Goal: Task Accomplishment & Management: Use online tool/utility

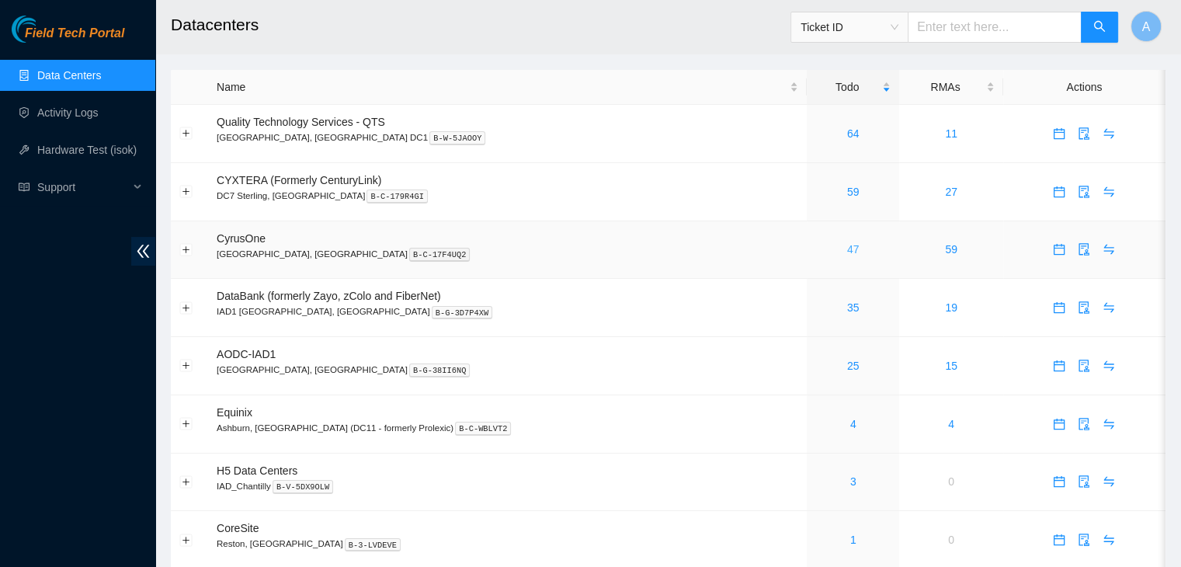
click at [847, 249] on link "47" at bounding box center [853, 249] width 12 height 12
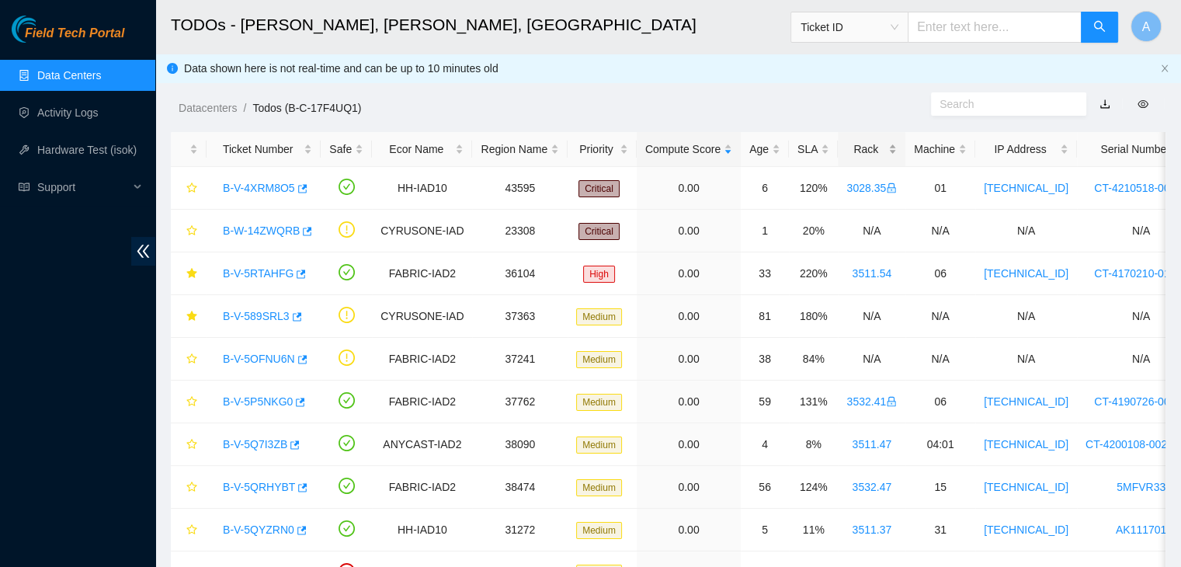
click at [885, 141] on div "Rack" at bounding box center [872, 149] width 50 height 17
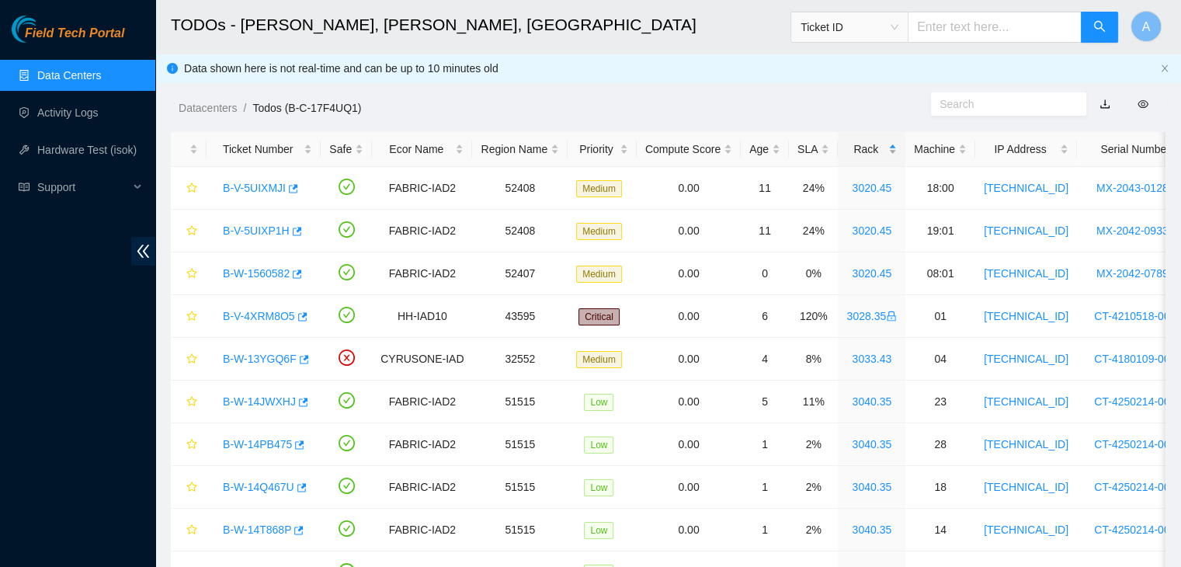
click at [885, 141] on div "Rack" at bounding box center [872, 149] width 50 height 17
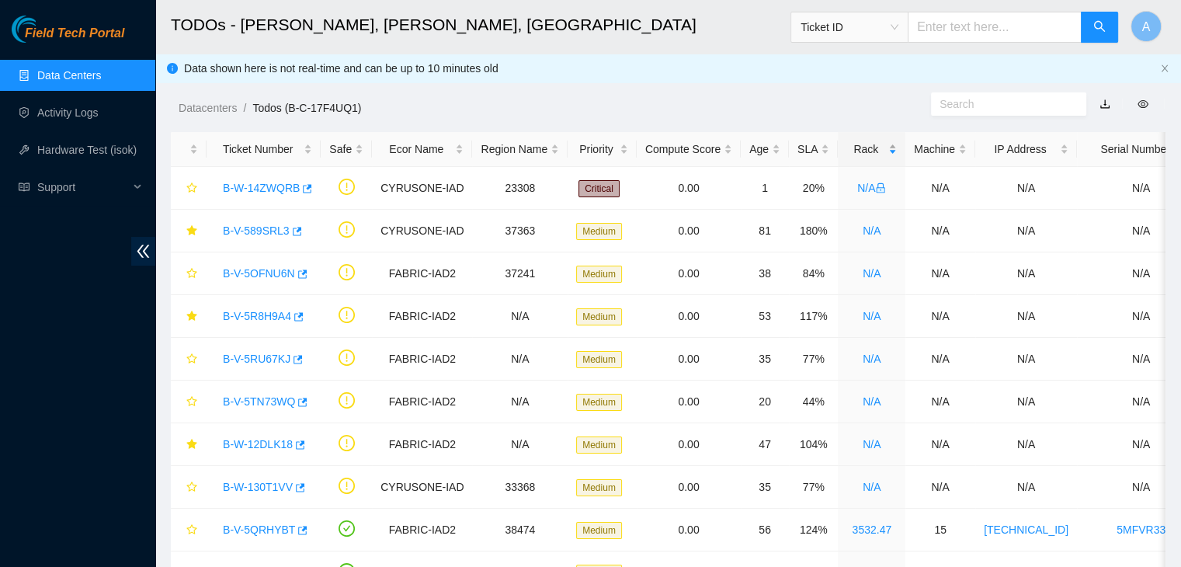
click at [885, 141] on div "Rack" at bounding box center [872, 149] width 50 height 17
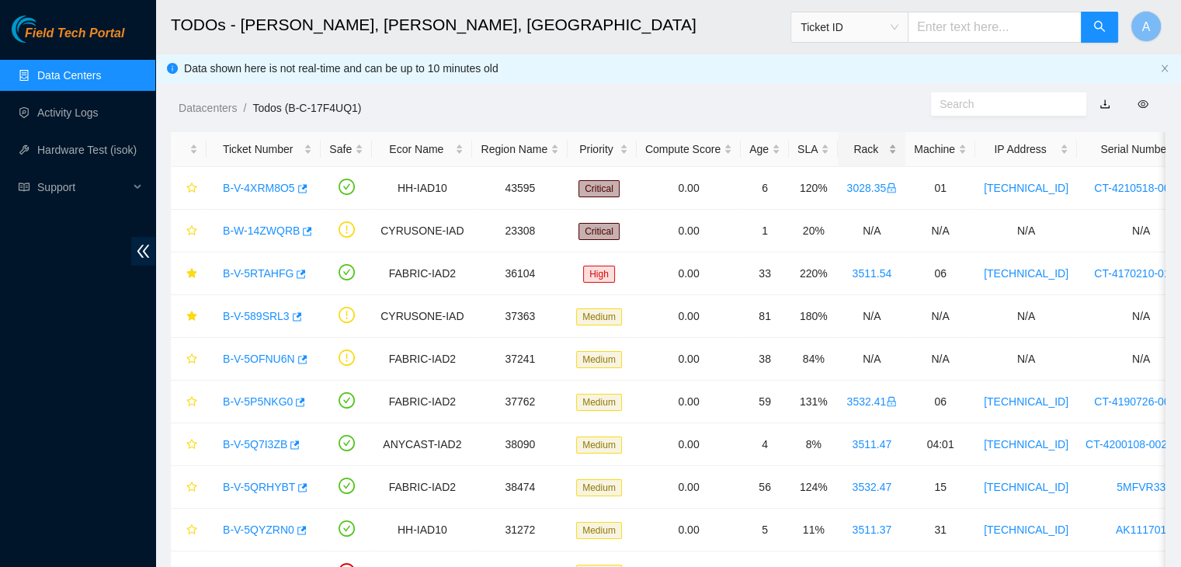
click at [885, 141] on div "Rack" at bounding box center [872, 149] width 50 height 17
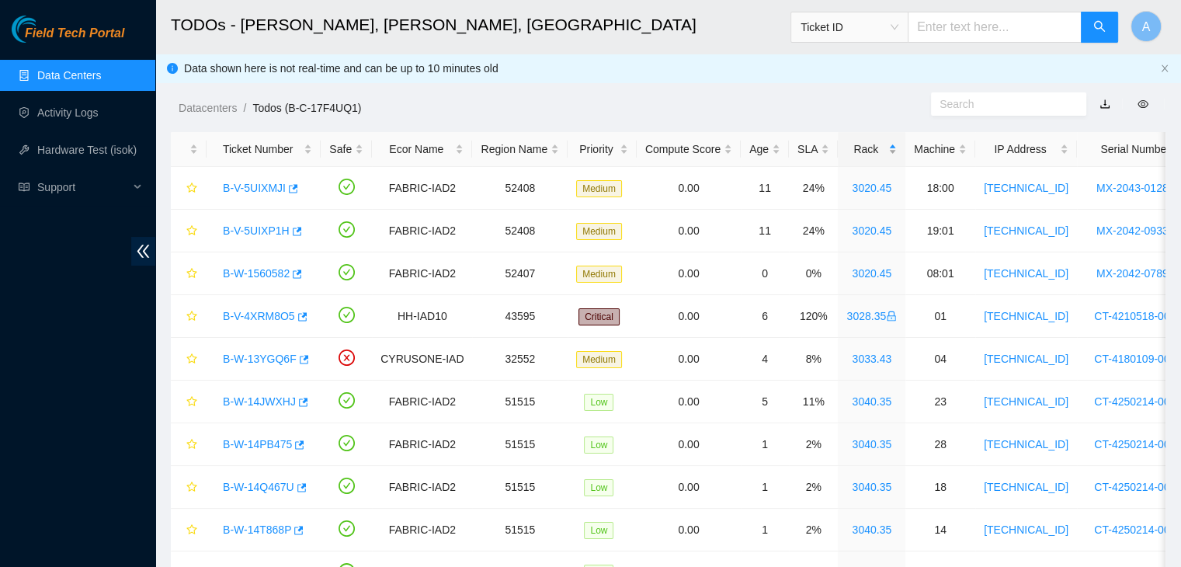
click at [885, 141] on div "Rack" at bounding box center [872, 149] width 50 height 17
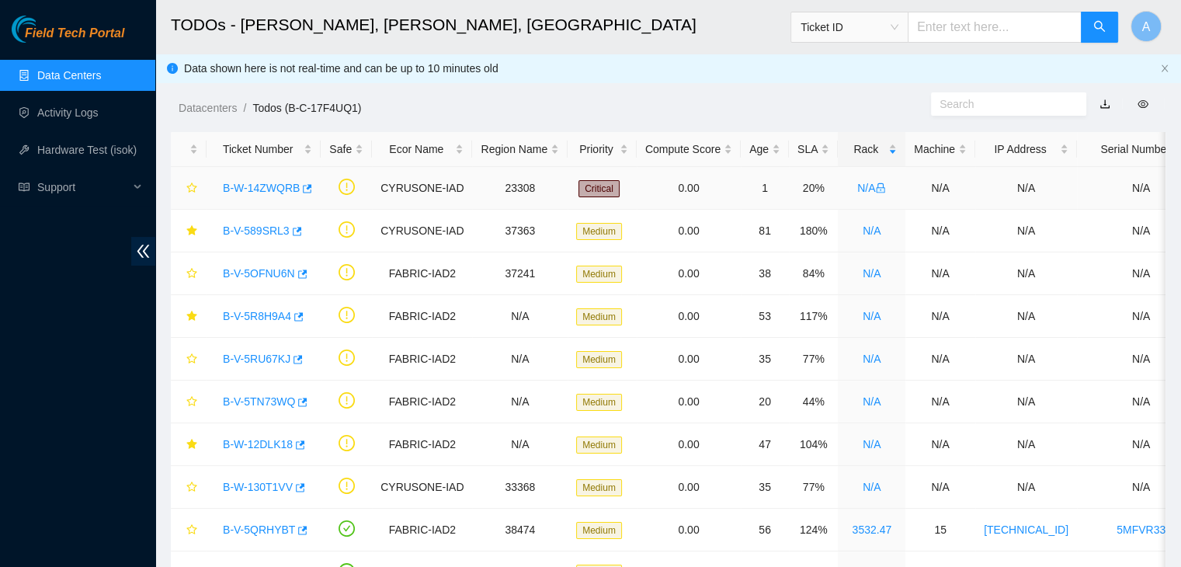
click at [277, 187] on link "B-W-14ZWQRB" at bounding box center [261, 188] width 77 height 12
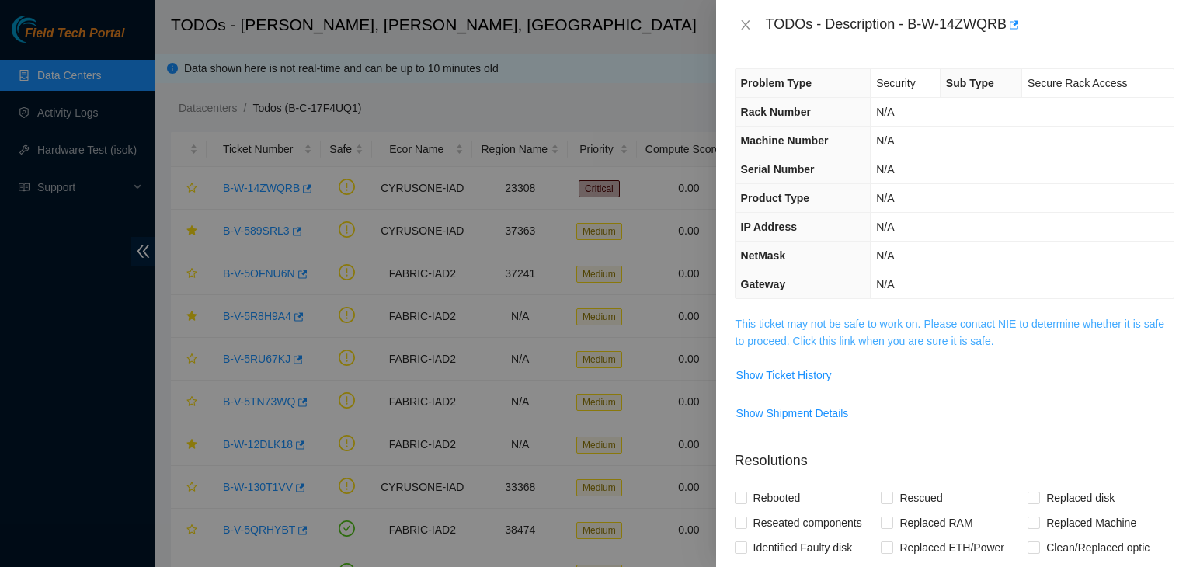
click at [855, 325] on link "This ticket may not be safe to work on. Please contact NIE to determine whether…" at bounding box center [949, 333] width 429 height 30
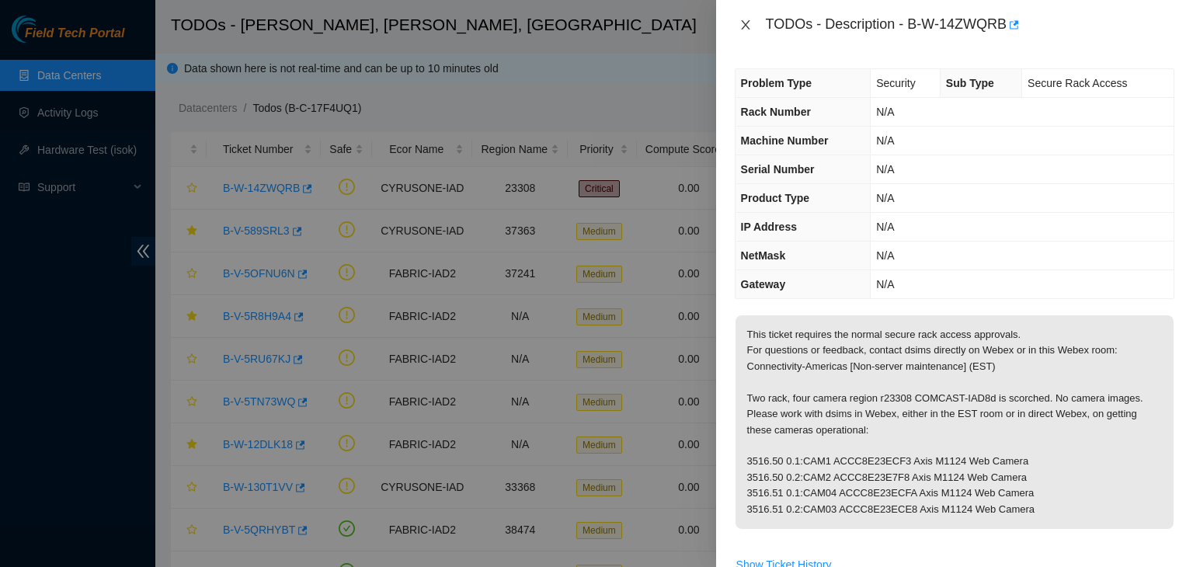
click at [746, 20] on icon "close" at bounding box center [745, 25] width 12 height 12
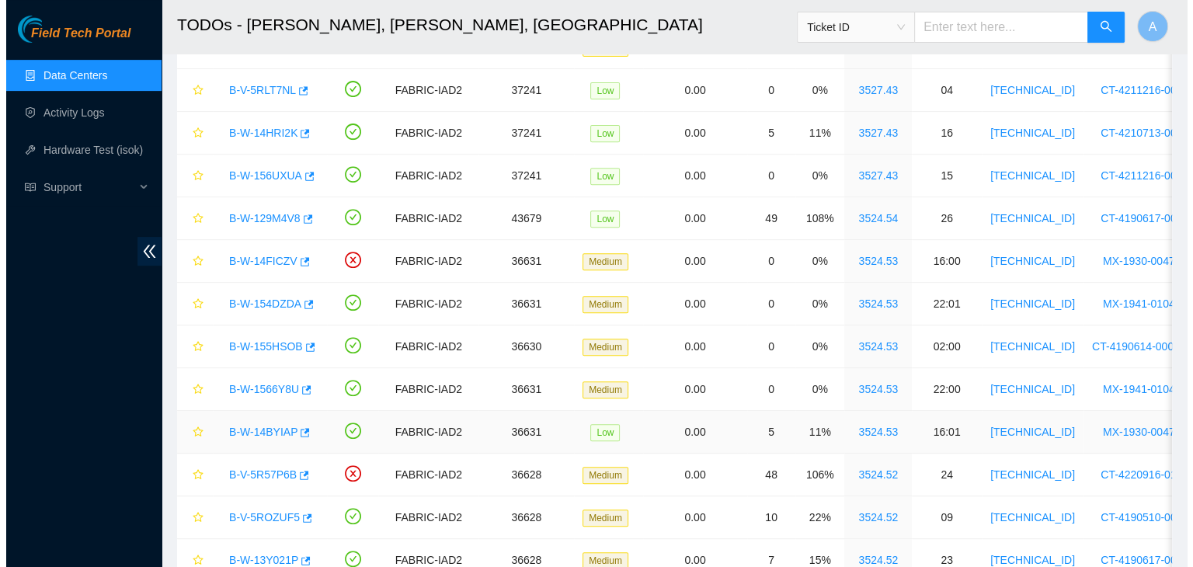
scroll to position [609, 0]
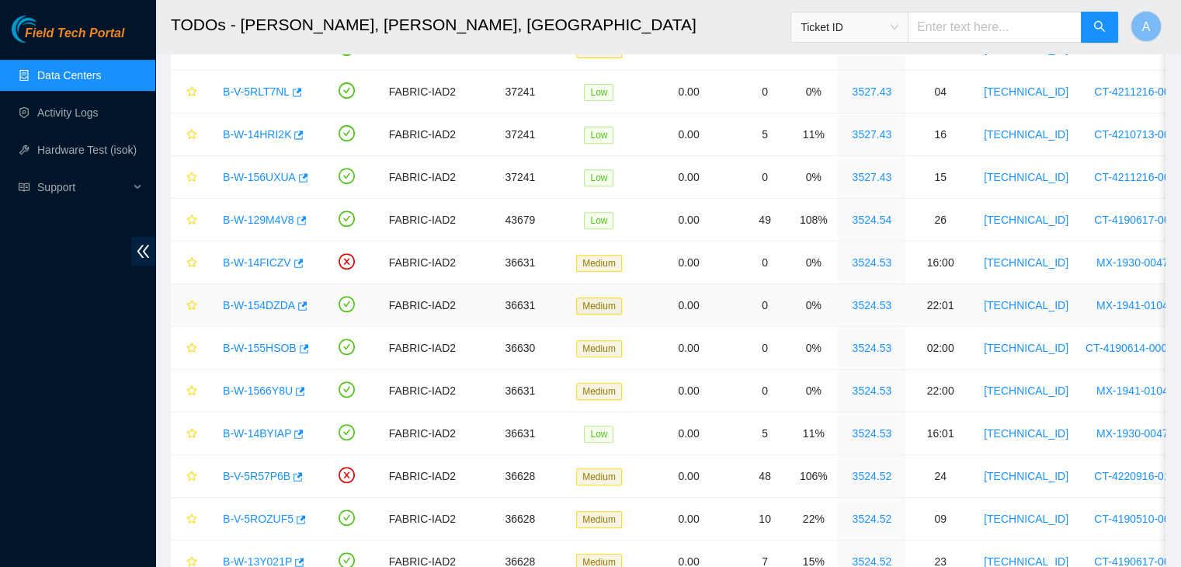
click at [269, 304] on link "B-W-154DZDA" at bounding box center [259, 305] width 72 height 12
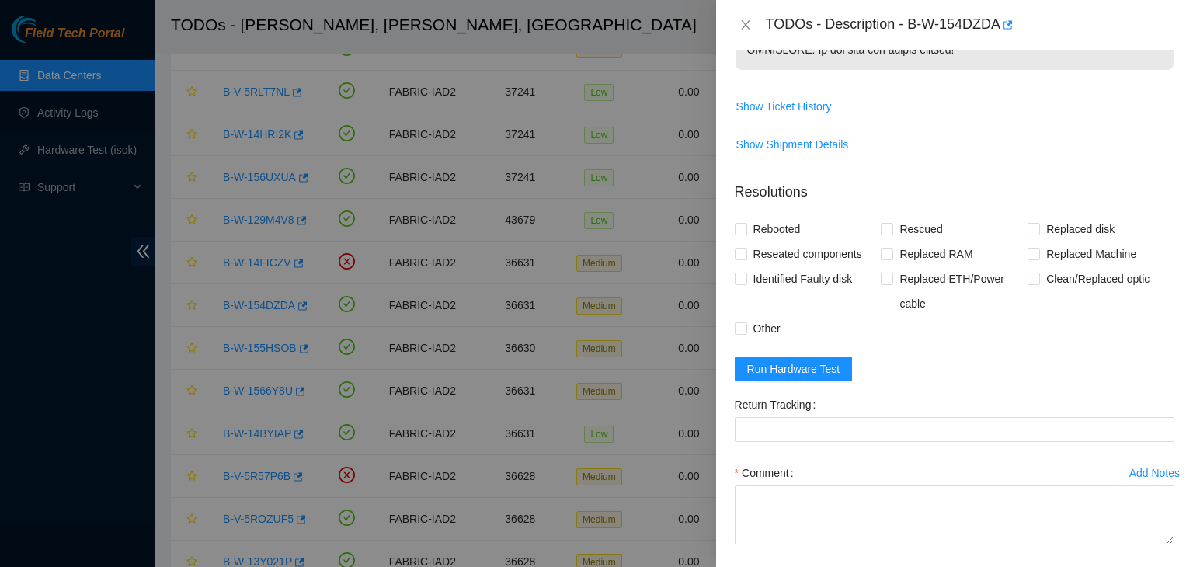
scroll to position [645, 0]
click at [794, 114] on span "Show Ticket History" at bounding box center [784, 105] width 96 height 17
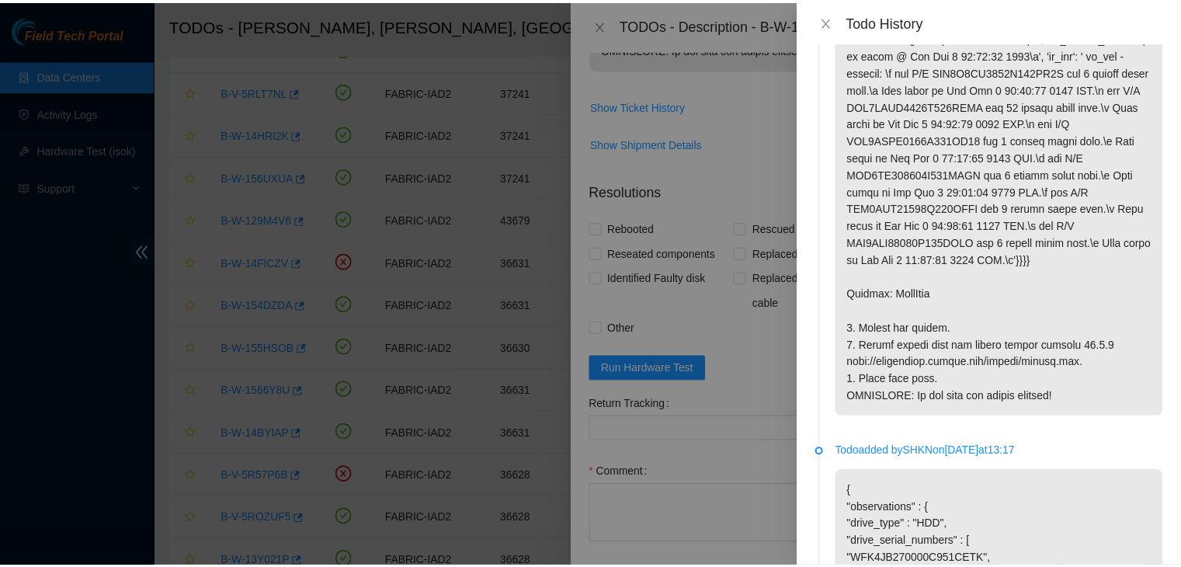
scroll to position [134, 0]
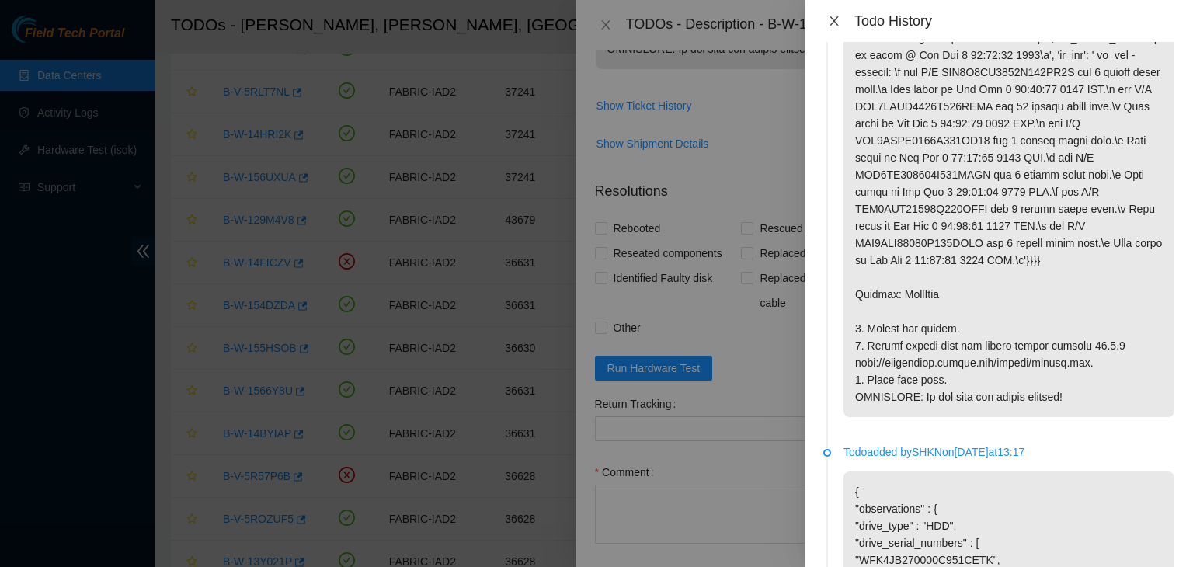
click at [842, 18] on button "Close" at bounding box center [834, 21] width 22 height 15
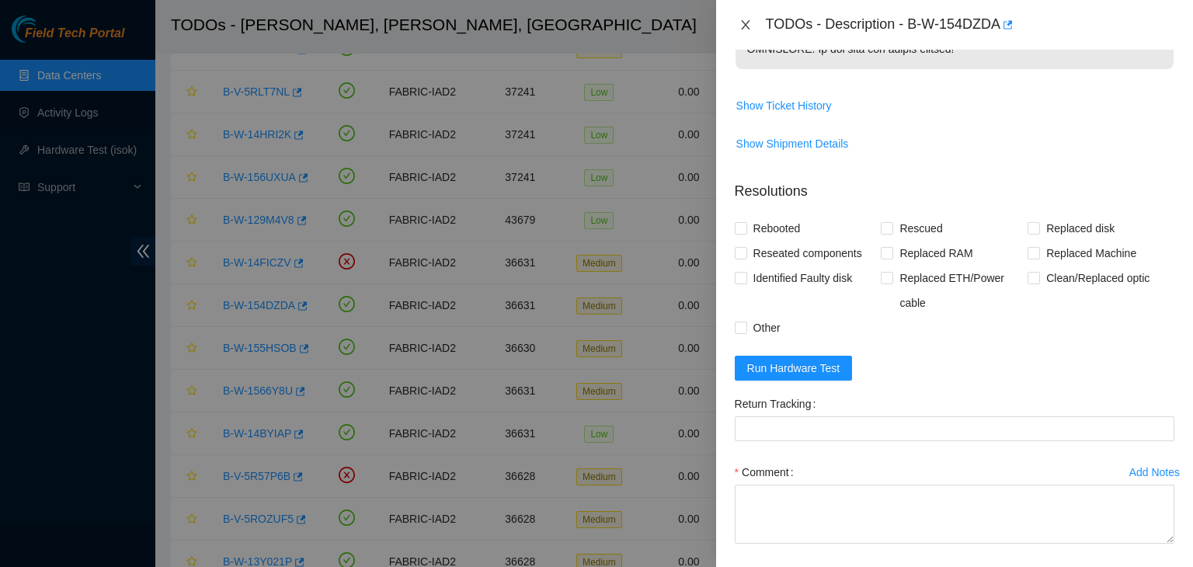
click at [743, 29] on icon "close" at bounding box center [745, 25] width 12 height 12
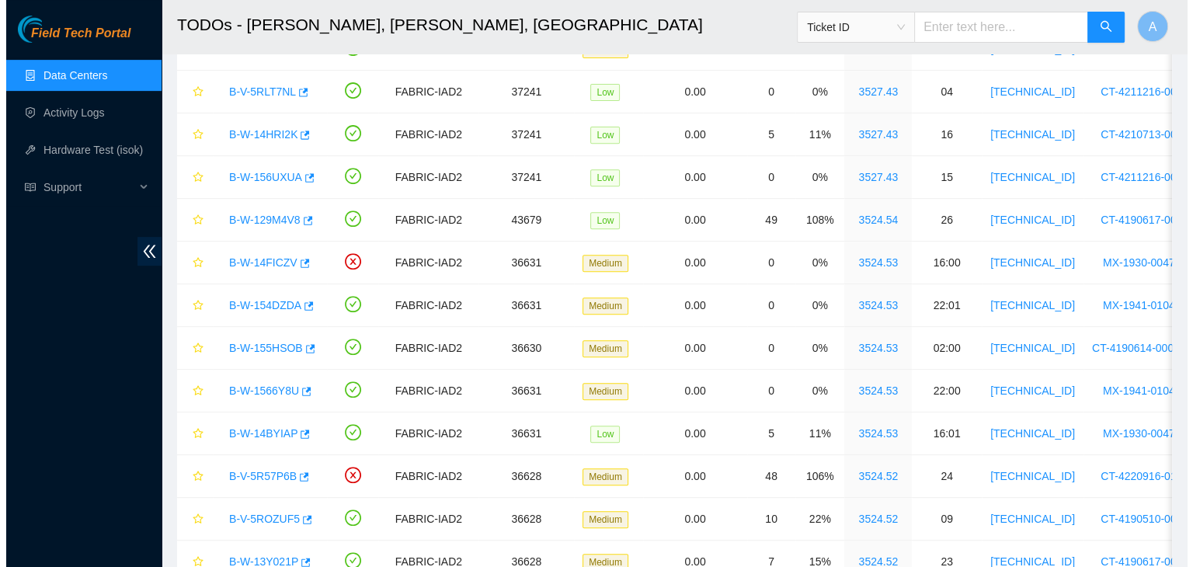
scroll to position [457, 0]
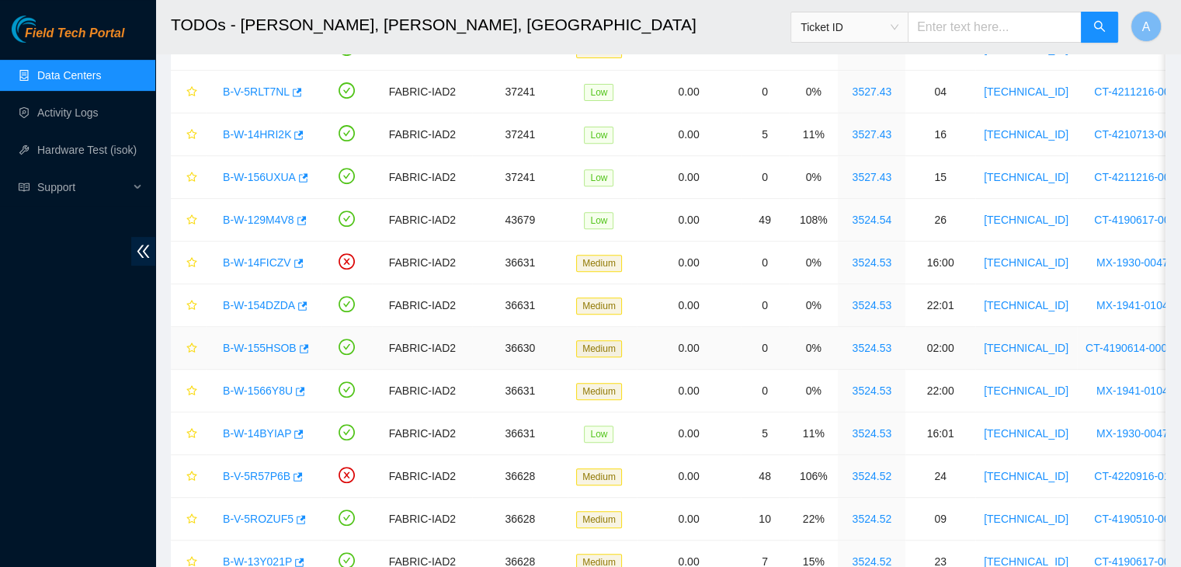
click at [264, 346] on link "B-W-155HSOB" at bounding box center [260, 348] width 74 height 12
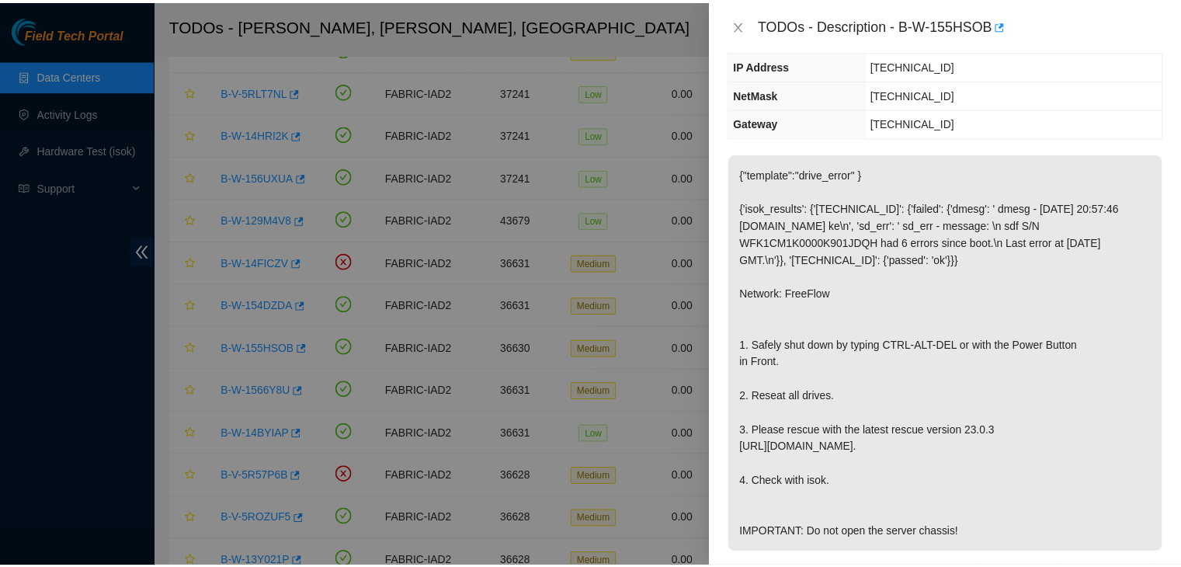
scroll to position [161, 0]
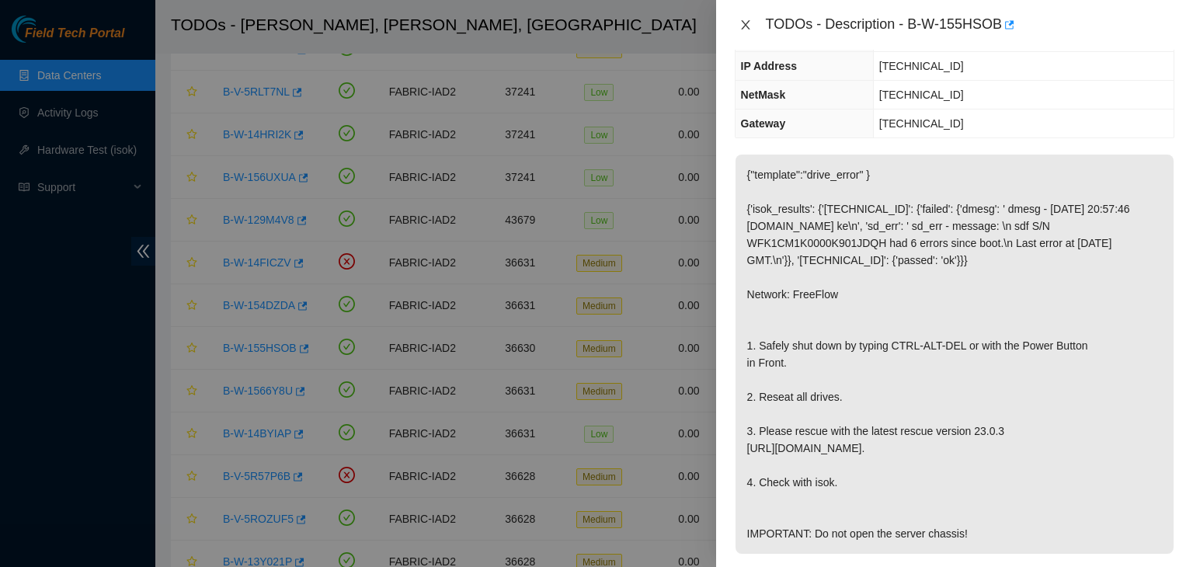
click at [744, 27] on icon "close" at bounding box center [745, 25] width 12 height 12
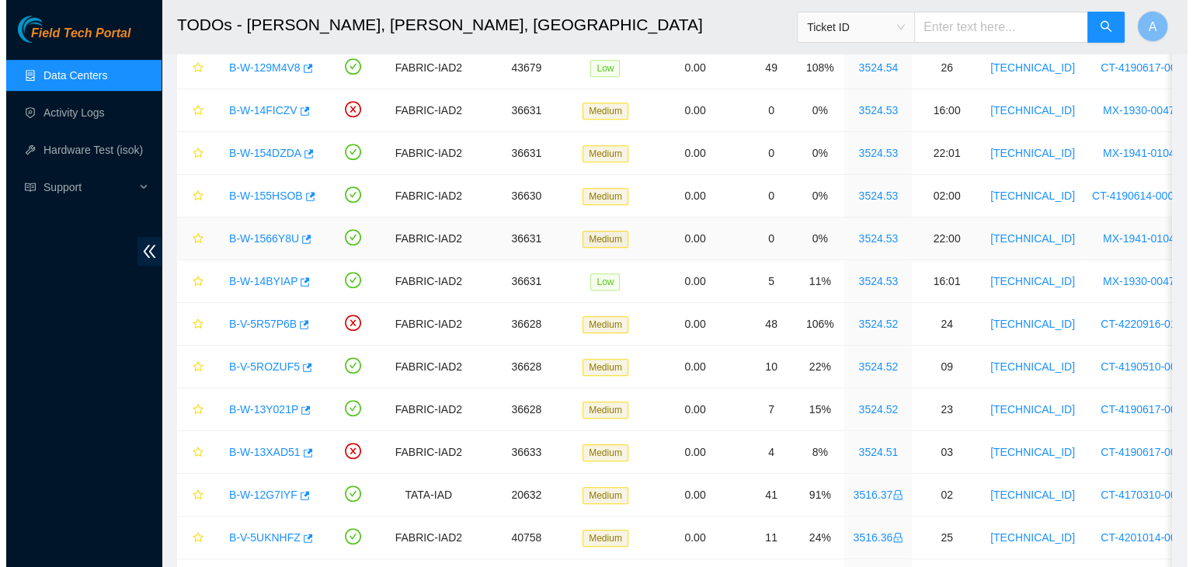
scroll to position [764, 0]
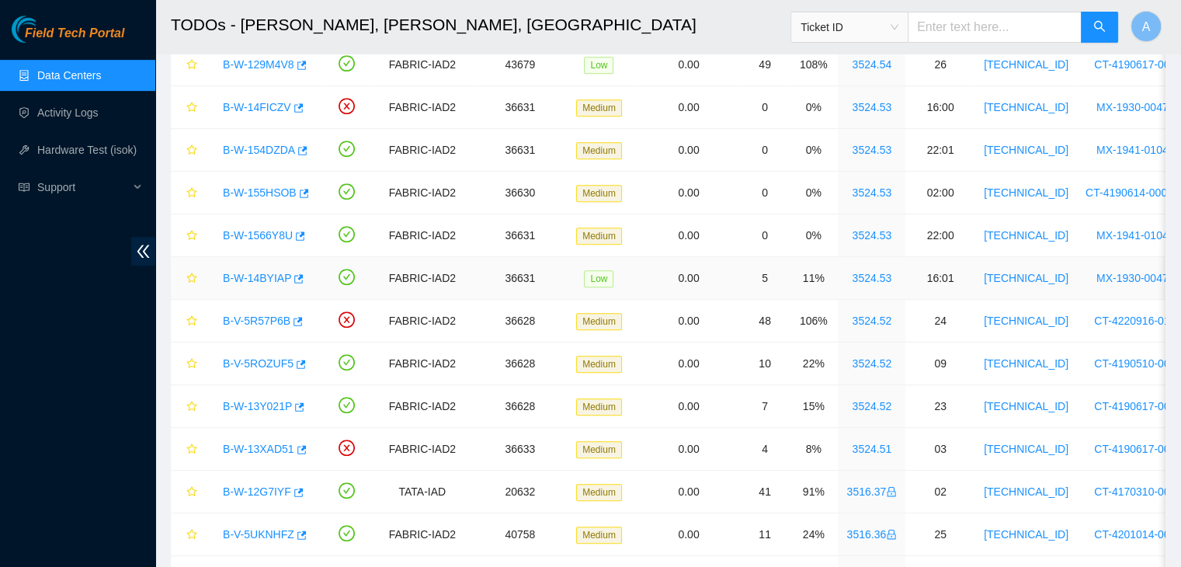
click at [259, 274] on link "B-W-14BYIAP" at bounding box center [257, 278] width 68 height 12
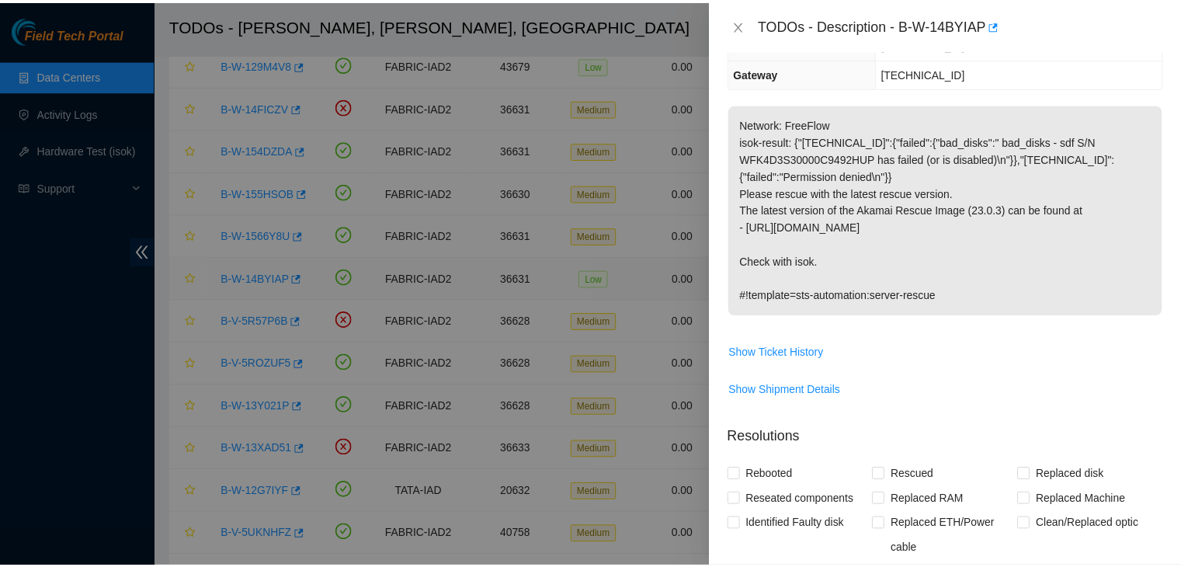
scroll to position [161, 0]
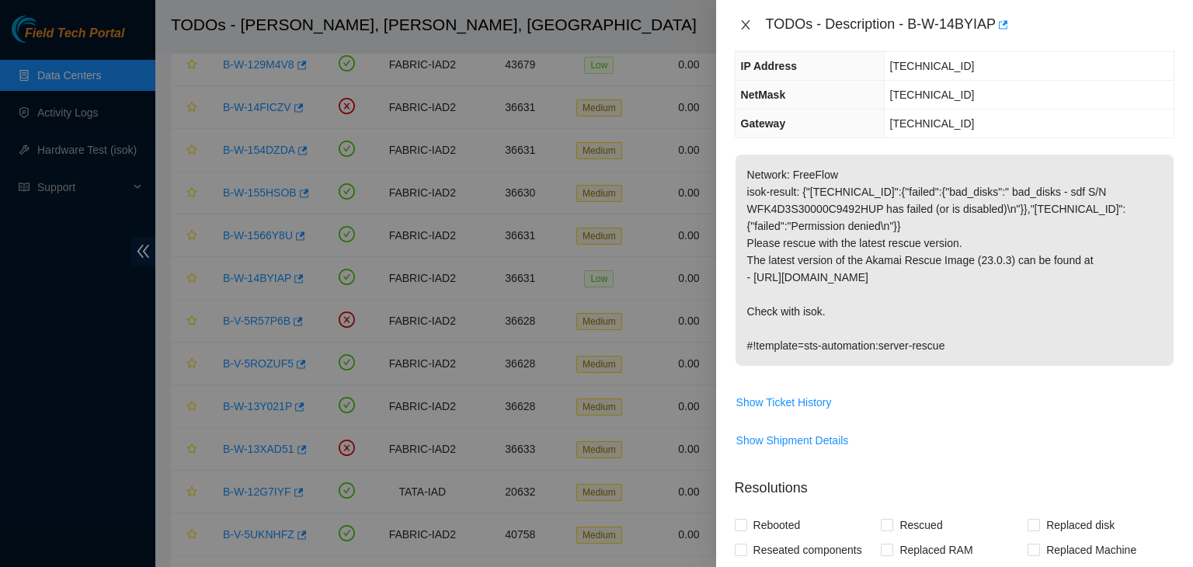
click at [748, 22] on icon "close" at bounding box center [745, 24] width 9 height 9
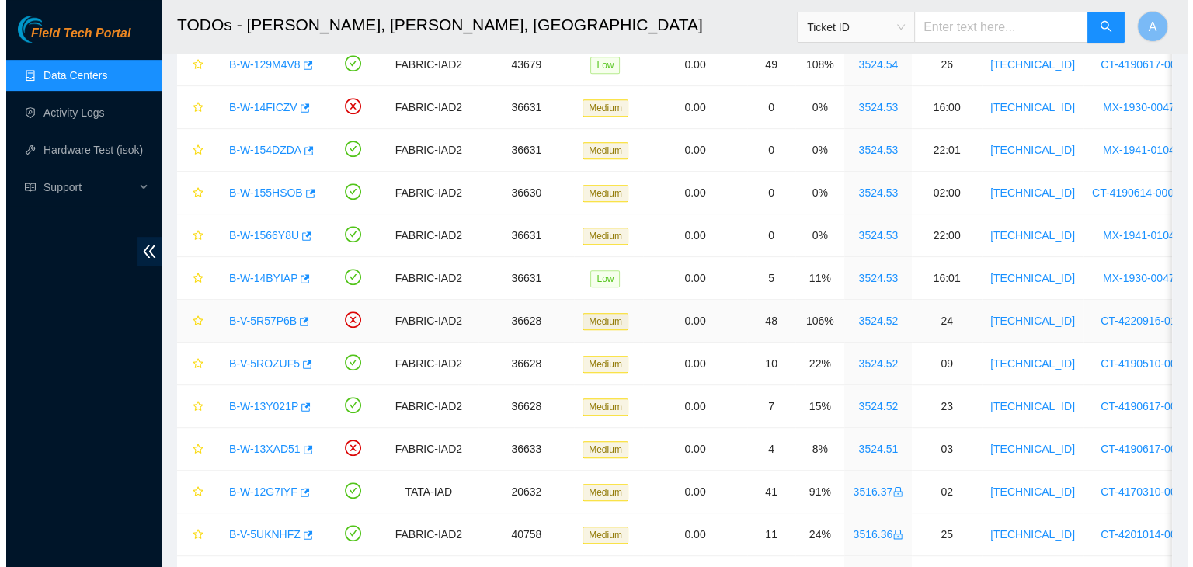
scroll to position [832, 0]
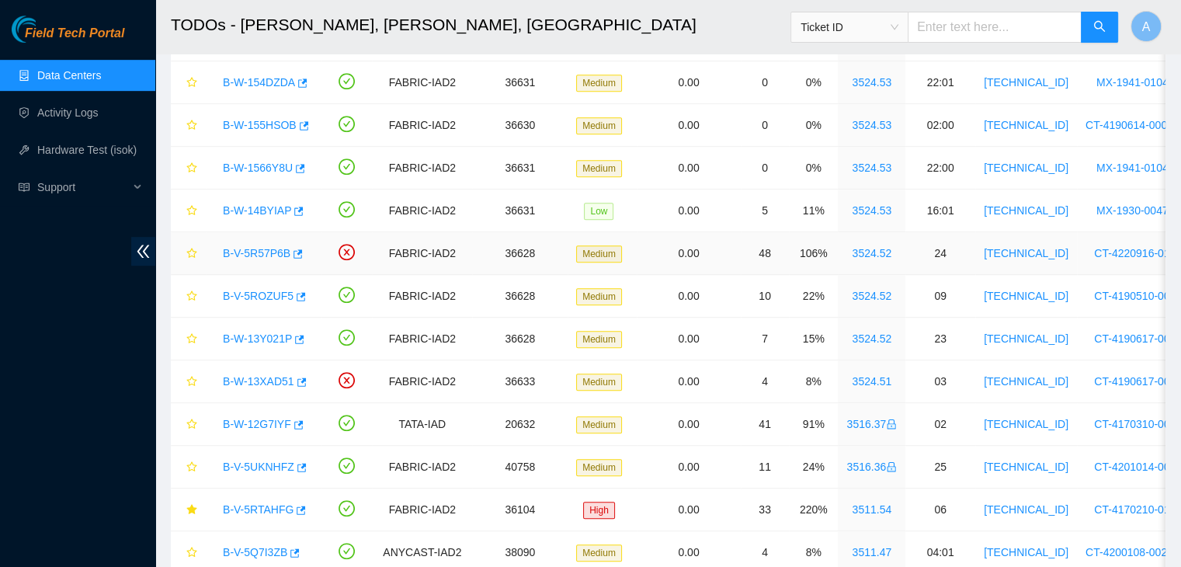
click at [262, 252] on link "B-V-5R57P6B" at bounding box center [257, 253] width 68 height 12
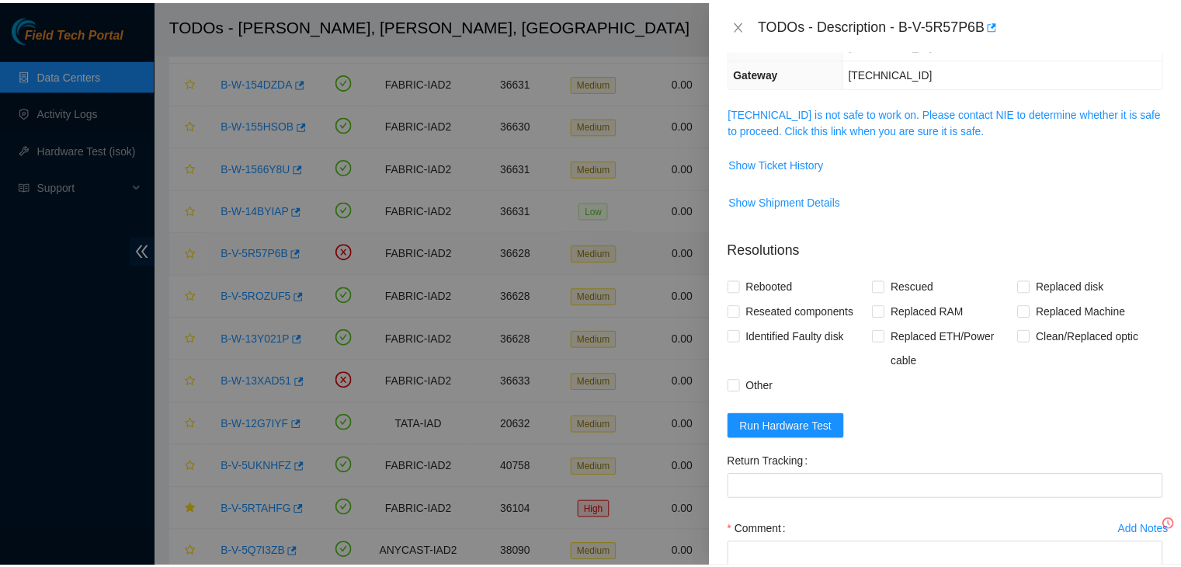
scroll to position [161, 0]
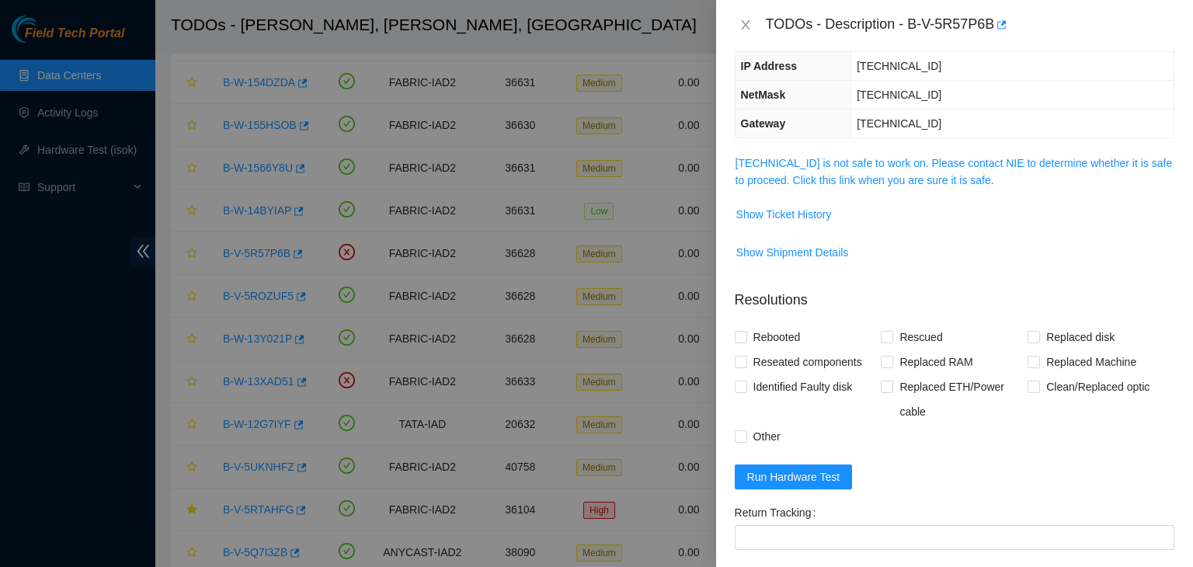
click at [858, 169] on span "23.36.67.72 is not safe to work on. Please contact NIE to determine whether it …" at bounding box center [954, 172] width 438 height 34
click at [858, 175] on link "23.36.67.72 is not safe to work on. Please contact NIE to determine whether it …" at bounding box center [953, 172] width 437 height 30
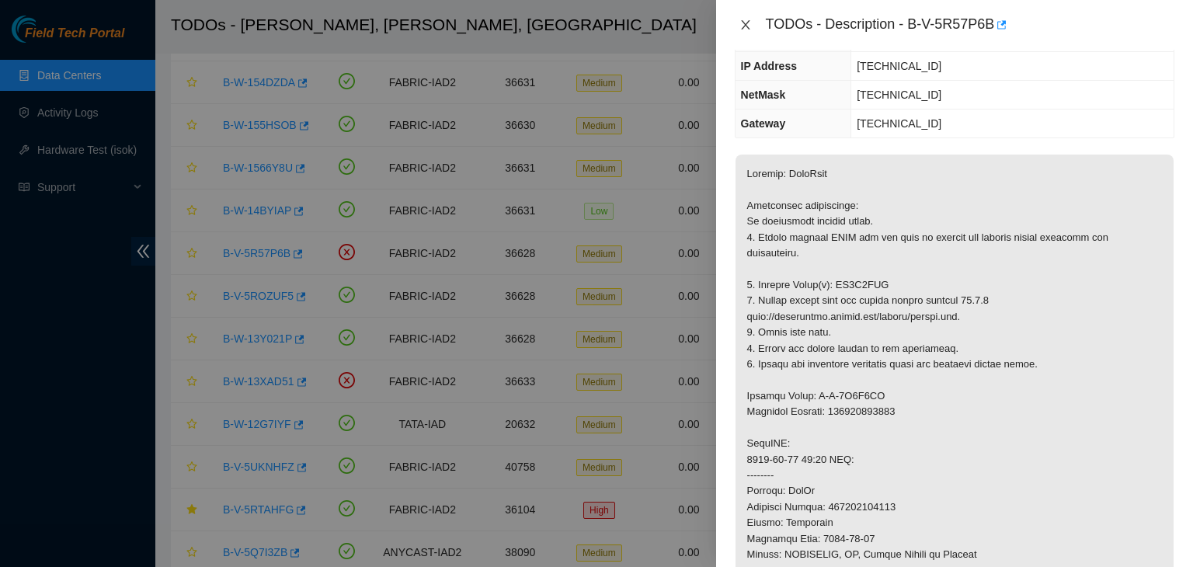
click at [752, 27] on button "Close" at bounding box center [746, 25] width 22 height 15
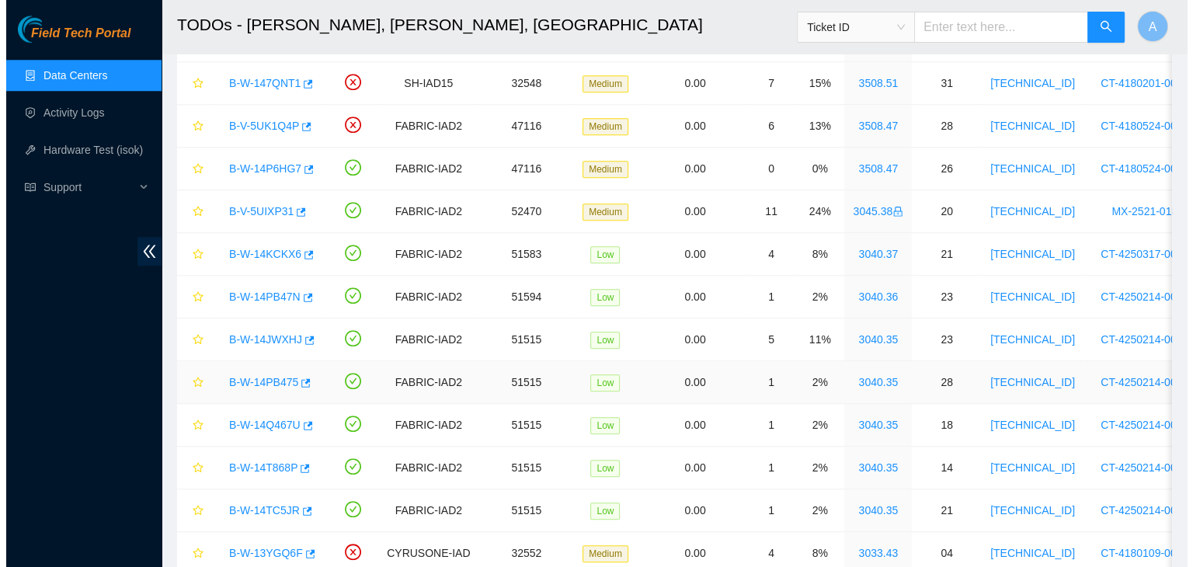
scroll to position [1660, 0]
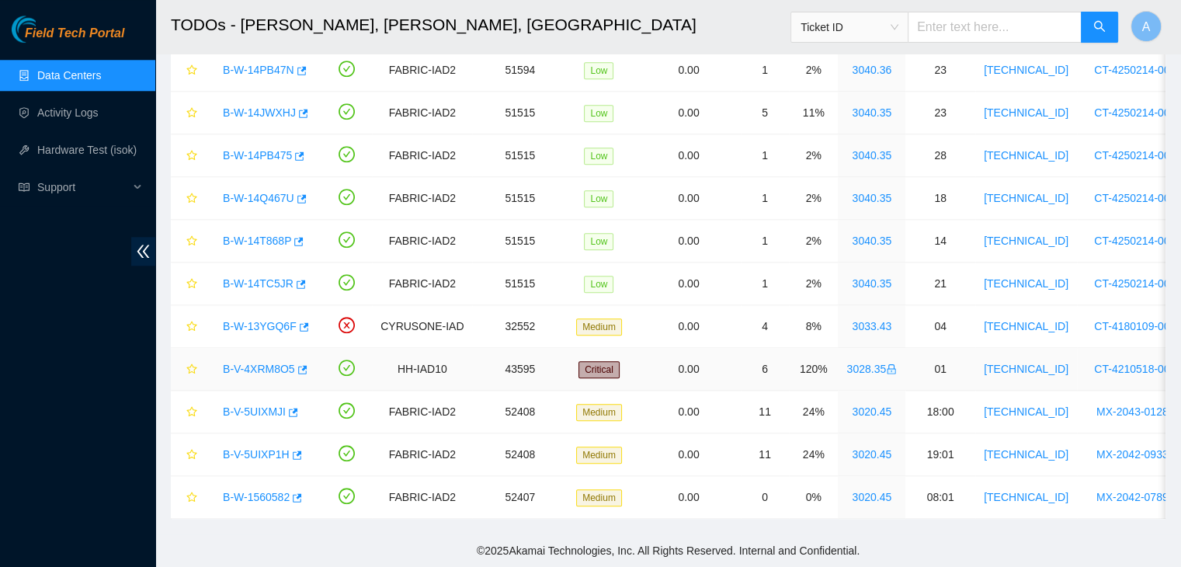
click at [276, 363] on link "B-V-4XRM8O5" at bounding box center [259, 369] width 72 height 12
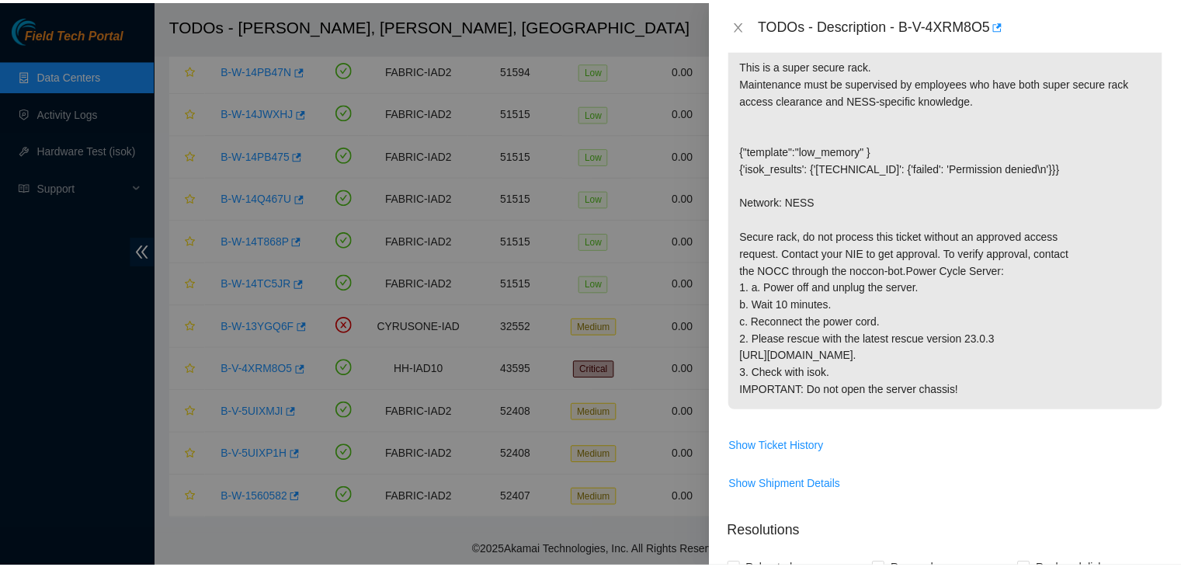
scroll to position [345, 0]
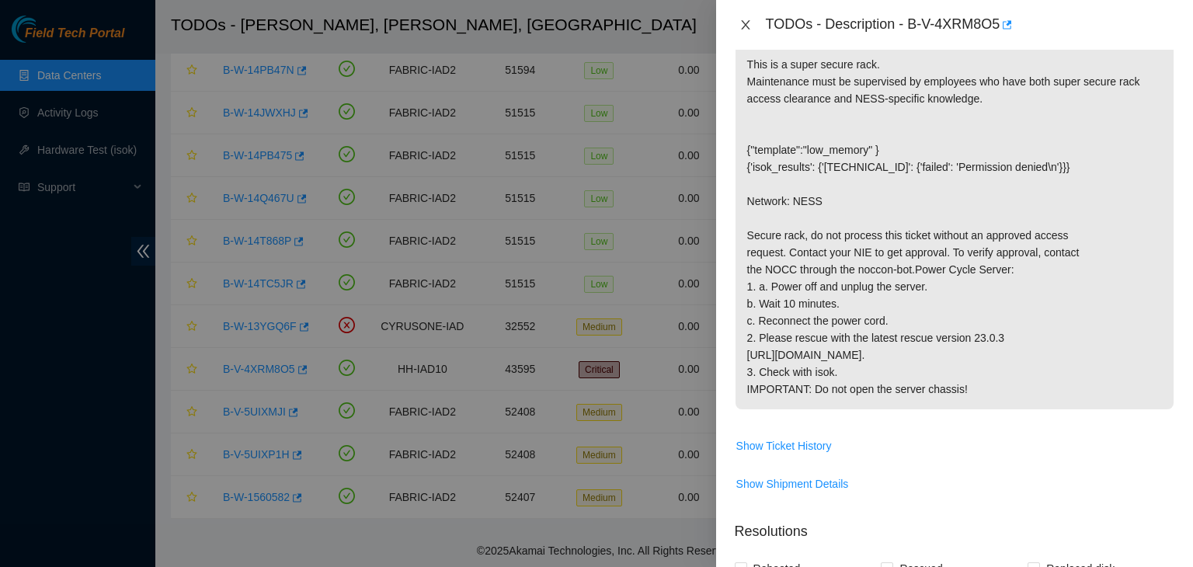
click at [749, 23] on icon "close" at bounding box center [745, 25] width 12 height 12
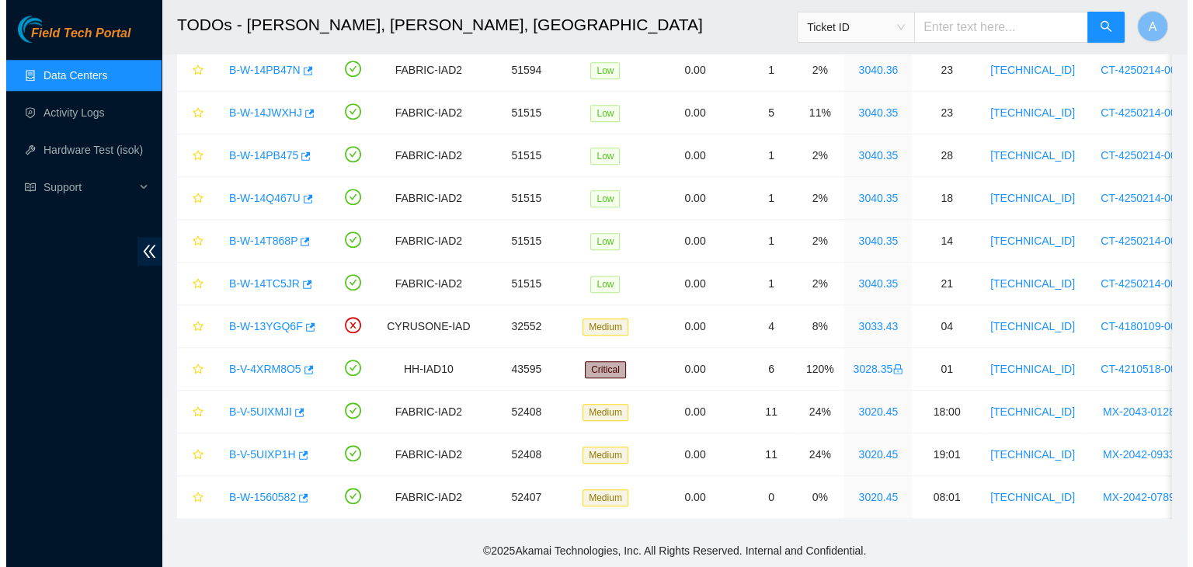
scroll to position [396, 0]
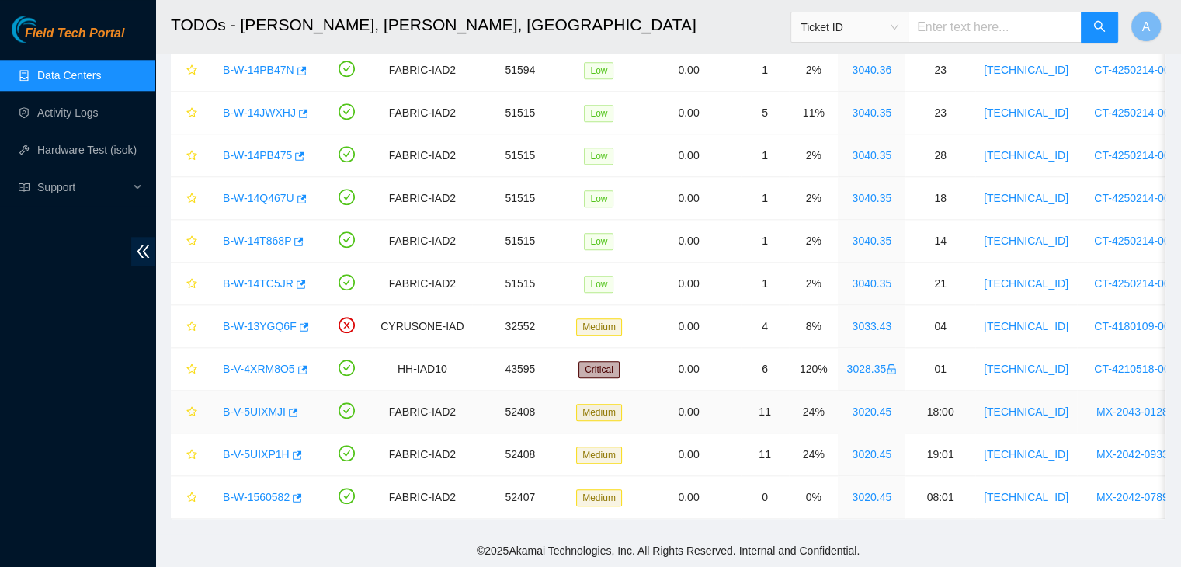
click at [262, 405] on link "B-V-5UIXMJI" at bounding box center [254, 411] width 63 height 12
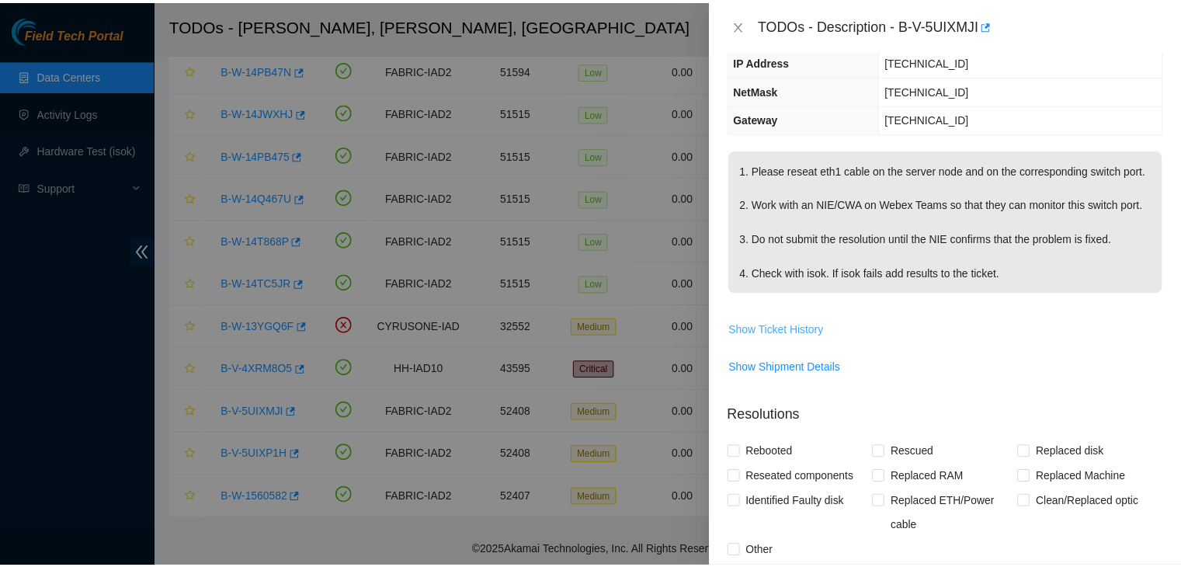
scroll to position [156, 0]
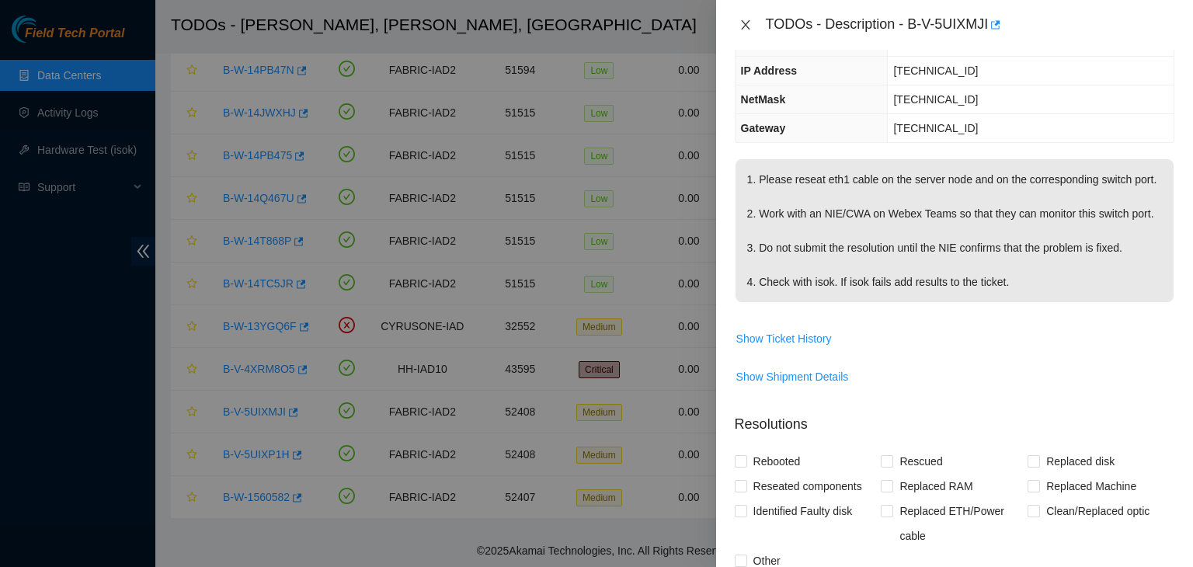
click at [751, 27] on icon "close" at bounding box center [745, 25] width 12 height 12
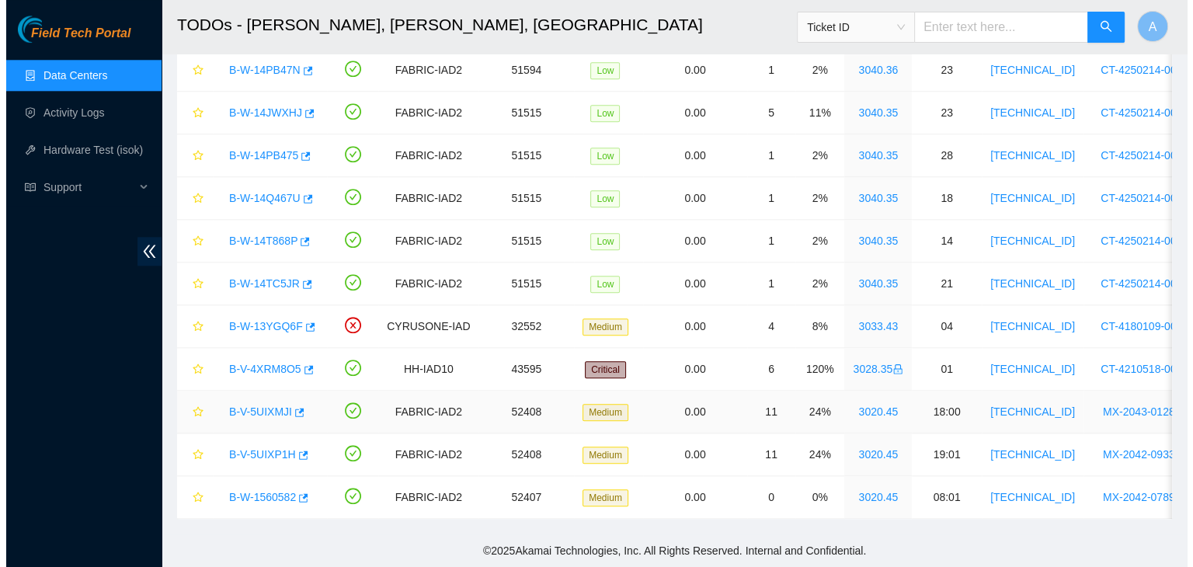
scroll to position [207, 0]
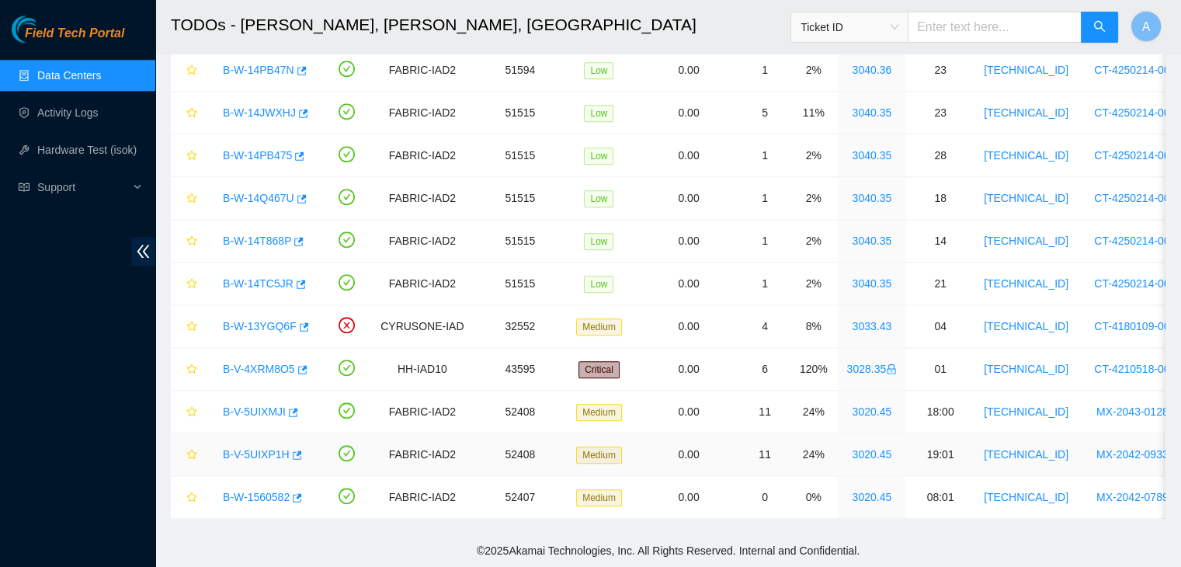
click at [269, 448] on link "B-V-5UIXP1H" at bounding box center [256, 454] width 67 height 12
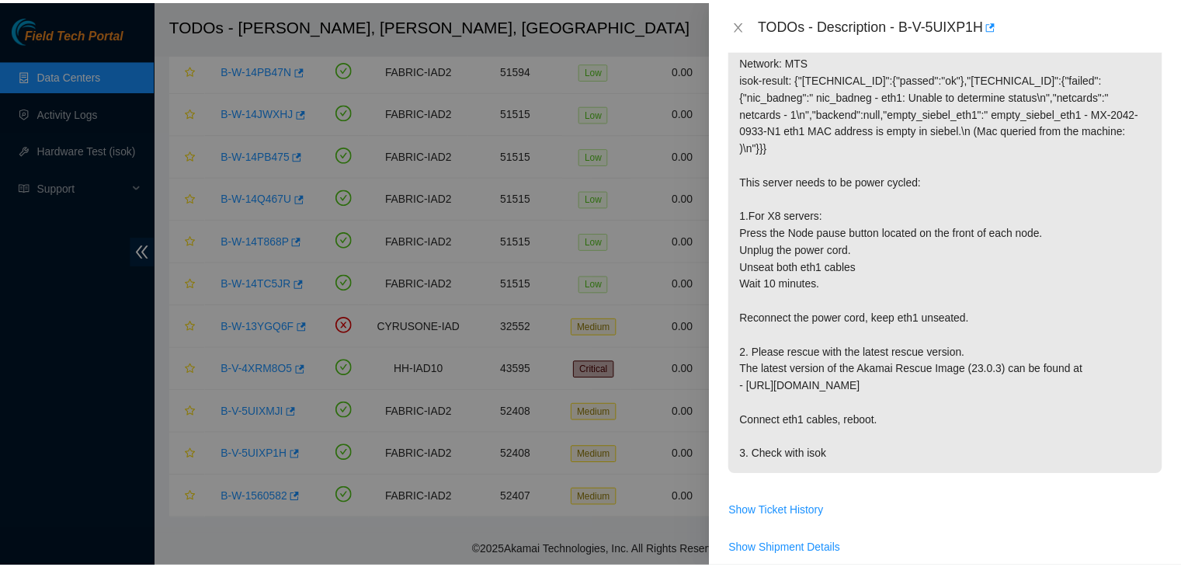
scroll to position [273, 0]
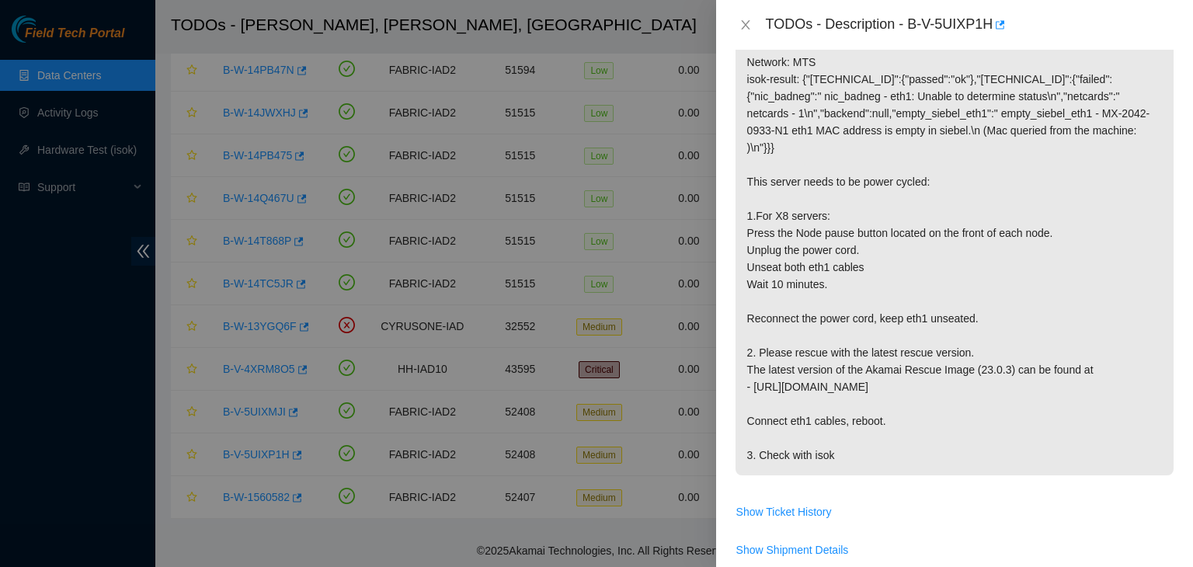
click at [747, 32] on div "TODOs - Description - B-V-5UIXP1H" at bounding box center [955, 24] width 440 height 25
click at [747, 30] on icon "close" at bounding box center [745, 25] width 12 height 12
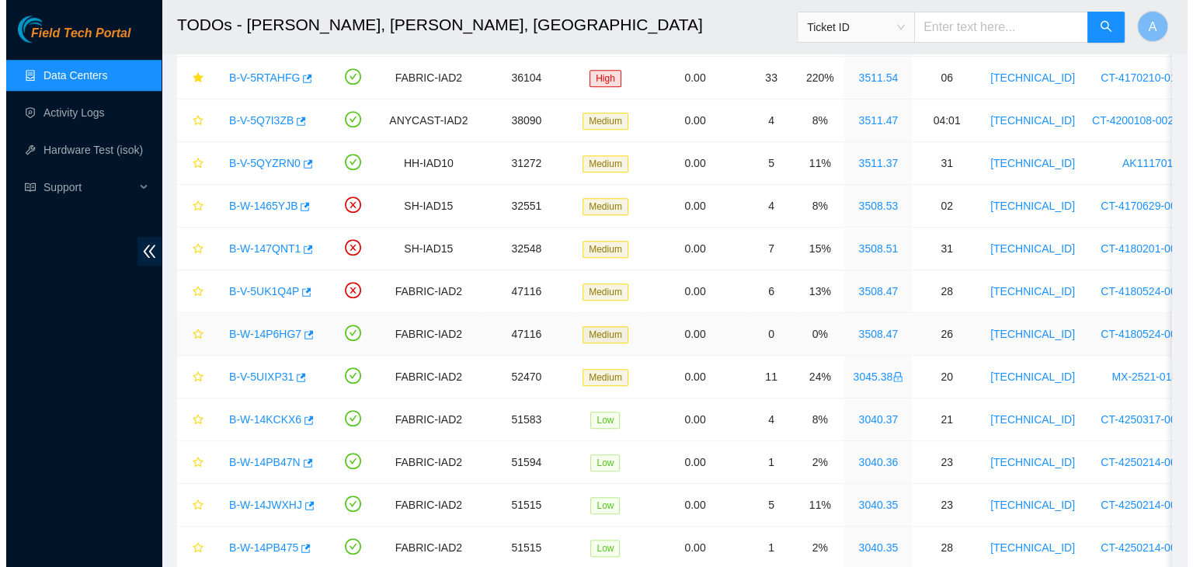
scroll to position [1263, 0]
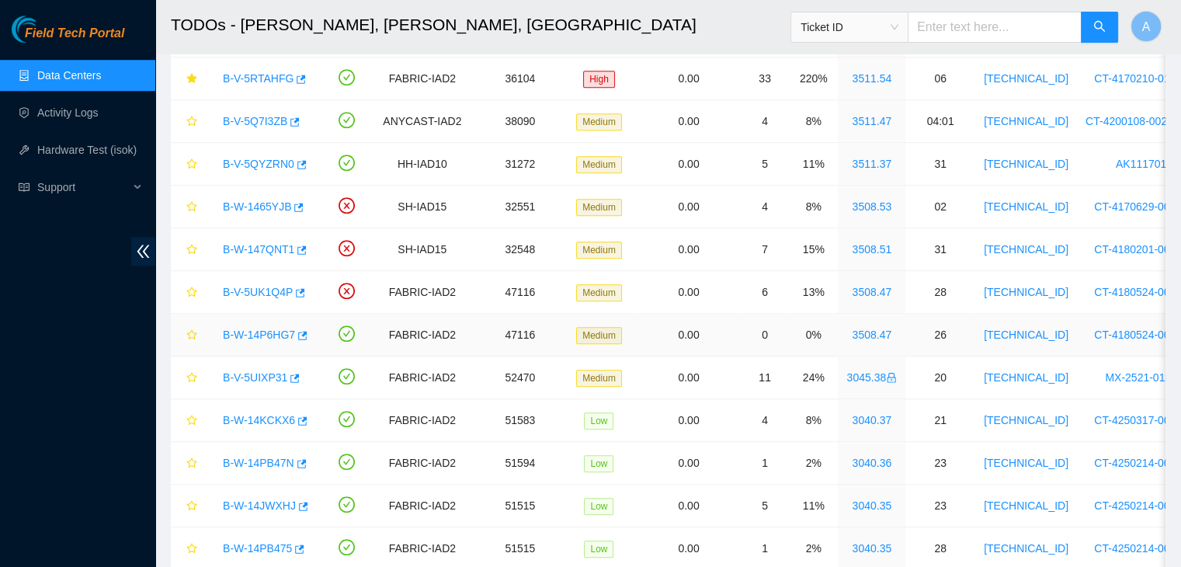
click at [261, 329] on link "B-W-14P6HG7" at bounding box center [259, 335] width 72 height 12
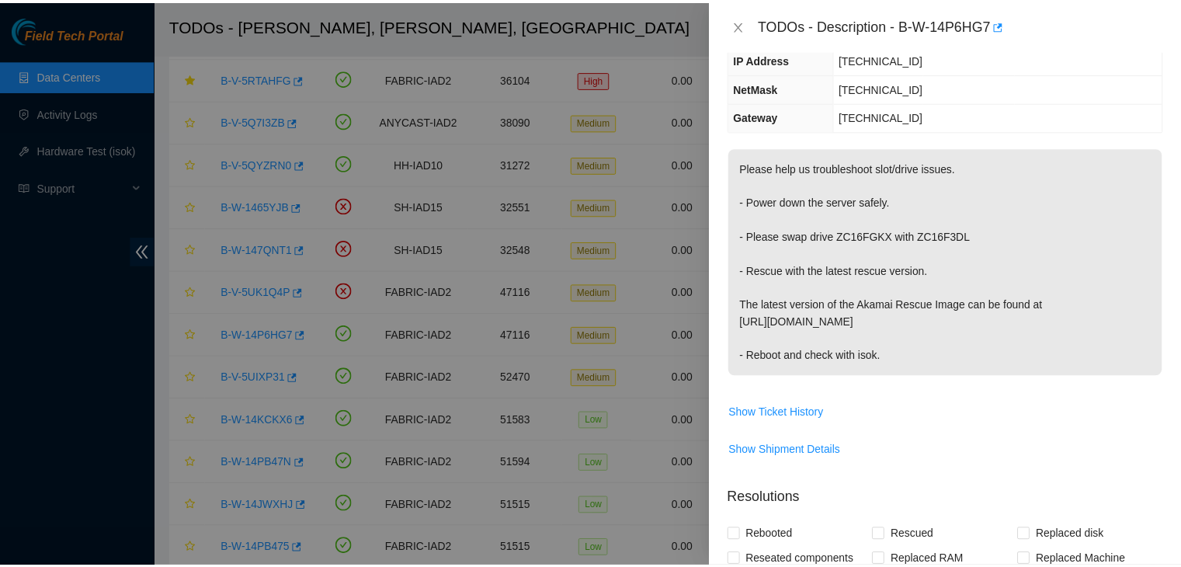
scroll to position [168, 0]
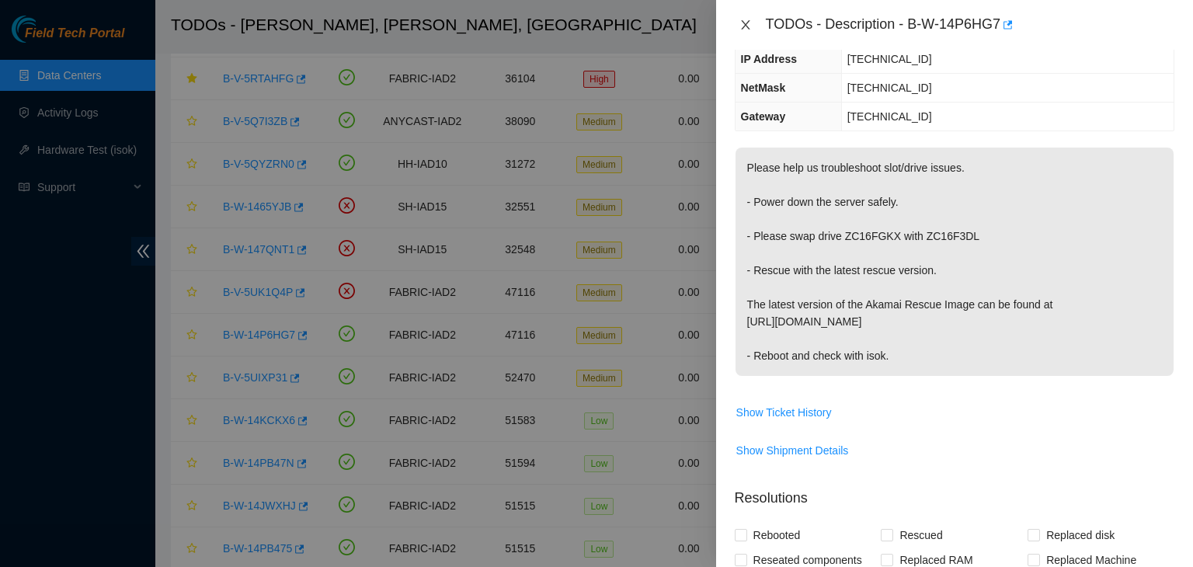
click at [749, 28] on icon "close" at bounding box center [745, 25] width 12 height 12
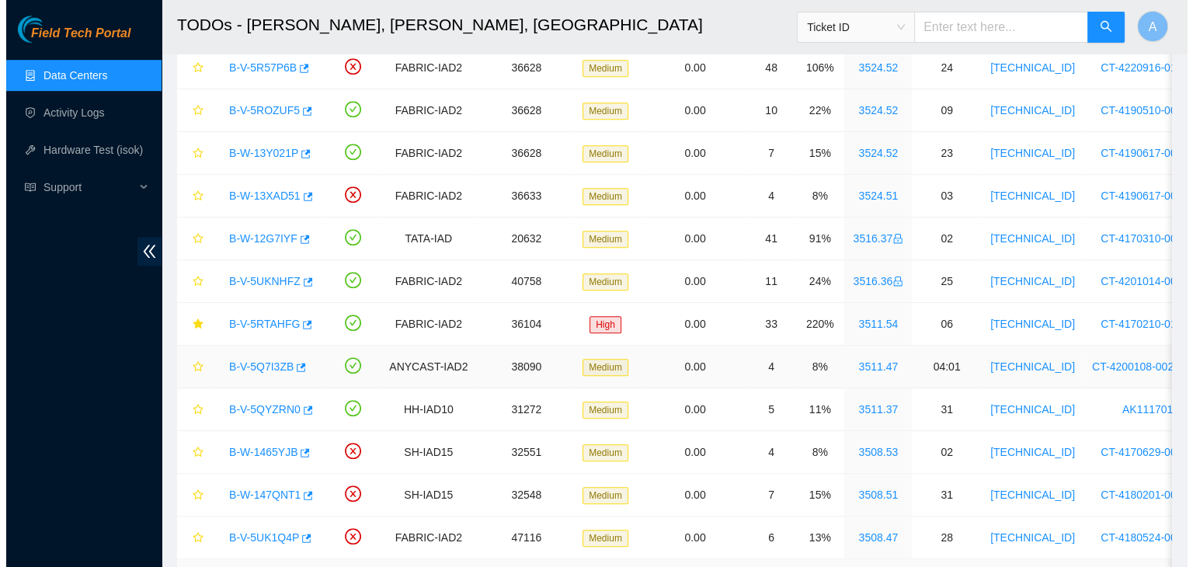
scroll to position [991, 0]
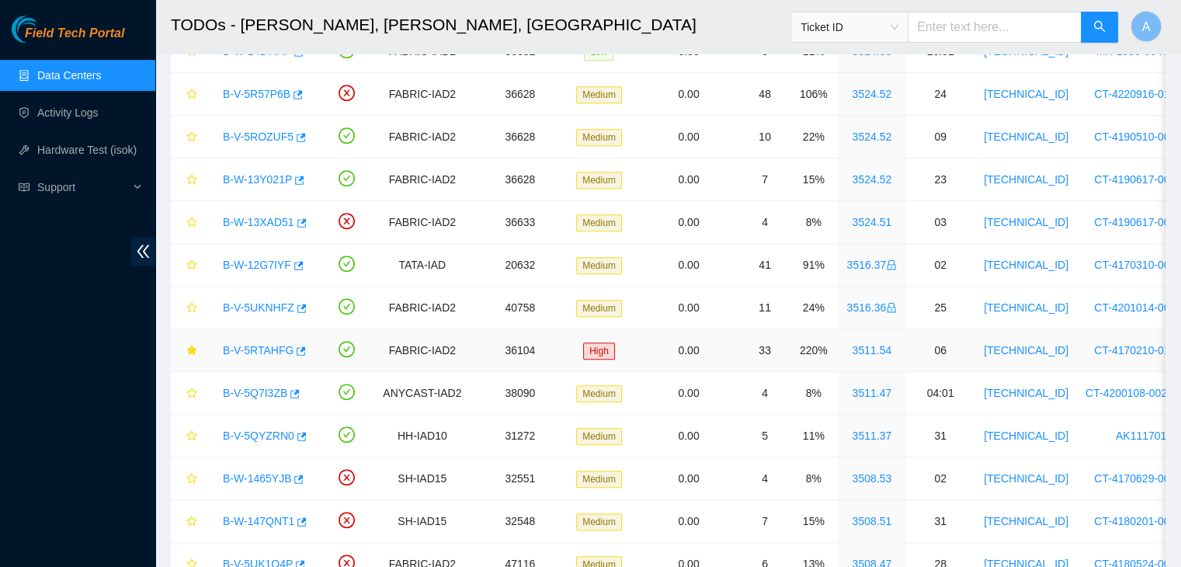
click at [264, 349] on link "B-V-5RTAHFG" at bounding box center [258, 350] width 71 height 12
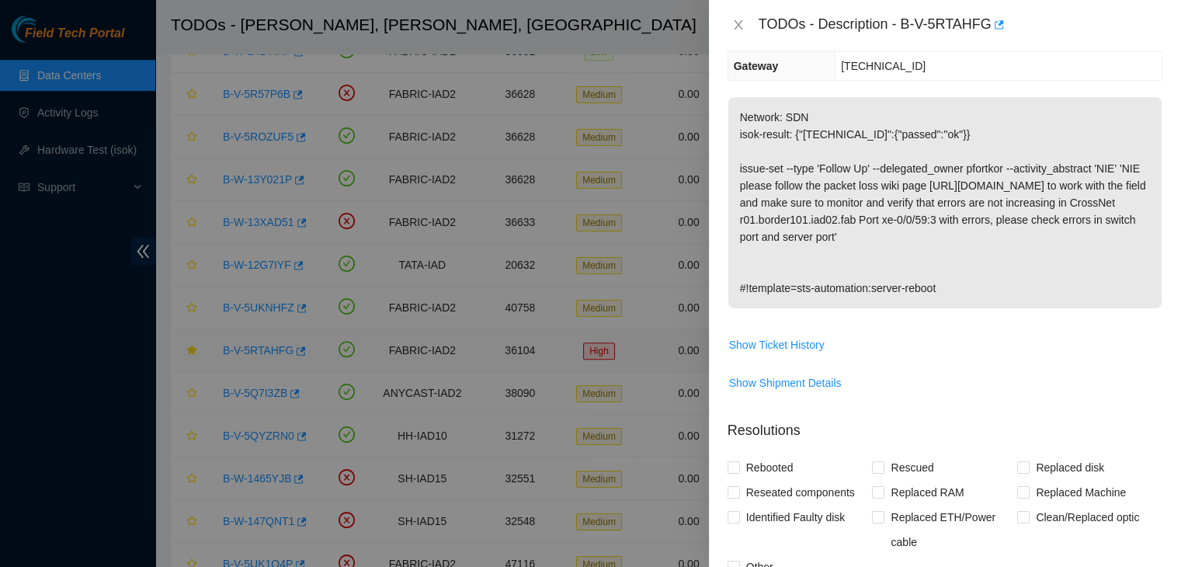
scroll to position [168, 0]
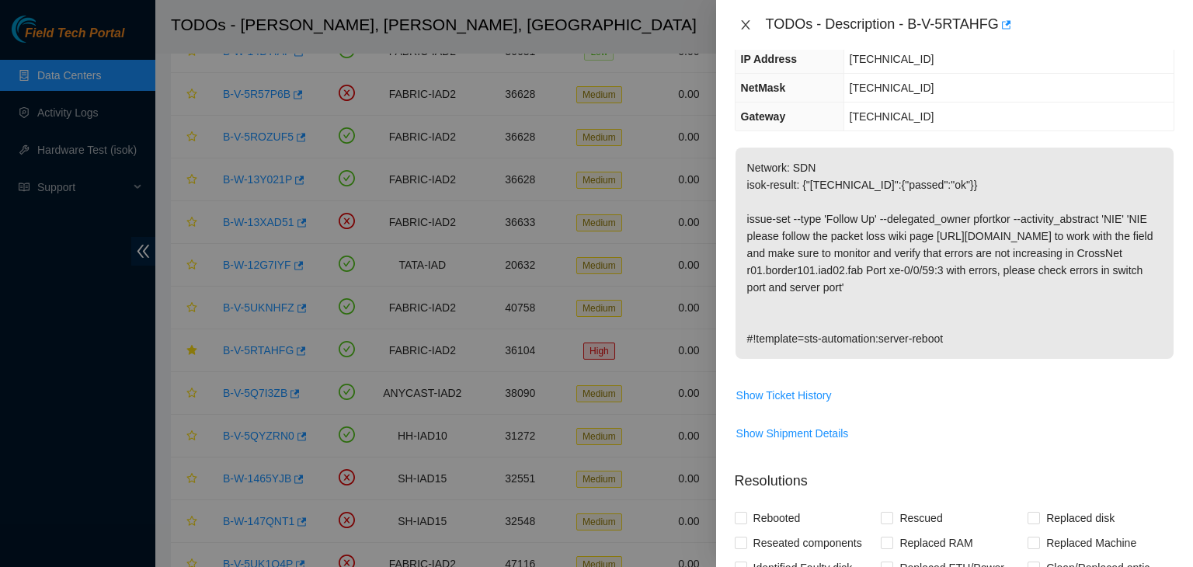
click at [752, 19] on button "Close" at bounding box center [746, 25] width 22 height 15
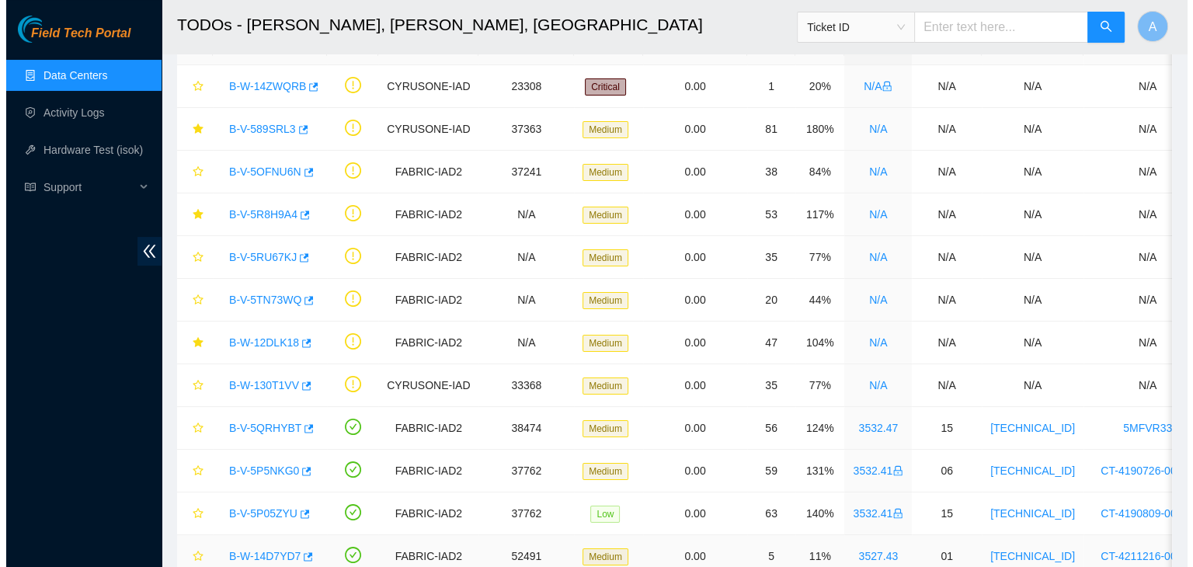
scroll to position [99, 0]
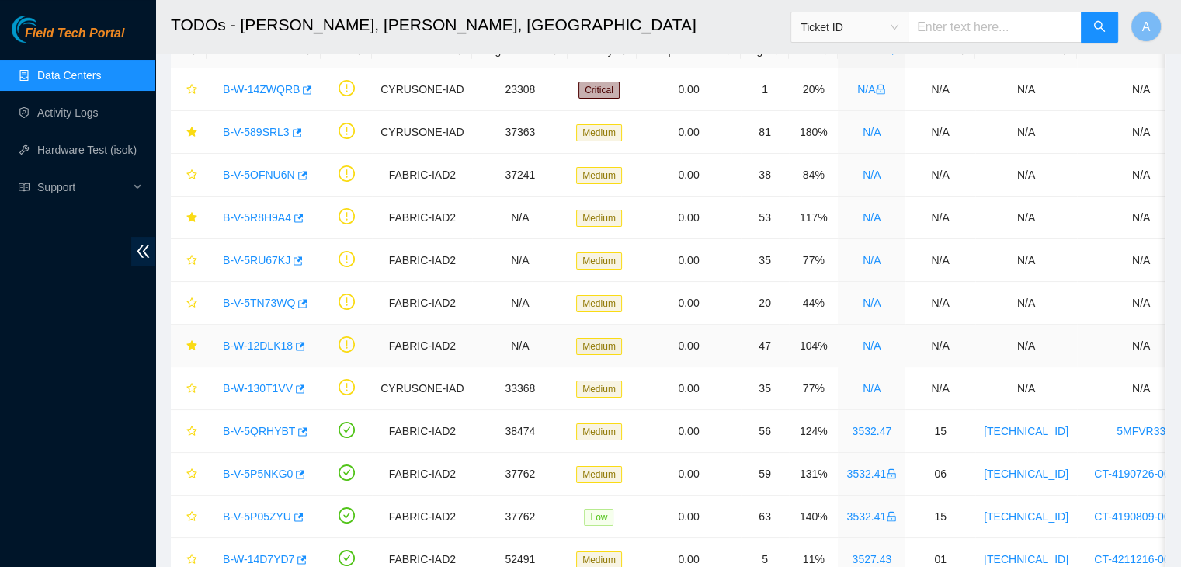
click at [239, 342] on link "B-W-12DLK18" at bounding box center [258, 345] width 70 height 12
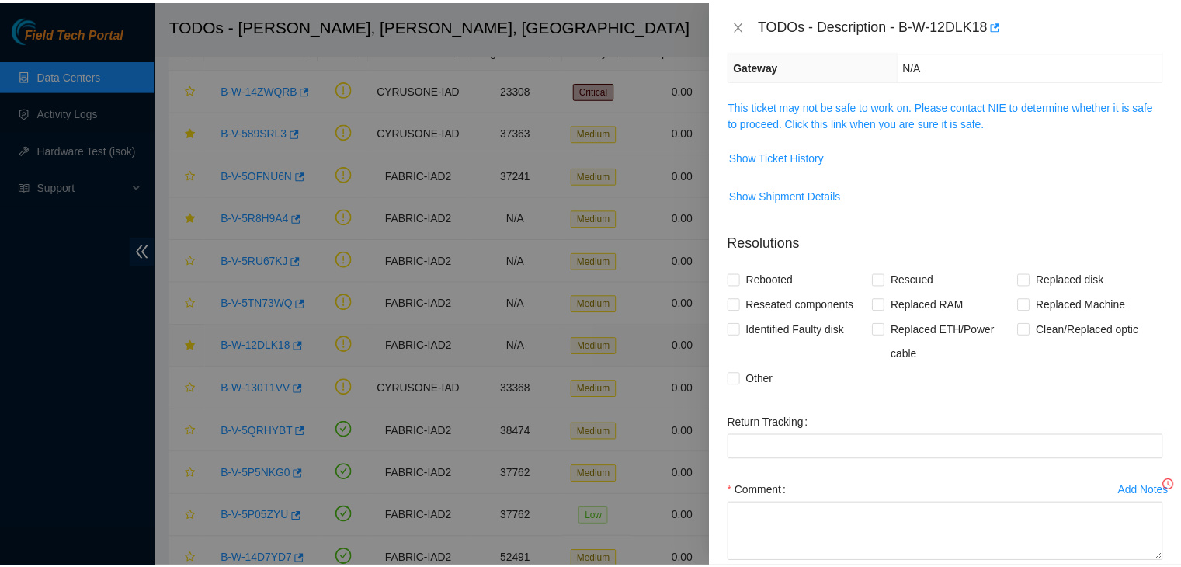
scroll to position [168, 0]
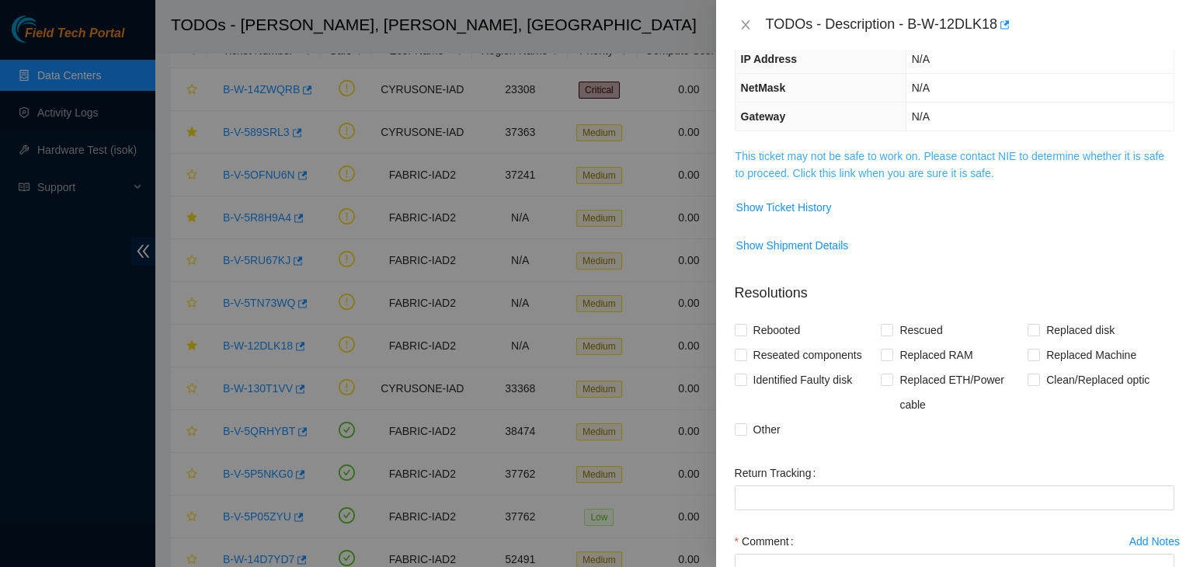
click at [804, 167] on link "This ticket may not be safe to work on. Please contact NIE to determine whether…" at bounding box center [949, 165] width 429 height 30
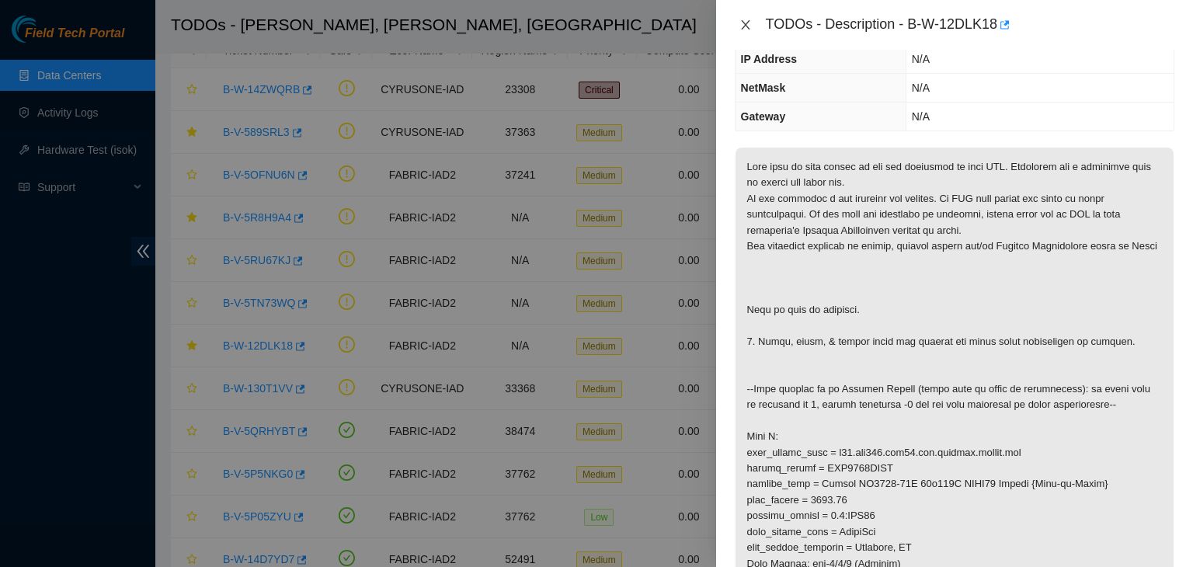
click at [740, 26] on icon "close" at bounding box center [745, 25] width 12 height 12
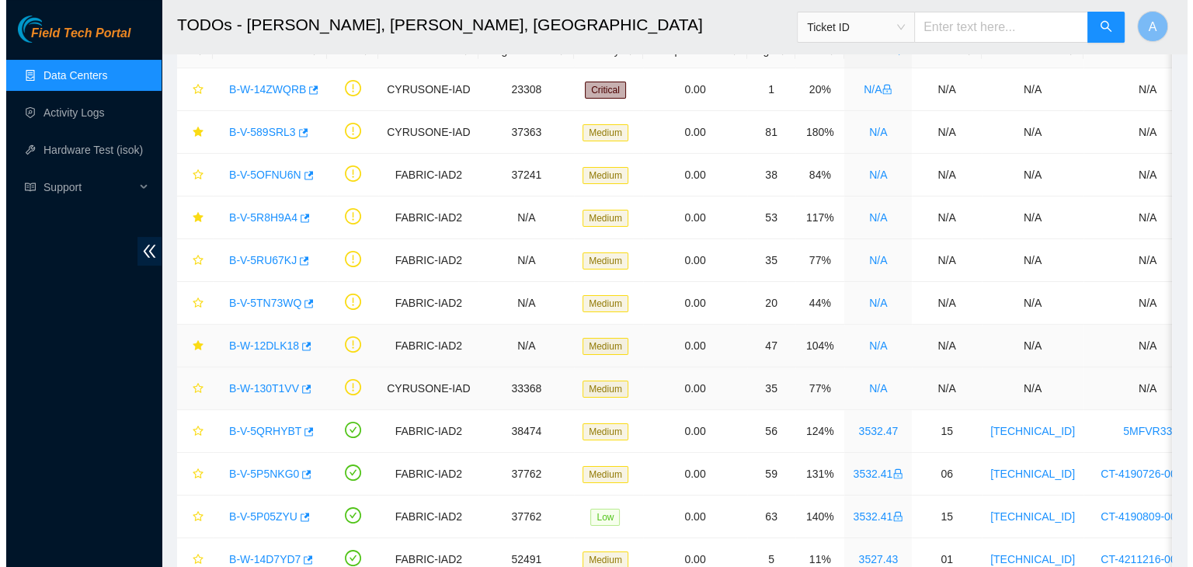
scroll to position [218, 0]
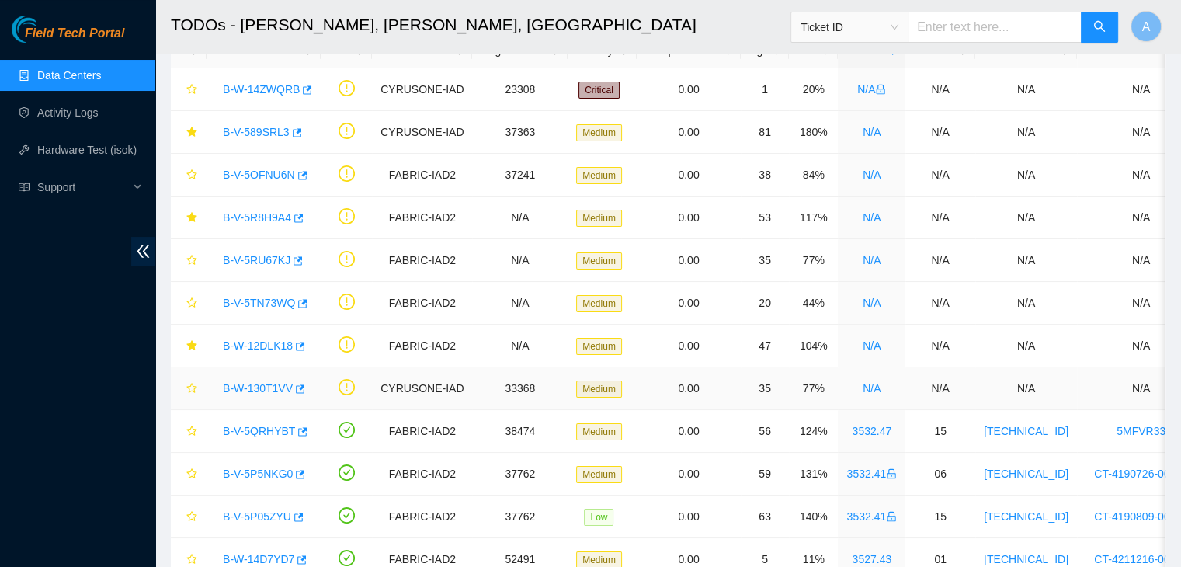
click at [267, 386] on link "B-W-130T1VV" at bounding box center [258, 388] width 70 height 12
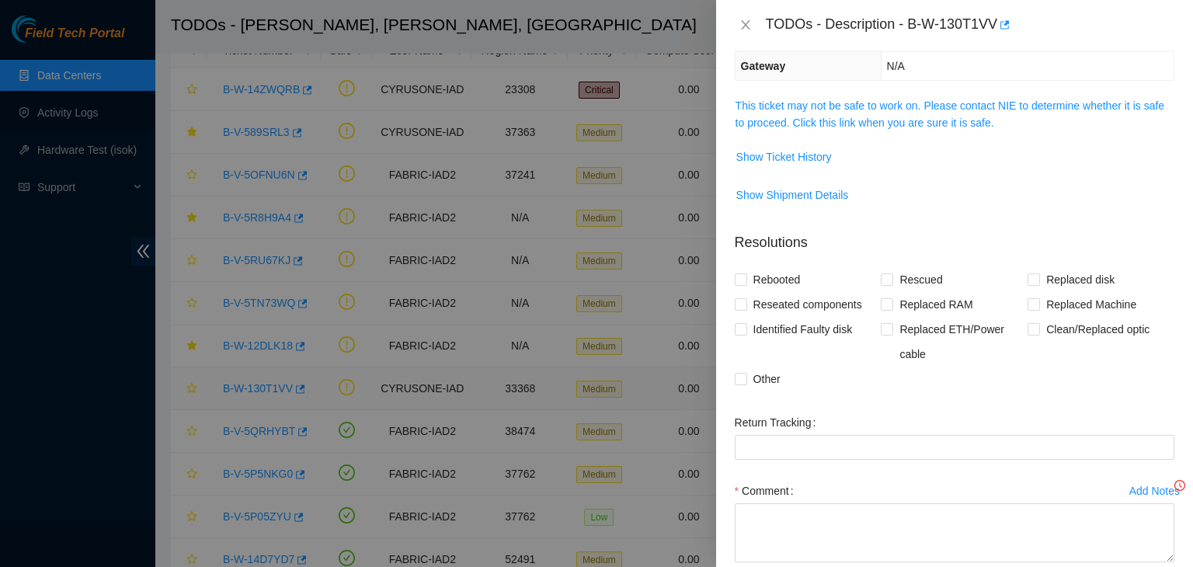
scroll to position [168, 0]
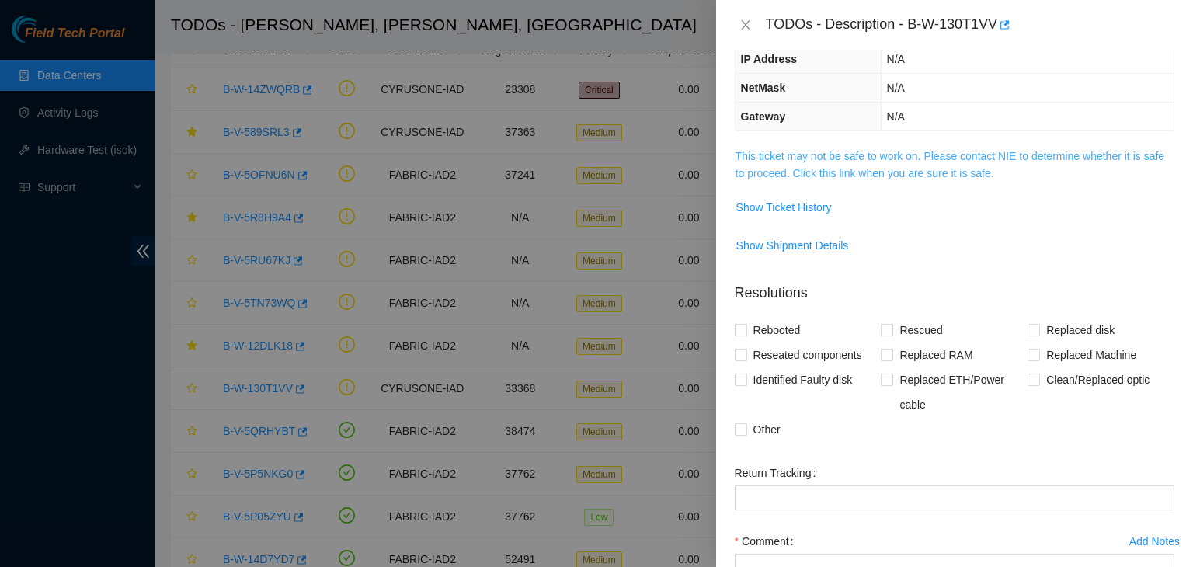
click at [830, 156] on link "This ticket may not be safe to work on. Please contact NIE to determine whether…" at bounding box center [949, 165] width 429 height 30
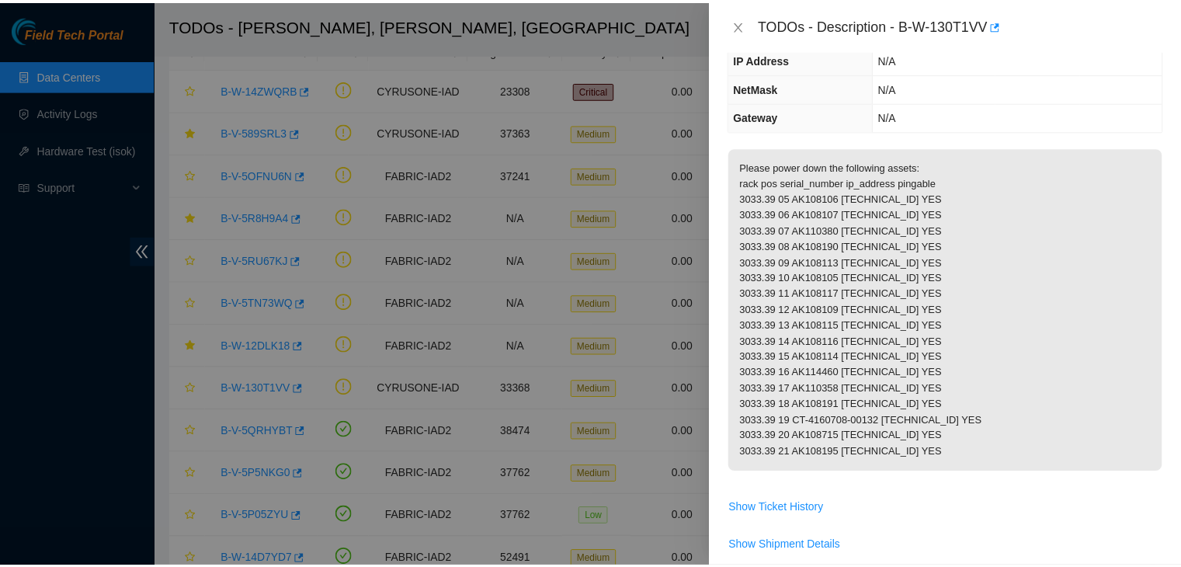
scroll to position [0, 0]
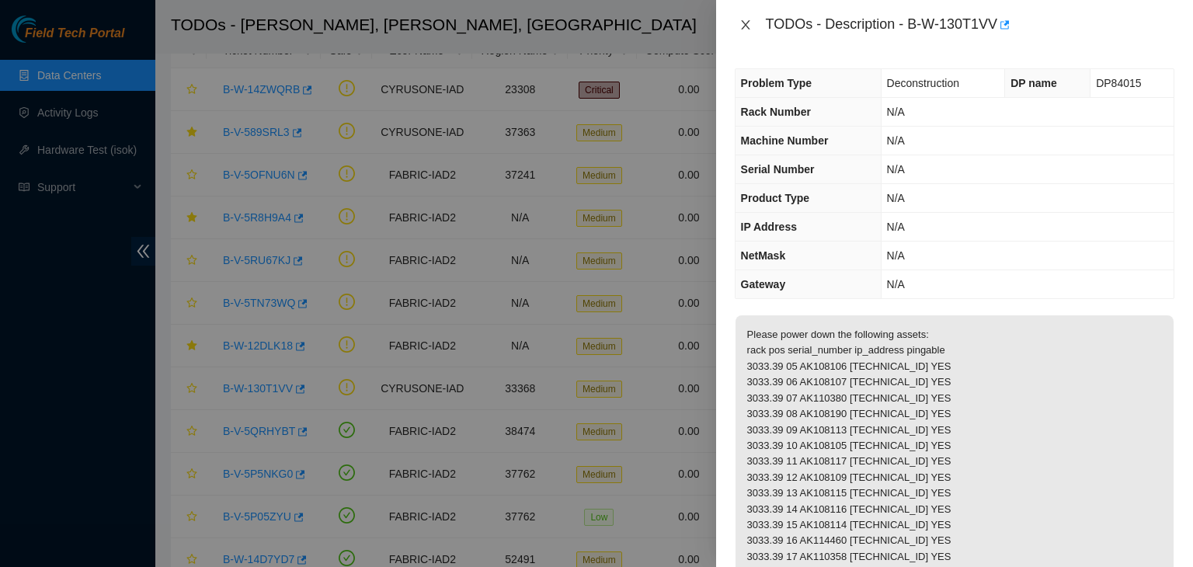
click at [749, 23] on icon "close" at bounding box center [745, 25] width 12 height 12
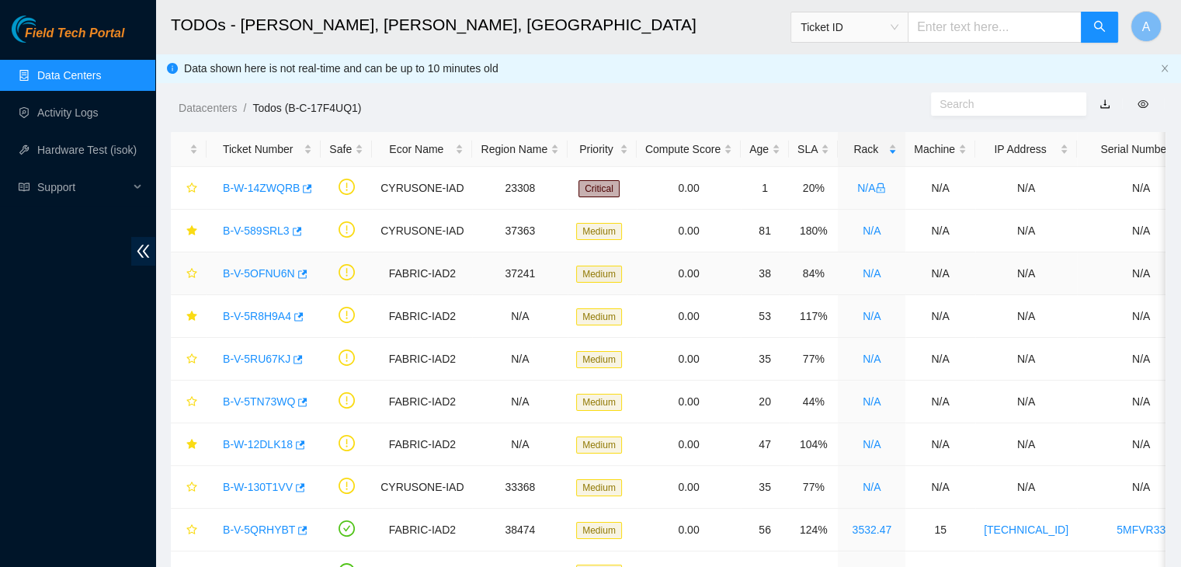
click at [262, 270] on link "B-V-5OFNU6N" at bounding box center [259, 273] width 72 height 12
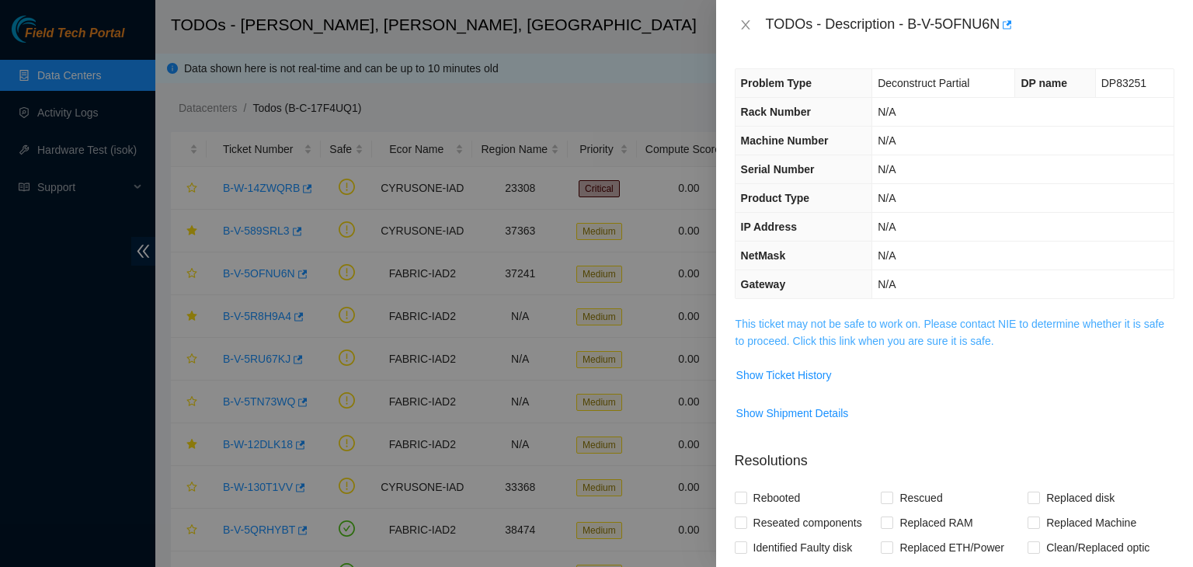
click at [860, 318] on link "This ticket may not be safe to work on. Please contact NIE to determine whether…" at bounding box center [949, 333] width 429 height 30
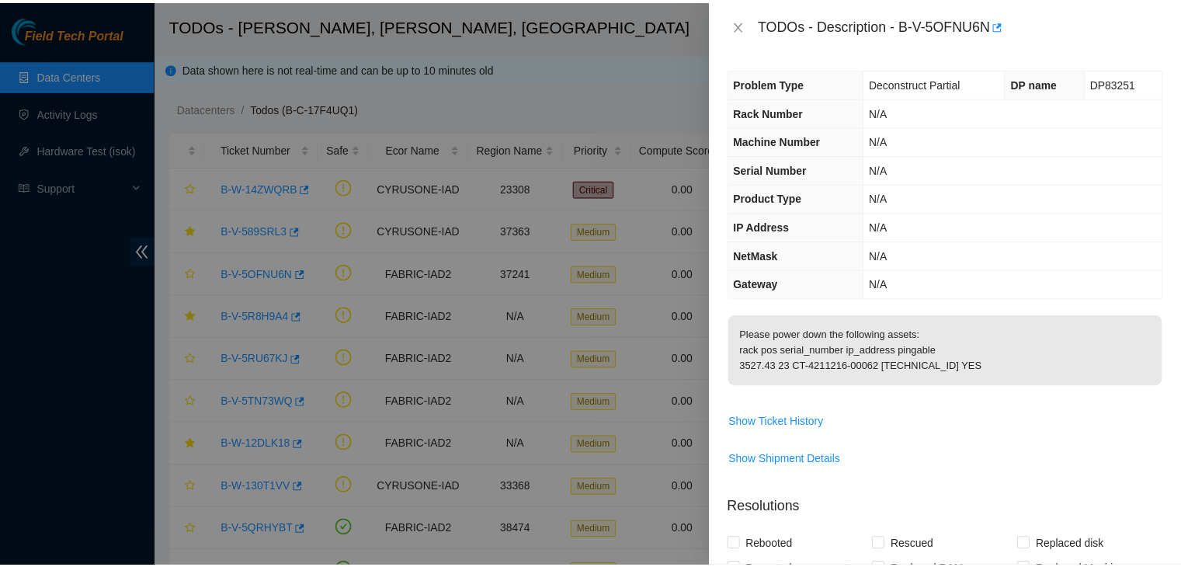
scroll to position [34, 0]
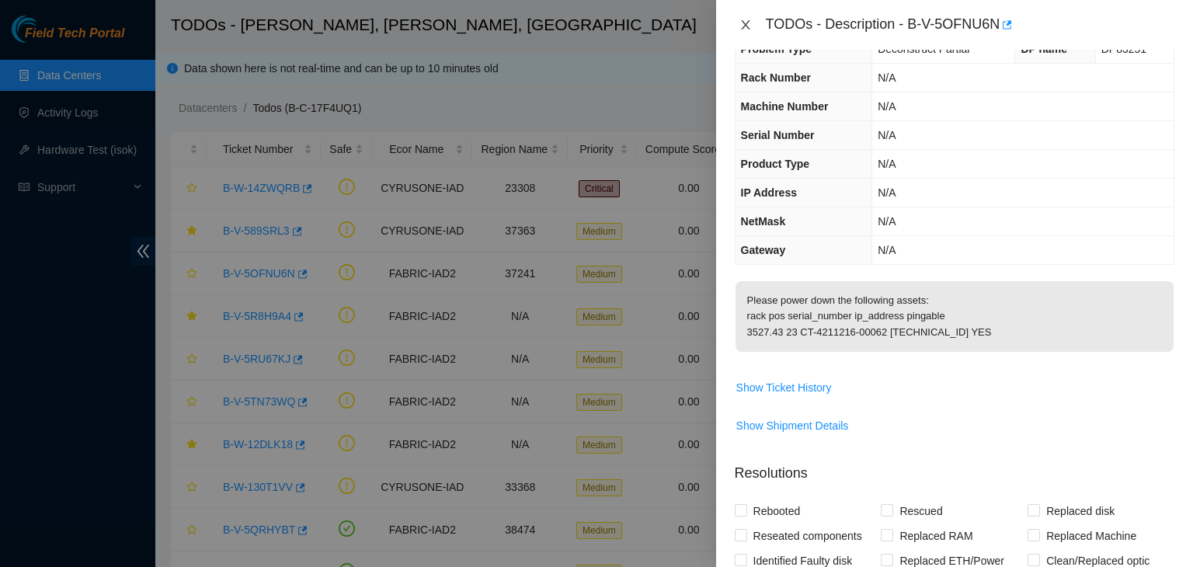
click at [747, 19] on icon "close" at bounding box center [745, 25] width 12 height 12
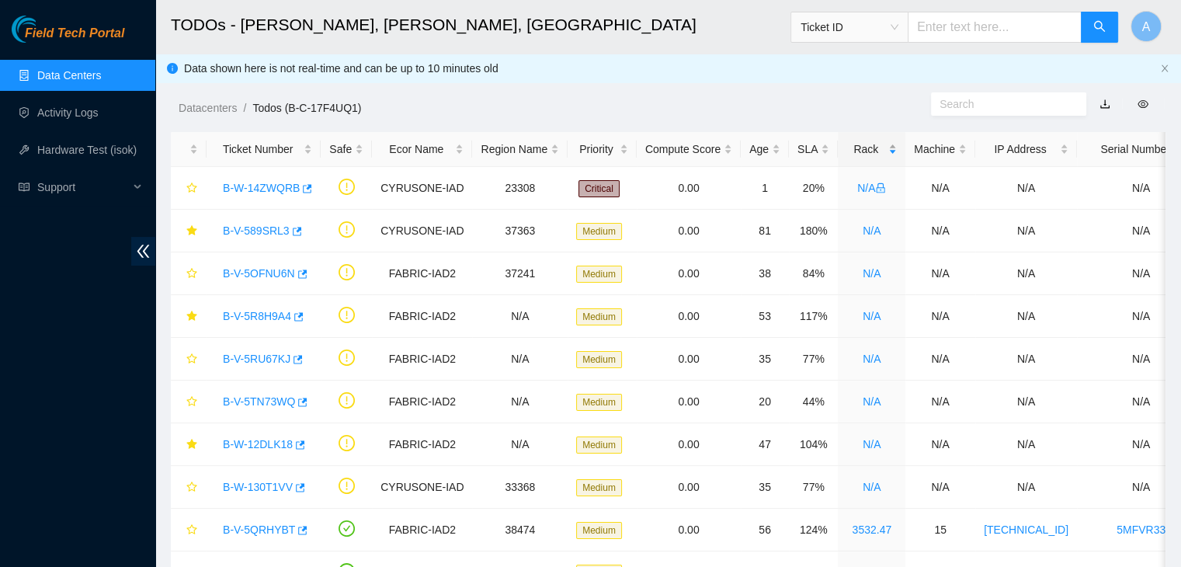
click at [878, 141] on div "Rack" at bounding box center [872, 149] width 50 height 17
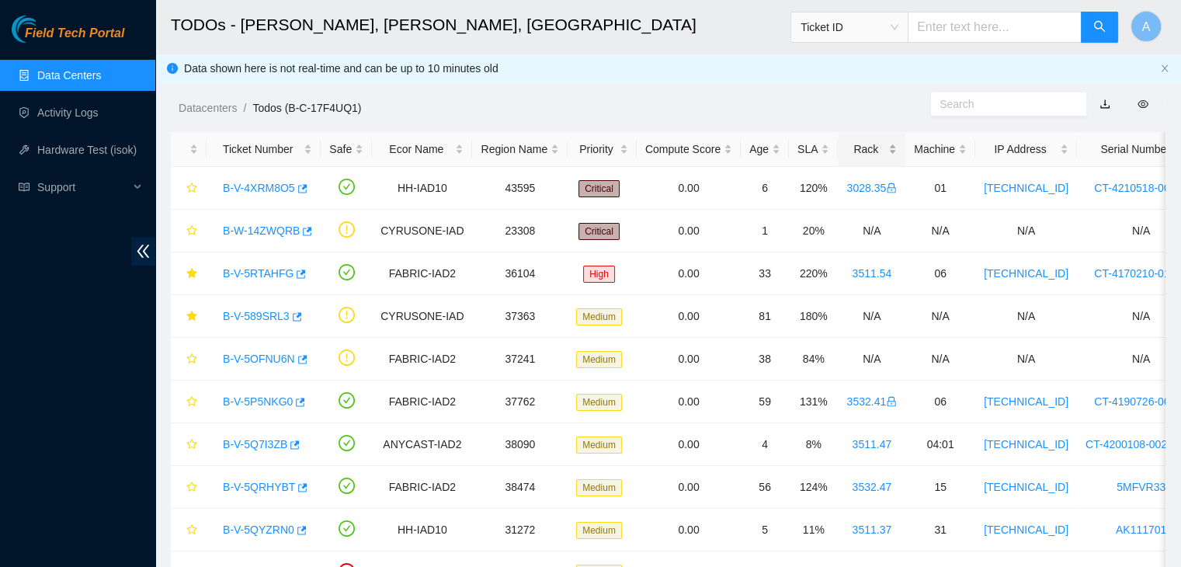
click at [878, 141] on div "Rack" at bounding box center [872, 149] width 50 height 17
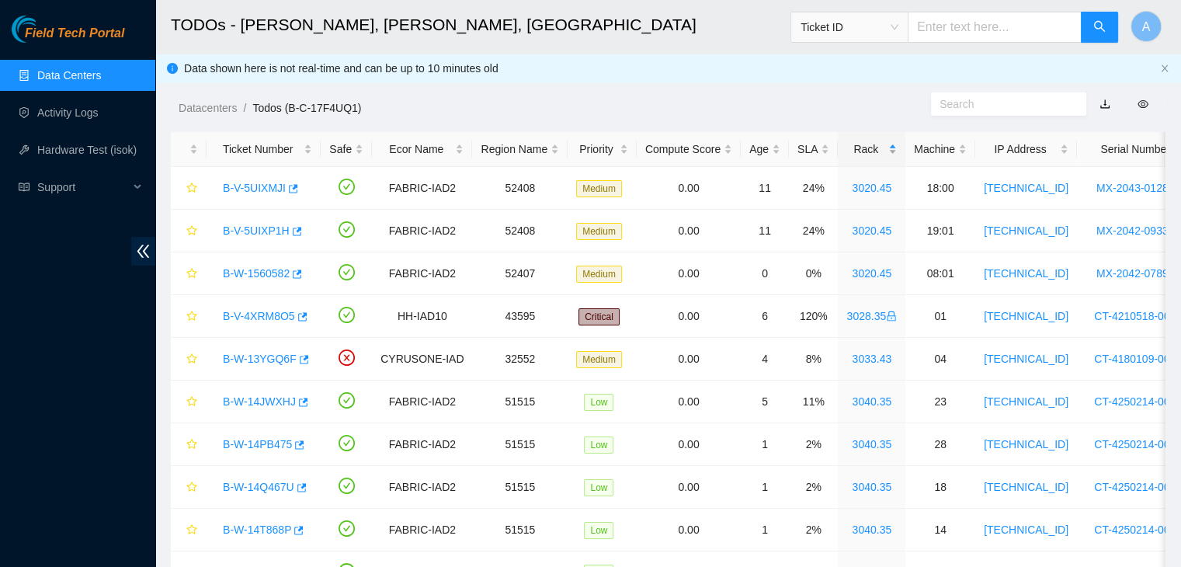
click at [878, 141] on div "Rack" at bounding box center [872, 149] width 50 height 17
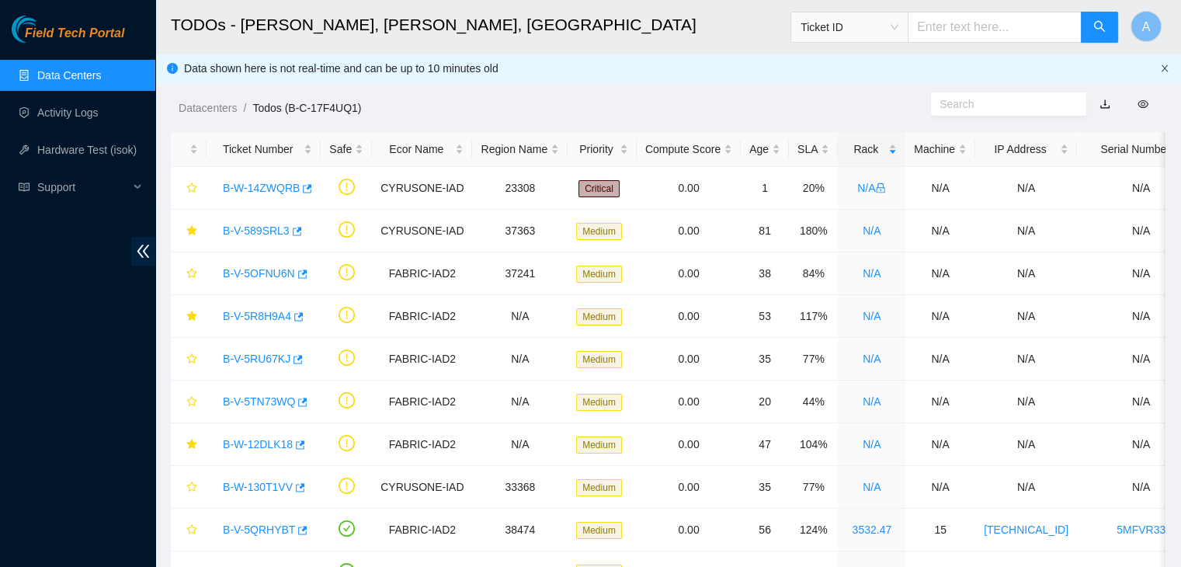
click at [1162, 70] on icon "close" at bounding box center [1164, 68] width 9 height 9
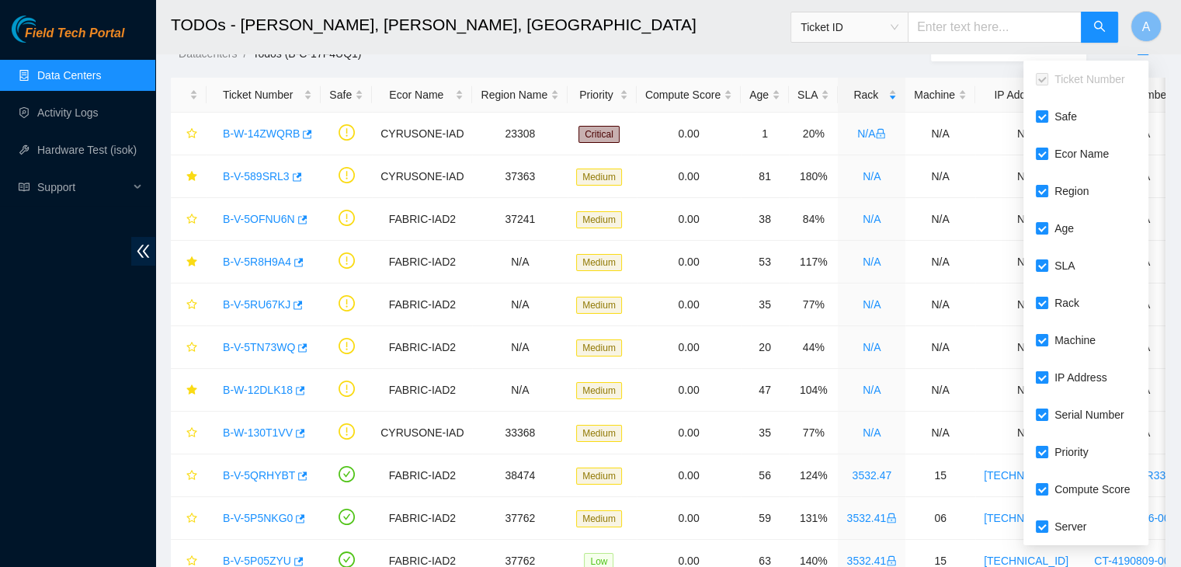
scroll to position [0, 0]
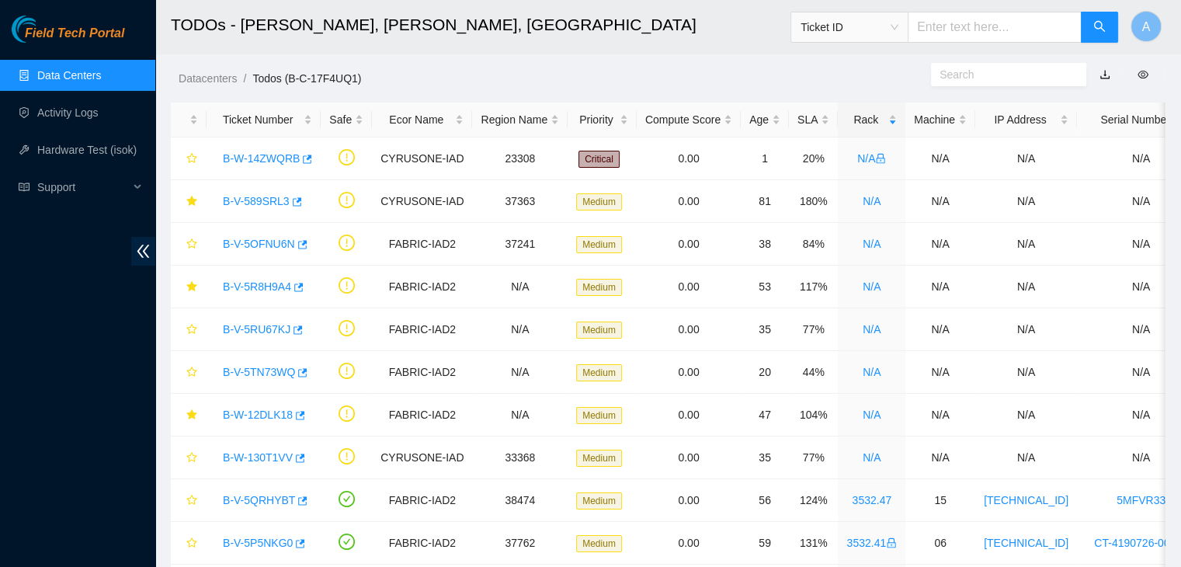
click at [82, 70] on link "Data Centers" at bounding box center [69, 75] width 64 height 12
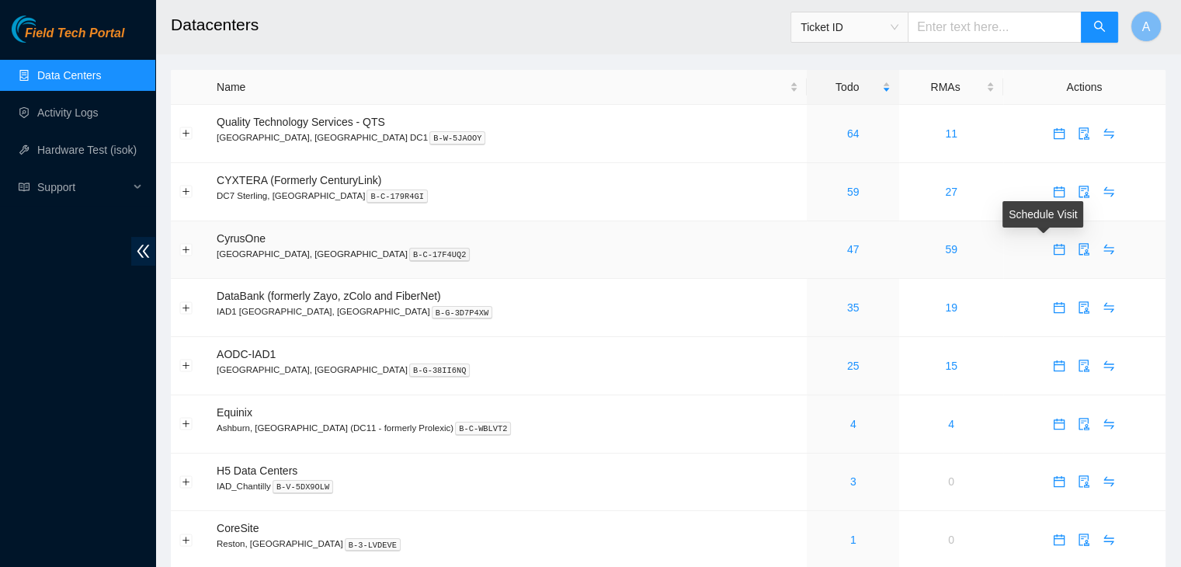
click at [1053, 249] on icon "calendar" at bounding box center [1059, 249] width 12 height 12
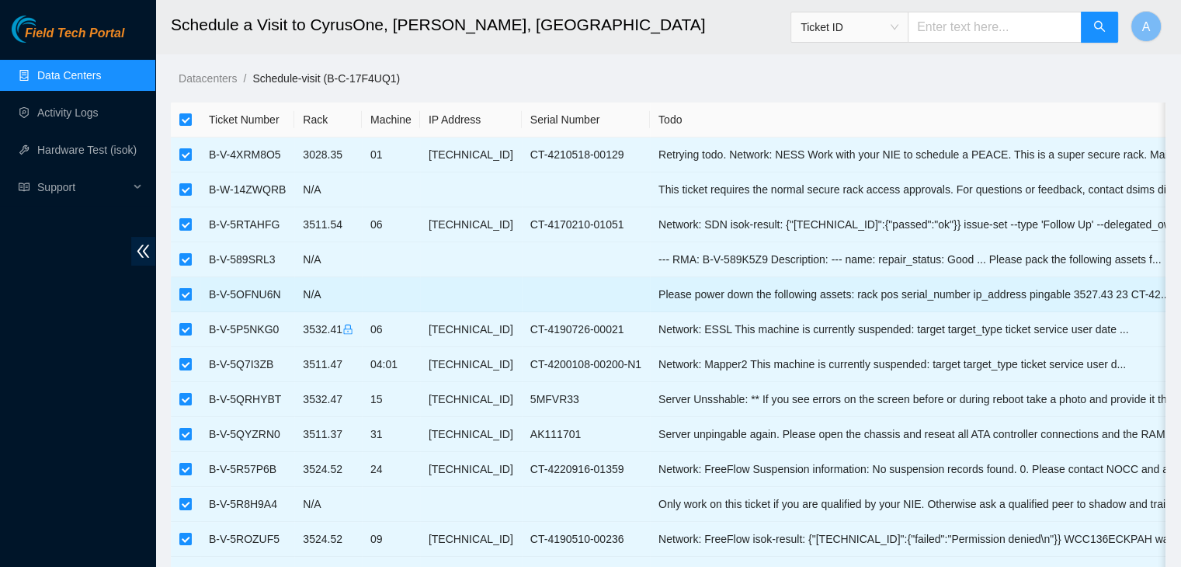
click at [184, 291] on input "checkbox" at bounding box center [185, 294] width 12 height 12
checkbox input "false"
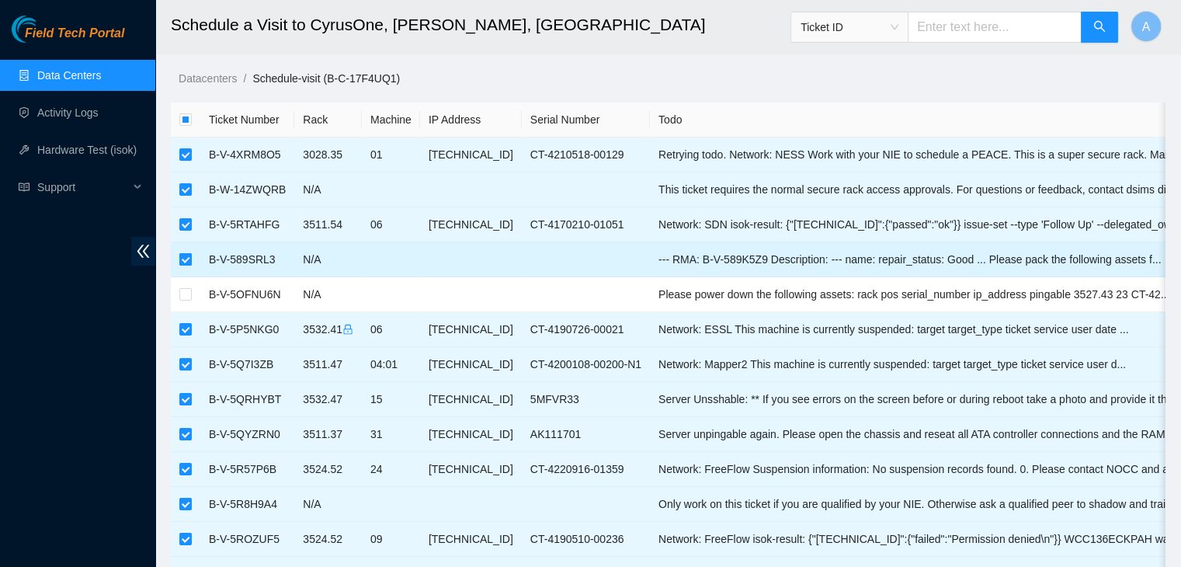
click at [186, 263] on input "checkbox" at bounding box center [185, 259] width 12 height 12
checkbox input "false"
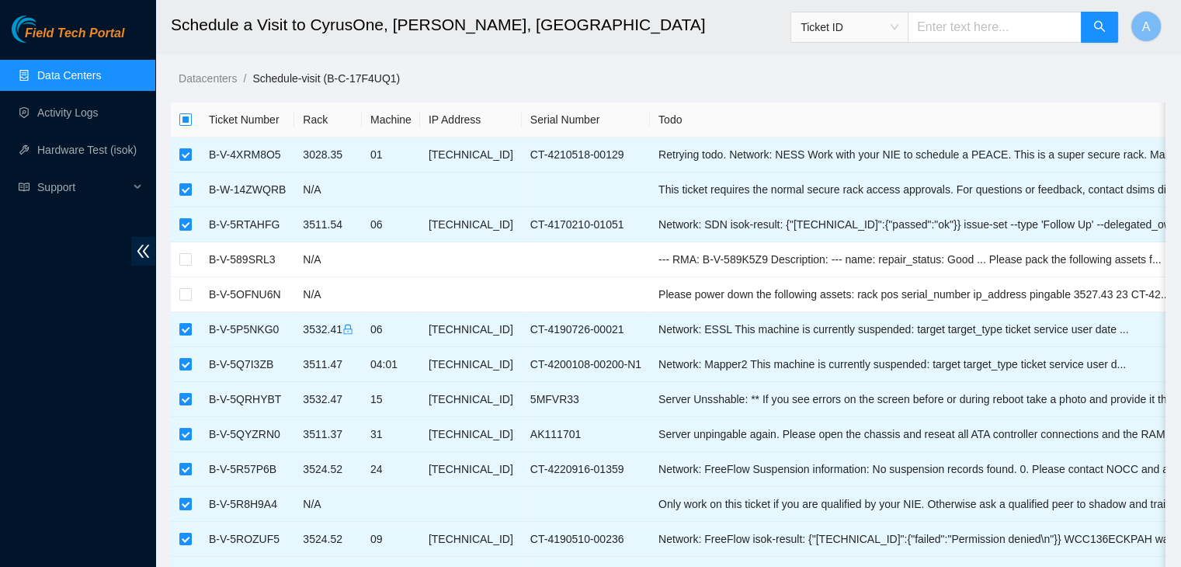
click at [183, 116] on input "checkbox" at bounding box center [185, 119] width 12 height 12
checkbox input "true"
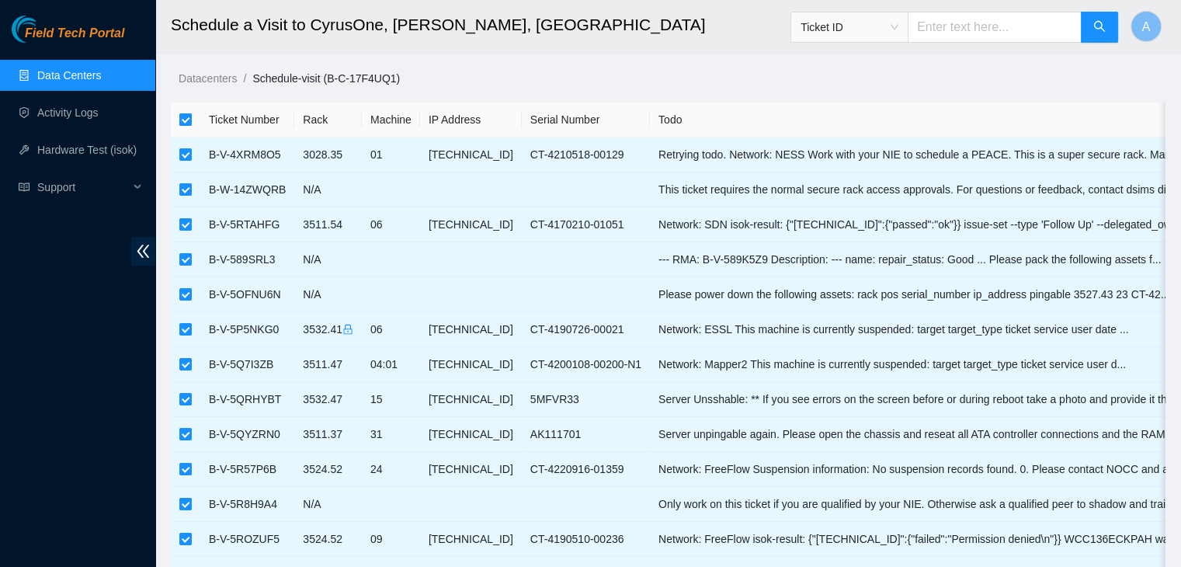
click at [183, 116] on input "checkbox" at bounding box center [185, 119] width 12 height 12
checkbox input "false"
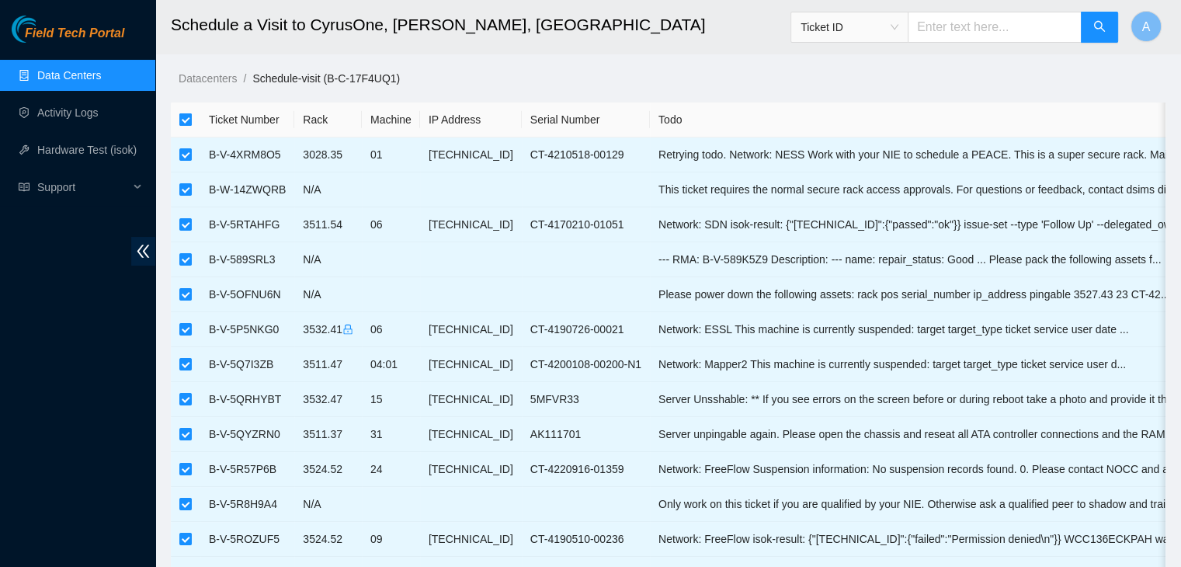
checkbox input "false"
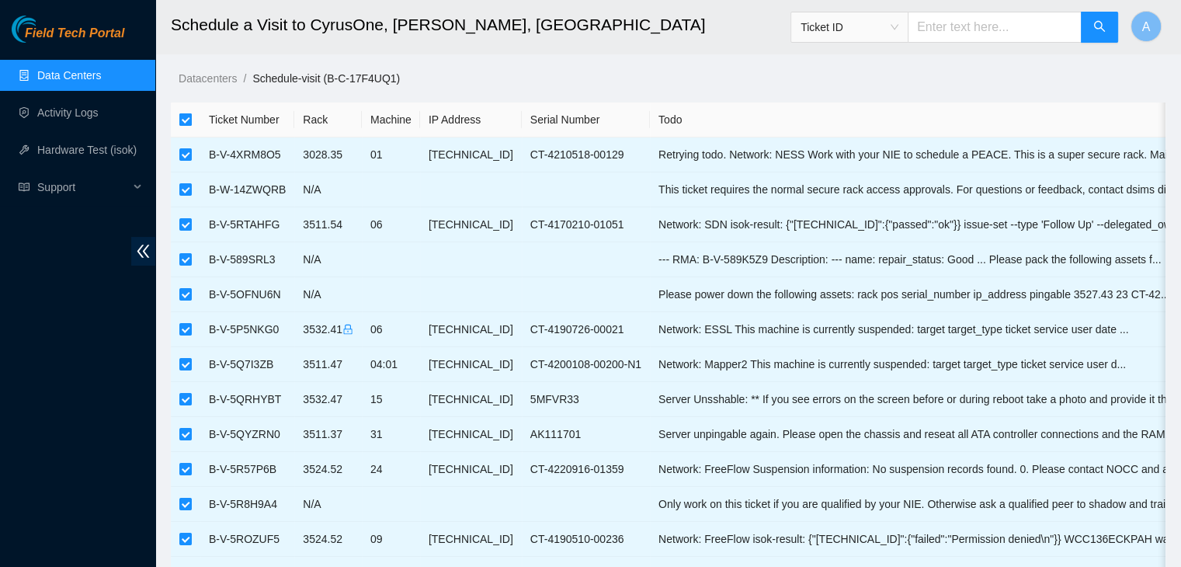
checkbox input "false"
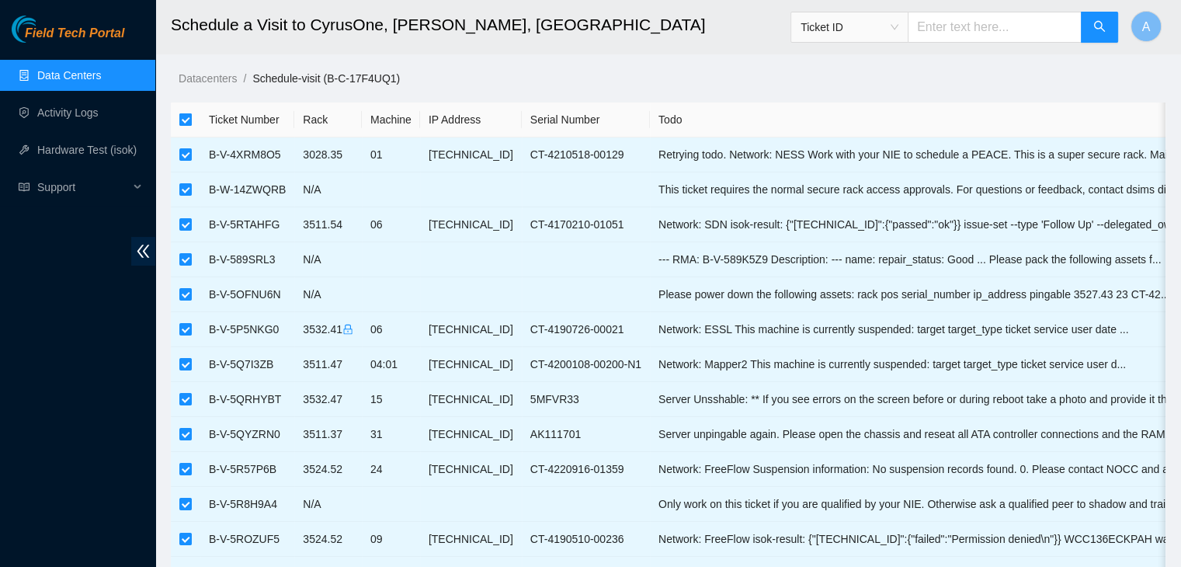
checkbox input "false"
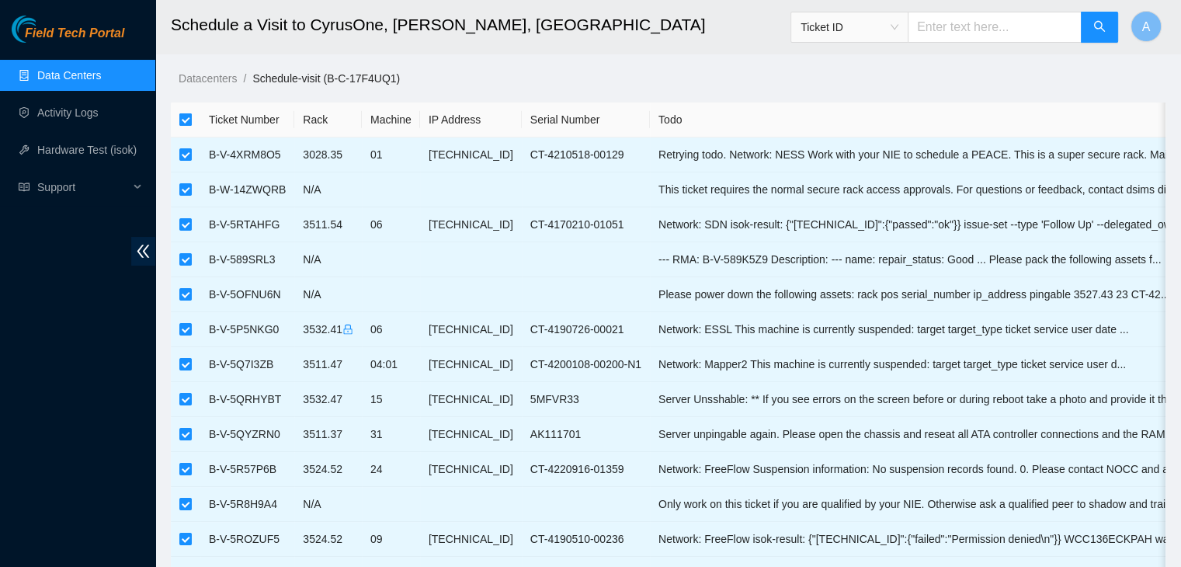
checkbox input "false"
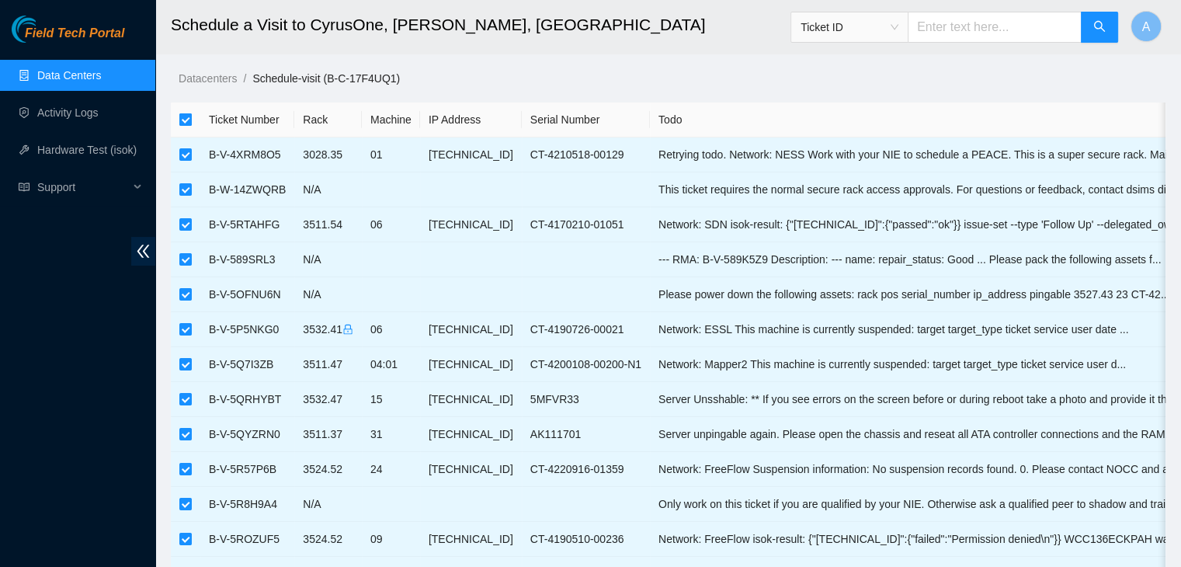
checkbox input "false"
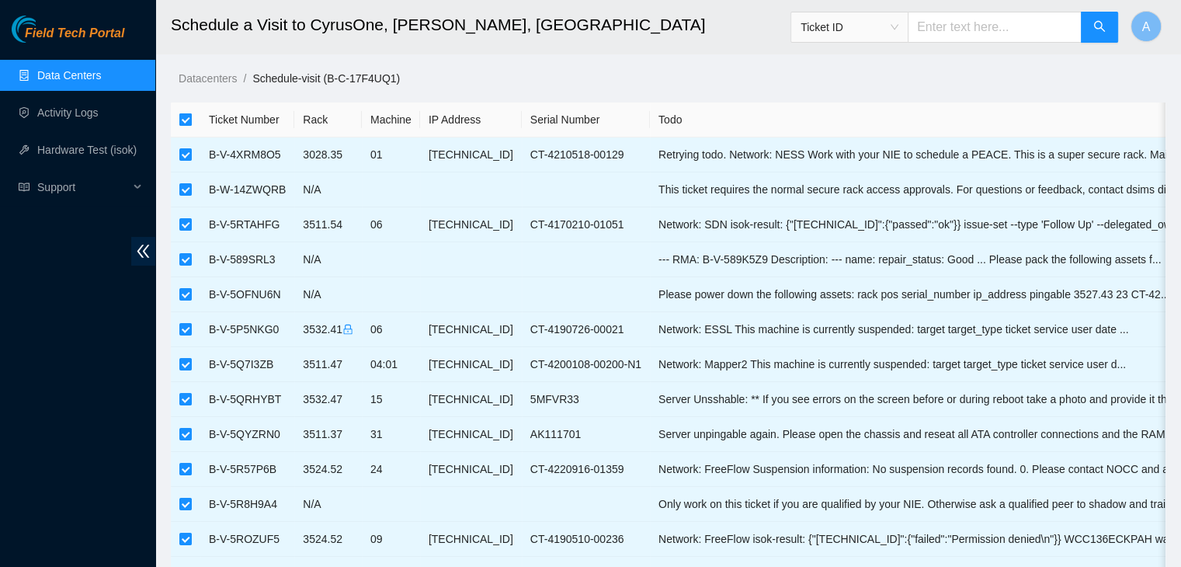
checkbox input "false"
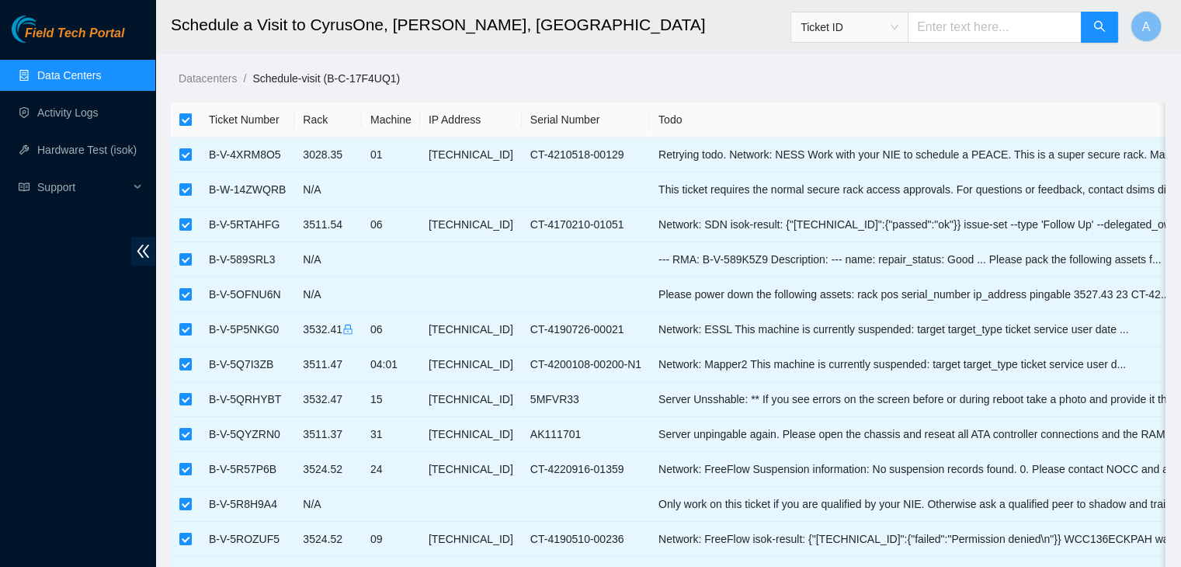
checkbox input "false"
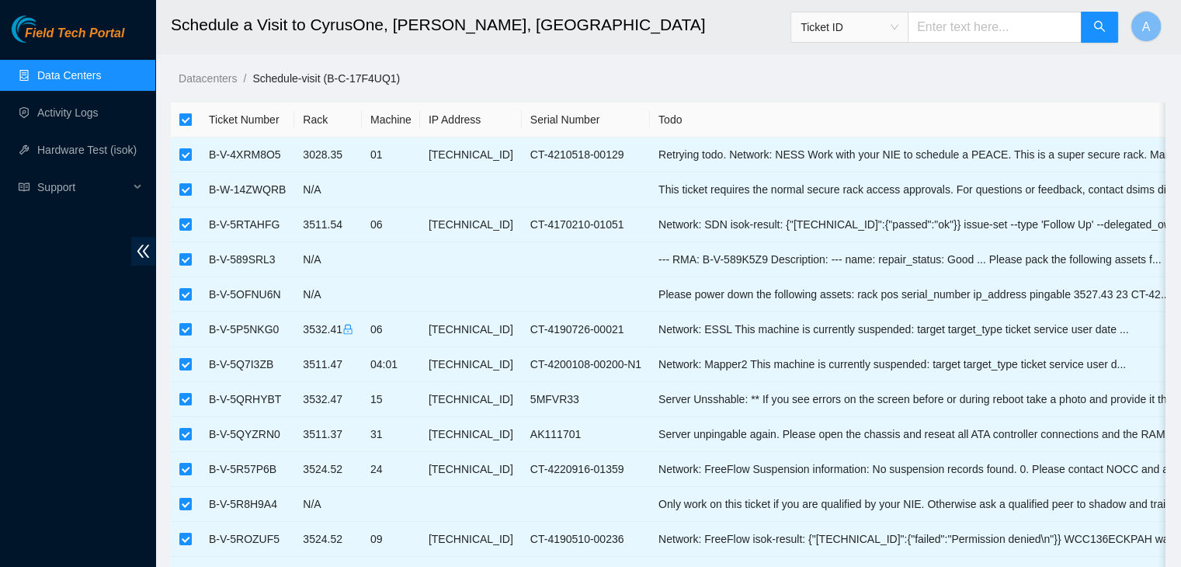
checkbox input "false"
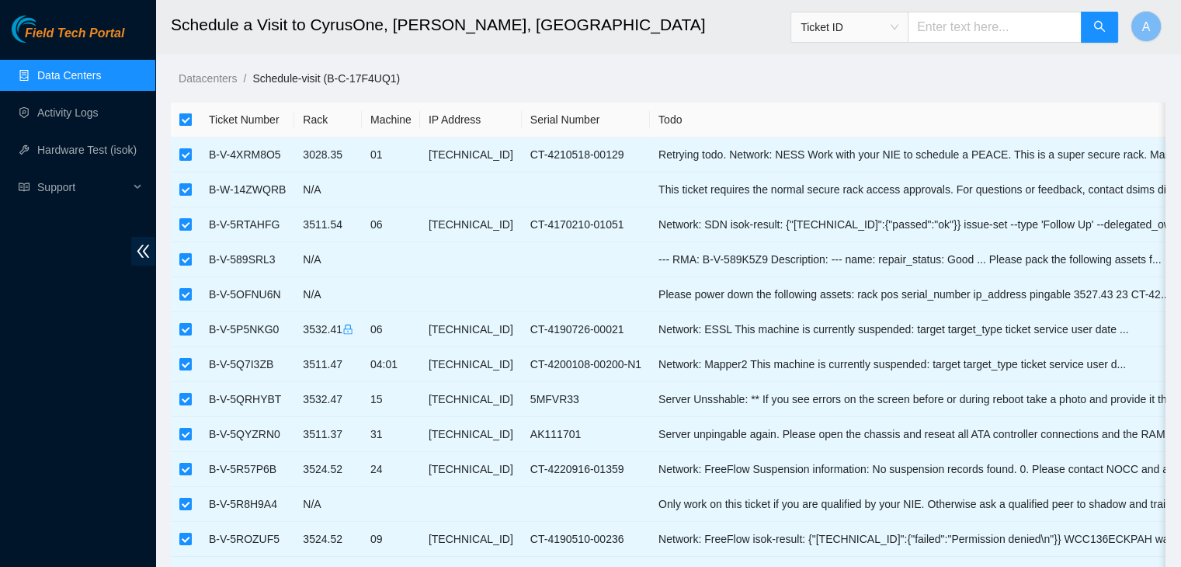
checkbox input "false"
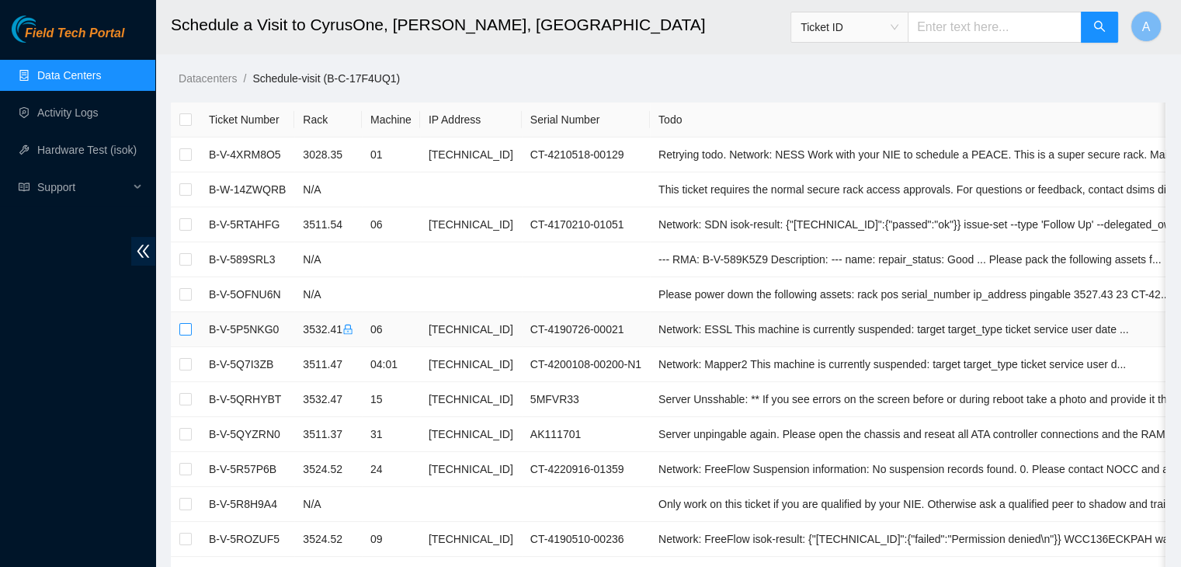
click at [186, 330] on input "checkbox" at bounding box center [185, 329] width 12 height 12
checkbox input "true"
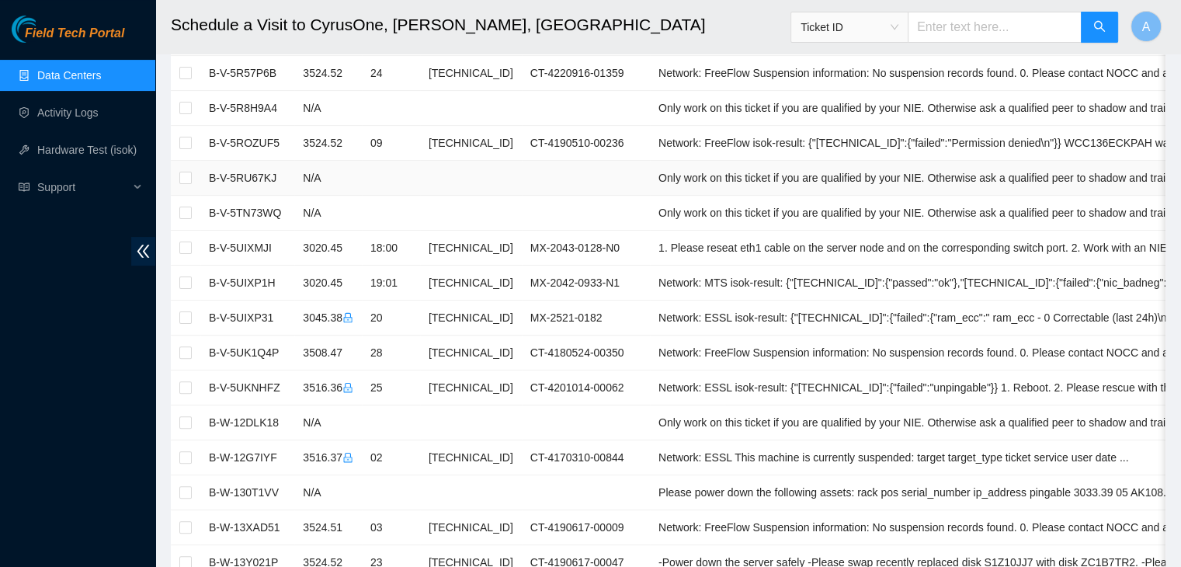
scroll to position [397, 0]
click at [189, 314] on input "checkbox" at bounding box center [185, 317] width 12 height 12
checkbox input "true"
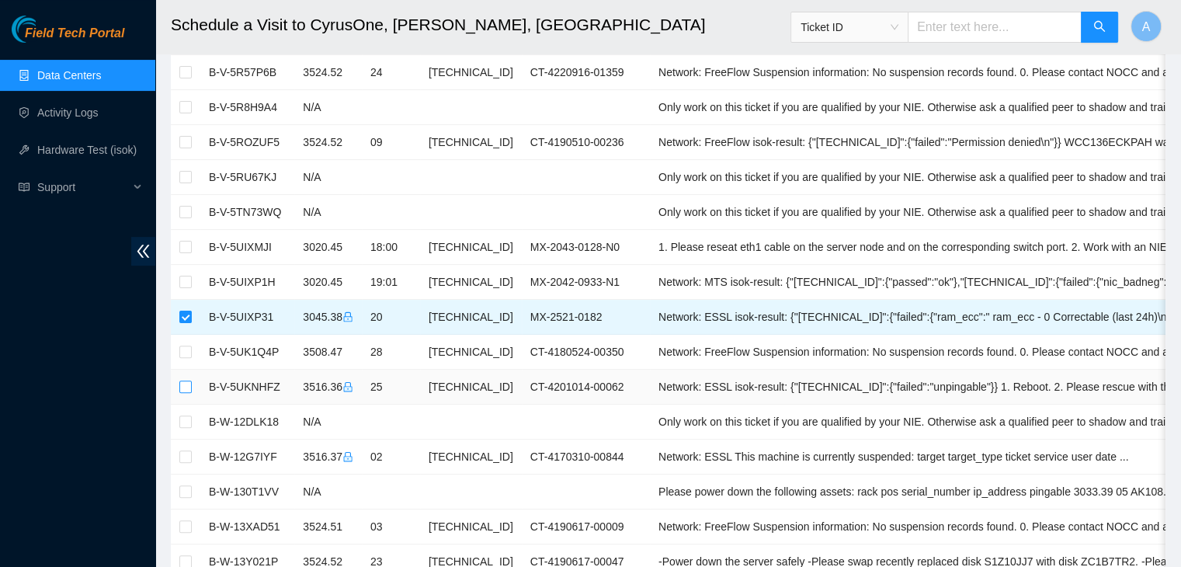
click at [182, 387] on input "checkbox" at bounding box center [185, 387] width 12 height 12
checkbox input "true"
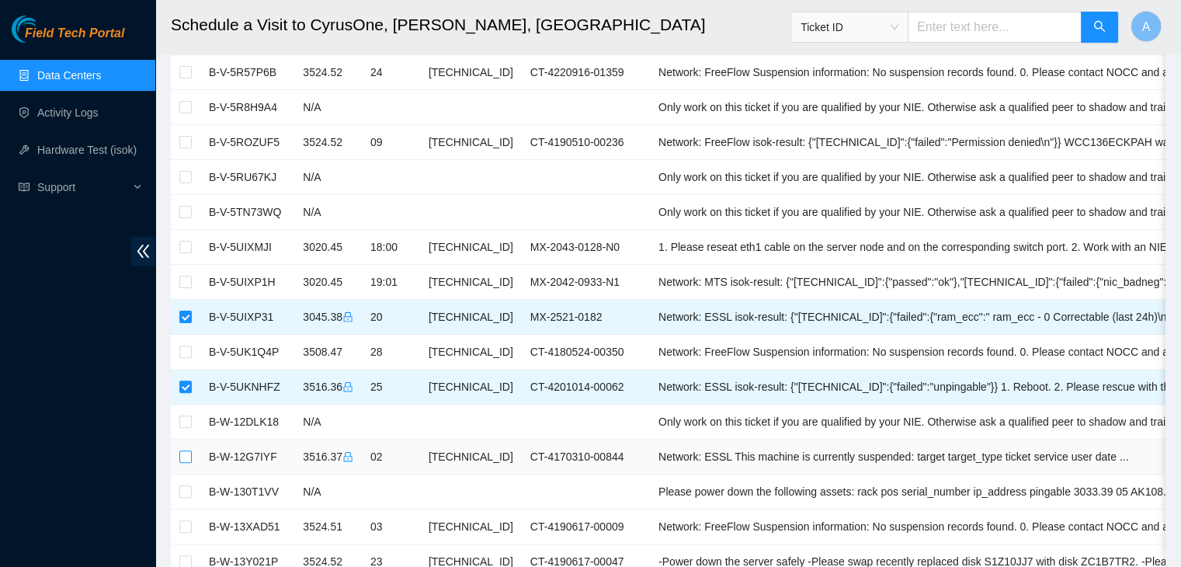
click at [181, 454] on input "checkbox" at bounding box center [185, 456] width 12 height 12
checkbox input "true"
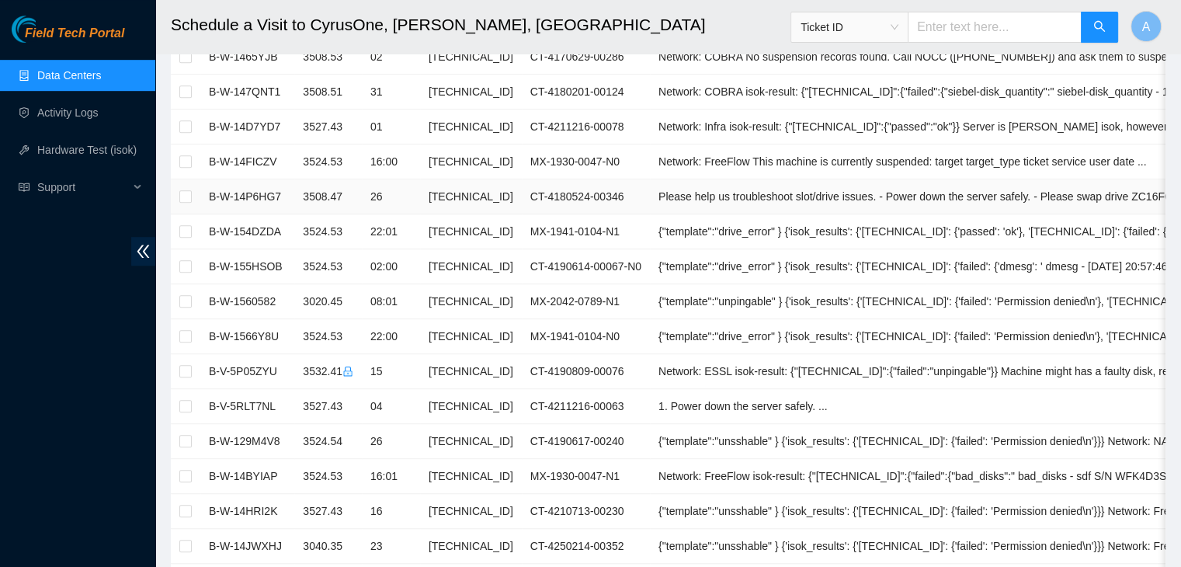
scroll to position [981, 0]
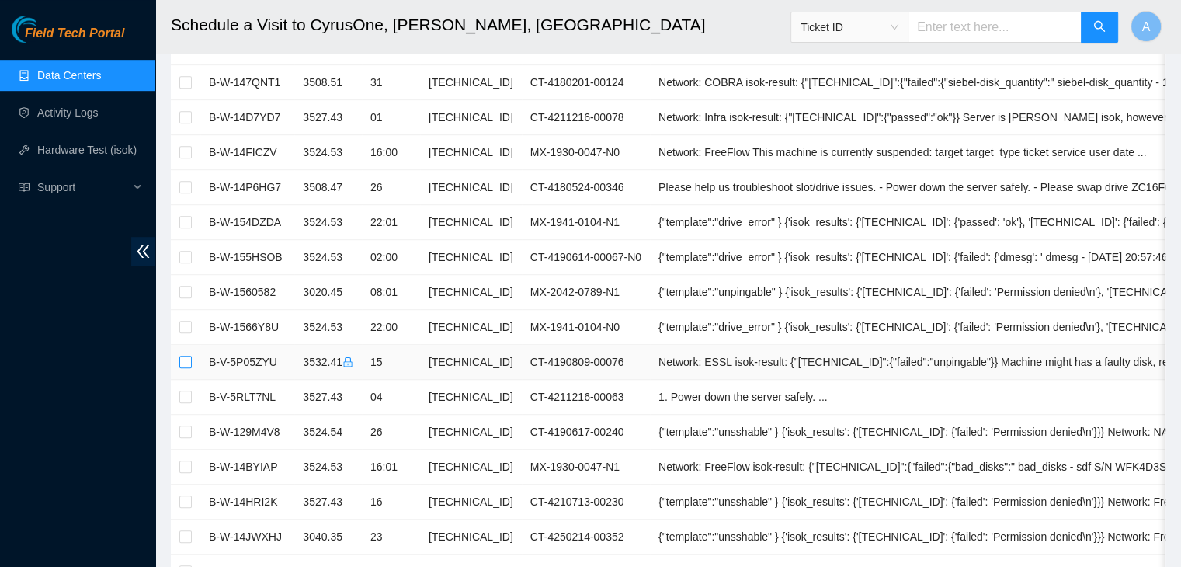
click at [186, 356] on input "checkbox" at bounding box center [185, 362] width 12 height 12
checkbox input "true"
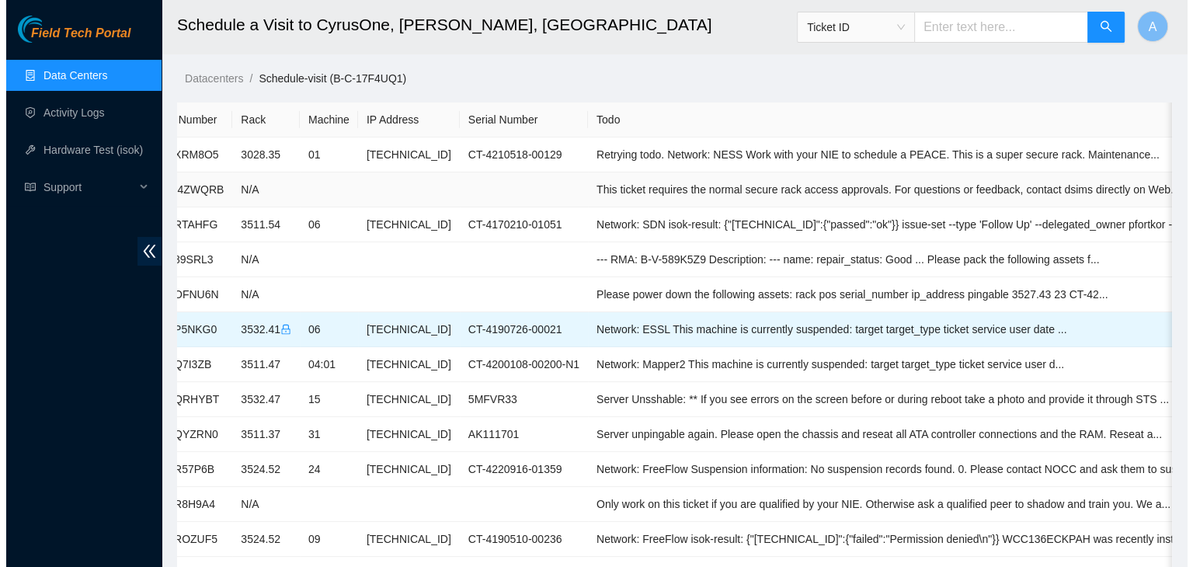
scroll to position [0, 0]
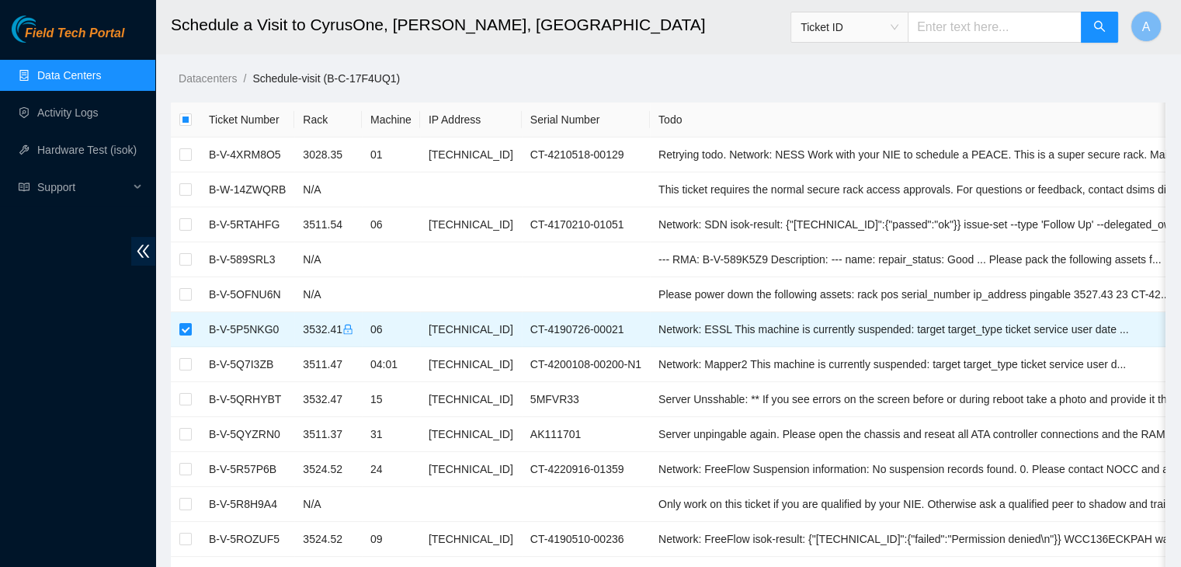
click at [101, 78] on link "Data Centers" at bounding box center [69, 75] width 64 height 12
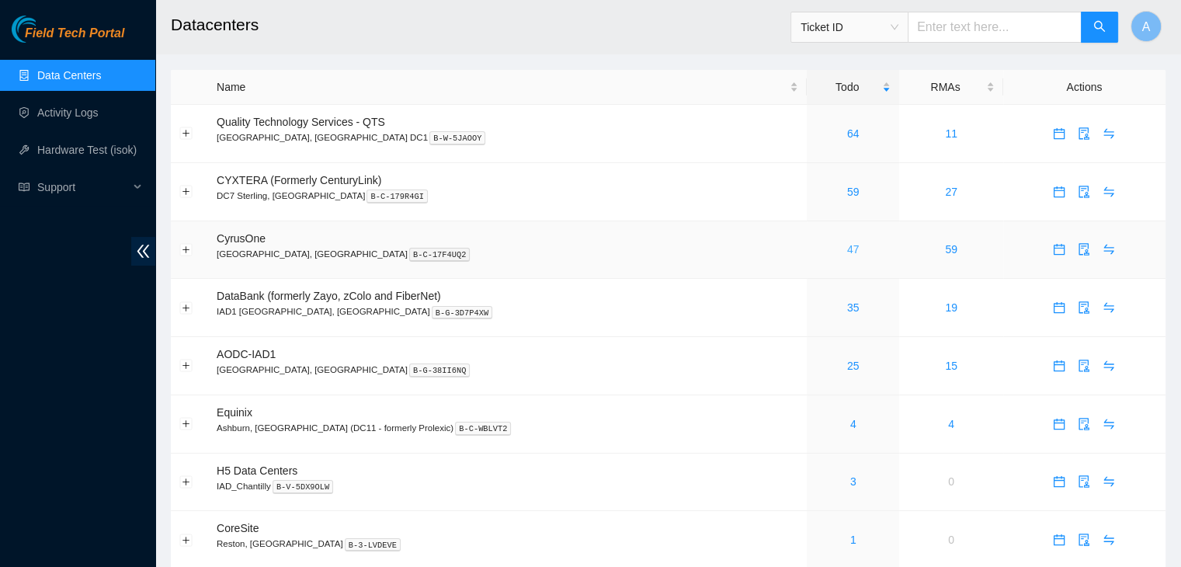
click at [847, 256] on link "47" at bounding box center [853, 249] width 12 height 12
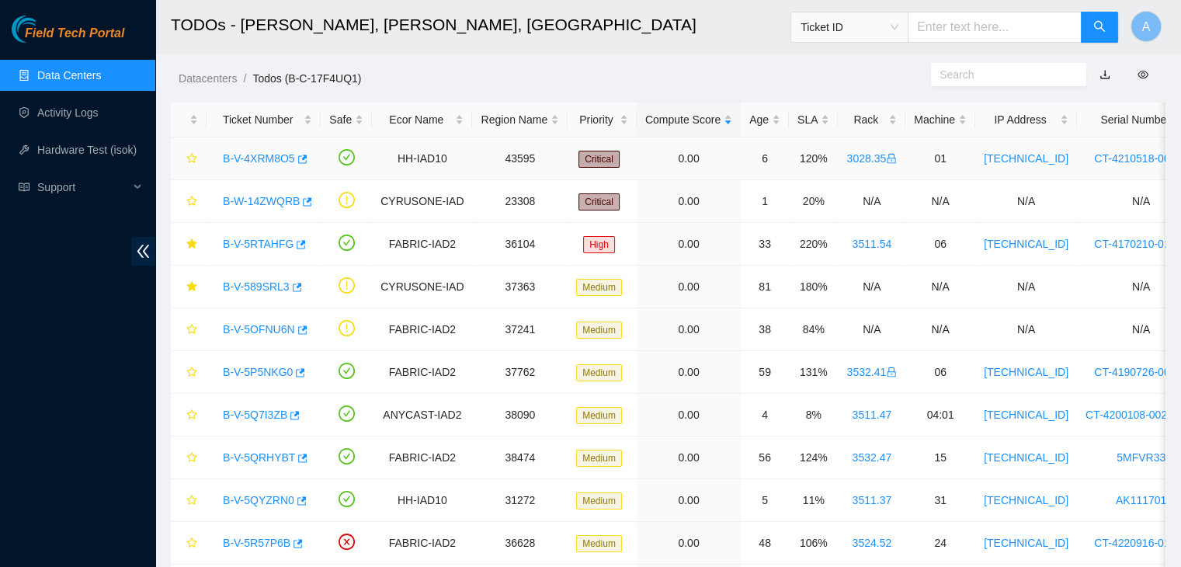
click at [276, 162] on link "B-V-4XRM8O5" at bounding box center [259, 158] width 72 height 12
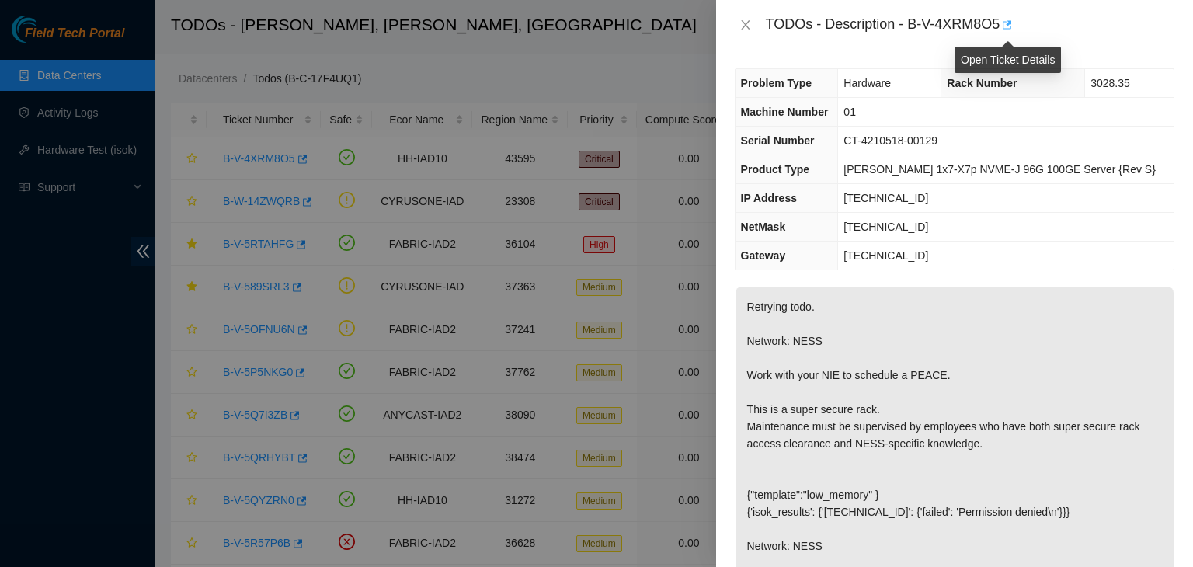
click at [1007, 26] on icon "button" at bounding box center [1005, 24] width 11 height 11
click at [749, 23] on icon "close" at bounding box center [745, 25] width 12 height 12
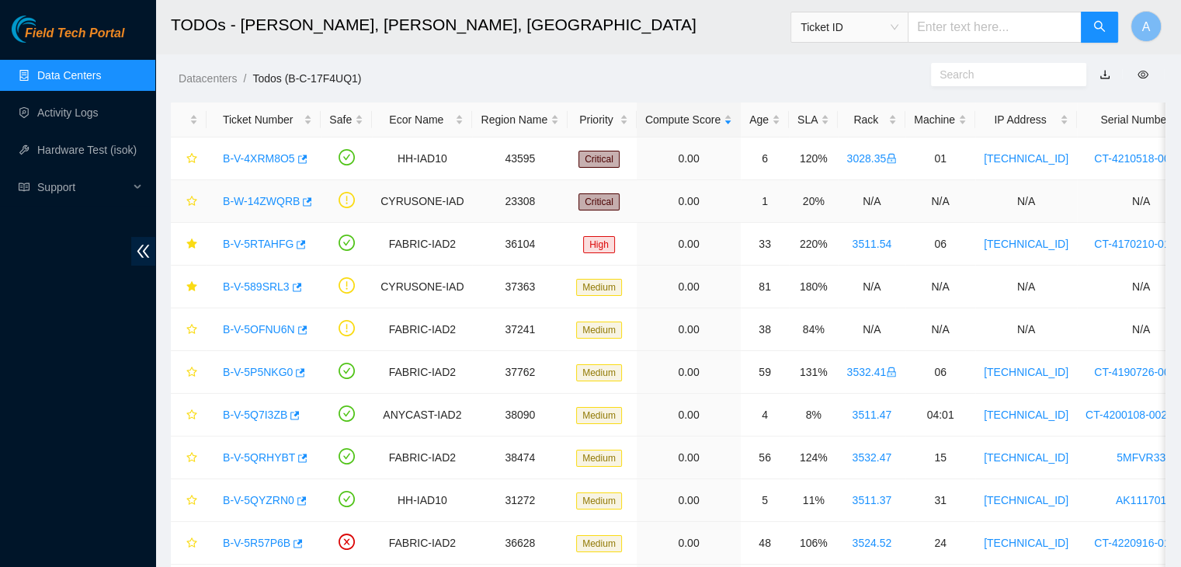
click at [256, 196] on link "B-W-14ZWQRB" at bounding box center [261, 201] width 77 height 12
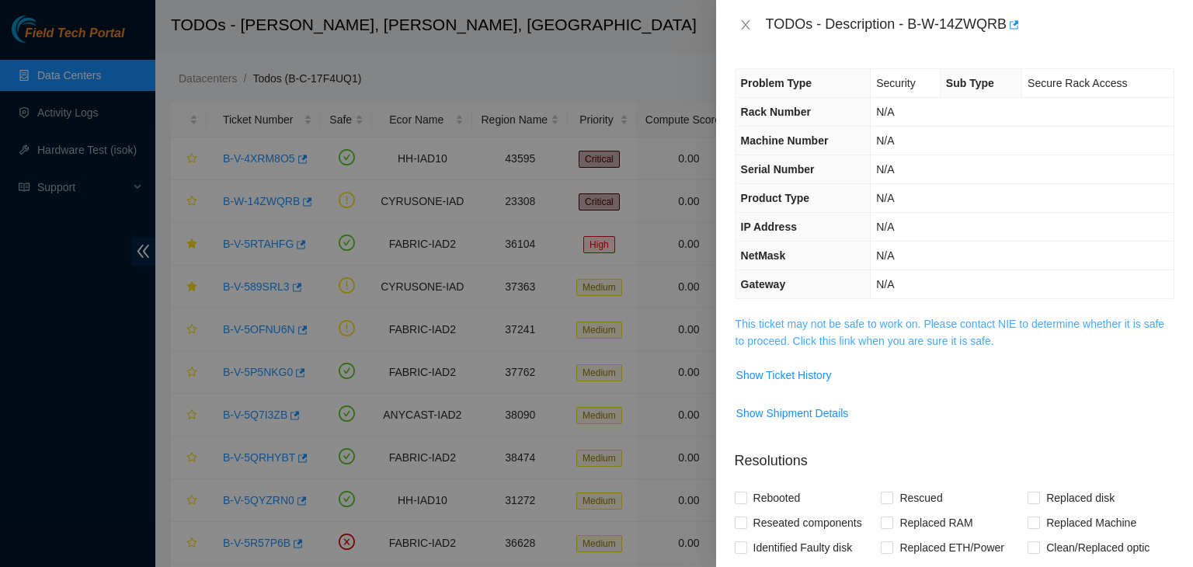
click at [812, 321] on link "This ticket may not be safe to work on. Please contact NIE to determine whether…" at bounding box center [949, 333] width 429 height 30
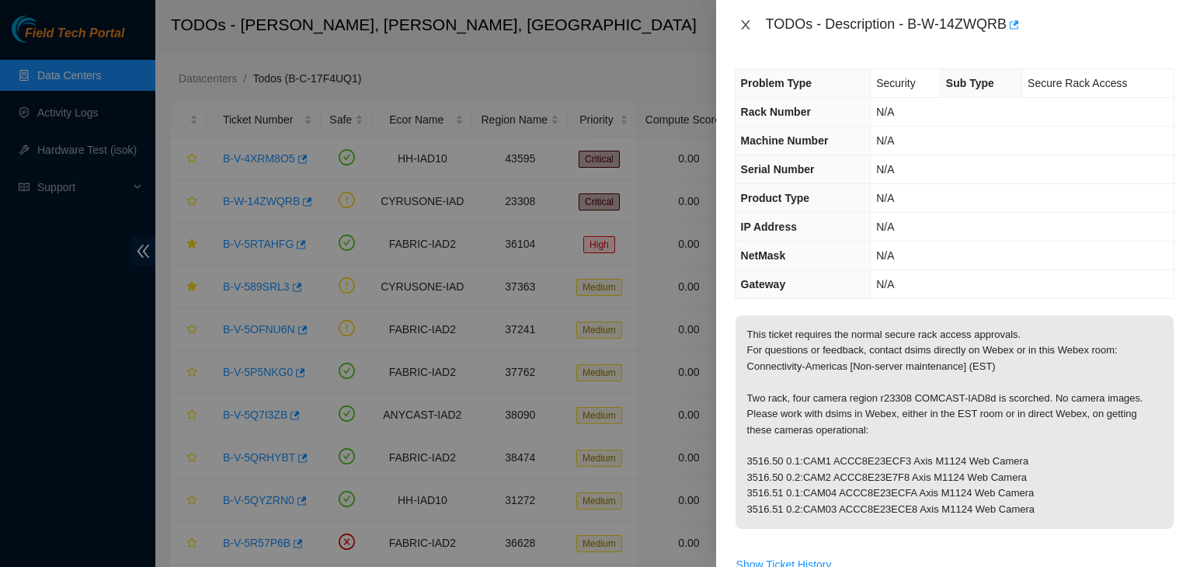
click at [747, 19] on div "TODOs - Description - B-W-14ZWQRB" at bounding box center [955, 24] width 440 height 25
click at [747, 19] on icon "close" at bounding box center [745, 25] width 12 height 12
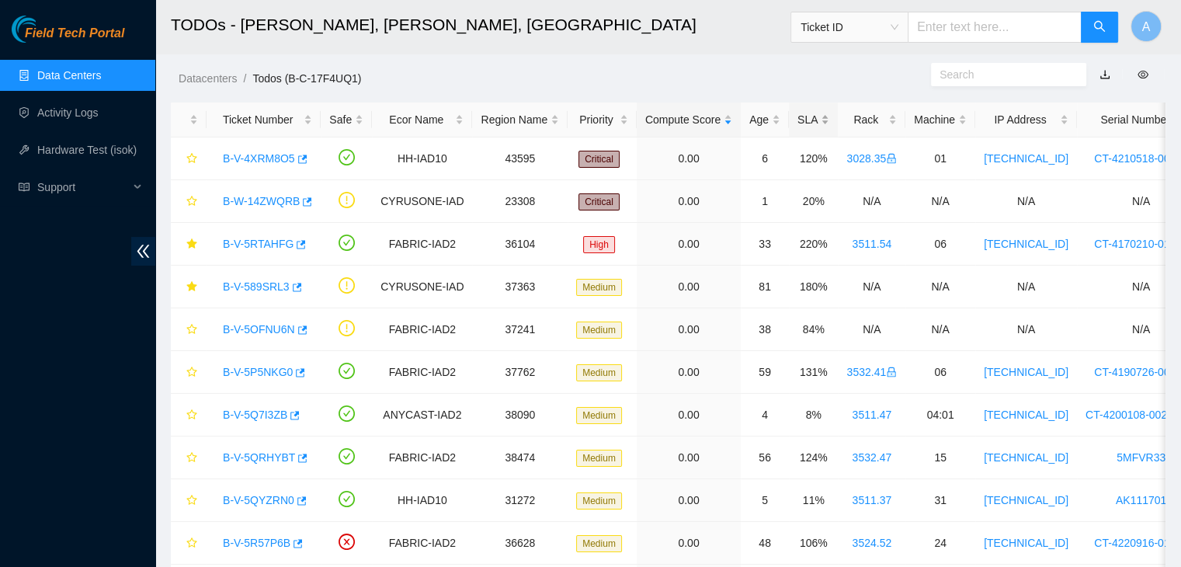
click at [798, 128] on div "SLA" at bounding box center [814, 119] width 32 height 17
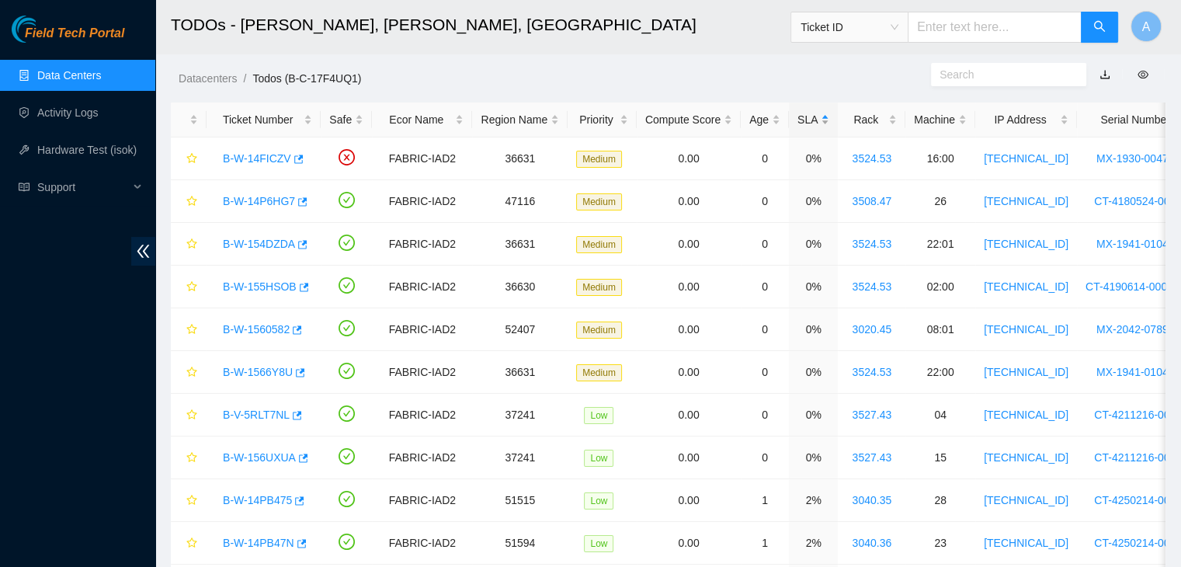
click at [798, 128] on div "SLA" at bounding box center [814, 119] width 32 height 17
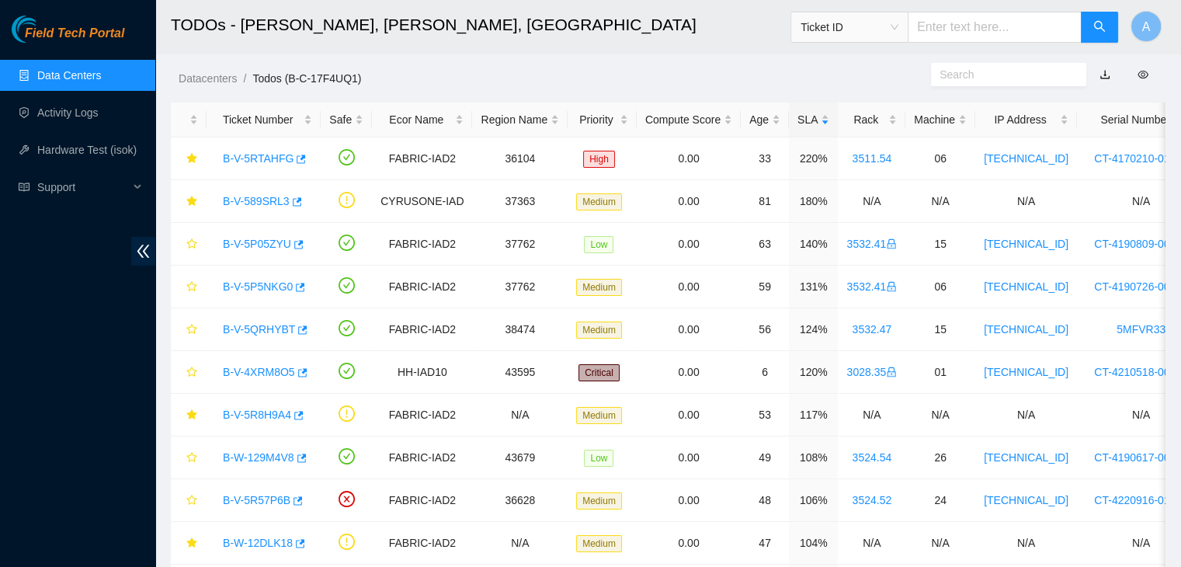
click at [806, 75] on ol "Datacenters / Todos (B-C-17F4UQ1) /" at bounding box center [552, 78] width 746 height 17
click at [273, 243] on link "B-V-5P05ZYU" at bounding box center [257, 244] width 68 height 12
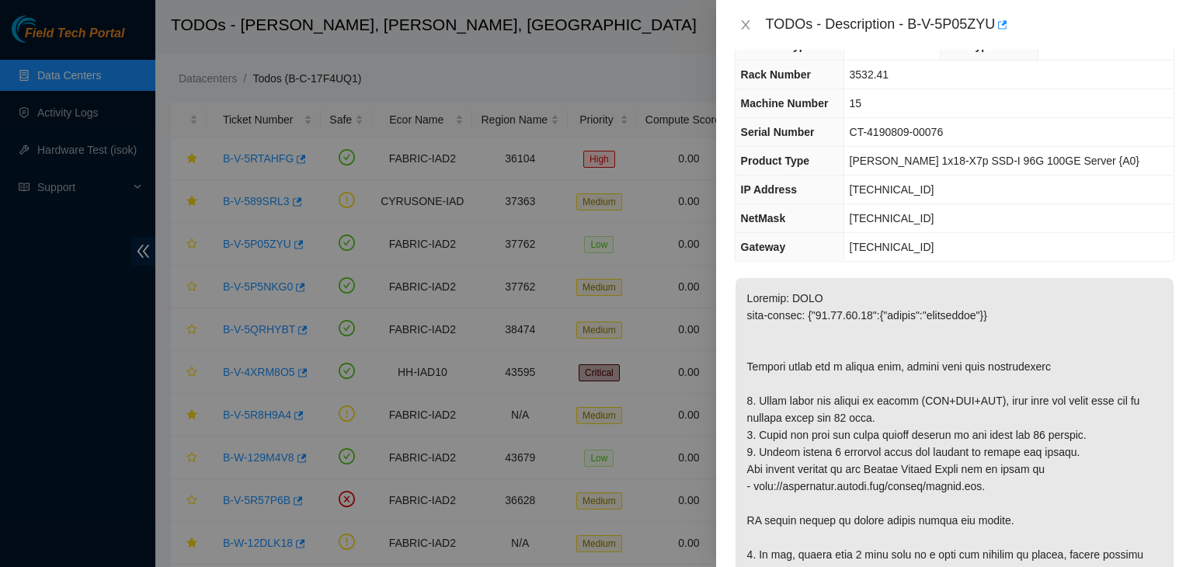
scroll to position [22, 0]
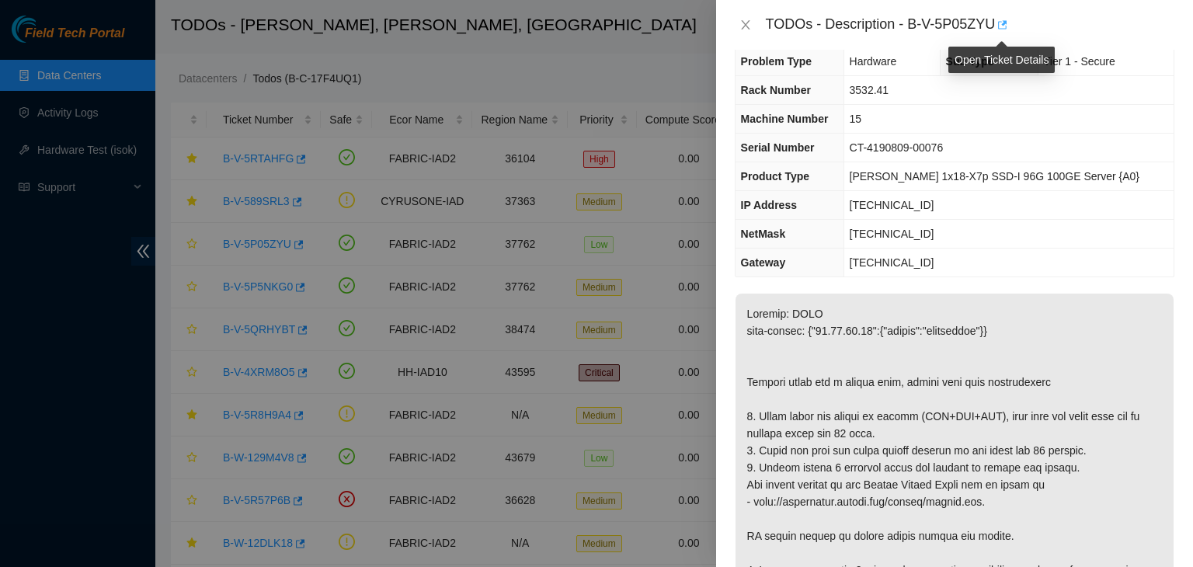
click at [1006, 26] on icon "button" at bounding box center [1002, 24] width 9 height 9
click at [742, 16] on div "TODOs - Description - B-V-5P05ZYU" at bounding box center [955, 24] width 440 height 25
click at [742, 18] on button "Close" at bounding box center [746, 25] width 22 height 15
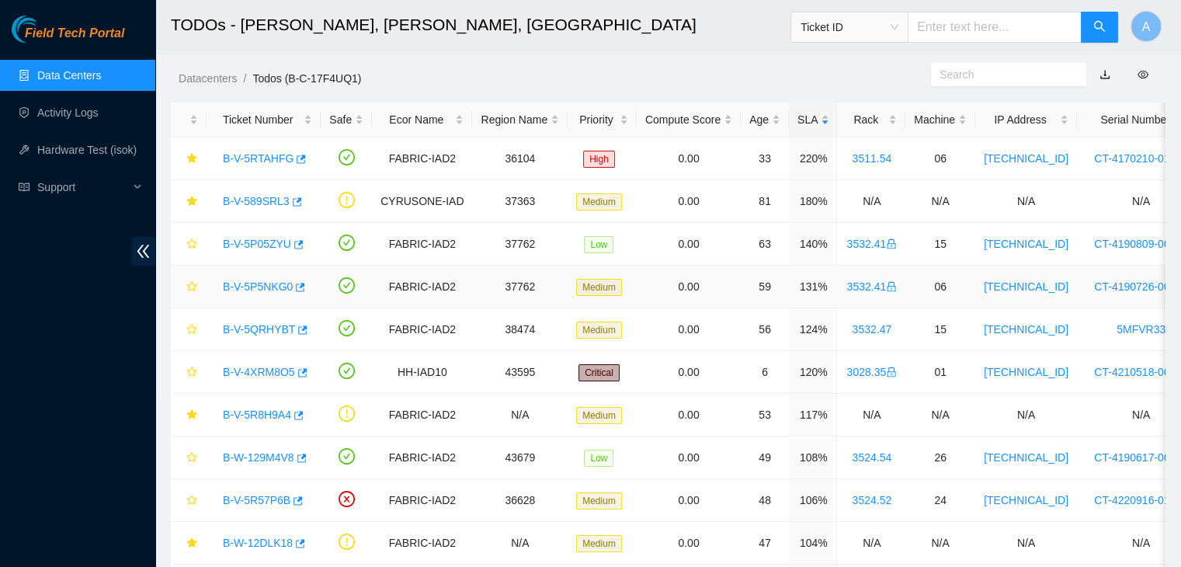
click at [276, 289] on link "B-V-5P5NKG0" at bounding box center [258, 286] width 70 height 12
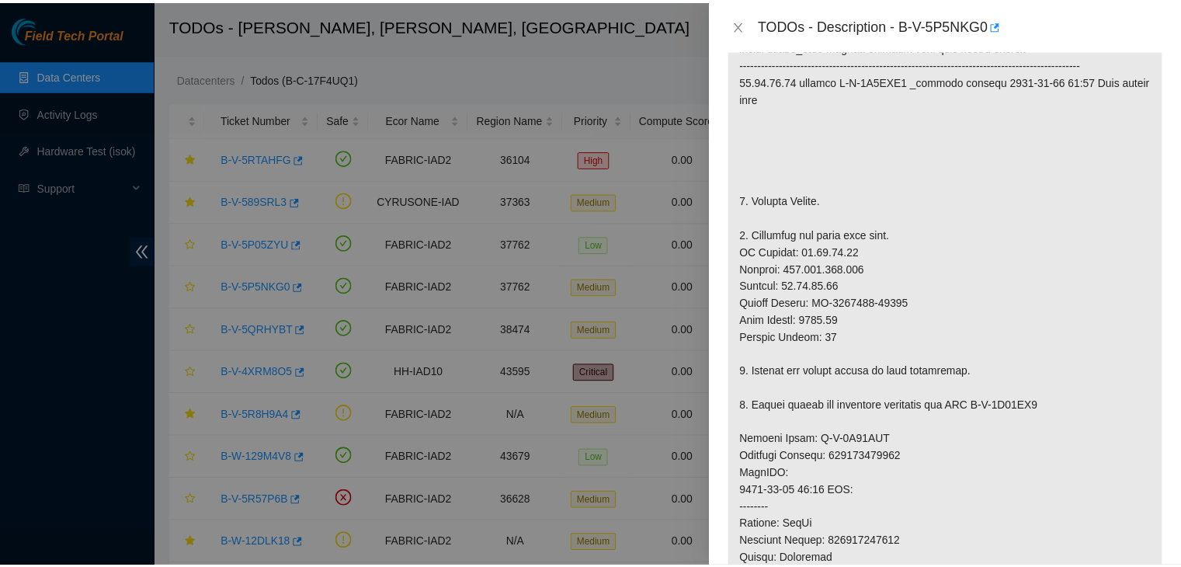
scroll to position [0, 0]
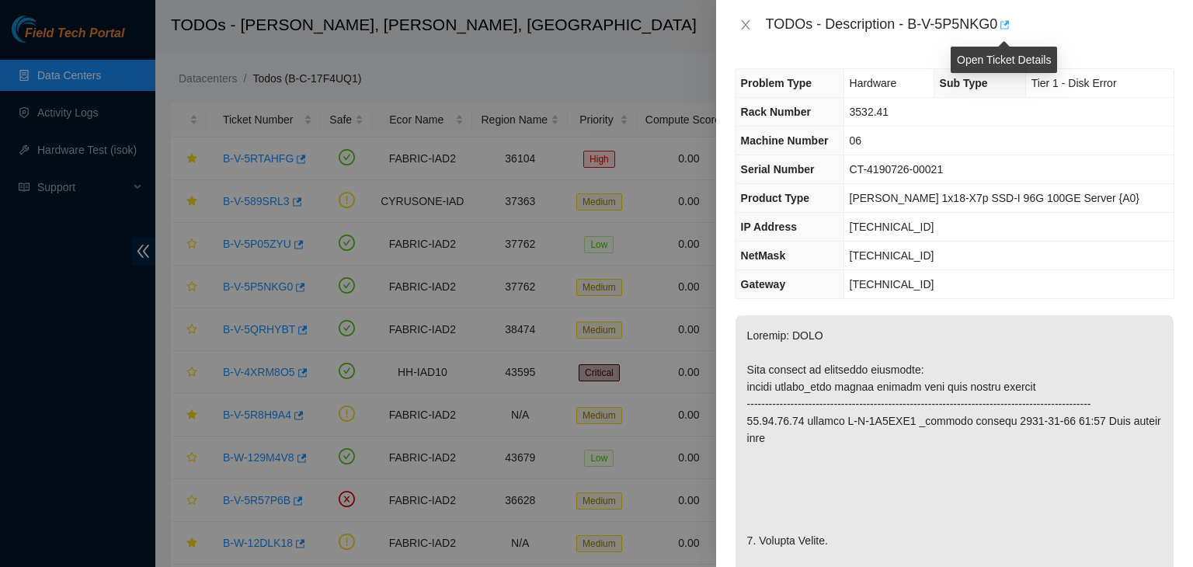
click at [1003, 29] on icon "button" at bounding box center [1004, 24] width 9 height 9
click at [750, 27] on icon "close" at bounding box center [745, 25] width 12 height 12
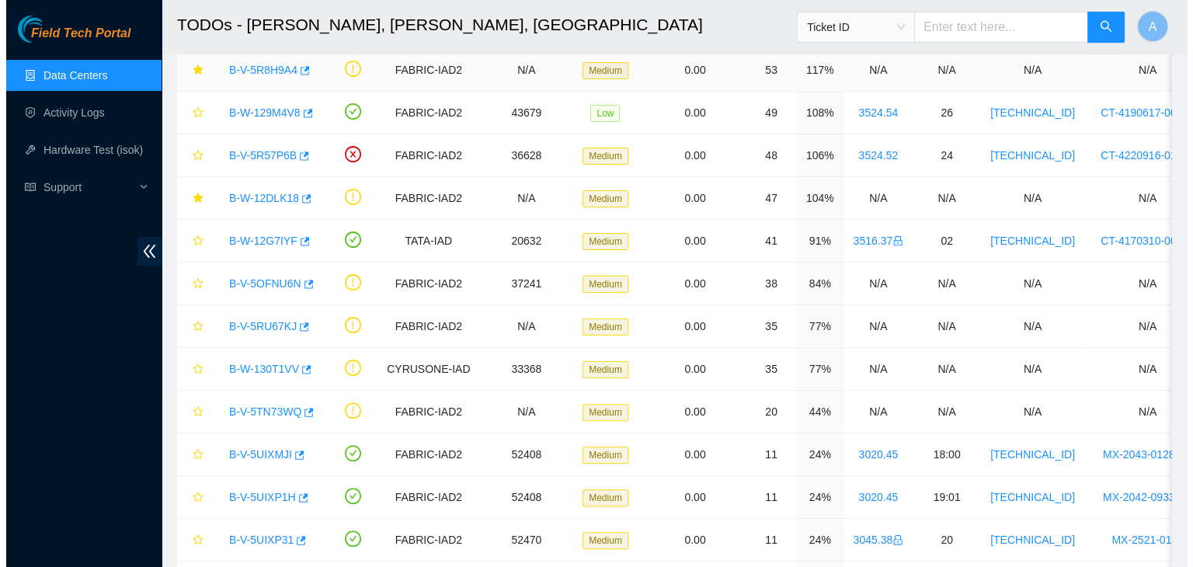
scroll to position [345, 0]
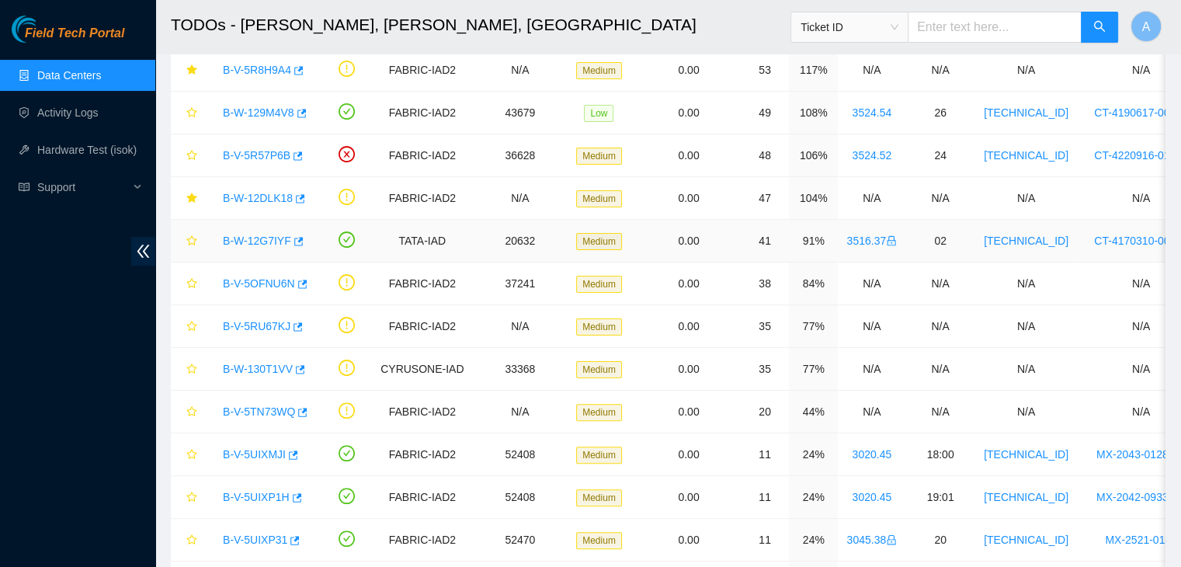
click at [264, 237] on link "B-W-12G7IYF" at bounding box center [257, 241] width 68 height 12
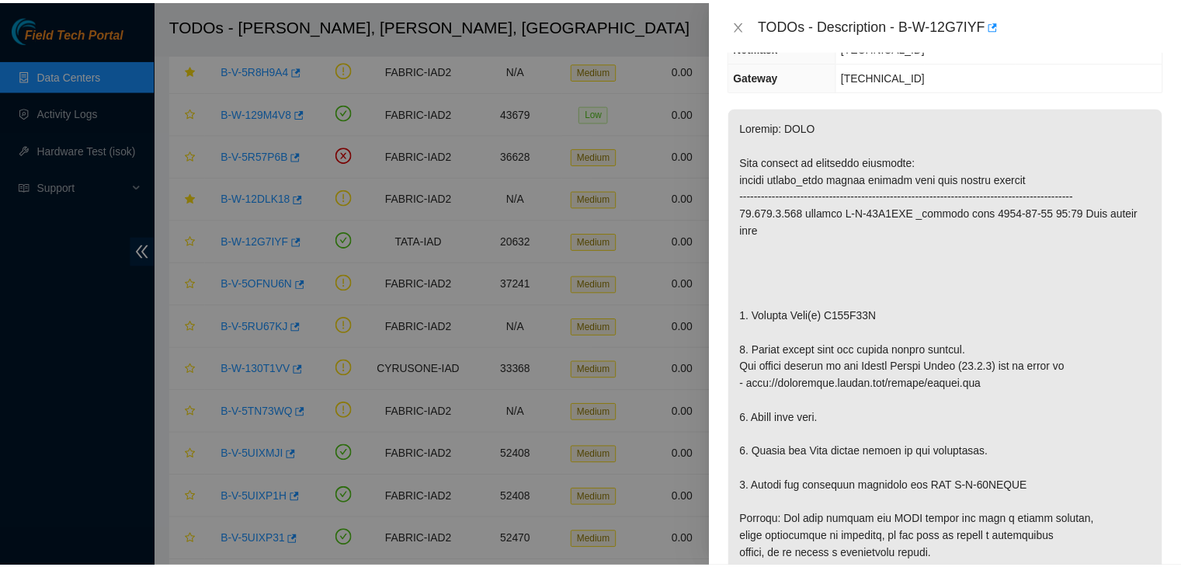
scroll to position [217, 0]
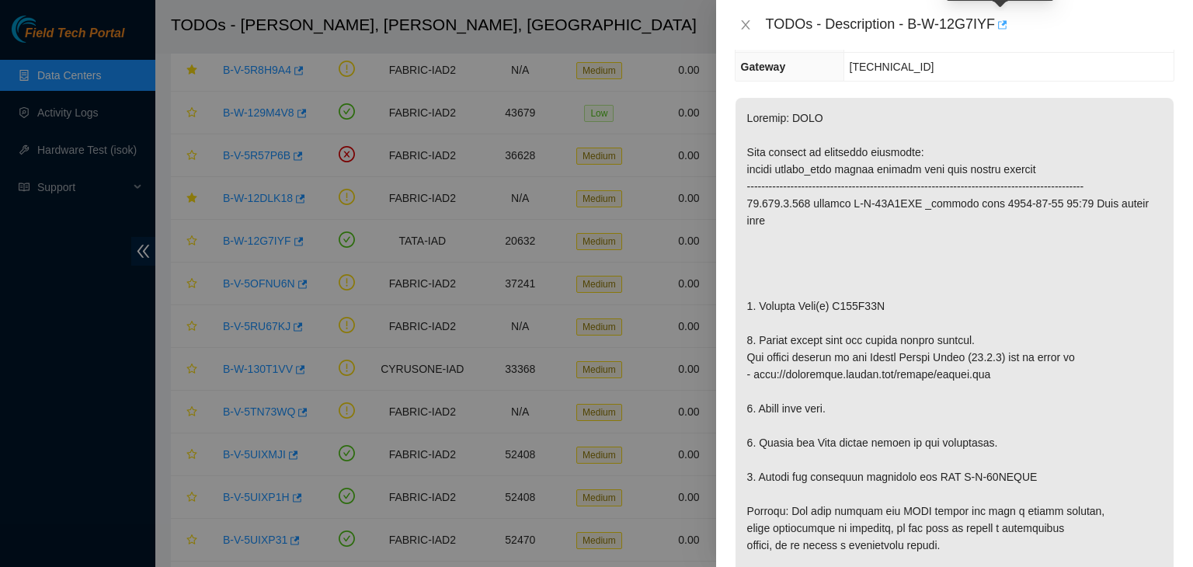
click at [997, 29] on icon "button" at bounding box center [1001, 24] width 11 height 11
click at [748, 22] on icon "close" at bounding box center [745, 24] width 9 height 9
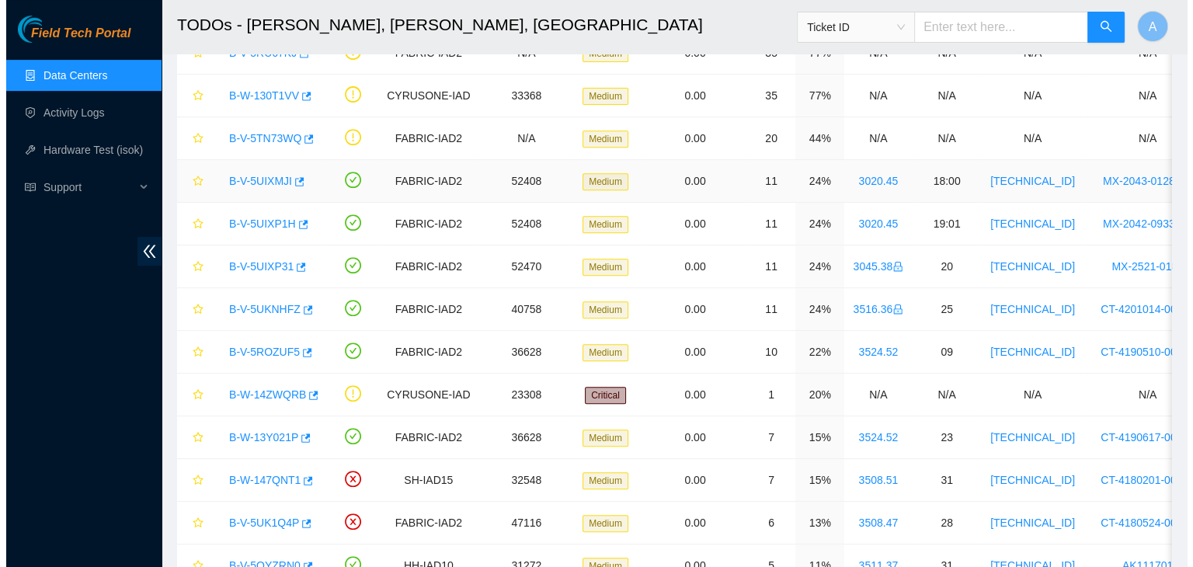
scroll to position [621, 0]
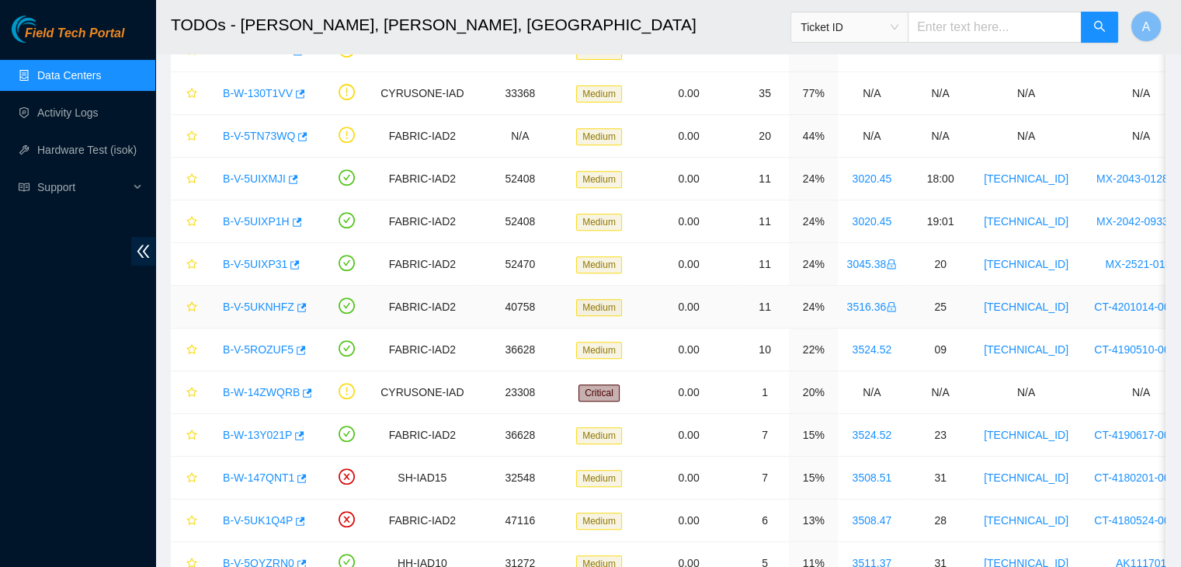
click at [264, 301] on link "B-V-5UKNHFZ" at bounding box center [258, 307] width 71 height 12
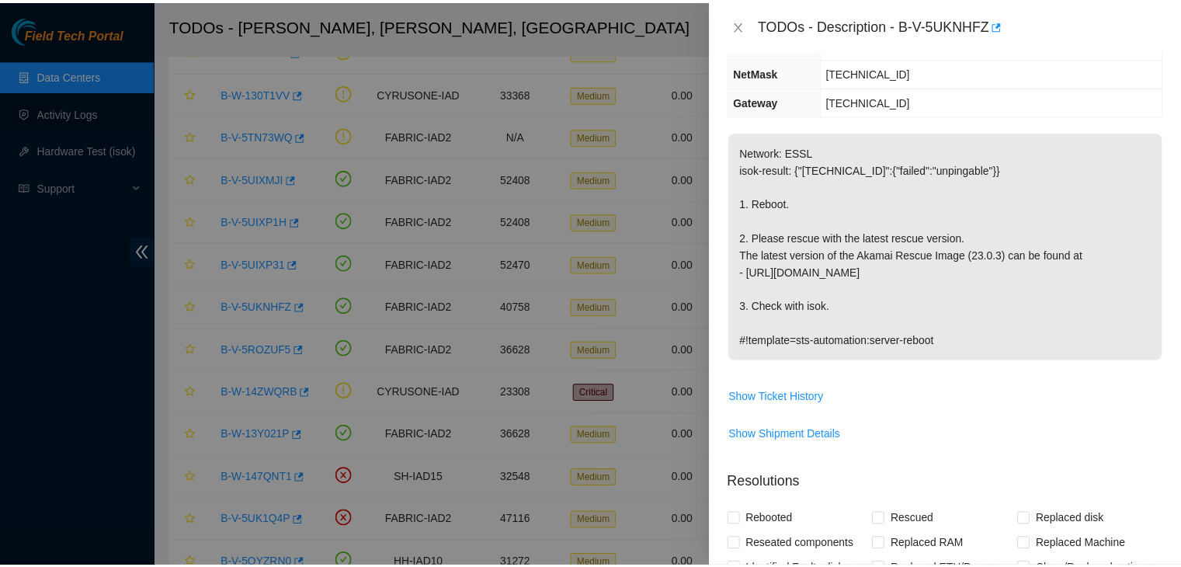
scroll to position [0, 0]
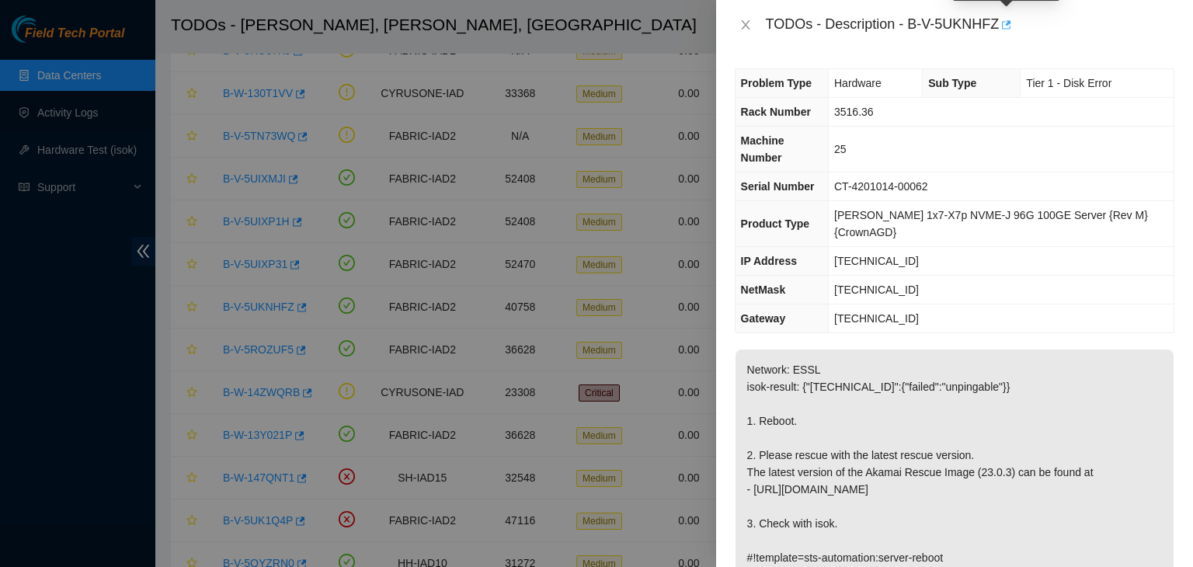
click at [1000, 32] on button "button" at bounding box center [1005, 24] width 12 height 25
click at [742, 23] on icon "close" at bounding box center [745, 25] width 12 height 12
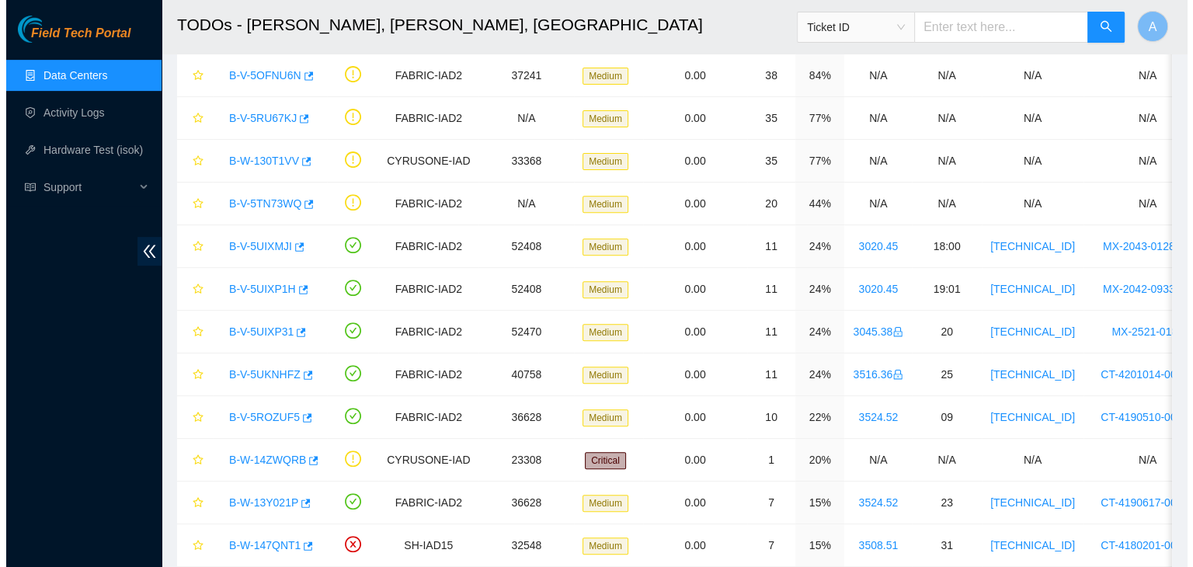
scroll to position [556, 0]
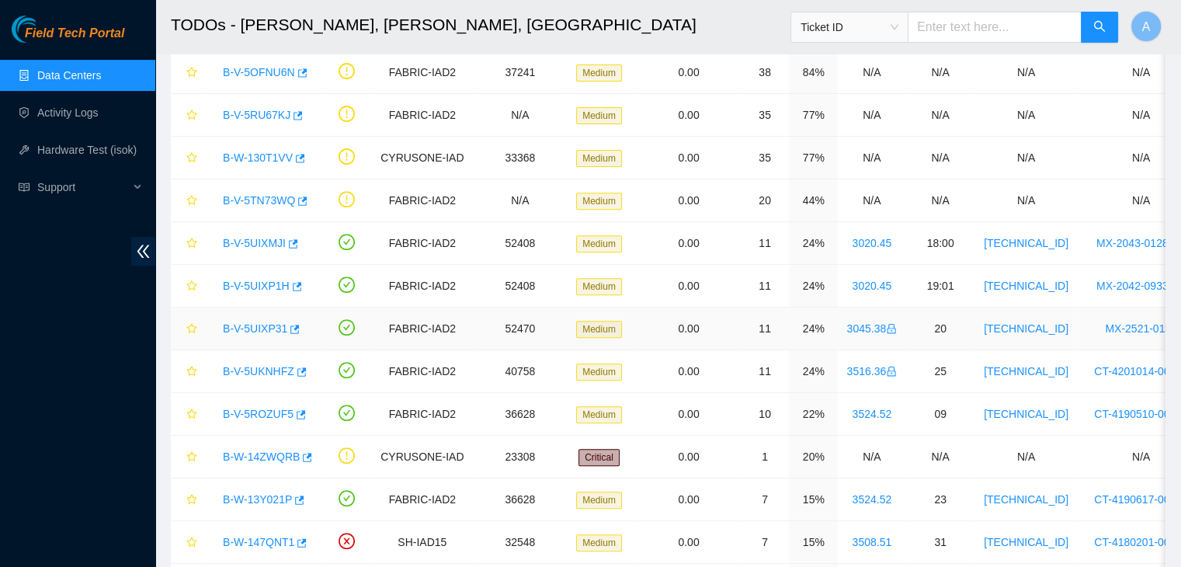
click at [258, 329] on link "B-V-5UIXP31" at bounding box center [255, 328] width 64 height 12
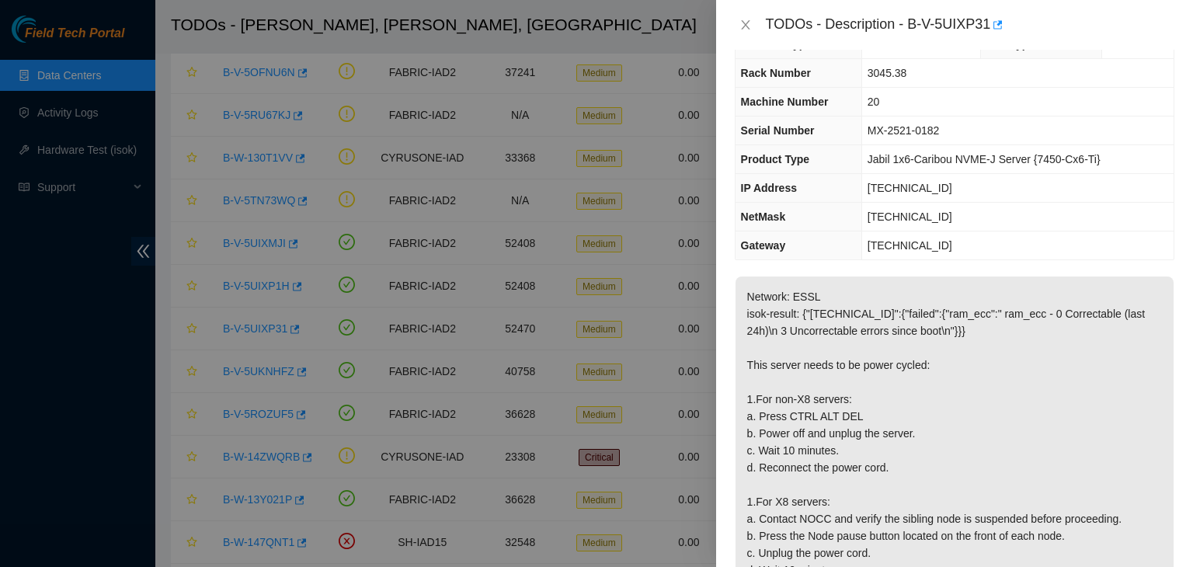
scroll to position [34, 0]
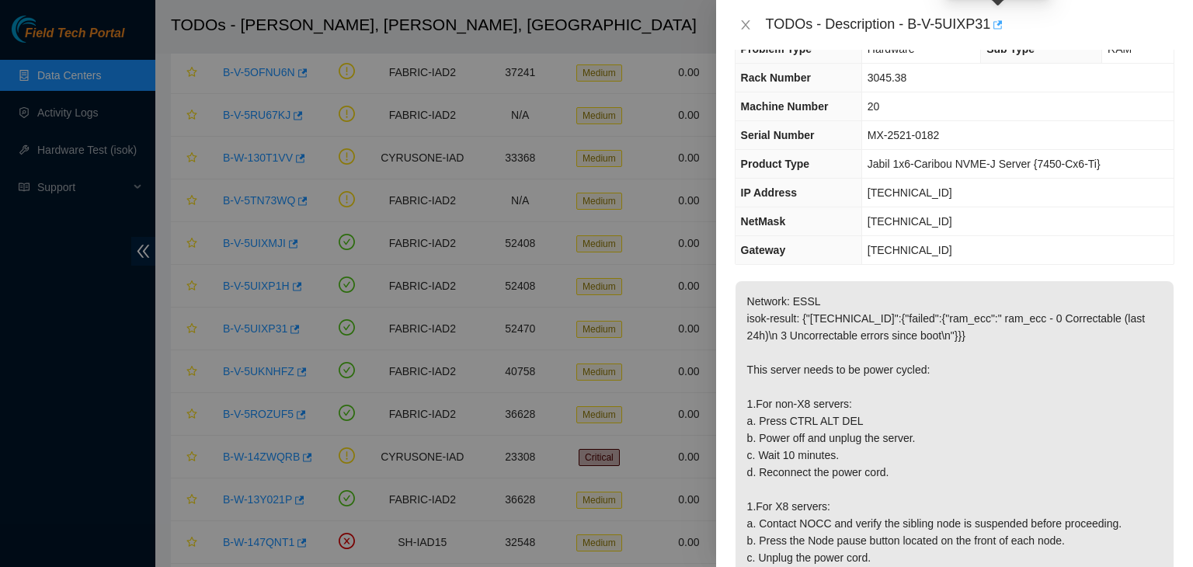
click at [996, 20] on icon "button" at bounding box center [996, 24] width 11 height 11
click at [746, 19] on icon "close" at bounding box center [745, 25] width 12 height 12
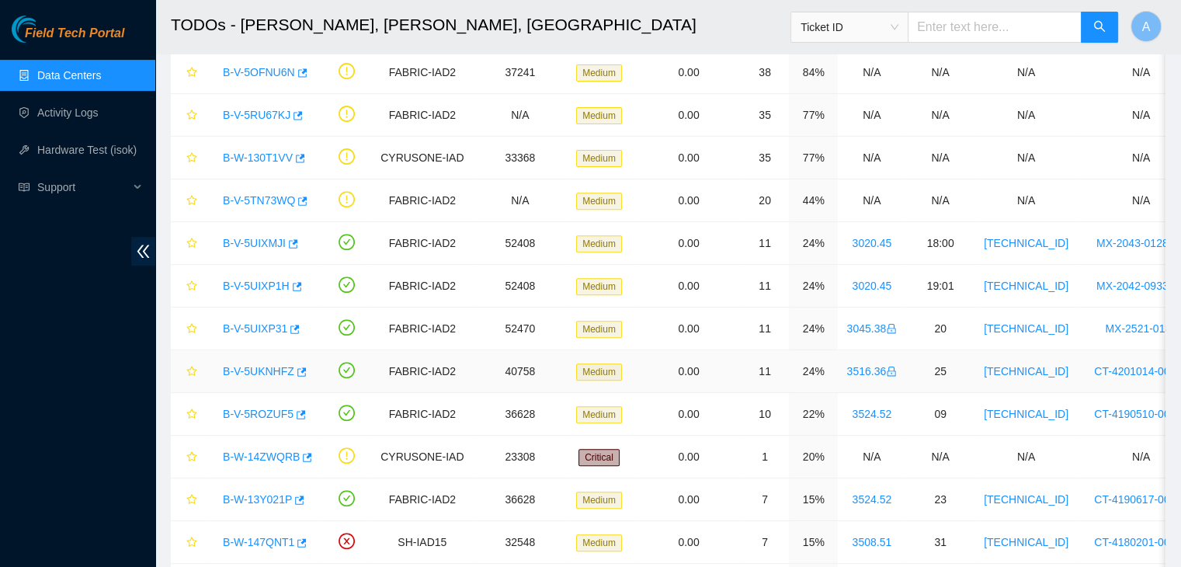
click at [254, 367] on link "B-V-5UKNHFZ" at bounding box center [258, 371] width 71 height 12
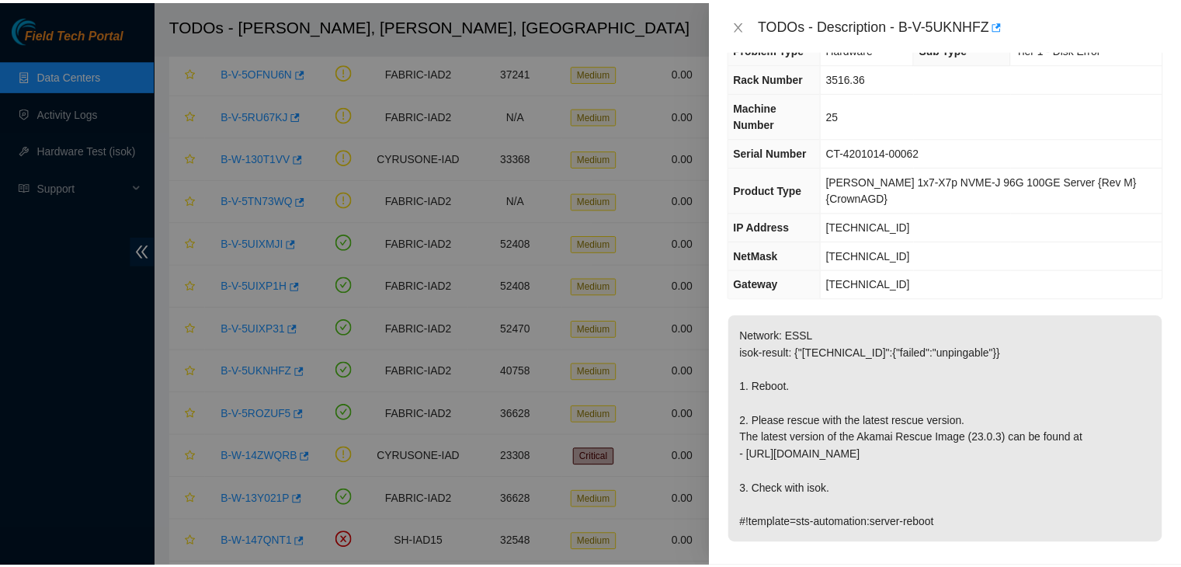
scroll to position [0, 0]
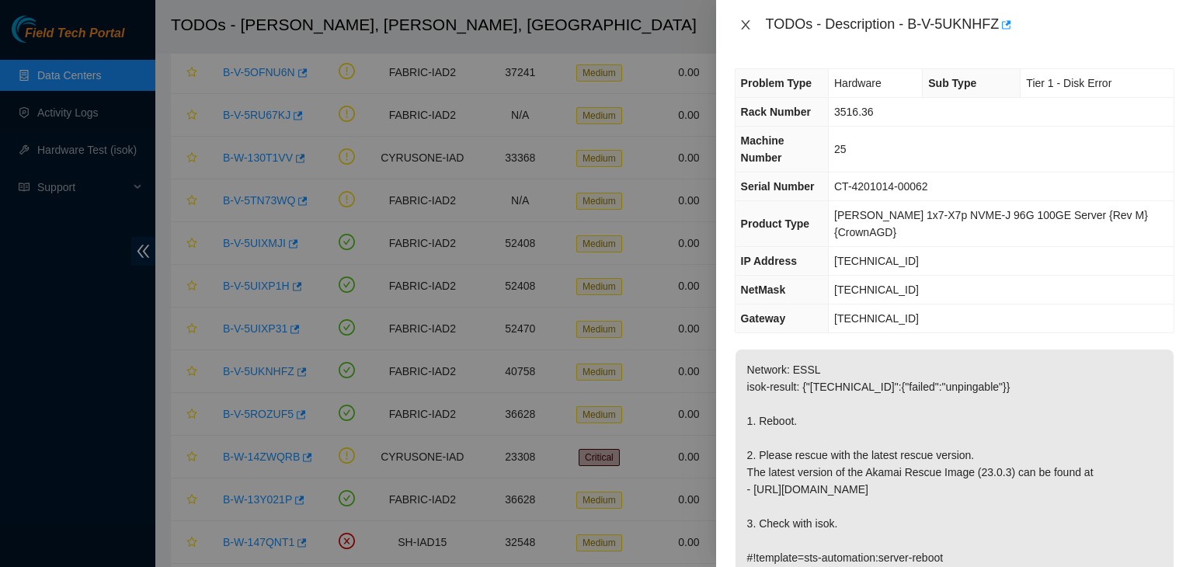
click at [742, 20] on icon "close" at bounding box center [745, 25] width 12 height 12
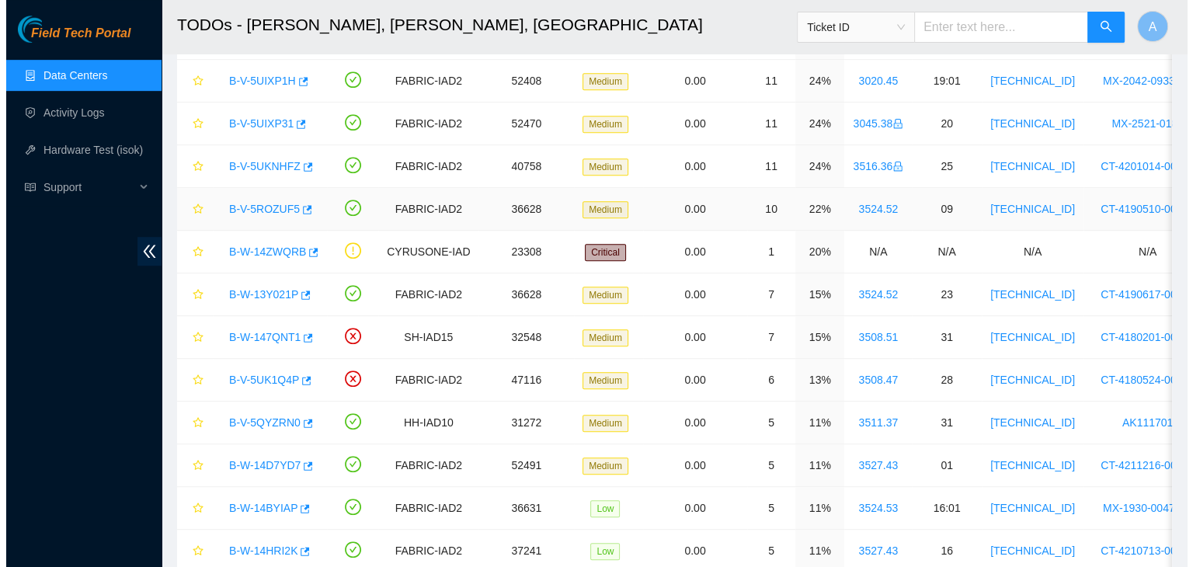
scroll to position [774, 0]
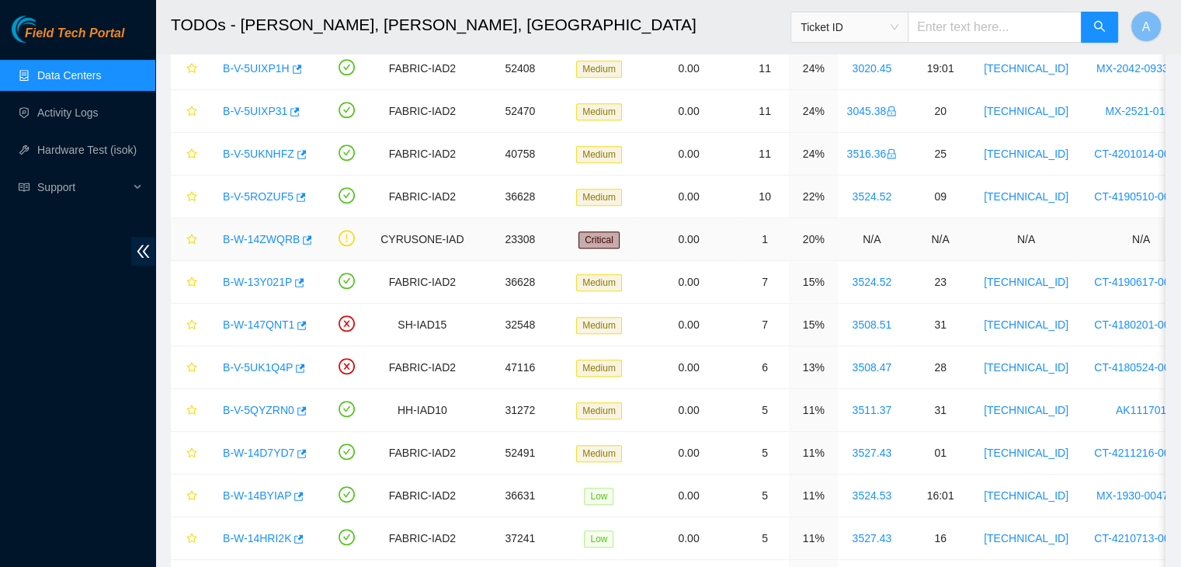
click at [243, 233] on link "B-W-14ZWQRB" at bounding box center [261, 239] width 77 height 12
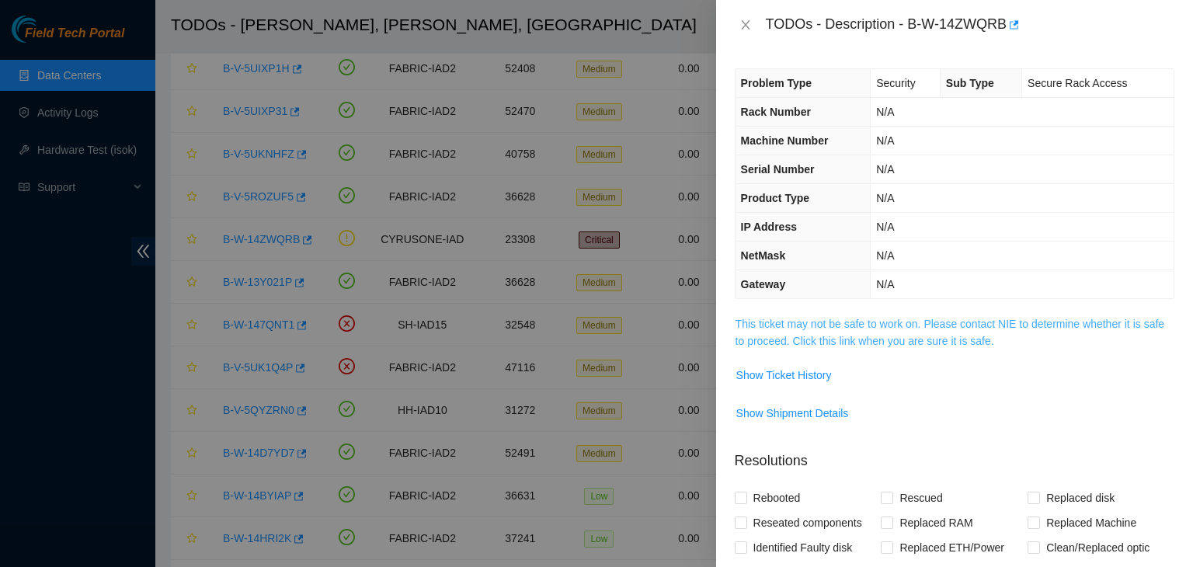
click at [826, 343] on link "This ticket may not be safe to work on. Please contact NIE to determine whether…" at bounding box center [949, 333] width 429 height 30
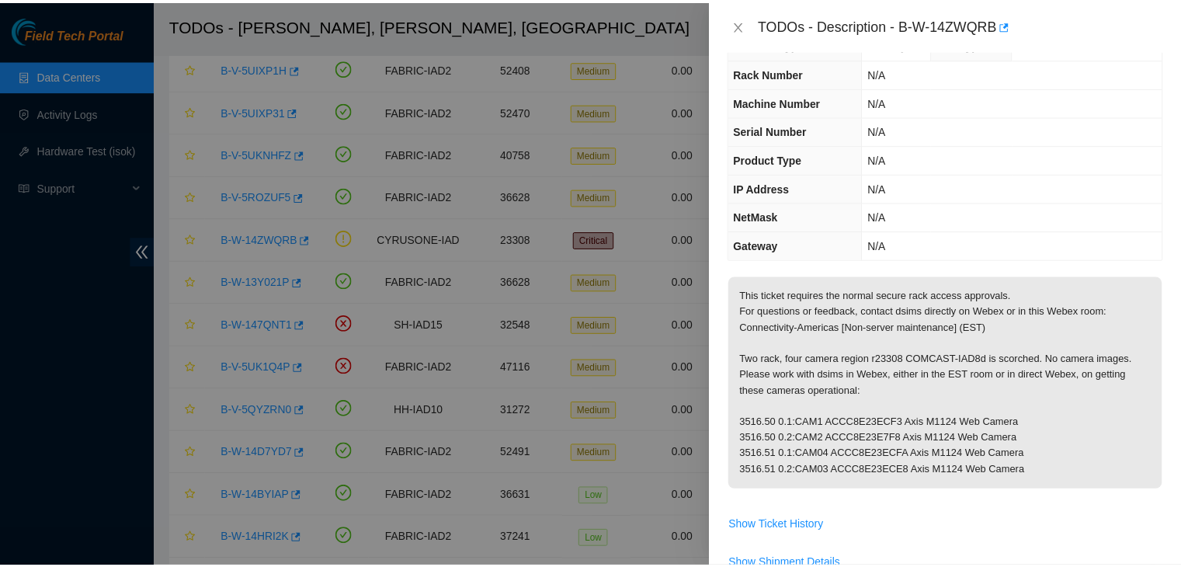
scroll to position [0, 0]
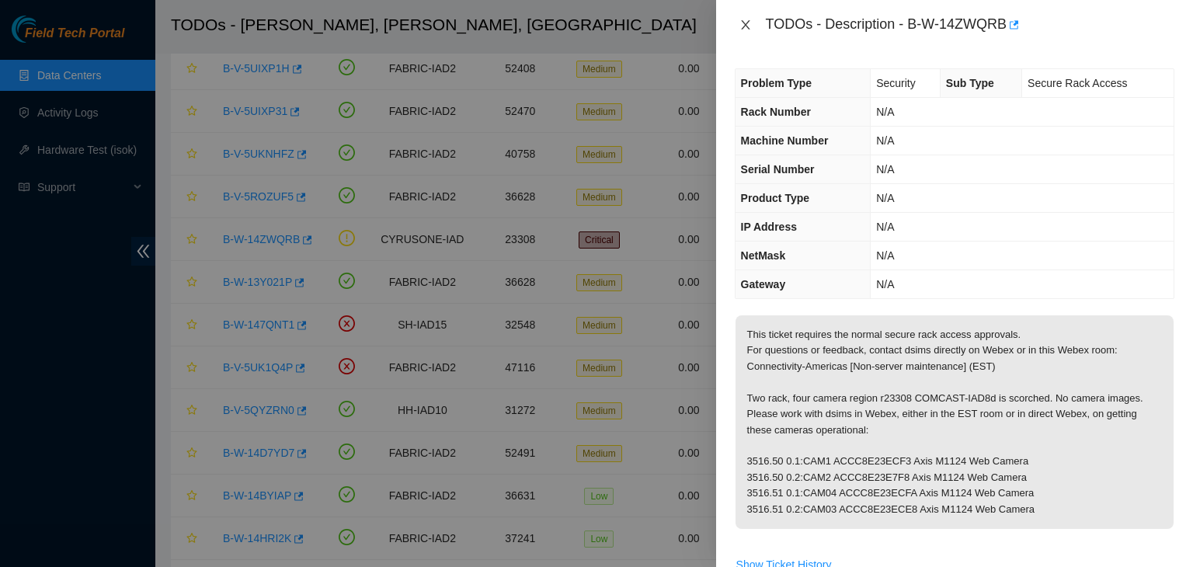
click at [753, 28] on button "Close" at bounding box center [746, 25] width 22 height 15
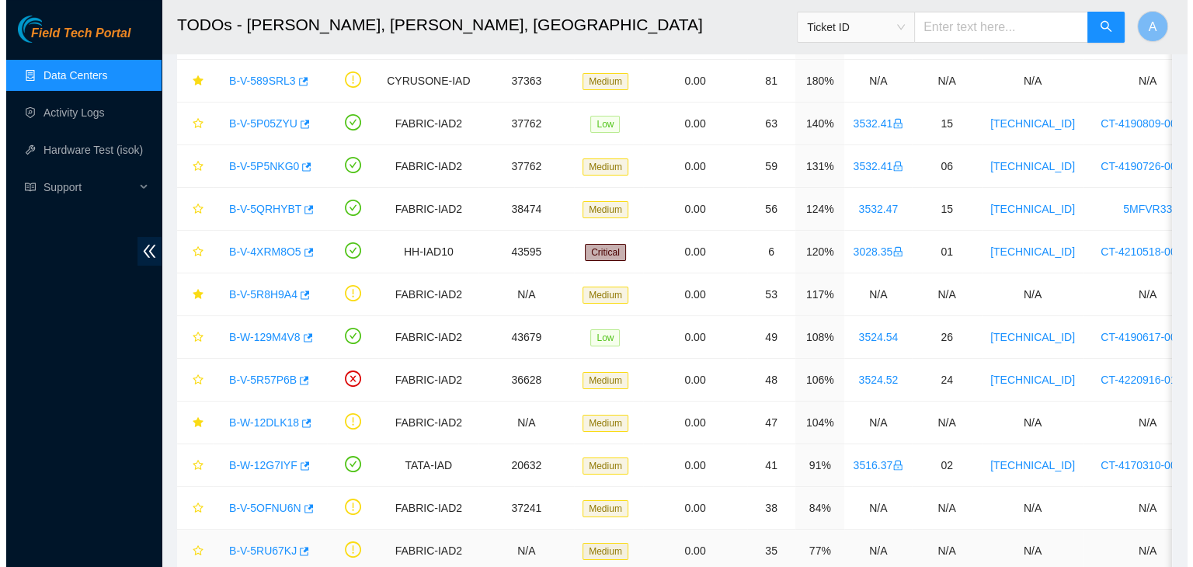
scroll to position [202, 0]
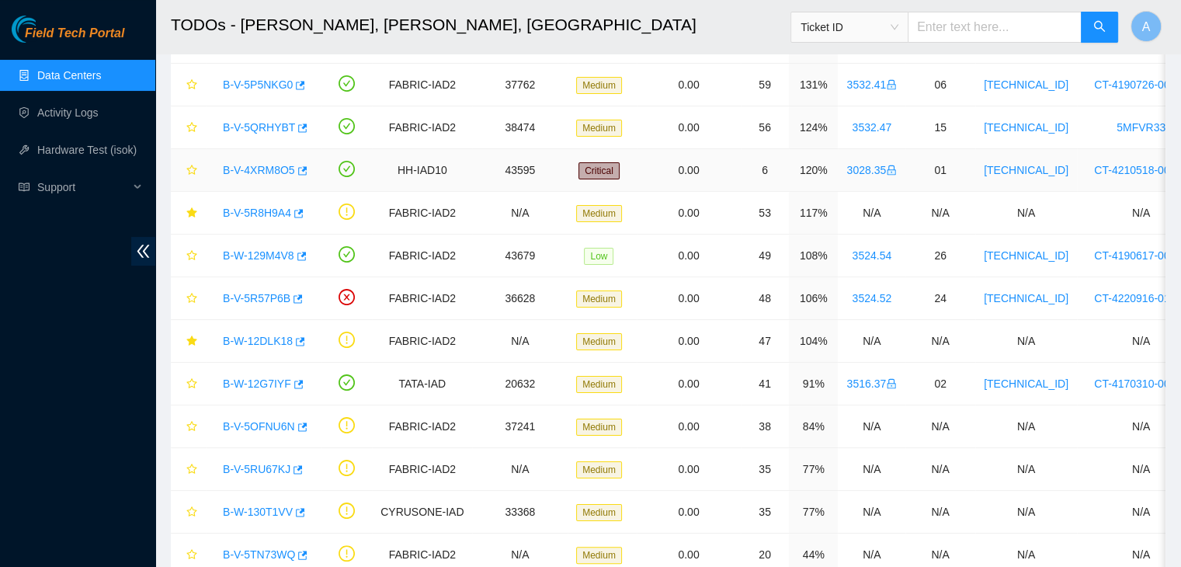
click at [261, 172] on link "B-V-4XRM8O5" at bounding box center [259, 170] width 72 height 12
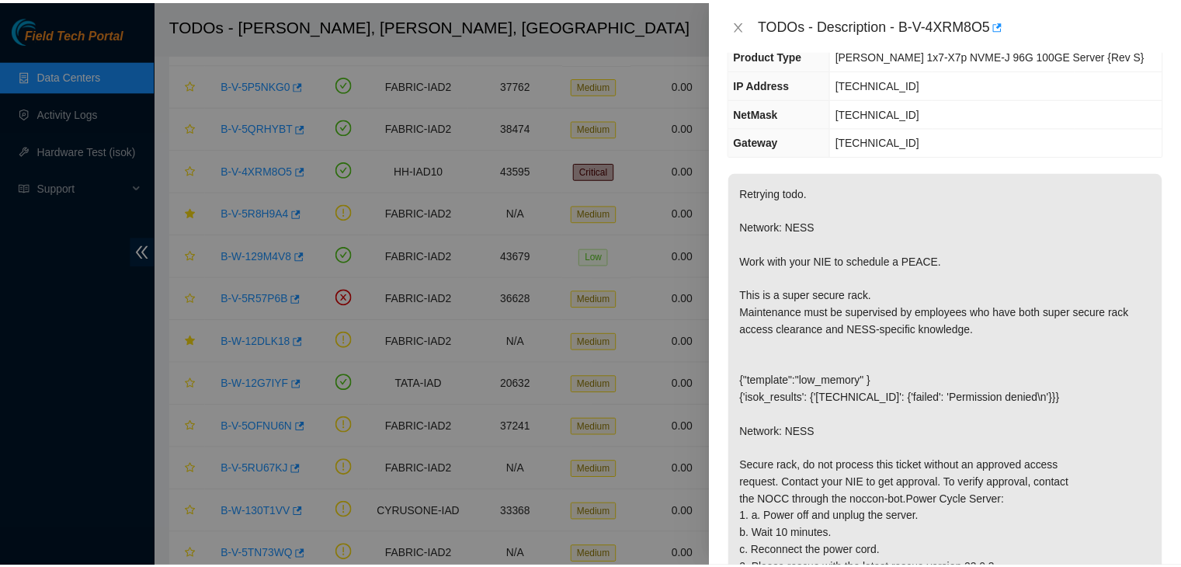
scroll to position [129, 0]
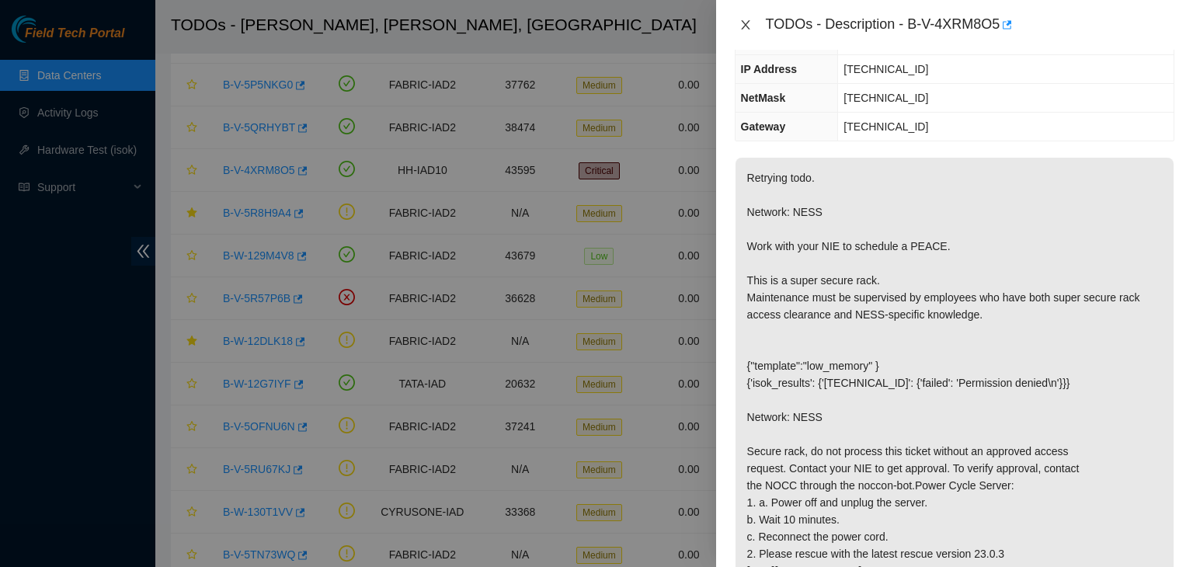
click at [746, 24] on icon "close" at bounding box center [745, 24] width 9 height 9
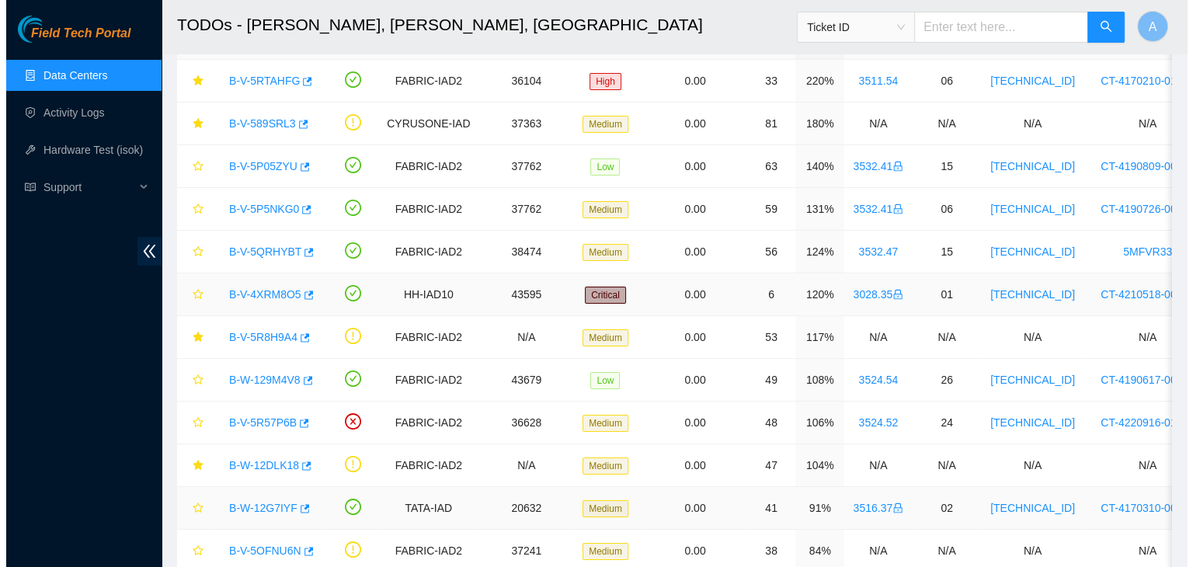
scroll to position [78, 0]
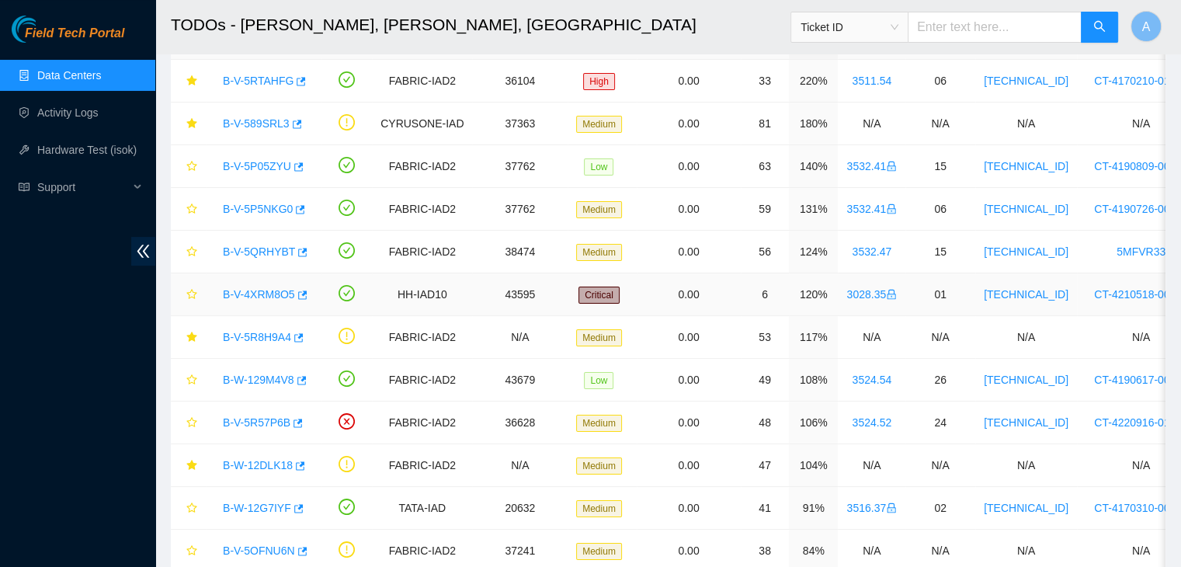
click at [262, 297] on link "B-V-4XRM8O5" at bounding box center [259, 294] width 72 height 12
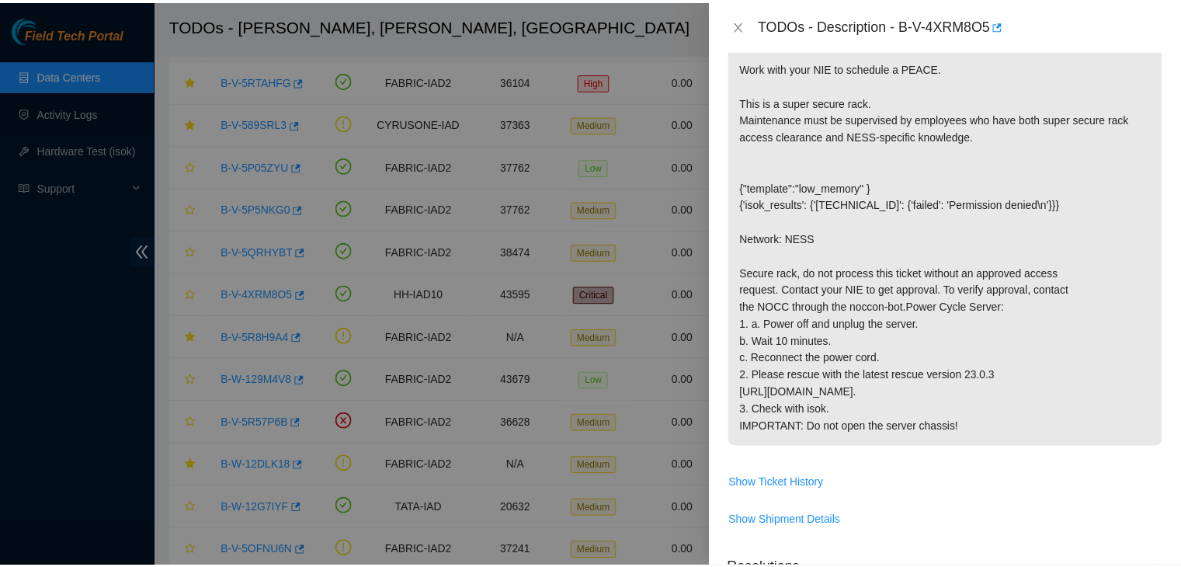
scroll to position [306, 0]
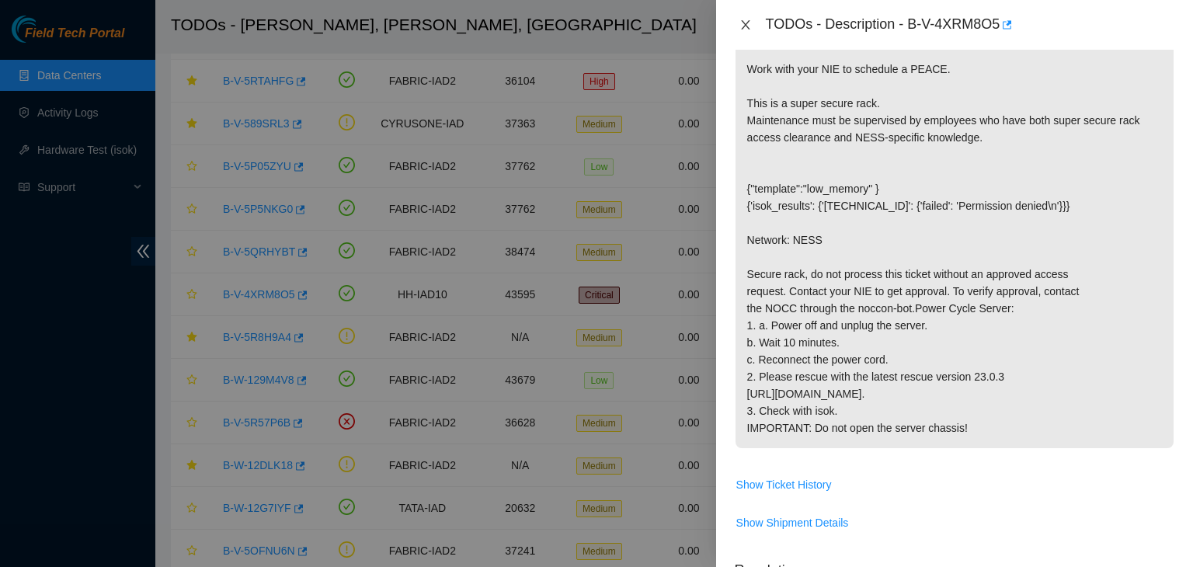
click at [740, 24] on icon "close" at bounding box center [745, 25] width 12 height 12
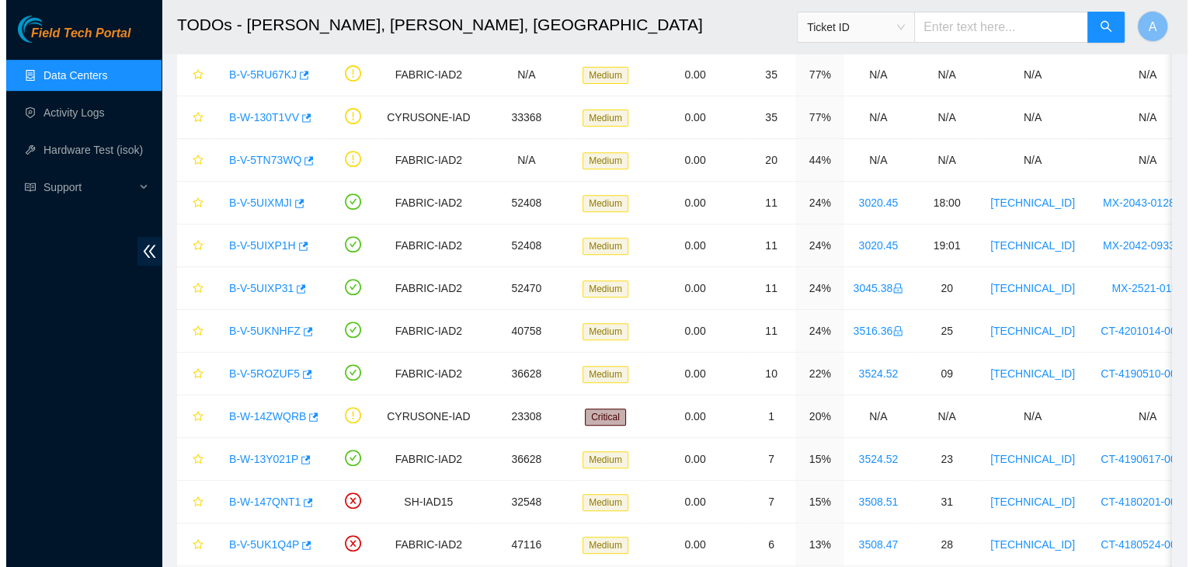
scroll to position [600, 0]
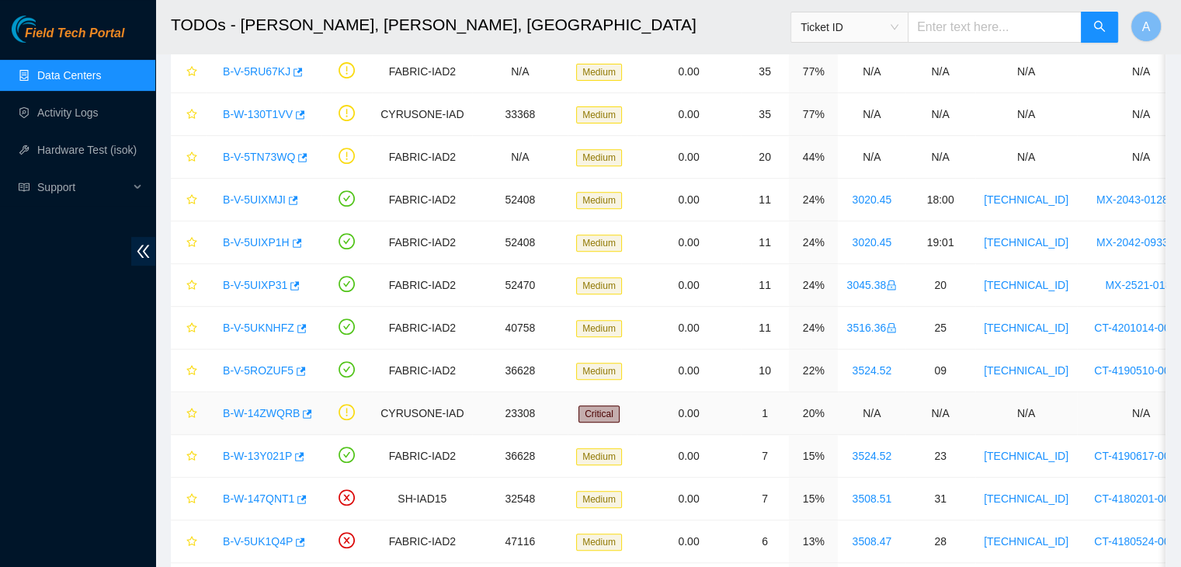
click at [264, 413] on link "B-W-14ZWQRB" at bounding box center [261, 413] width 77 height 12
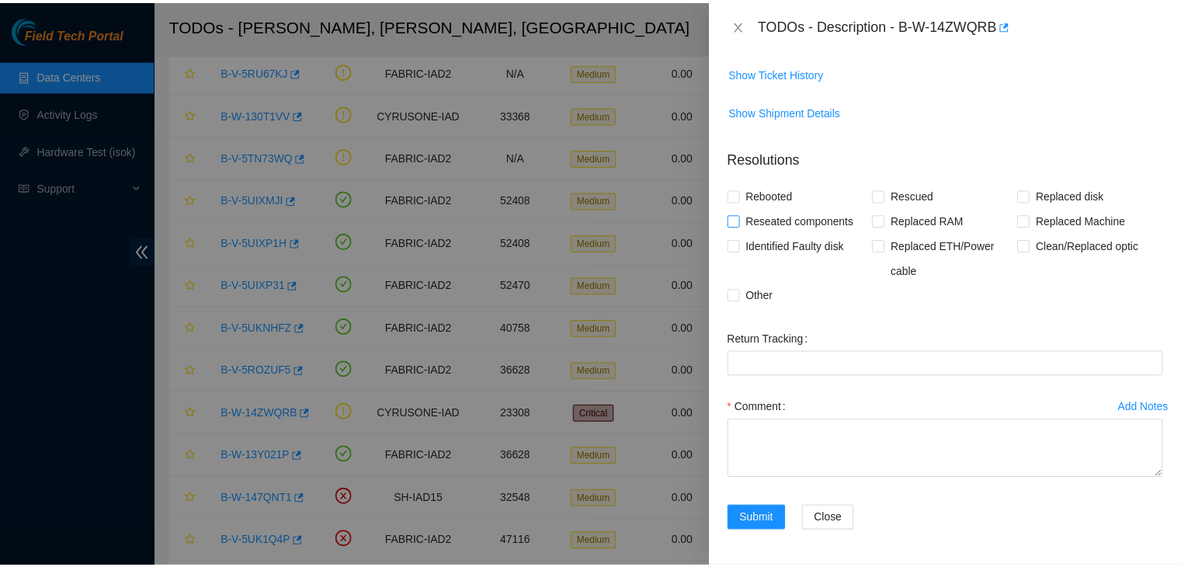
scroll to position [0, 0]
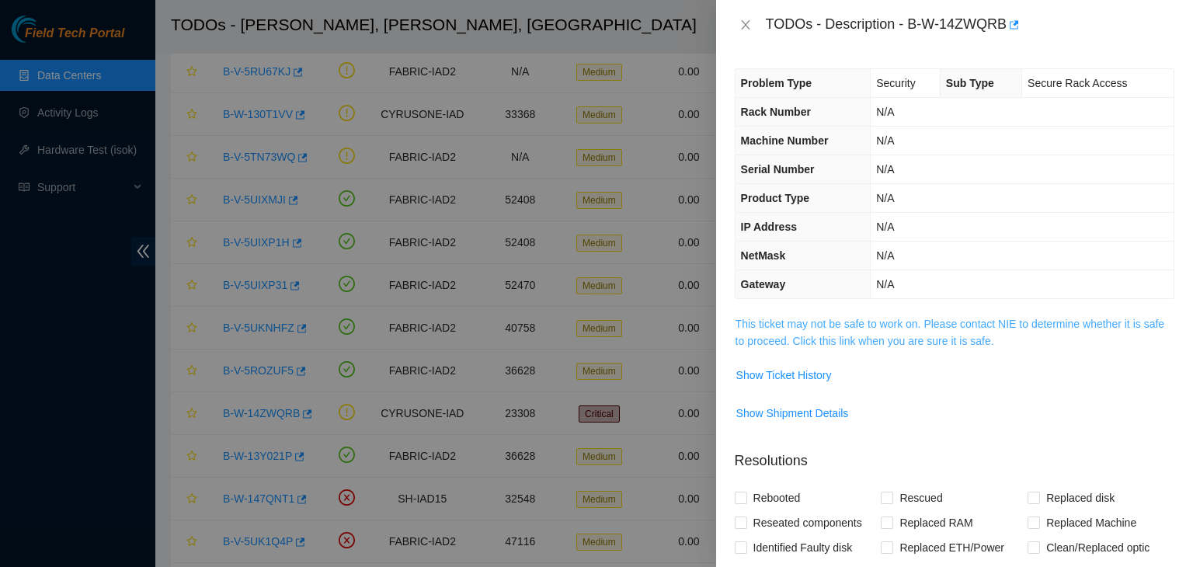
click at [819, 327] on link "This ticket may not be safe to work on. Please contact NIE to determine whether…" at bounding box center [949, 333] width 429 height 30
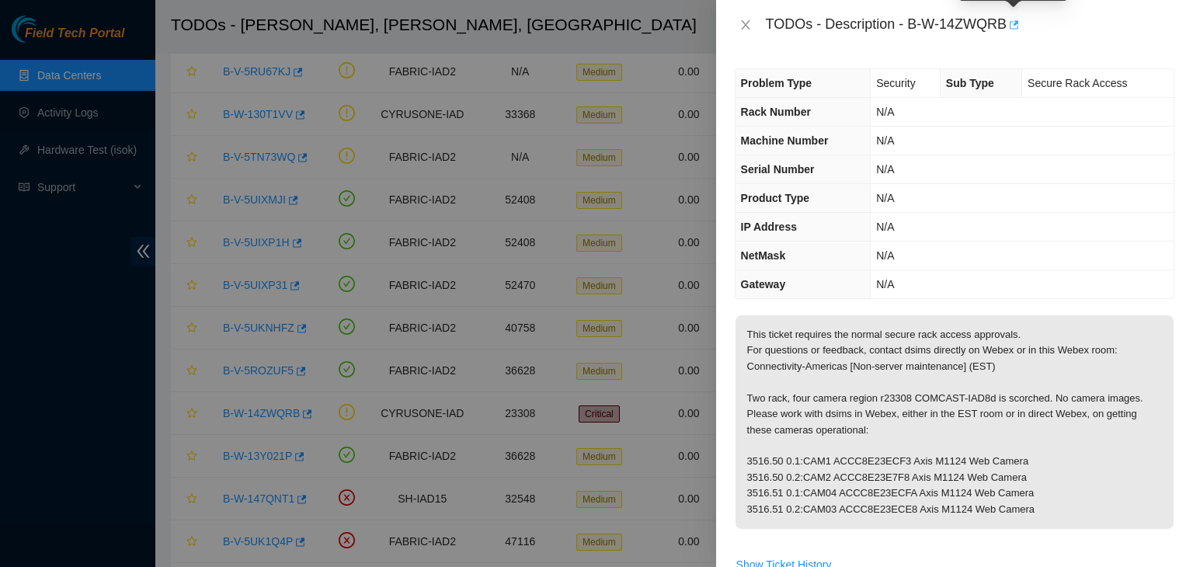
click at [1013, 25] on icon "button" at bounding box center [1012, 24] width 11 height 11
click at [737, 32] on button "Close" at bounding box center [746, 25] width 22 height 15
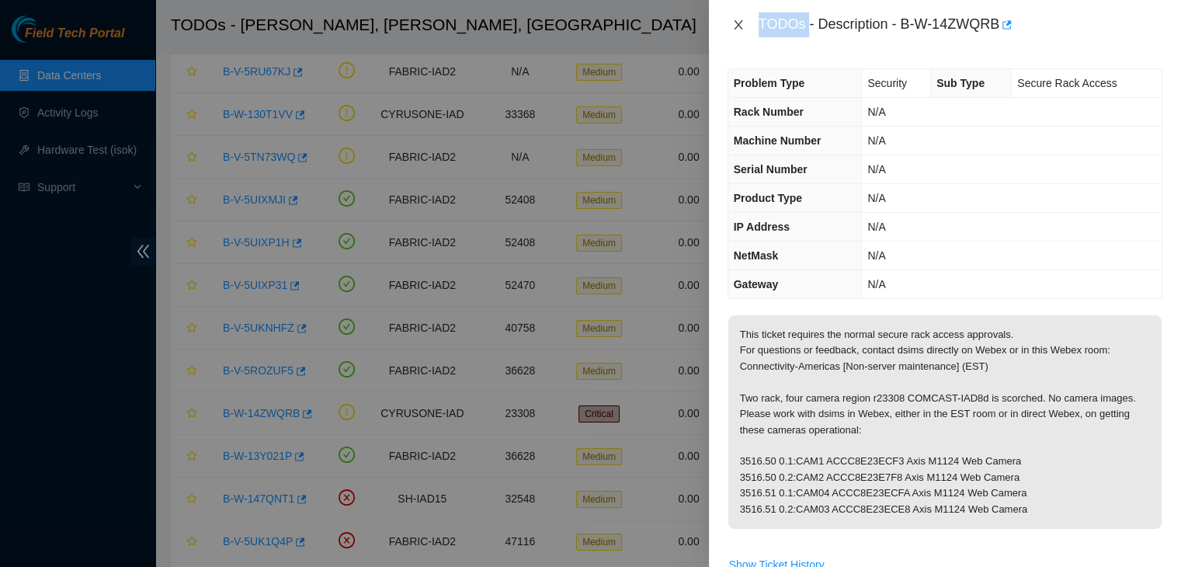
click at [737, 32] on div "TODOs - Description - B-W-14ZWQRB Problem Type Security Sub Type Secure Rack Ac…" at bounding box center [590, 283] width 1181 height 567
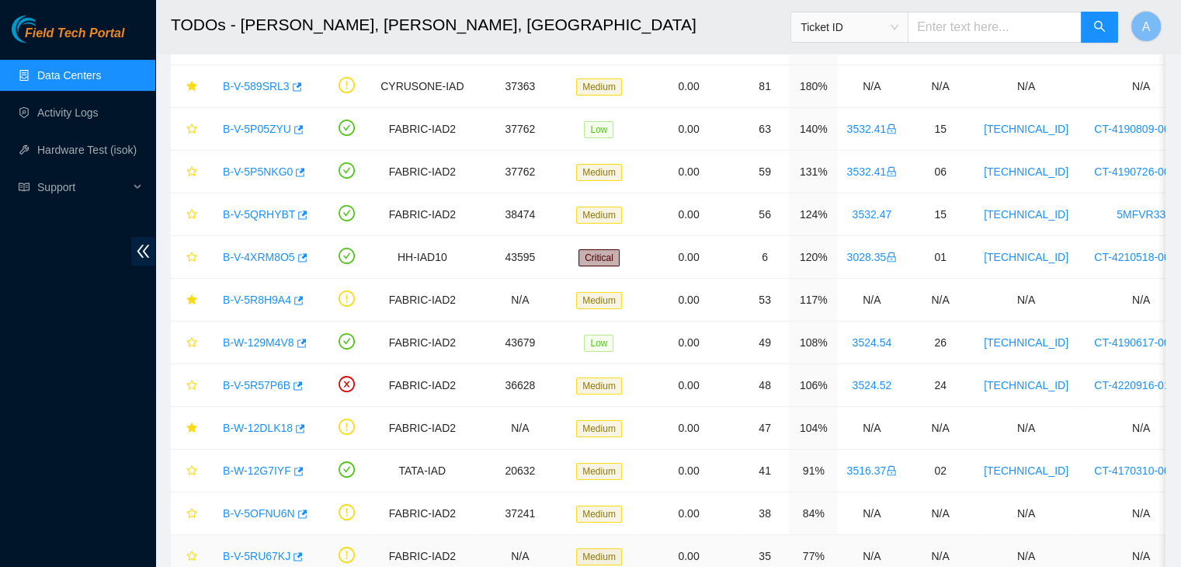
scroll to position [84, 0]
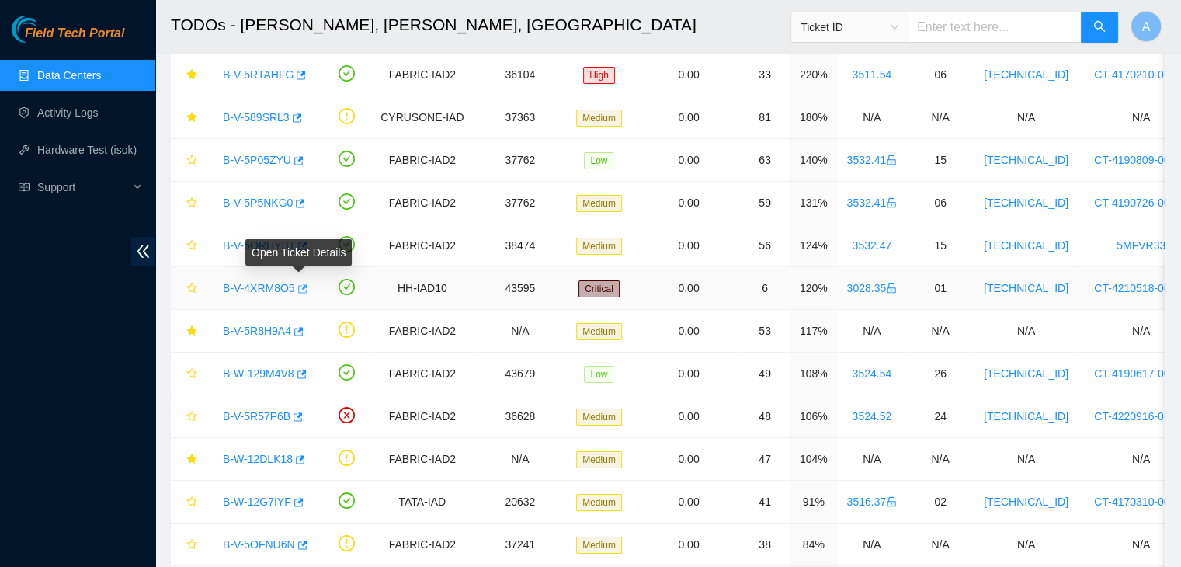
click at [297, 292] on icon "button" at bounding box center [301, 288] width 11 height 11
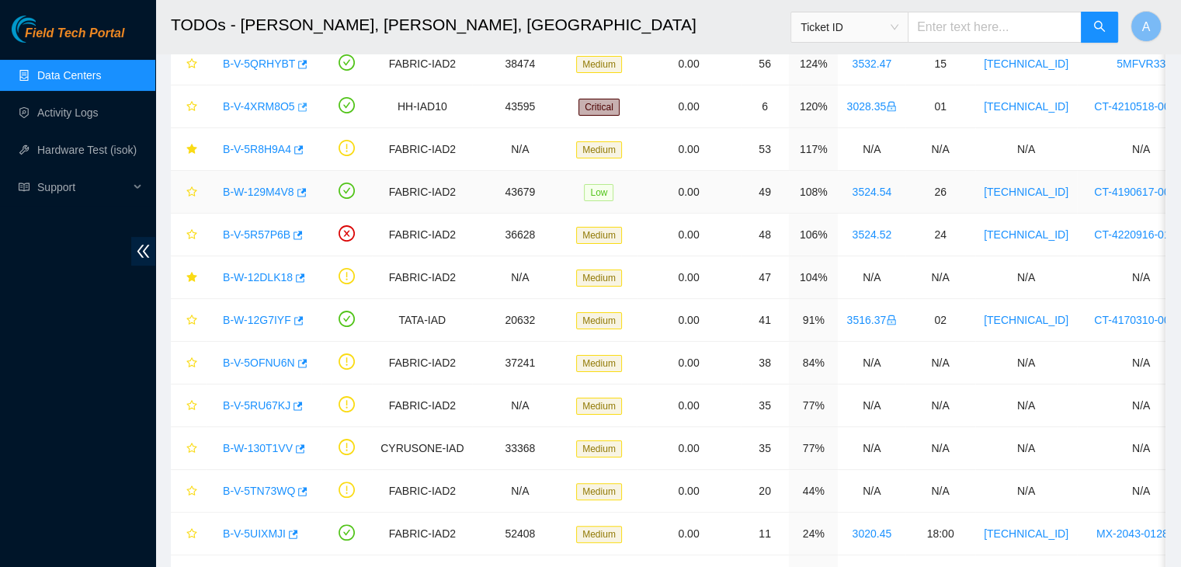
scroll to position [0, 0]
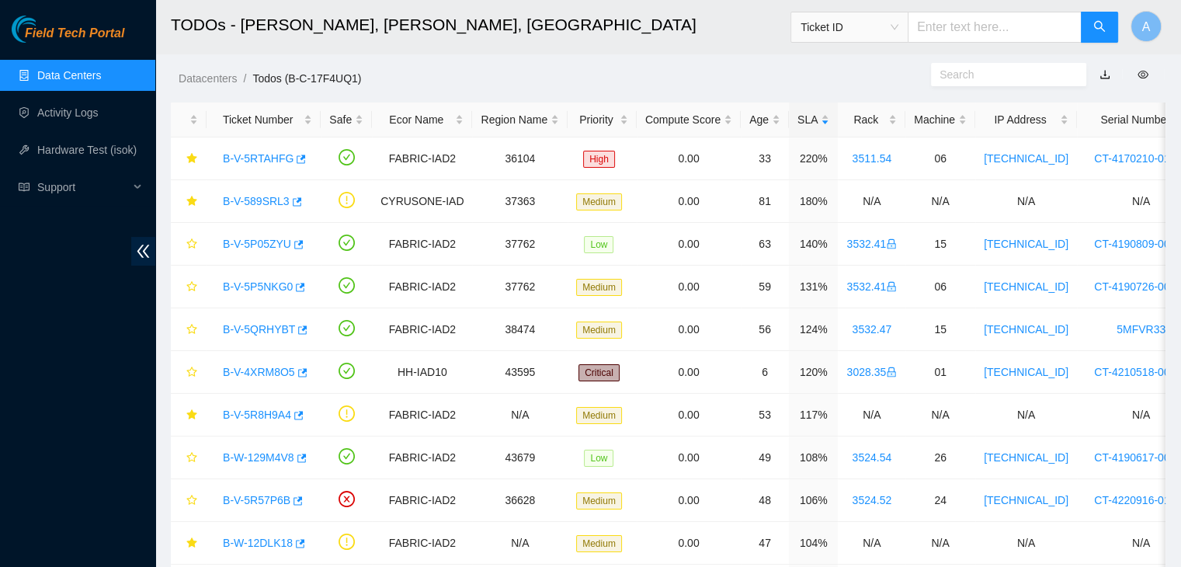
click at [466, 52] on header "TODOs - CyrusOne, Sterling, VA Ticket ID A" at bounding box center [745, 27] width 1181 height 54
click at [101, 75] on link "Data Centers" at bounding box center [69, 75] width 64 height 12
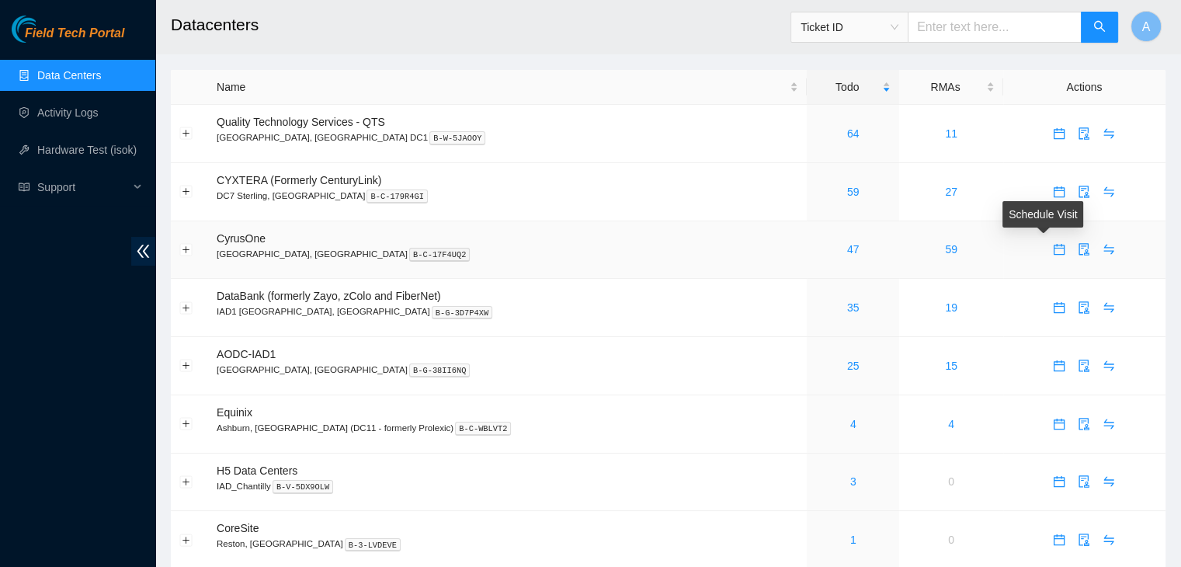
click at [1048, 251] on span "calendar" at bounding box center [1059, 249] width 23 height 12
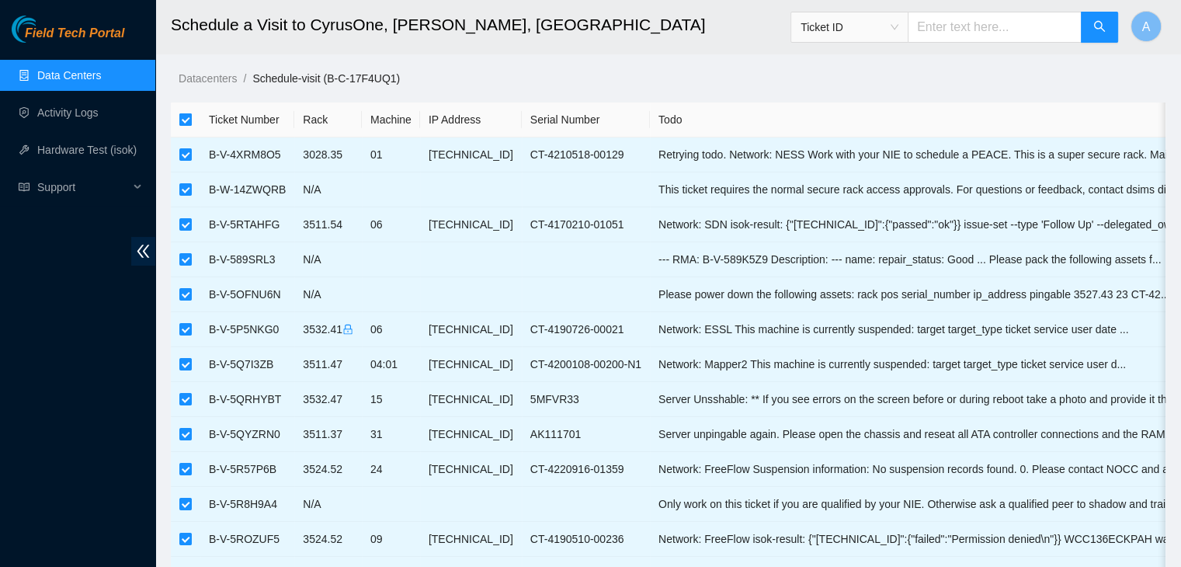
click at [186, 111] on label at bounding box center [185, 119] width 12 height 17
click at [186, 113] on input "checkbox" at bounding box center [185, 119] width 12 height 12
checkbox input "false"
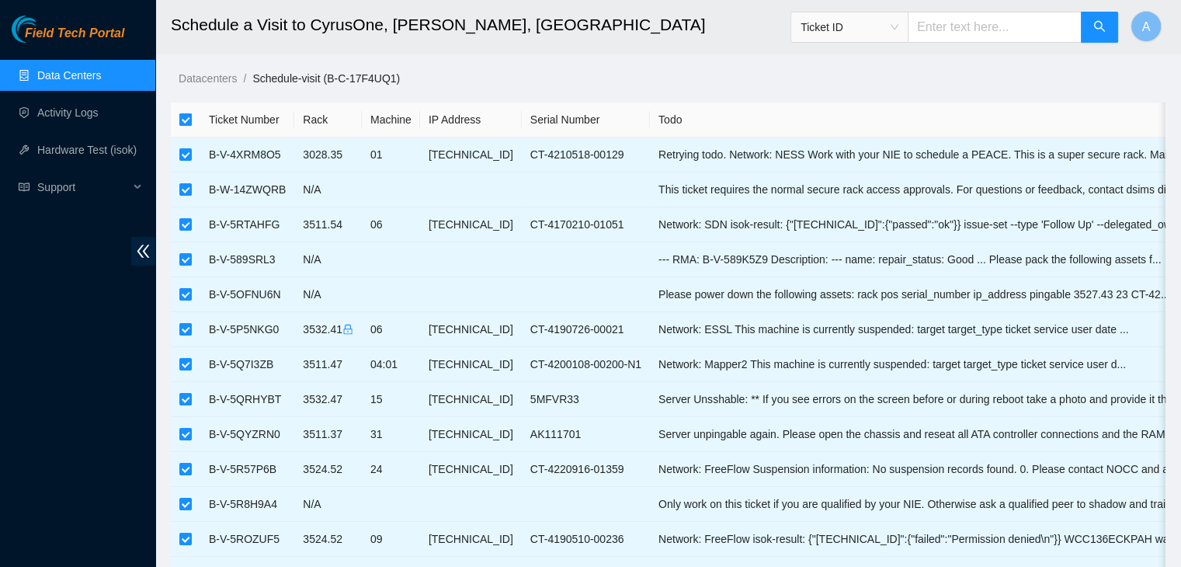
checkbox input "false"
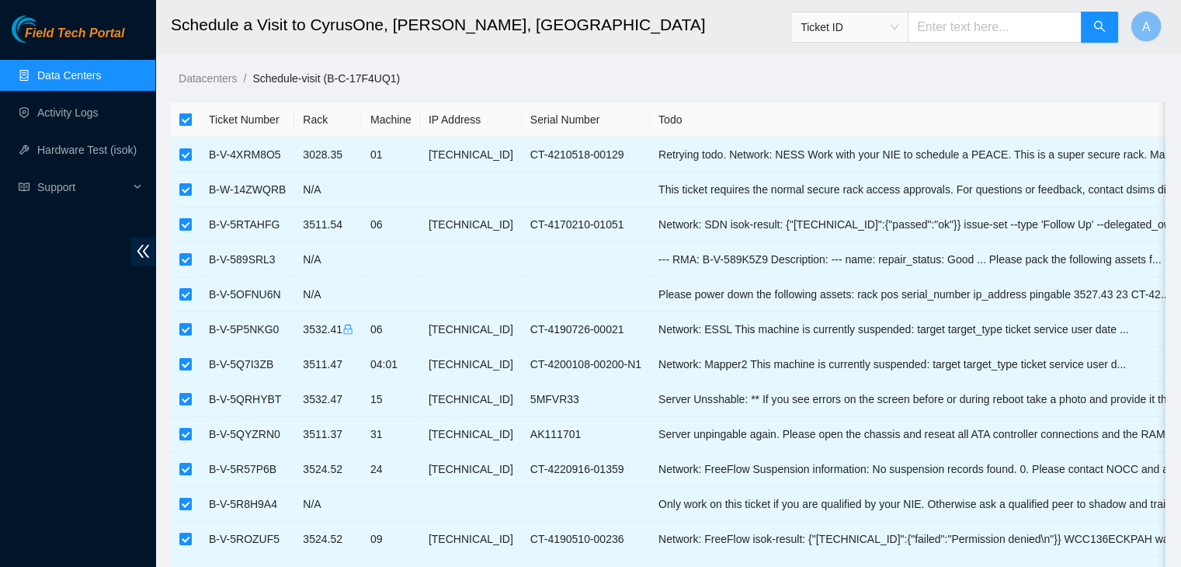
checkbox input "false"
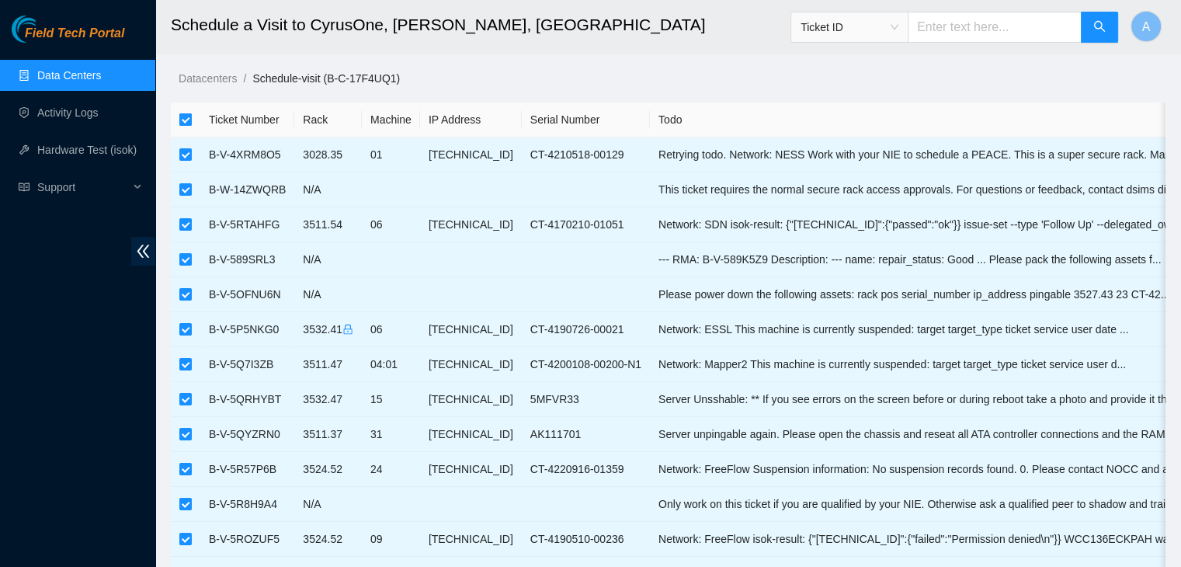
checkbox input "false"
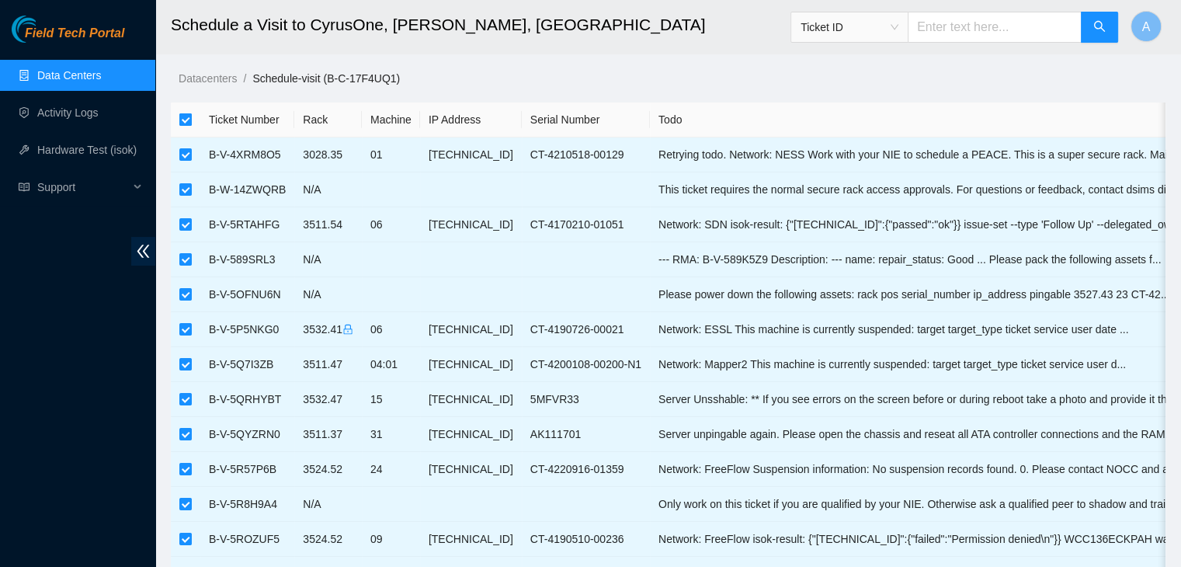
checkbox input "false"
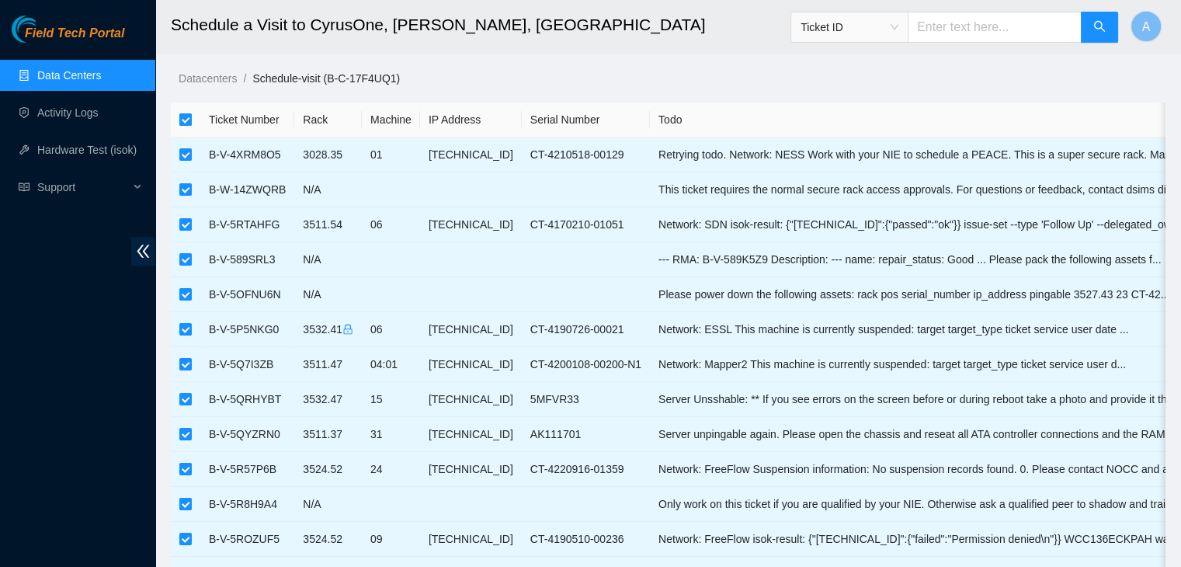
checkbox input "false"
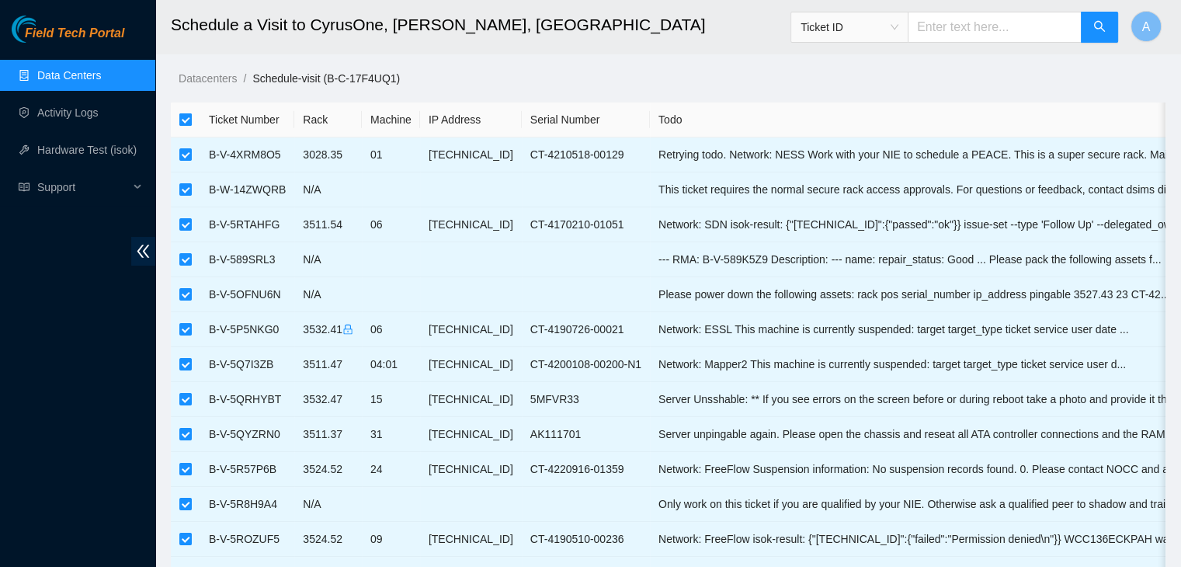
checkbox input "false"
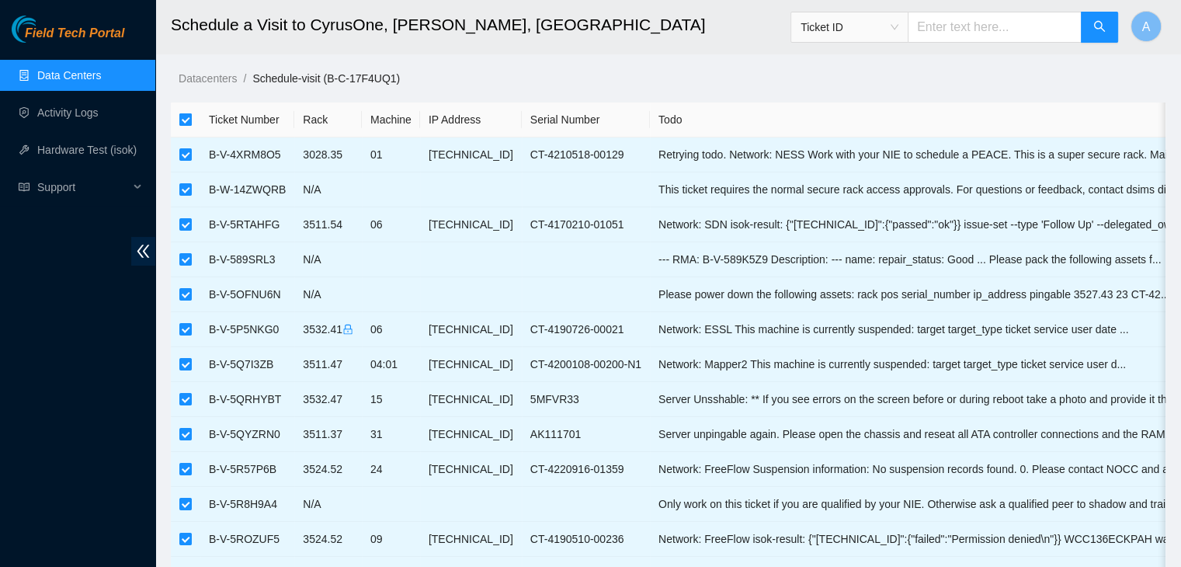
checkbox input "false"
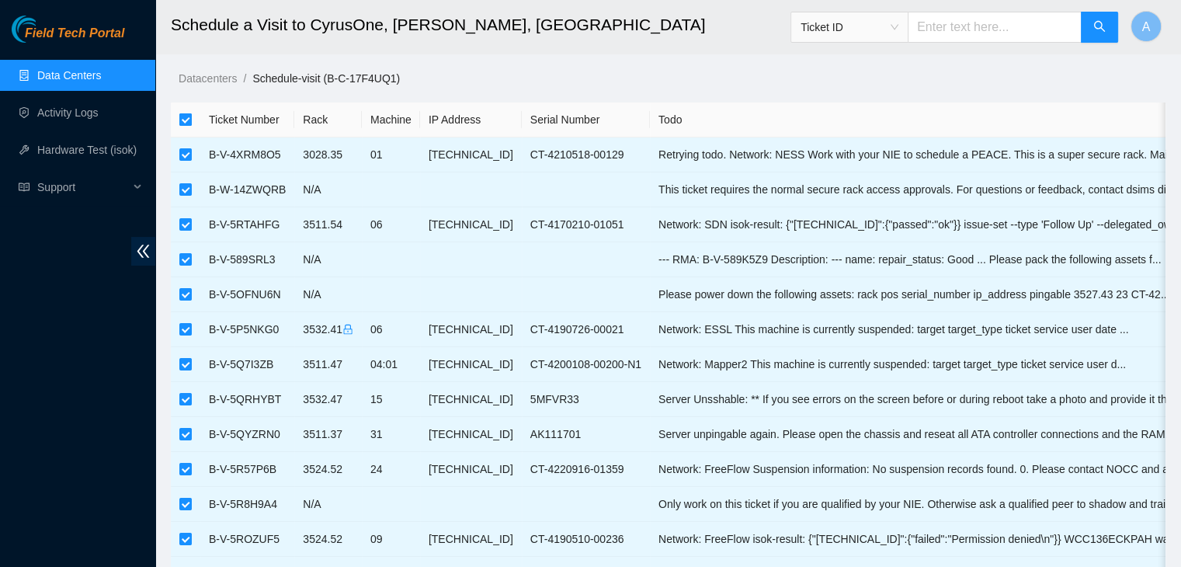
checkbox input "false"
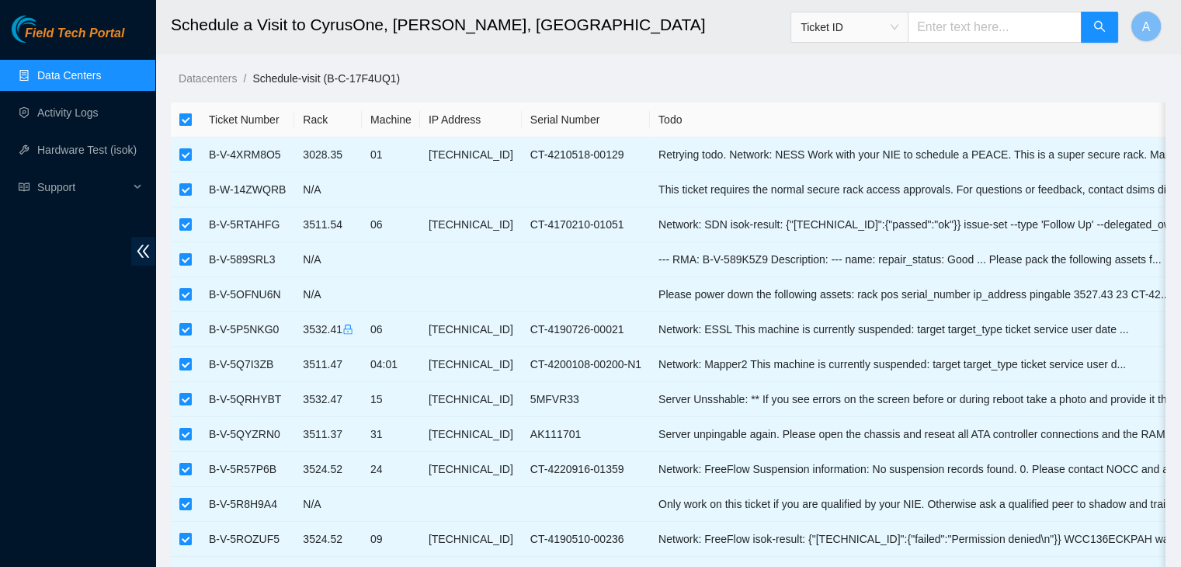
checkbox input "false"
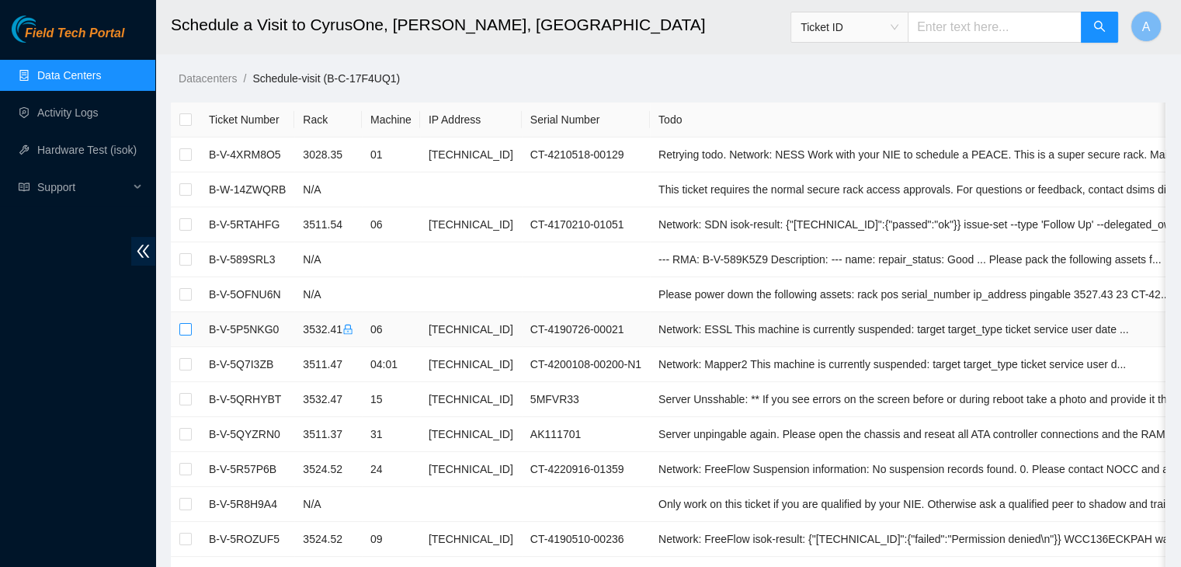
click at [185, 325] on input "checkbox" at bounding box center [185, 329] width 12 height 12
checkbox input "true"
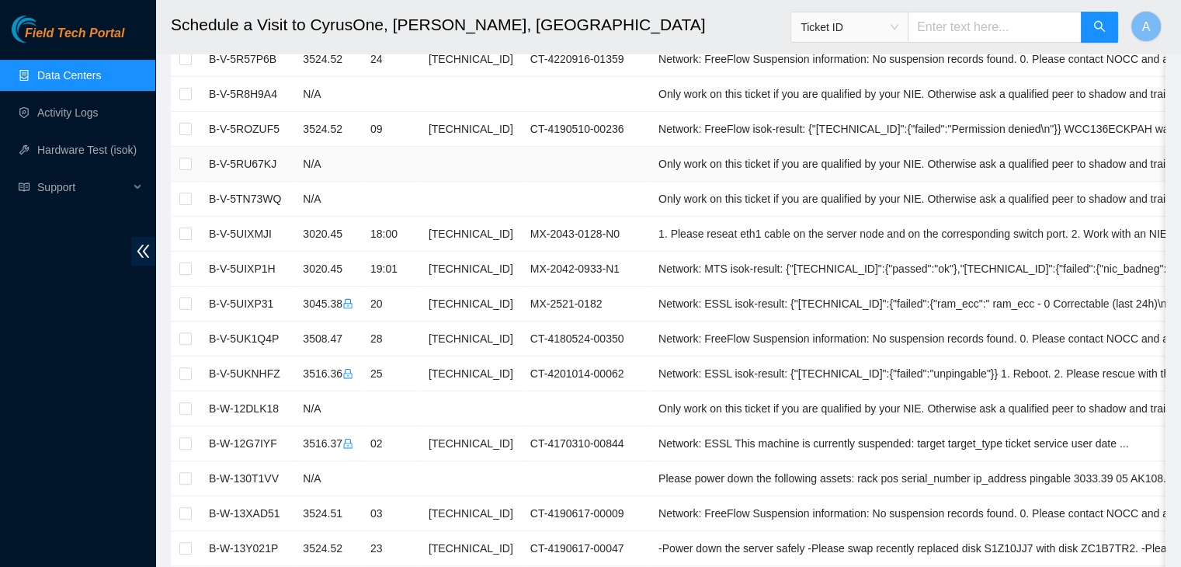
scroll to position [412, 0]
click at [186, 300] on input "checkbox" at bounding box center [185, 302] width 12 height 12
checkbox input "true"
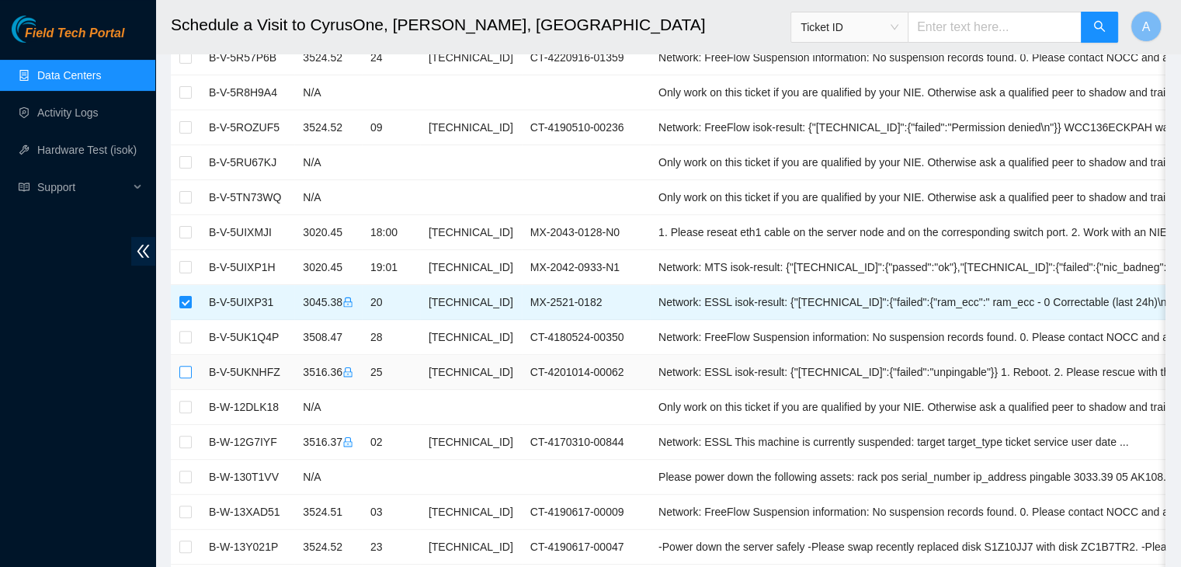
click at [180, 374] on input "checkbox" at bounding box center [185, 372] width 12 height 12
checkbox input "true"
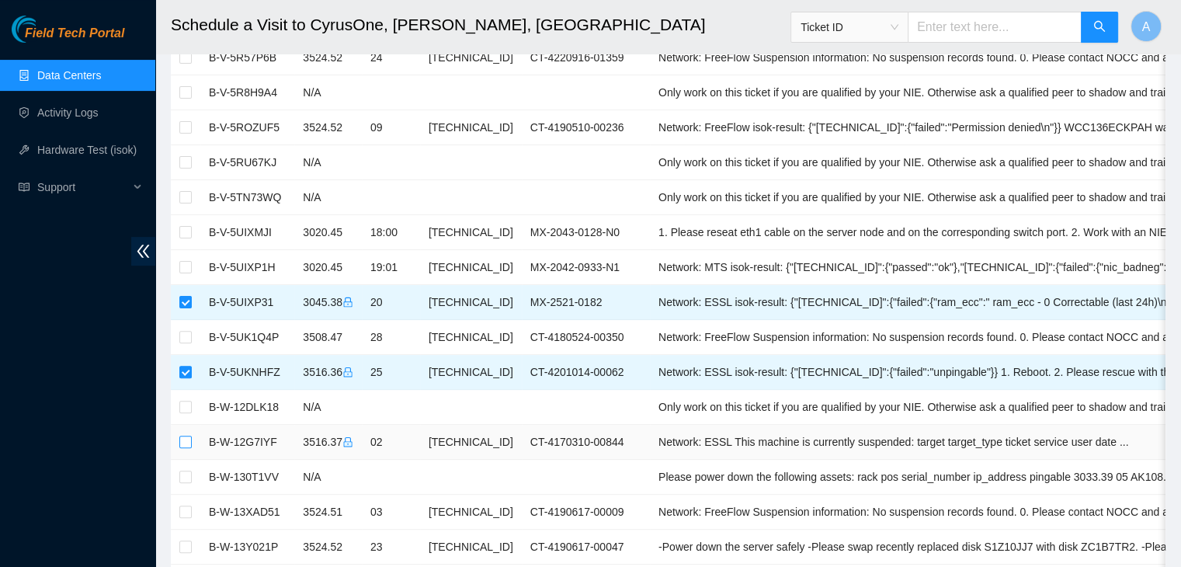
click at [183, 436] on input "checkbox" at bounding box center [185, 442] width 12 height 12
checkbox input "true"
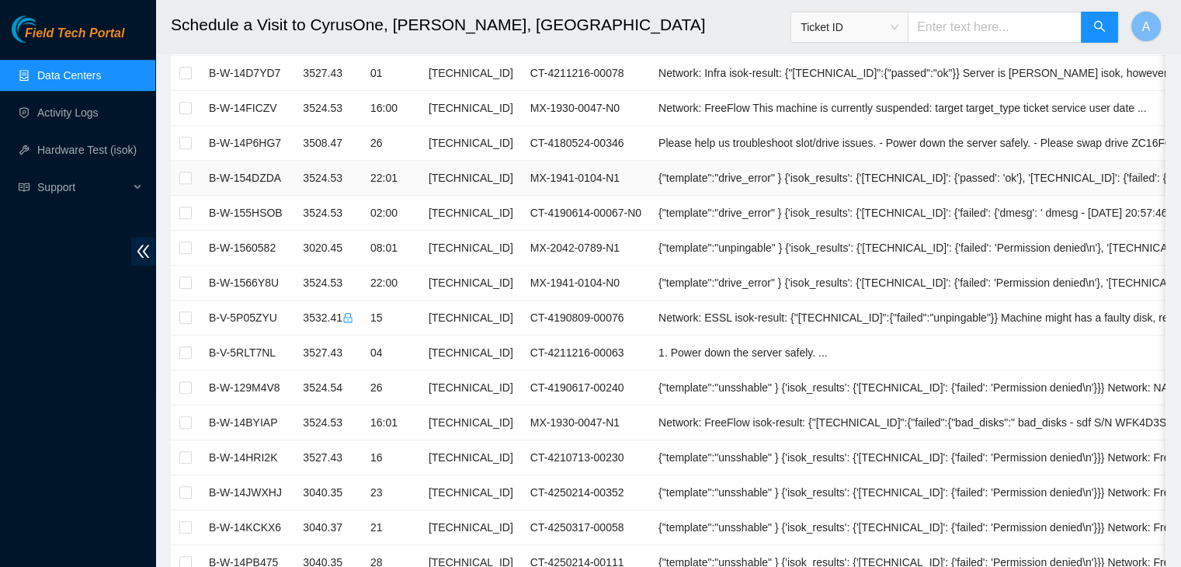
scroll to position [1034, 0]
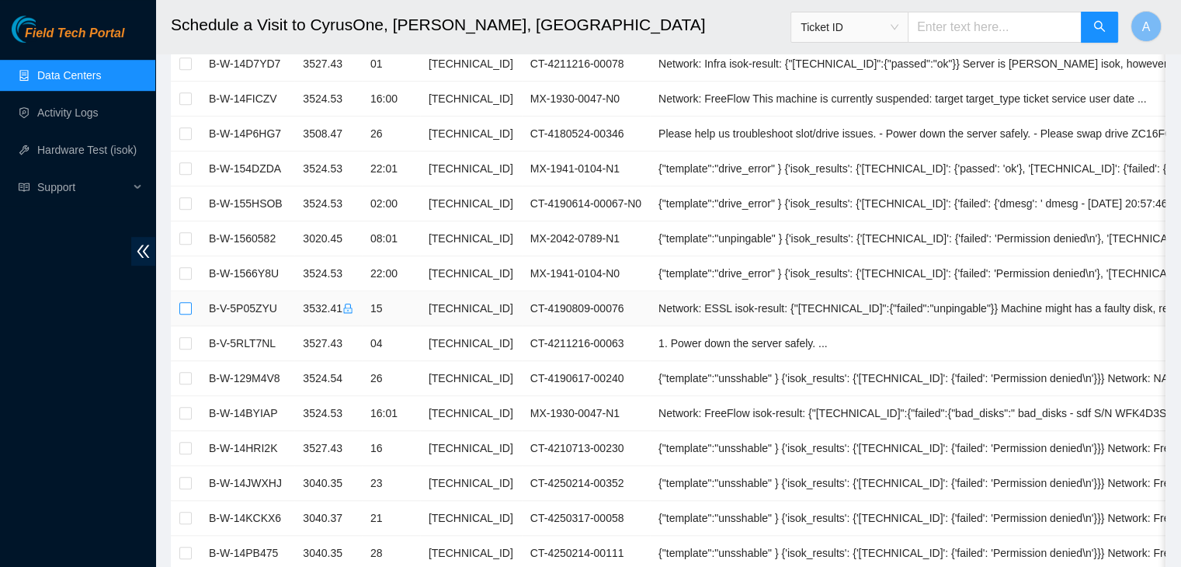
click at [186, 302] on input "checkbox" at bounding box center [185, 308] width 12 height 12
checkbox input "true"
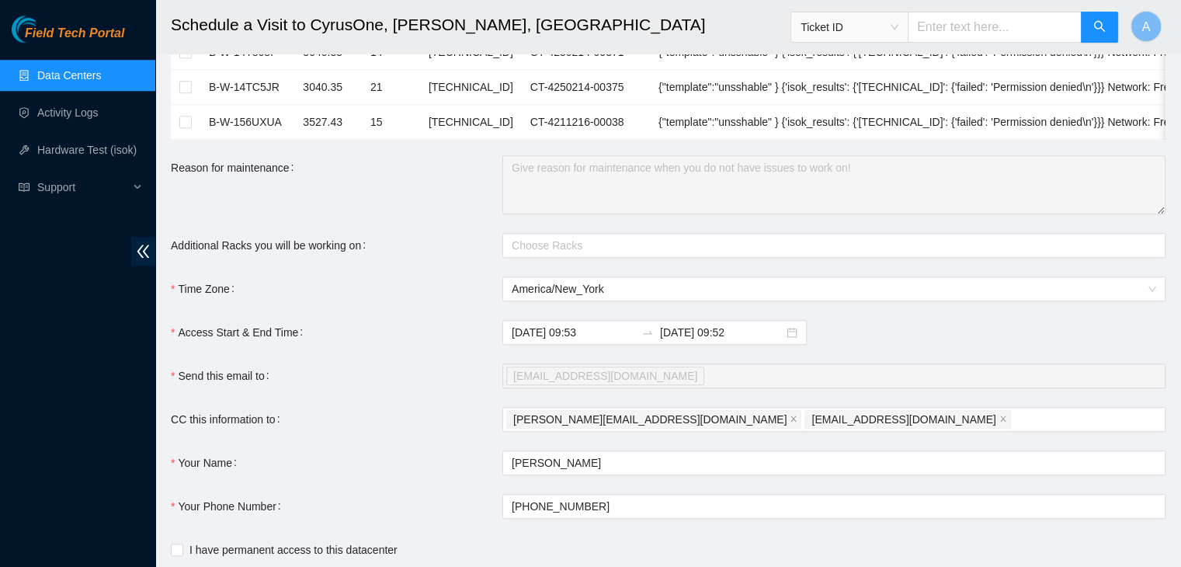
scroll to position [1734, 0]
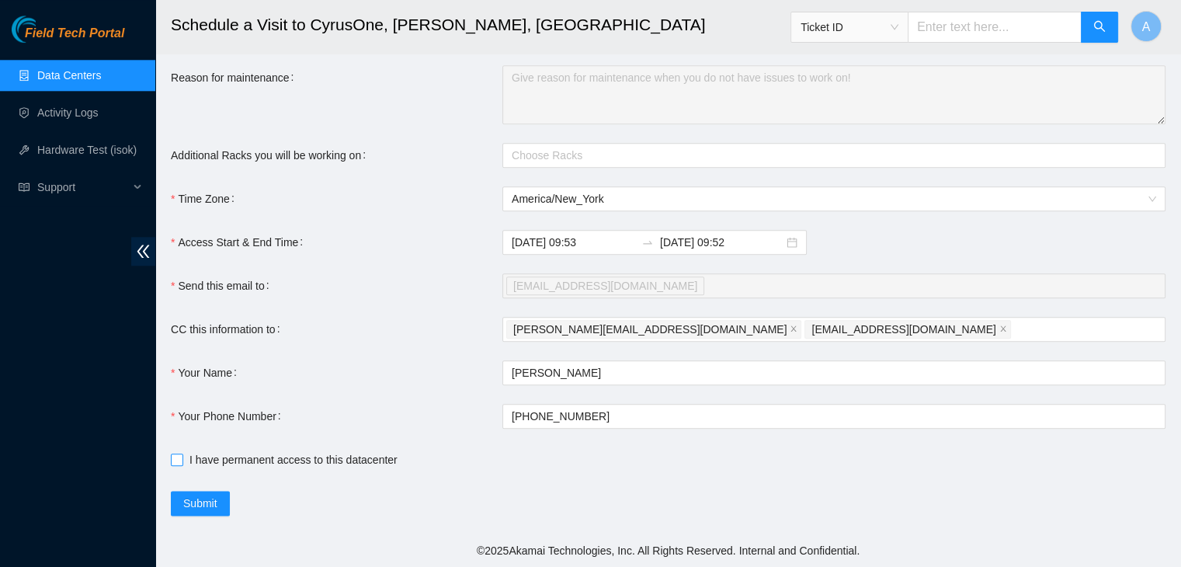
click at [342, 458] on span "I have permanent access to this datacenter" at bounding box center [293, 459] width 221 height 17
click at [182, 458] on input "I have permanent access to this datacenter" at bounding box center [176, 459] width 11 height 11
checkbox input "true"
click at [703, 243] on input "2025-09-03 09:52" at bounding box center [721, 242] width 123 height 17
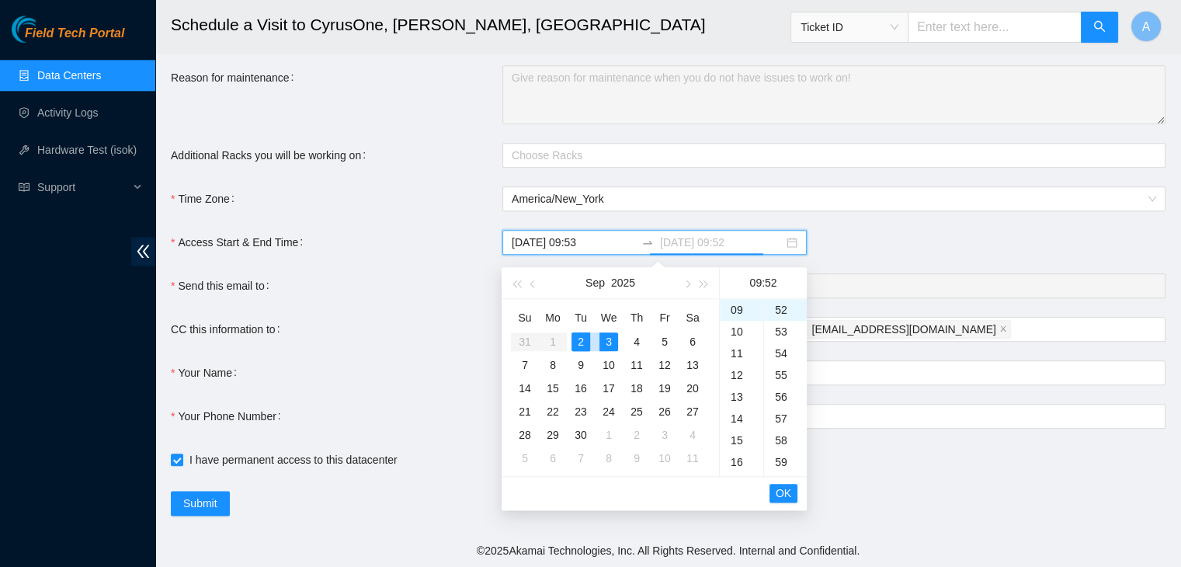
click at [603, 332] on div "3" at bounding box center [609, 341] width 19 height 19
click at [575, 332] on div "2" at bounding box center [581, 341] width 19 height 19
click at [736, 367] on div "22" at bounding box center [741, 369] width 43 height 22
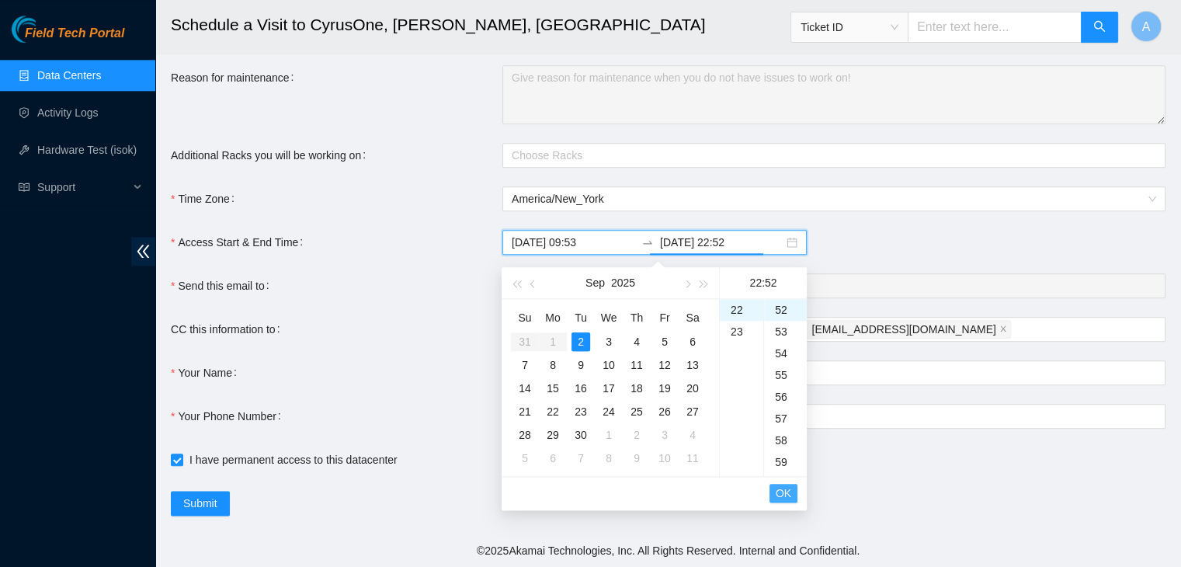
click at [784, 492] on span "OK" at bounding box center [784, 493] width 16 height 17
type input "2025-09-02 22:52"
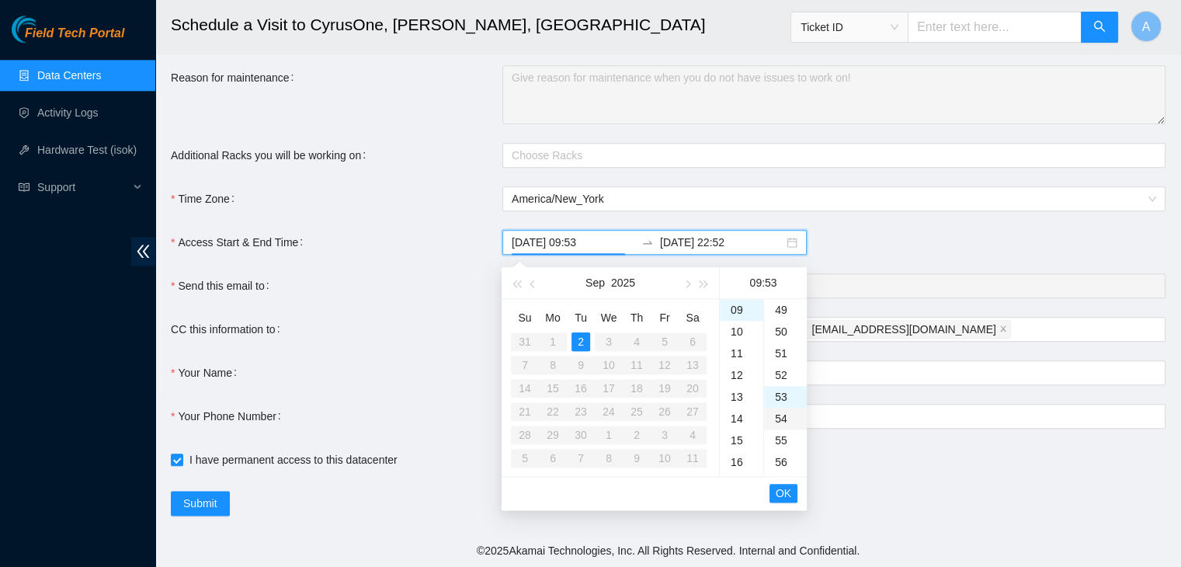
scroll to position [1207, 0]
click at [784, 488] on span "OK" at bounding box center [784, 493] width 16 height 17
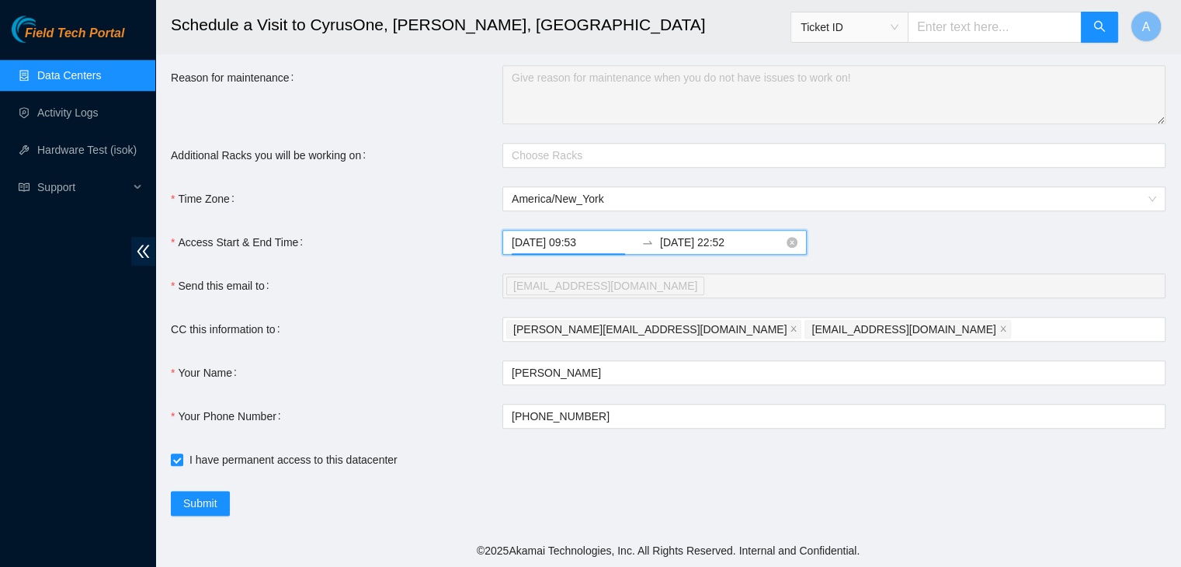
scroll to position [1152, 0]
click at [600, 234] on input "2025-09-02 09:53" at bounding box center [573, 242] width 123 height 17
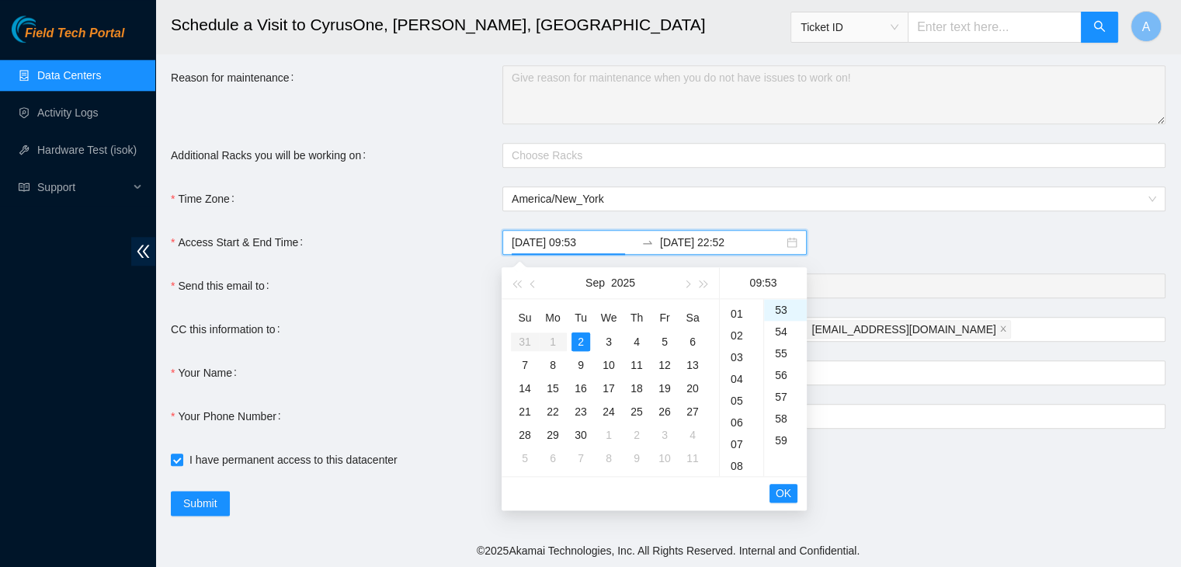
scroll to position [0, 0]
click at [785, 492] on span "OK" at bounding box center [784, 493] width 16 height 17
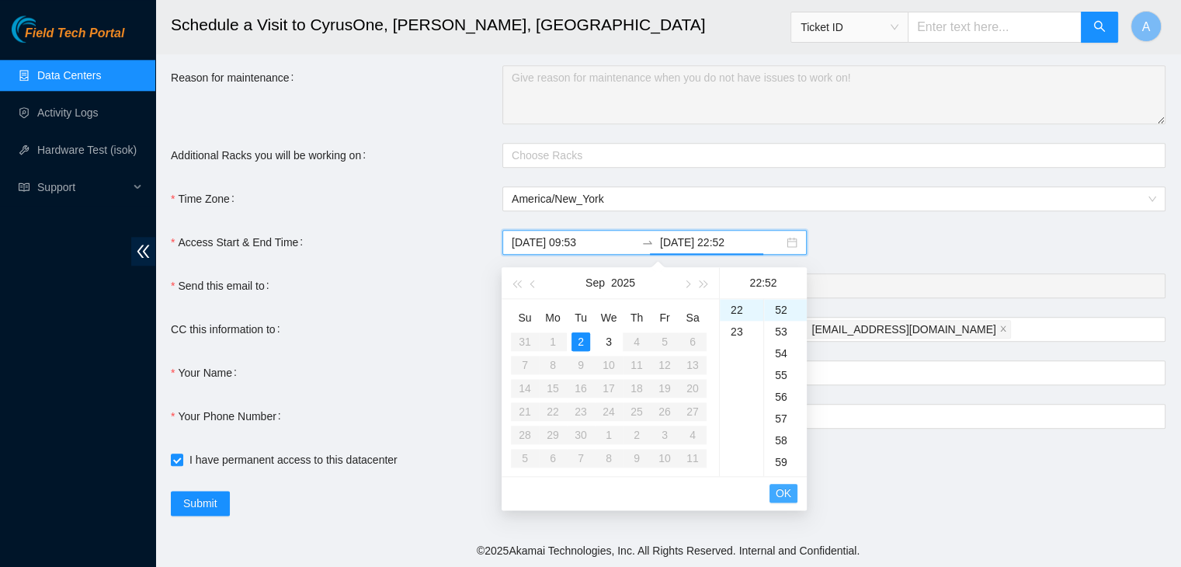
click at [785, 492] on span "OK" at bounding box center [784, 493] width 16 height 17
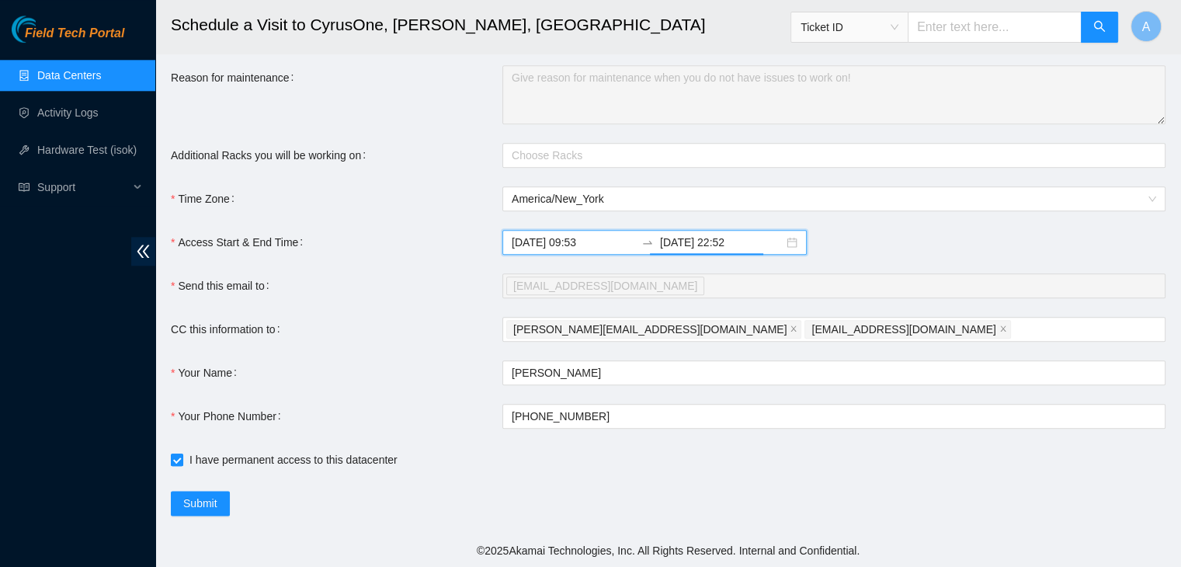
scroll to position [1734, 0]
click at [217, 491] on button "Submit" at bounding box center [200, 503] width 59 height 25
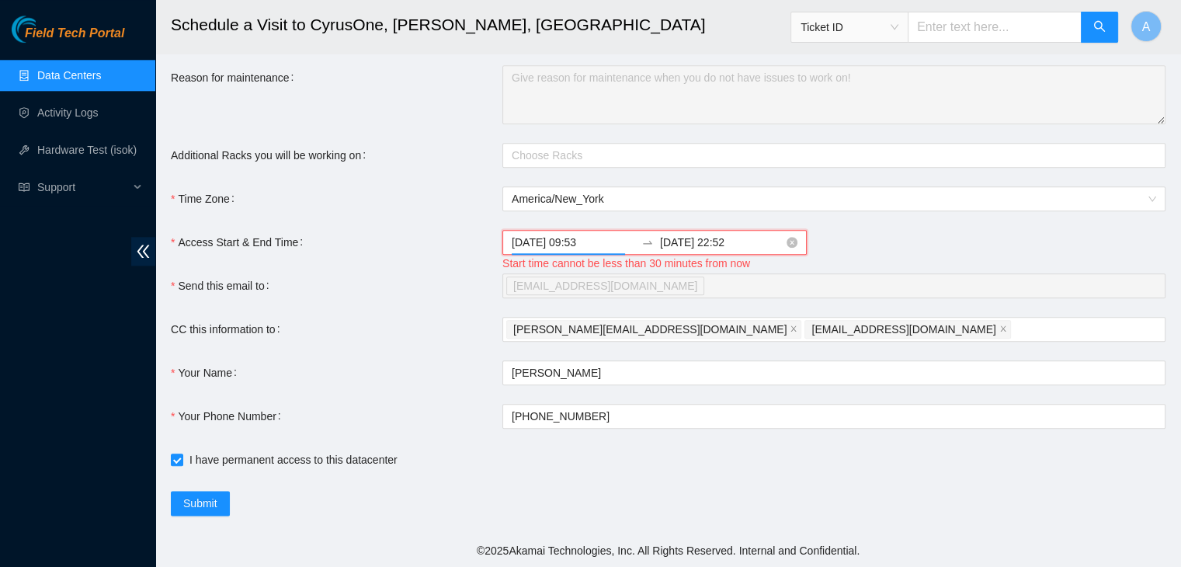
click at [579, 242] on input "2025-09-02 09:53" at bounding box center [573, 242] width 123 height 17
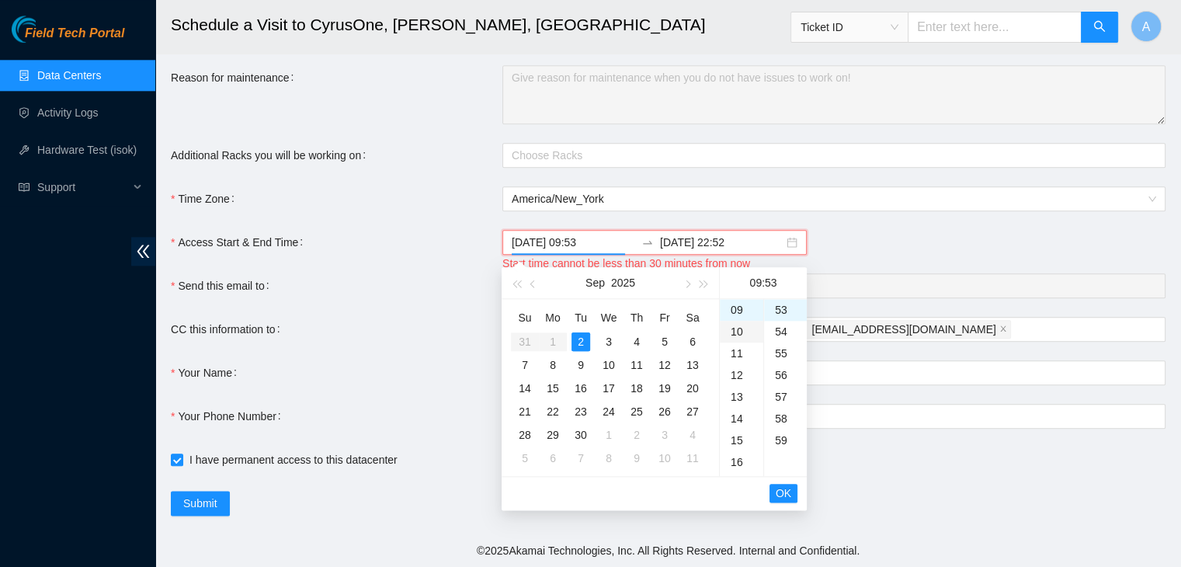
click at [732, 322] on div "10" at bounding box center [741, 332] width 43 height 22
click at [733, 318] on div "09" at bounding box center [741, 322] width 43 height 22
click at [432, 364] on div "Your Name" at bounding box center [337, 372] width 332 height 25
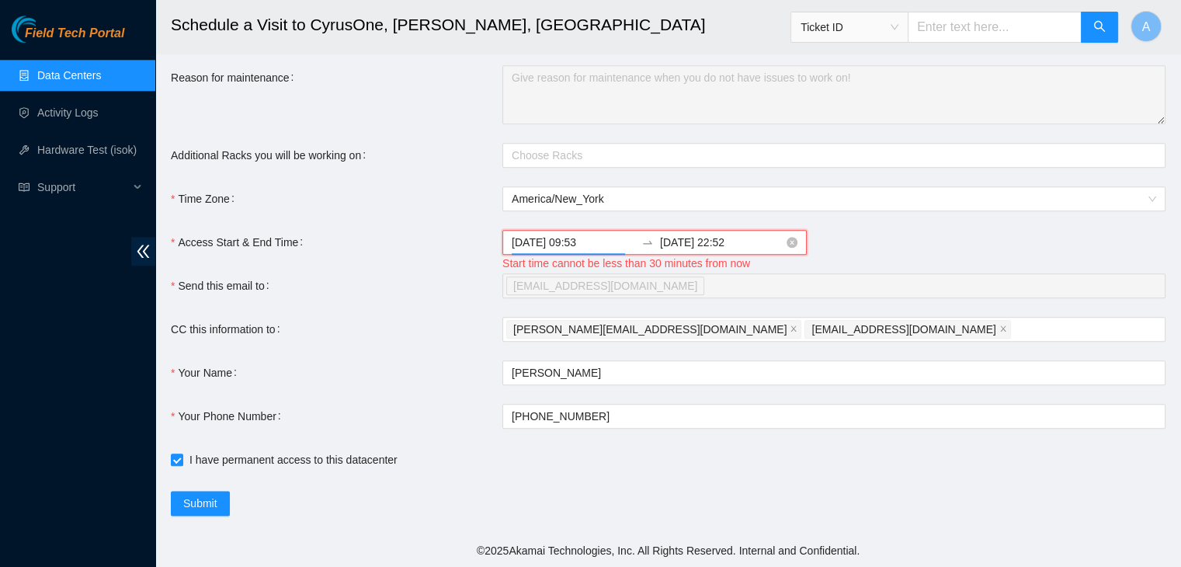
click at [600, 243] on input "2025-09-02 09:53" at bounding box center [573, 242] width 123 height 17
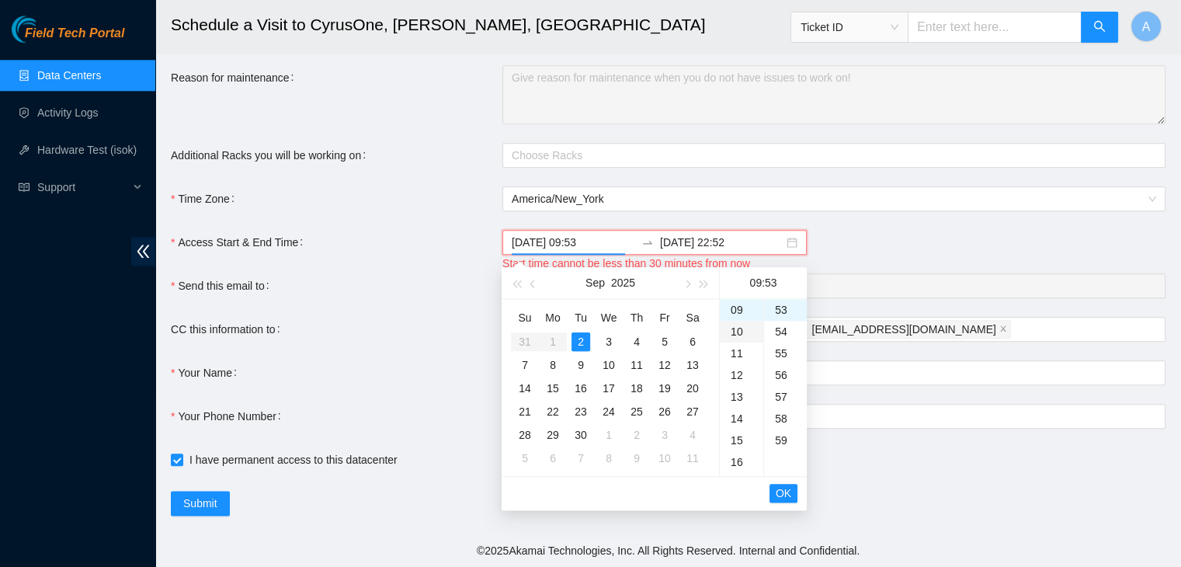
click at [730, 331] on div "10" at bounding box center [741, 332] width 43 height 22
click at [781, 495] on span "OK" at bounding box center [784, 493] width 16 height 17
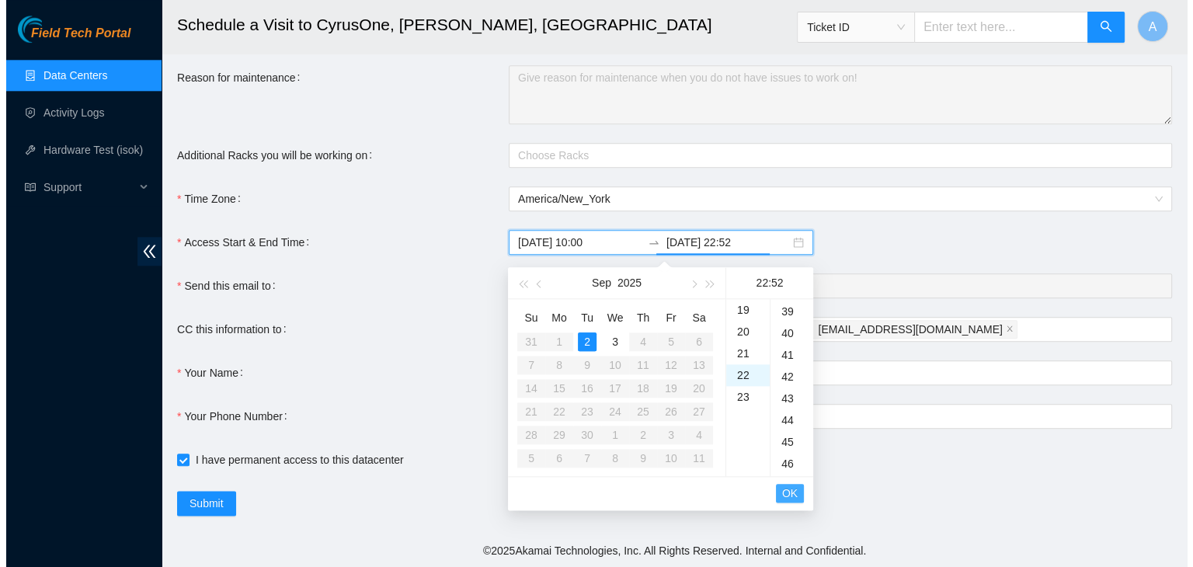
scroll to position [1131, 0]
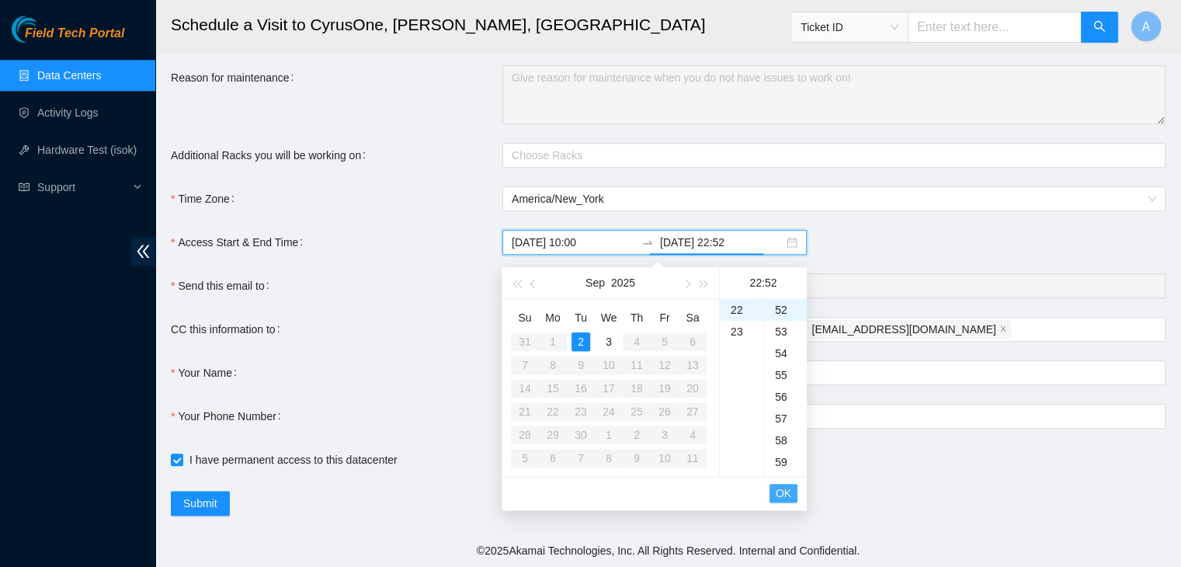
click at [781, 495] on span "OK" at bounding box center [784, 493] width 16 height 17
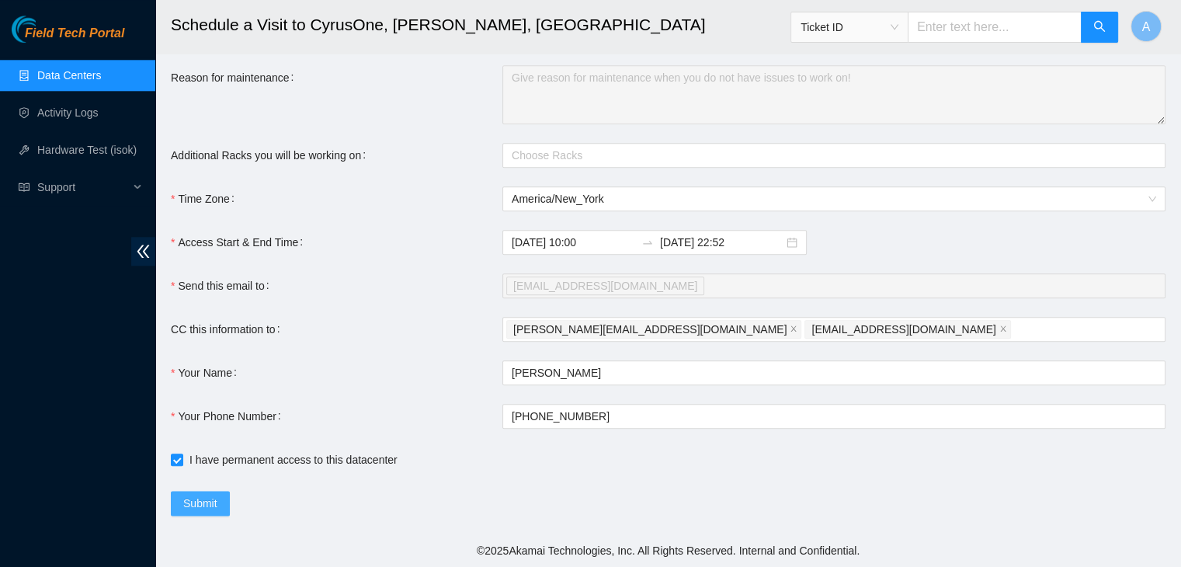
click at [221, 509] on button "Submit" at bounding box center [200, 503] width 59 height 25
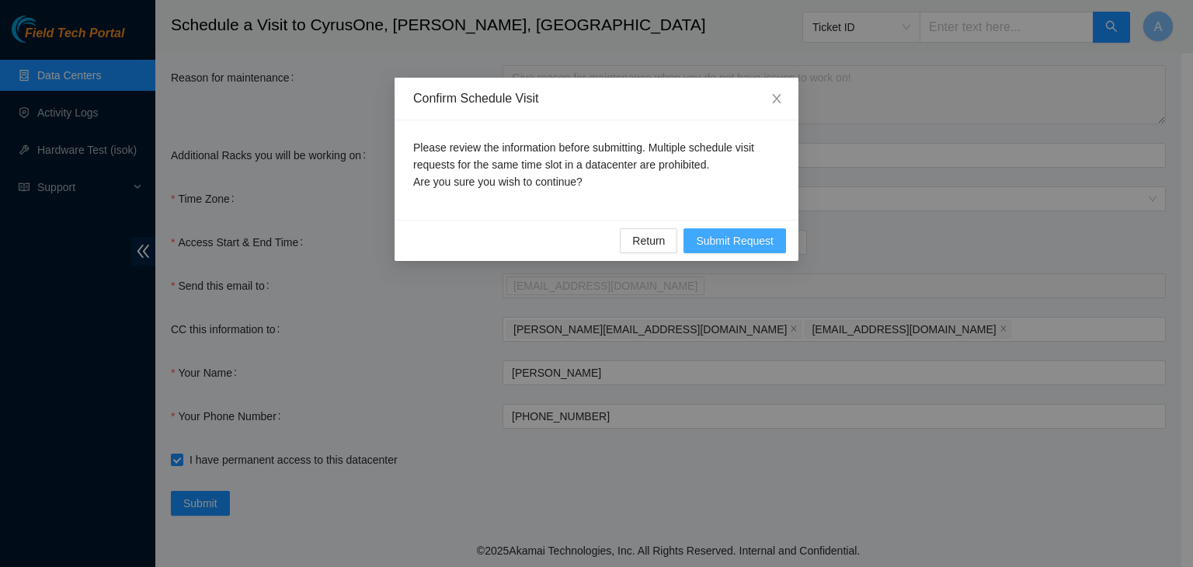
click at [724, 240] on span "Submit Request" at bounding box center [735, 240] width 78 height 17
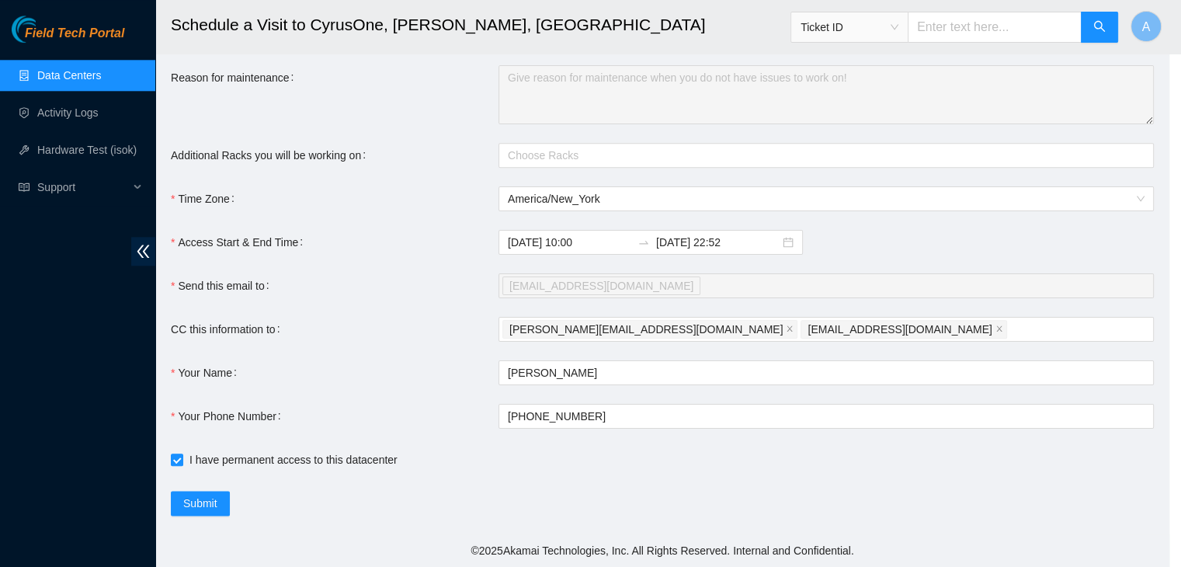
type input "2025-09-02 10:01"
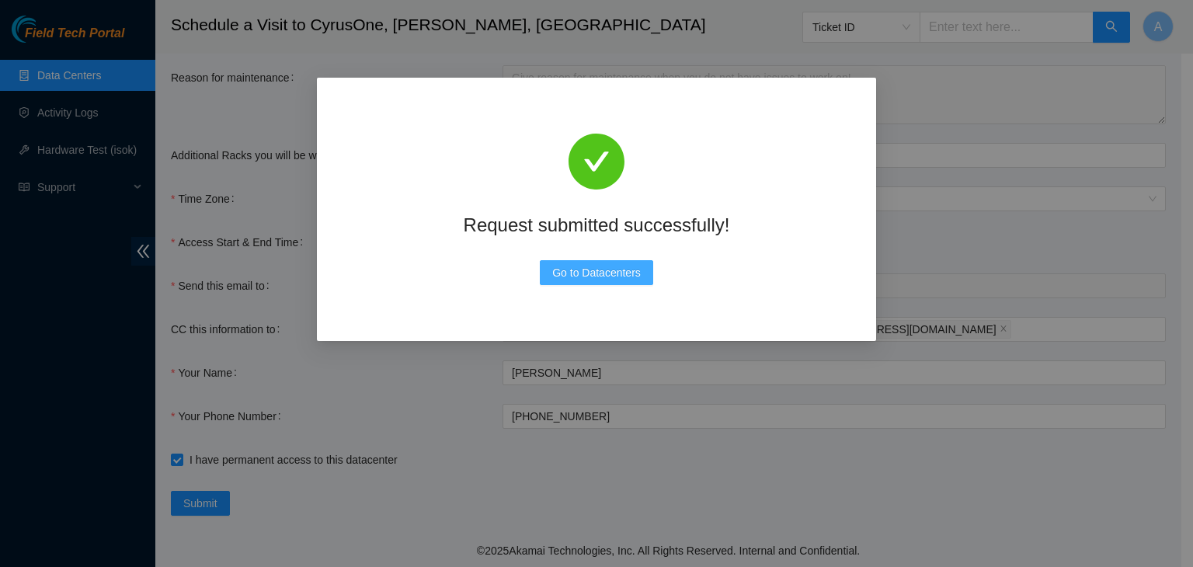
click at [590, 271] on span "Go to Datacenters" at bounding box center [596, 272] width 89 height 17
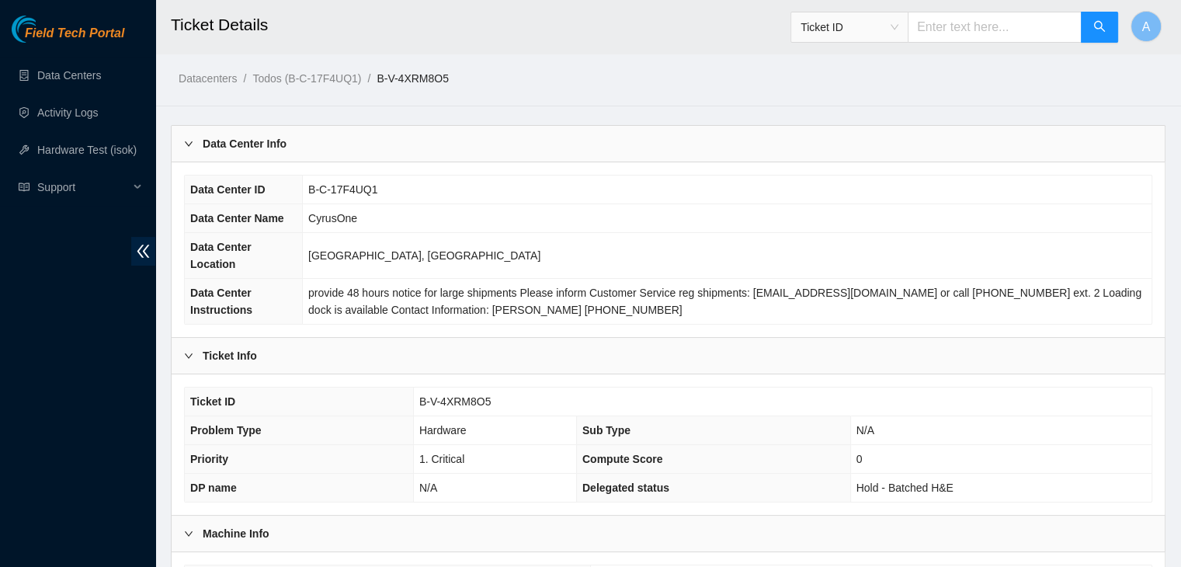
scroll to position [414, 0]
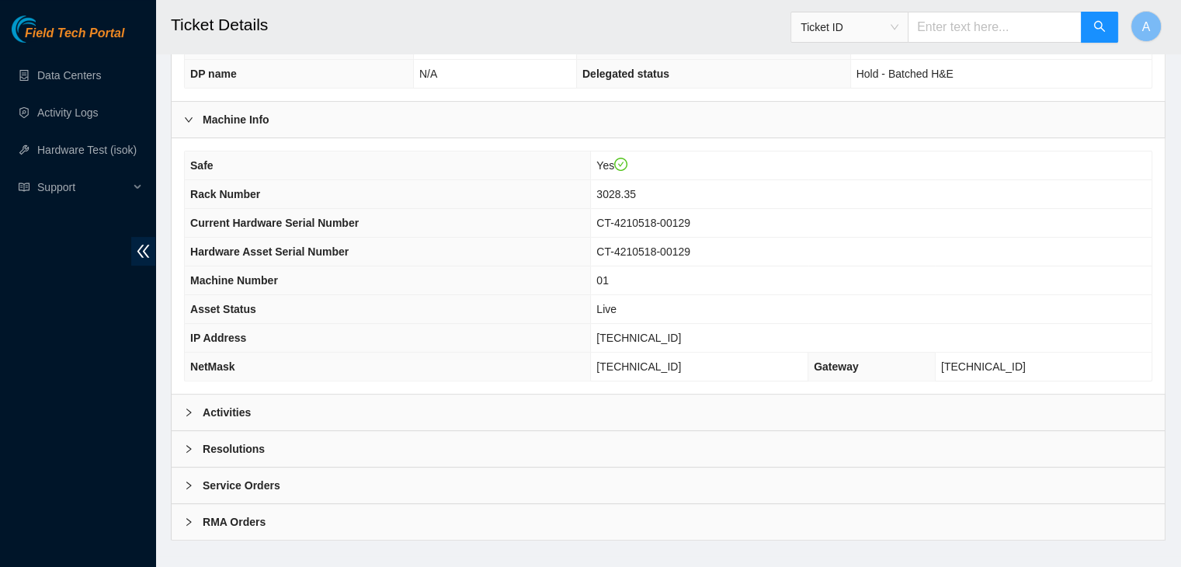
click at [475, 396] on div "Activities" at bounding box center [668, 413] width 993 height 36
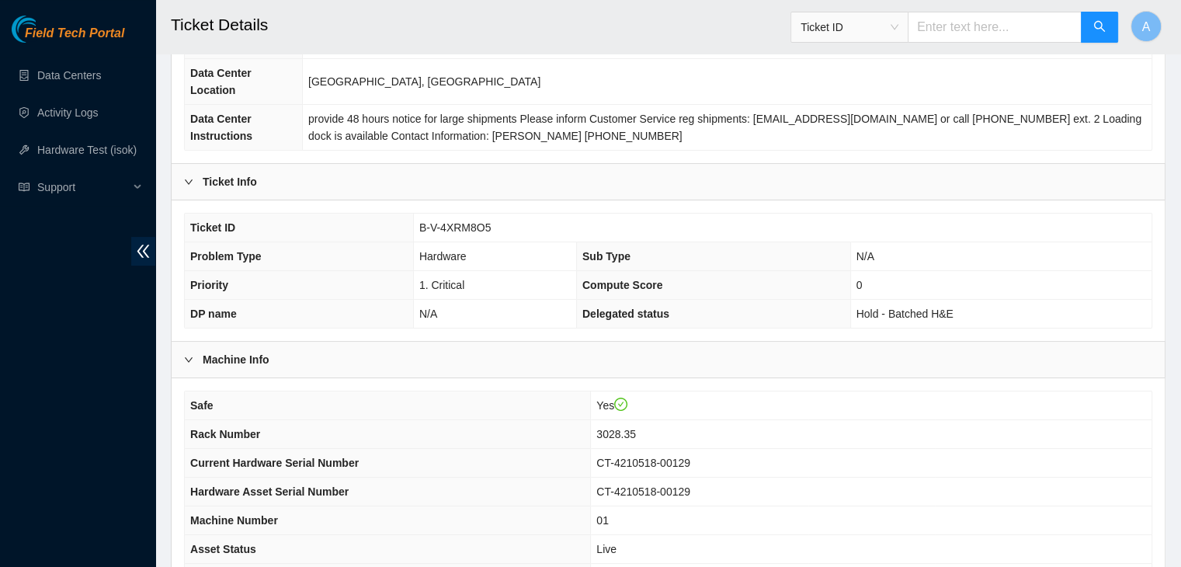
scroll to position [173, 0]
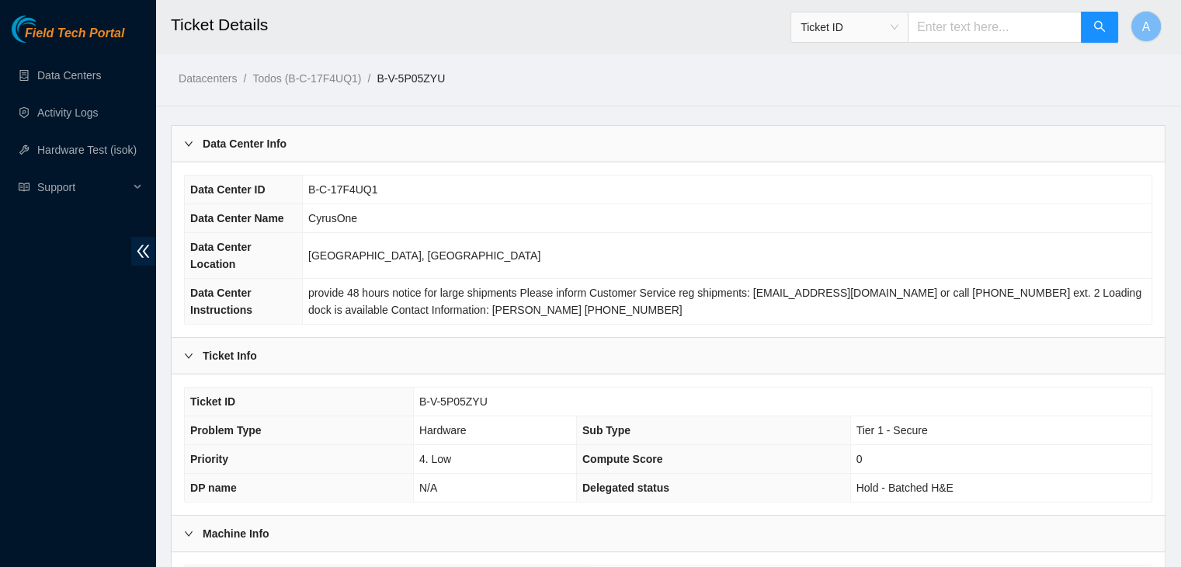
scroll to position [414, 0]
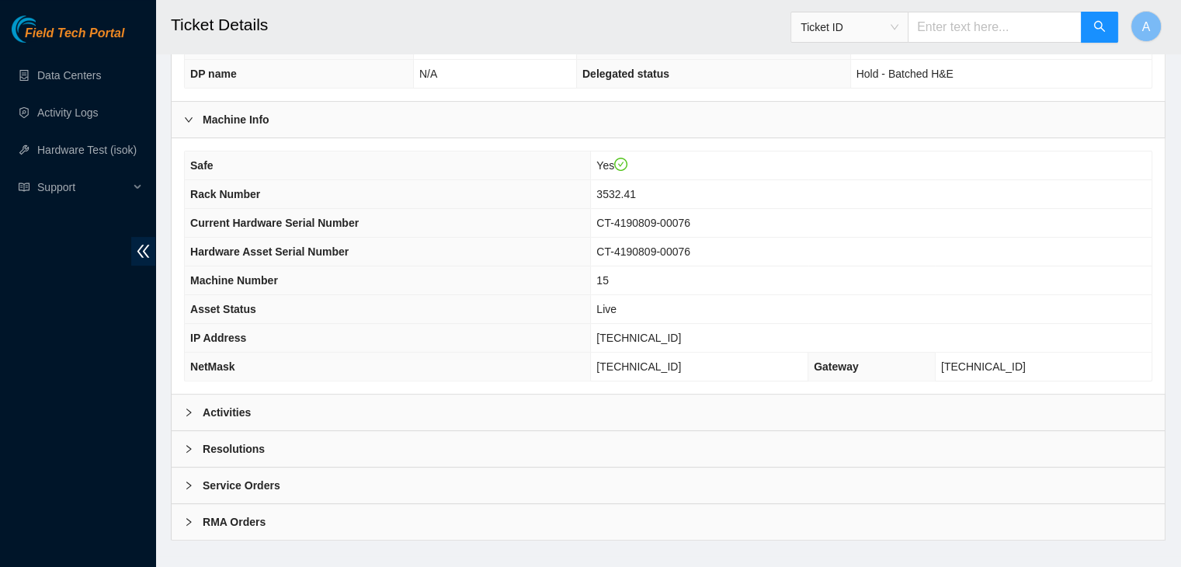
click at [457, 395] on div "Activities" at bounding box center [668, 413] width 993 height 36
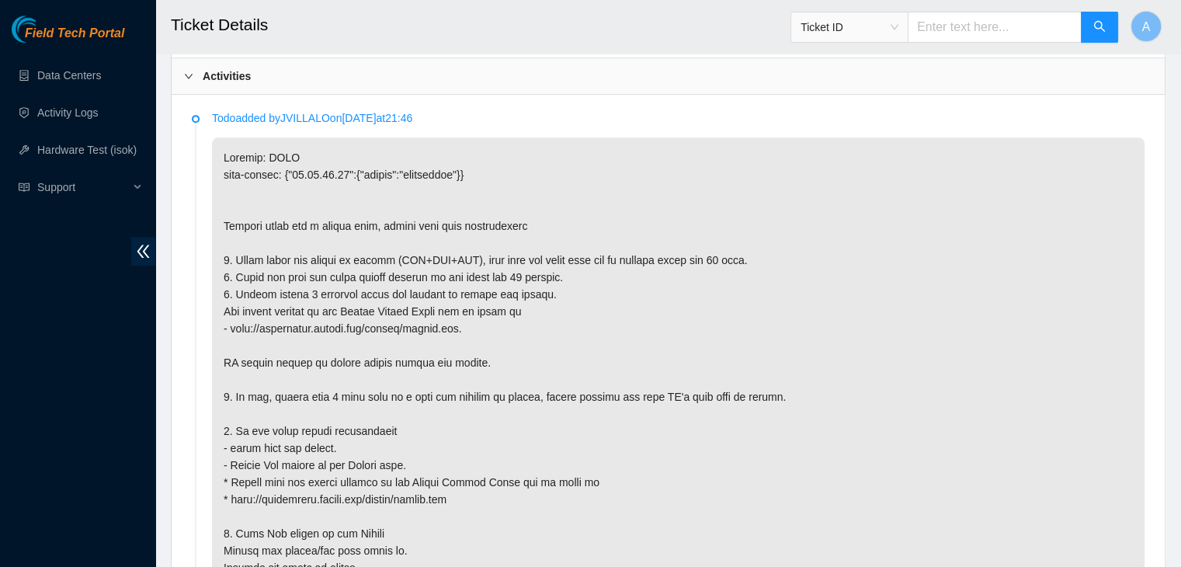
scroll to position [751, 0]
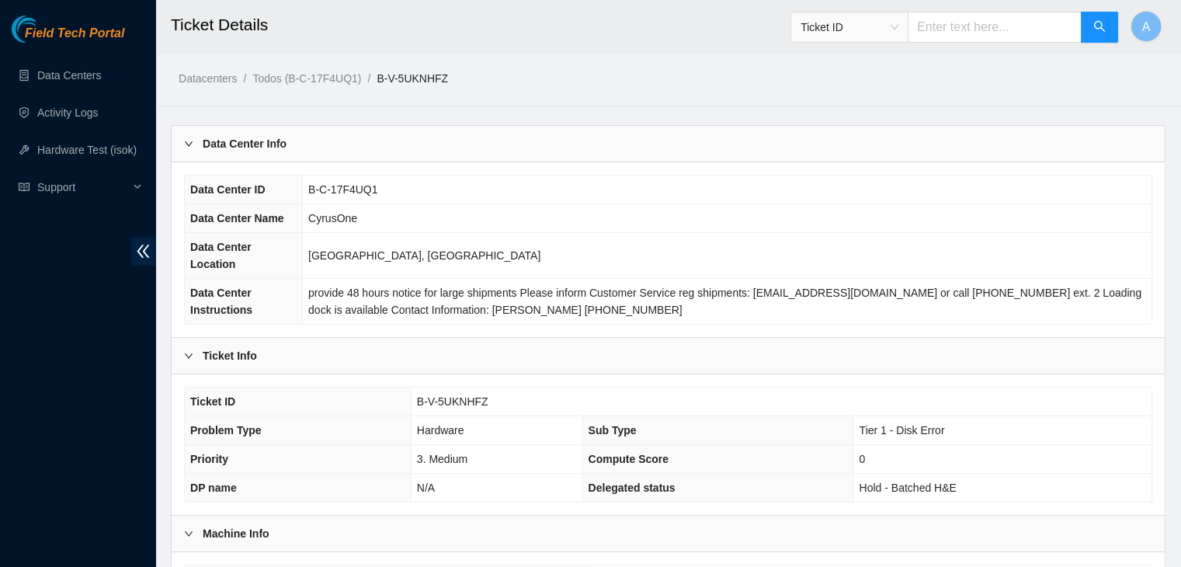
scroll to position [414, 0]
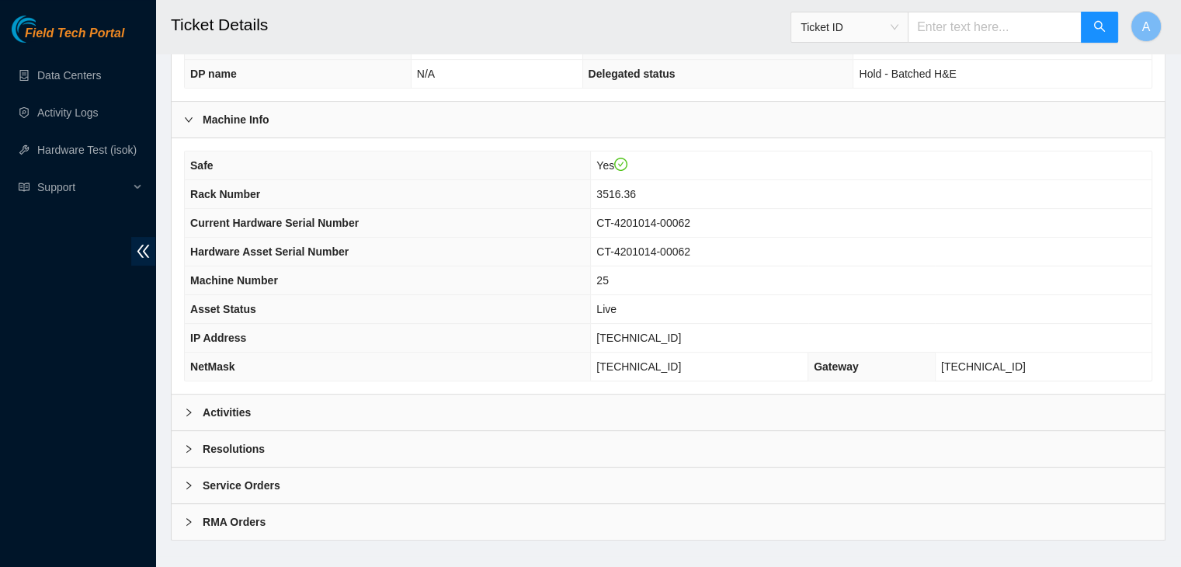
click at [335, 395] on div "Activities" at bounding box center [668, 413] width 993 height 36
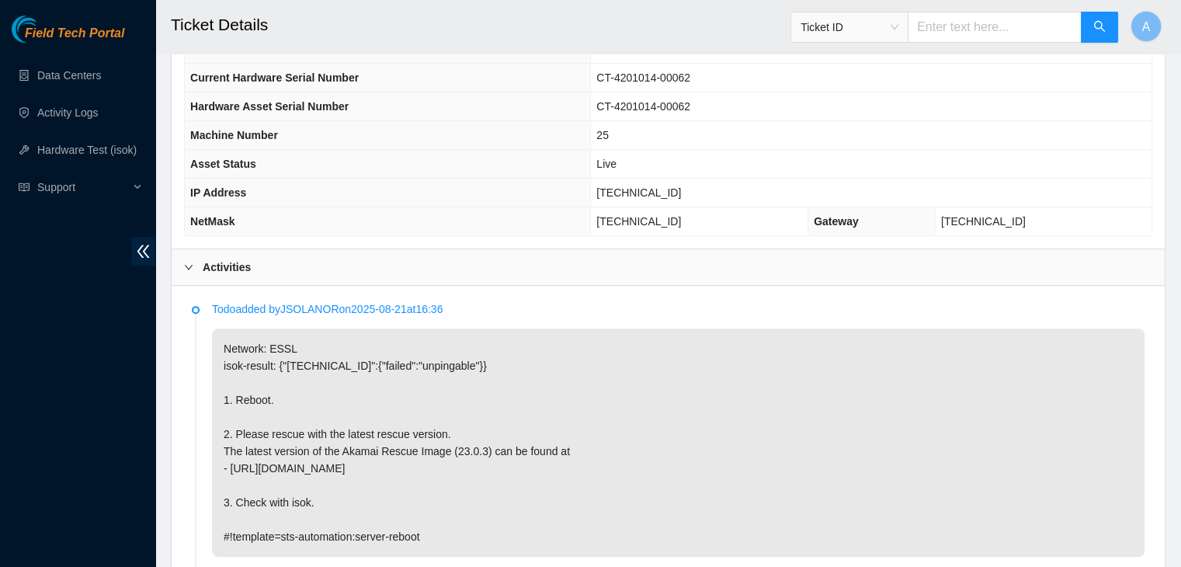
scroll to position [501, 0]
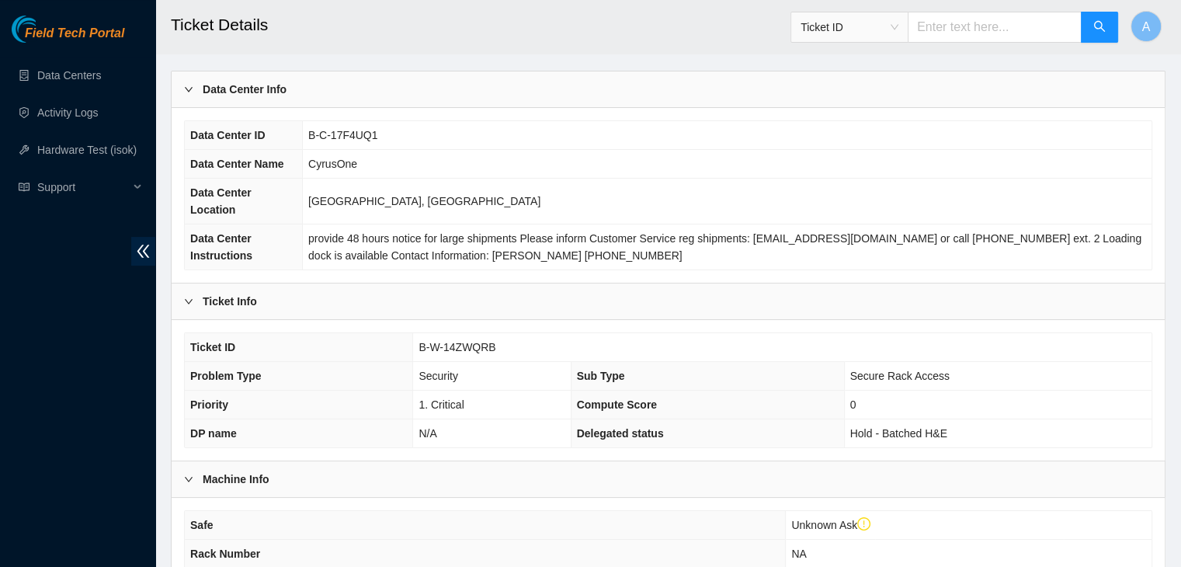
scroll to position [87, 0]
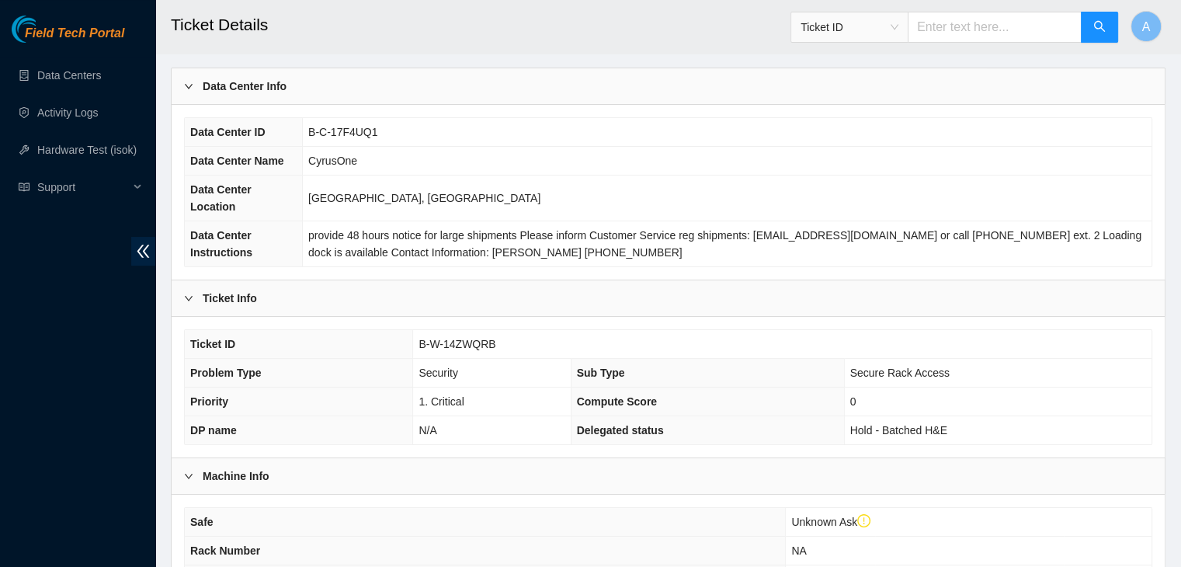
click at [466, 338] on span "B-W-14ZWQRB" at bounding box center [457, 344] width 77 height 12
copy span "B-W-14ZWQRB"
click at [466, 338] on span "B-W-14ZWQRB" at bounding box center [457, 344] width 77 height 12
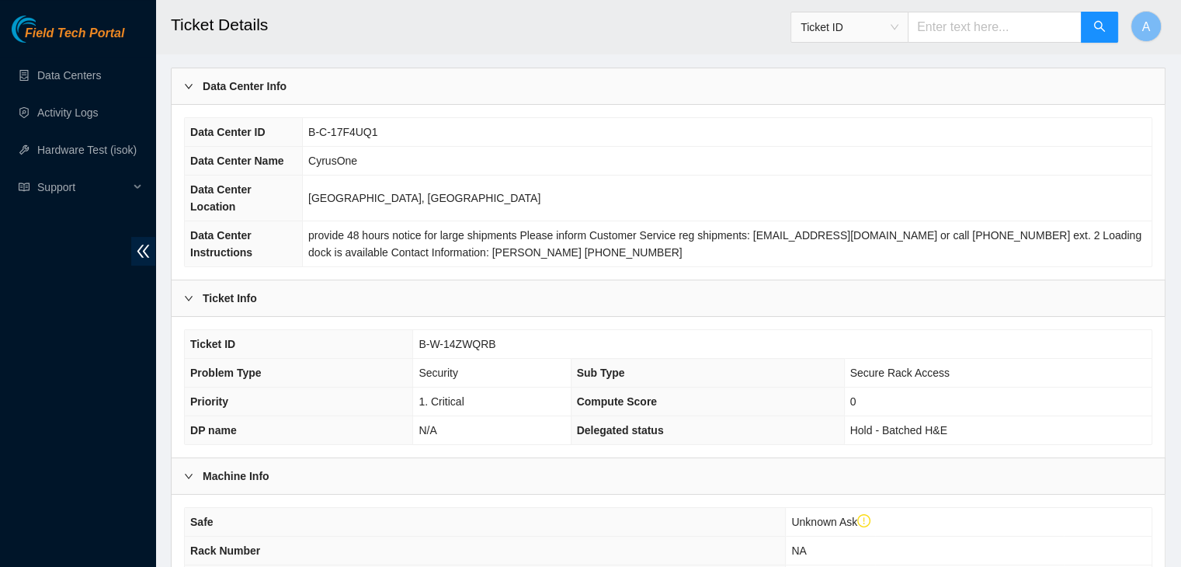
scroll to position [443, 0]
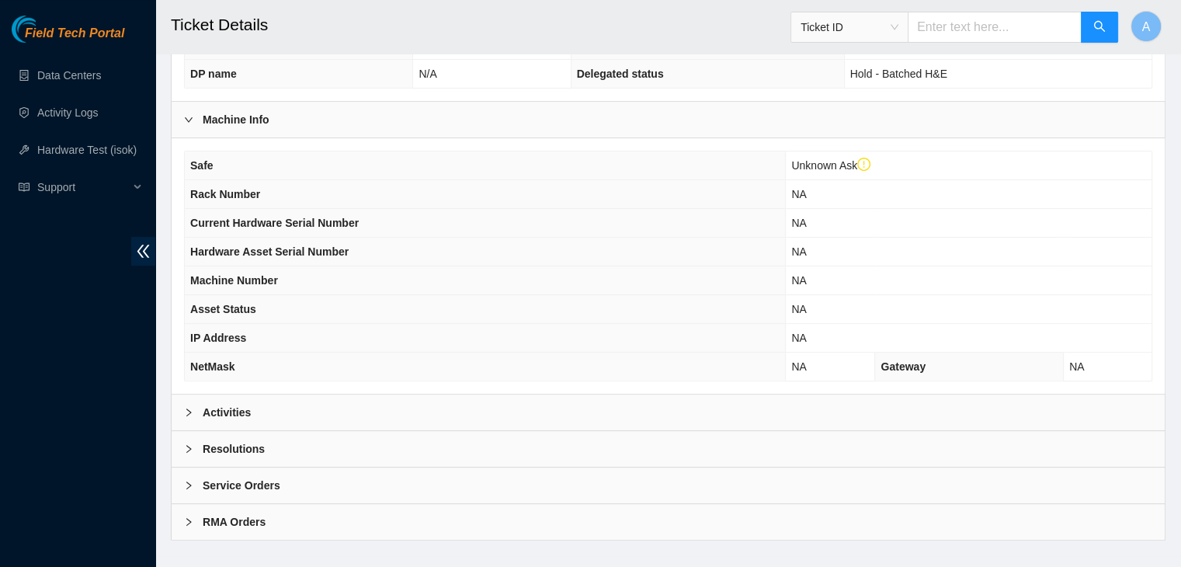
click at [625, 395] on div "Activities" at bounding box center [668, 413] width 993 height 36
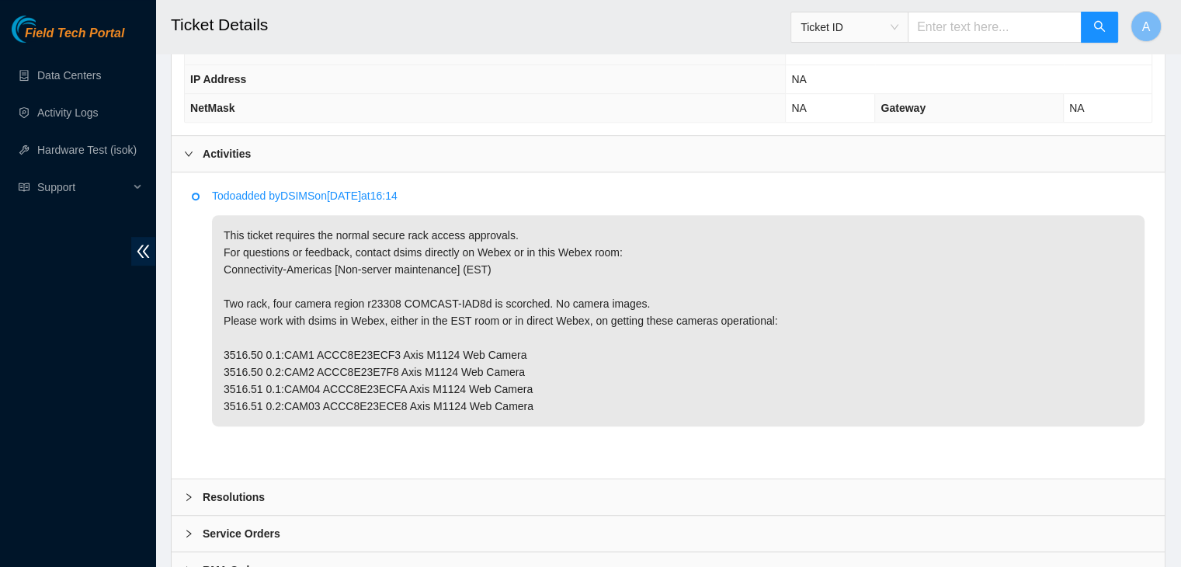
scroll to position [702, 0]
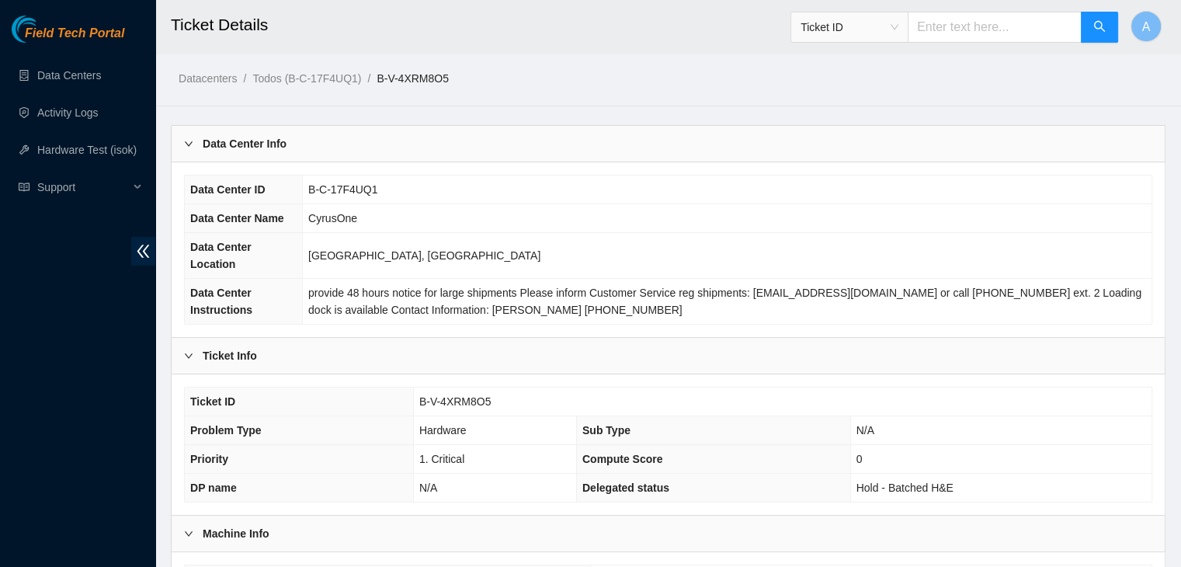
scroll to position [414, 0]
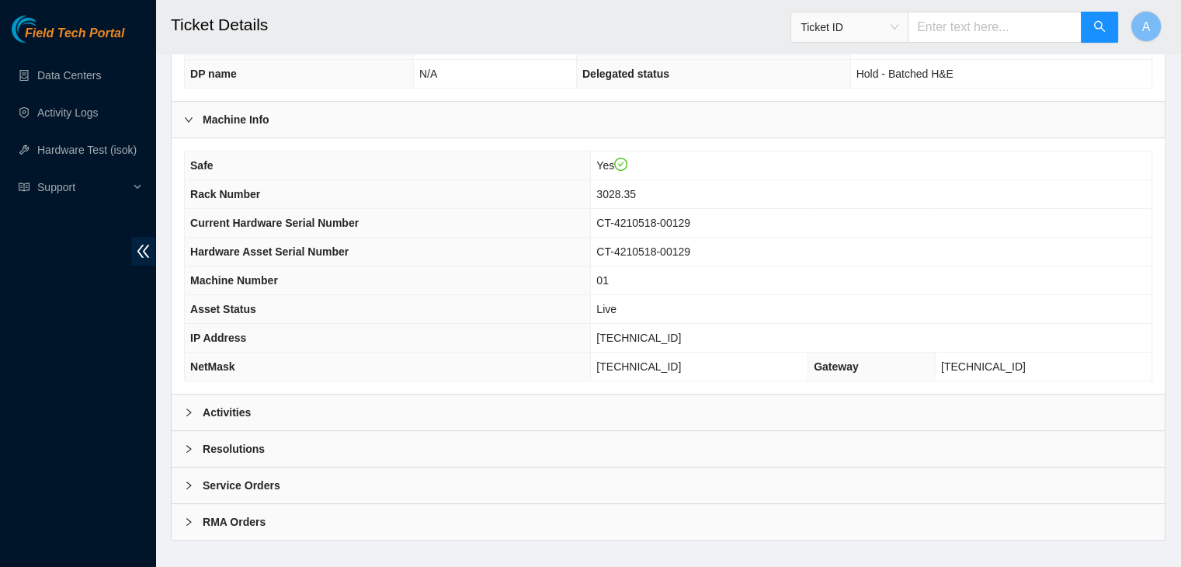
click at [432, 395] on div "Activities" at bounding box center [668, 413] width 993 height 36
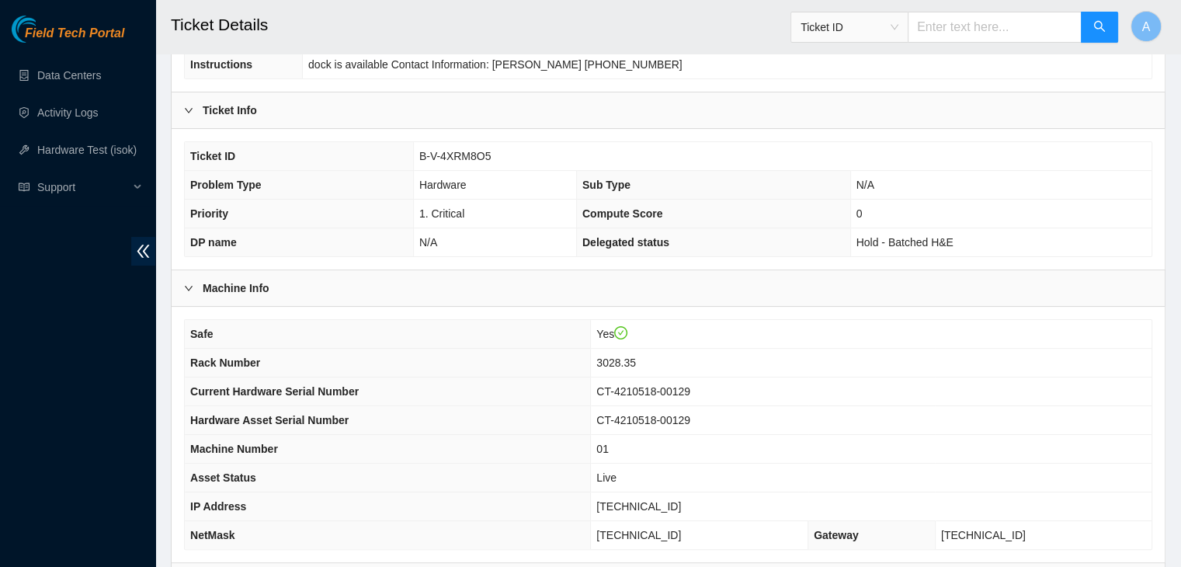
scroll to position [216, 0]
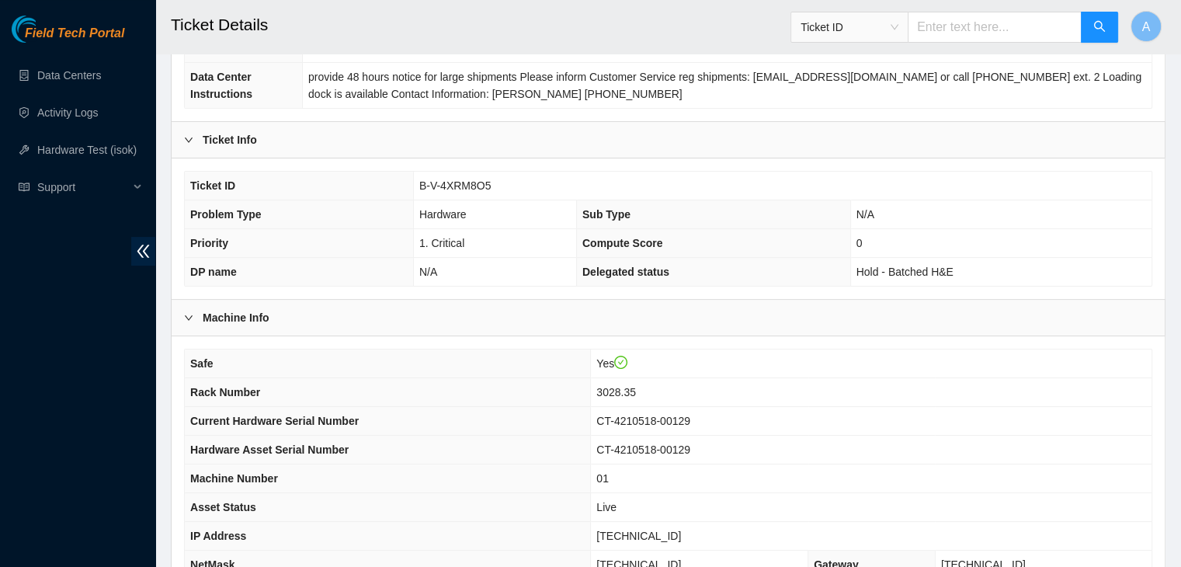
click at [538, 407] on th "Current Hardware Serial Number" at bounding box center [388, 421] width 406 height 29
click at [468, 179] on span "B-V-4XRM8O5" at bounding box center [455, 185] width 72 height 12
copy span "B-V-4XRM8O5"
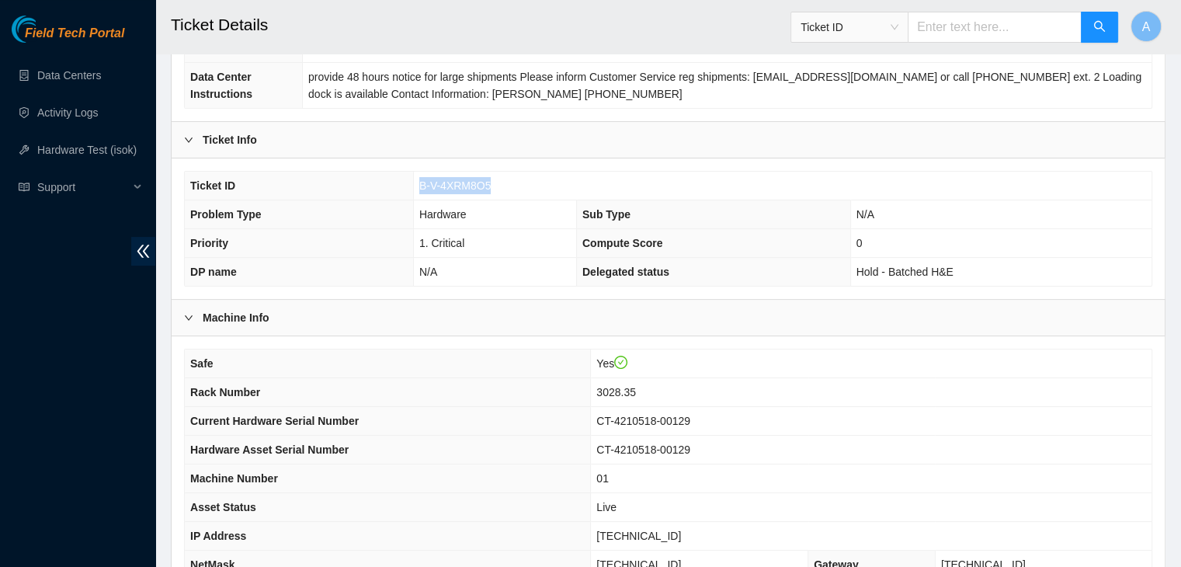
click at [468, 179] on span "B-V-4XRM8O5" at bounding box center [455, 185] width 72 height 12
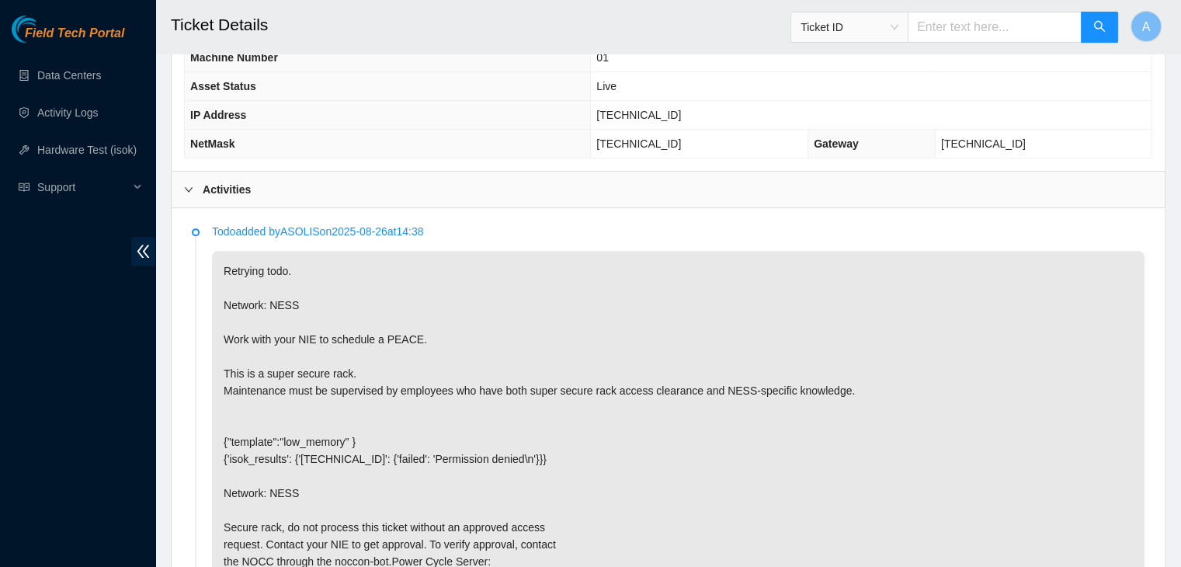
click at [601, 386] on p "Retrying todo. Network: NESS Work with your NIE to schedule a PEACE. This is a …" at bounding box center [678, 476] width 933 height 450
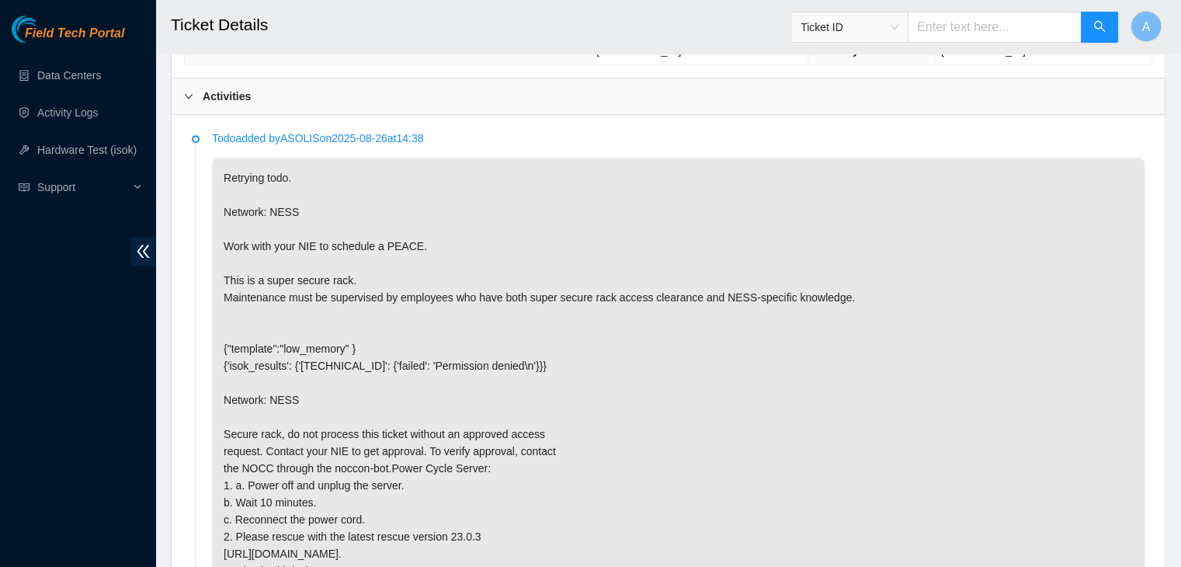
scroll to position [730, 0]
click at [663, 330] on p "Retrying todo. Network: NESS Work with your NIE to schedule a PEACE. This is a …" at bounding box center [678, 383] width 933 height 450
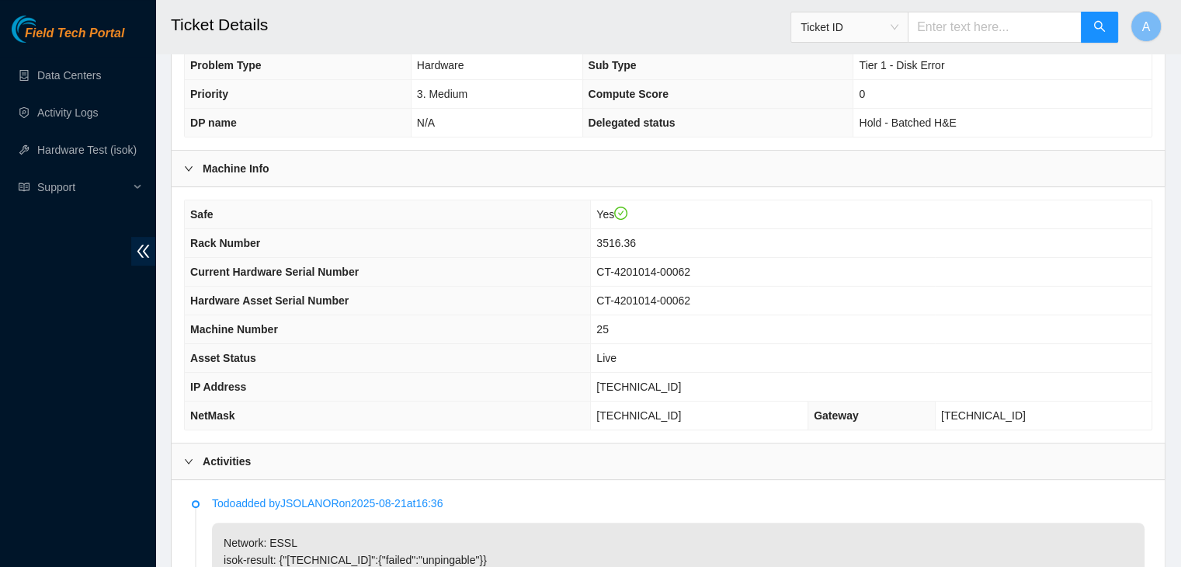
scroll to position [363, 0]
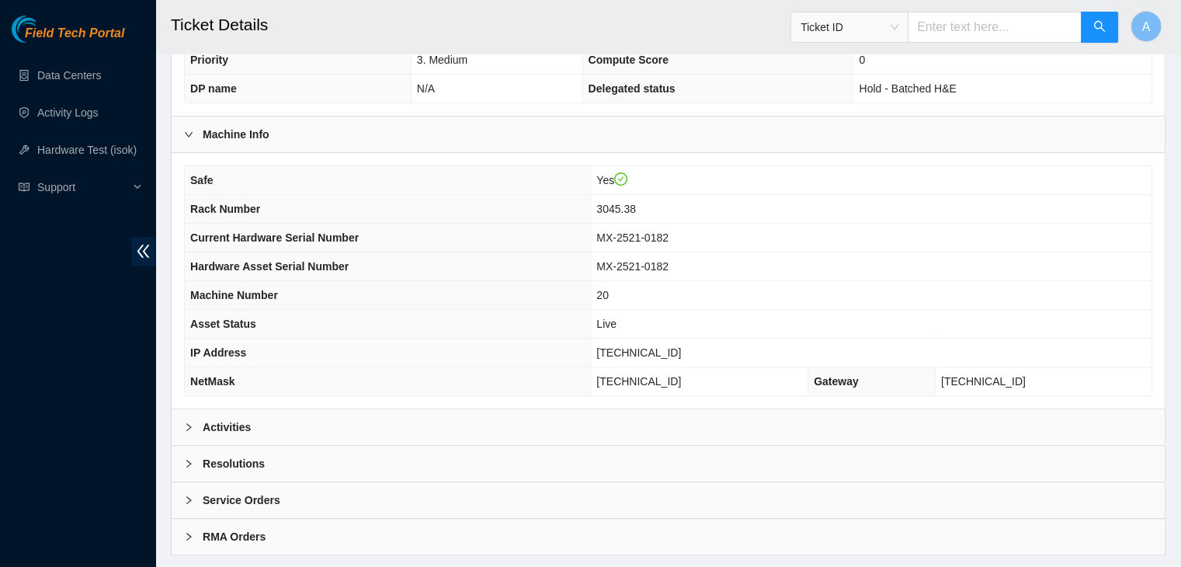
scroll to position [414, 0]
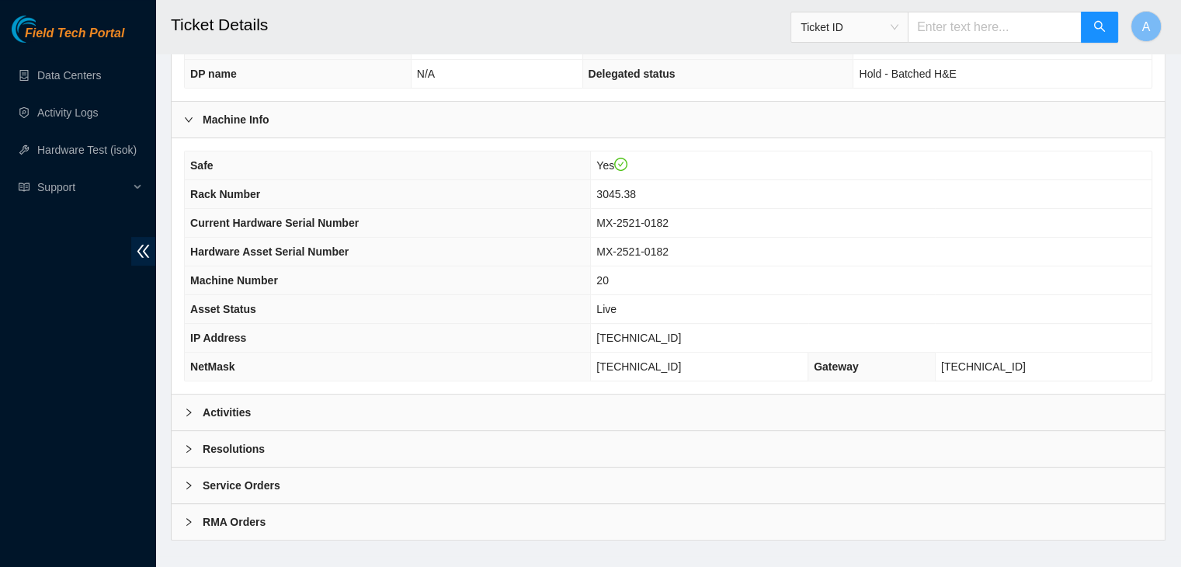
click at [405, 395] on div "Activities" at bounding box center [668, 413] width 993 height 36
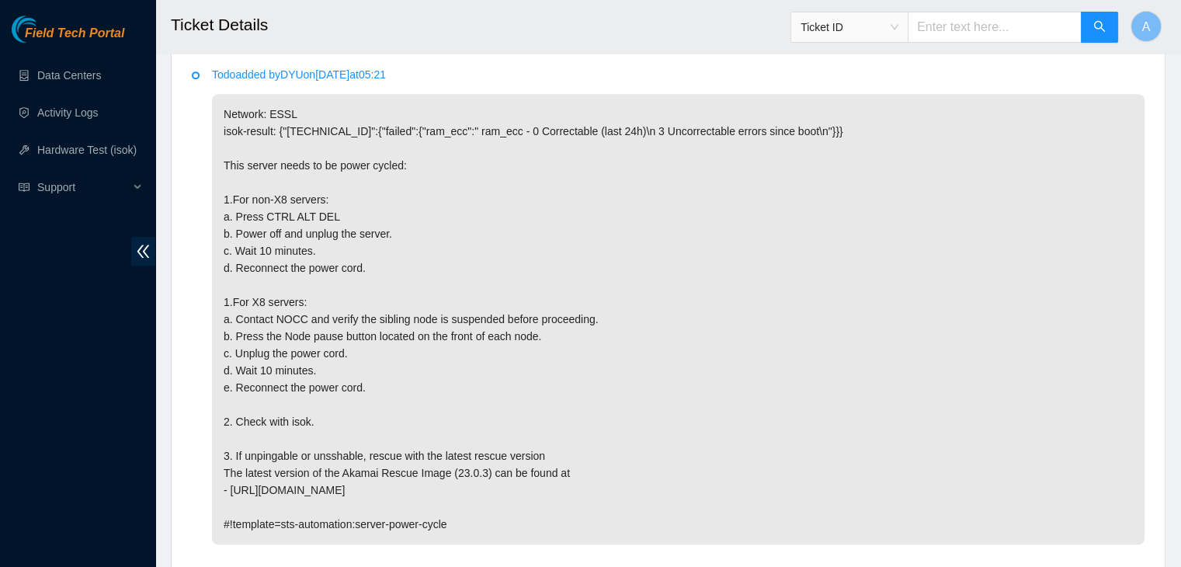
scroll to position [960, 0]
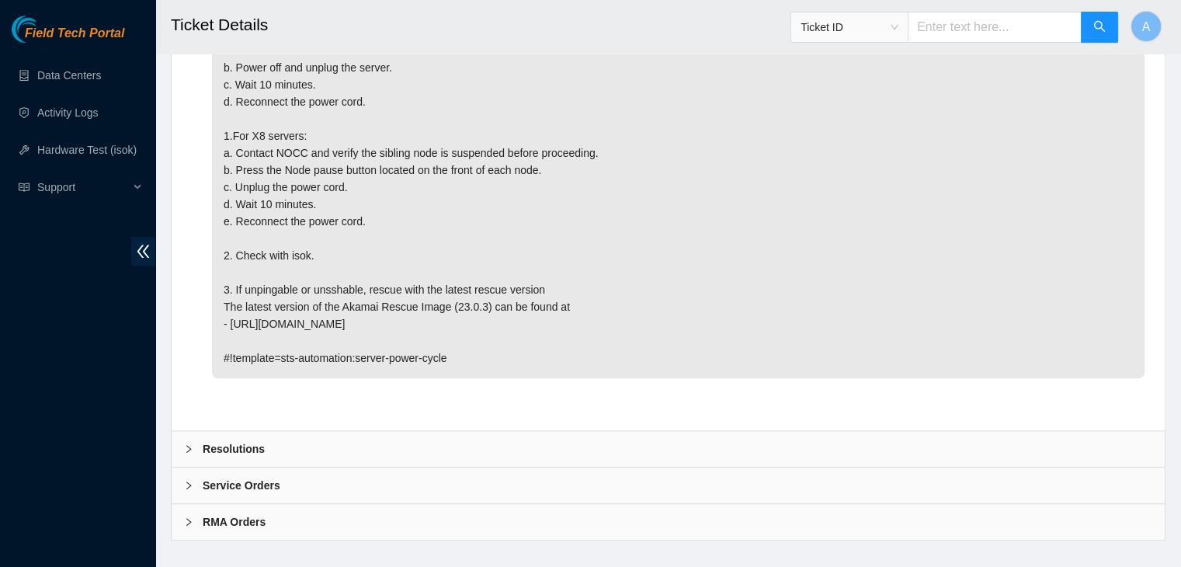
click at [323, 435] on div "Resolutions" at bounding box center [668, 449] width 993 height 36
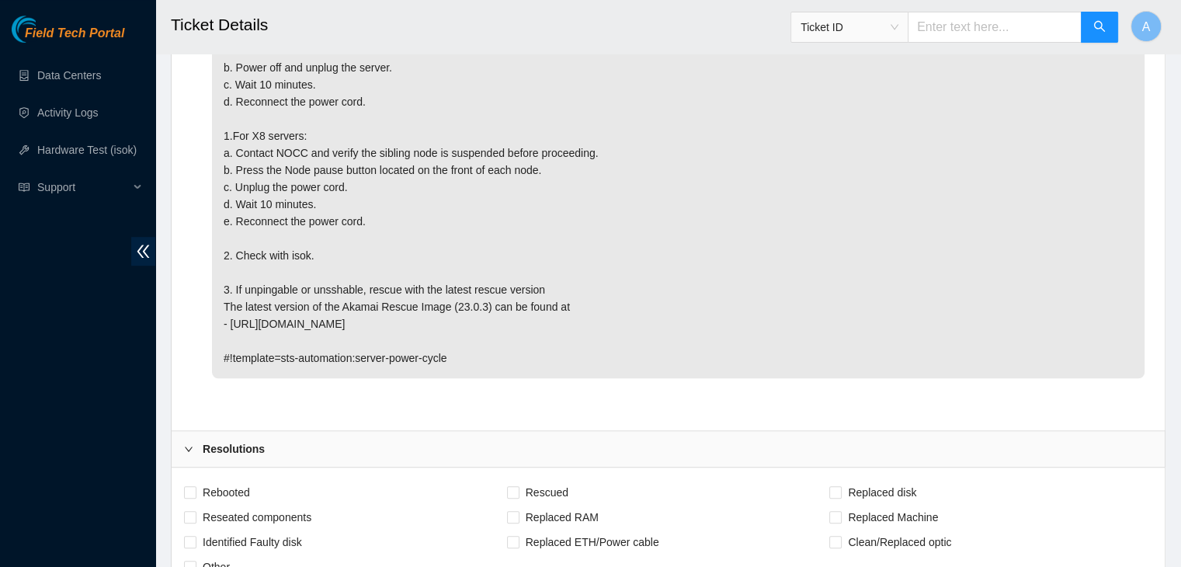
scroll to position [1031, 0]
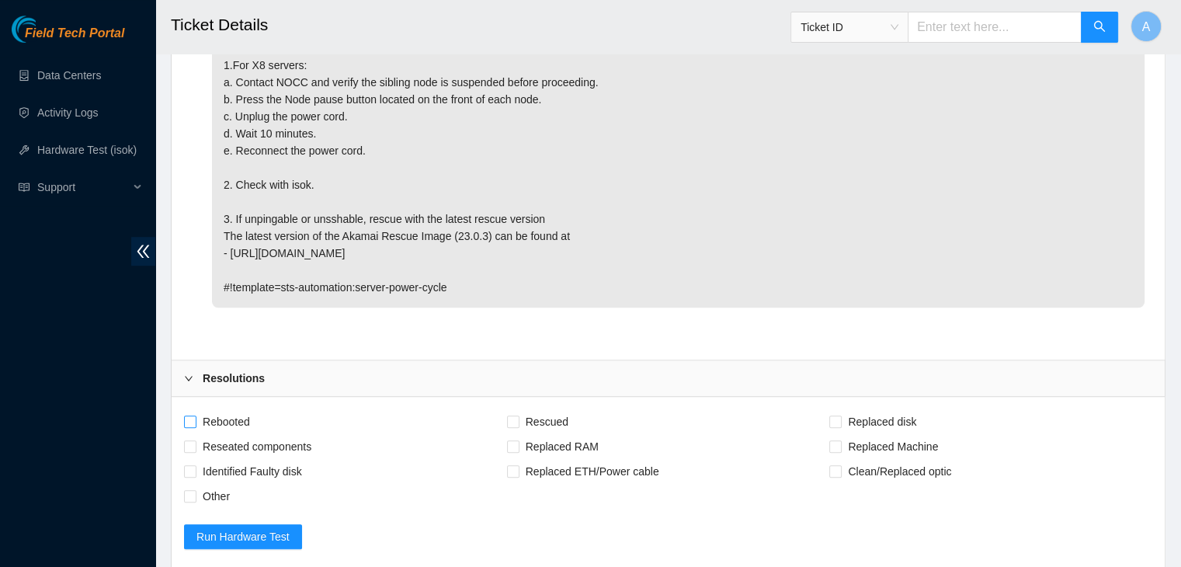
click at [244, 409] on span "Rebooted" at bounding box center [226, 421] width 60 height 25
click at [195, 415] on input "Rebooted" at bounding box center [189, 420] width 11 height 11
checkbox input "true"
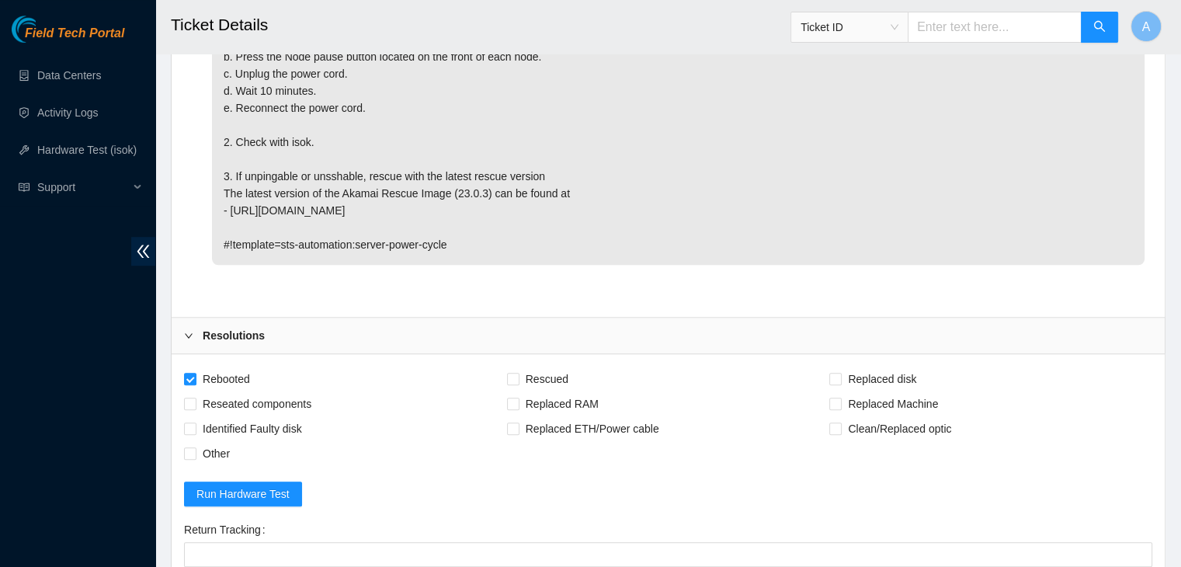
scroll to position [1074, 0]
click at [281, 391] on span "Reseated components" at bounding box center [256, 403] width 121 height 25
click at [195, 397] on input "Reseated components" at bounding box center [189, 402] width 11 height 11
checkbox input "true"
click at [547, 366] on span "Rescued" at bounding box center [547, 378] width 55 height 25
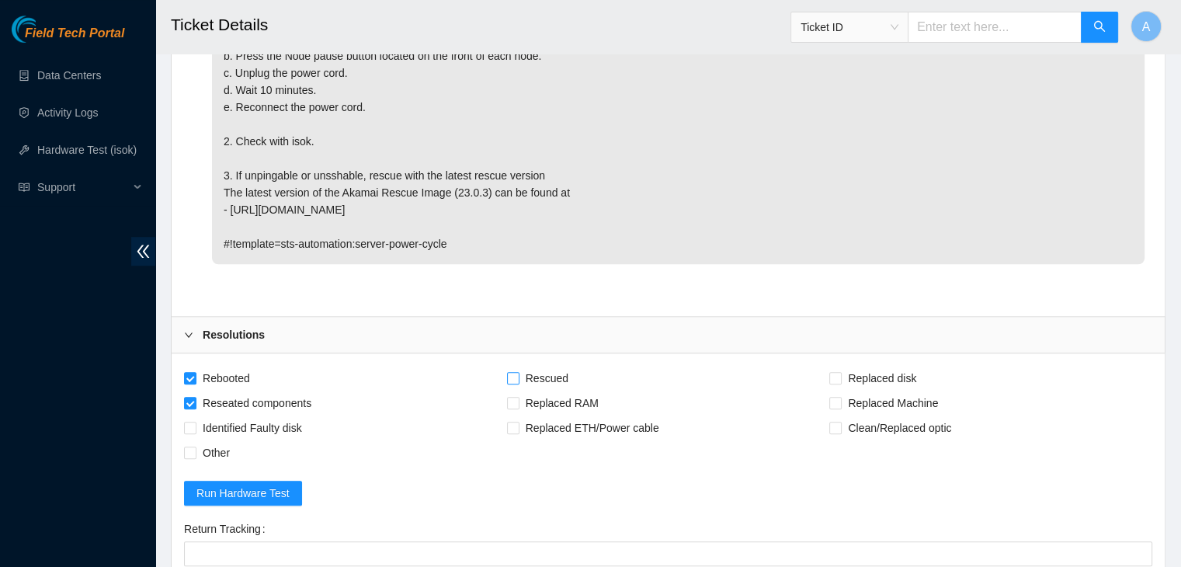
click at [518, 372] on input "Rescued" at bounding box center [512, 377] width 11 height 11
checkbox input "true"
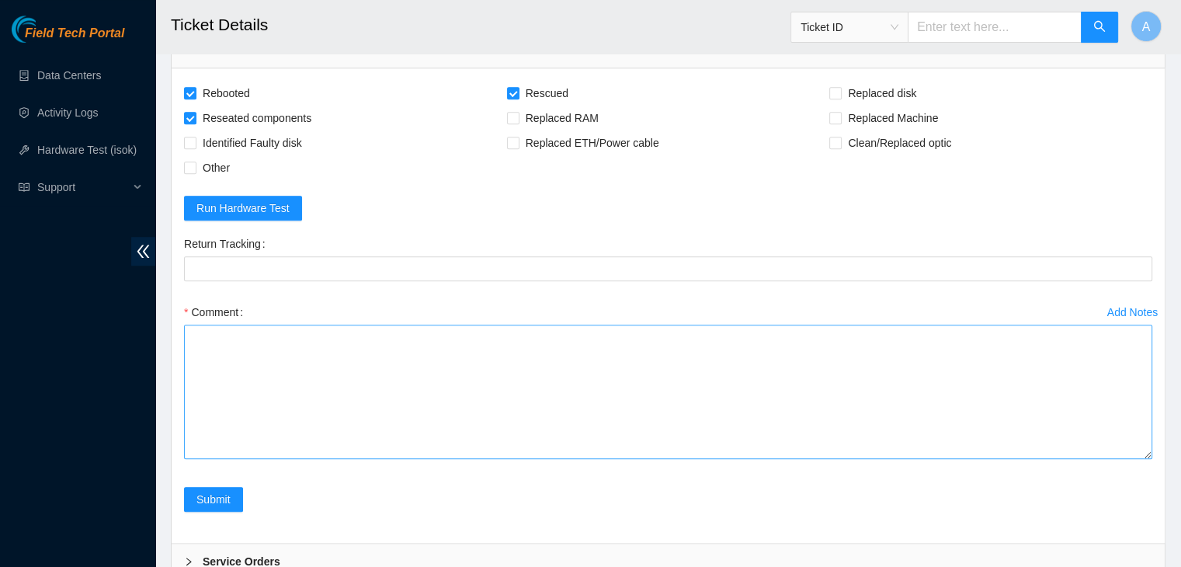
drag, startPoint x: 1147, startPoint y: 359, endPoint x: 1090, endPoint y: 523, distance: 173.7
click at [1090, 459] on textarea "Comment" at bounding box center [668, 392] width 968 height 134
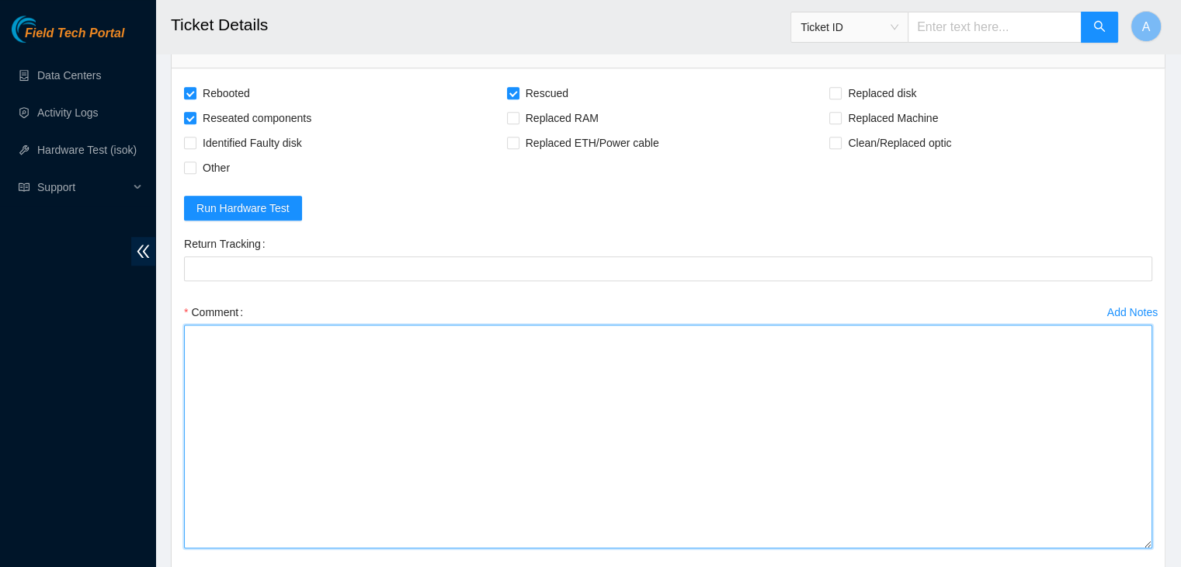
click at [1048, 451] on textarea "Comment" at bounding box center [668, 437] width 968 height 224
paste textarea "noccon-bot 9/2/2025 9:48 AM • dhindsa.arya25@gmail.com - sisingh is taking a lo…"
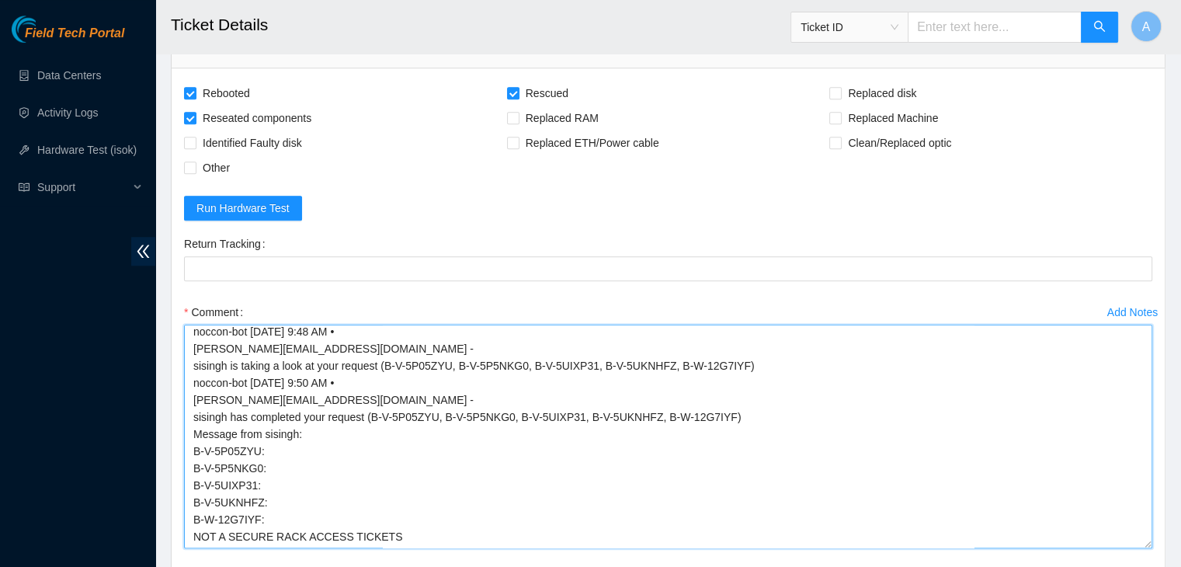
scroll to position [56, 0]
drag, startPoint x: 262, startPoint y: 499, endPoint x: 193, endPoint y: 494, distance: 68.5
click at [193, 494] on textarea "Requested access to rack - approved by NIE Requested to unlock rids from NOCC n…" at bounding box center [668, 437] width 968 height 224
drag, startPoint x: 378, startPoint y: 514, endPoint x: 180, endPoint y: 507, distance: 198.2
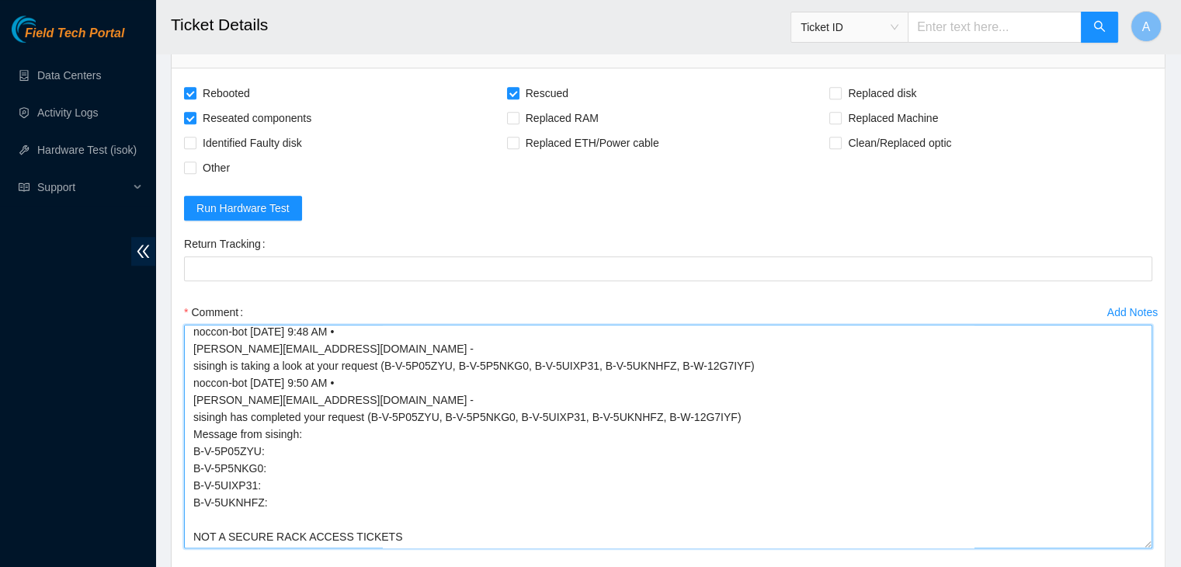
click at [180, 507] on div "Add Notes Comment Requested access to rack - approved by NIE Requested to unloc…" at bounding box center [668, 438] width 981 height 276
click at [379, 457] on textarea "Requested access to rack - approved by NIE Requested to unlock rids from NOCC n…" at bounding box center [668, 437] width 968 height 224
click at [394, 518] on textarea "Requested access to rack - approved by NIE Requested to unlock rids from NOCC n…" at bounding box center [668, 437] width 968 height 224
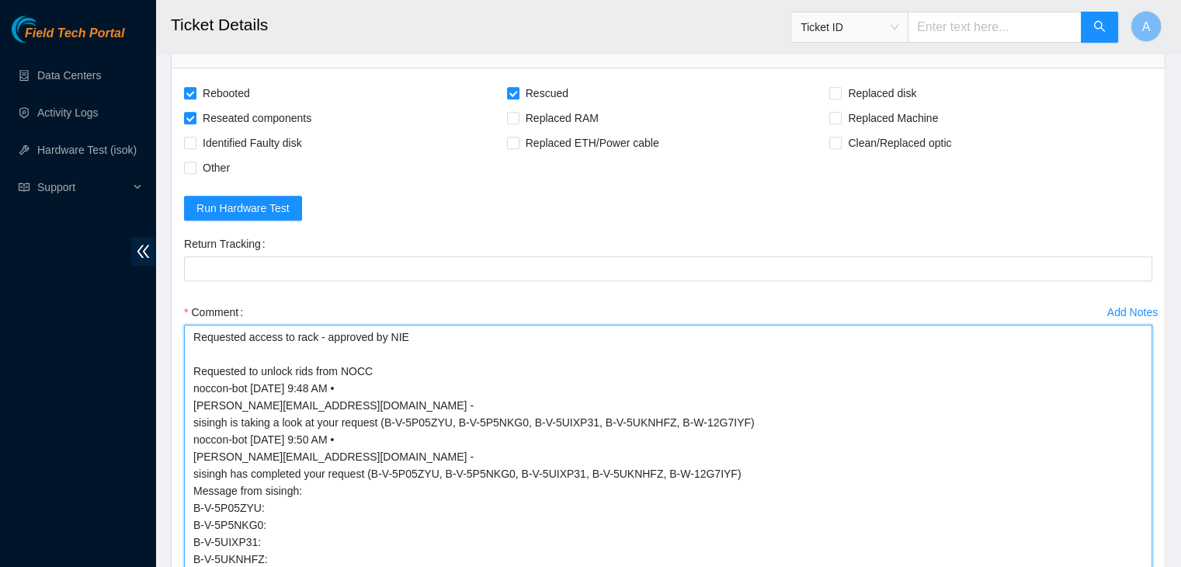
drag, startPoint x: 1146, startPoint y: 520, endPoint x: 1123, endPoint y: 603, distance: 86.1
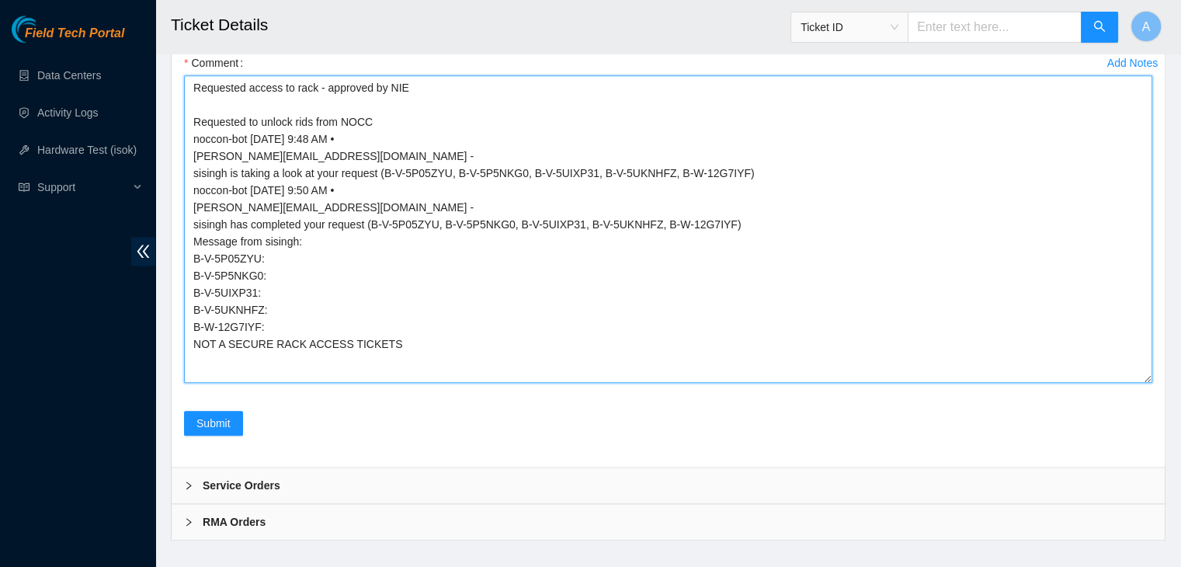
scroll to position [0, 0]
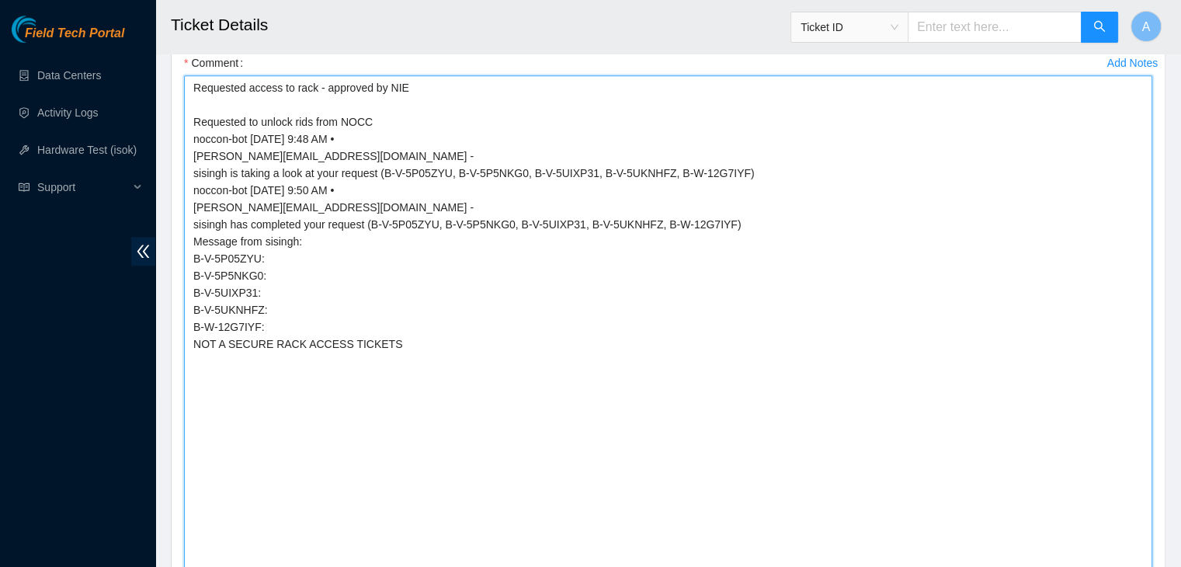
drag, startPoint x: 1147, startPoint y: 355, endPoint x: 1126, endPoint y: 603, distance: 248.6
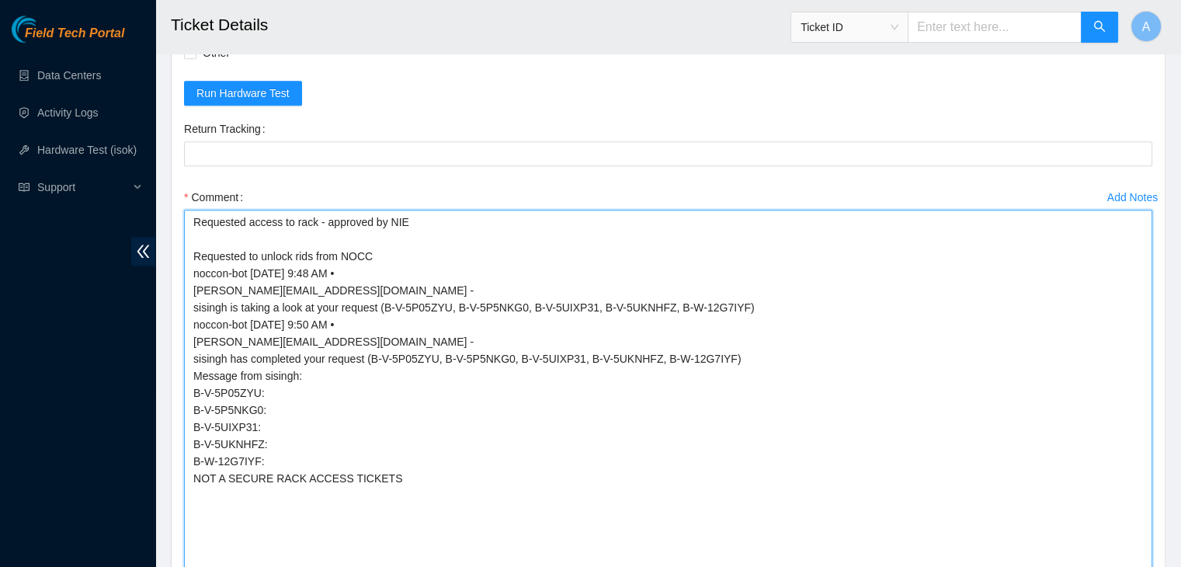
scroll to position [1472, 0]
click at [441, 228] on textarea "Requested access to rack - approved by NIE Requested to unlock rids from NOCC n…" at bounding box center [668, 489] width 968 height 555
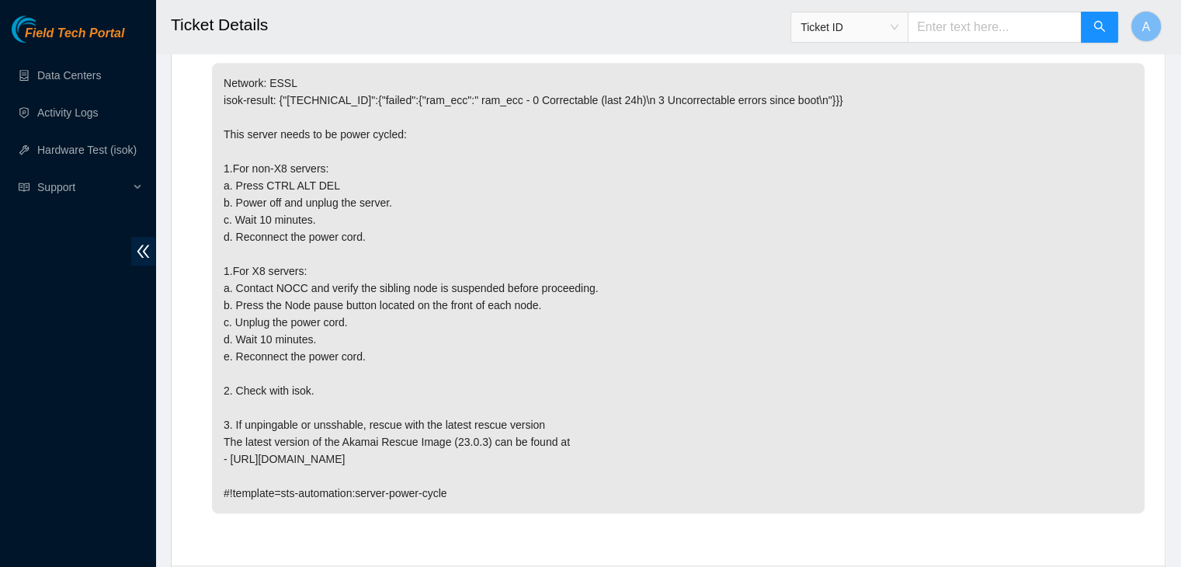
scroll to position [827, 0]
click at [422, 411] on p "Network: ESSL isok-result: {"23.55.171.215":{"failed":{"ram_ecc":" ram_ecc - 0 …" at bounding box center [678, 286] width 933 height 450
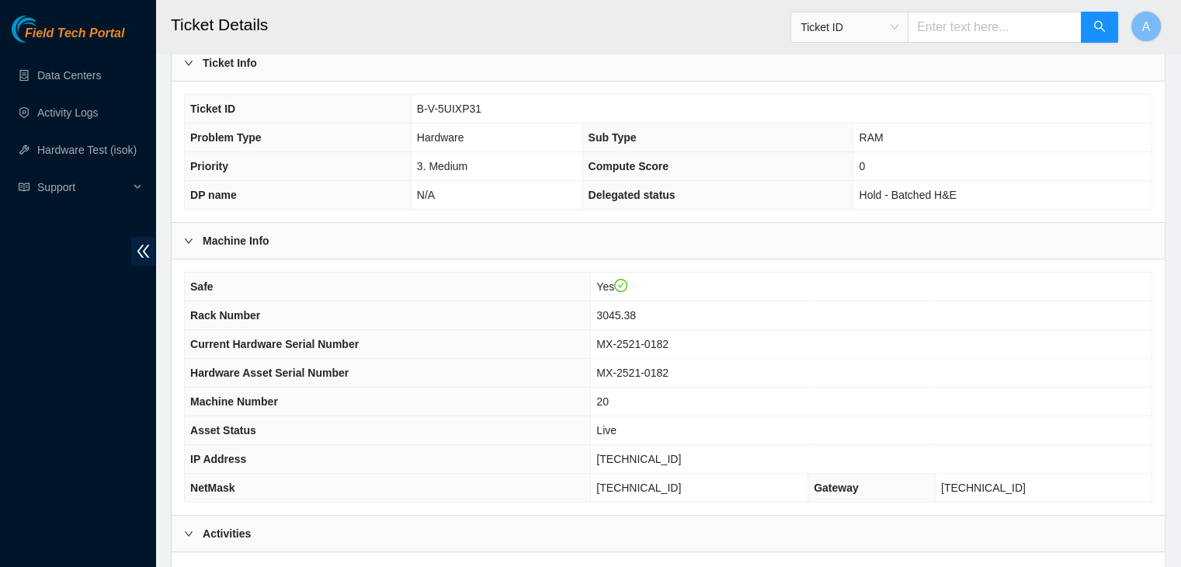
scroll to position [288, 0]
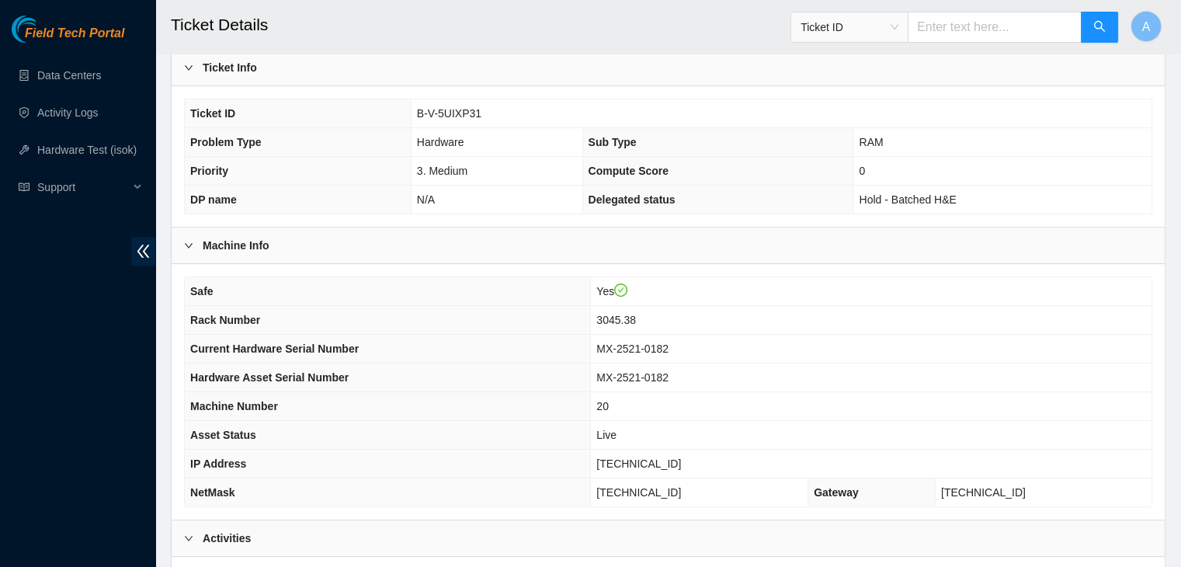
click at [353, 157] on th "Priority" at bounding box center [298, 171] width 226 height 29
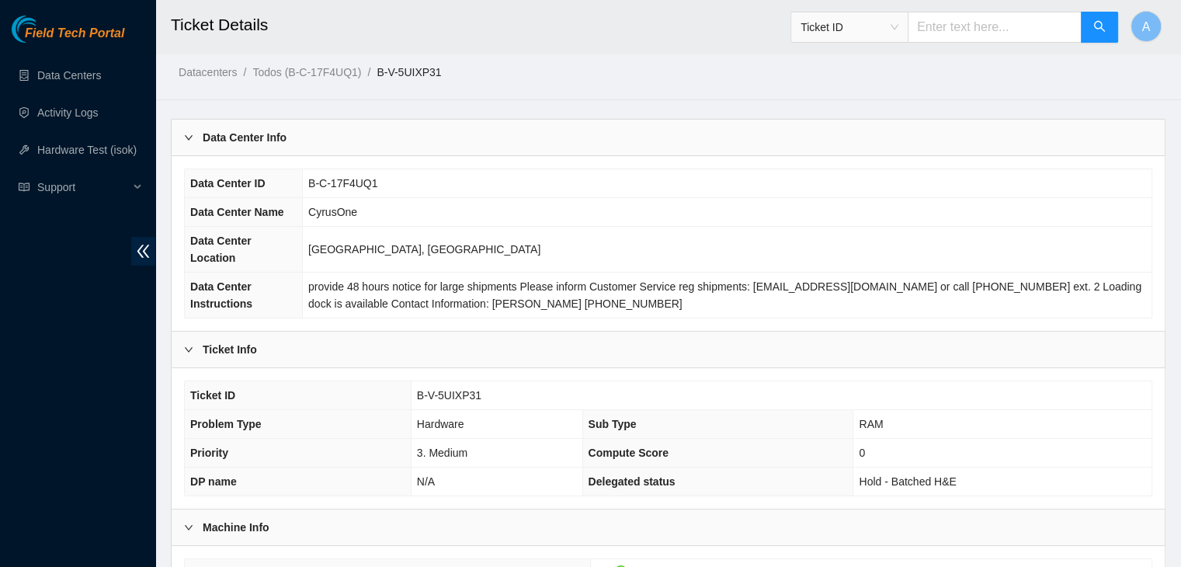
scroll to position [8, 0]
click at [460, 388] on span "B-V-5UIXP31" at bounding box center [449, 394] width 64 height 12
copy span "B-V-5UIXP31"
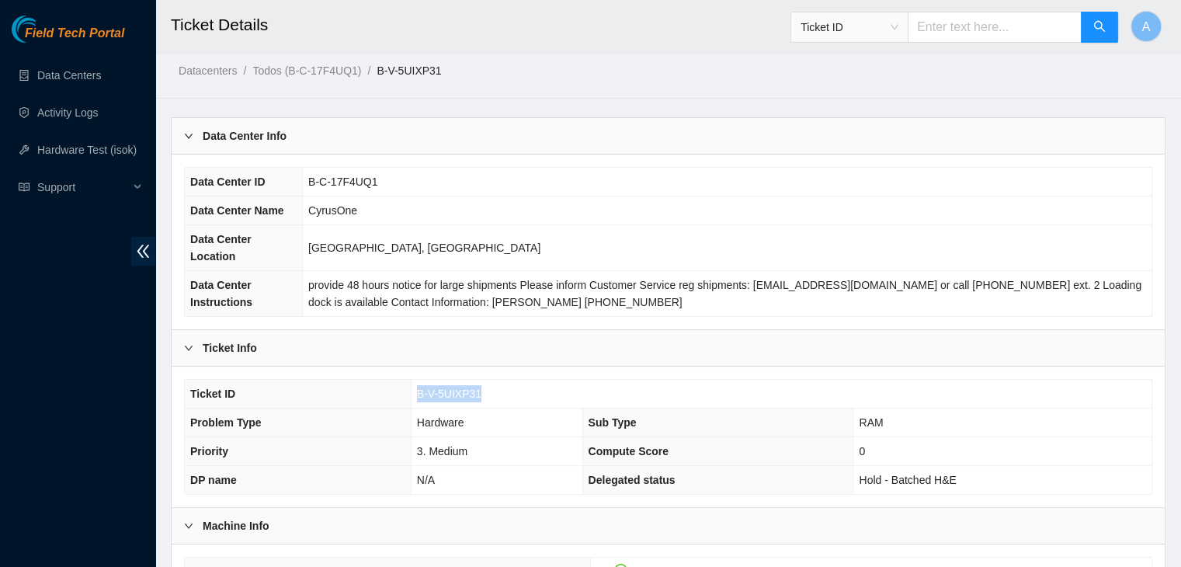
click at [460, 388] on span "B-V-5UIXP31" at bounding box center [449, 394] width 64 height 12
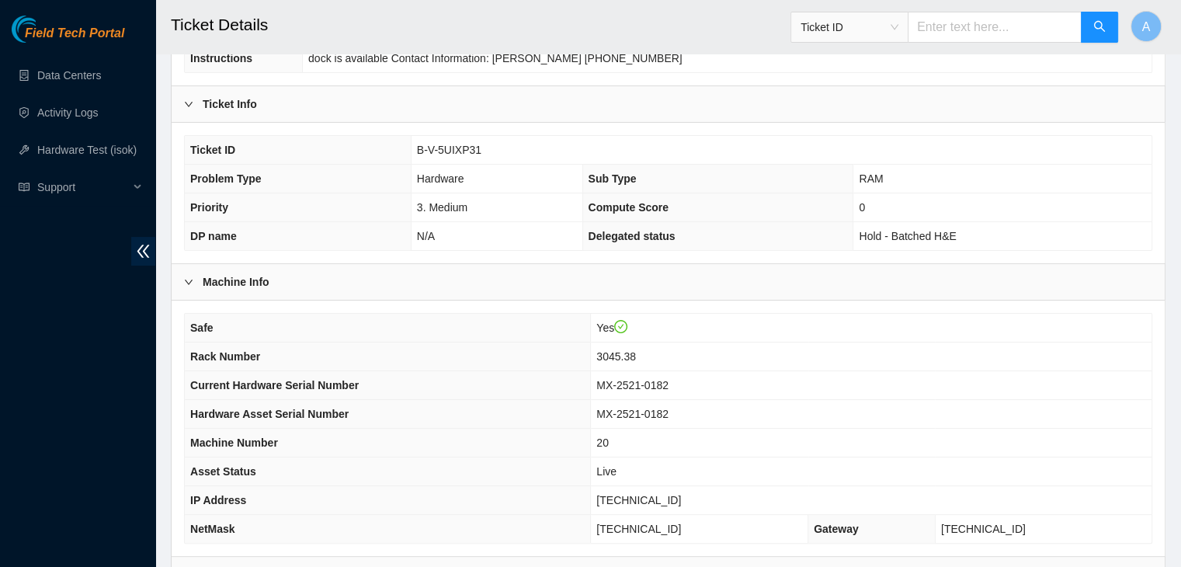
click at [433, 457] on th "Asset Status" at bounding box center [388, 471] width 406 height 29
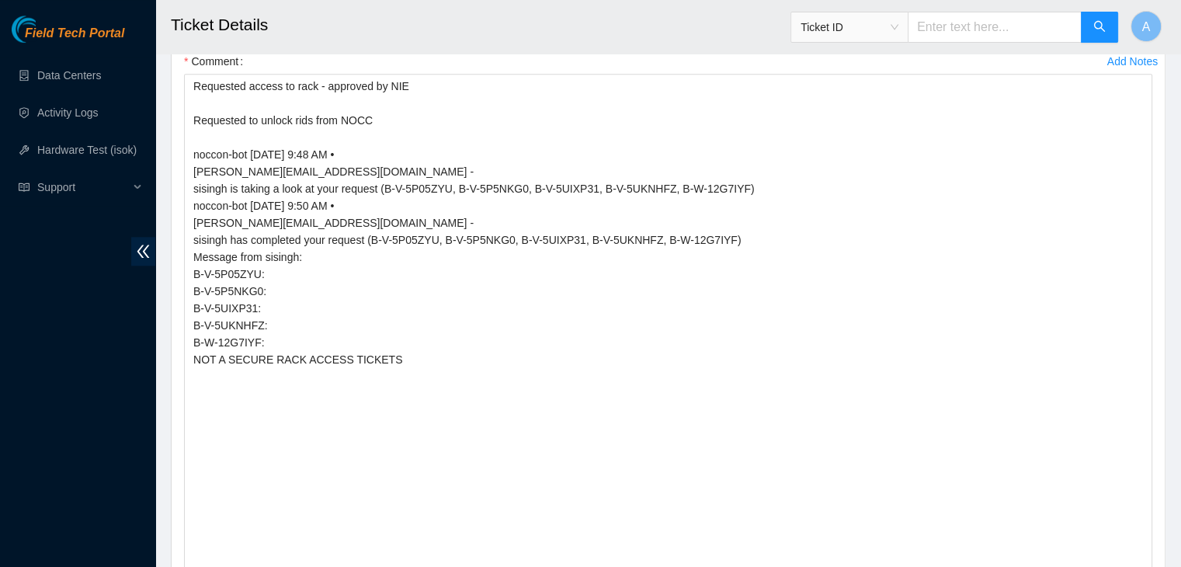
scroll to position [1611, 0]
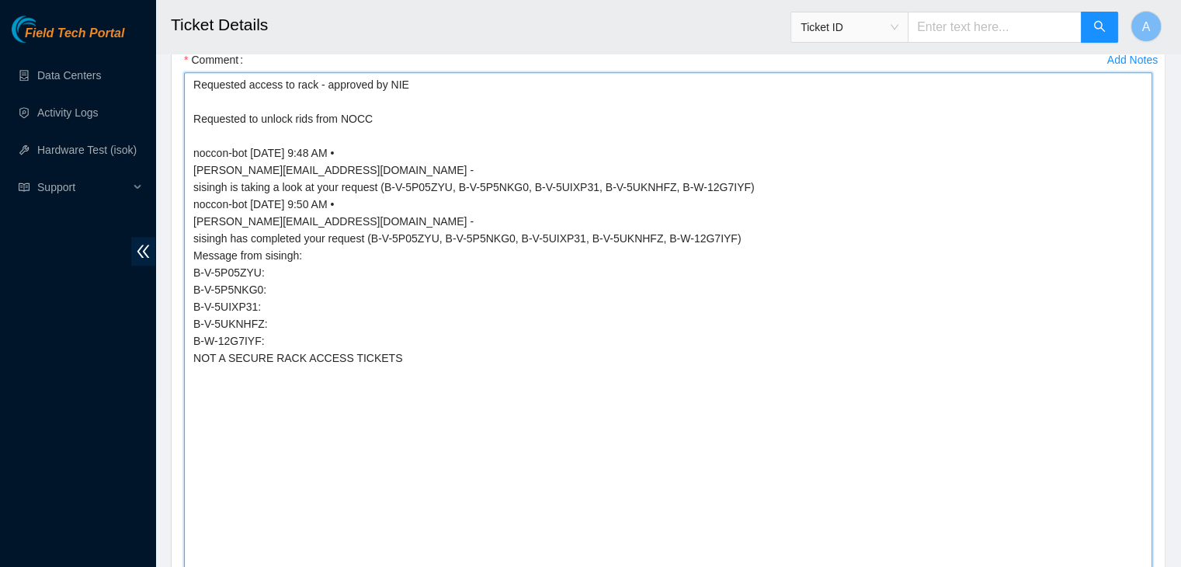
drag, startPoint x: 416, startPoint y: 384, endPoint x: 180, endPoint y: 130, distance: 346.2
click at [180, 130] on div "Add Notes Comment Requested access to rack - approved by NIE Requested to unloc…" at bounding box center [668, 350] width 981 height 607
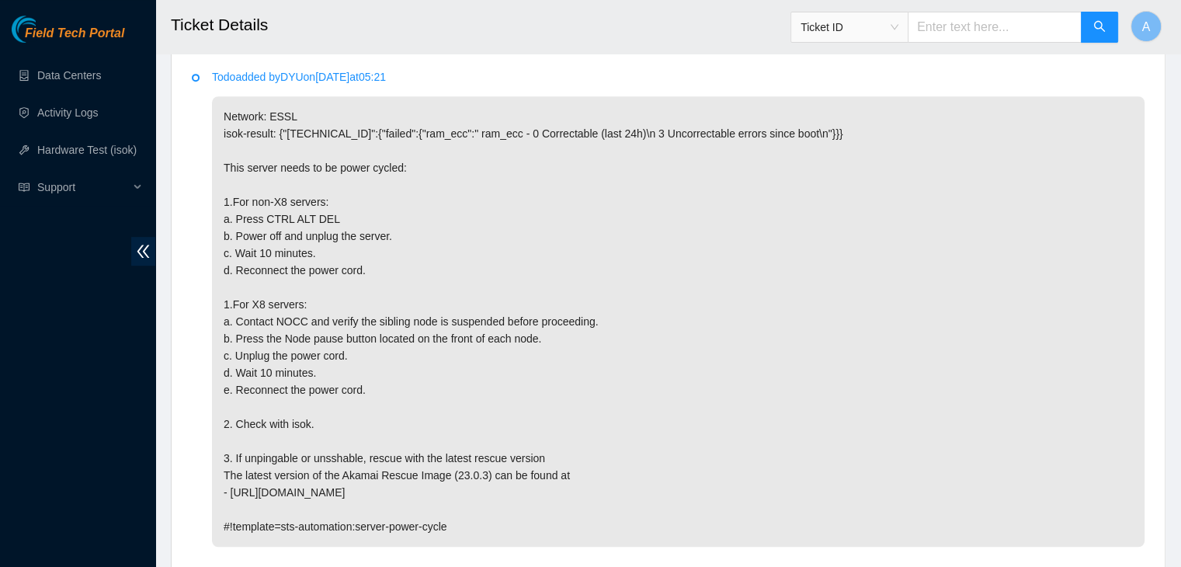
scroll to position [789, 0]
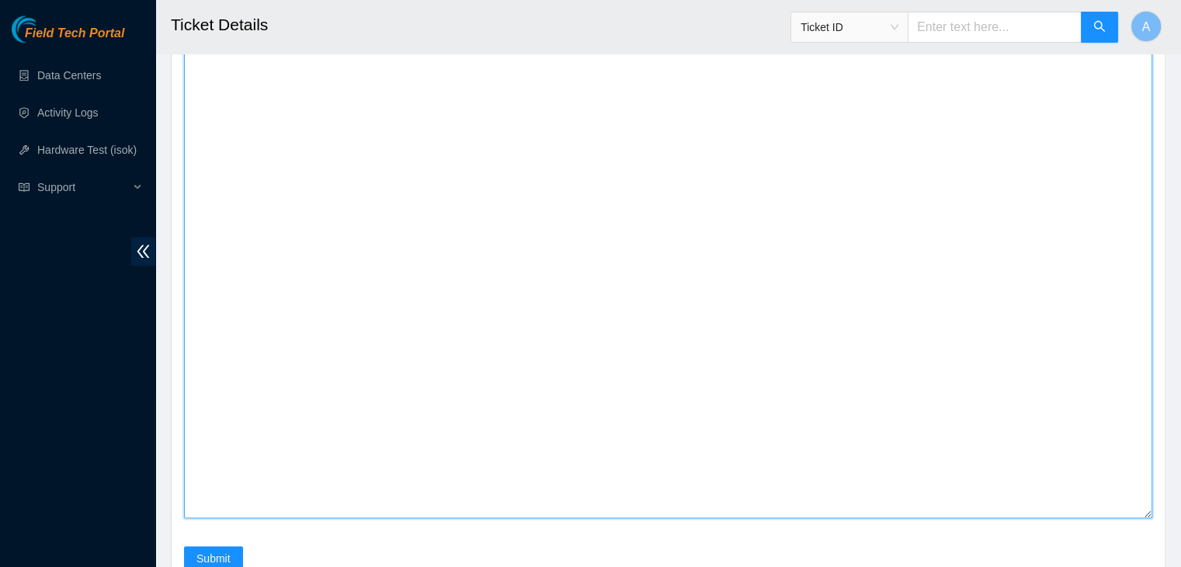
click at [394, 269] on textarea "Requested access to rack - approved by NIE Requested to unlock rids from NOCC" at bounding box center [668, 240] width 968 height 555
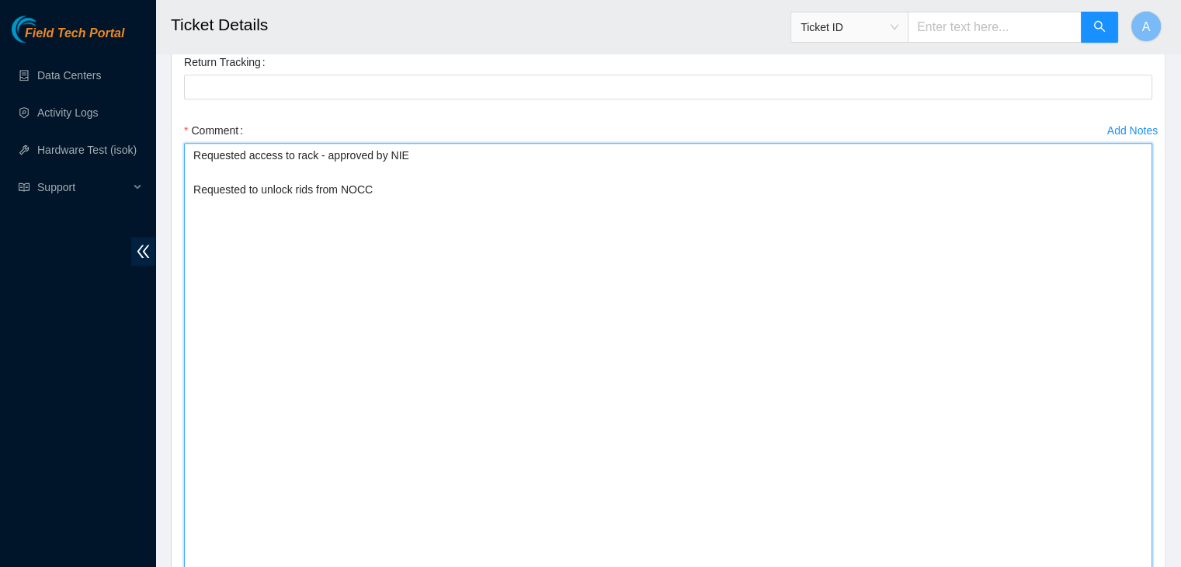
scroll to position [1537, 0]
paste textarea "dhindsa.arya25@gmail.com - sisingh has completed your request (B-W-159MWD9, B-W…"
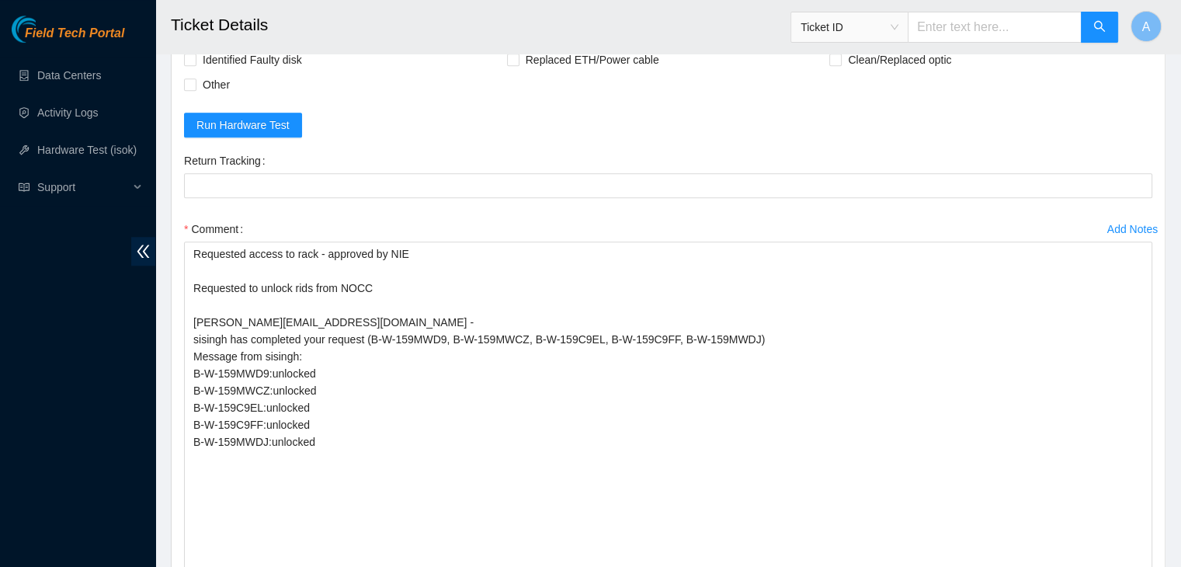
scroll to position [1441, 0]
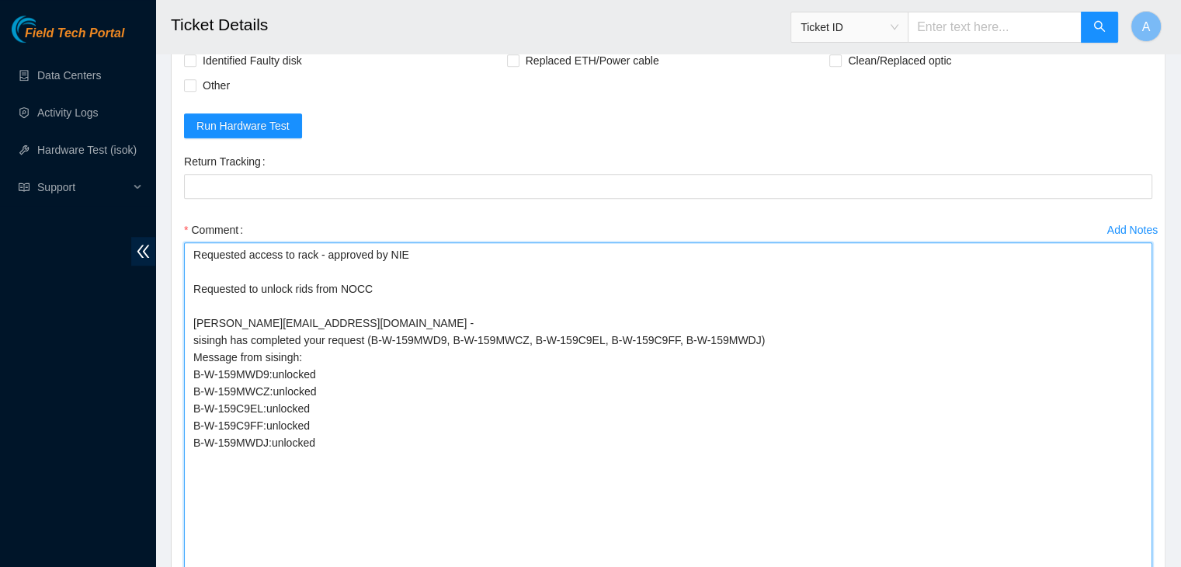
click at [623, 471] on textarea "Requested access to rack - approved by NIE Requested to unlock rids from NOCC d…" at bounding box center [668, 519] width 968 height 555
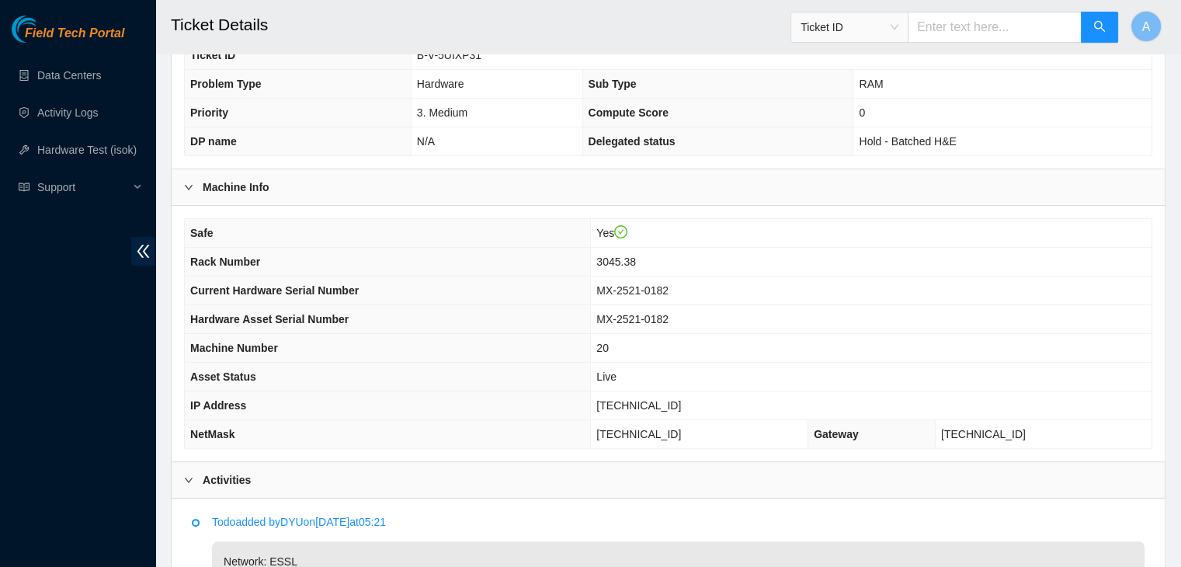
scroll to position [376, 0]
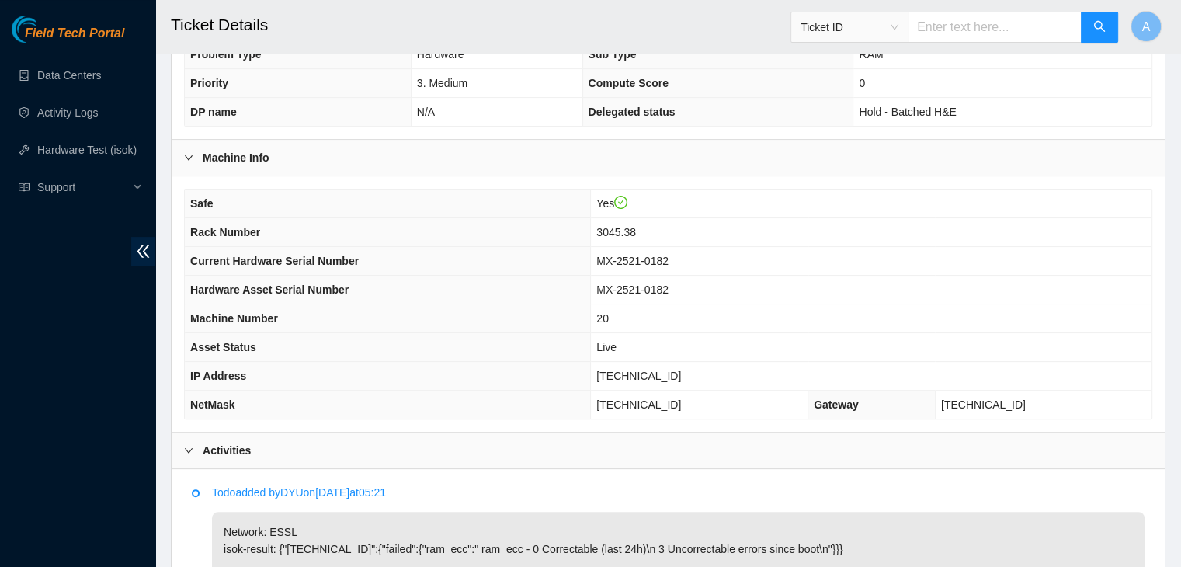
click at [666, 370] on span "23.55.171.215" at bounding box center [638, 376] width 85 height 12
copy span "[TECHNICAL_ID]"
click at [666, 370] on span "[TECHNICAL_ID]" at bounding box center [638, 376] width 85 height 12
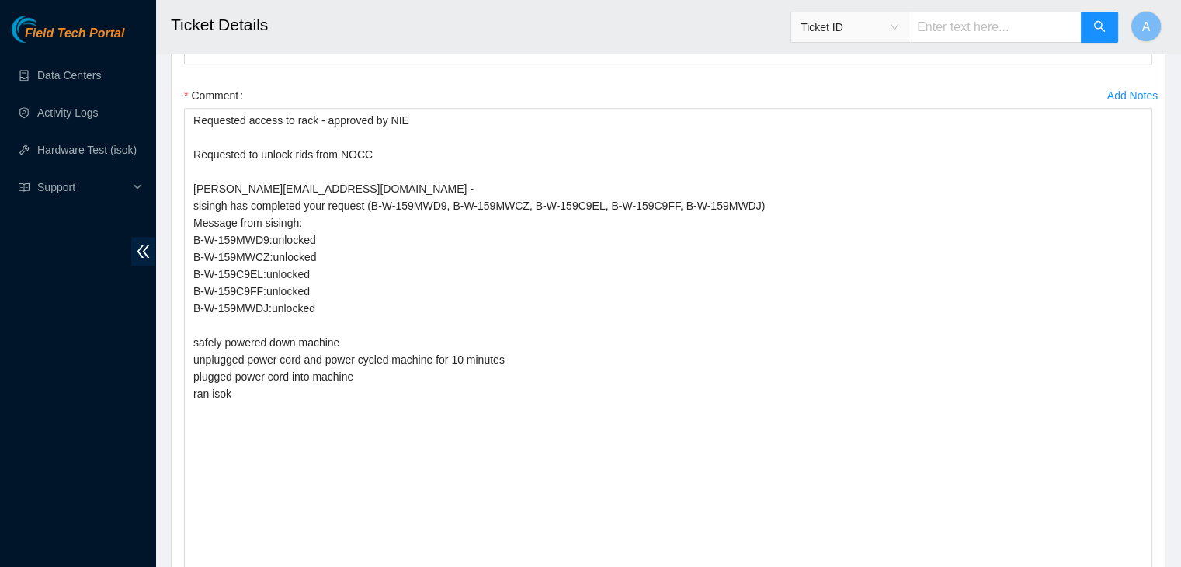
scroll to position [1594, 0]
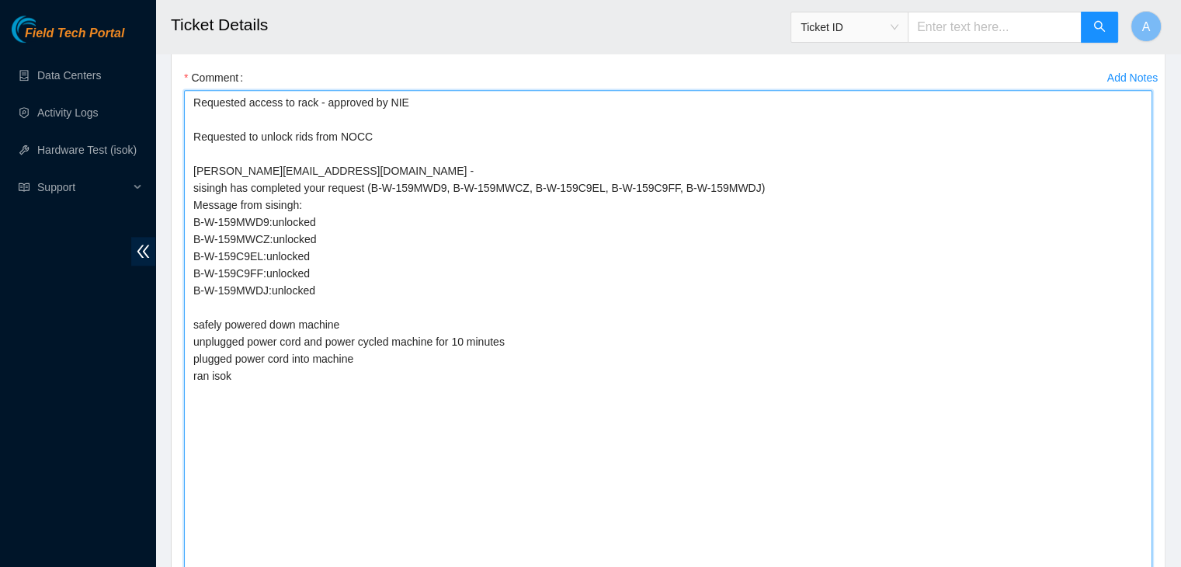
click at [340, 398] on textarea "Requested access to rack - approved by NIE Requested to unlock rids from NOCC d…" at bounding box center [668, 367] width 968 height 555
paste textarea "330344 02-09-2025 10:41:50 23.55.171.215 COMPLETE Result Detail Message Ticket …"
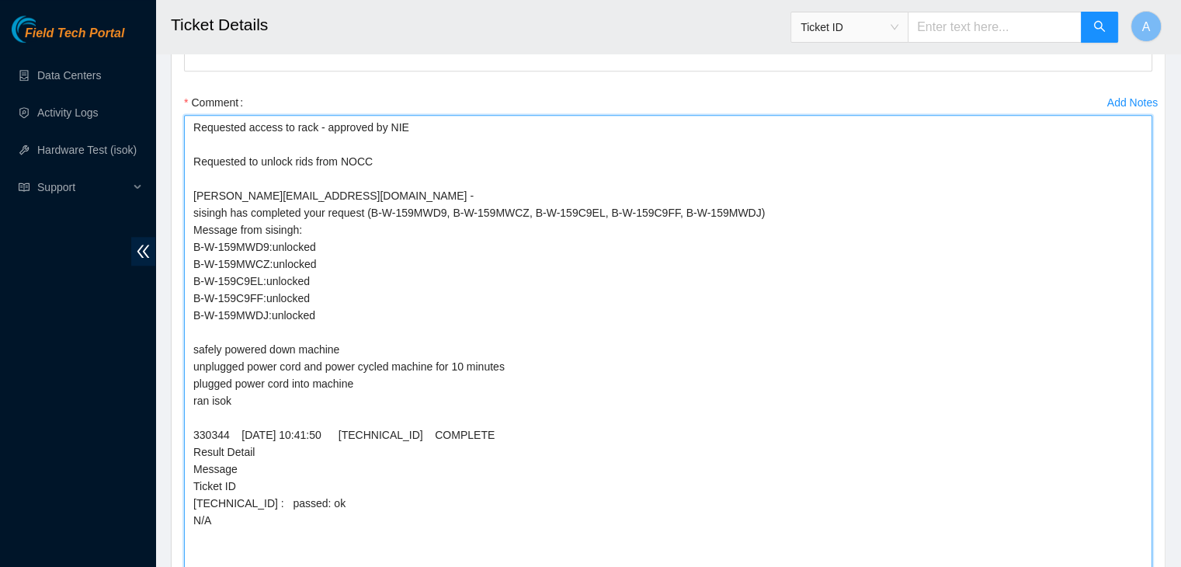
scroll to position [1568, 0]
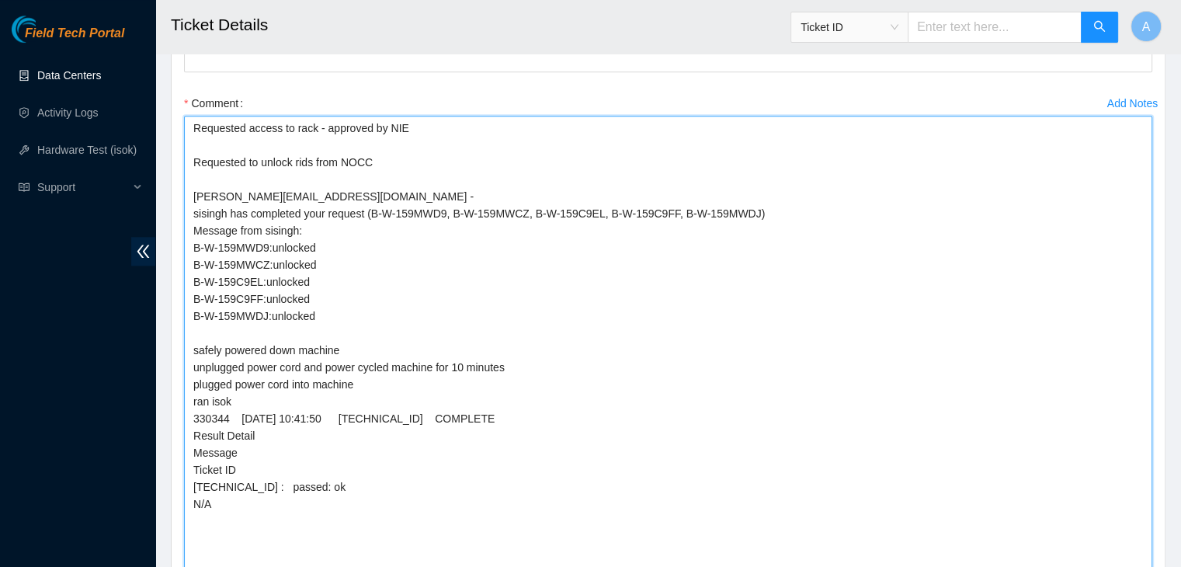
type textarea "Requested access to rack - approved by NIE Requested to unlock rids from NOCC d…"
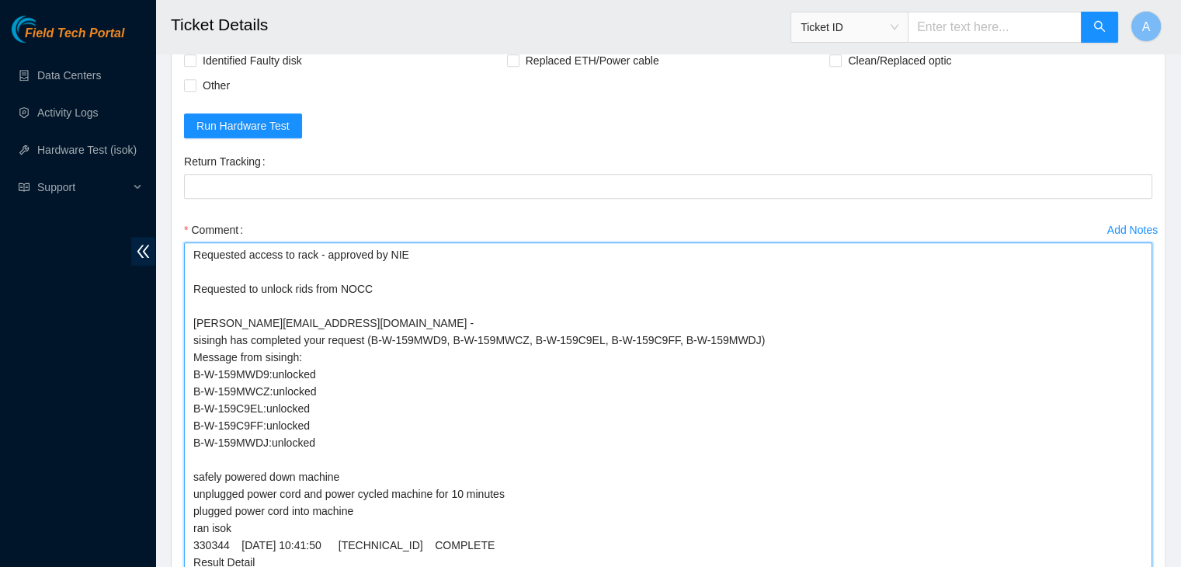
scroll to position [1413, 0]
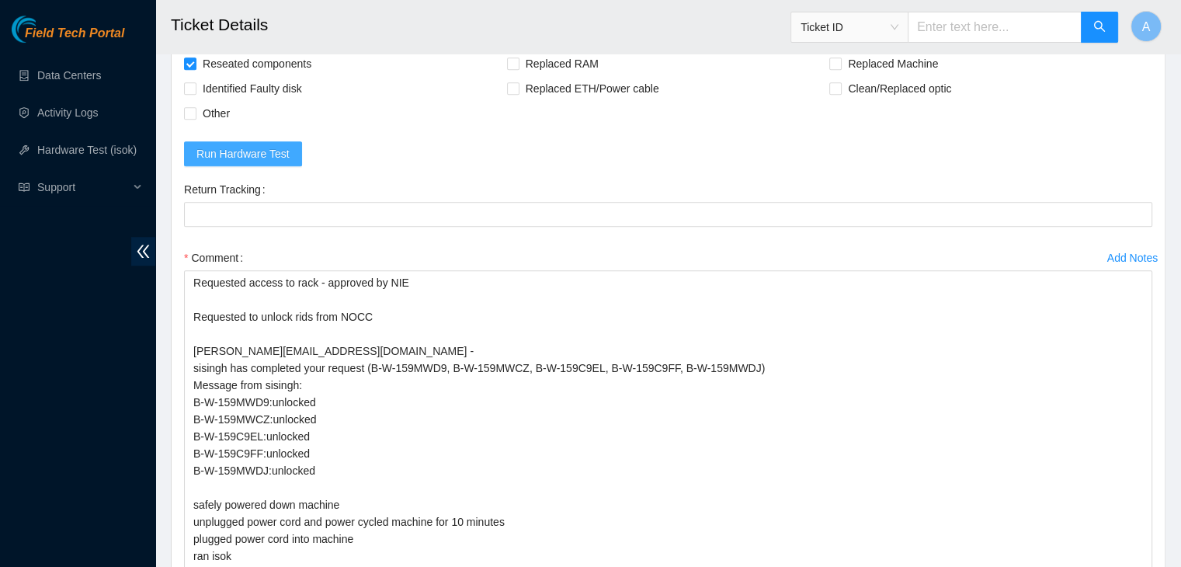
click at [261, 145] on span "Run Hardware Test" at bounding box center [242, 153] width 93 height 17
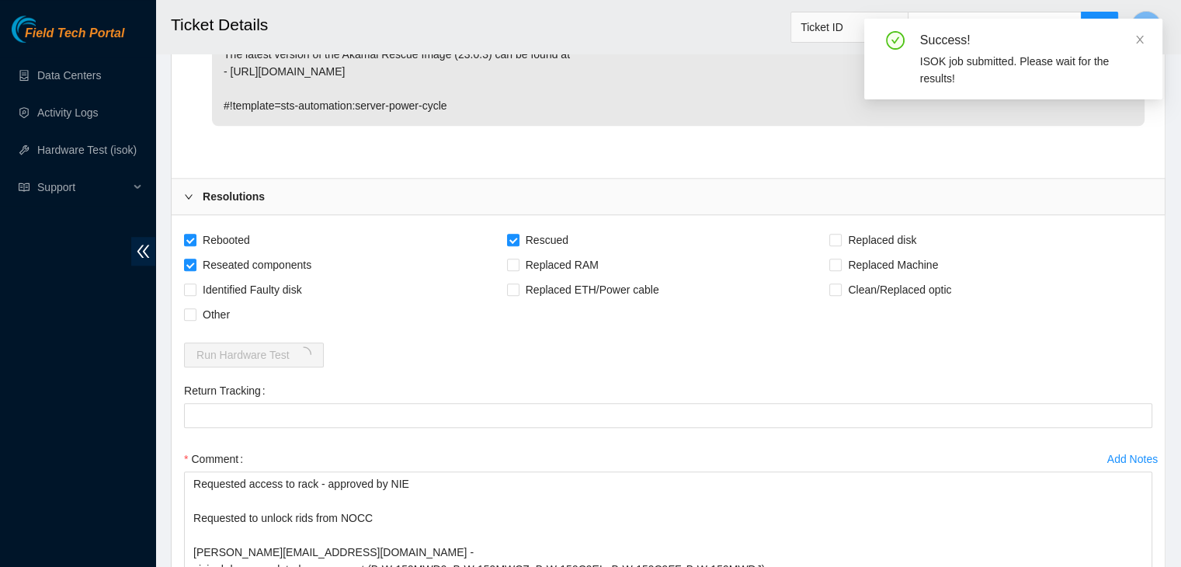
scroll to position [1206, 0]
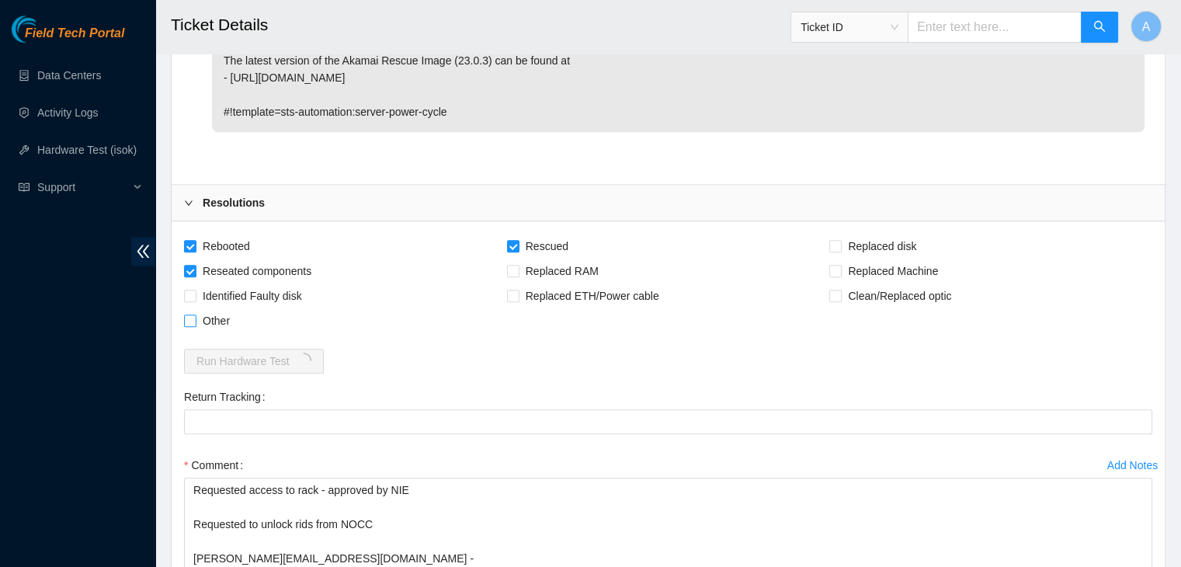
click at [209, 308] on span "Other" at bounding box center [216, 320] width 40 height 25
click at [195, 315] on input "Other" at bounding box center [189, 320] width 11 height 11
checkbox input "true"
click at [260, 353] on span "Run Hardware Test" at bounding box center [242, 361] width 93 height 17
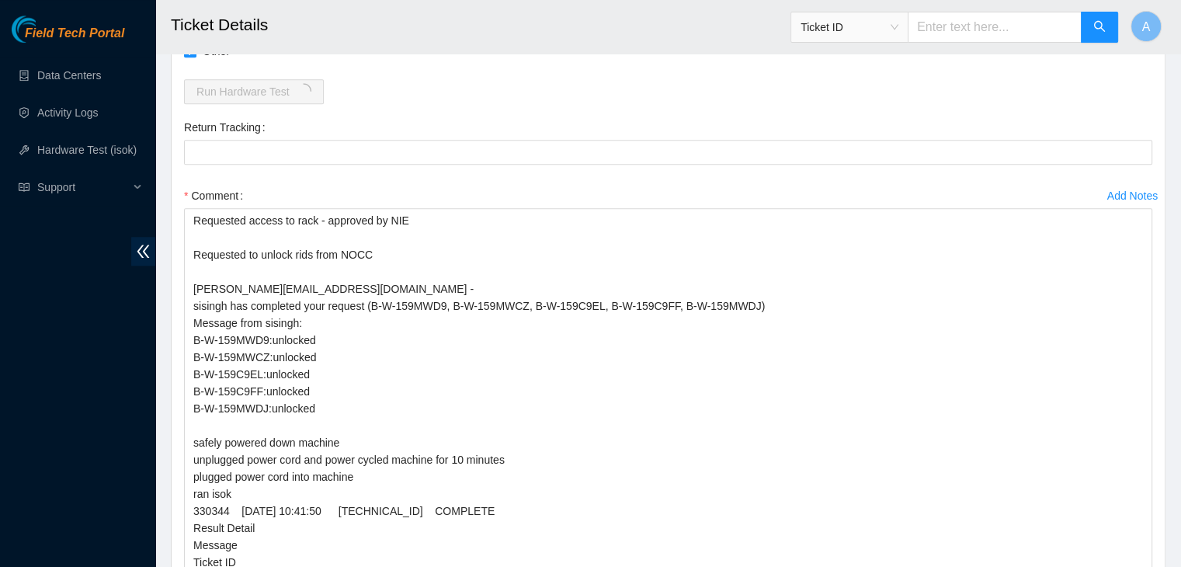
scroll to position [1504, 0]
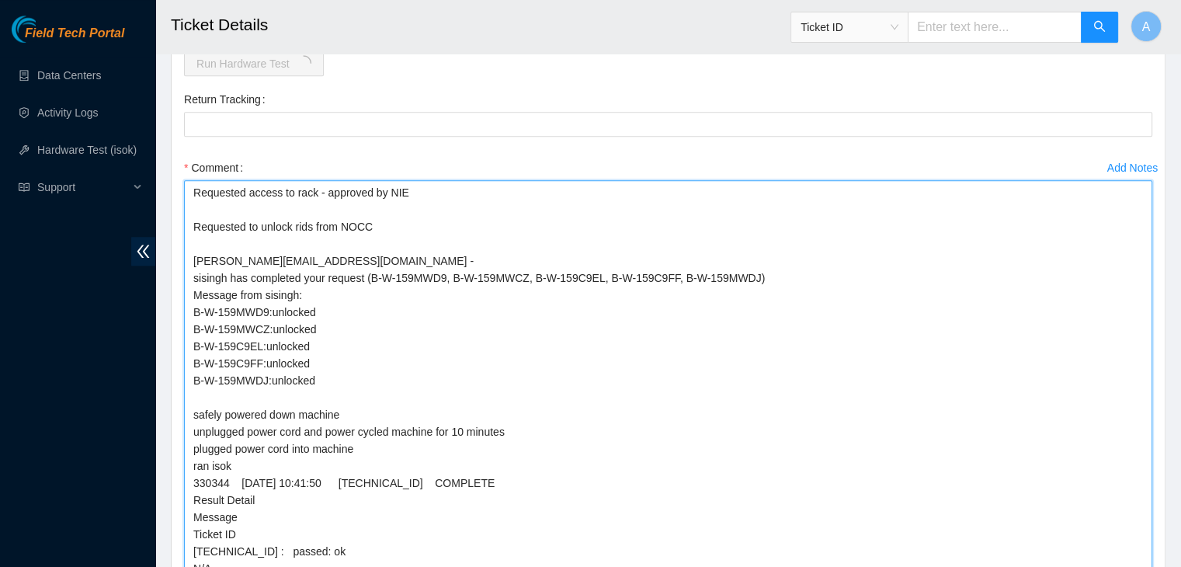
click at [211, 368] on textarea "Requested access to rack - approved by NIE Requested to unlock rids from NOCC d…" at bounding box center [668, 457] width 968 height 555
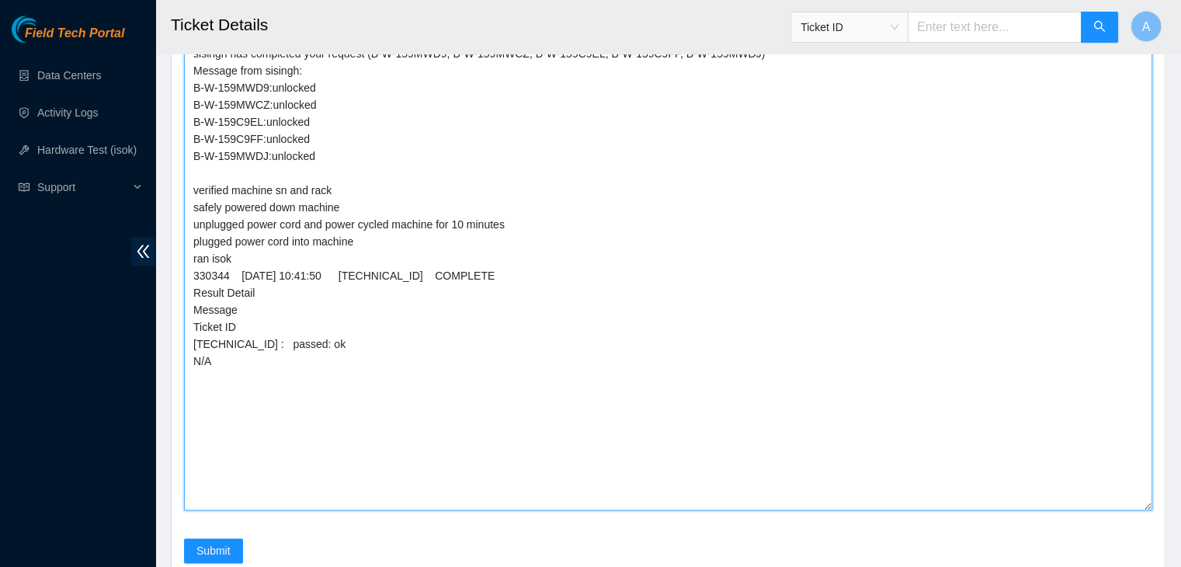
scroll to position [1827, 0]
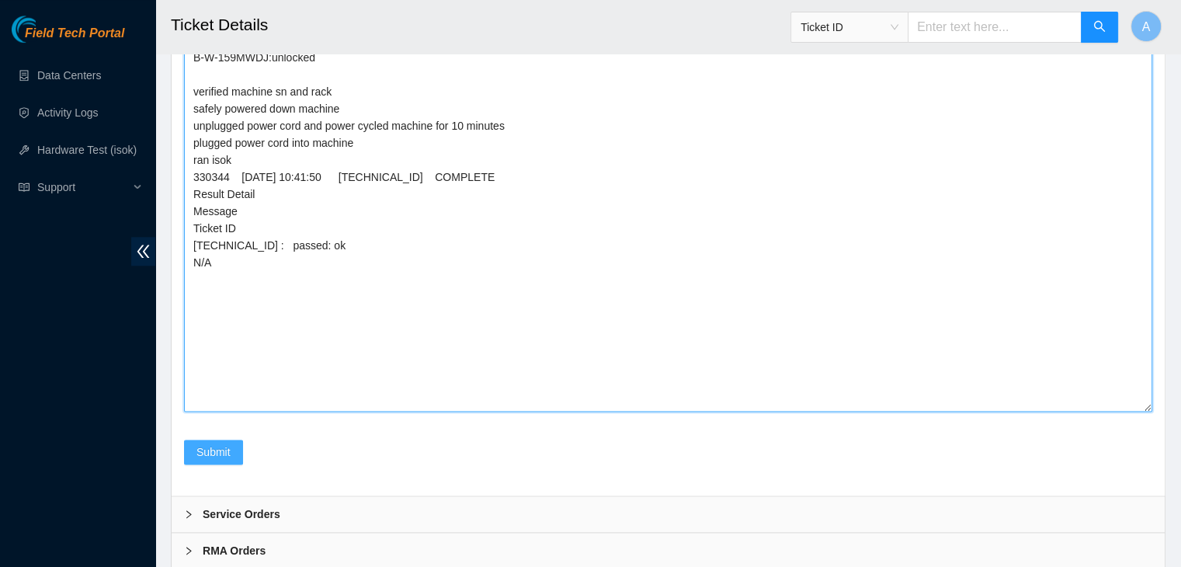
type textarea "Requested access to rack - approved by NIE Requested to unlock rids from NOCC d…"
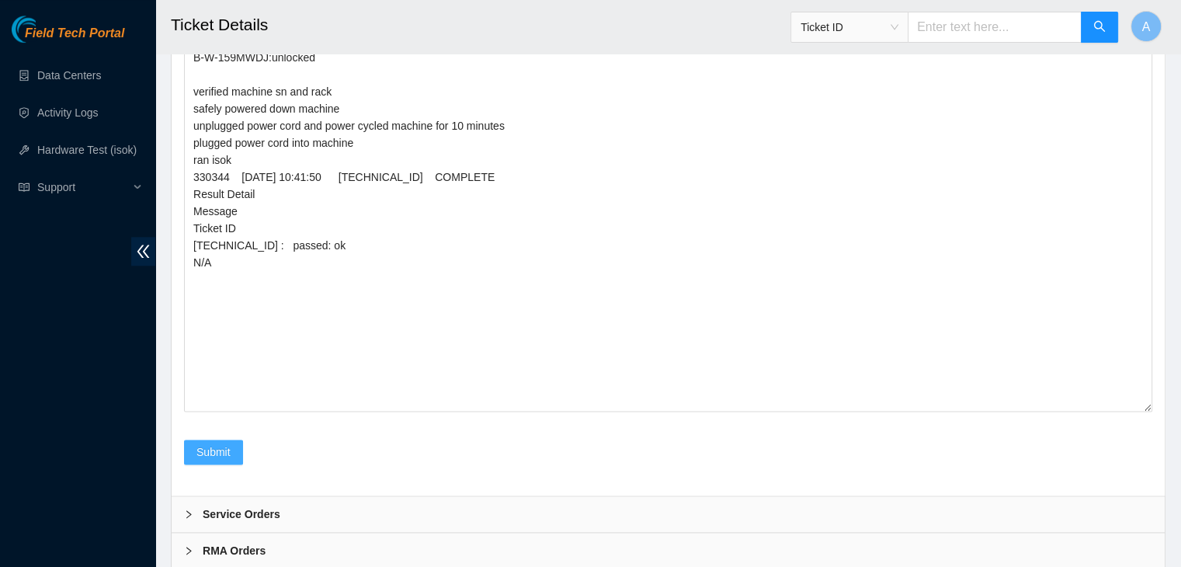
click at [221, 443] on span "Submit" at bounding box center [213, 451] width 34 height 17
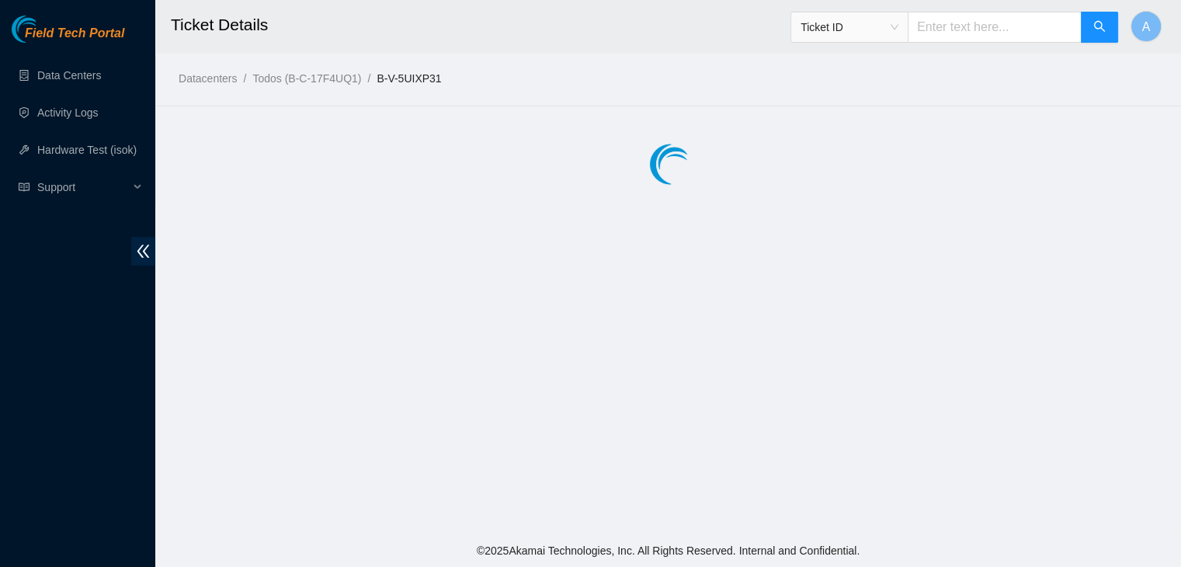
scroll to position [0, 0]
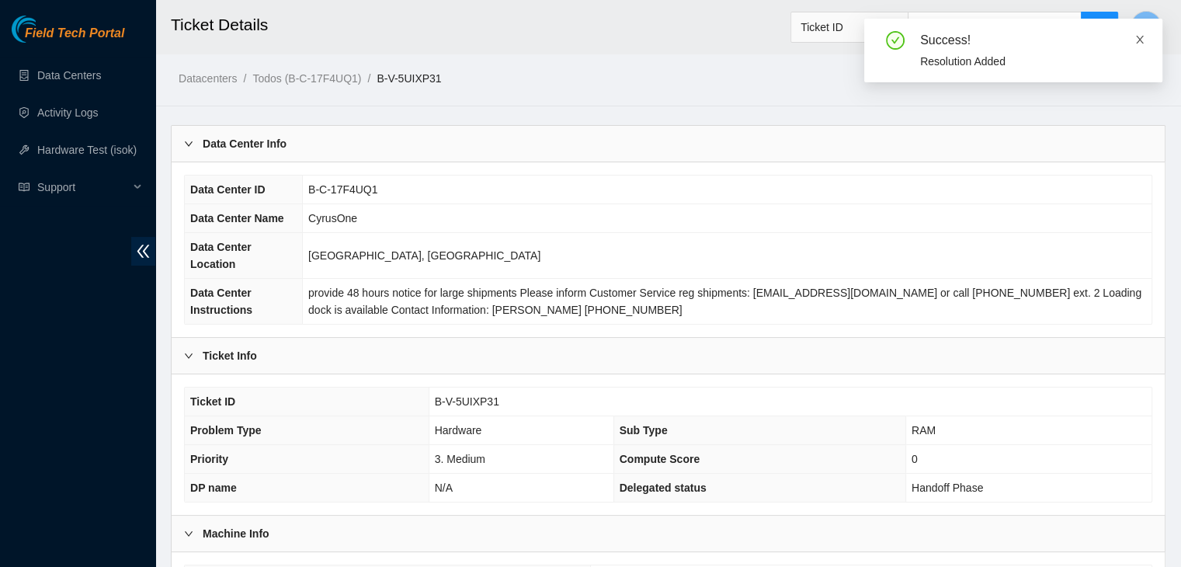
click at [1140, 35] on icon "close" at bounding box center [1140, 39] width 11 height 11
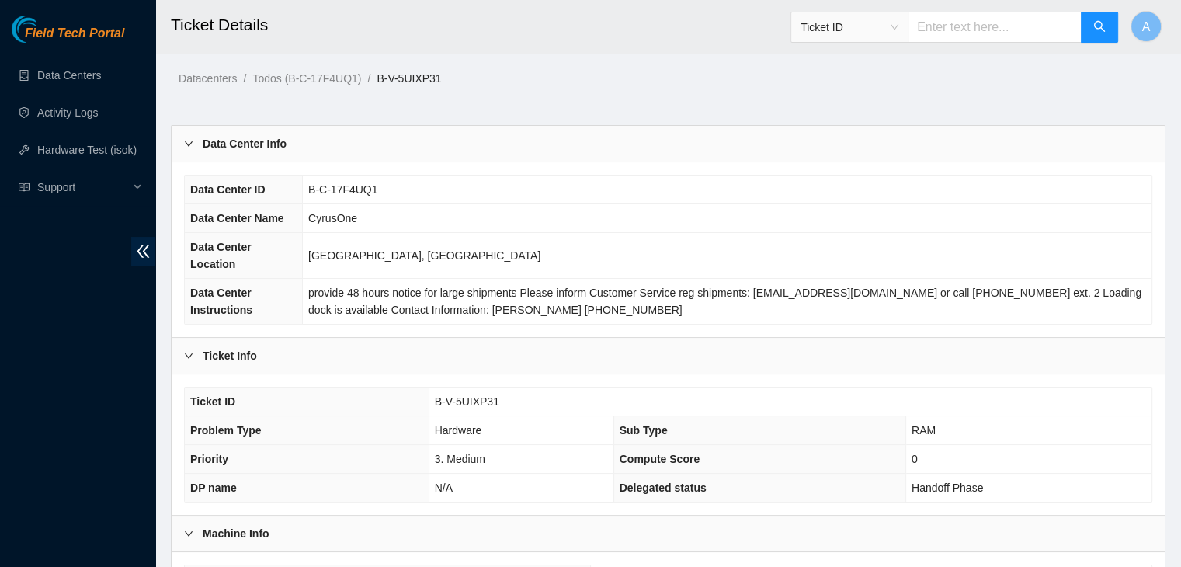
scroll to position [414, 0]
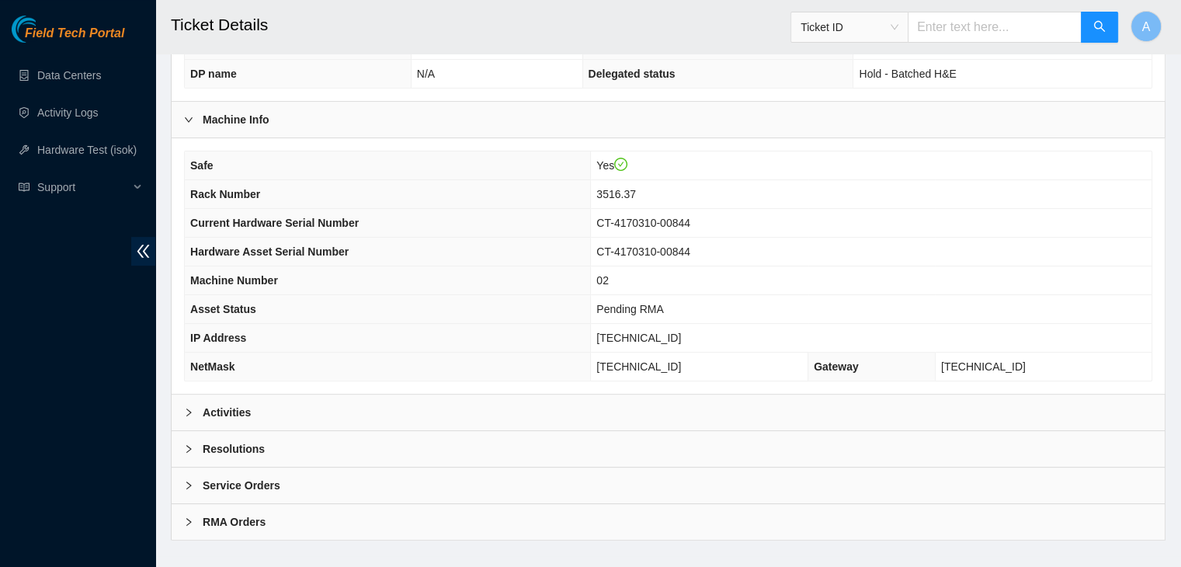
scroll to position [413, 0]
click at [443, 395] on div "Activities" at bounding box center [668, 413] width 993 height 36
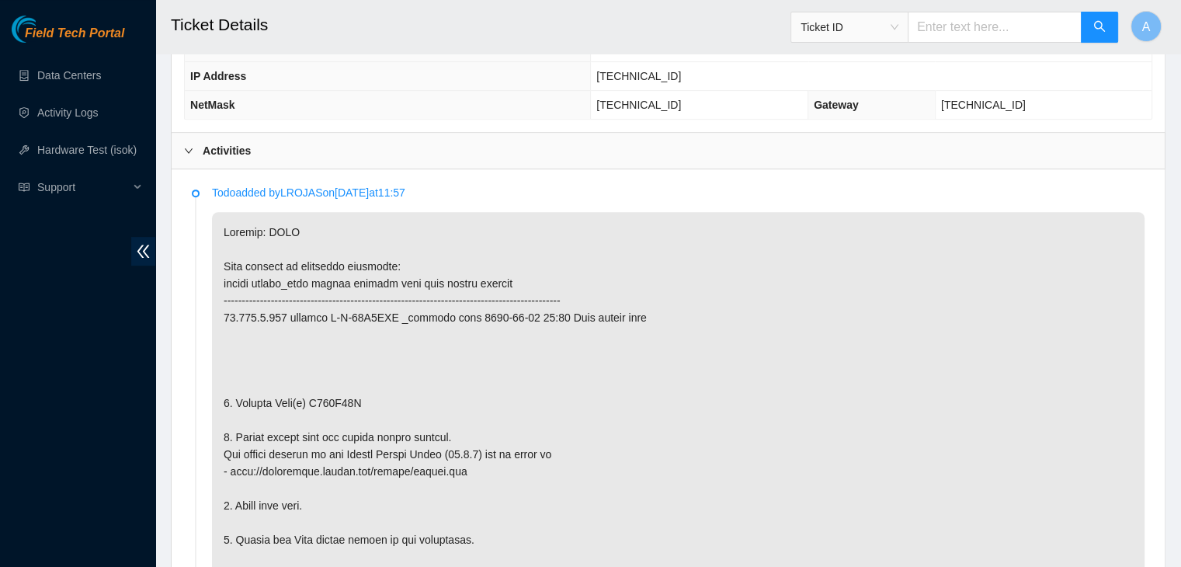
scroll to position [888, 0]
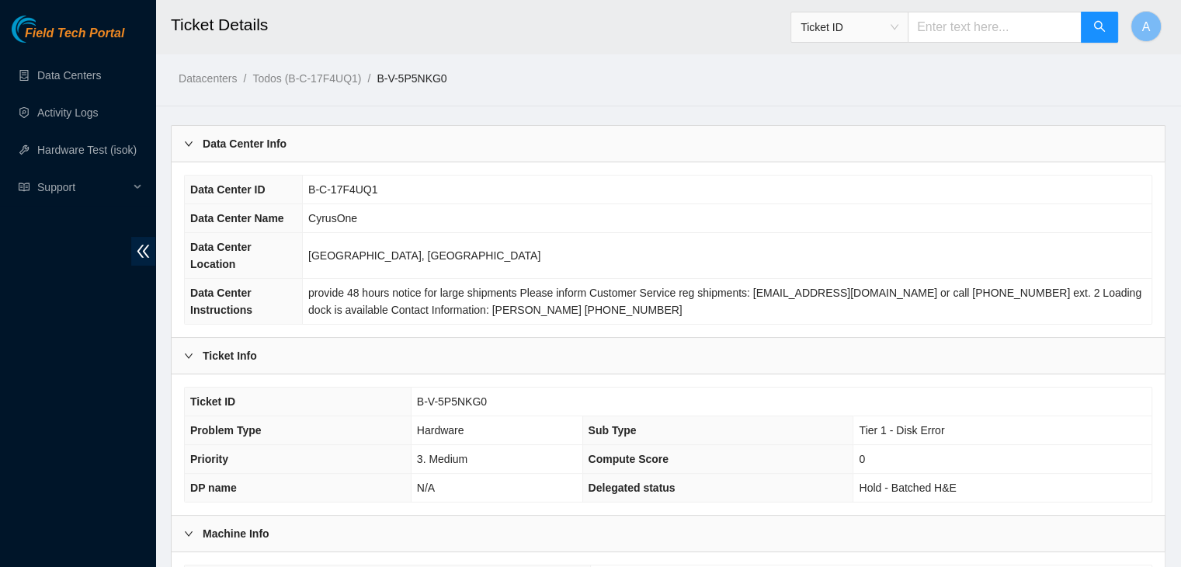
scroll to position [413, 0]
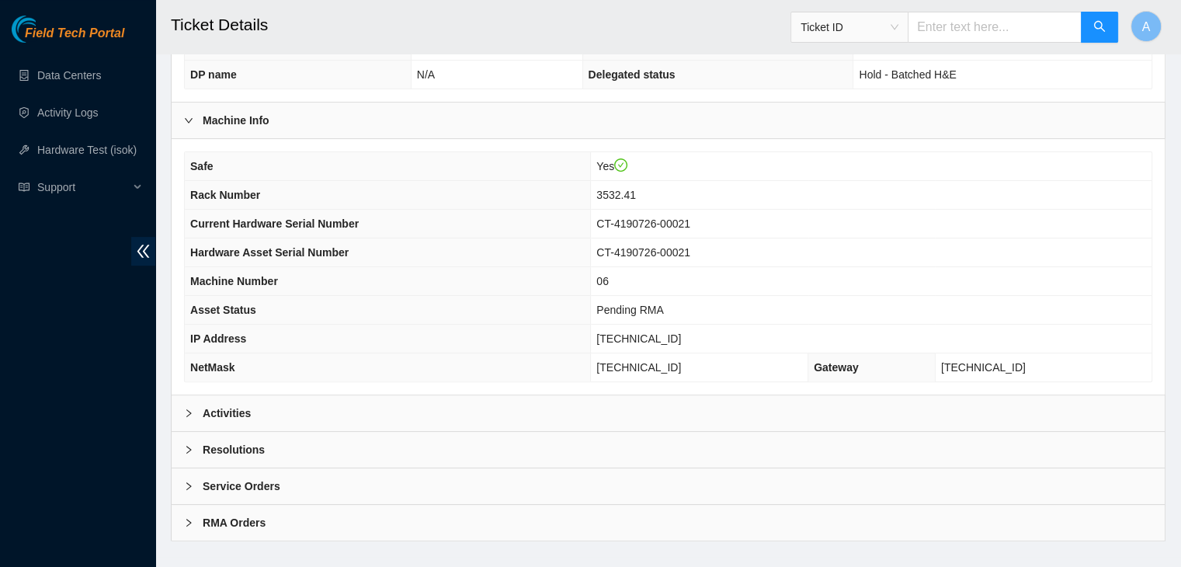
click at [542, 395] on div "Activities" at bounding box center [668, 413] width 993 height 36
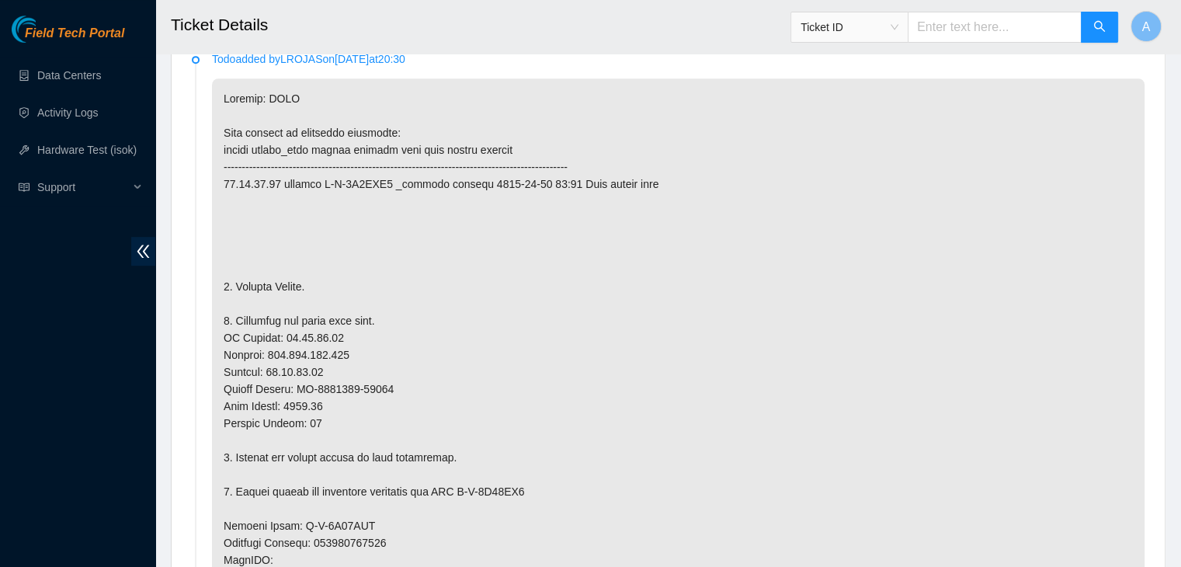
scroll to position [810, 0]
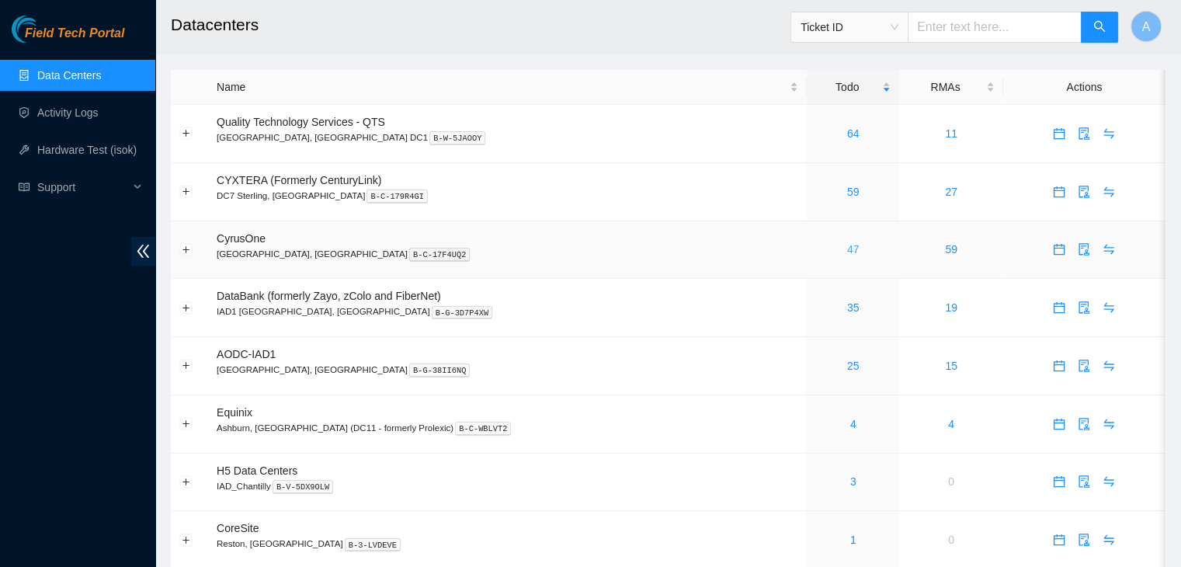
click at [847, 249] on link "47" at bounding box center [853, 249] width 12 height 12
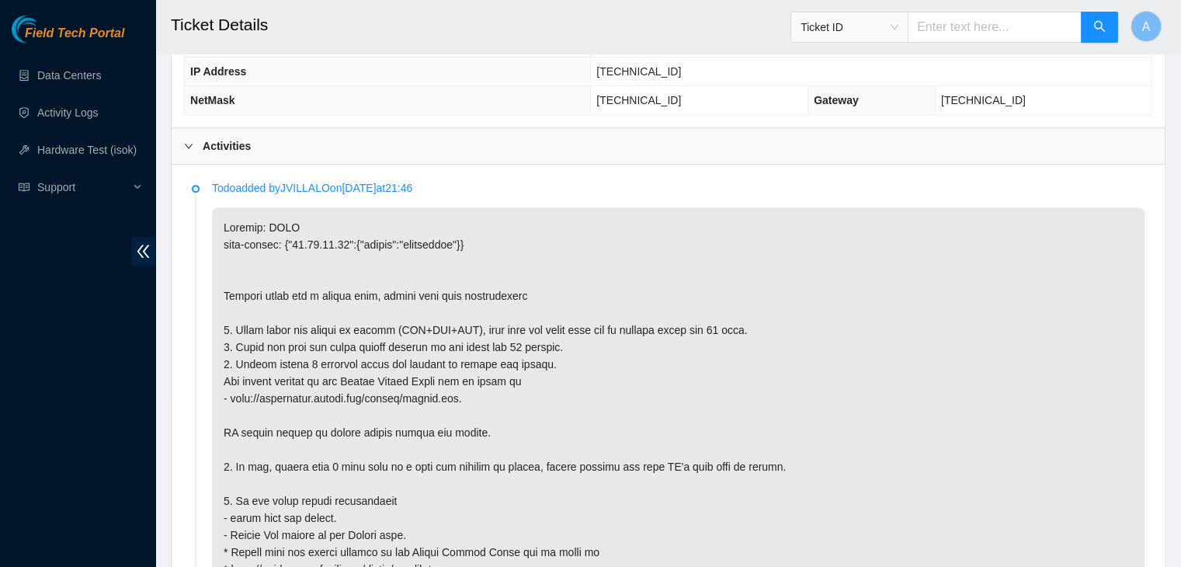
scroll to position [680, 0]
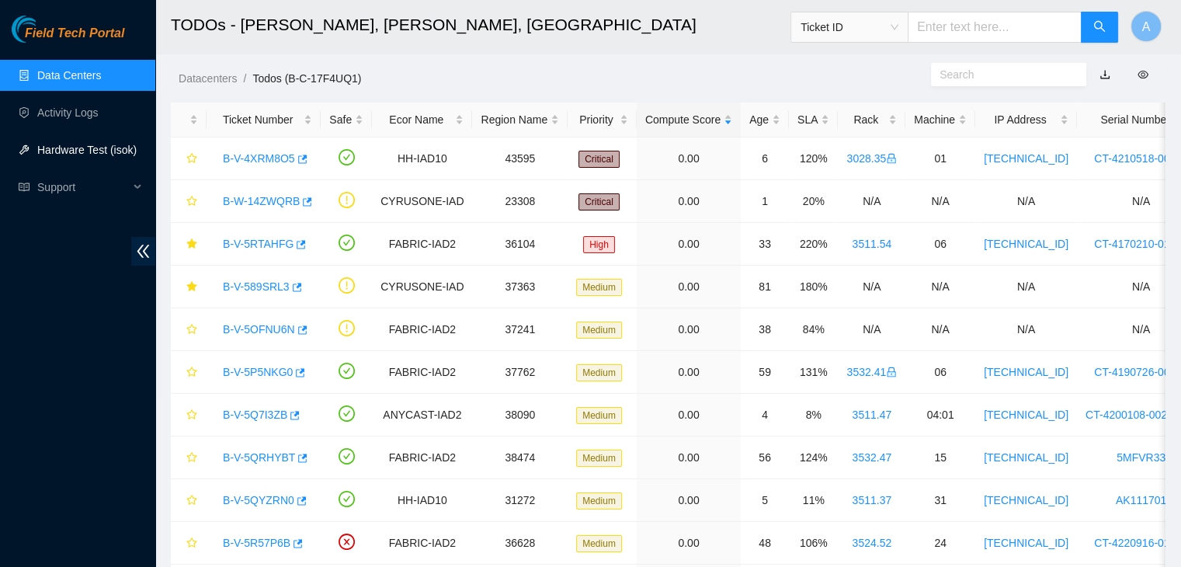
click at [120, 150] on link "Hardware Test (isok)" at bounding box center [86, 150] width 99 height 12
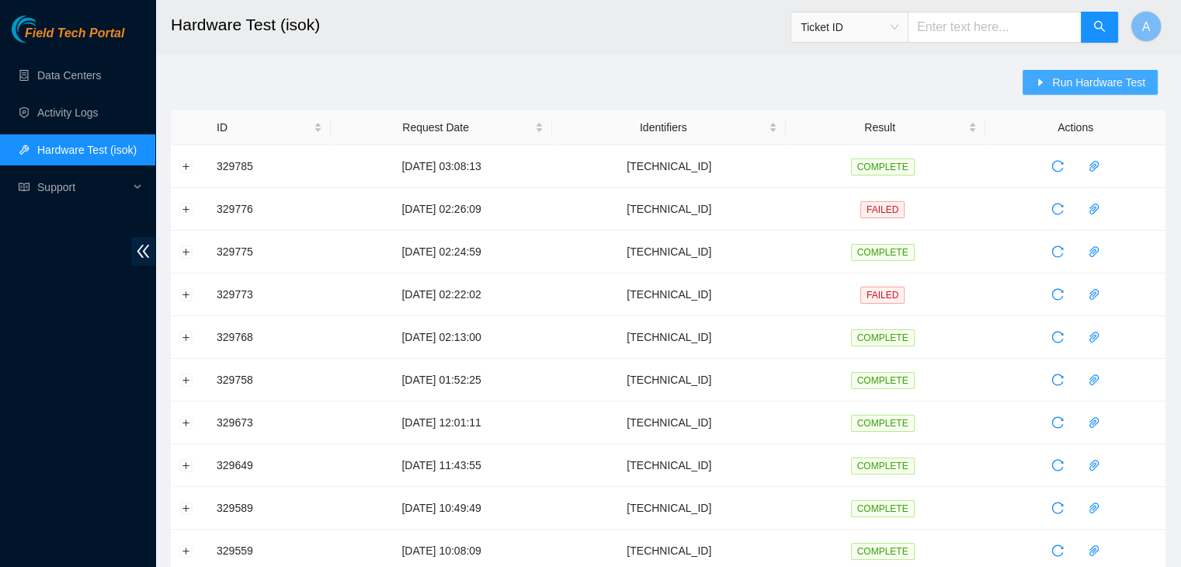
click at [1043, 81] on icon "caret-right" at bounding box center [1041, 82] width 5 height 8
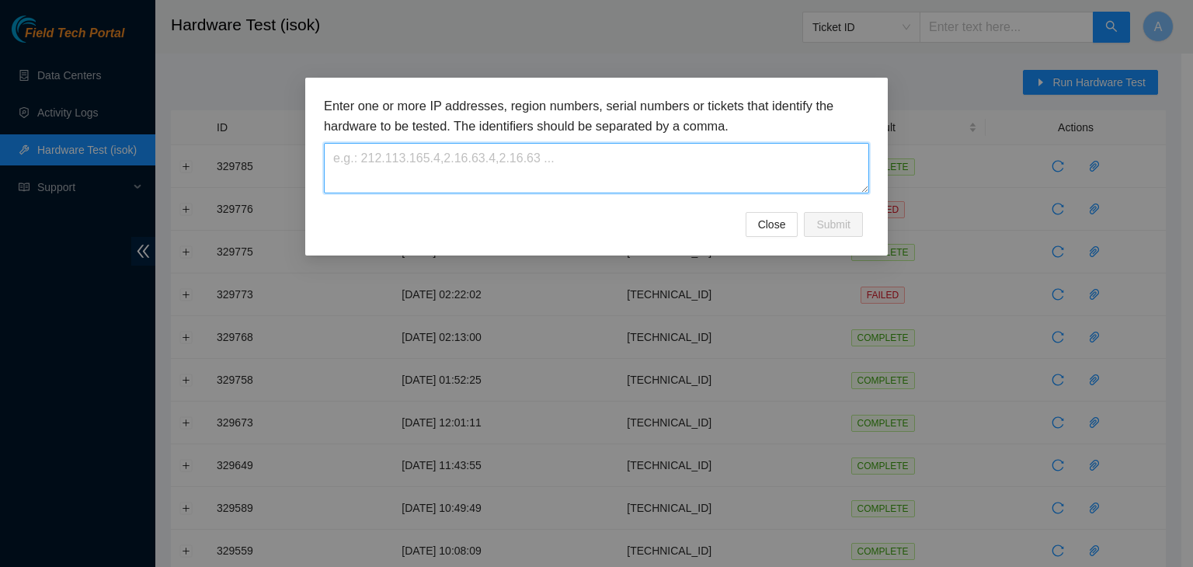
click at [783, 156] on textarea at bounding box center [596, 168] width 545 height 50
paste textarea "[TECHNICAL_ID]"
type textarea "23.55.171.215"
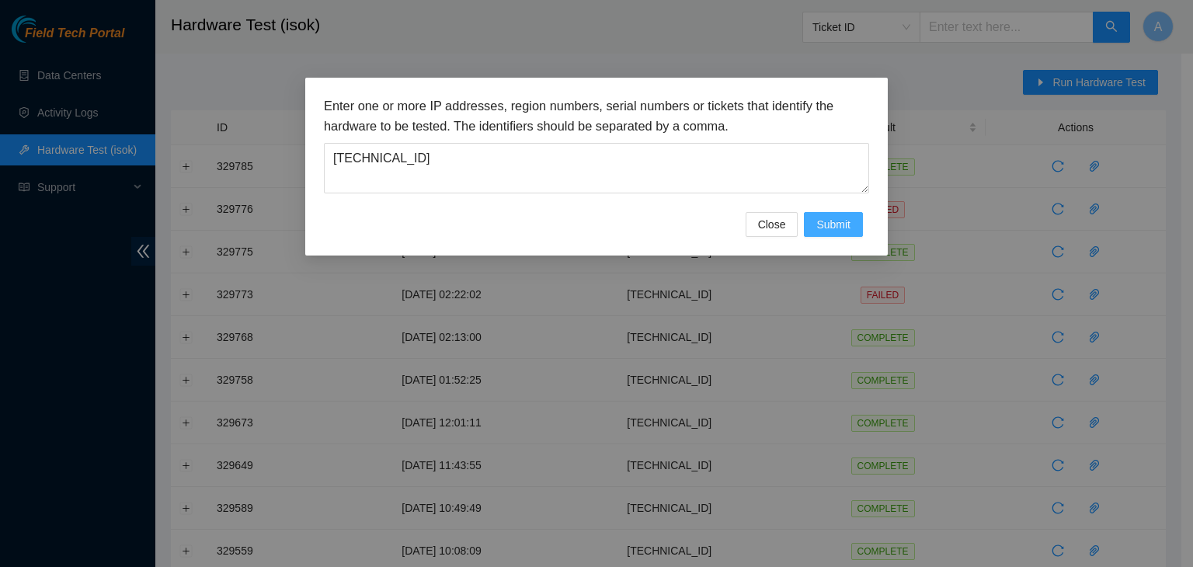
click at [836, 230] on span "Submit" at bounding box center [833, 224] width 34 height 17
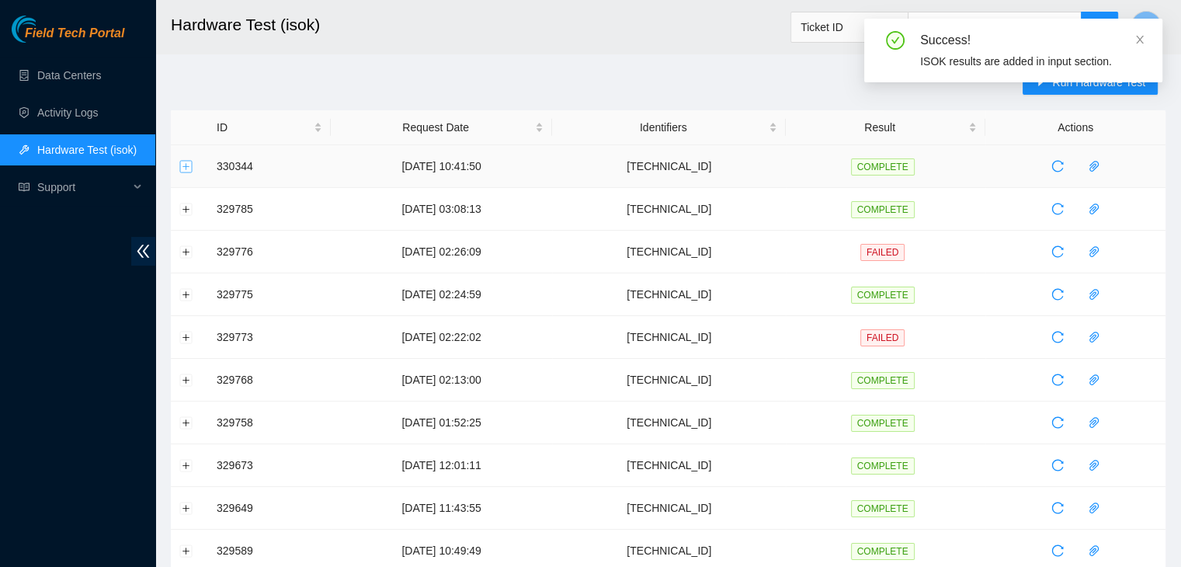
click at [189, 172] on button "Expand row" at bounding box center [186, 166] width 12 height 12
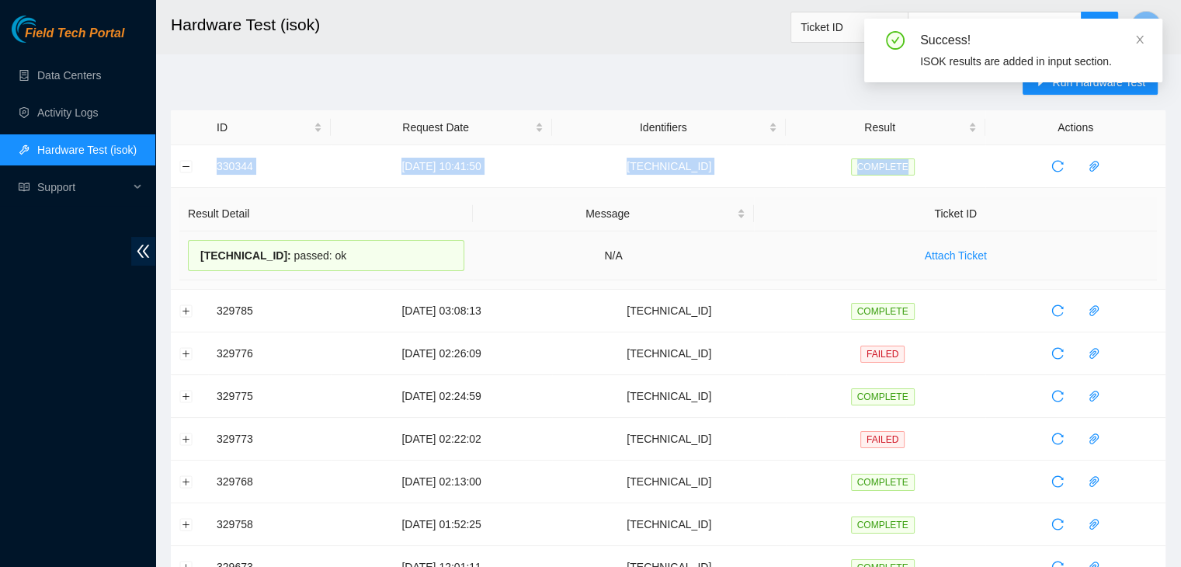
drag, startPoint x: 205, startPoint y: 169, endPoint x: 778, endPoint y: 278, distance: 583.5
copy tr "330344 02-09-2025 10:41:50 23.55.171.215 COMPLETE"
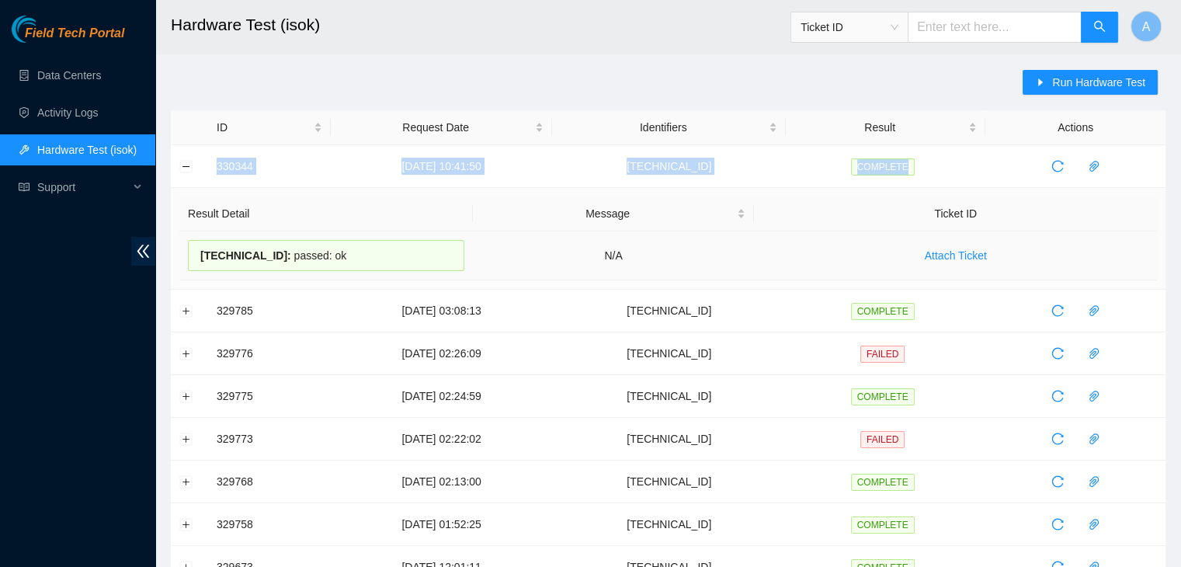
click at [778, 278] on td "Attach Ticket" at bounding box center [955, 255] width 403 height 49
click at [195, 172] on td at bounding box center [189, 166] width 37 height 43
click at [186, 169] on button "Collapse row" at bounding box center [186, 166] width 12 height 12
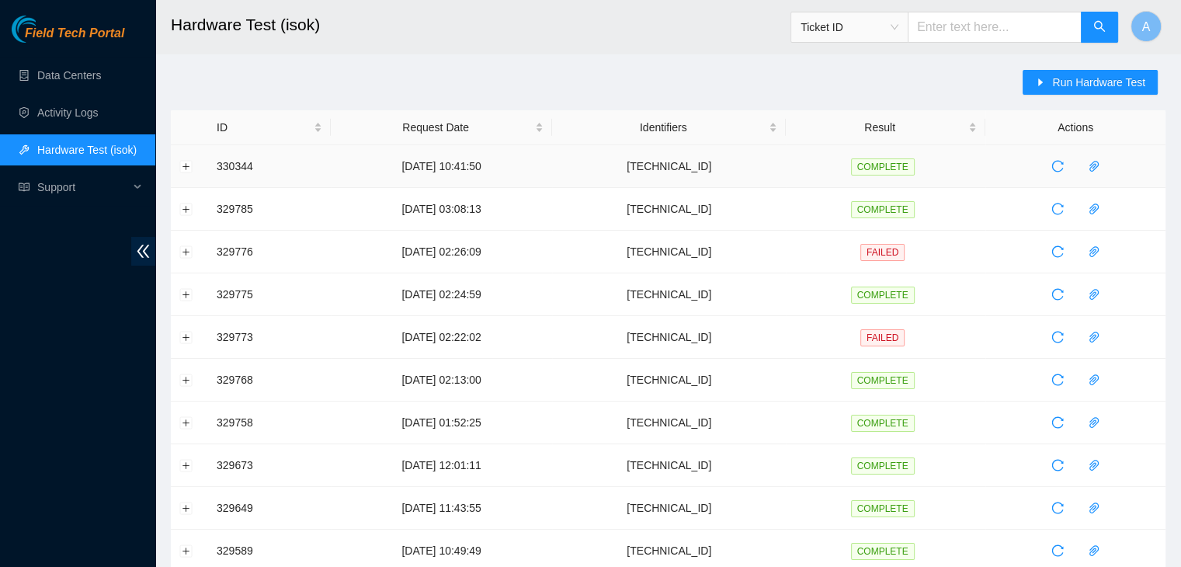
click at [193, 165] on td at bounding box center [189, 166] width 37 height 43
click at [189, 206] on button "Expand row" at bounding box center [186, 209] width 12 height 12
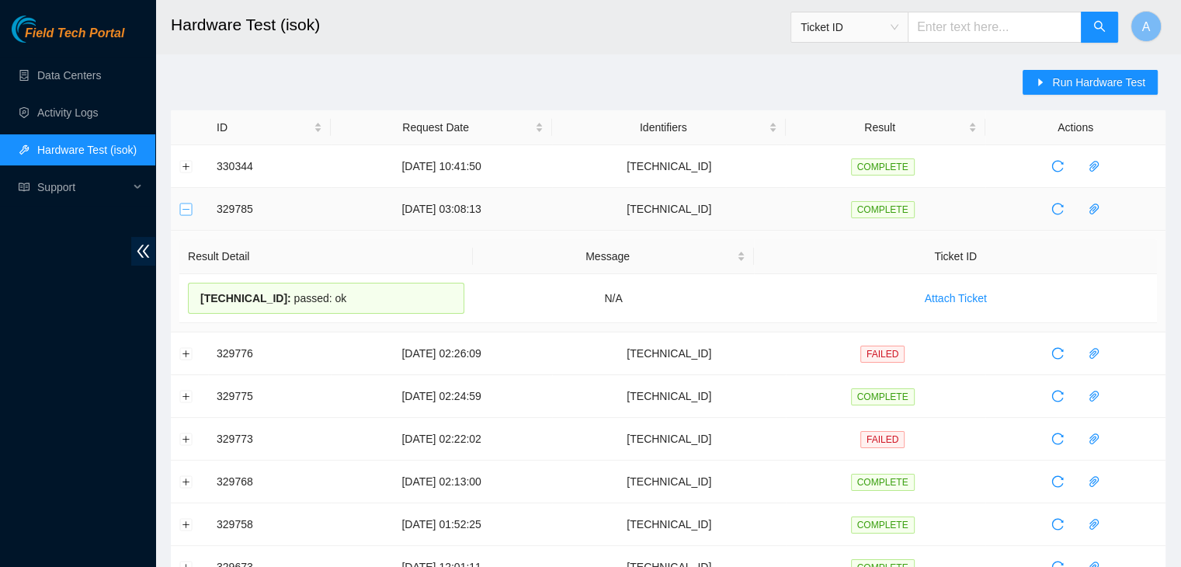
click at [189, 206] on button "Collapse row" at bounding box center [186, 209] width 12 height 12
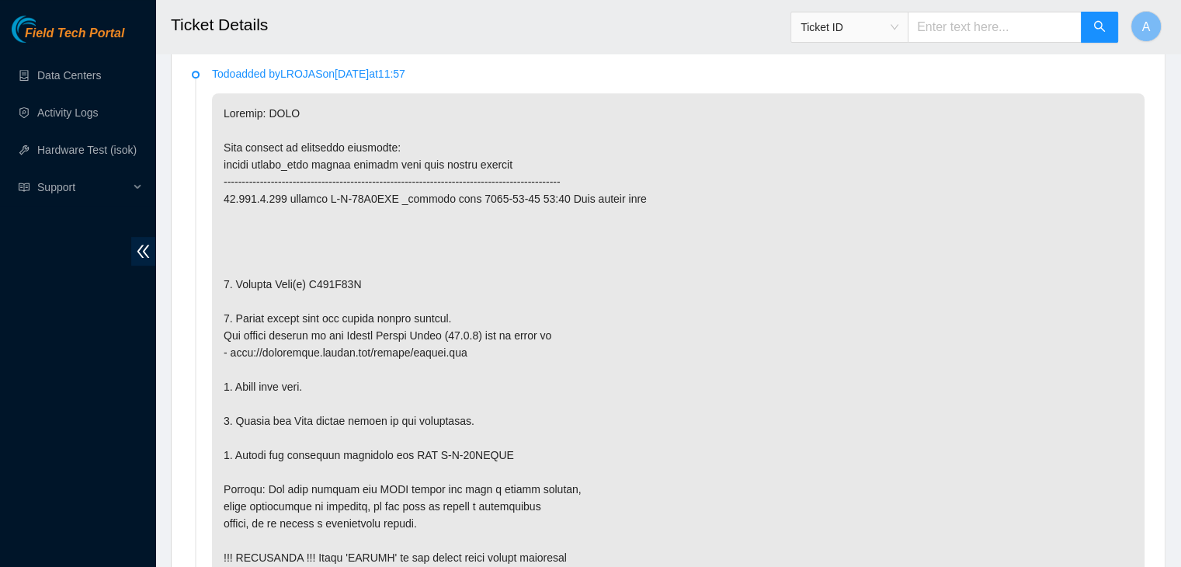
scroll to position [794, 0]
click at [686, 225] on p at bounding box center [678, 575] width 933 height 963
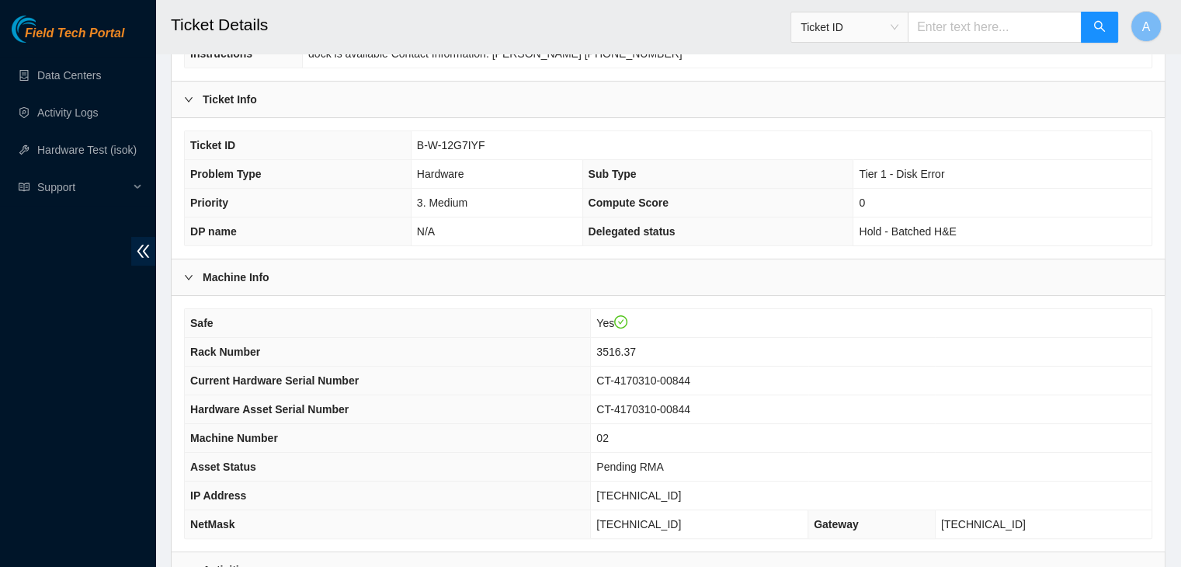
scroll to position [238, 0]
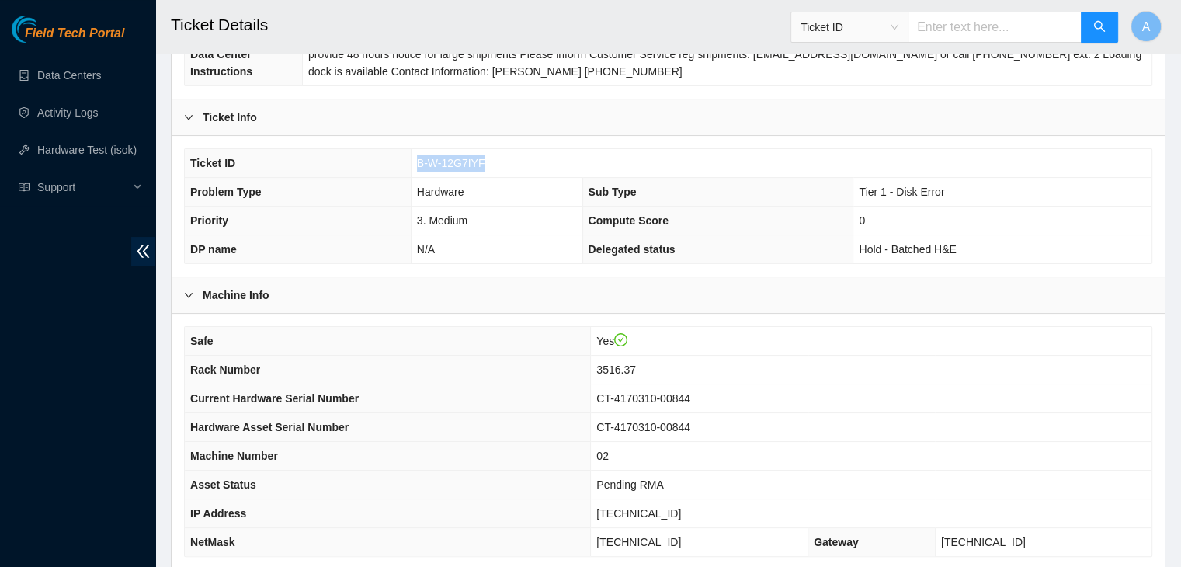
drag, startPoint x: 480, startPoint y: 137, endPoint x: 418, endPoint y: 144, distance: 62.4
click at [418, 157] on span "B-W-12G7IYF" at bounding box center [451, 163] width 68 height 12
copy span "B-W-12G7IYF"
click at [418, 157] on span "B-W-12G7IYF" at bounding box center [451, 163] width 68 height 12
click at [405, 356] on th "Rack Number" at bounding box center [388, 370] width 406 height 29
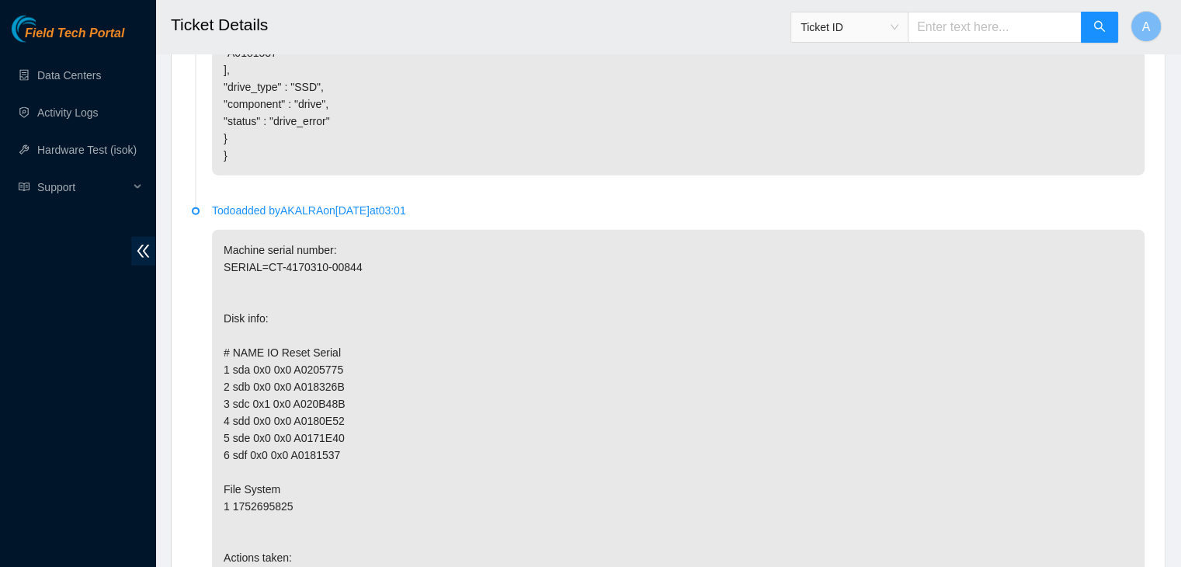
scroll to position [3962, 0]
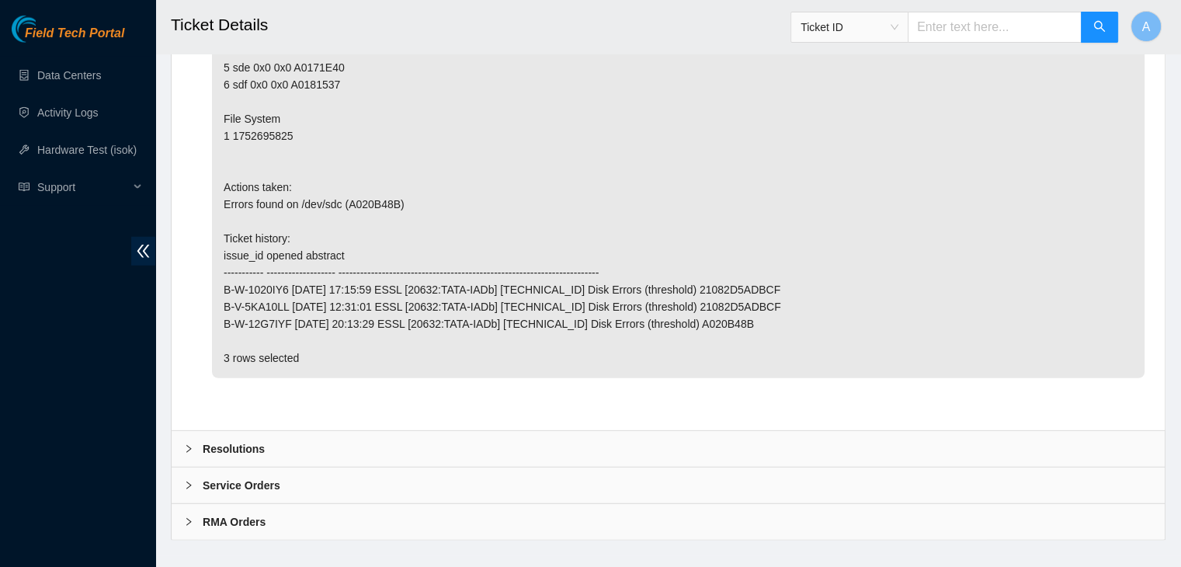
click at [478, 431] on div "Resolutions" at bounding box center [668, 449] width 993 height 36
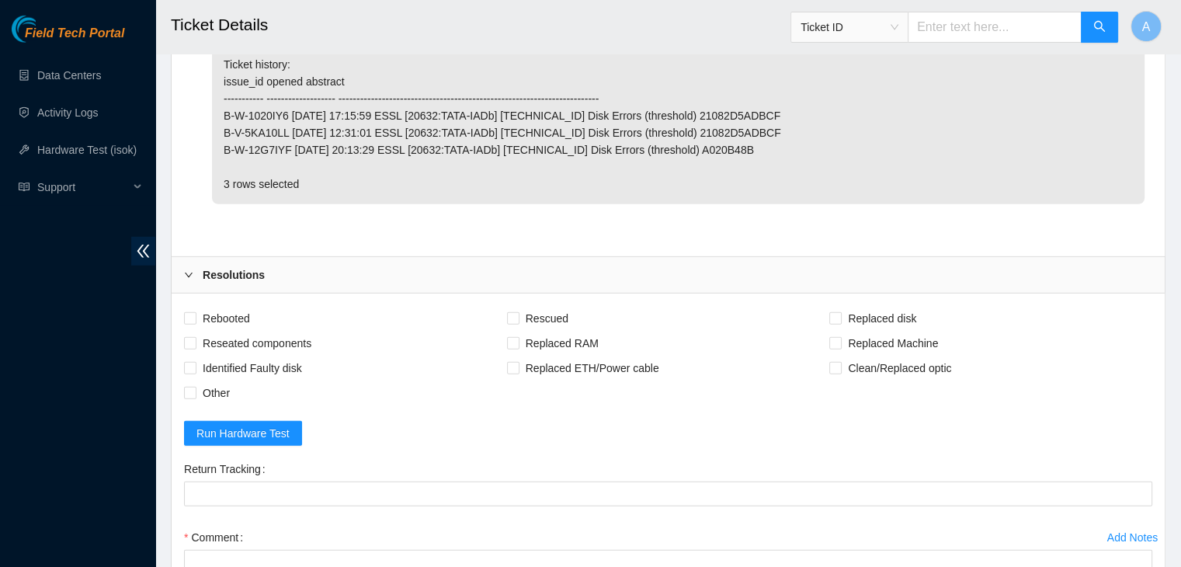
scroll to position [4139, 0]
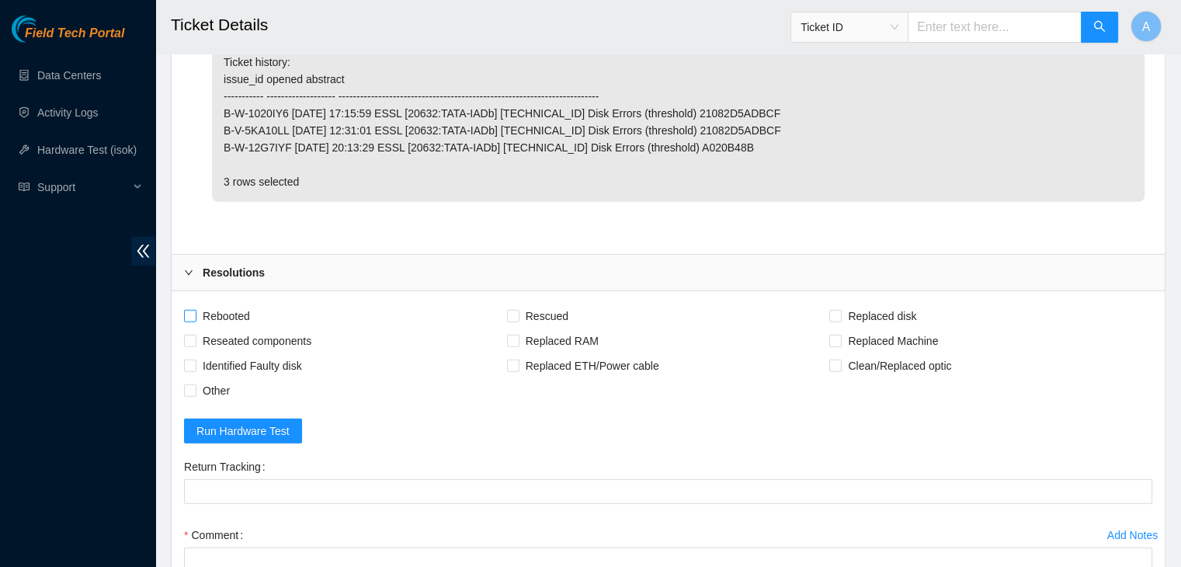
click at [210, 304] on span "Rebooted" at bounding box center [226, 316] width 60 height 25
click at [195, 310] on input "Rebooted" at bounding box center [189, 315] width 11 height 11
checkbox input "true"
click at [240, 329] on span "Reseated components" at bounding box center [256, 341] width 121 height 25
click at [195, 335] on input "Reseated components" at bounding box center [189, 340] width 11 height 11
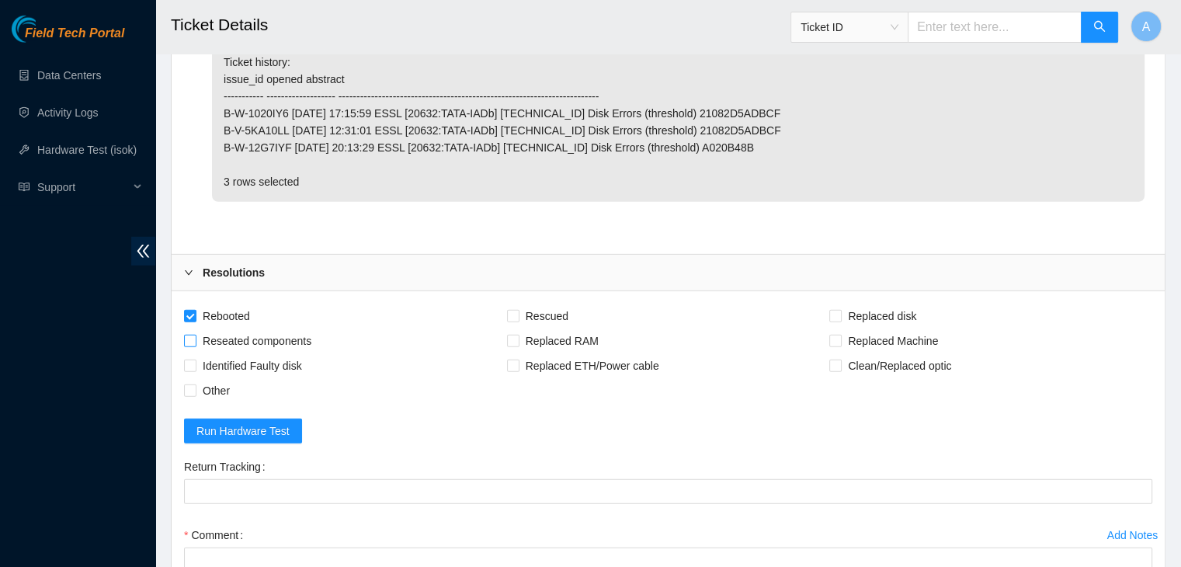
checkbox input "true"
click at [542, 304] on span "Rescued" at bounding box center [547, 316] width 55 height 25
click at [518, 310] on input "Rescued" at bounding box center [512, 315] width 11 height 11
checkbox input "true"
click at [888, 304] on span "Replaced disk" at bounding box center [882, 316] width 81 height 25
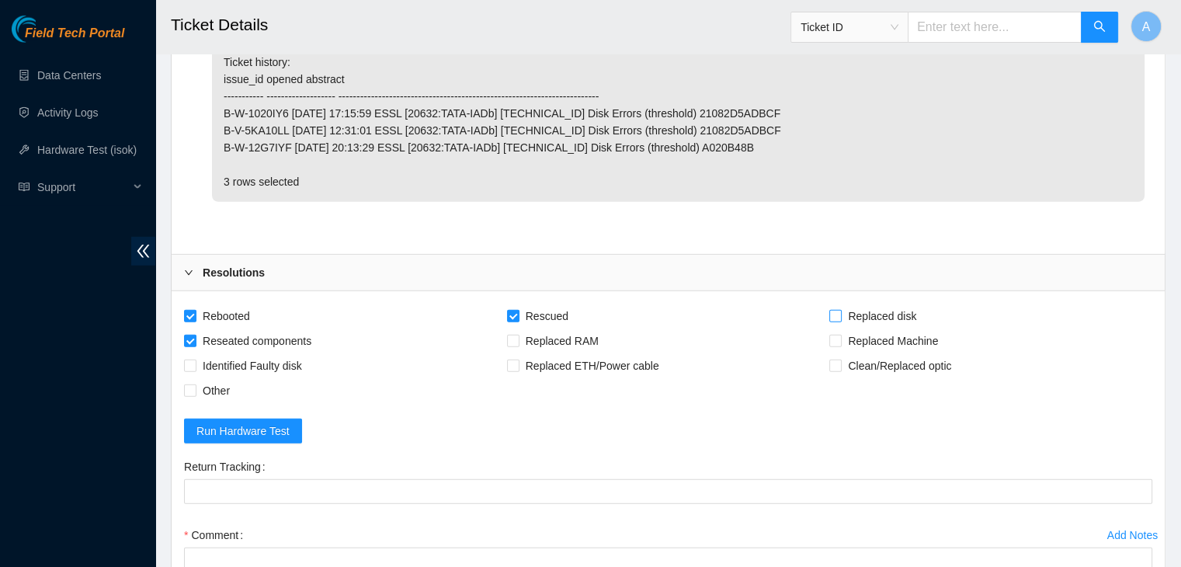
click at [840, 310] on input "Replaced disk" at bounding box center [834, 315] width 11 height 11
checkbox input "true"
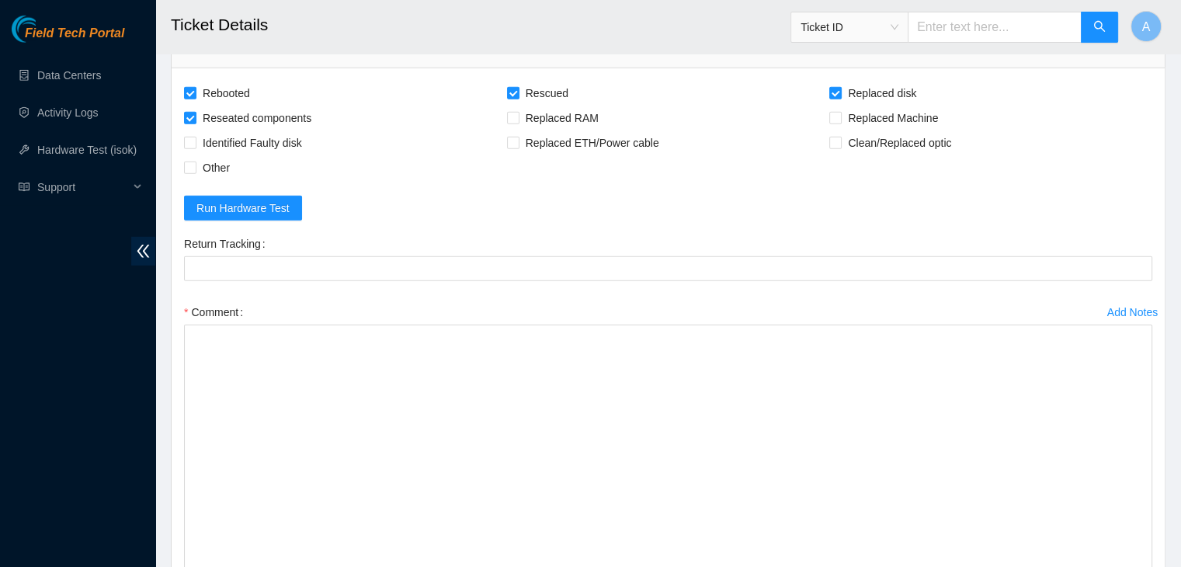
drag, startPoint x: 1146, startPoint y: 358, endPoint x: 1131, endPoint y: 566, distance: 208.7
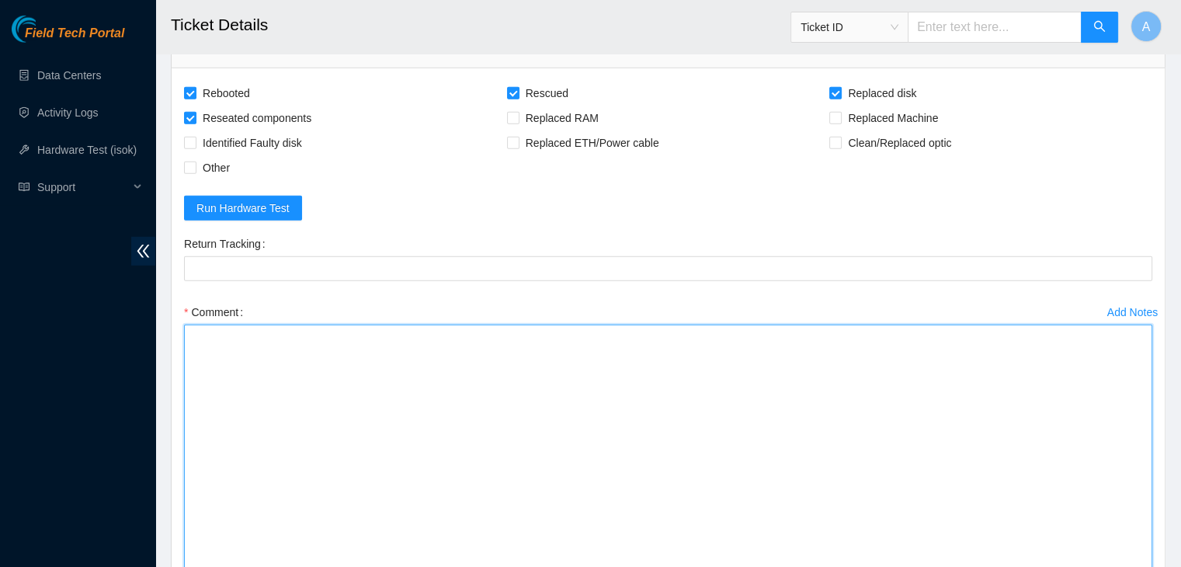
click at [1038, 487] on textarea "Comment" at bounding box center [668, 459] width 968 height 268
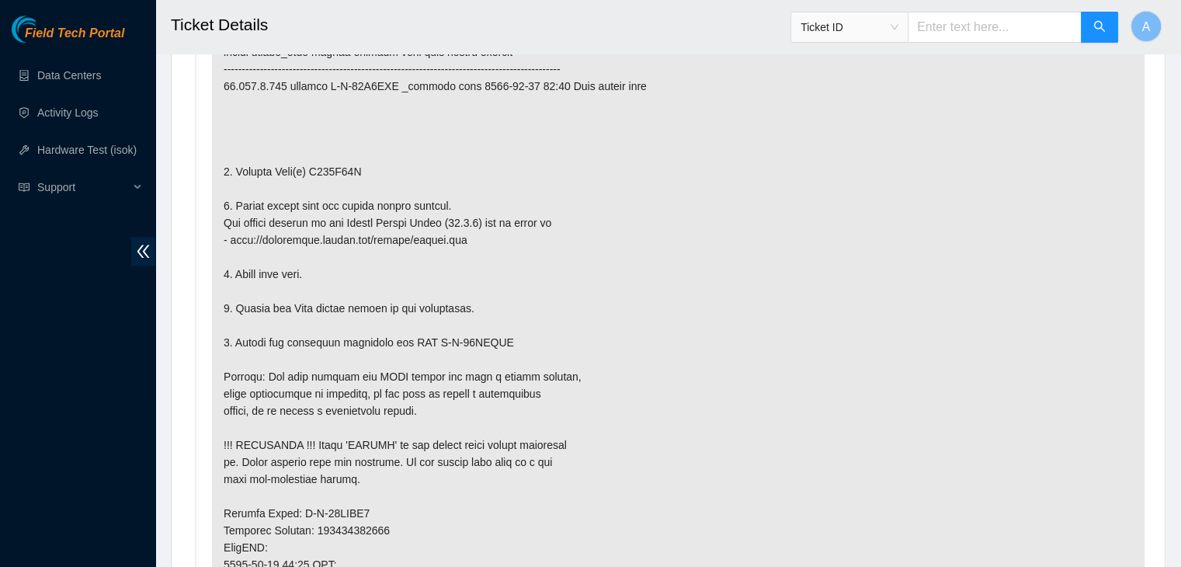
scroll to position [909, 0]
click at [314, 150] on p at bounding box center [678, 460] width 933 height 963
copy p "A020B48B"
click at [314, 150] on p at bounding box center [678, 460] width 933 height 963
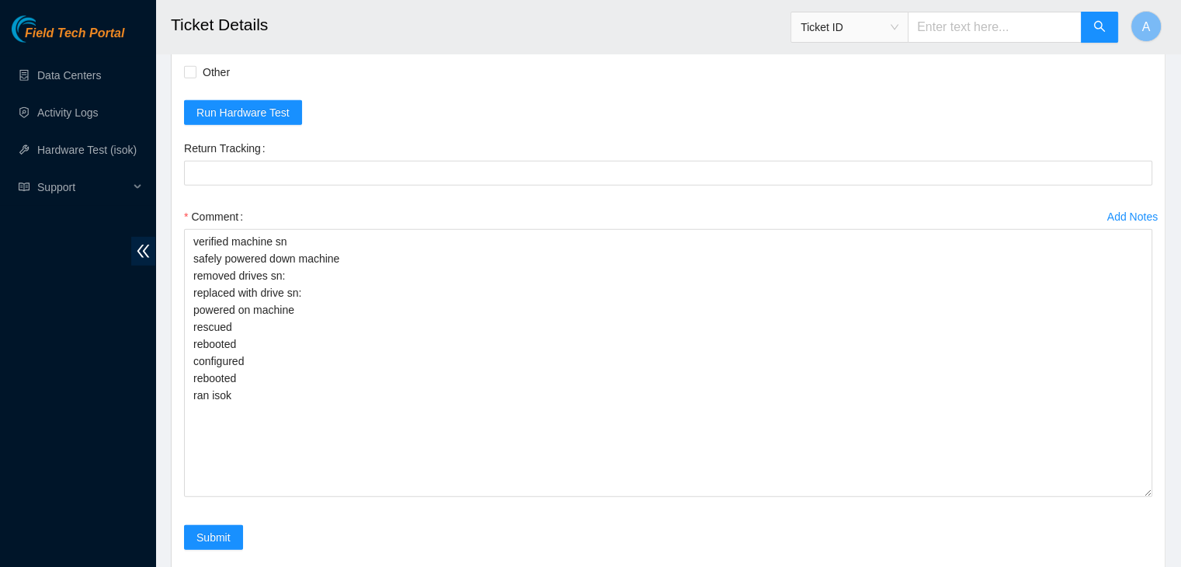
scroll to position [4459, 0]
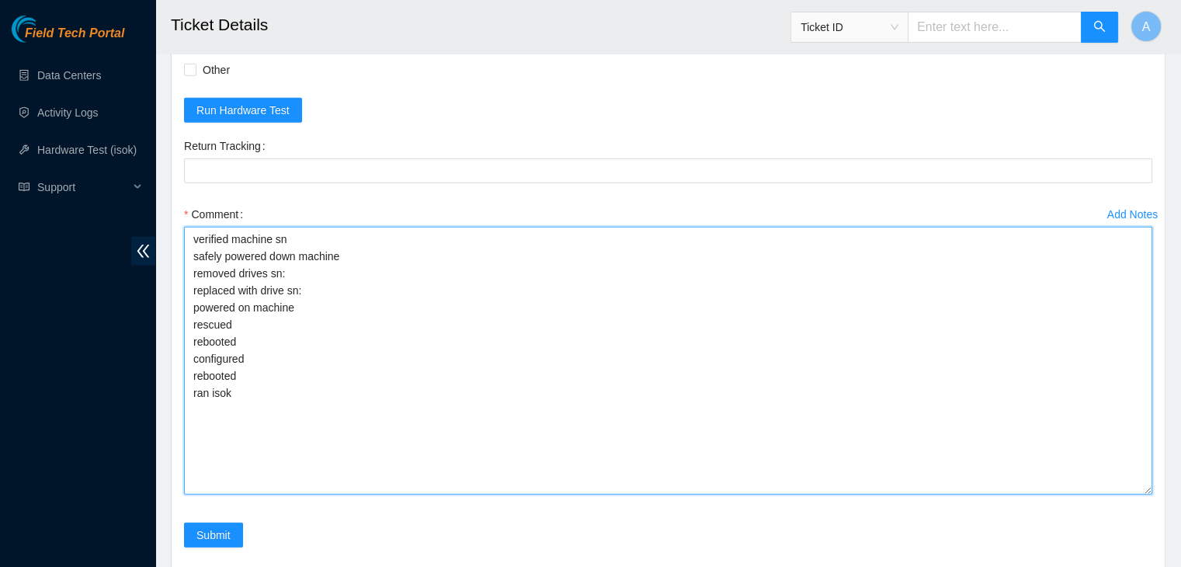
click at [320, 254] on textarea "verified machine sn safely powered down machine removed drives sn: replaced wit…" at bounding box center [668, 361] width 968 height 268
paste textarea "A020B48B"
click at [328, 268] on textarea "verified machine sn safely powered down machine removed drives sn: A020B48B rep…" at bounding box center [668, 361] width 968 height 268
paste textarea "A0208825"
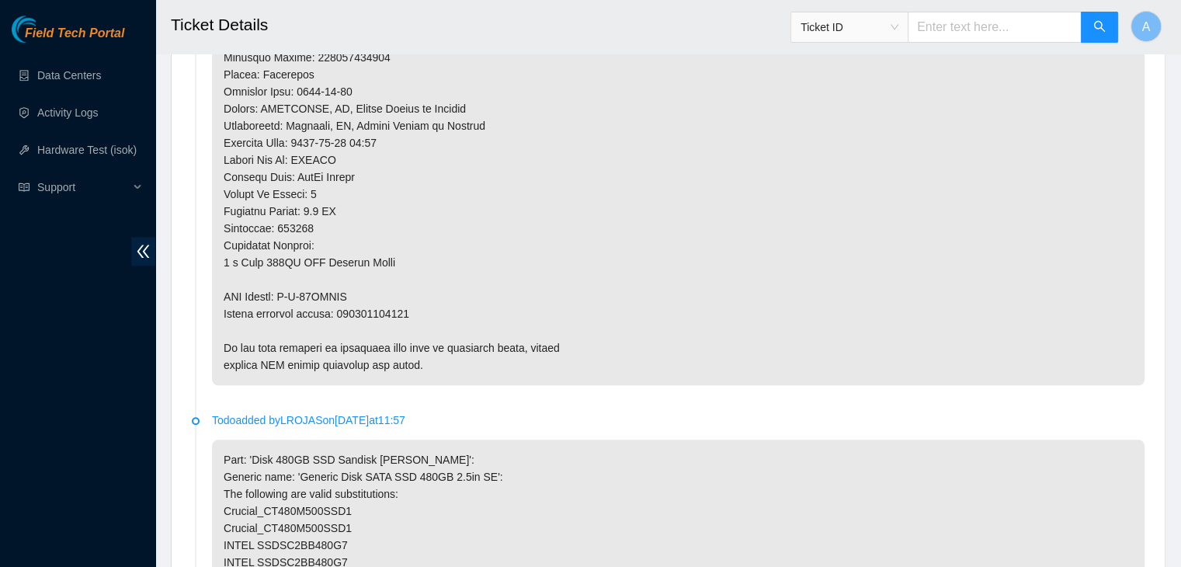
scroll to position [1465, 0]
type textarea "verified machine sn safely powered down machine removed drives sn: A020B48B rep…"
copy p "463470034641"
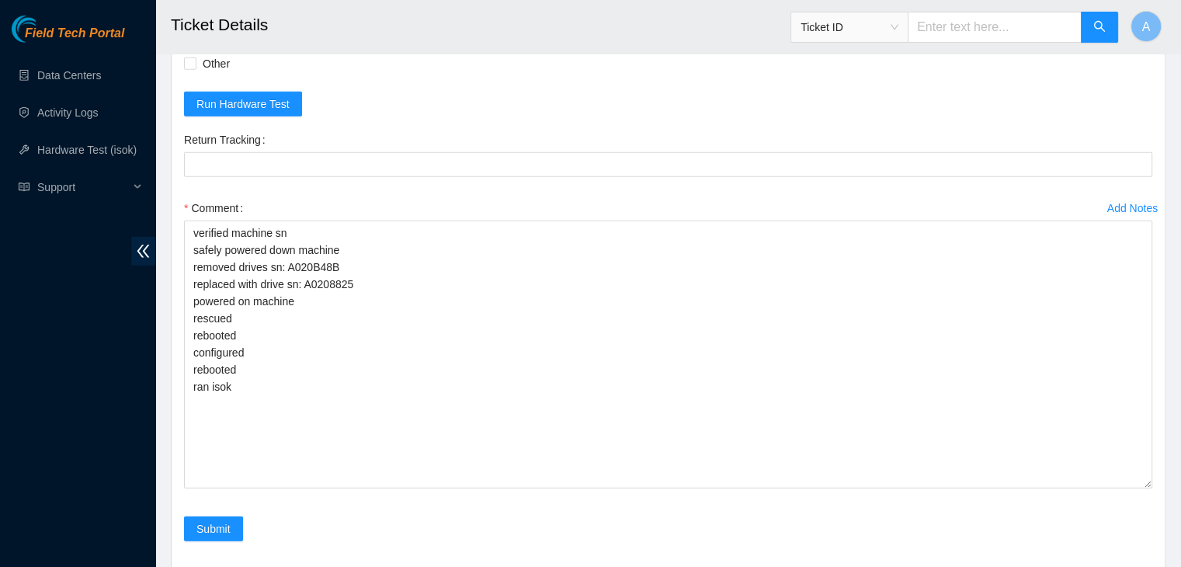
scroll to position [4462, 0]
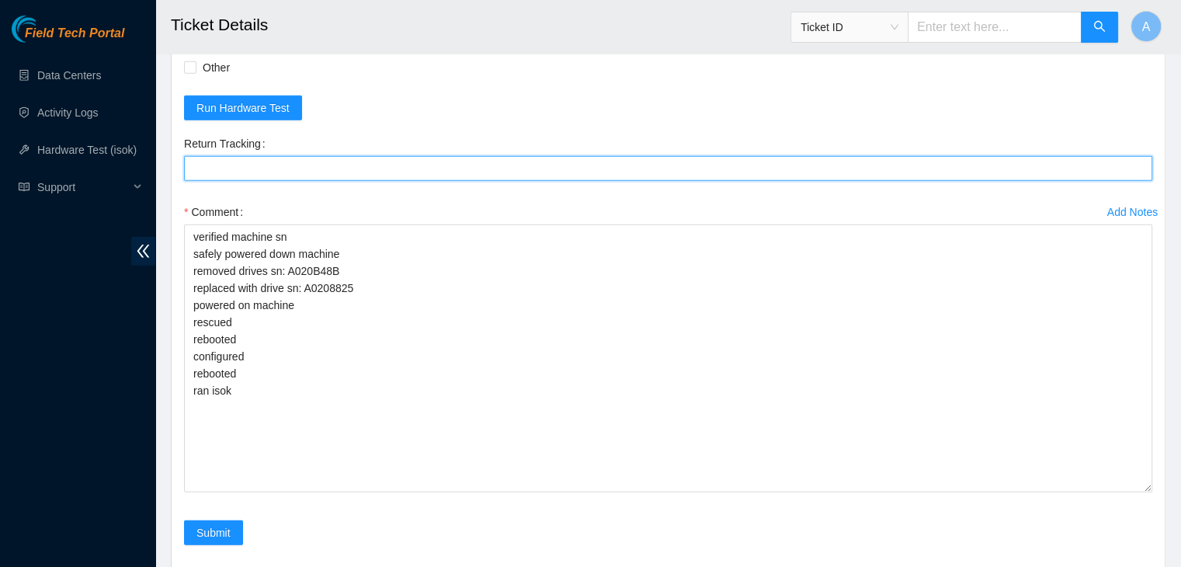
click at [463, 156] on Tracking "Return Tracking" at bounding box center [668, 168] width 968 height 25
paste Tracking "463470034641"
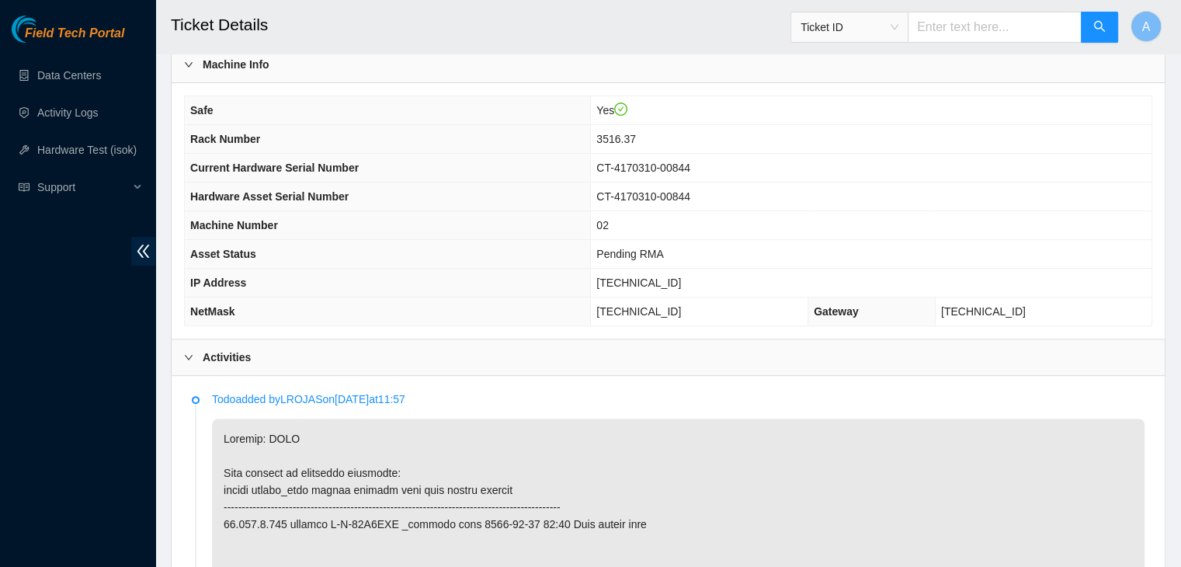
scroll to position [469, 0]
type Tracking "463470034641"
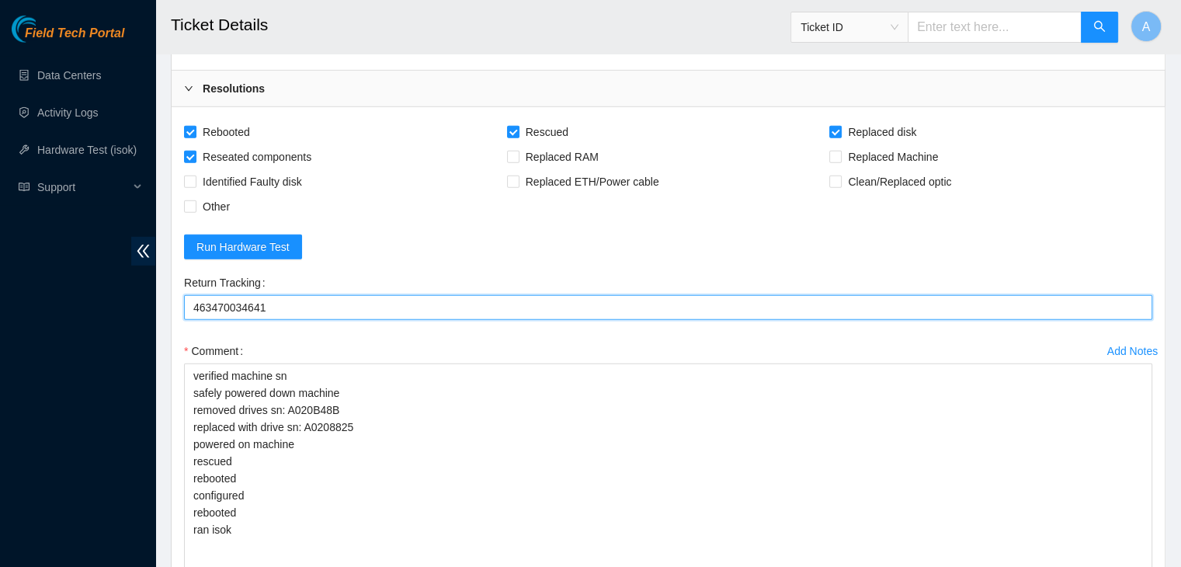
scroll to position [4337, 0]
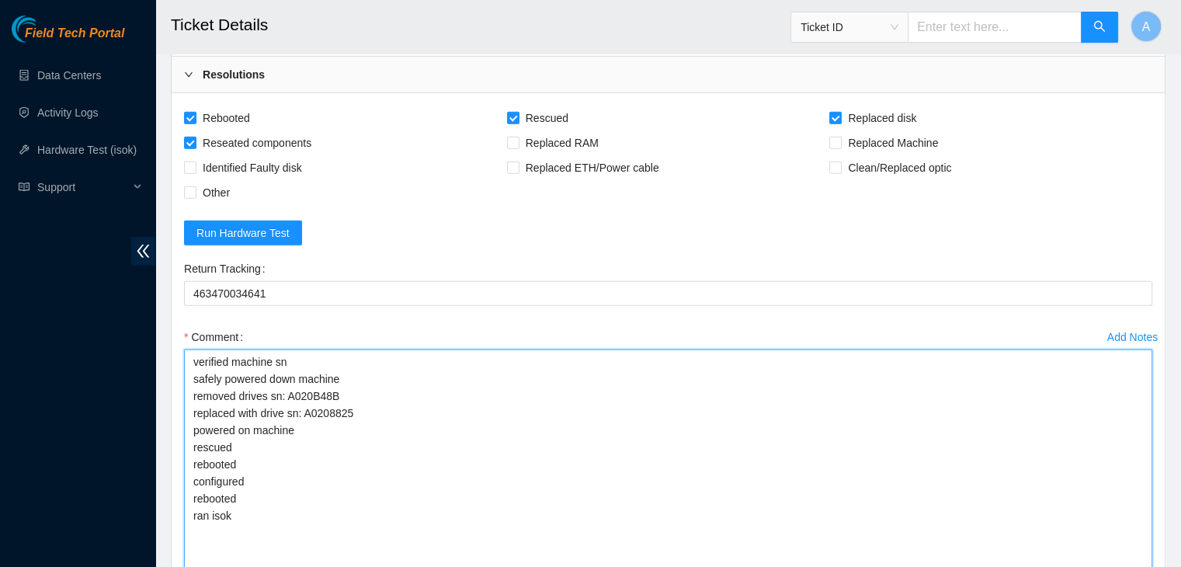
click at [185, 349] on textarea "verified machine sn safely powered down machine removed drives sn: A020B48B rep…" at bounding box center [668, 483] width 968 height 268
click at [193, 349] on textarea "verified machine sn safely powered down machine removed drives sn: A020B48B rep…" at bounding box center [668, 483] width 968 height 268
paste textarea "Requested approval to secure rack by NIE requested to unlock rids by dhindsa.ar…"
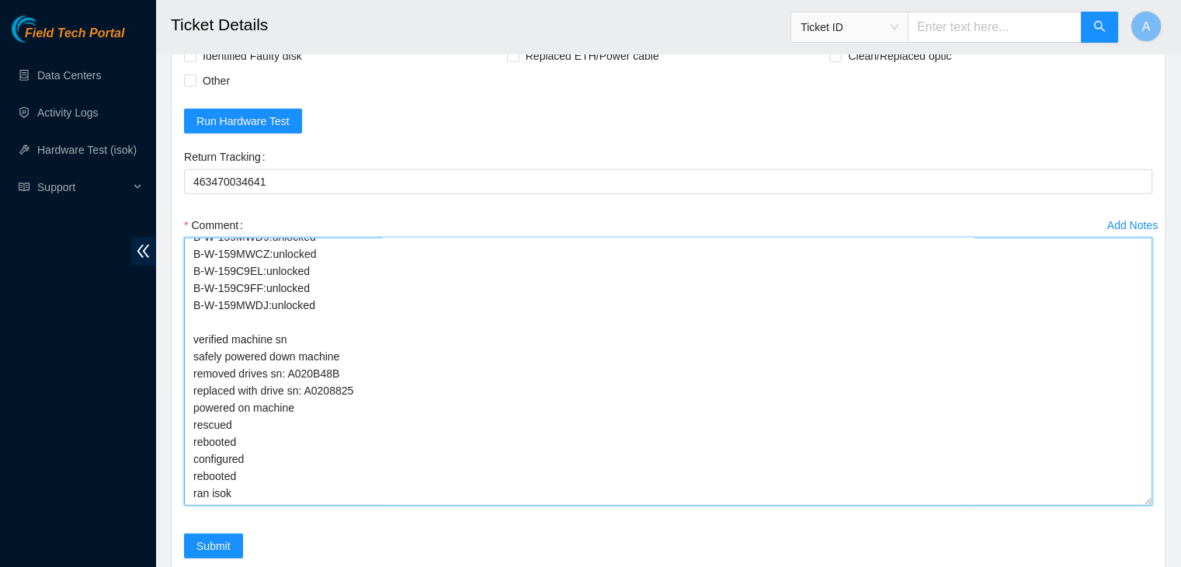
scroll to position [0, 0]
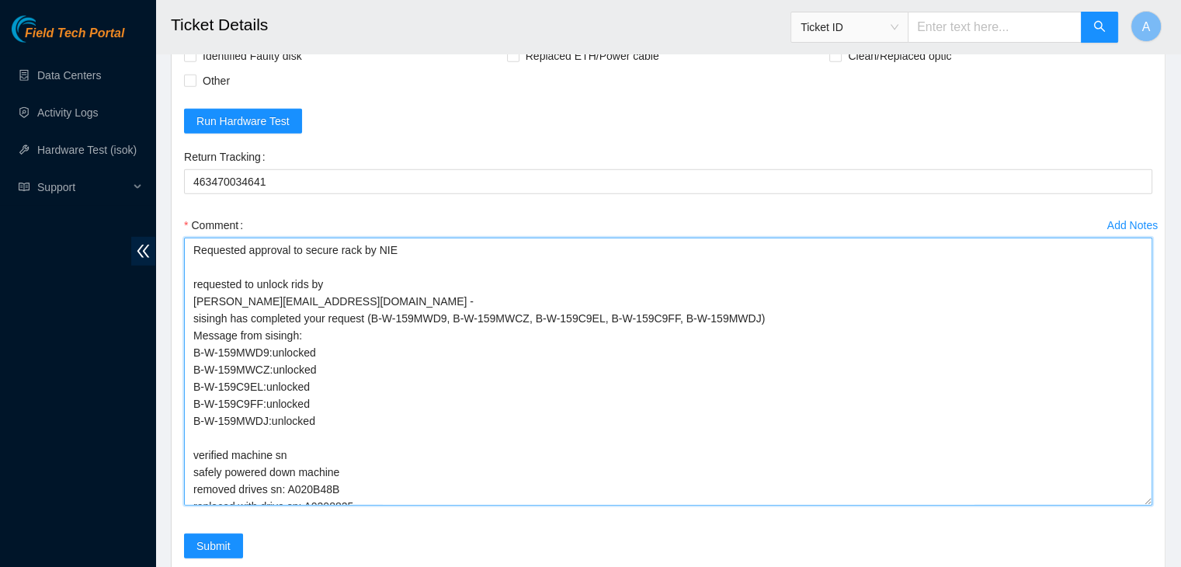
click at [432, 238] on textarea "Requested approval to secure rack by NIE requested to unlock rids by dhindsa.ar…" at bounding box center [668, 372] width 968 height 268
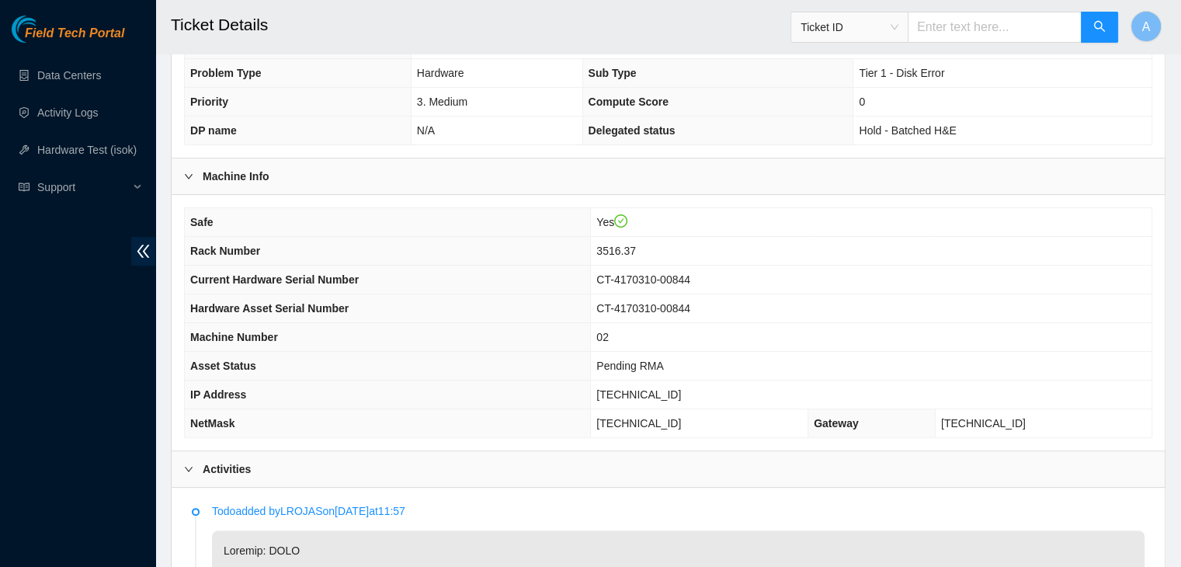
scroll to position [374, 0]
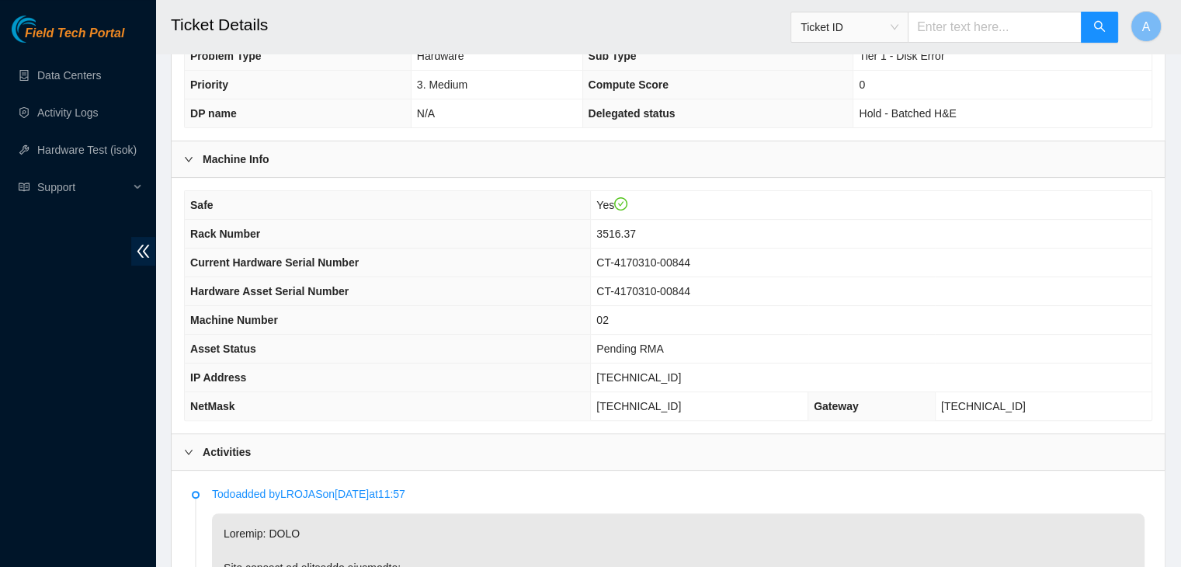
click at [681, 371] on span "[TECHNICAL_ID]" at bounding box center [638, 377] width 85 height 12
copy span "[TECHNICAL_ID]"
click at [681, 371] on span "[TECHNICAL_ID]" at bounding box center [638, 377] width 85 height 12
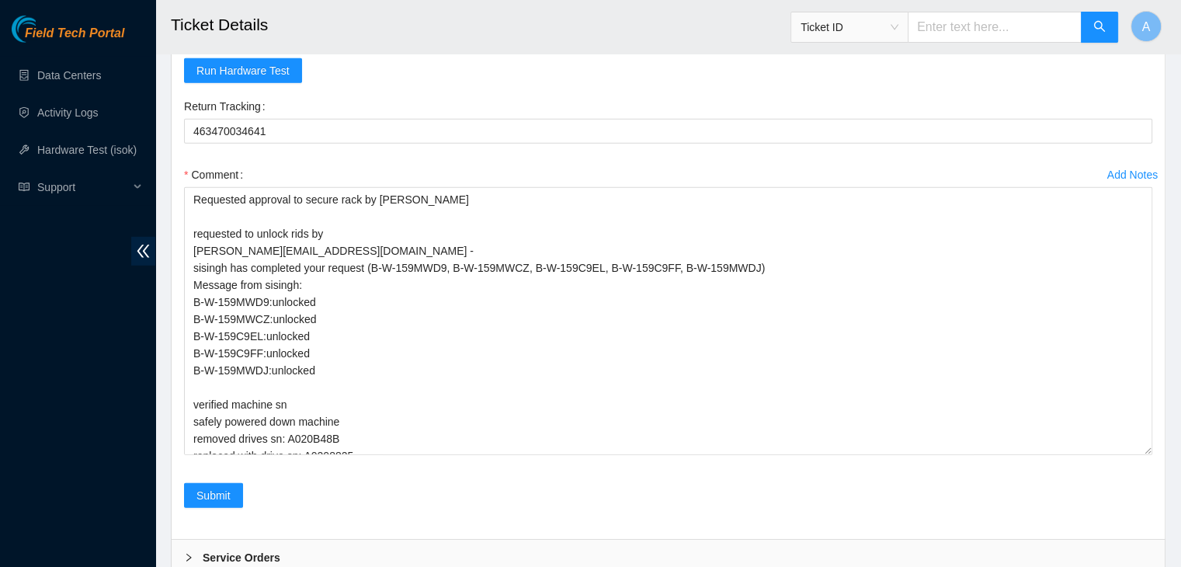
scroll to position [132, 0]
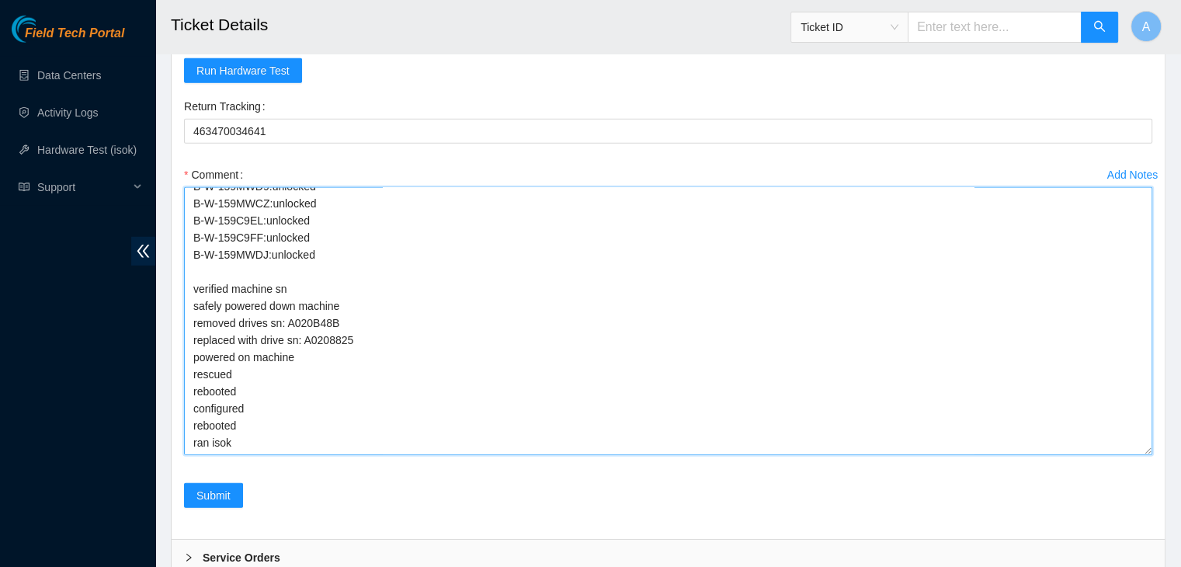
click at [408, 416] on textarea "Requested approval to secure rack by NIE Nigel requested to unlock rids by dhin…" at bounding box center [668, 321] width 968 height 268
paste textarea "330420 02-09-2025 11:57:15 66.198.8.109 COMPLETE Result Detail Message Ticket I…"
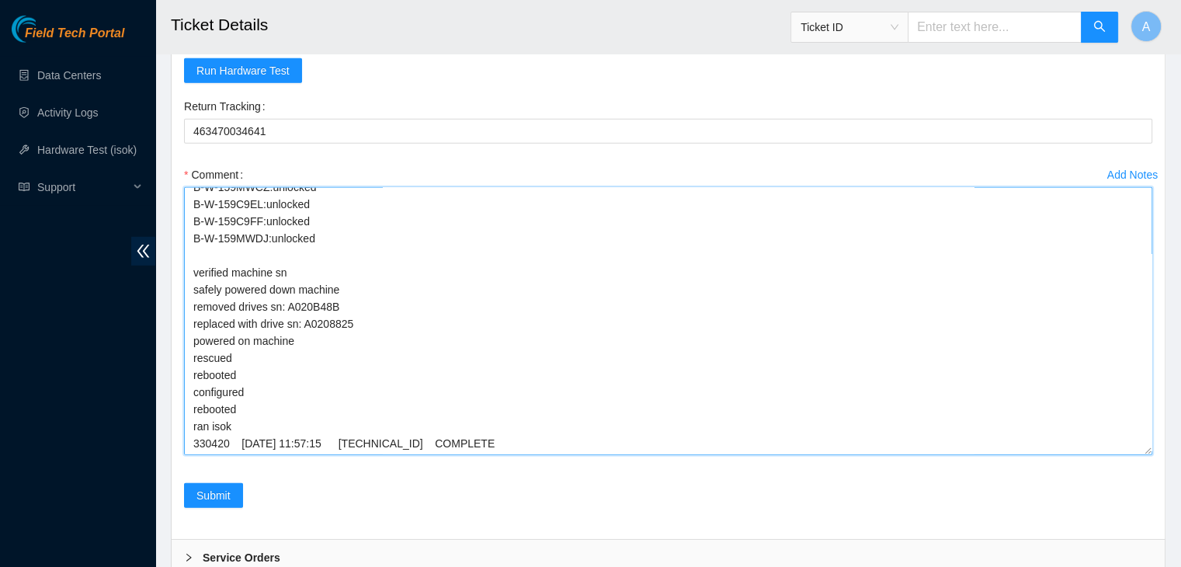
scroll to position [213, 0]
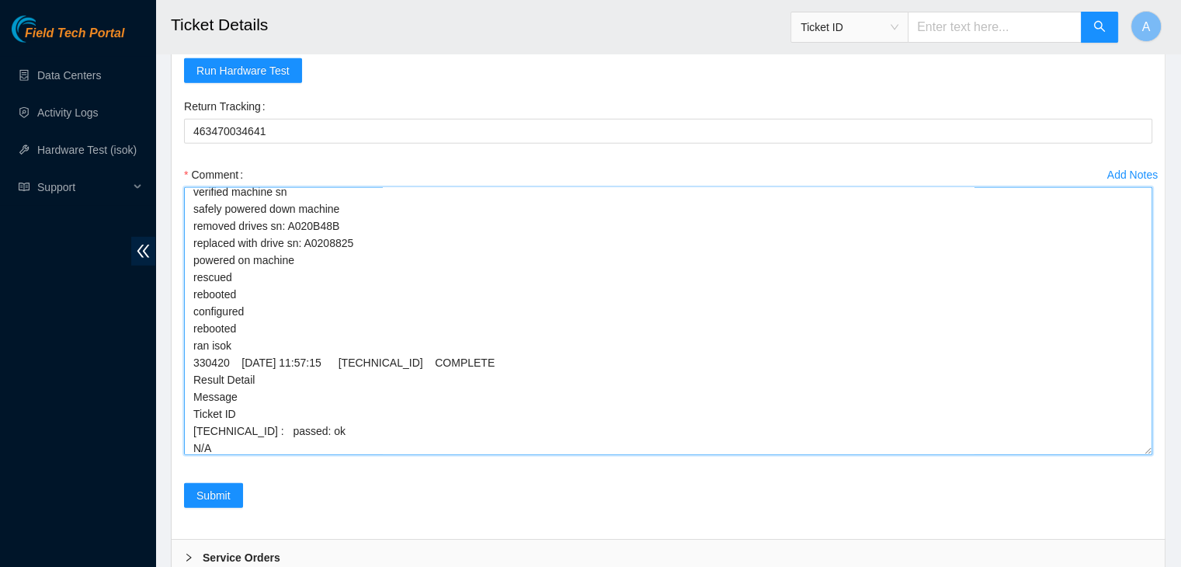
type textarea "Requested approval to secure rack by NIE Nigel requested to unlock rids by dhin…"
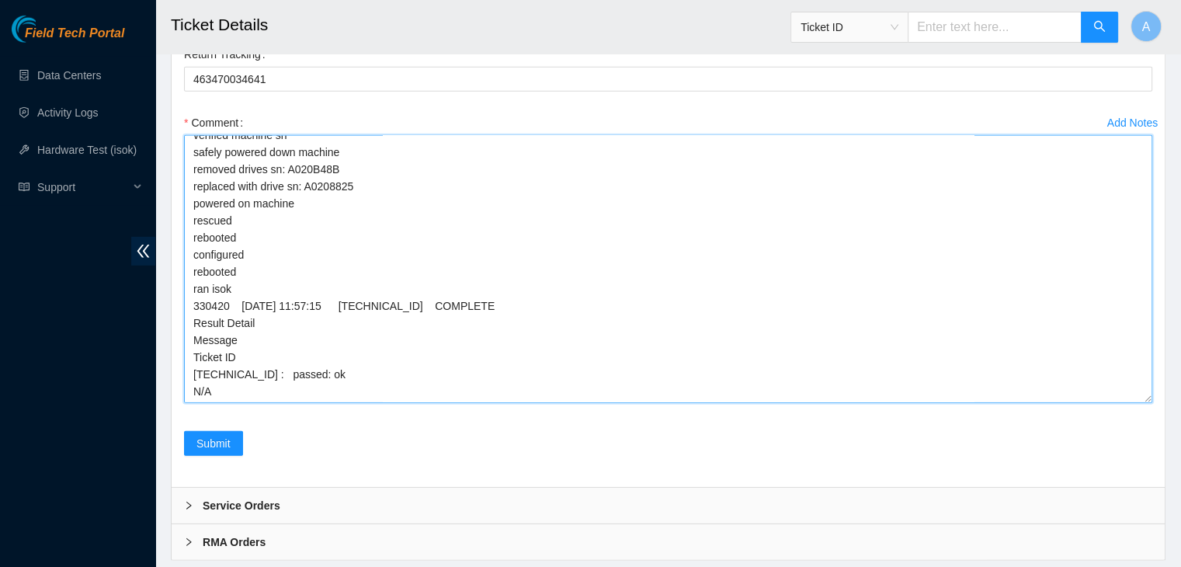
scroll to position [4551, 0]
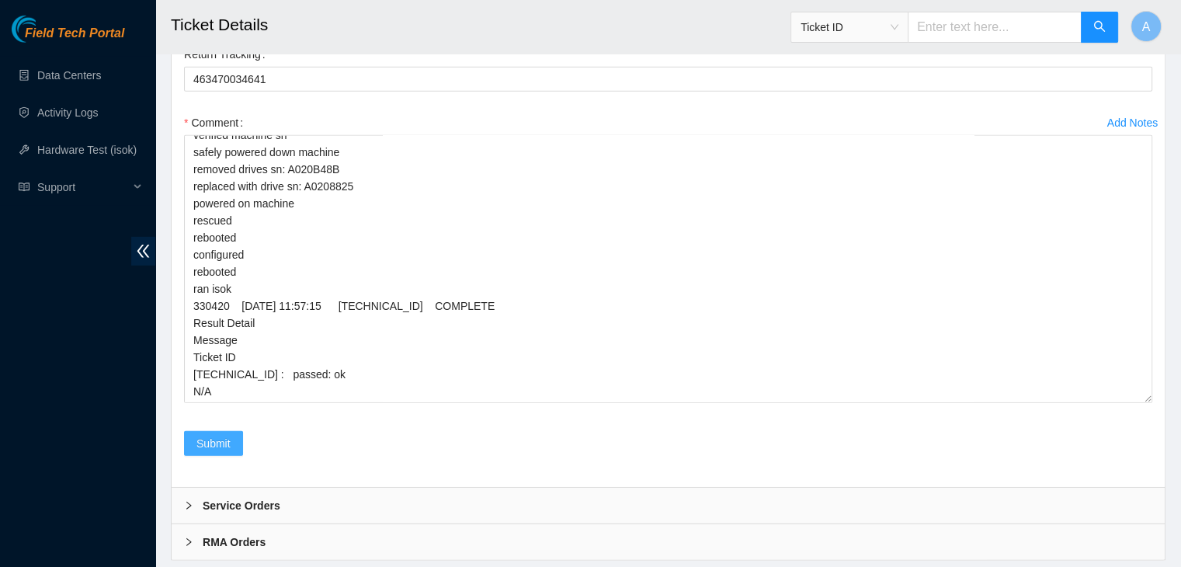
click at [217, 435] on span "Submit" at bounding box center [213, 443] width 34 height 17
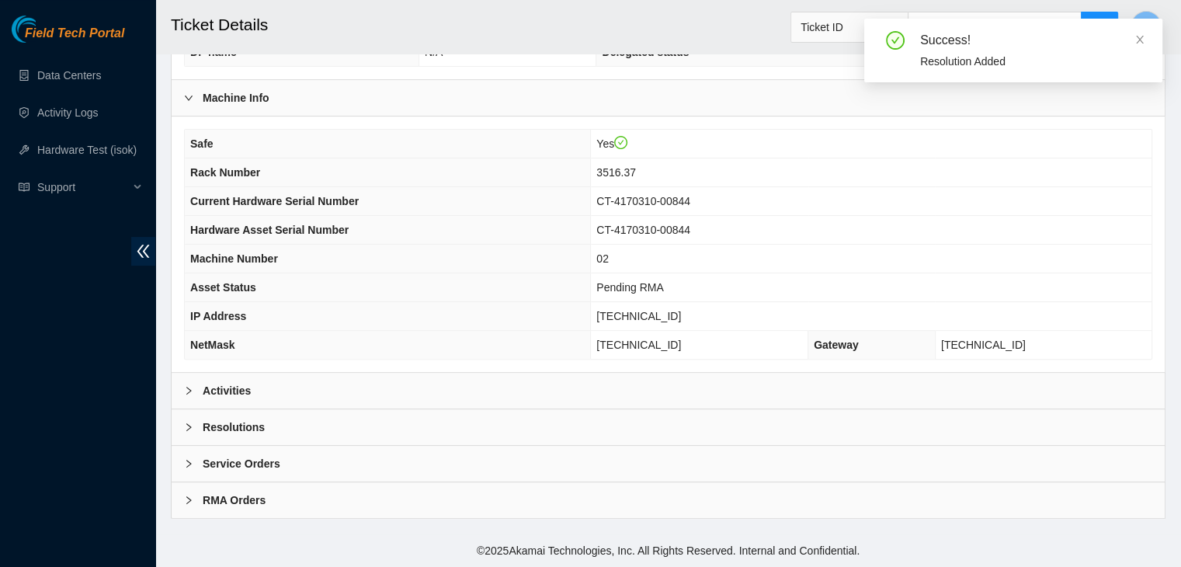
scroll to position [414, 0]
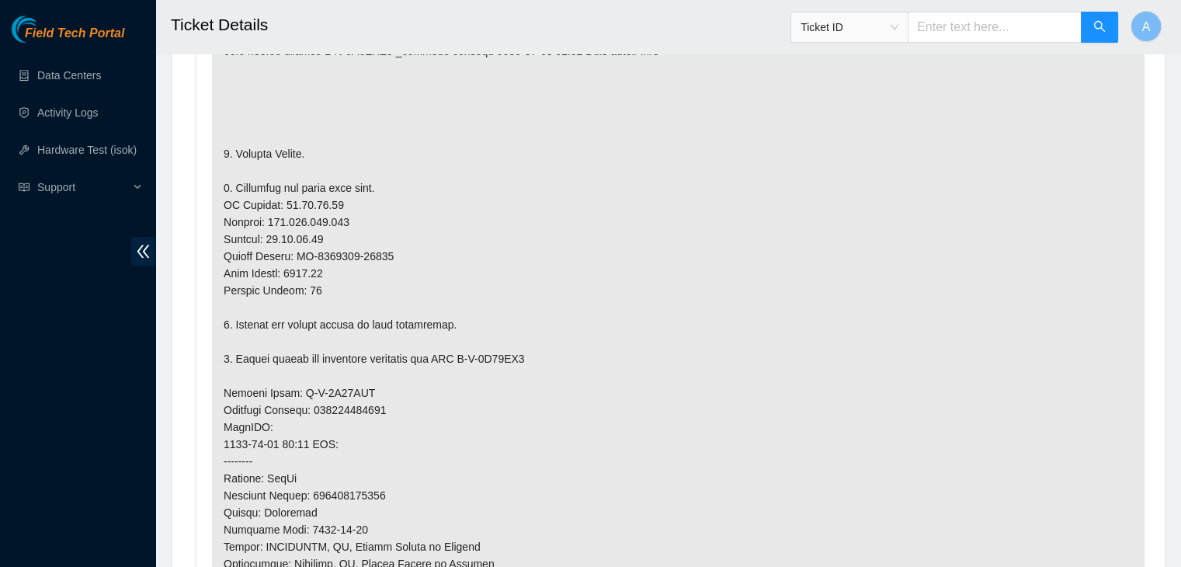
scroll to position [1003, 0]
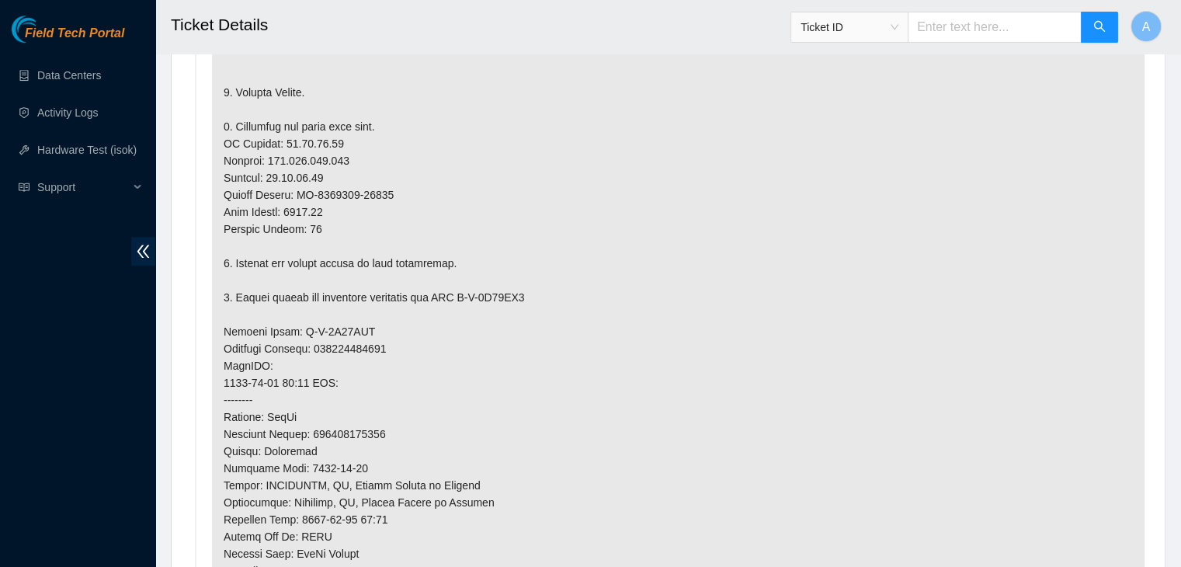
click at [713, 216] on p at bounding box center [678, 331] width 933 height 895
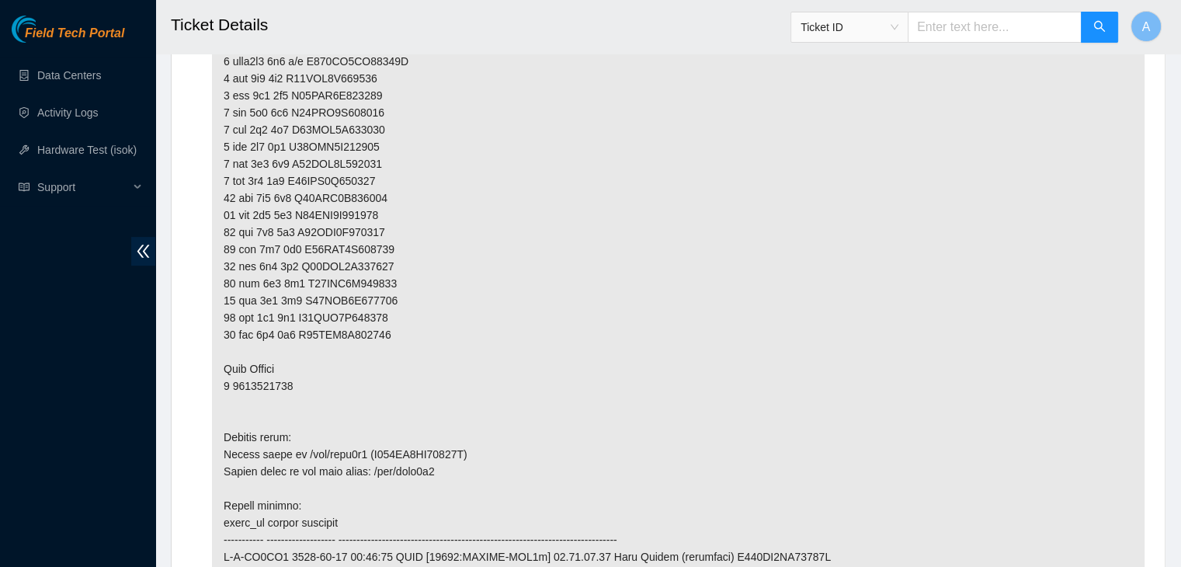
scroll to position [6451, 0]
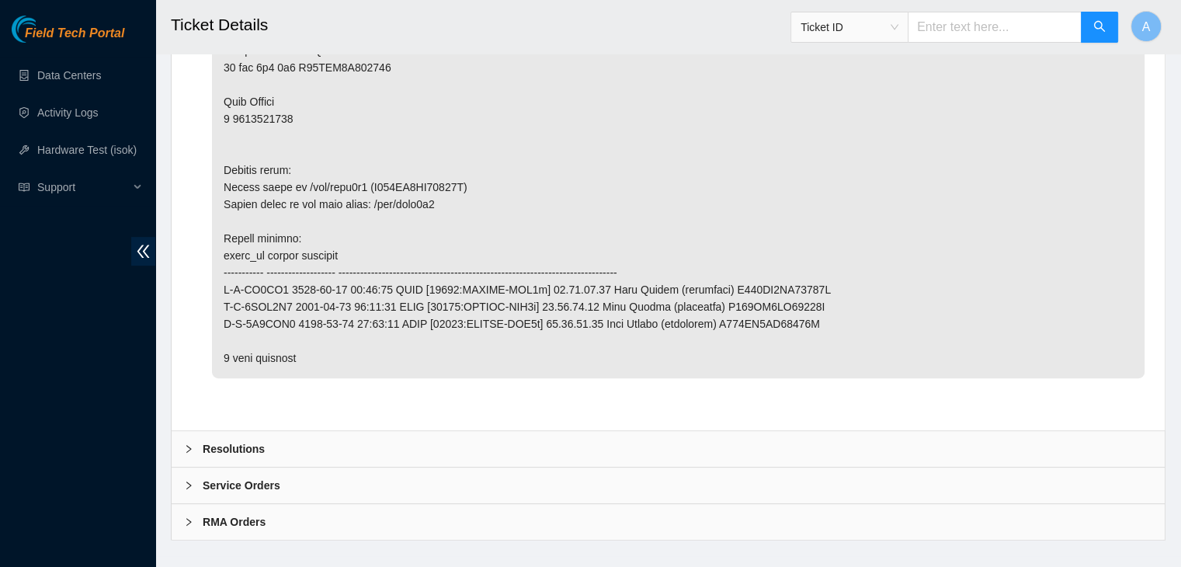
click at [485, 436] on div "Resolutions" at bounding box center [668, 449] width 993 height 36
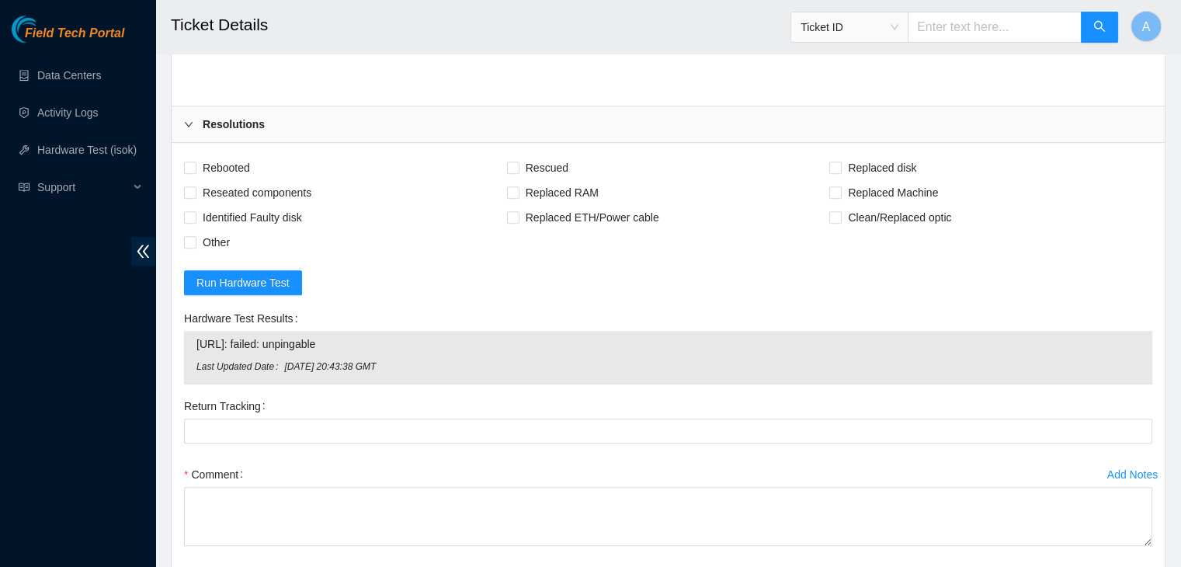
scroll to position [6781, 0]
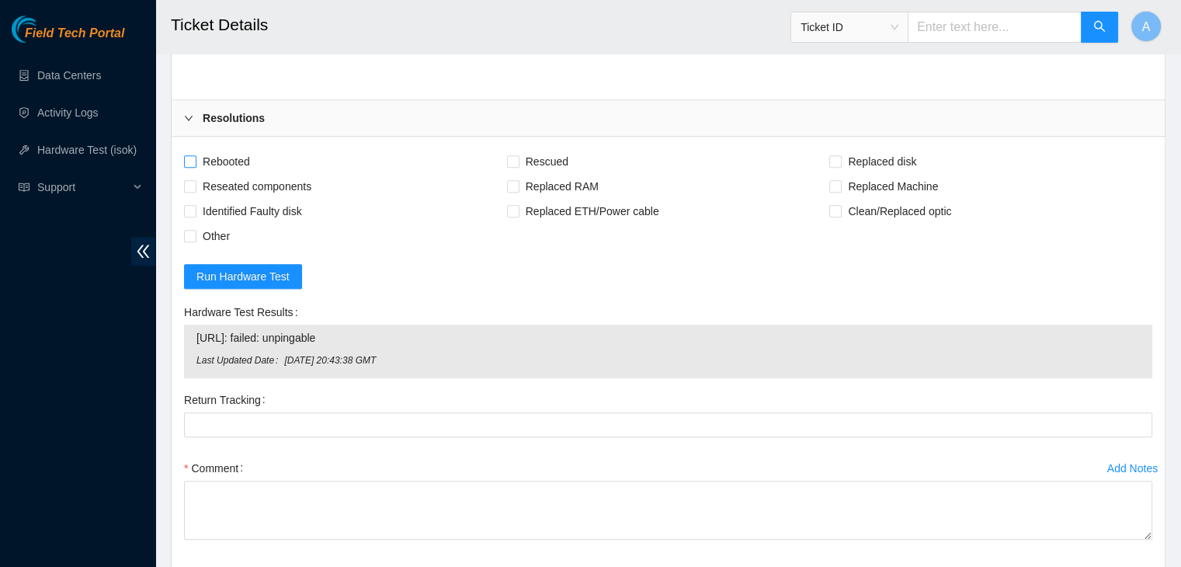
click at [251, 149] on span "Rebooted" at bounding box center [226, 161] width 60 height 25
click at [195, 155] on input "Rebooted" at bounding box center [189, 160] width 11 height 11
checkbox input "true"
click at [525, 149] on span "Rescued" at bounding box center [547, 161] width 55 height 25
click at [518, 155] on input "Rescued" at bounding box center [512, 160] width 11 height 11
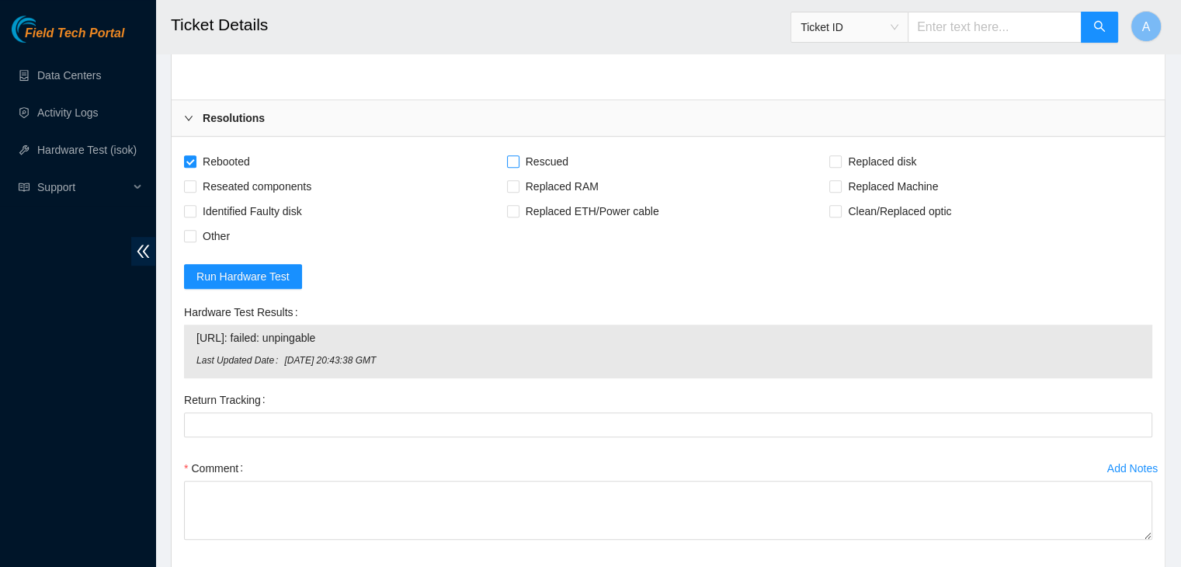
checkbox input "true"
click at [853, 174] on span "Replaced Machine" at bounding box center [893, 186] width 103 height 25
click at [840, 180] on input "Replaced Machine" at bounding box center [834, 185] width 11 height 11
checkbox input "true"
click at [235, 174] on span "Reseated components" at bounding box center [256, 186] width 121 height 25
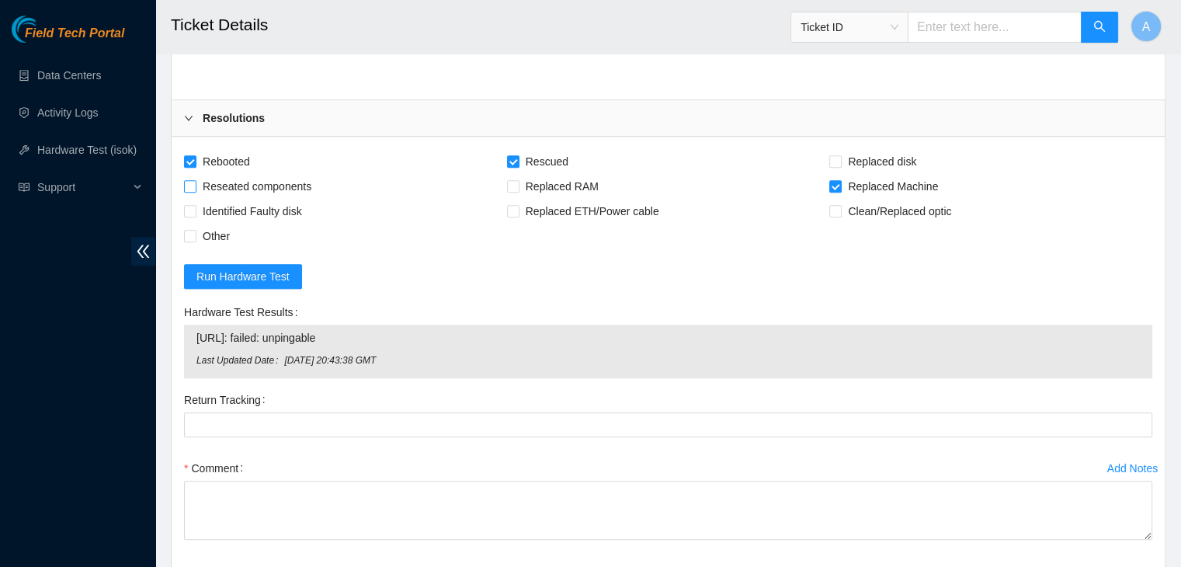
click at [195, 180] on input "Reseated components" at bounding box center [189, 185] width 11 height 11
checkbox input "true"
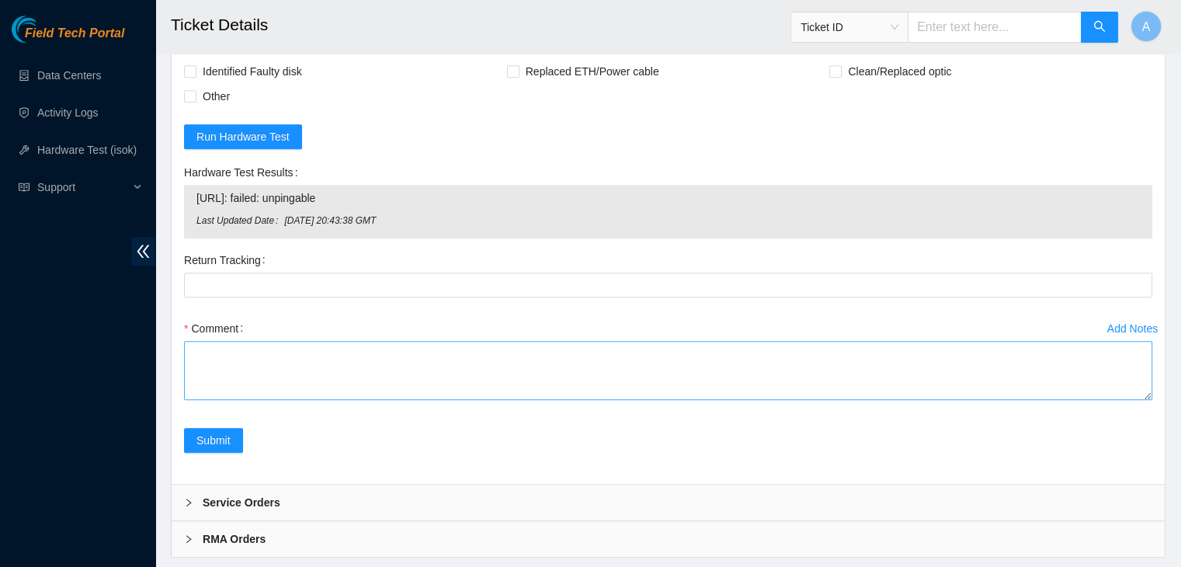
drag, startPoint x: 1150, startPoint y: 374, endPoint x: 1115, endPoint y: 542, distance: 172.1
click at [1115, 400] on textarea "Comment" at bounding box center [668, 370] width 968 height 59
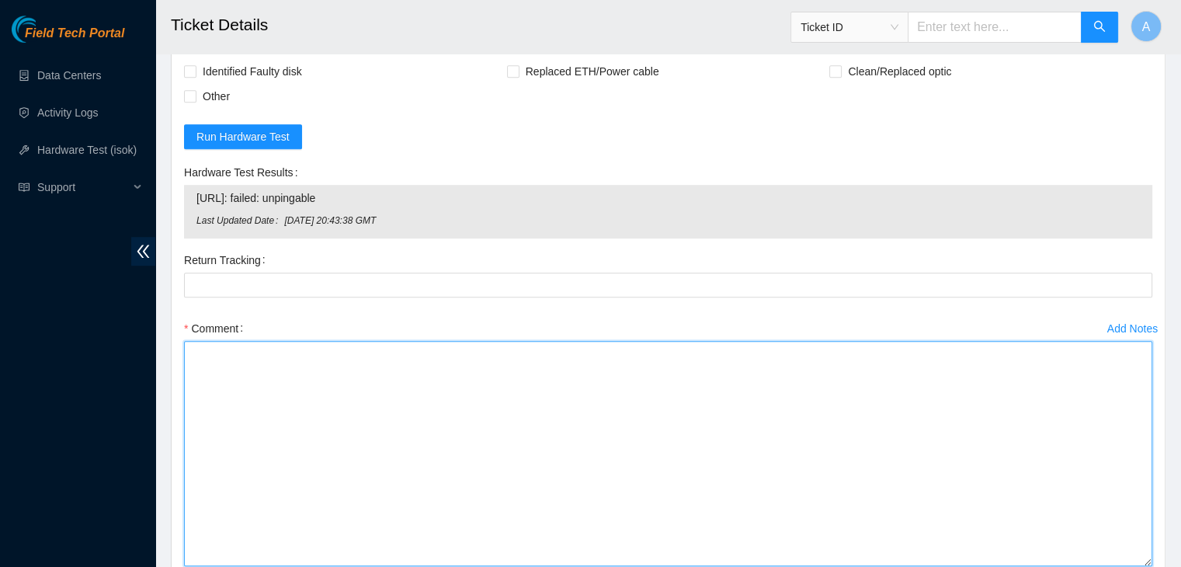
click at [921, 410] on textarea "Comment" at bounding box center [668, 453] width 968 height 225
type textarea "v"
click at [422, 392] on textarea "Requested approval to secure rack by NIE requested to unlock rids by NOCC" at bounding box center [668, 453] width 968 height 225
paste textarea "dhindsa.arya25@gmail.com - sisingh has completed your request (B-W-159MWD9, B-W…"
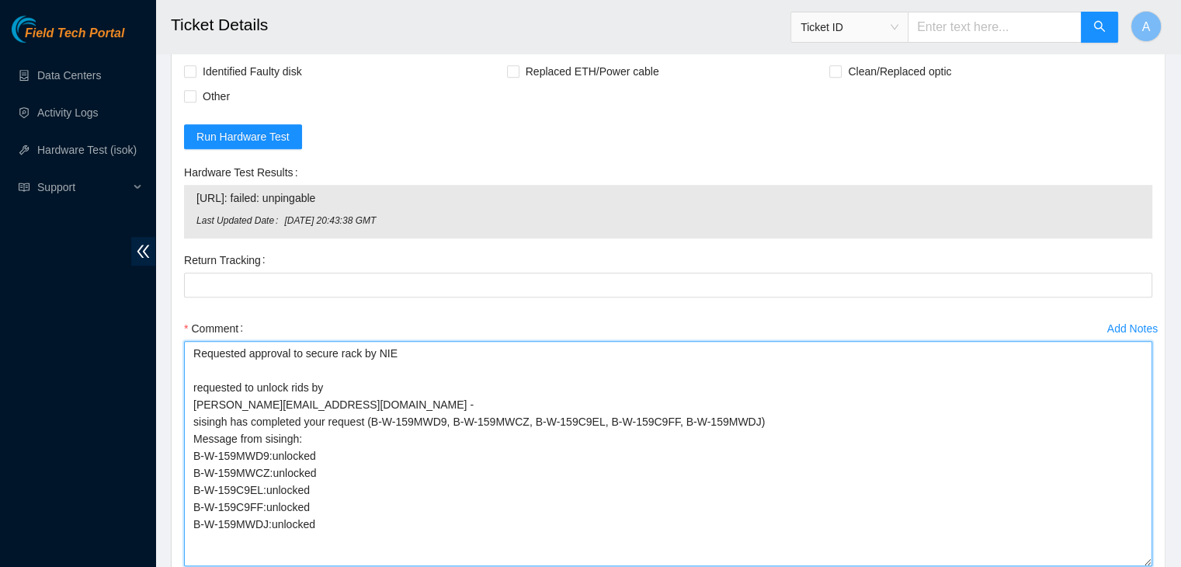
scroll to position [7104, 0]
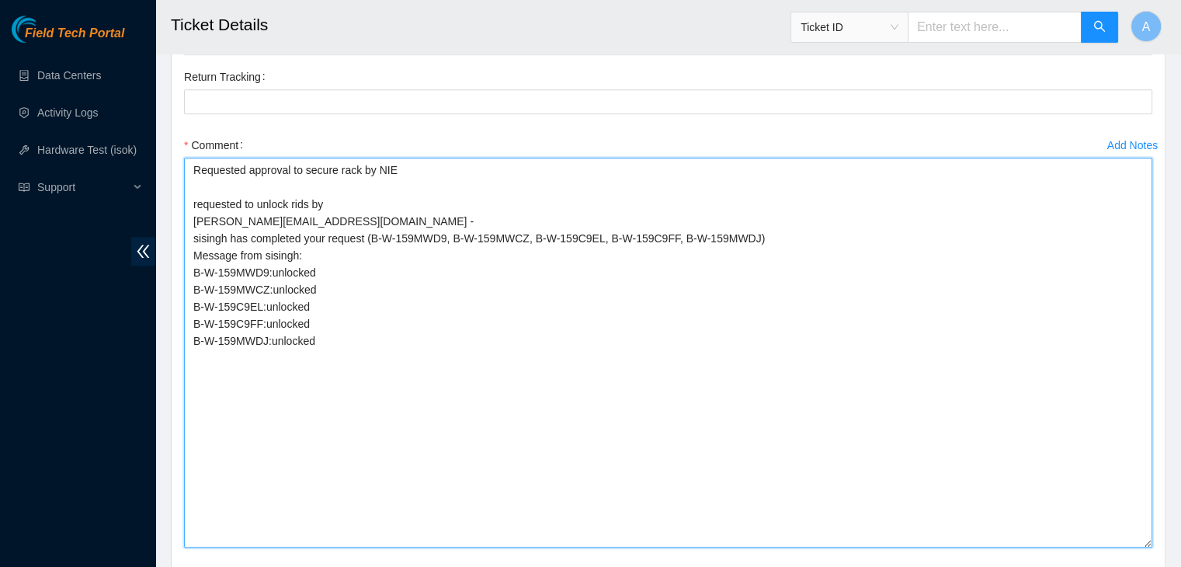
drag, startPoint x: 1146, startPoint y: 353, endPoint x: 1107, endPoint y: 530, distance: 180.4
click at [1107, 530] on textarea "Requested approval to secure rack by NIE requested to unlock rids by dhindsa.ar…" at bounding box center [668, 353] width 968 height 390
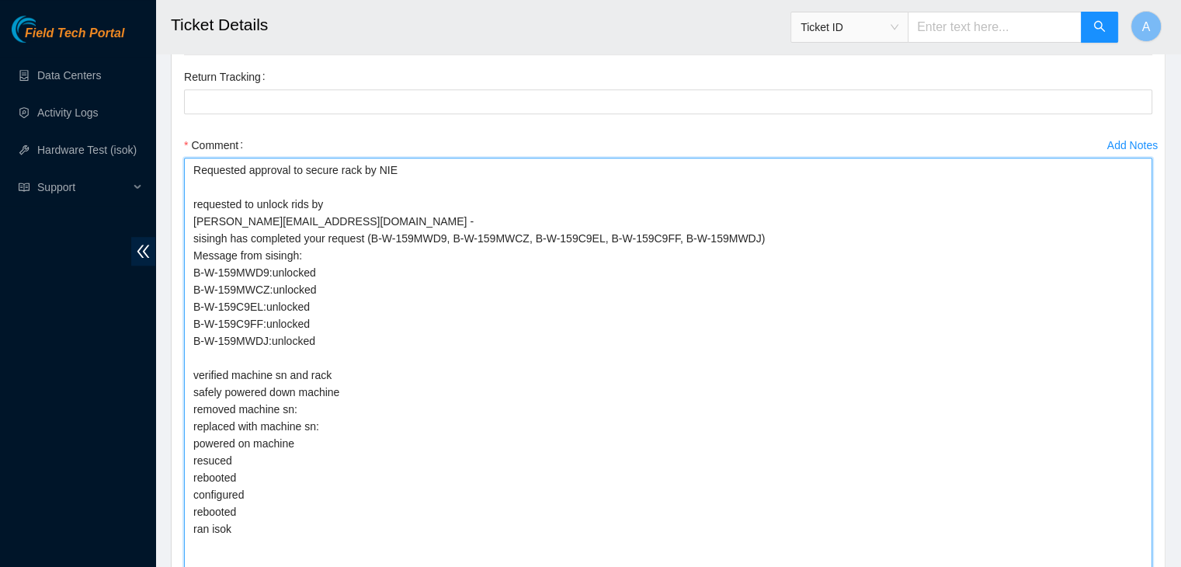
drag, startPoint x: 1151, startPoint y: 535, endPoint x: 1146, endPoint y: 603, distance: 67.8
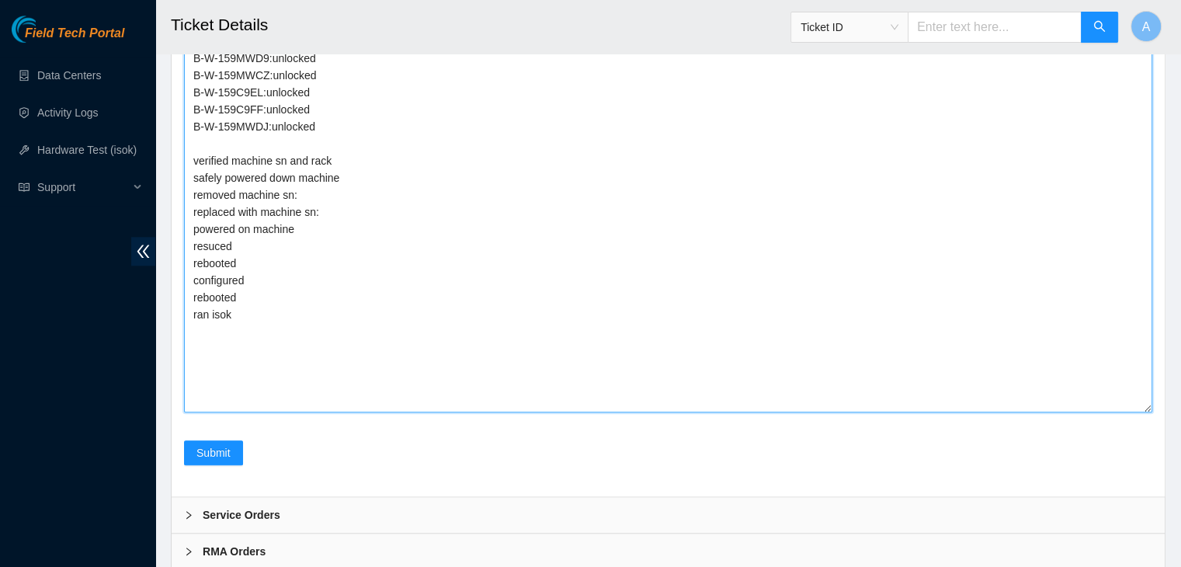
scroll to position [7328, 0]
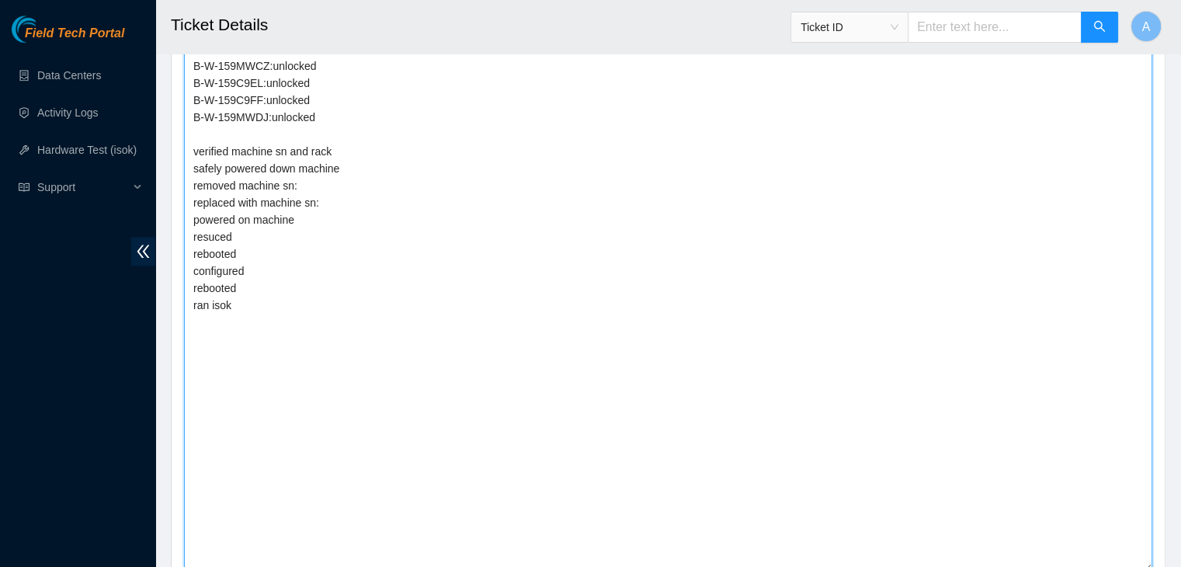
drag, startPoint x: 1150, startPoint y: 378, endPoint x: 1127, endPoint y: 548, distance: 170.9
click at [1127, 548] on textarea "Requested approval to secure rack by NIE requested to unlock rids by dhindsa.ar…" at bounding box center [668, 253] width 968 height 638
type textarea "Requested approval to secure rack by NIE requested to unlock rids by dhindsa.ar…"
click at [673, 450] on textarea "Requested approval to secure rack by NIE requested to unlock rids by dhindsa.ar…" at bounding box center [668, 253] width 968 height 639
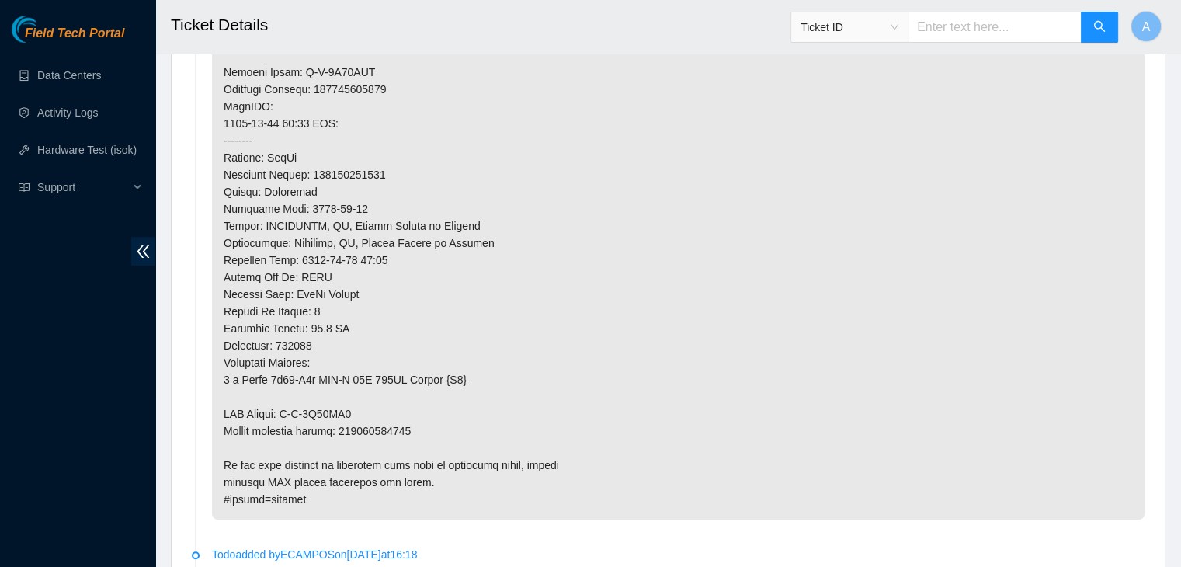
scroll to position [1274, 0]
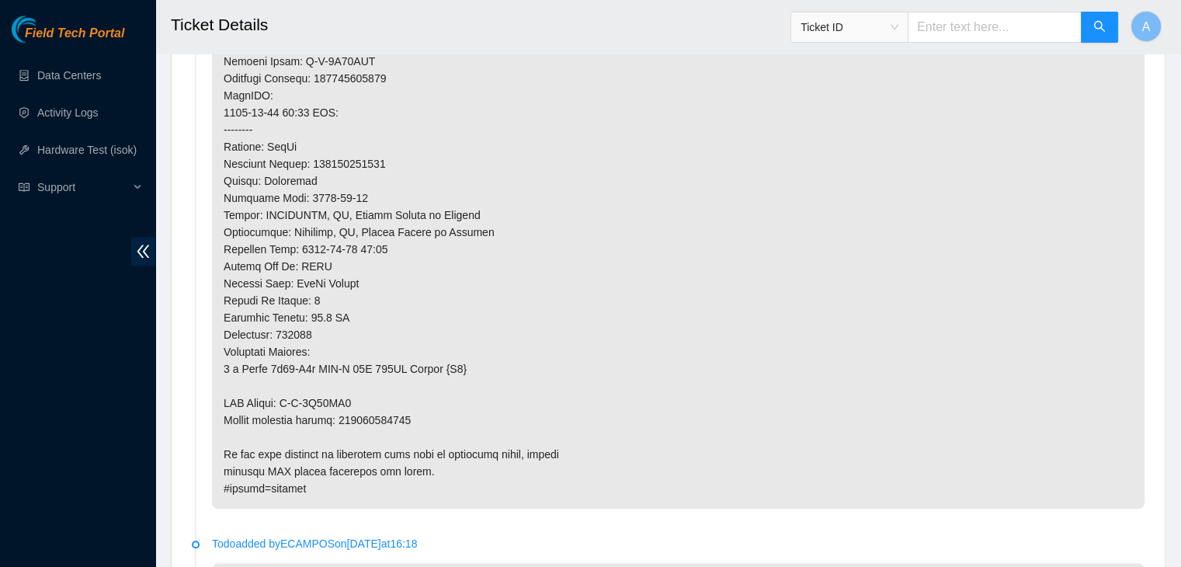
click at [398, 399] on p at bounding box center [678, 61] width 933 height 895
copy p "417328414976"
click at [398, 399] on p at bounding box center [678, 61] width 933 height 895
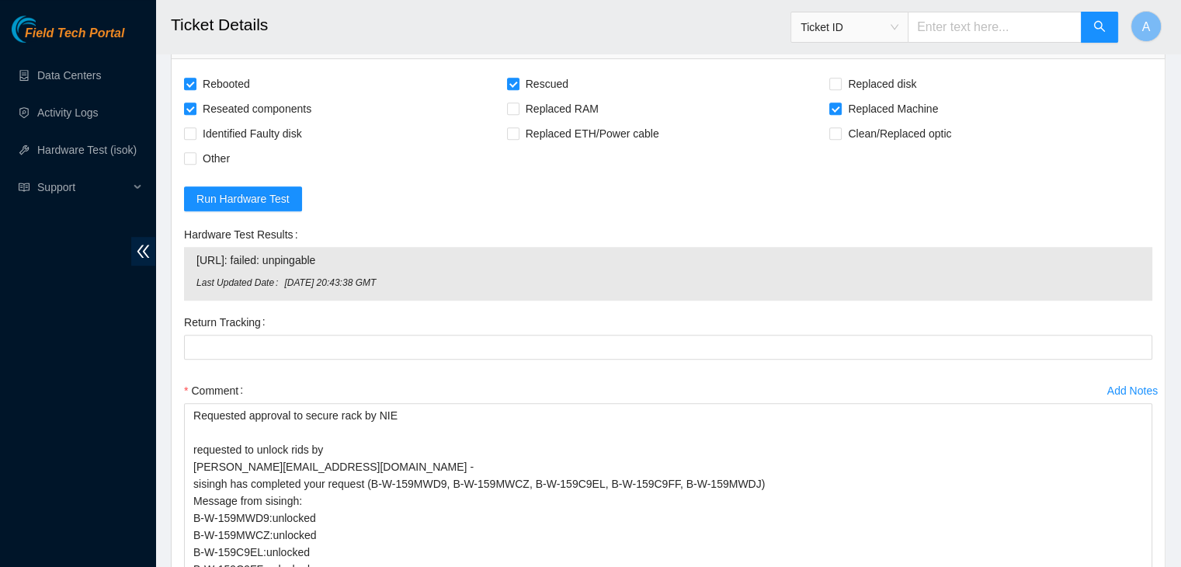
scroll to position [7097, 0]
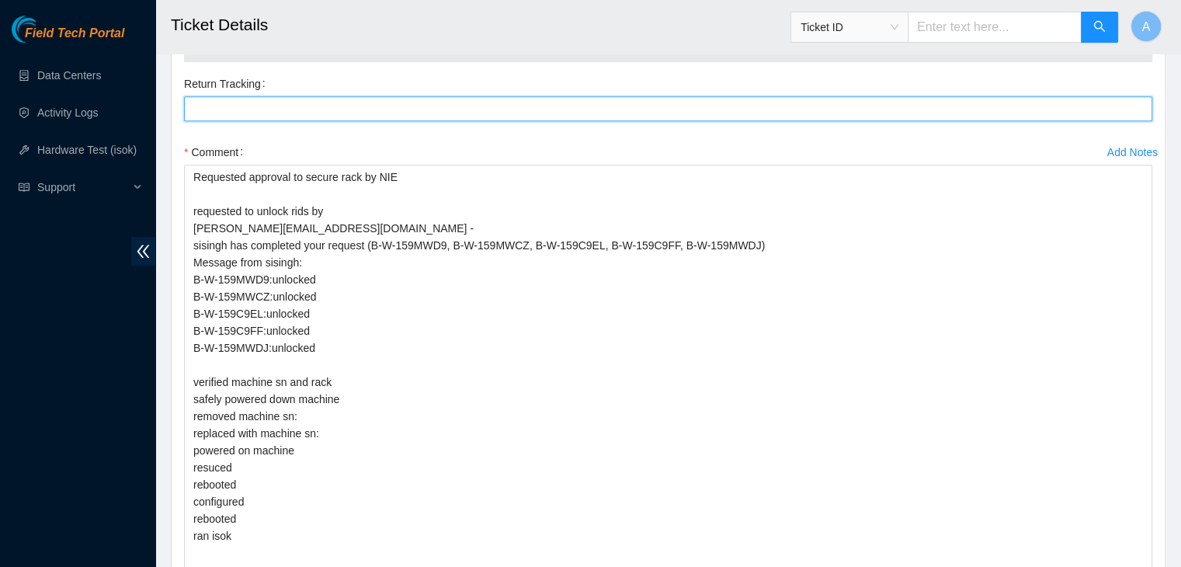
click at [623, 96] on Tracking "Return Tracking" at bounding box center [668, 108] width 968 height 25
paste Tracking "417328414976"
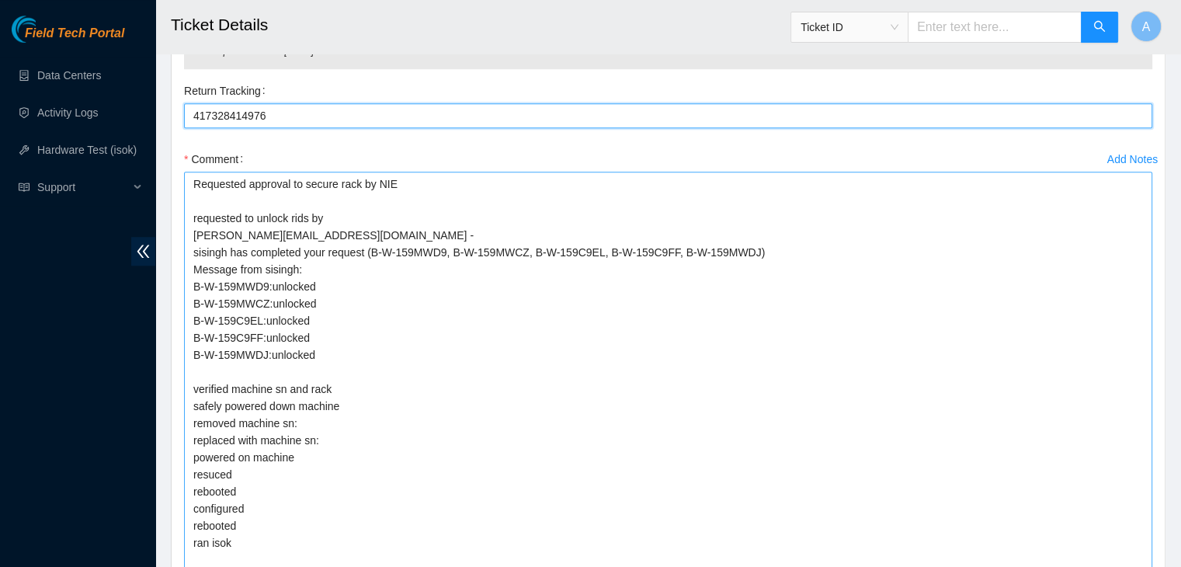
scroll to position [7091, 0]
type Tracking "417328414976"
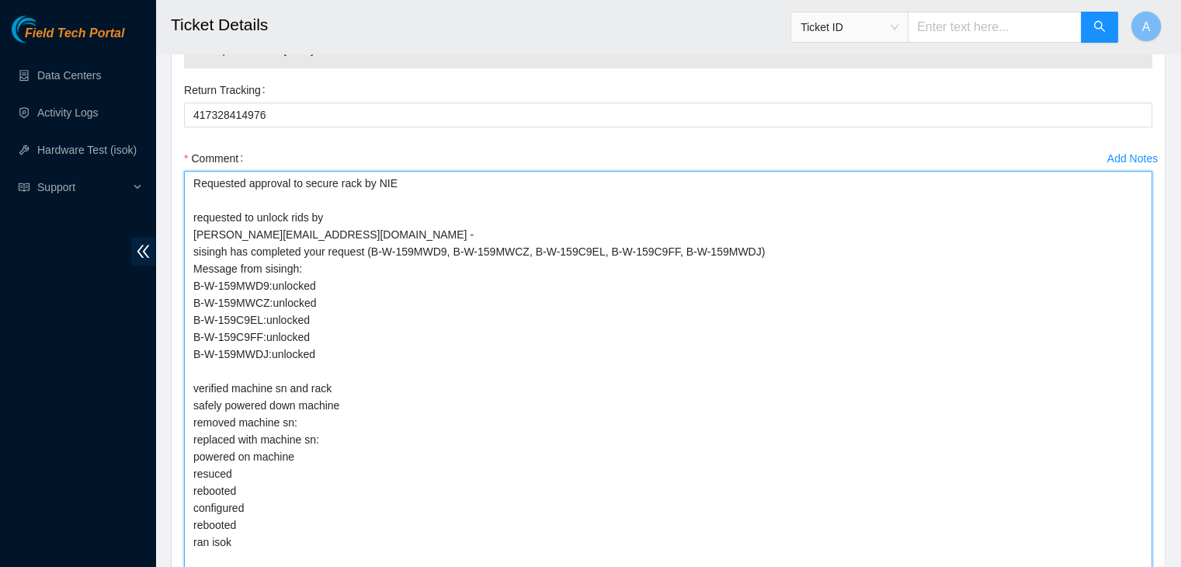
click at [410, 402] on textarea "Requested approval to secure rack by NIE requested to unlock rids by dhindsa.ar…" at bounding box center [668, 490] width 968 height 639
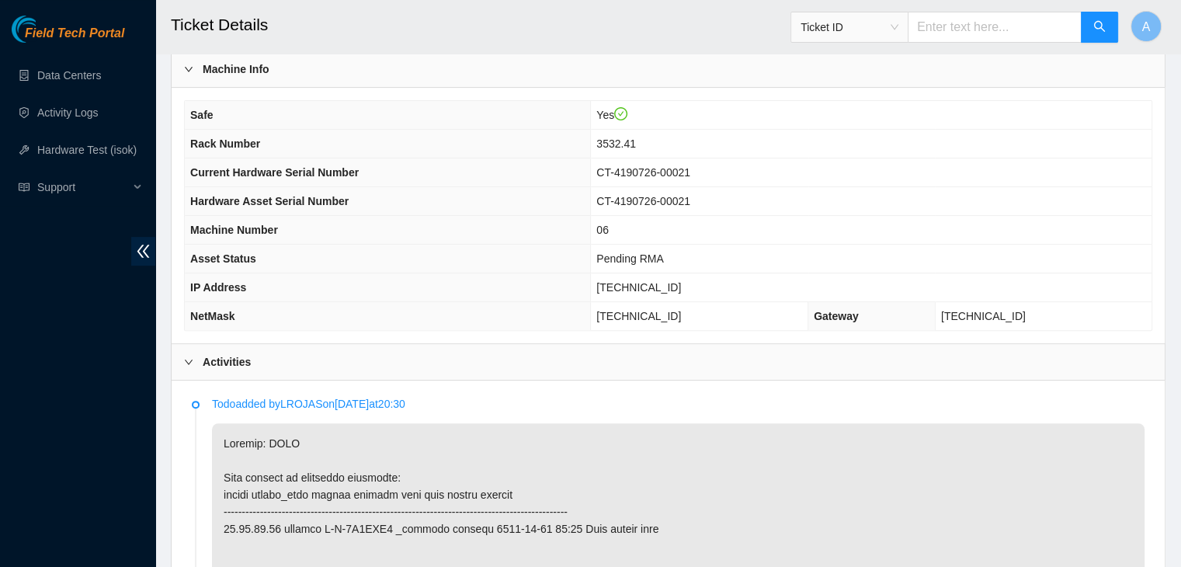
scroll to position [459, 0]
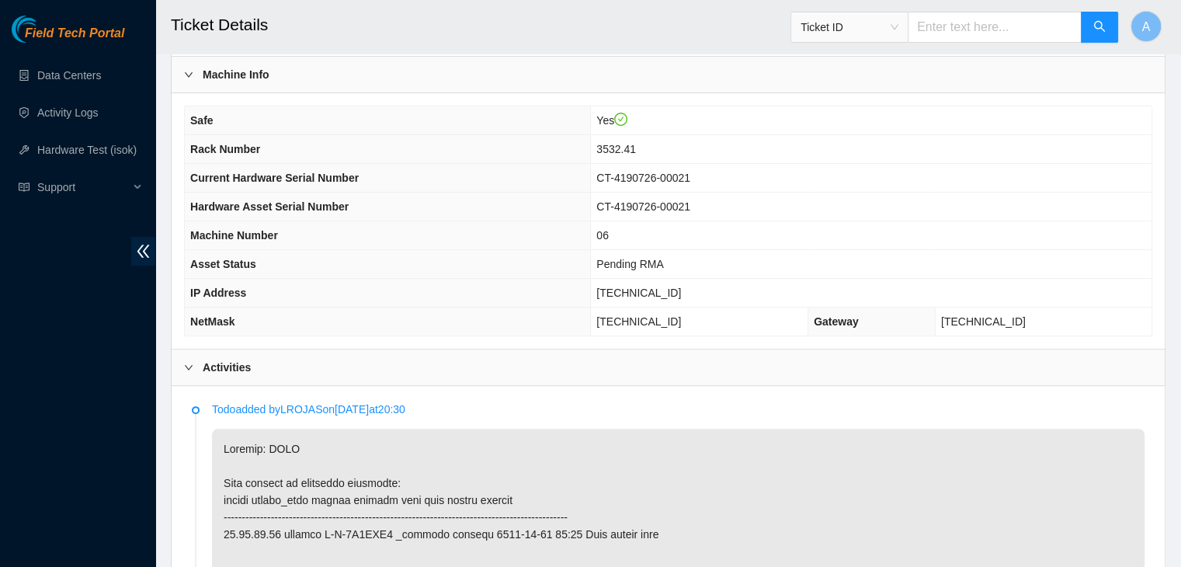
click at [686, 172] on span "CT-4190726-00021" at bounding box center [643, 178] width 94 height 12
copy span "CT-4190726-00021"
click at [686, 172] on span "CT-4190726-00021" at bounding box center [643, 178] width 94 height 12
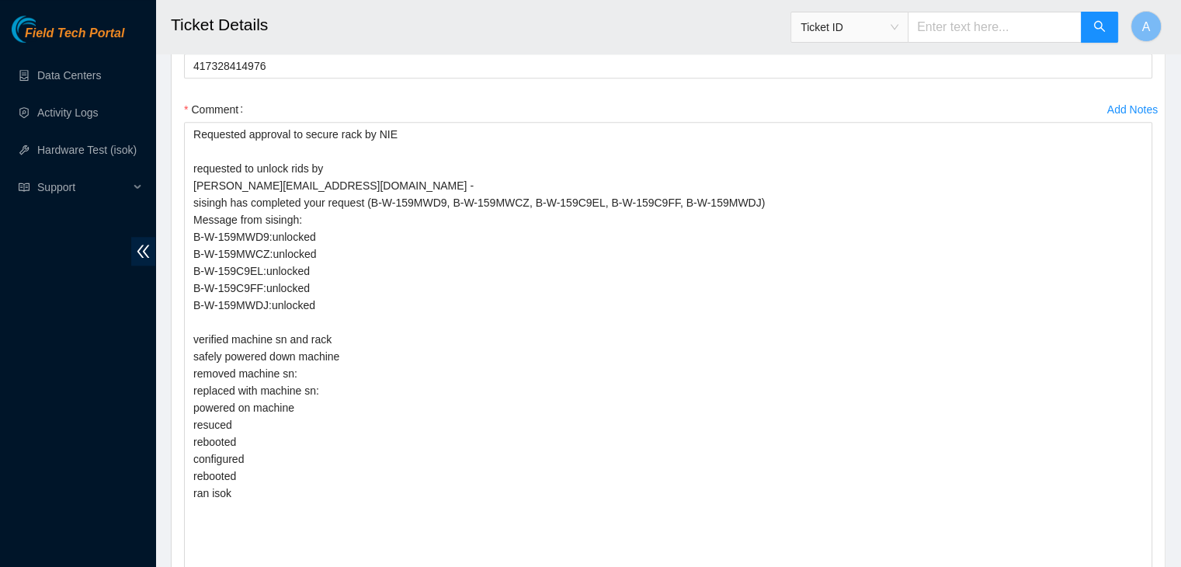
scroll to position [7086, 0]
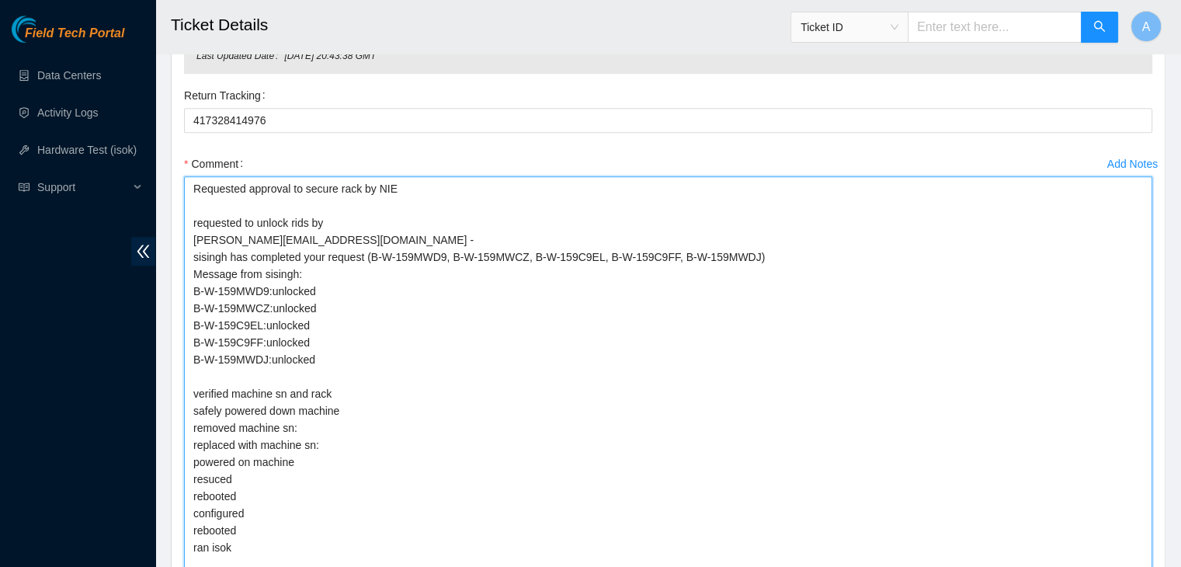
click at [561, 414] on textarea "Requested approval to secure rack by NIE requested to unlock rids by dhindsa.ar…" at bounding box center [668, 495] width 968 height 639
click at [565, 408] on textarea "Requested approval to secure rack by NIE requested to unlock rids by dhindsa.ar…" at bounding box center [668, 495] width 968 height 639
paste textarea "CT-4190726-00021"
click at [558, 433] on textarea "Requested approval to secure rack by NIE requested to unlock rids by dhindsa.ar…" at bounding box center [668, 495] width 968 height 639
click at [571, 420] on textarea "Requested approval to secure rack by NIE requested to unlock rids by dhindsa.ar…" at bounding box center [668, 495] width 968 height 639
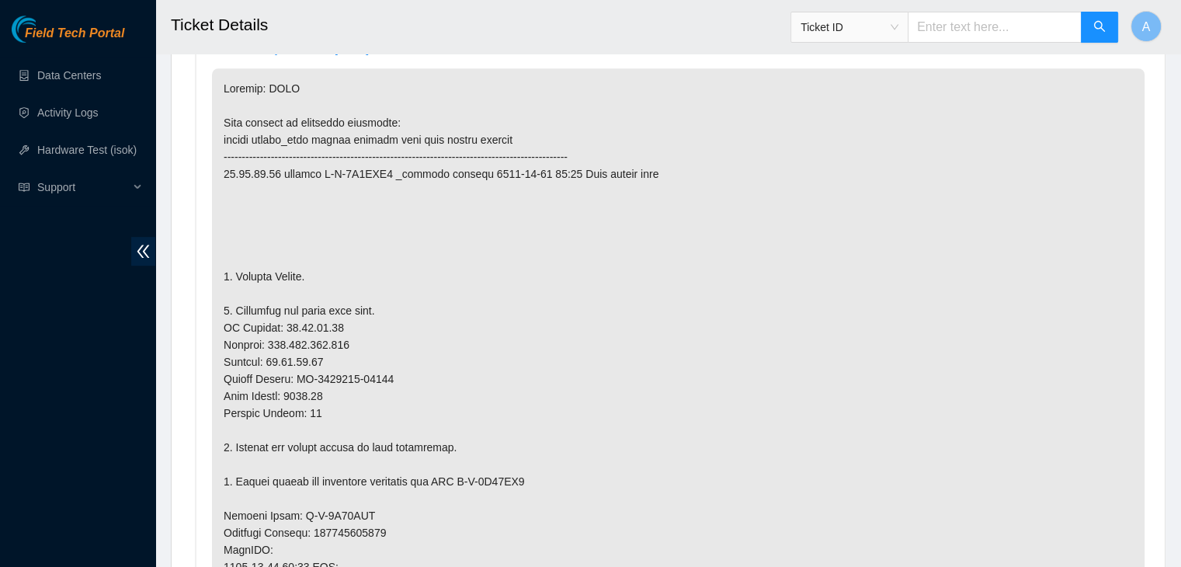
scroll to position [816, 0]
click at [357, 362] on p at bounding box center [678, 518] width 933 height 895
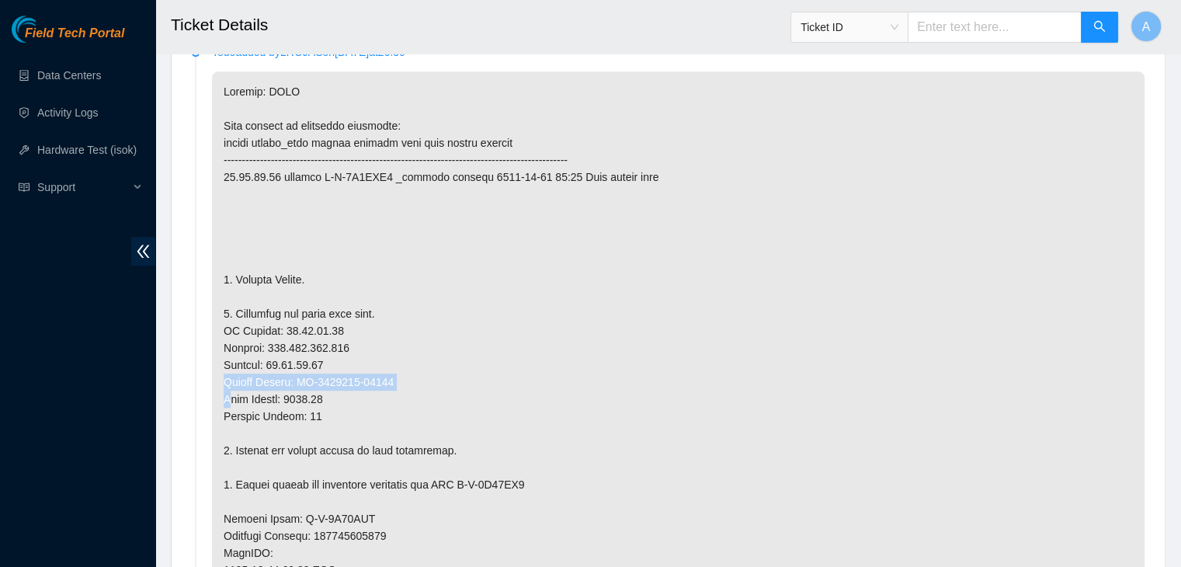
click at [357, 362] on p at bounding box center [678, 518] width 933 height 895
click at [392, 363] on p at bounding box center [678, 518] width 933 height 895
drag, startPoint x: 392, startPoint y: 363, endPoint x: 301, endPoint y: 355, distance: 92.0
click at [301, 355] on p at bounding box center [678, 518] width 933 height 895
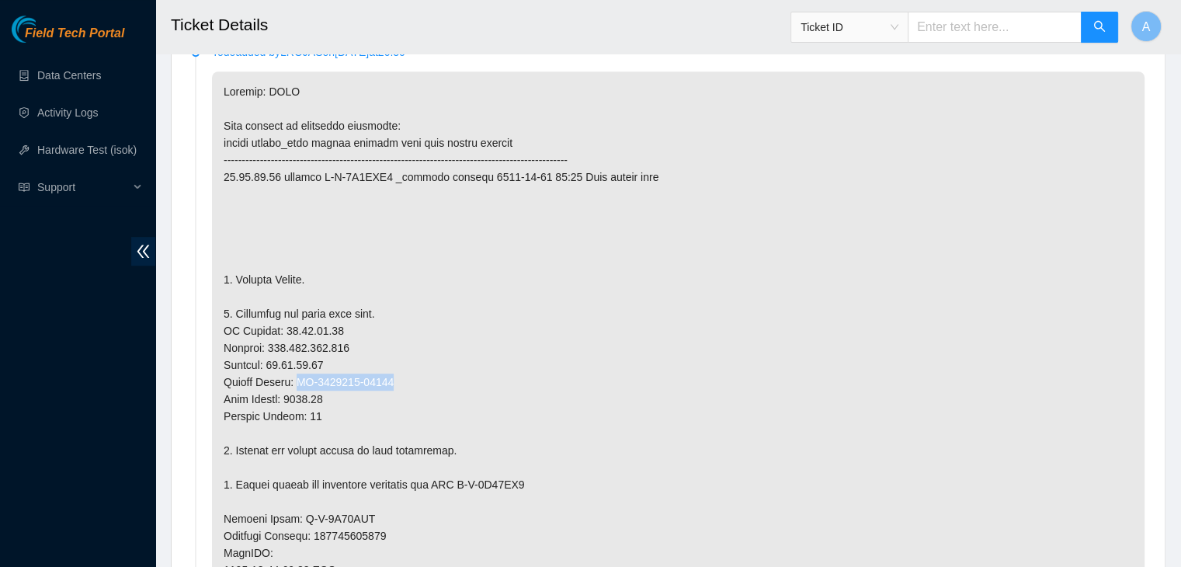
copy p "CT-4190809-00013"
click at [301, 355] on p at bounding box center [678, 518] width 933 height 895
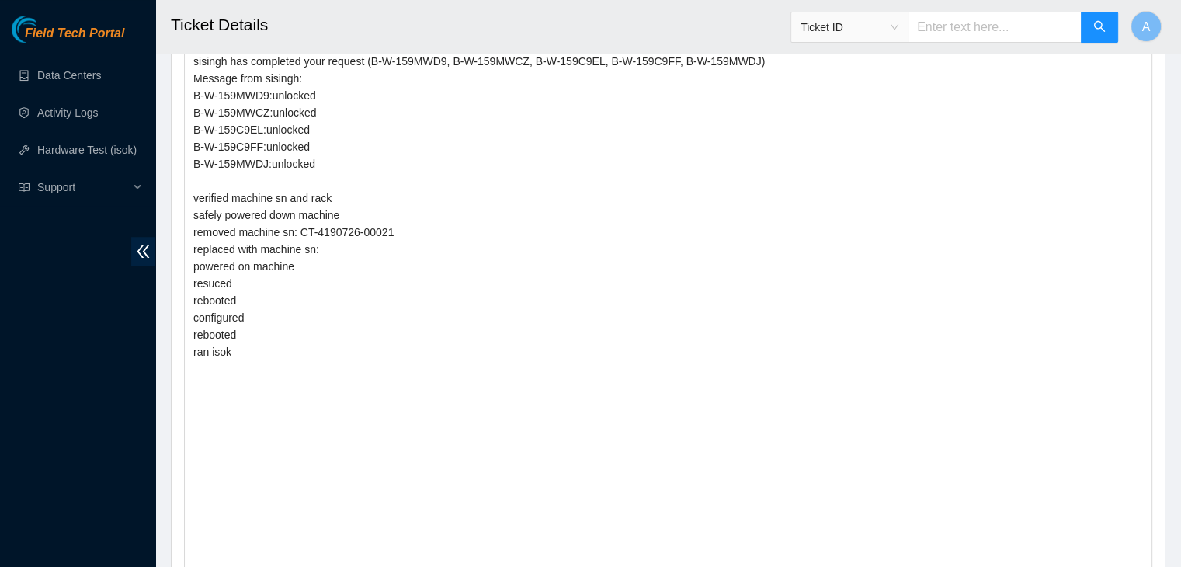
scroll to position [7279, 0]
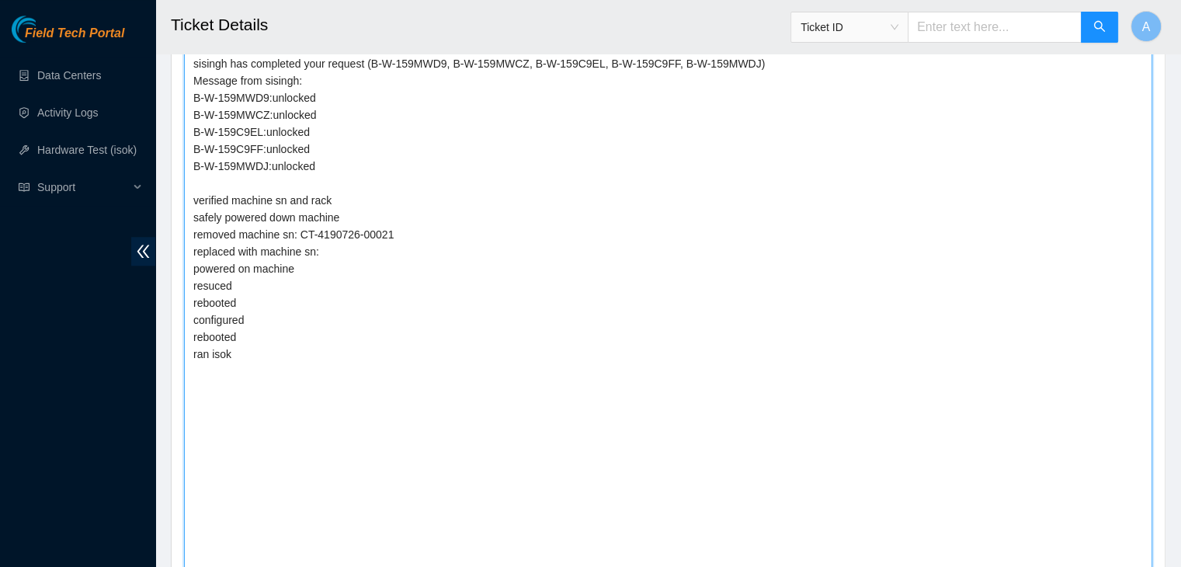
click at [415, 292] on textarea "Requested approval to secure rack by NIE requested to unlock rids by dhindsa.ar…" at bounding box center [668, 302] width 968 height 639
click at [485, 226] on textarea "Requested approval to secure rack by NIE requested to unlock rids by dhindsa.ar…" at bounding box center [668, 302] width 968 height 639
paste textarea "CT-4190809-00013"
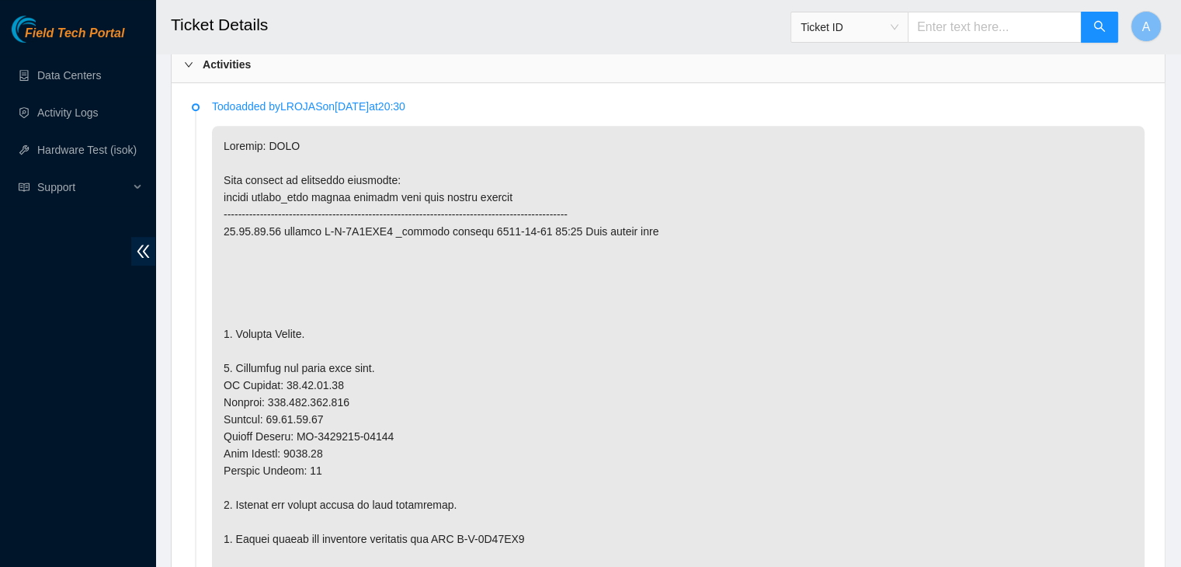
scroll to position [763, 0]
click at [746, 386] on p at bounding box center [678, 571] width 933 height 895
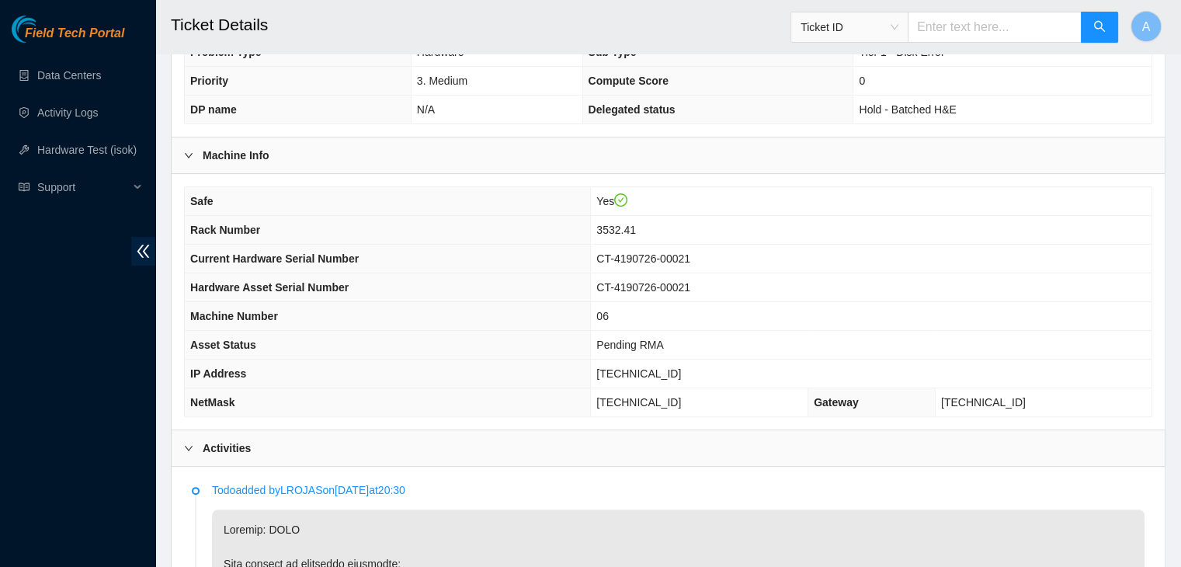
scroll to position [374, 0]
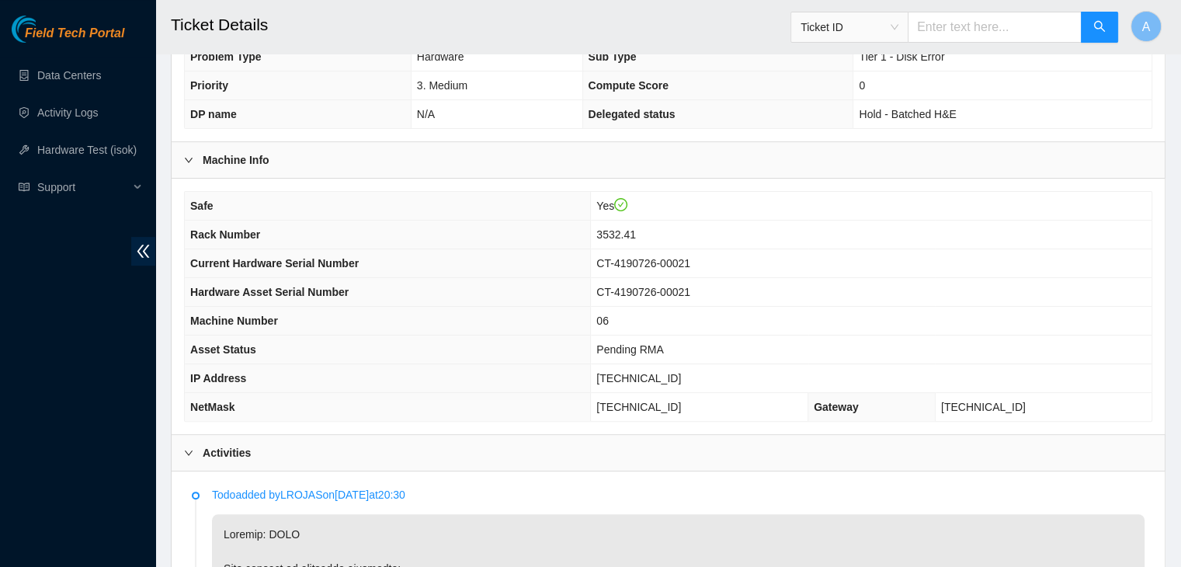
click at [672, 372] on span "23.32.16.73" at bounding box center [638, 378] width 85 height 12
copy span "23.32.16.73"
click at [672, 372] on span "23.32.16.73" at bounding box center [638, 378] width 85 height 12
click at [673, 372] on span "23.32.16.73" at bounding box center [638, 378] width 85 height 12
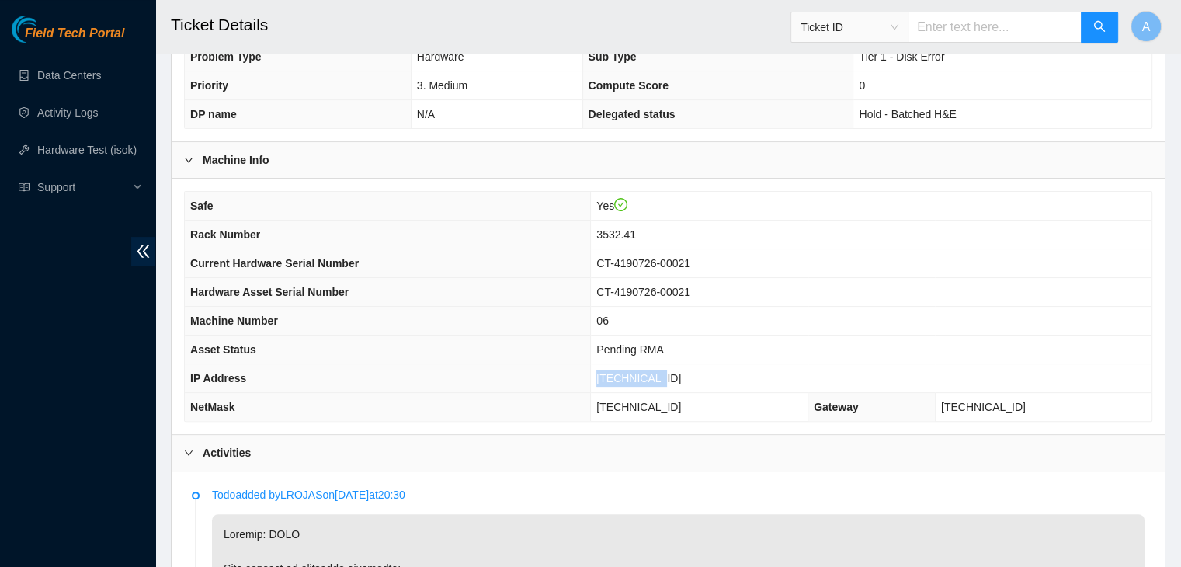
click at [673, 372] on span "23.32.16.73" at bounding box center [638, 378] width 85 height 12
click at [113, 377] on div "Field Tech Portal Data Centers Activity Logs Hardware Test (isok) Support" at bounding box center [77, 291] width 155 height 551
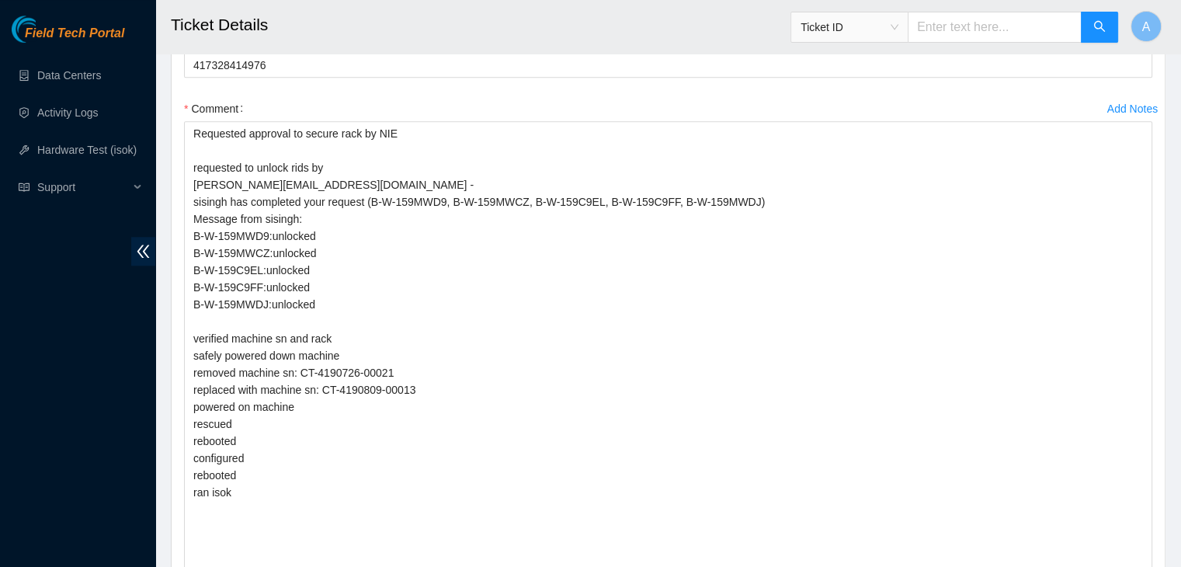
scroll to position [7142, 0]
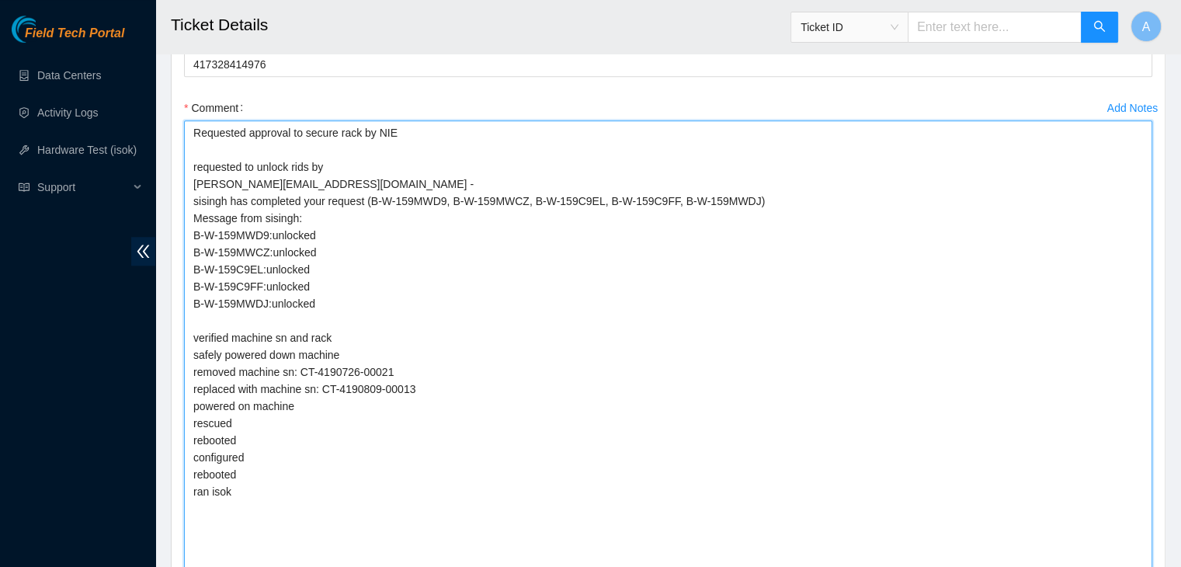
click at [325, 526] on textarea "Requested approval to secure rack by NIE requested to unlock rids by dhindsa.ar…" at bounding box center [668, 439] width 968 height 639
paste textarea "330393 02-09-2025 11:31:29 23.32.16.73 COMPLETE Result Detail Message Ticket ID…"
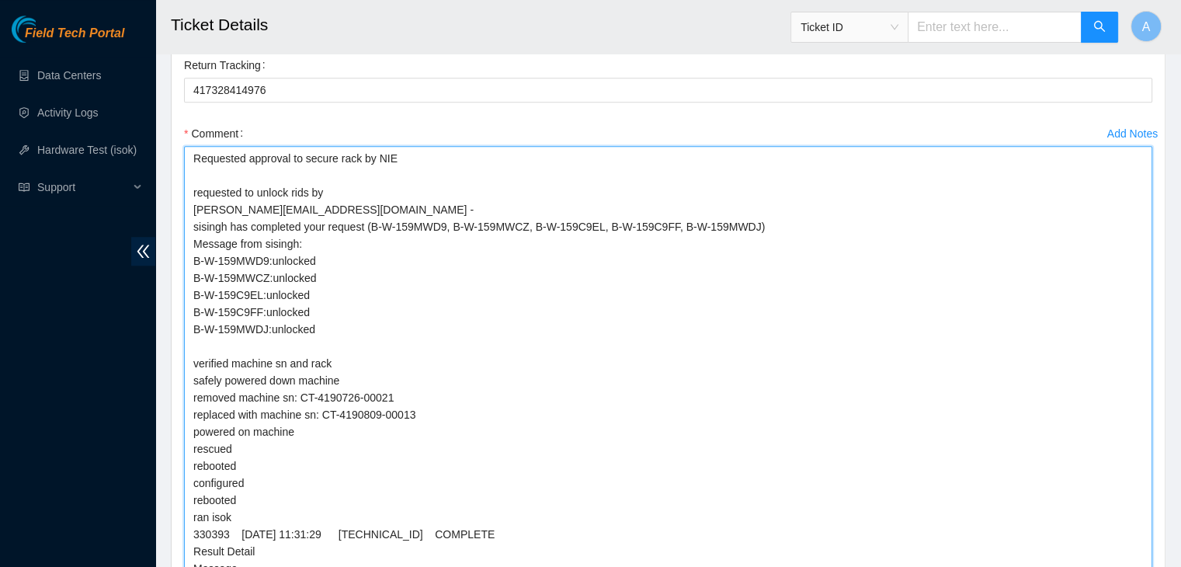
scroll to position [7108, 0]
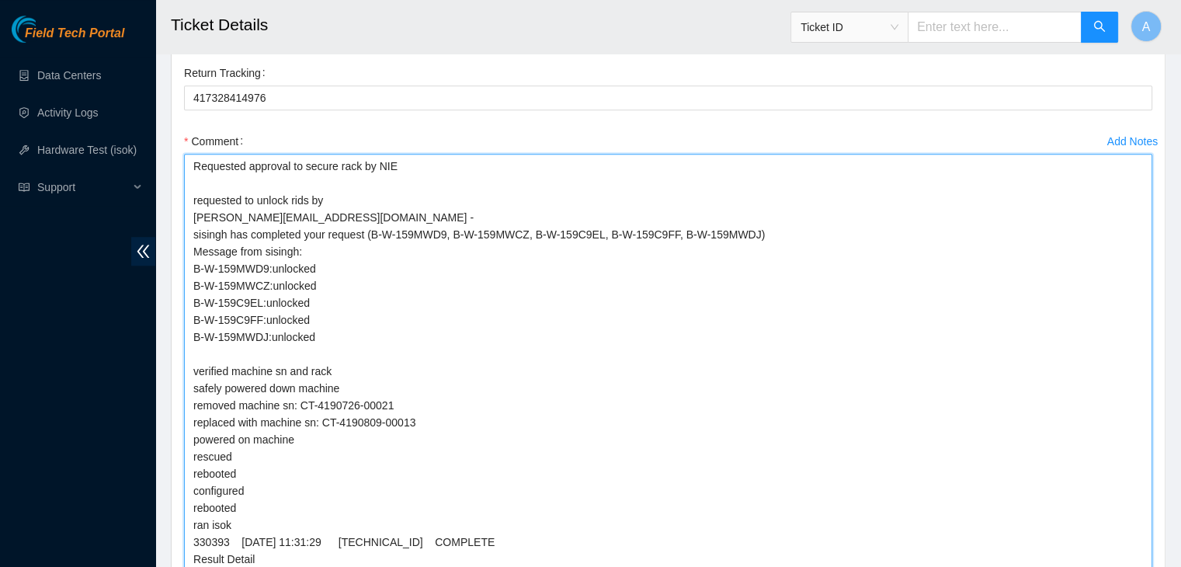
drag, startPoint x: 342, startPoint y: 318, endPoint x: 193, endPoint y: 146, distance: 227.4
click at [193, 154] on textarea "Requested approval to secure rack by NIE requested to unlock rids by dhindsa.ar…" at bounding box center [668, 473] width 968 height 639
click at [416, 154] on textarea "Requested approval to secure rack by NIE requested to unlock rids by dhindsa.ar…" at bounding box center [668, 473] width 968 height 639
type textarea "Requested approval to secure rack by NIE Nigel requested to unlock rids by dhin…"
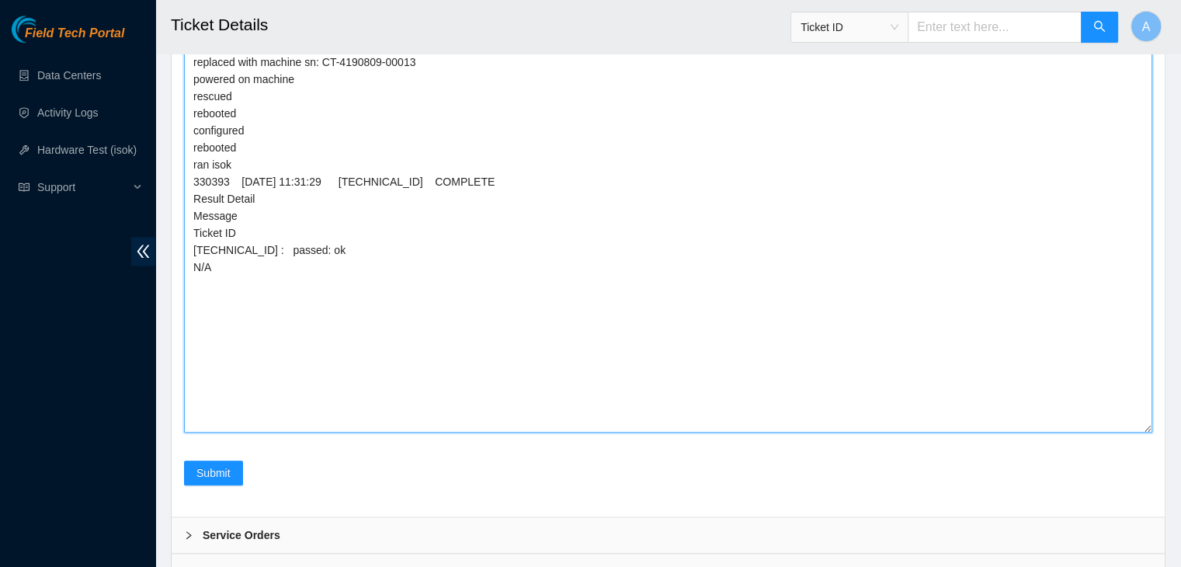
scroll to position [7470, 0]
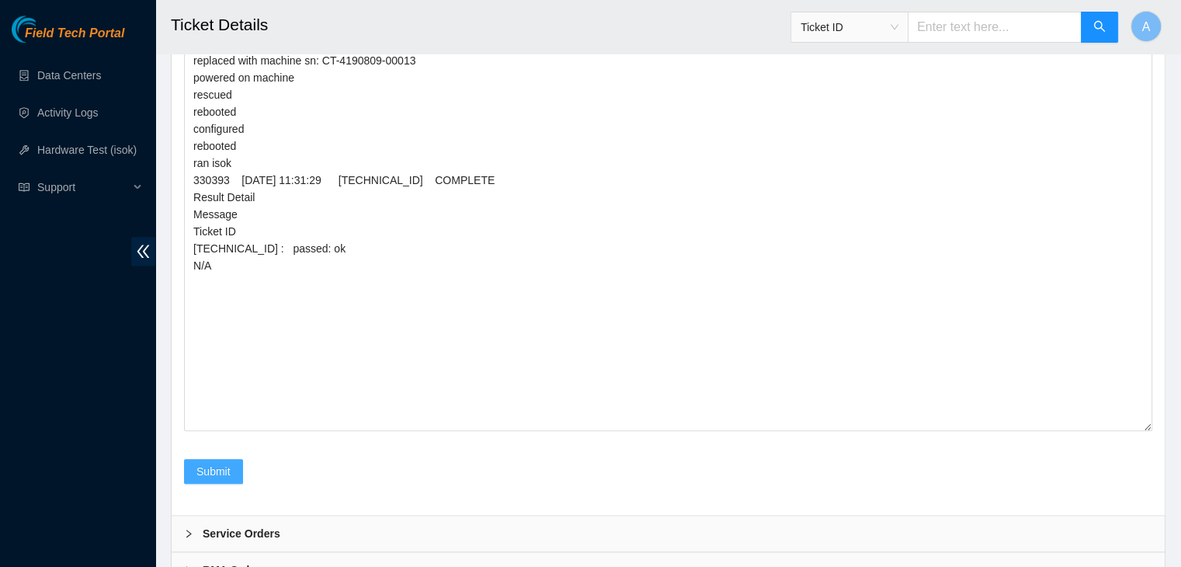
click at [208, 463] on span "Submit" at bounding box center [213, 471] width 34 height 17
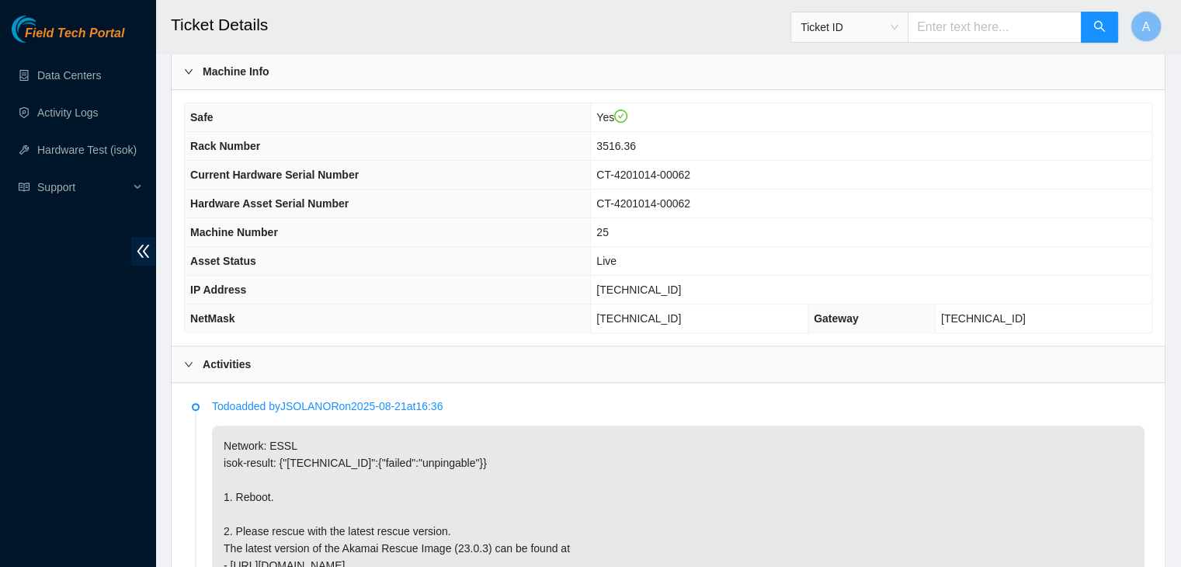
scroll to position [460, 0]
click at [756, 465] on p "Network: ESSL isok-result: {"[TECHNICAL_ID]":{"failed":"unpingable"}} 1. Reboot…" at bounding box center [678, 542] width 933 height 228
click at [770, 541] on p "Network: ESSL isok-result: {"[TECHNICAL_ID]":{"failed":"unpingable"}} 1. Reboot…" at bounding box center [678, 542] width 933 height 228
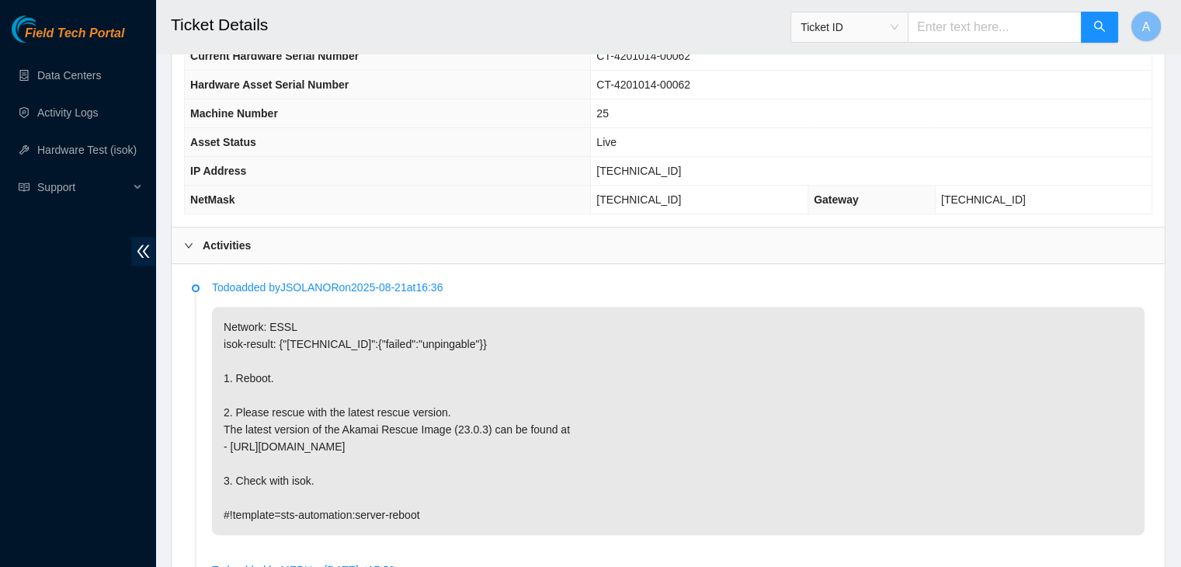
scroll to position [586, 0]
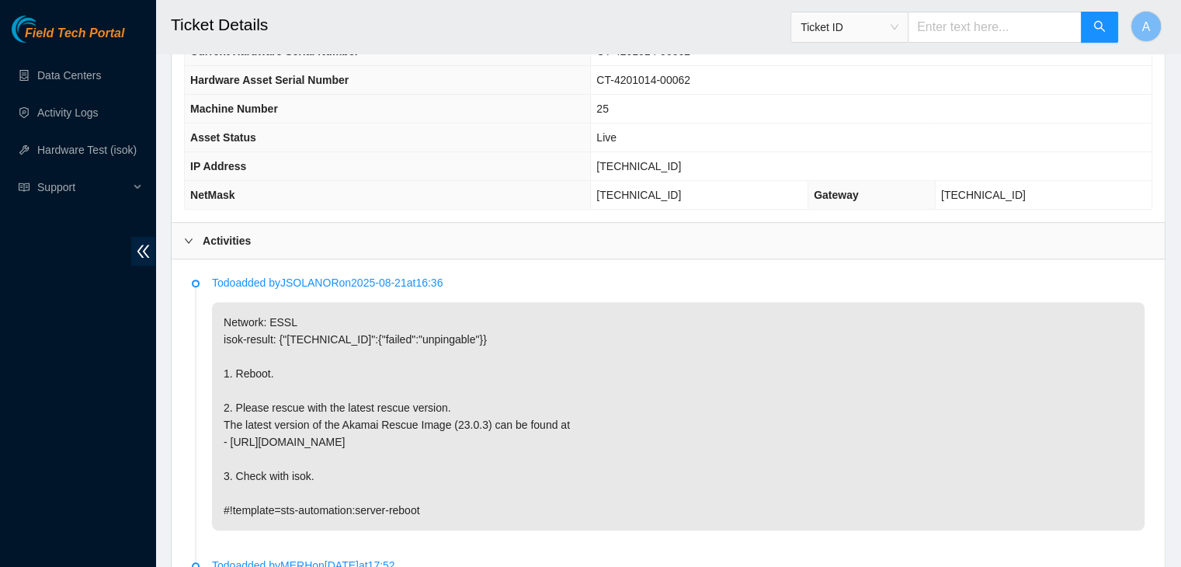
click at [784, 368] on p "Network: ESSL isok-result: {"[TECHNICAL_ID]":{"failed":"unpingable"}} 1. Reboot…" at bounding box center [678, 416] width 933 height 228
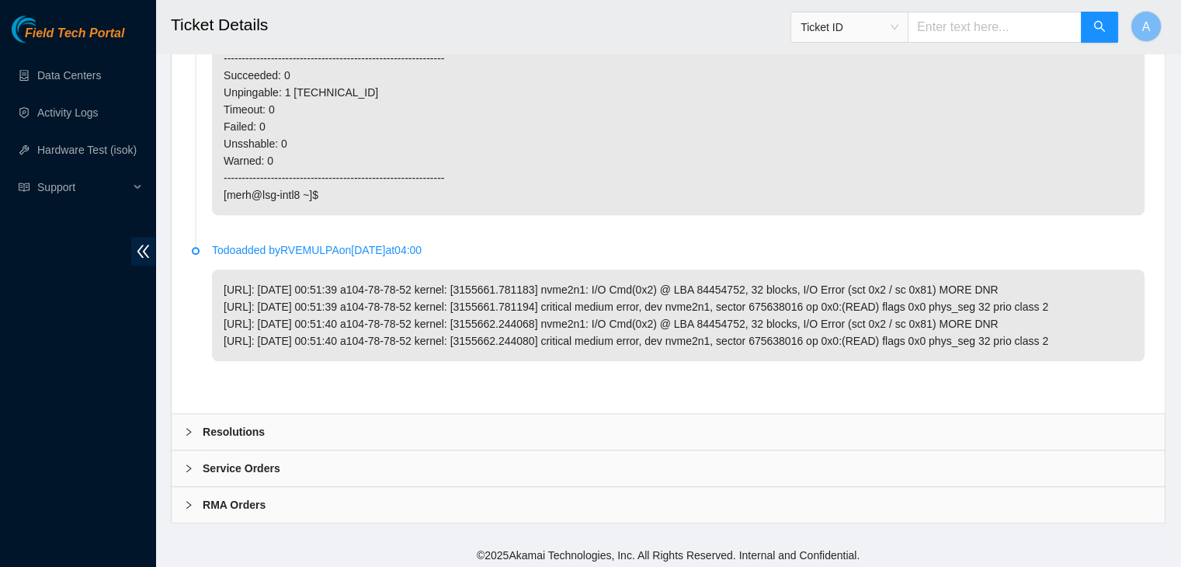
click at [757, 428] on div "Resolutions" at bounding box center [668, 432] width 993 height 36
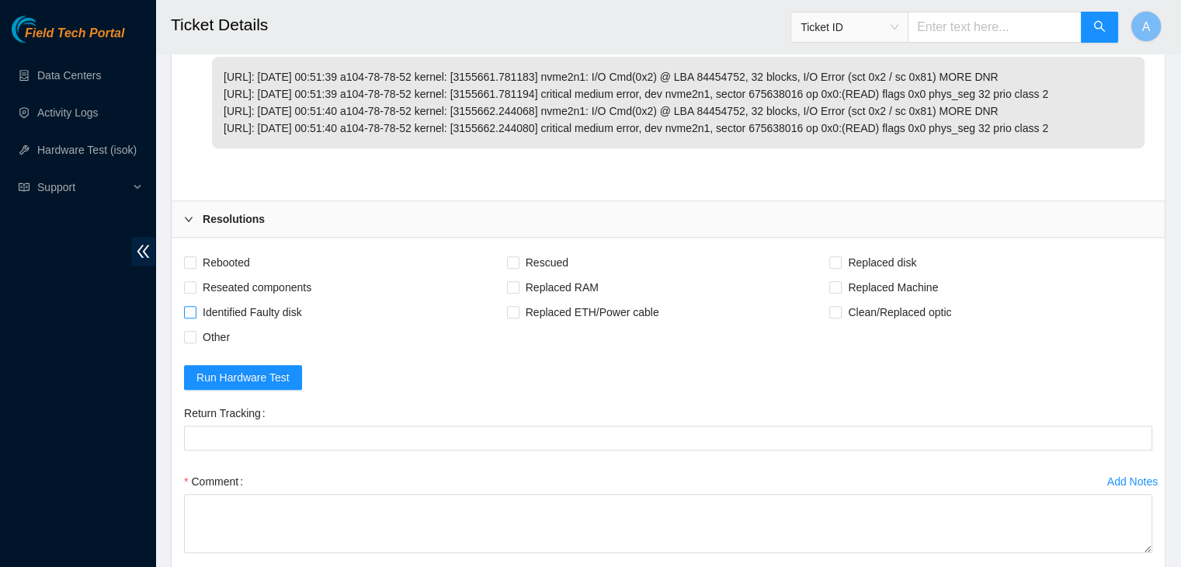
scroll to position [1382, 0]
click at [226, 248] on span "Rebooted" at bounding box center [226, 260] width 60 height 25
click at [195, 254] on input "Rebooted" at bounding box center [189, 259] width 11 height 11
checkbox input "true"
click at [538, 259] on span "Rescued" at bounding box center [547, 260] width 55 height 25
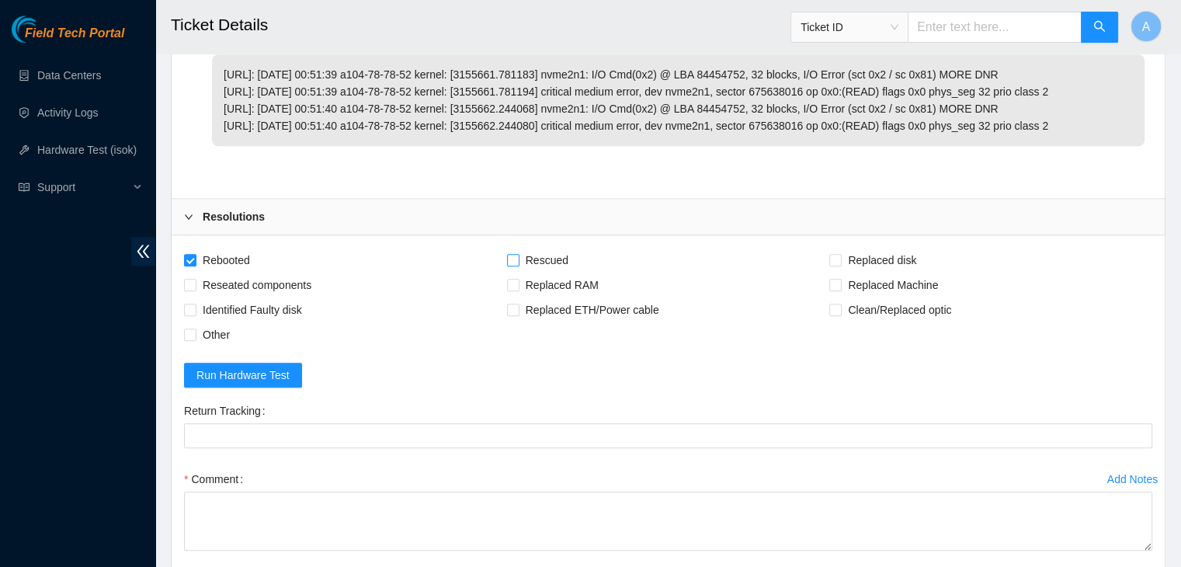
click at [518, 259] on input "Rescued" at bounding box center [512, 259] width 11 height 11
checkbox input "true"
click at [217, 330] on span "Other" at bounding box center [216, 334] width 40 height 25
click at [195, 330] on input "Other" at bounding box center [189, 334] width 11 height 11
checkbox input "true"
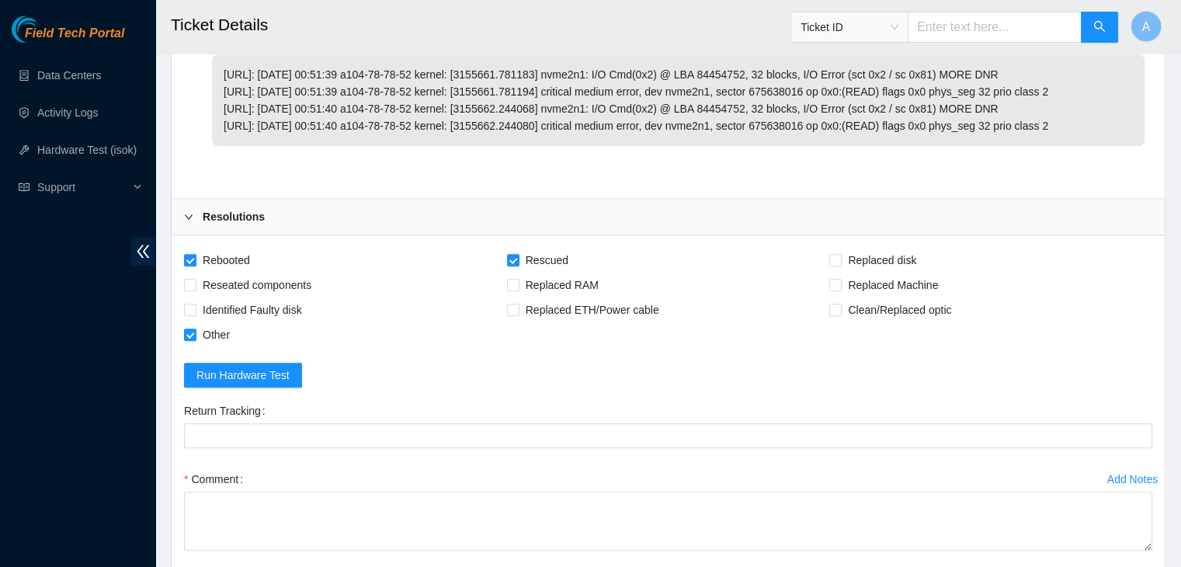
scroll to position [1566, 0]
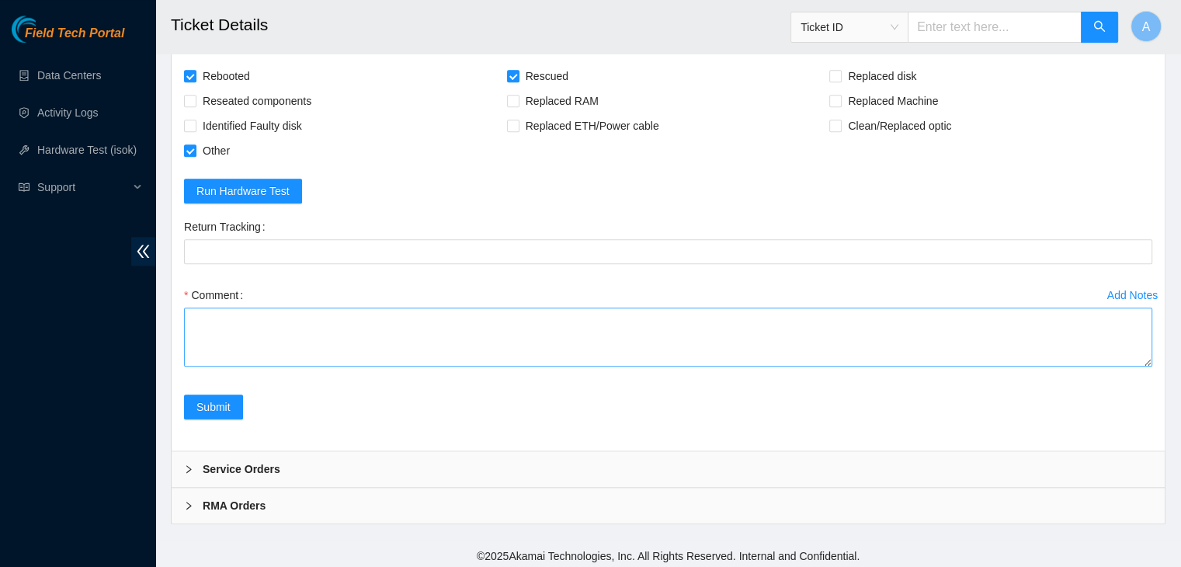
drag, startPoint x: 1148, startPoint y: 353, endPoint x: 1135, endPoint y: 549, distance: 196.2
click at [1135, 367] on textarea "Comment" at bounding box center [668, 337] width 968 height 59
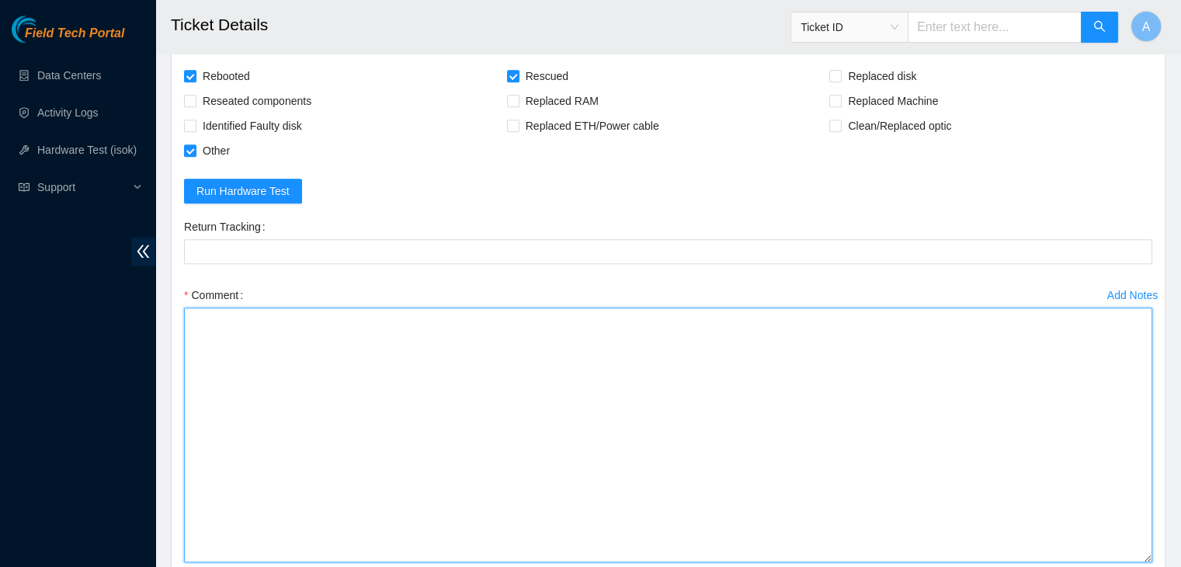
click at [1031, 435] on textarea "Comment" at bounding box center [668, 435] width 968 height 255
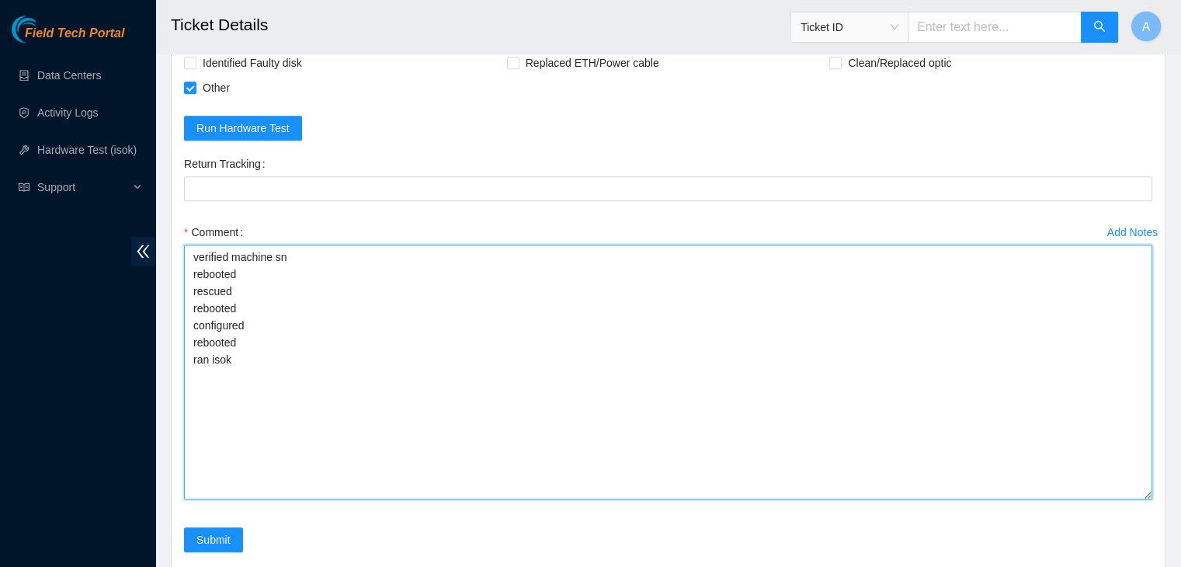
scroll to position [1761, 0]
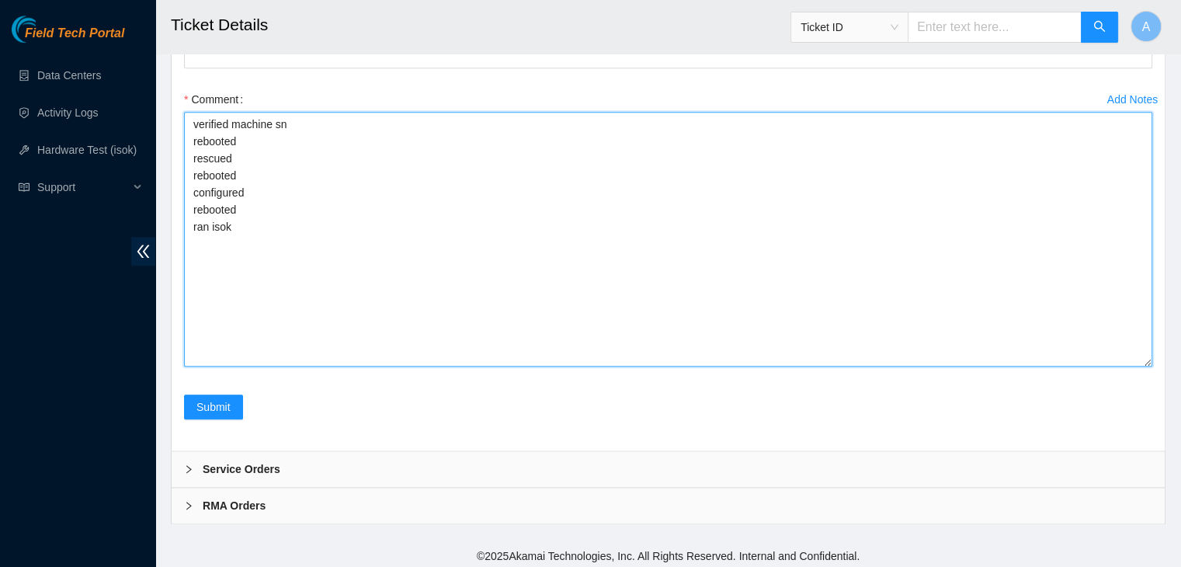
click at [193, 116] on textarea "verified machine sn rebooted rescued rebooted configured rebooted ran isok" at bounding box center [668, 239] width 968 height 255
paste textarea "Requested approval to secure rack by NIE requested to unlock rids by [PERSON_NA…"
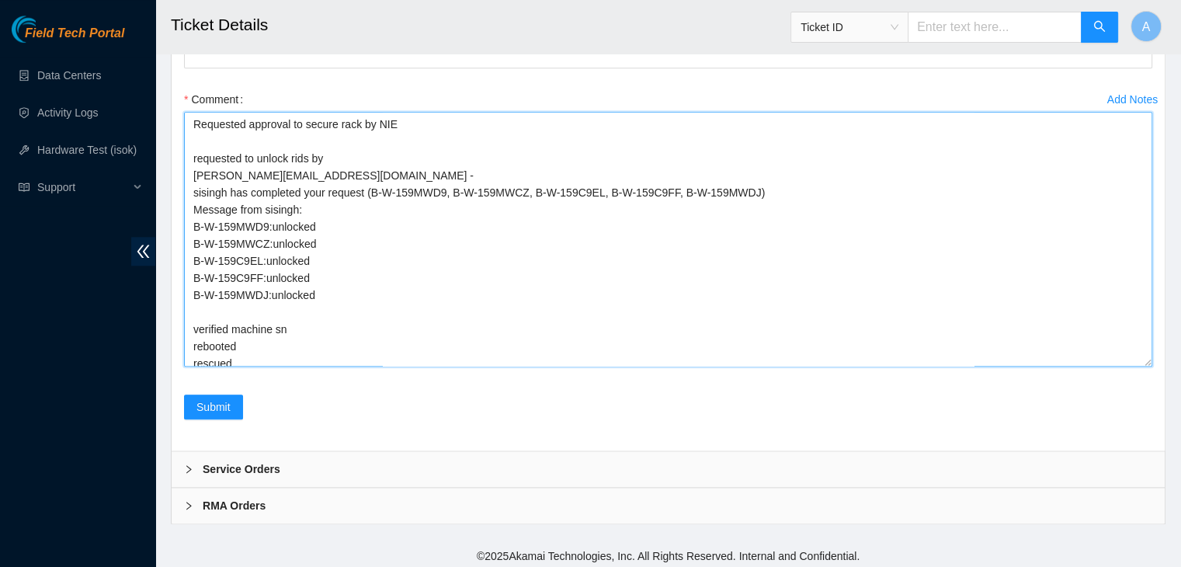
click at [424, 114] on textarea "Requested approval to secure rack by NIE requested to unlock rids by [PERSON_NA…" at bounding box center [668, 239] width 968 height 255
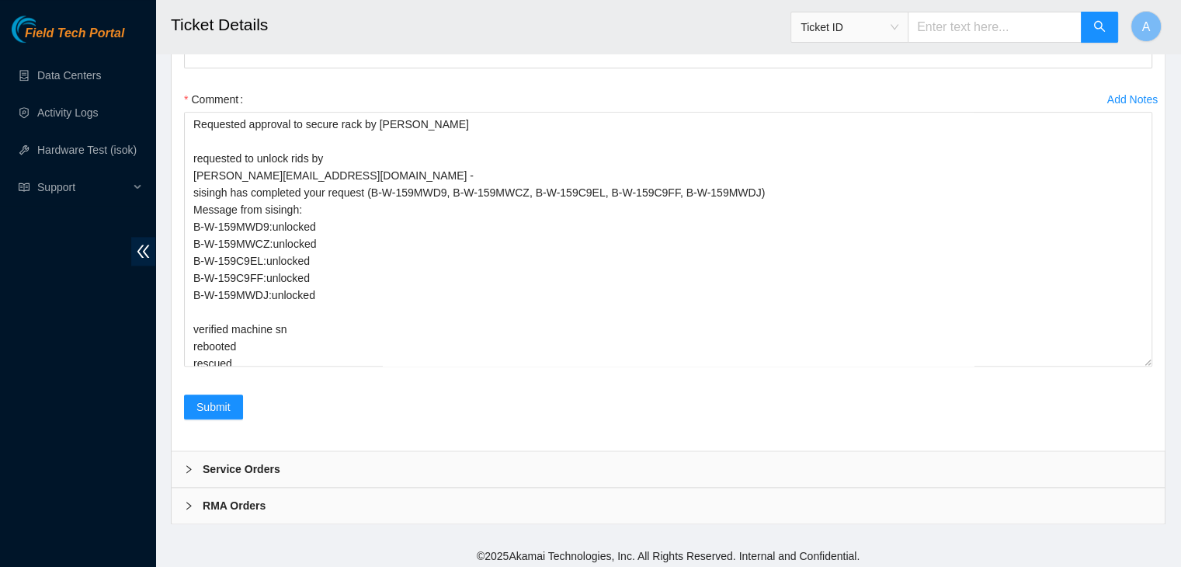
click at [411, 71] on div "Return Tracking" at bounding box center [668, 53] width 981 height 68
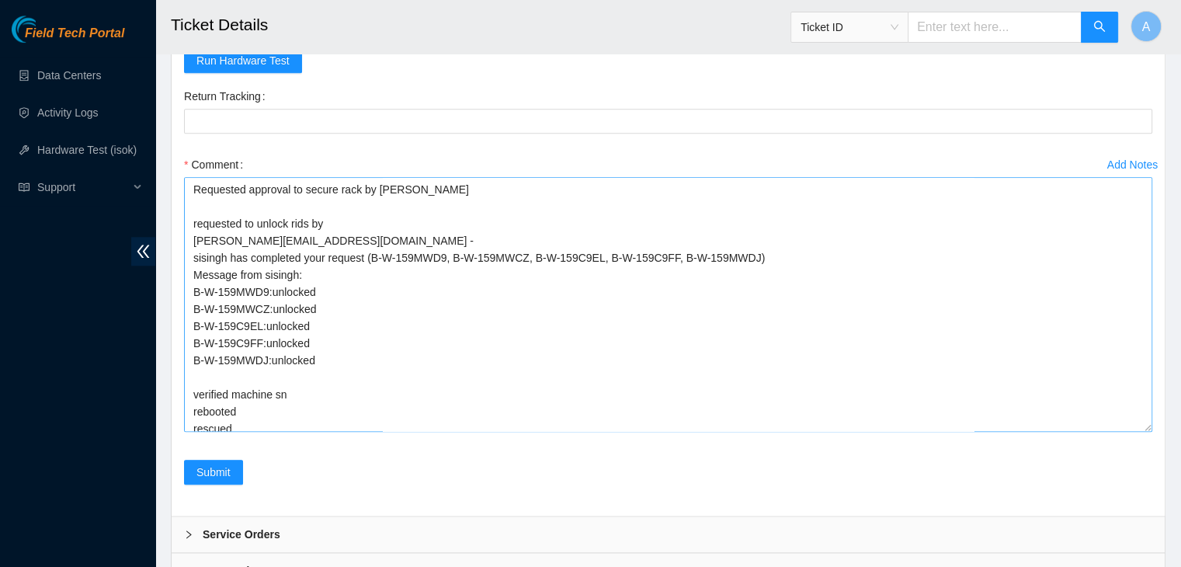
scroll to position [1698, 0]
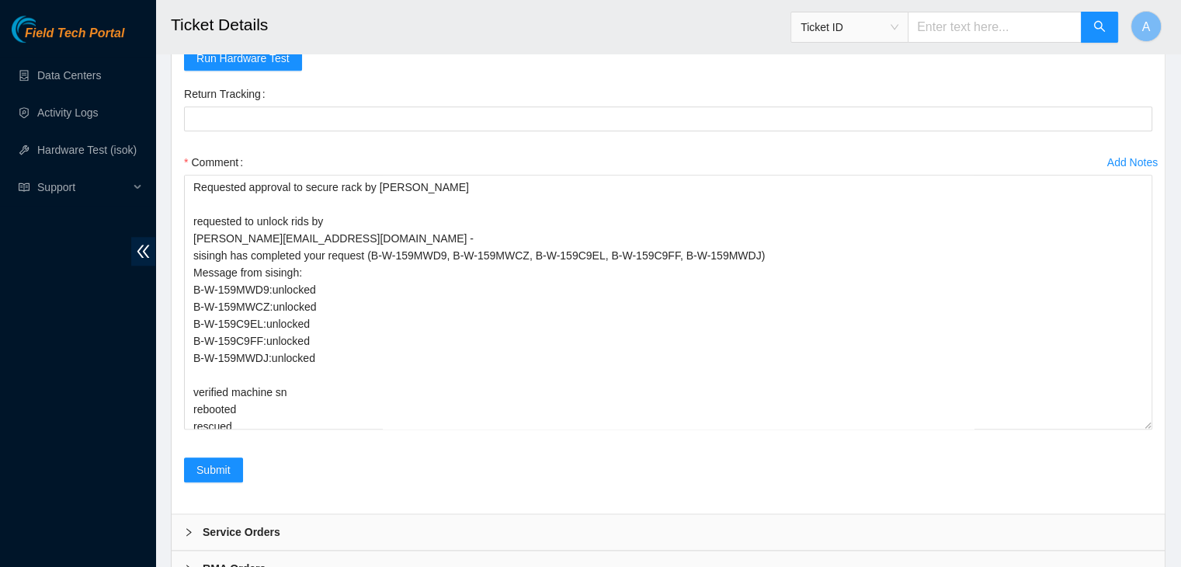
drag, startPoint x: 1147, startPoint y: 415, endPoint x: 1159, endPoint y: 545, distance: 131.1
click at [1159, 513] on div "Rebooted Rescued Replaced disk Reseated components Replaced RAM Replaced Machin…" at bounding box center [668, 215] width 993 height 595
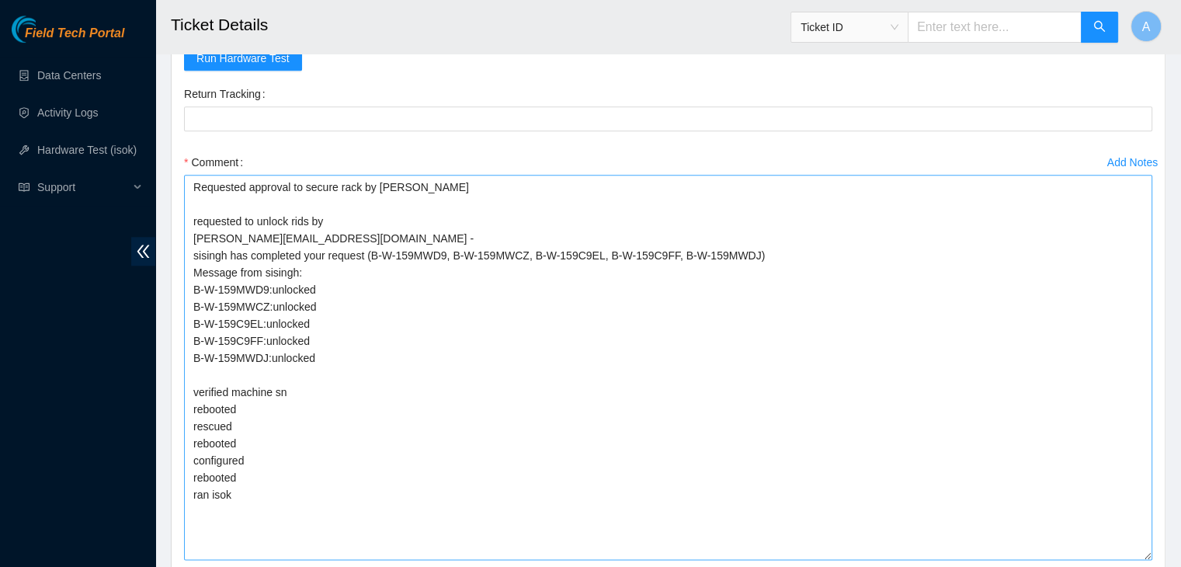
drag, startPoint x: 1159, startPoint y: 545, endPoint x: 993, endPoint y: 434, distance: 200.5
click at [993, 434] on div "Rebooted Rescued Replaced disk Reseated components Replaced RAM Replaced Machin…" at bounding box center [668, 280] width 993 height 725
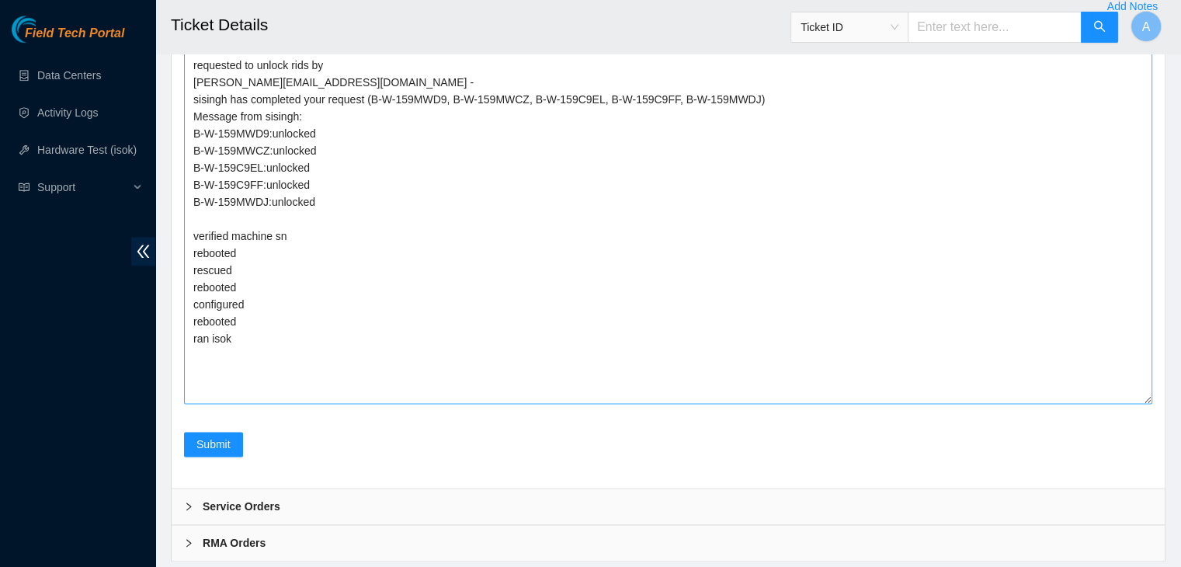
scroll to position [1854, 0]
click at [964, 374] on textarea "Requested approval to secure rack by [PERSON_NAME] requested to unlock rids by …" at bounding box center [668, 211] width 968 height 385
click at [547, 442] on div "Submit" at bounding box center [668, 454] width 981 height 43
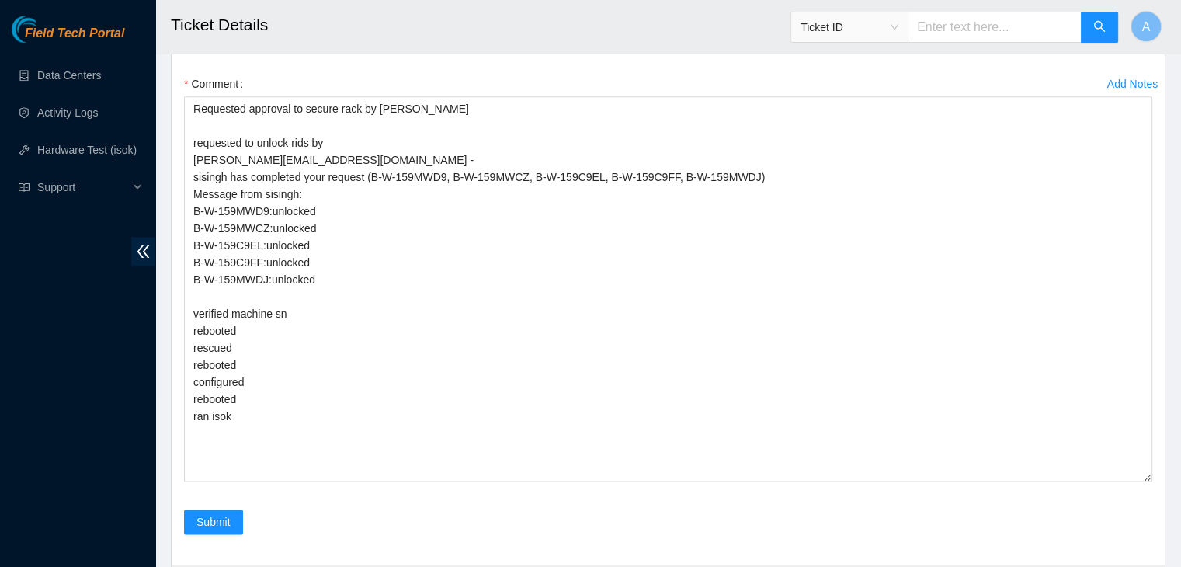
scroll to position [1761, 0]
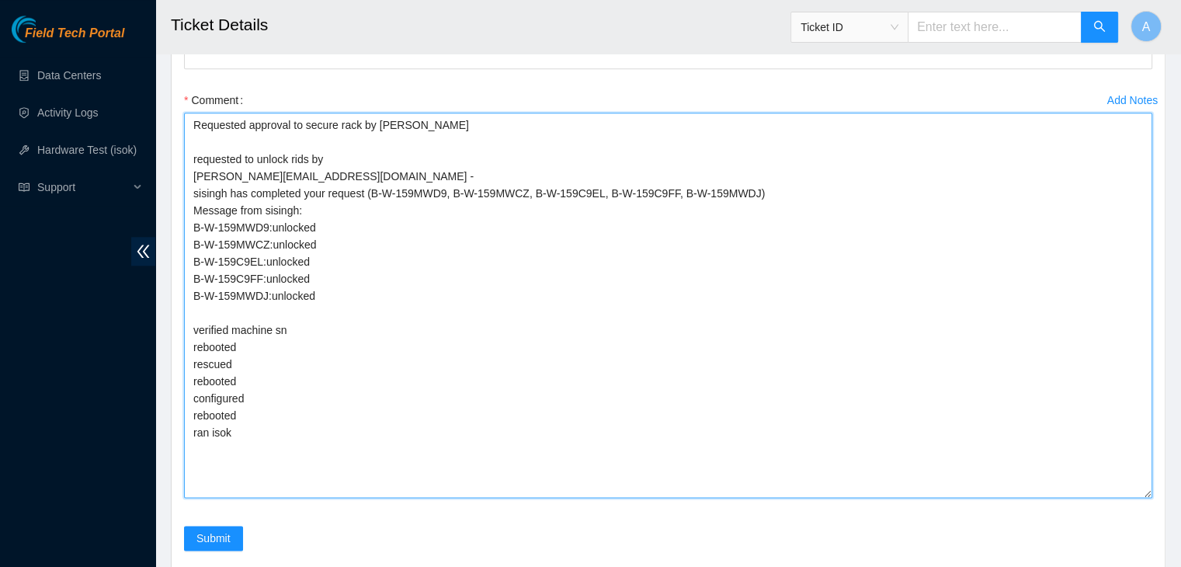
click at [811, 408] on textarea "Requested approval to secure rack by NIE Nigel requested to unlock rids by dhin…" at bounding box center [668, 305] width 968 height 385
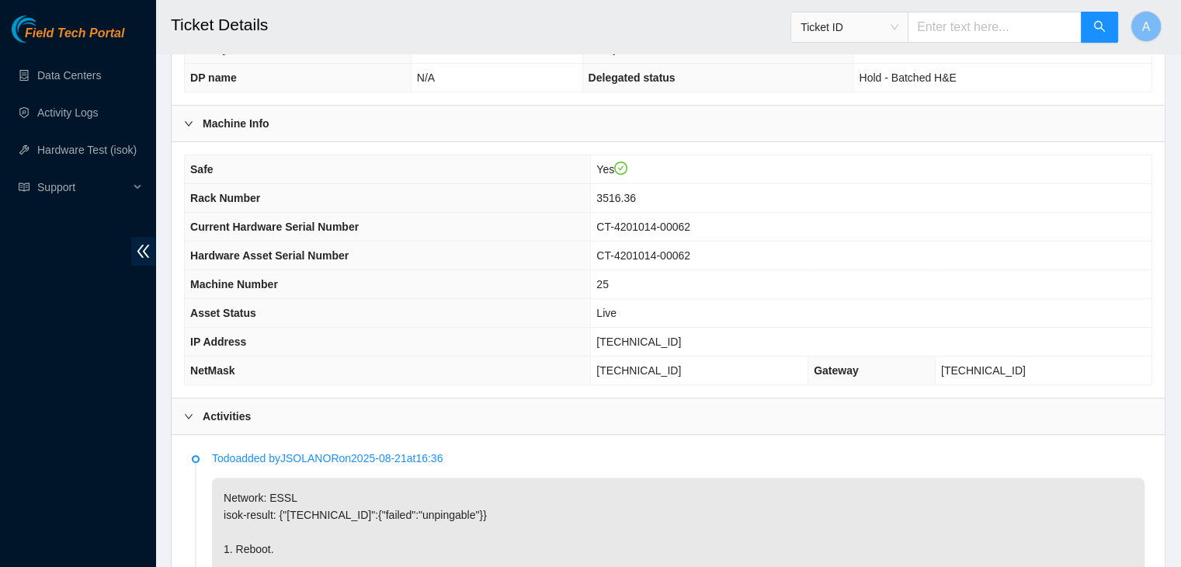
scroll to position [406, 0]
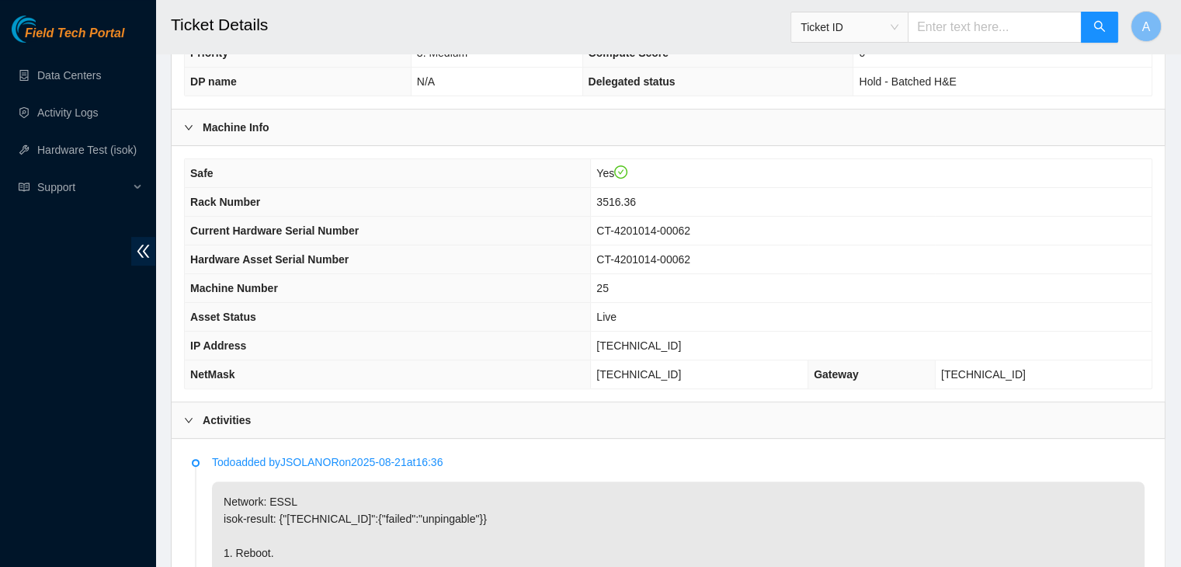
click at [668, 339] on span "104.78.78.52" at bounding box center [638, 345] width 85 height 12
copy span "104.78.78.52"
click at [668, 339] on span "104.78.78.52" at bounding box center [638, 345] width 85 height 12
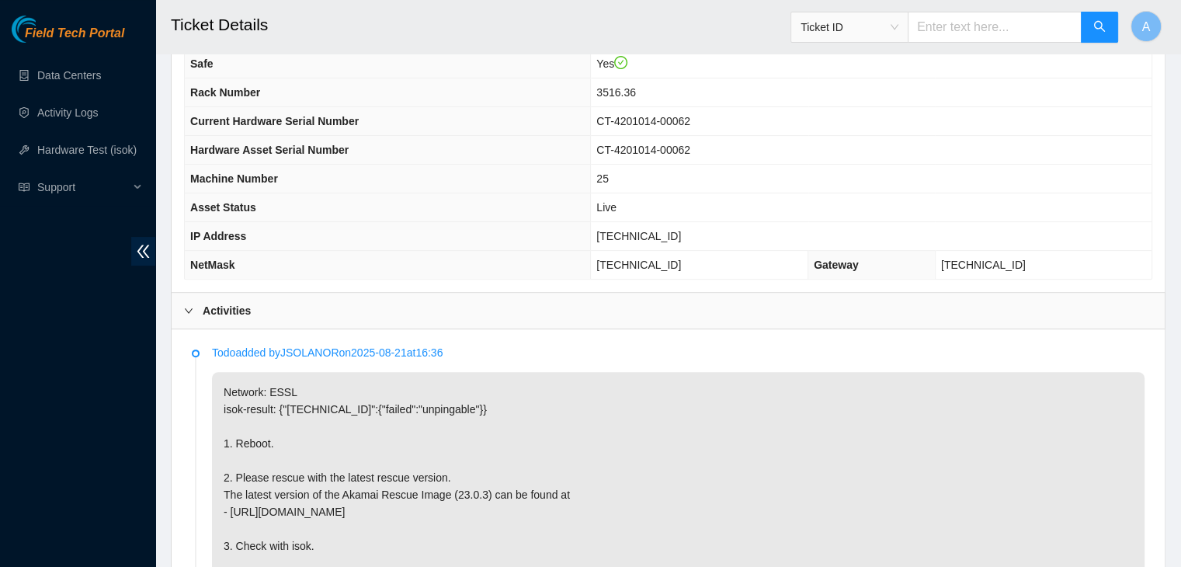
scroll to position [434, 0]
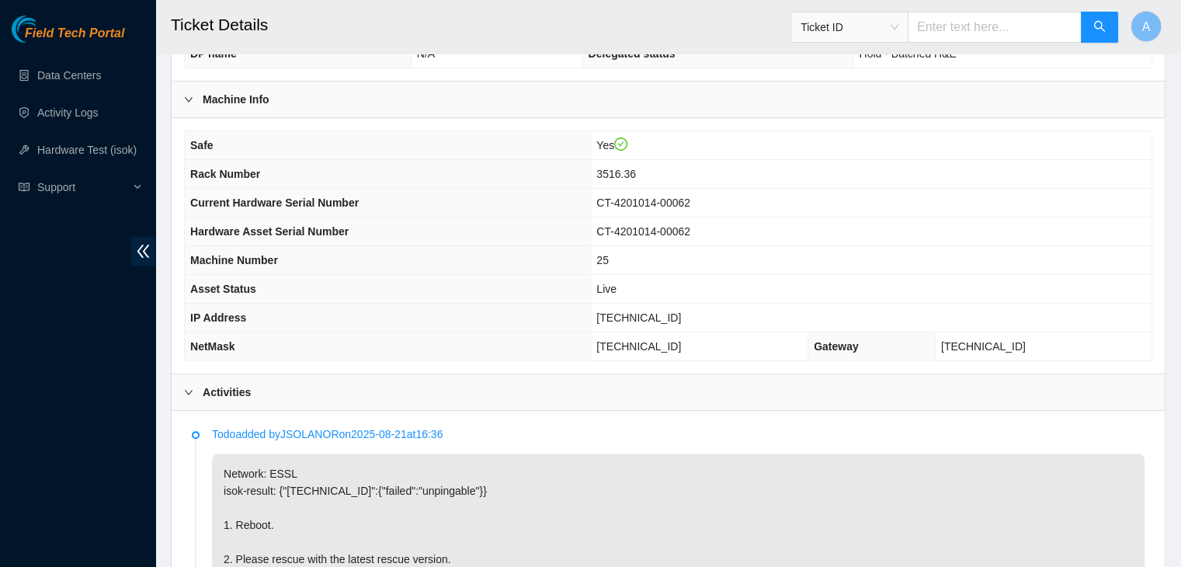
click at [655, 311] on span "104.78.78.52" at bounding box center [638, 317] width 85 height 12
copy span "104.78.78.52"
click at [655, 311] on span "104.78.78.52" at bounding box center [638, 317] width 85 height 12
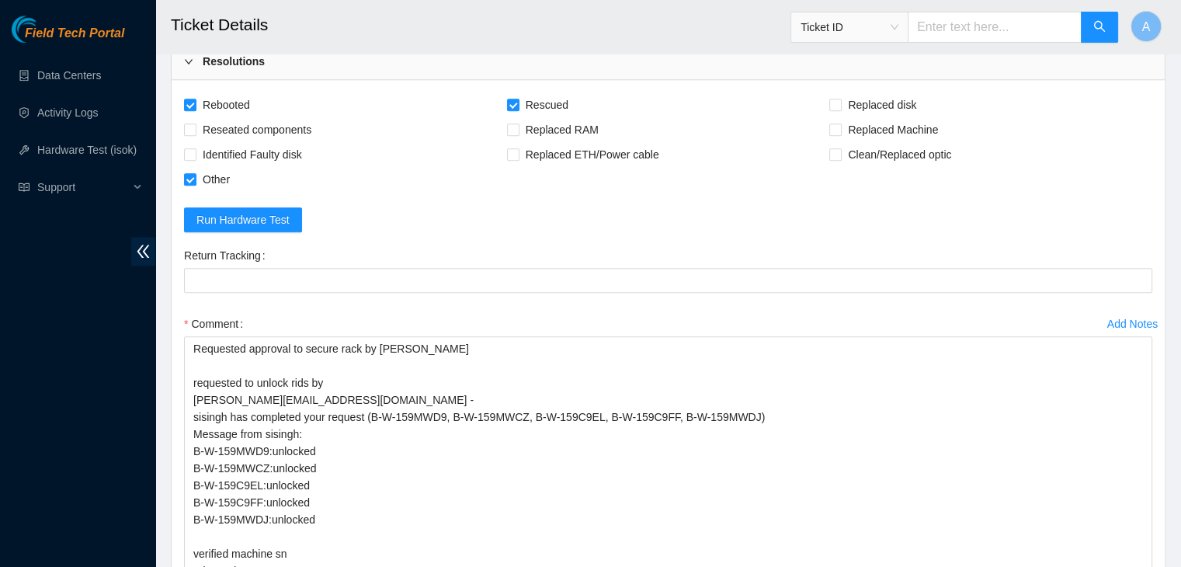
scroll to position [1892, 0]
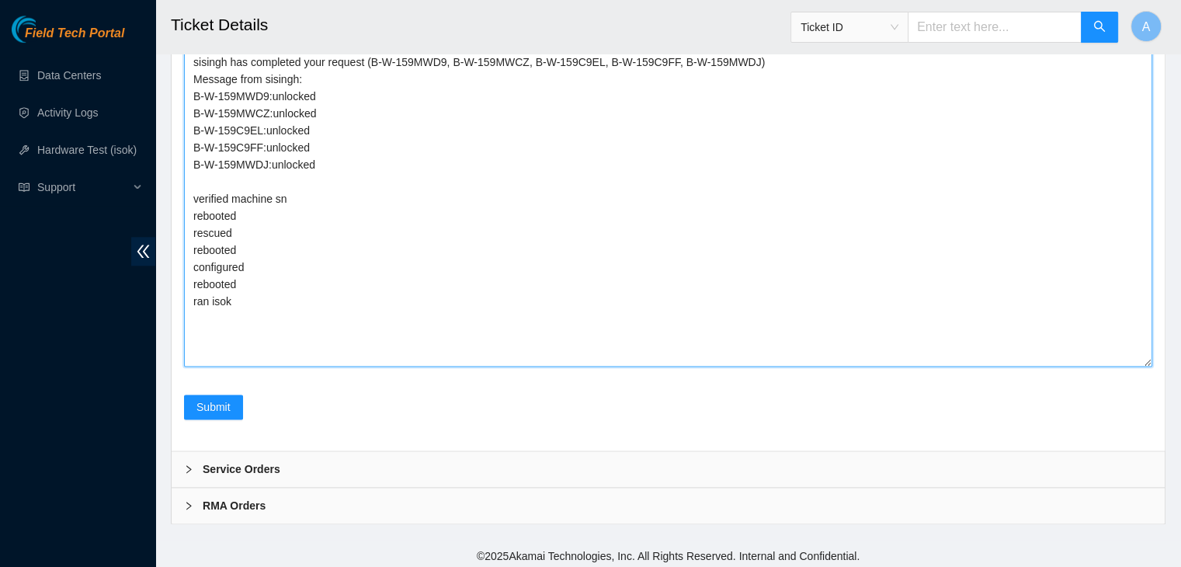
click at [516, 285] on textarea "Requested approval to secure rack by NIE Nigel requested to unlock rids by dhin…" at bounding box center [668, 173] width 968 height 385
paste textarea "330438 02-09-2025 12:15:46 104.78.78.52 FAILED Result Detail Message Ticket ID …"
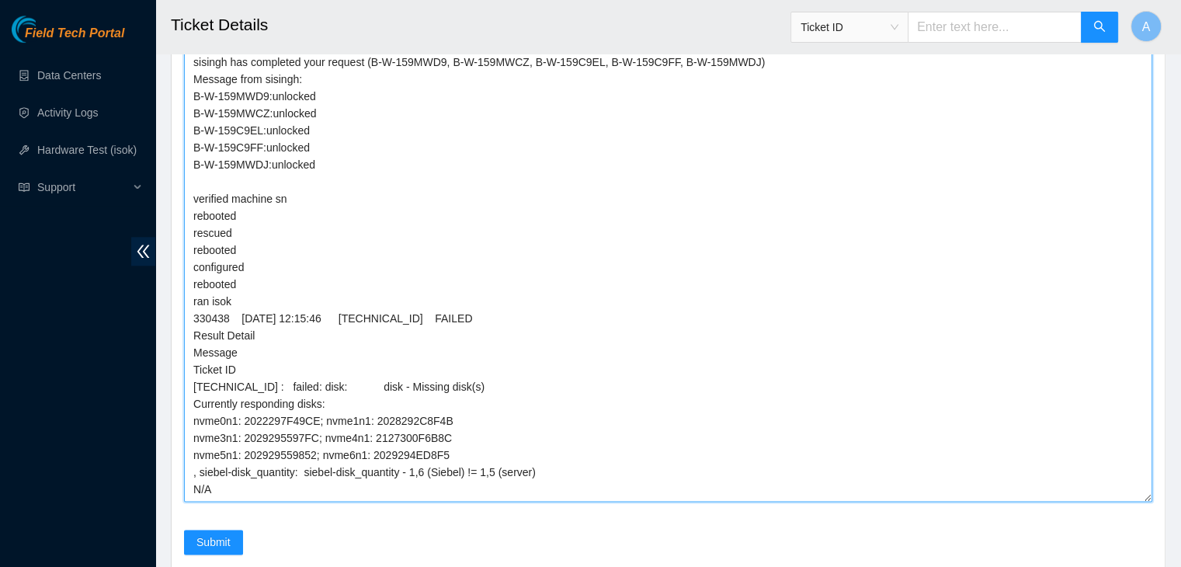
scroll to position [0, 0]
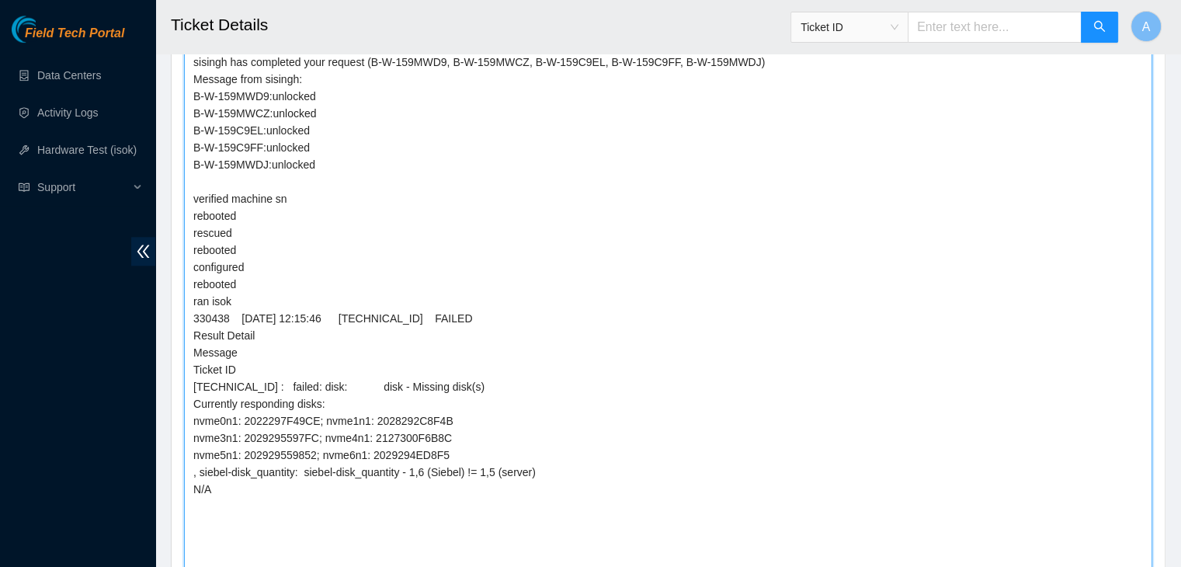
drag, startPoint x: 1144, startPoint y: 356, endPoint x: 1147, endPoint y: 593, distance: 236.9
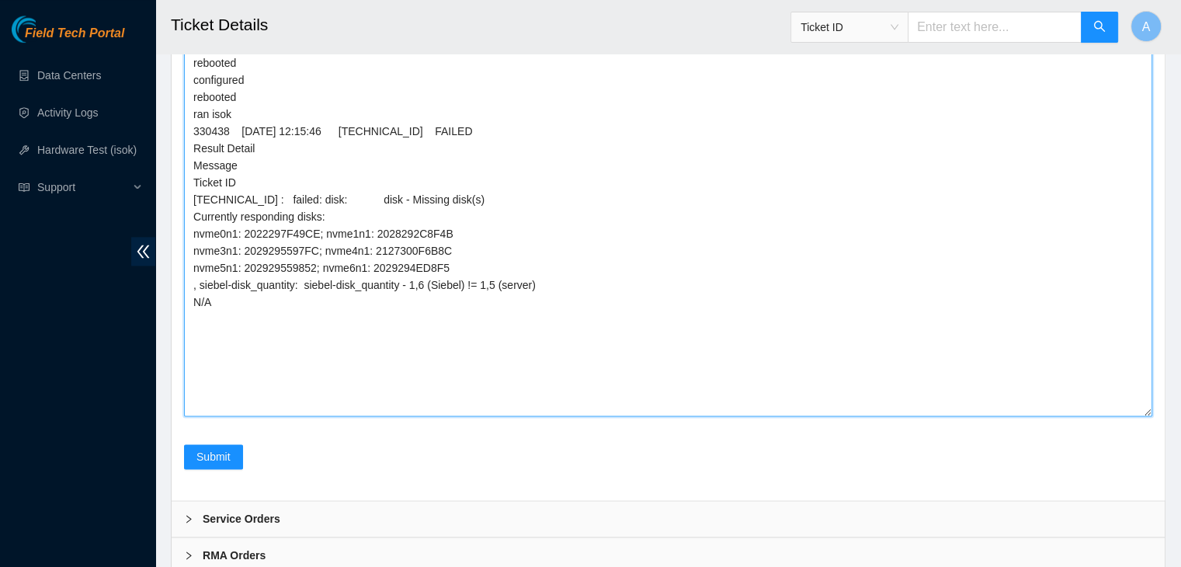
scroll to position [2081, 0]
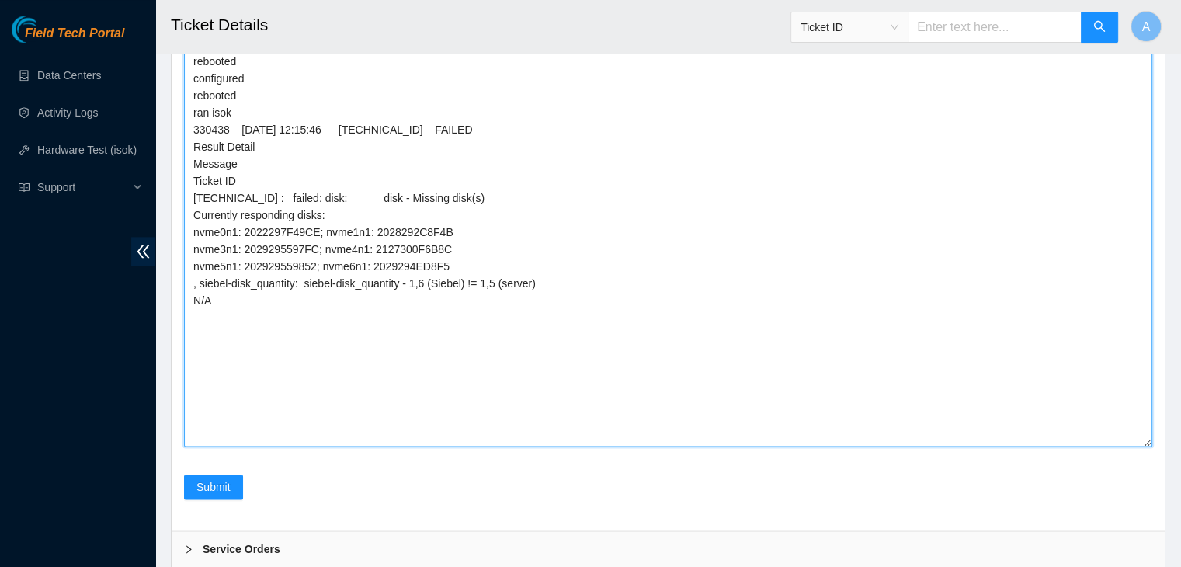
drag, startPoint x: 1147, startPoint y: 406, endPoint x: 1149, endPoint y: 448, distance: 42.0
click at [1149, 447] on textarea "Requested approval to secure rack by NIE Nigel requested to unlock rids by dhin…" at bounding box center [668, 120] width 968 height 654
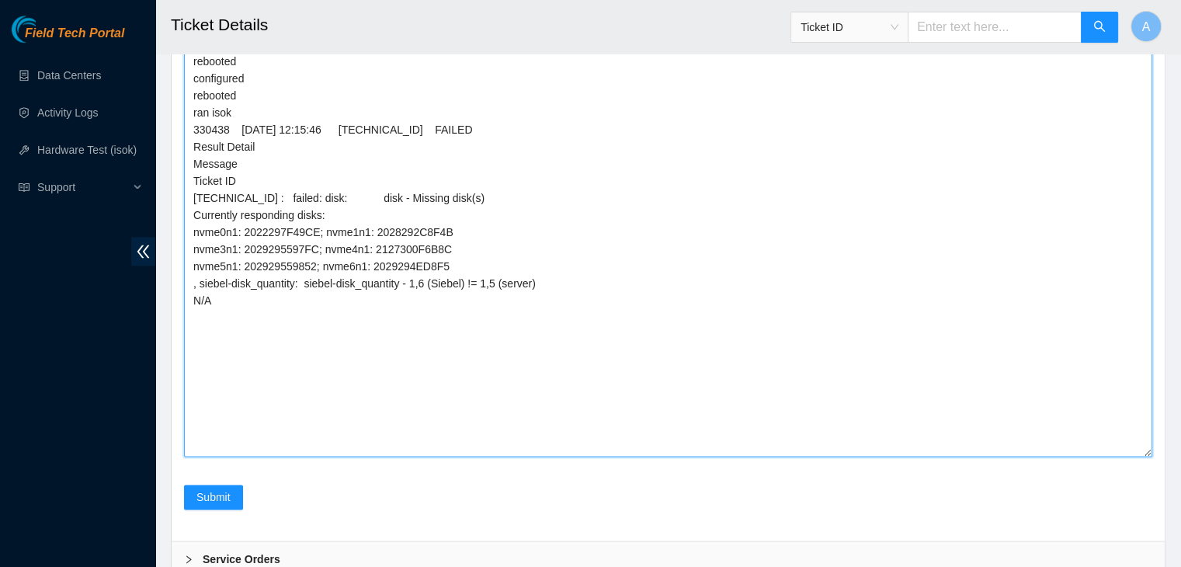
paste textarea "2029294ED90E"
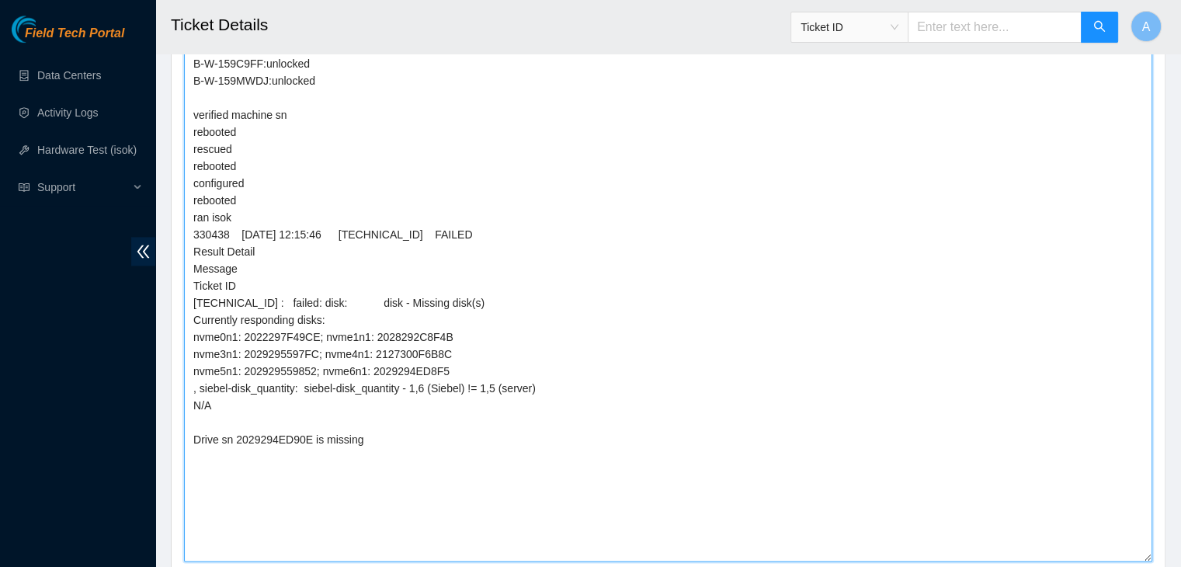
scroll to position [1981, 0]
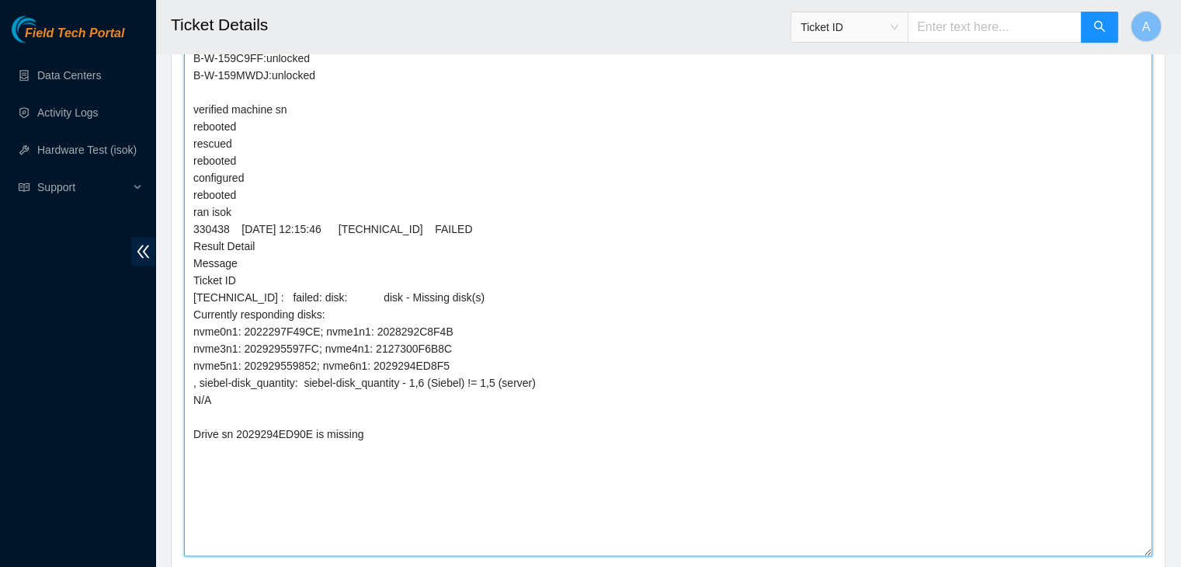
click at [633, 444] on textarea "Requested approval to secure rack by NIE Nigel requested to unlock rids by dhin…" at bounding box center [668, 224] width 968 height 664
click at [270, 429] on textarea "Requested approval to secure rack by NIE Nigel requested to unlock rids by dhin…" at bounding box center [668, 224] width 968 height 664
click at [275, 433] on textarea "Requested approval to secure rack by NIE Nigel requested to unlock rids by dhin…" at bounding box center [668, 224] width 968 height 664
click at [289, 424] on textarea "Requested approval to secure rack by NIE Nigel requested to unlock rids by dhin…" at bounding box center [668, 224] width 968 height 664
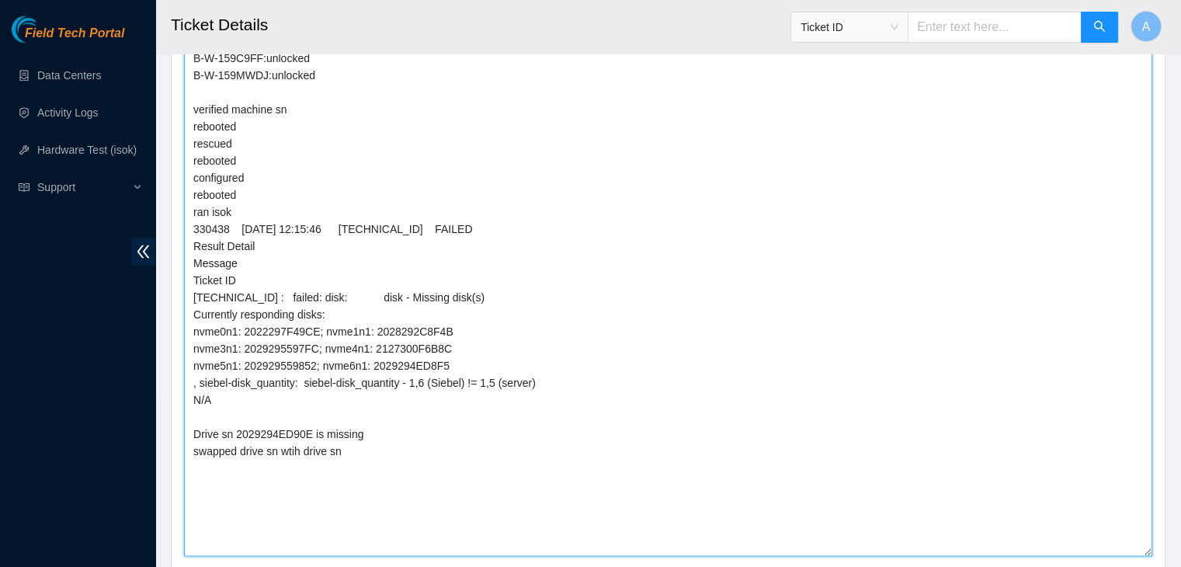
click at [283, 428] on textarea "Requested approval to secure rack by NIE Nigel requested to unlock rids by dhin…" at bounding box center [668, 224] width 968 height 664
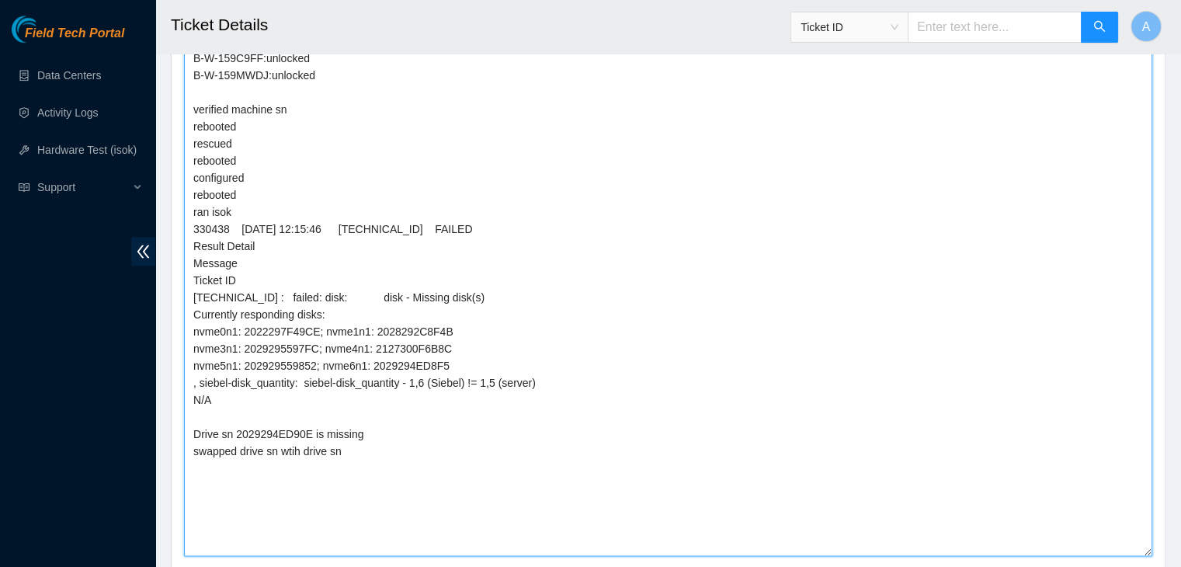
click at [283, 428] on textarea "Requested approval to secure rack by NIE Nigel requested to unlock rids by dhin…" at bounding box center [668, 224] width 968 height 664
click at [280, 448] on textarea "Requested approval to secure rack by NIE Nigel requested to unlock rids by dhin…" at bounding box center [668, 224] width 968 height 664
paste textarea "2029294ED90E"
click at [421, 440] on textarea "Requested approval to secure rack by NIE Nigel requested to unlock rids by dhin…" at bounding box center [668, 224] width 968 height 664
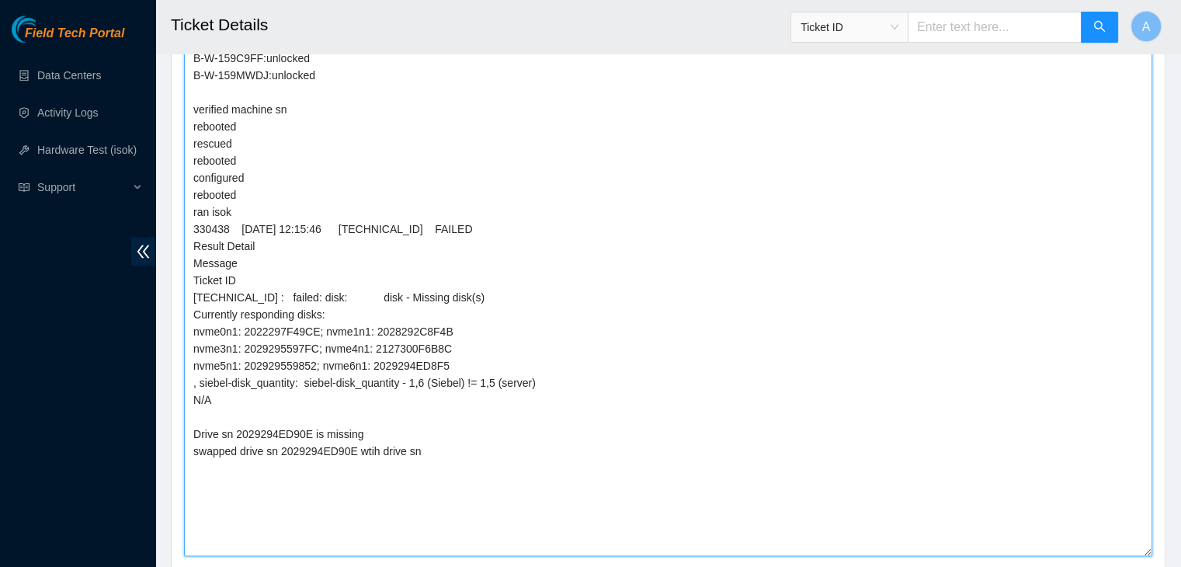
click at [454, 441] on textarea "Requested approval to secure rack by NIE Nigel requested to unlock rids by dhin…" at bounding box center [668, 224] width 968 height 664
drag, startPoint x: 1152, startPoint y: 545, endPoint x: 1132, endPoint y: 603, distance: 60.7
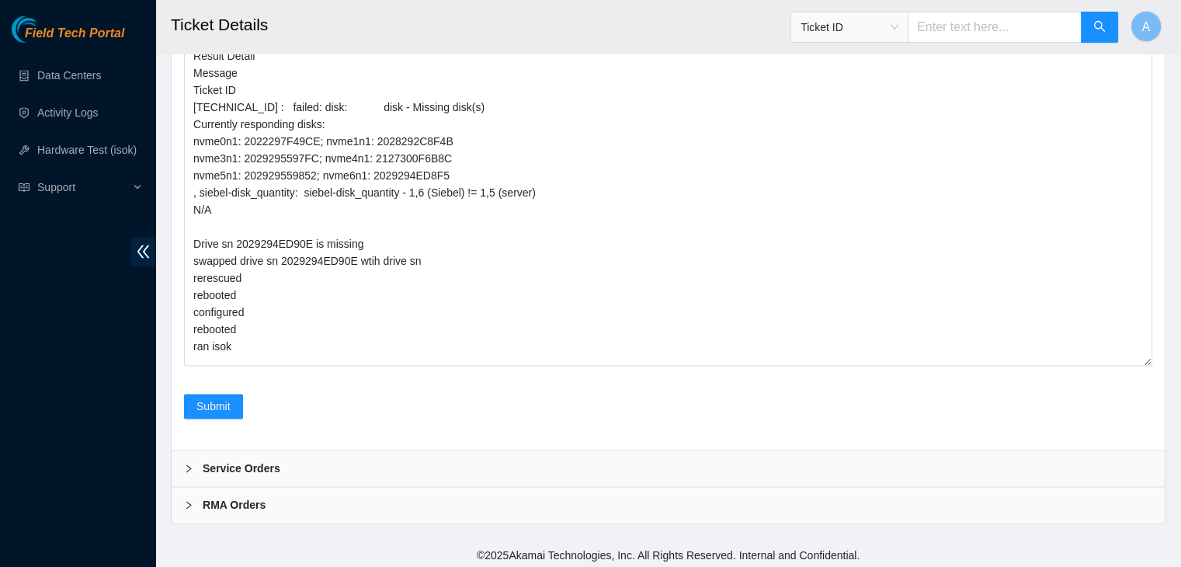
click at [1144, 362] on div "Comment Requested approval to secure rack by NIE Nigel requested to unlock rids…" at bounding box center [668, 26] width 968 height 698
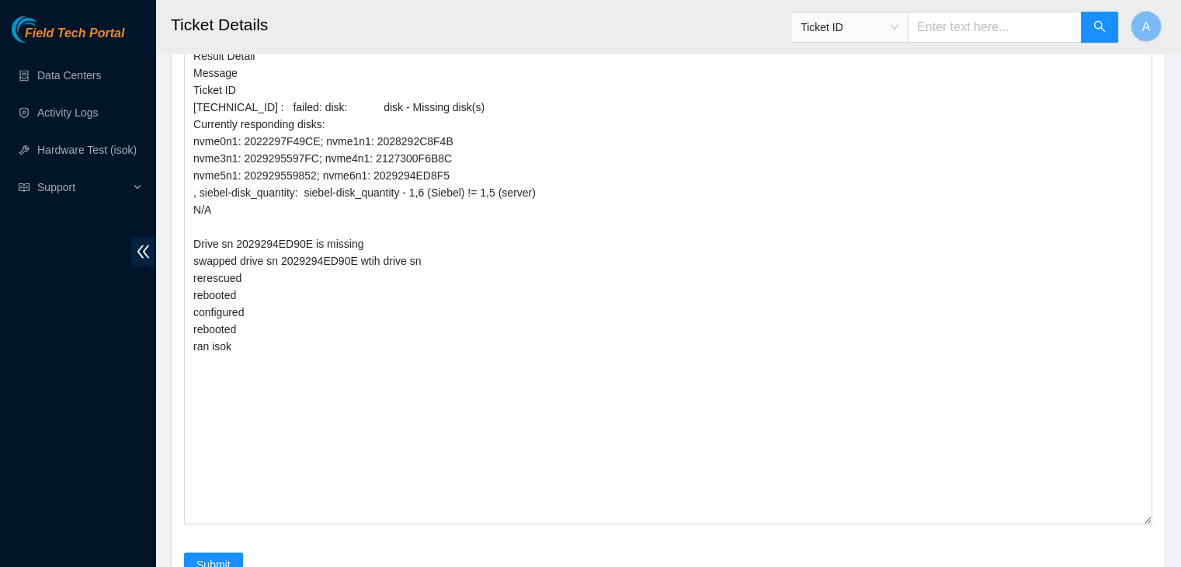
drag, startPoint x: 1147, startPoint y: 366, endPoint x: 1149, endPoint y: 568, distance: 202.7
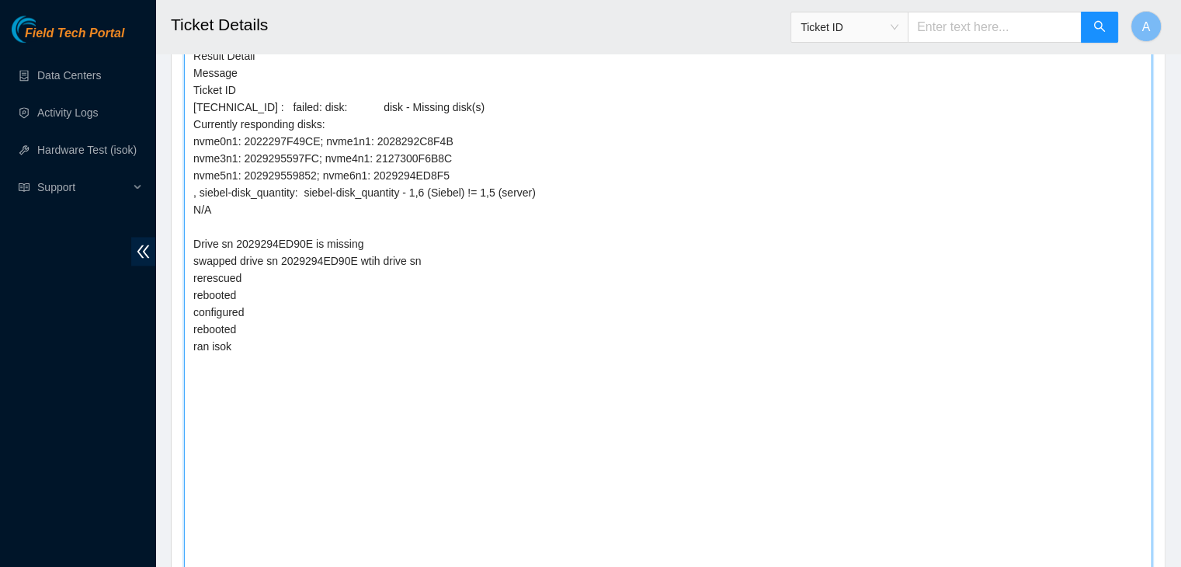
click at [649, 354] on textarea "Requested approval to secure rack by NIE Nigel requested to unlock rids by dhin…" at bounding box center [668, 139] width 968 height 874
click at [648, 398] on textarea "Requested approval to secure rack by NIE Nigel requested to unlock rids by dhin…" at bounding box center [668, 139] width 968 height 874
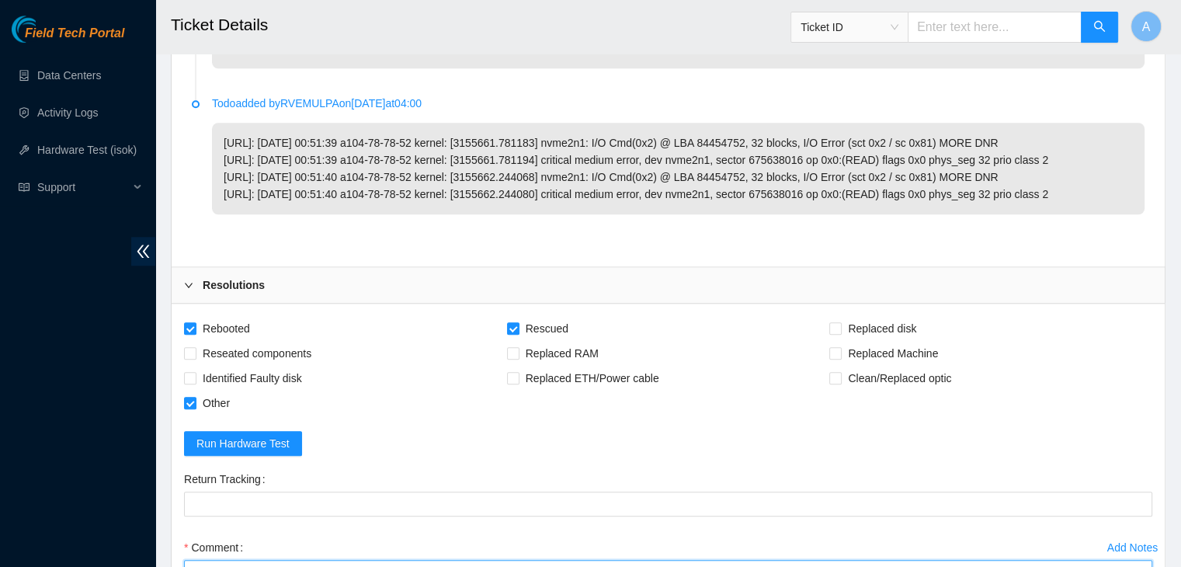
scroll to position [1312, 0]
type textarea "Requested approval to secure rack by NIE Nigel requested to unlock rids by dhin…"
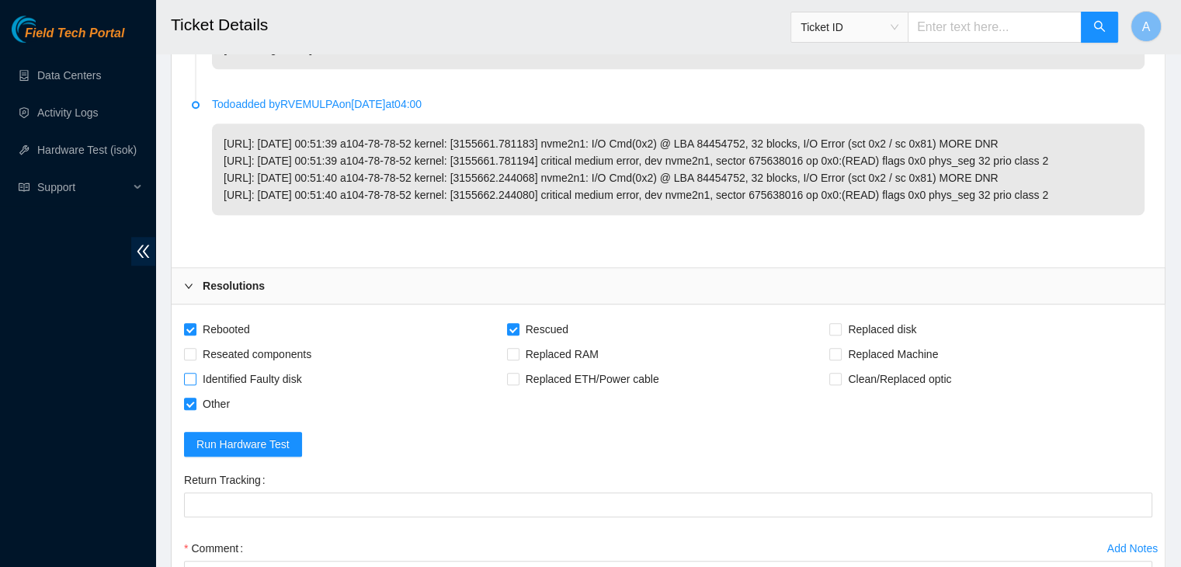
click at [293, 379] on span "Identified Faulty disk" at bounding box center [252, 379] width 112 height 25
click at [195, 379] on input "Identified Faulty disk" at bounding box center [189, 378] width 11 height 11
checkbox input "true"
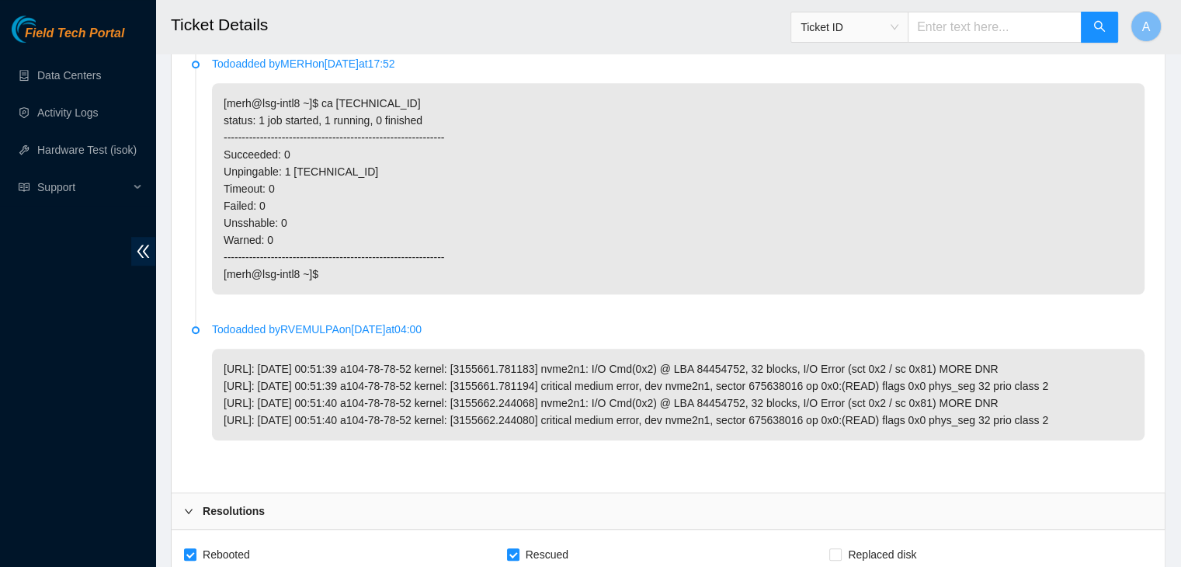
scroll to position [1067, 0]
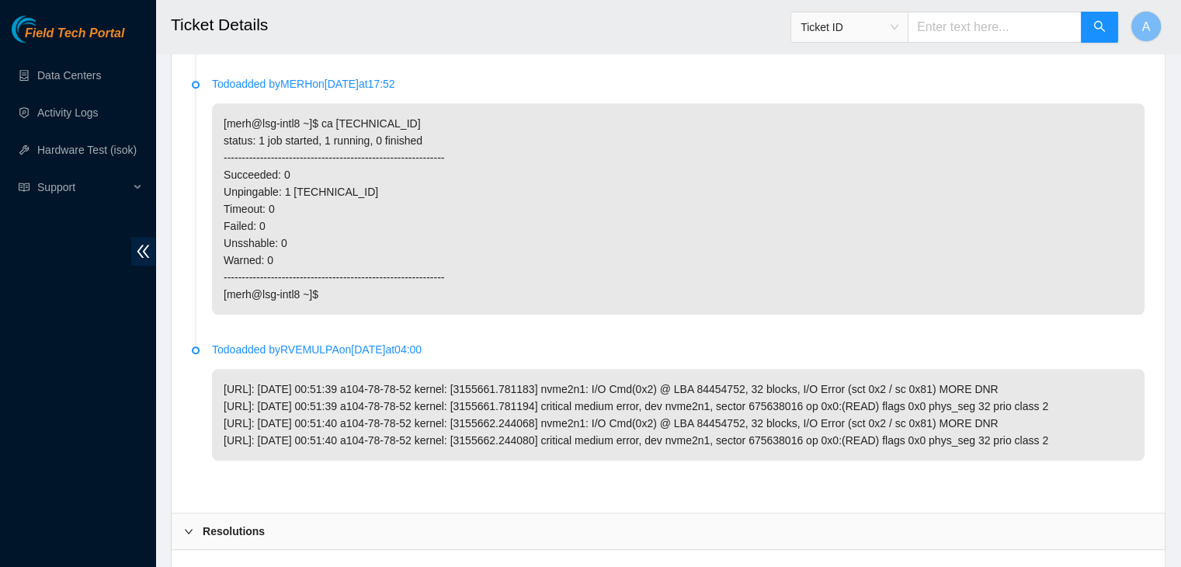
click at [719, 308] on li "Todo added by MERH on 2025-08-20 at 17:52 [merh@lsg-intl8 ~]$ ca 104.78.78.52 s…" at bounding box center [668, 214] width 953 height 266
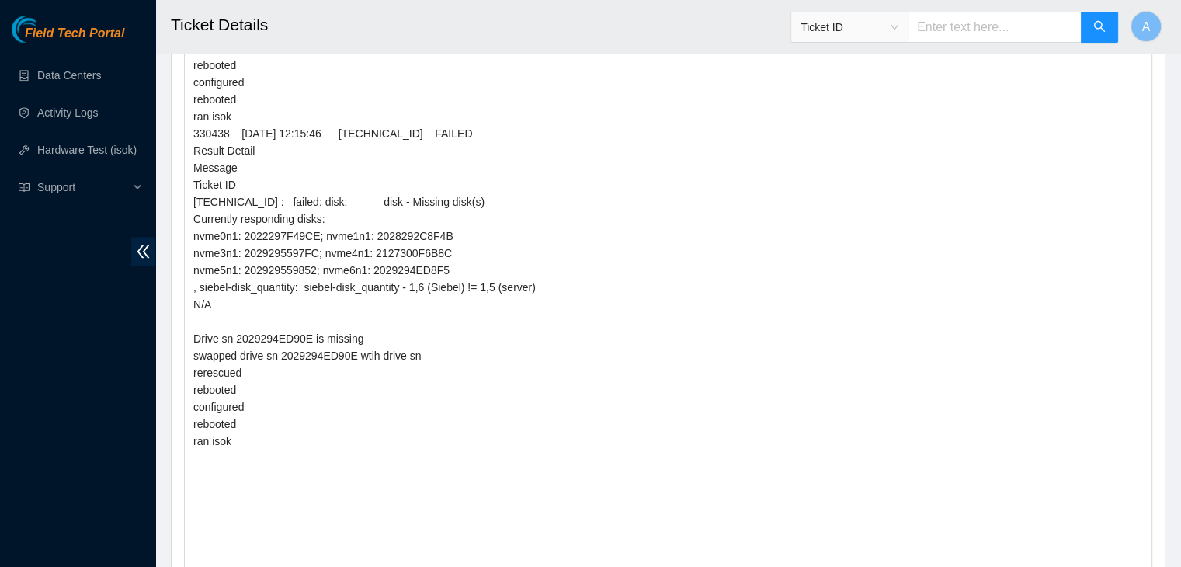
scroll to position [2077, 0]
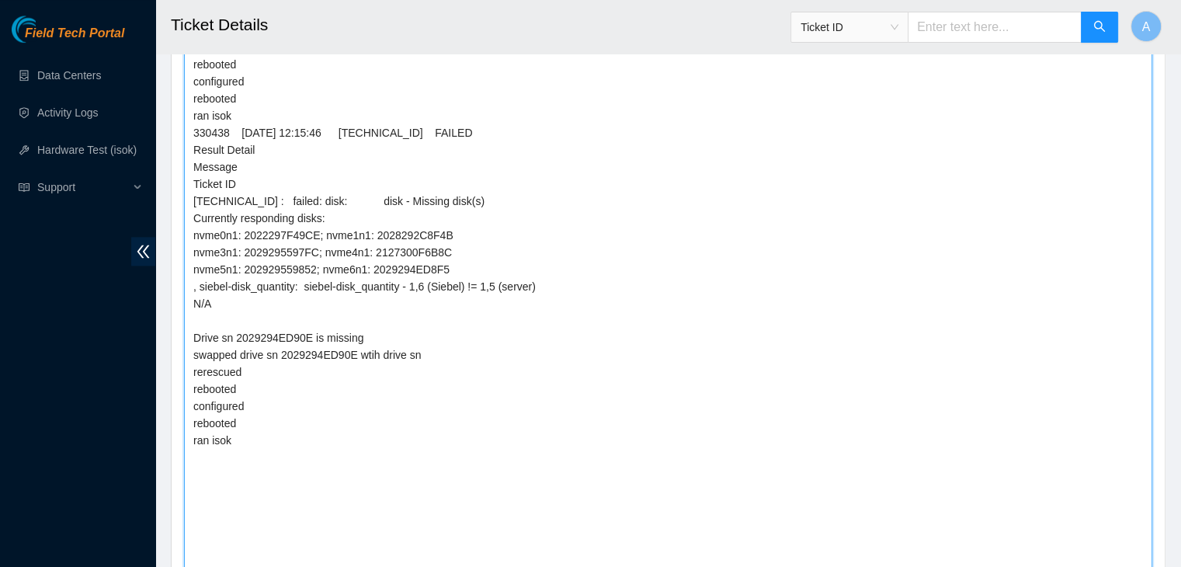
click at [617, 346] on textarea "Requested approval to secure rack by NIE Nigel requested to unlock rids by dhin…" at bounding box center [668, 233] width 968 height 874
click at [488, 356] on textarea "Requested approval to secure rack by NIE Nigel requested to unlock rids by dhin…" at bounding box center [668, 233] width 968 height 874
paste textarea "202929559852"
drag, startPoint x: 212, startPoint y: 373, endPoint x: 353, endPoint y: 525, distance: 207.2
click at [353, 525] on textarea "Requested approval to secure rack by NIE Nigel requested to unlock rids by dhin…" at bounding box center [668, 233] width 968 height 874
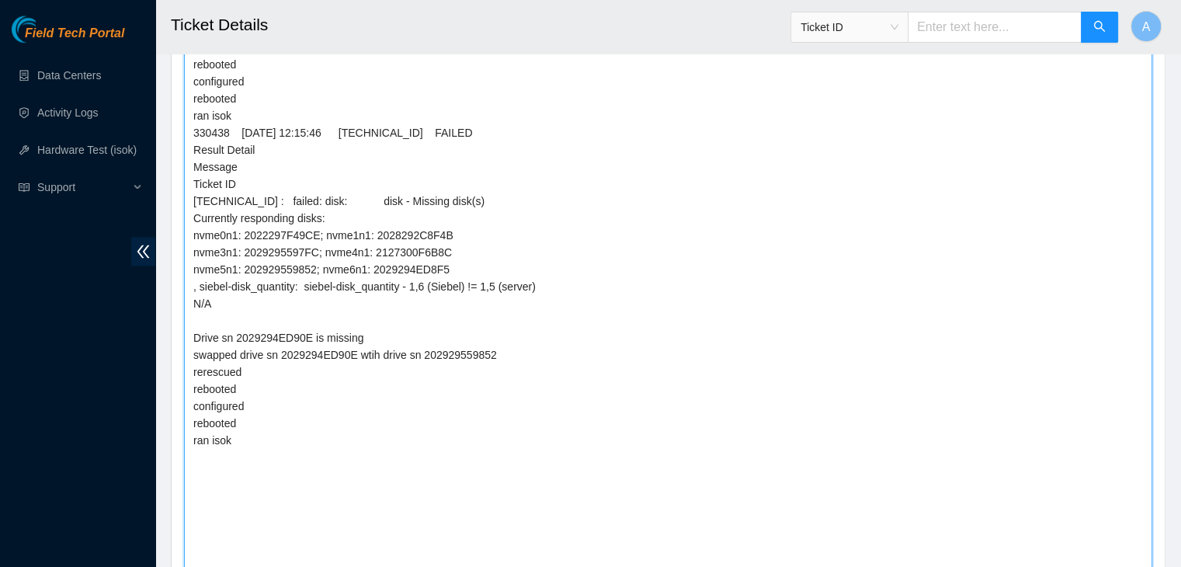
click at [200, 370] on textarea "Requested approval to secure rack by NIE Nigel requested to unlock rids by dhin…" at bounding box center [668, 233] width 968 height 874
click at [240, 438] on textarea "Requested approval to secure rack by NIE Nigel requested to unlock rids by dhin…" at bounding box center [668, 233] width 968 height 874
click at [249, 454] on textarea "Requested approval to secure rack by NIE Nigel requested to unlock rids by dhin…" at bounding box center [668, 233] width 968 height 874
click at [797, 105] on textarea "Requested approval to secure rack by NIE Nigel requested to unlock rids by dhin…" at bounding box center [668, 233] width 968 height 874
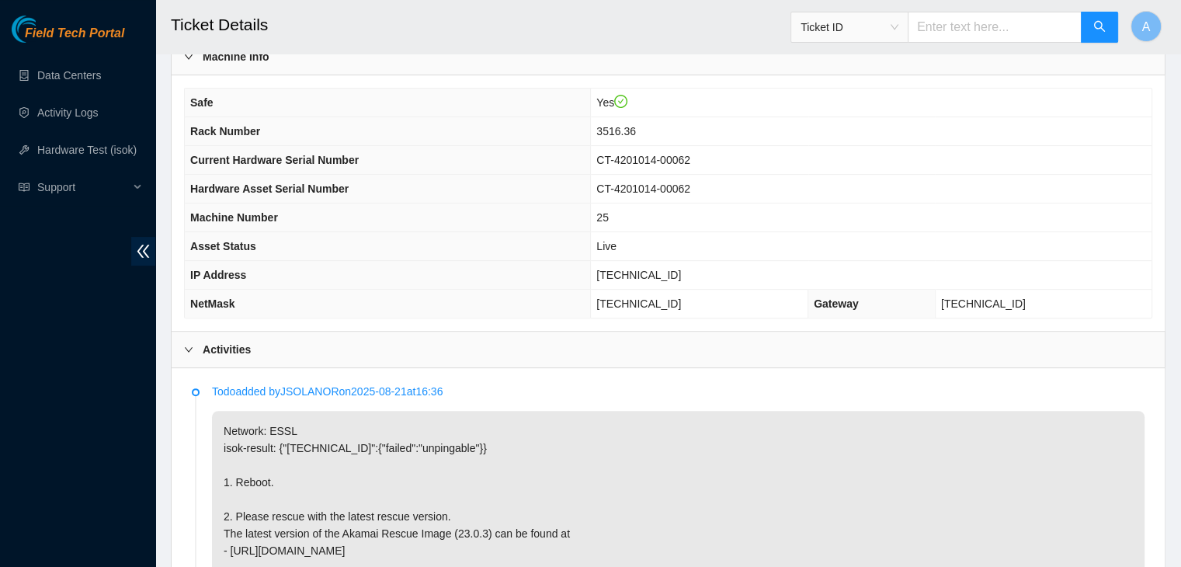
scroll to position [478, 0]
click at [673, 267] on span "104.78.78.52" at bounding box center [638, 273] width 85 height 12
copy span "104.78.78.52"
click at [673, 267] on span "104.78.78.52" at bounding box center [638, 273] width 85 height 12
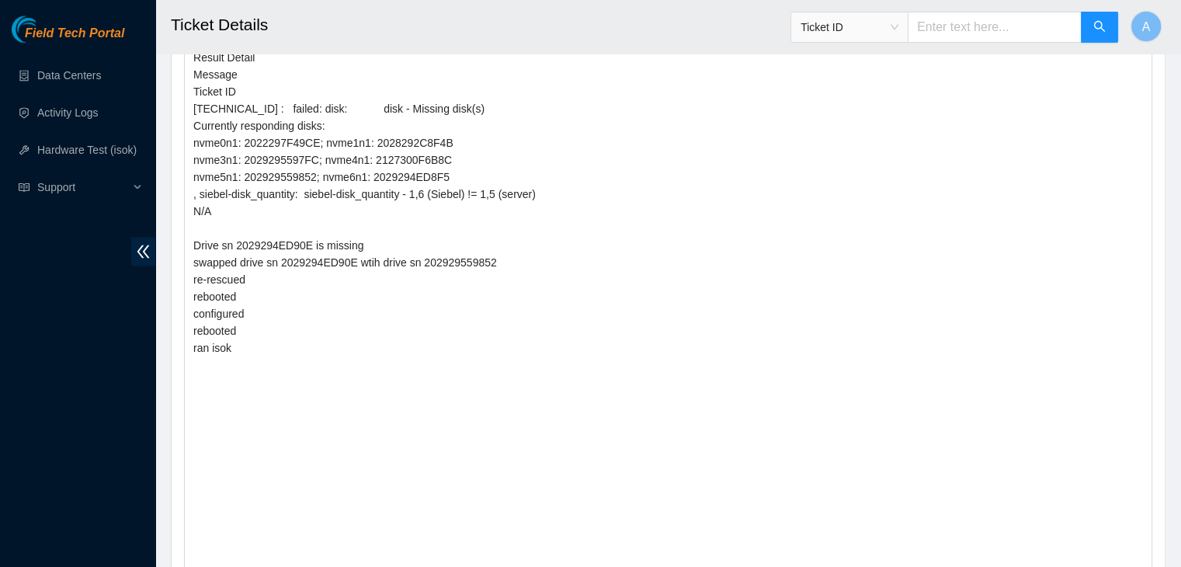
scroll to position [2144, 0]
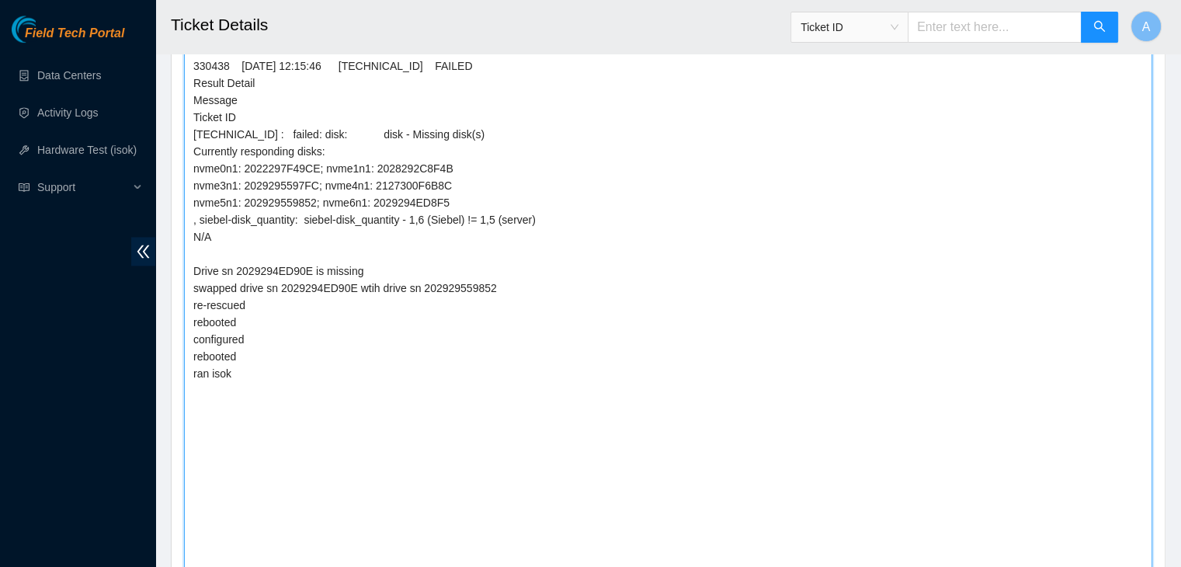
click at [415, 373] on textarea "Requested approval to secure rack by NIE Nigel requested to unlock rids by dhin…" at bounding box center [668, 166] width 968 height 874
paste textarea "330455 02-09-2025 12:53:28 104.78.78.52 FAILED Result Detail Message Ticket ID …"
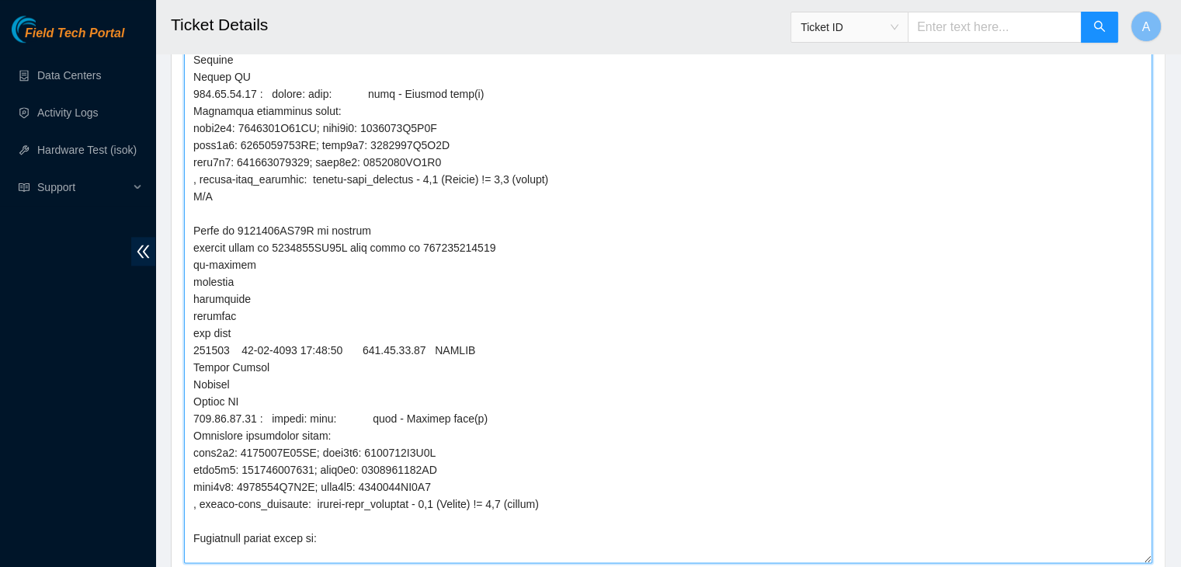
scroll to position [2179, 0]
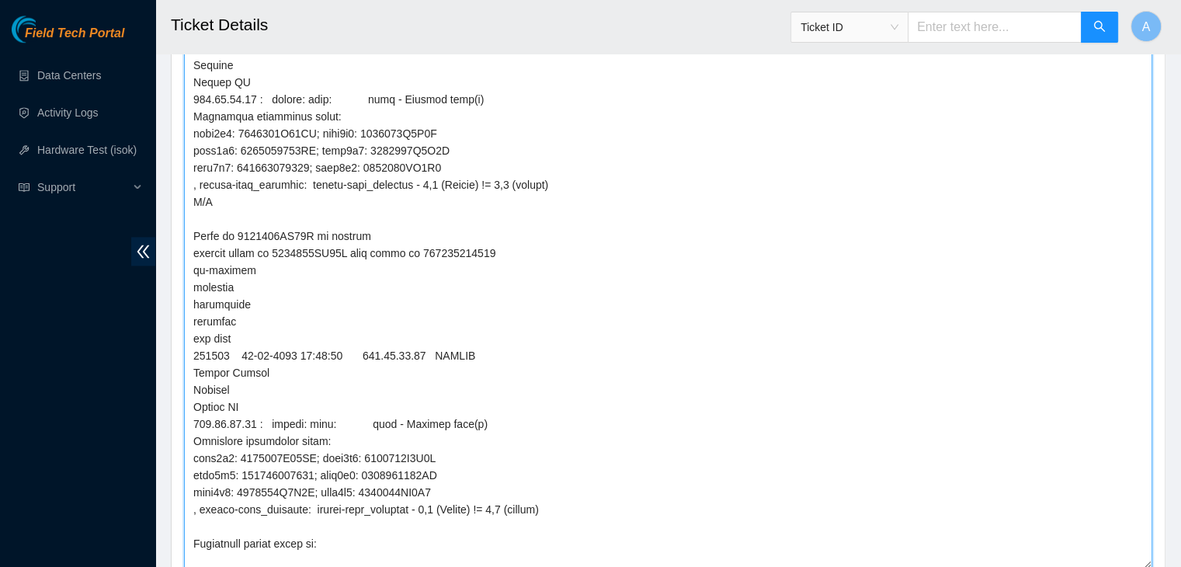
click at [320, 246] on textarea "Comment" at bounding box center [668, 131] width 968 height 874
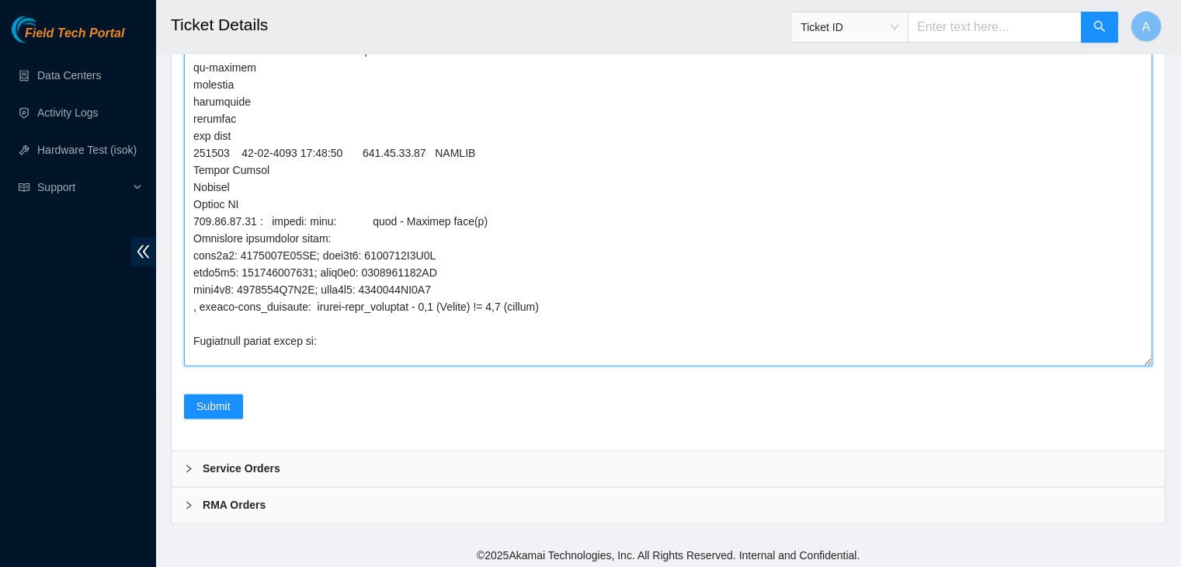
paste textarea "2029294ED90E"
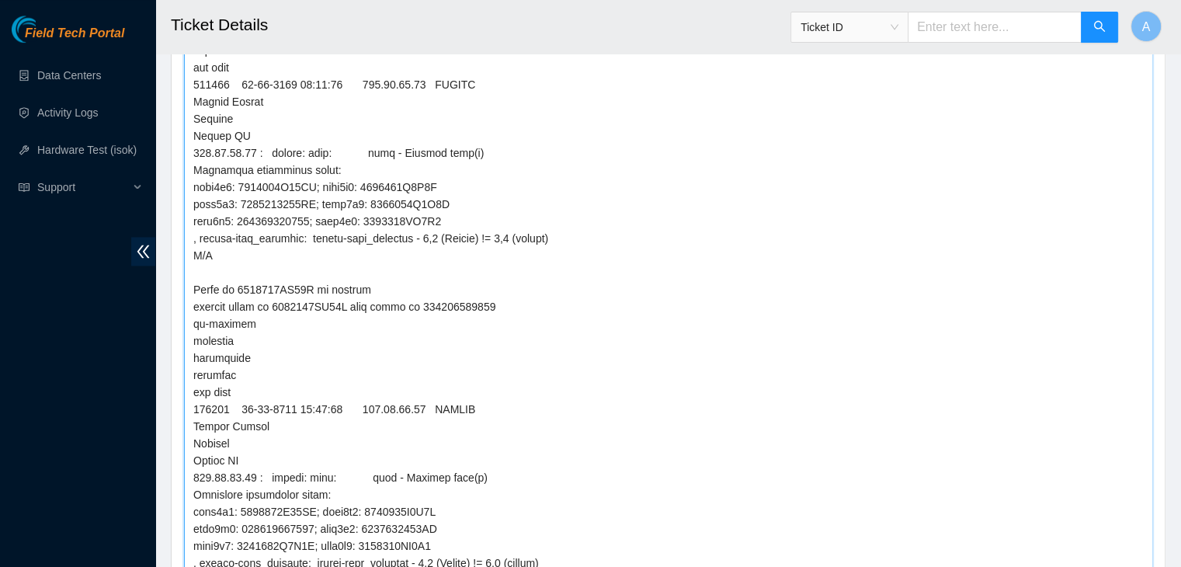
scroll to position [2382, 0]
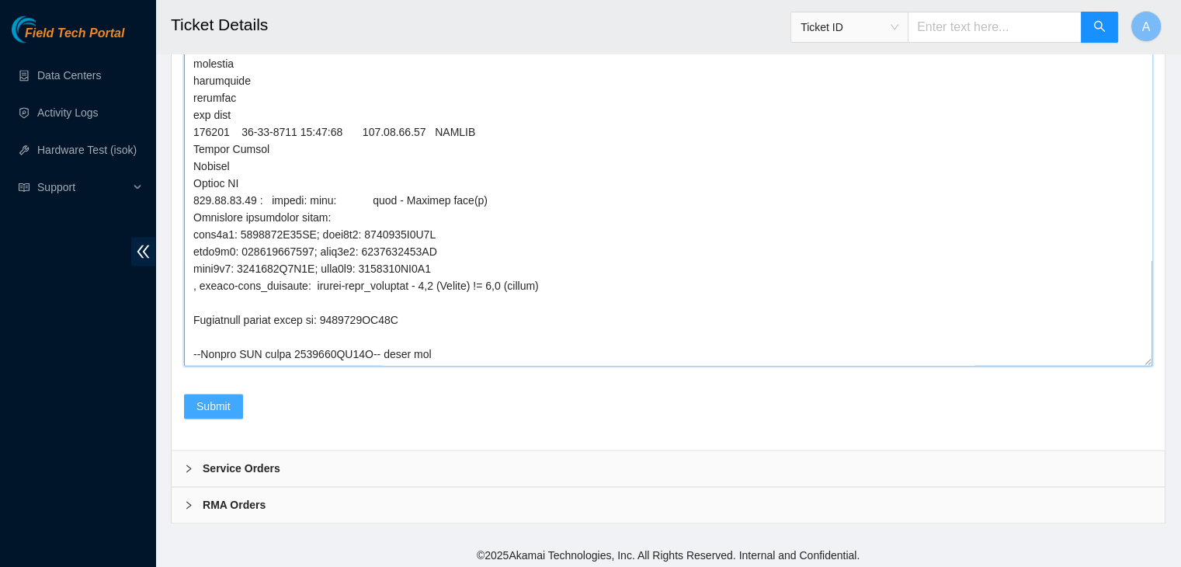
type textarea "Requested approval to secure rack by NIE Nigel requested to unlock rids by dhin…"
click at [224, 398] on span "Submit" at bounding box center [213, 406] width 34 height 17
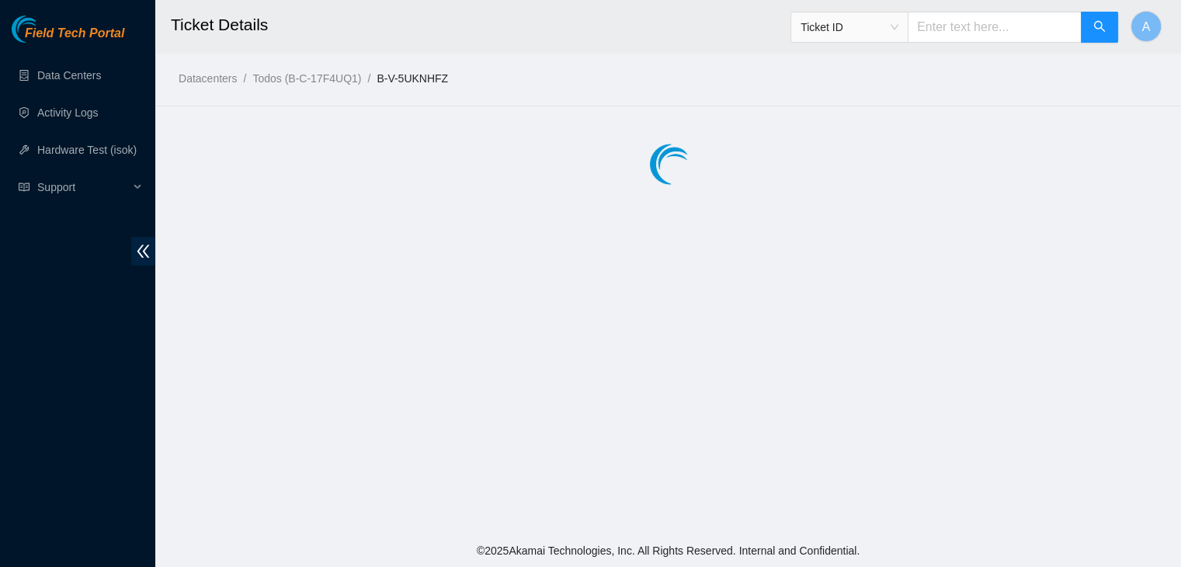
scroll to position [0, 0]
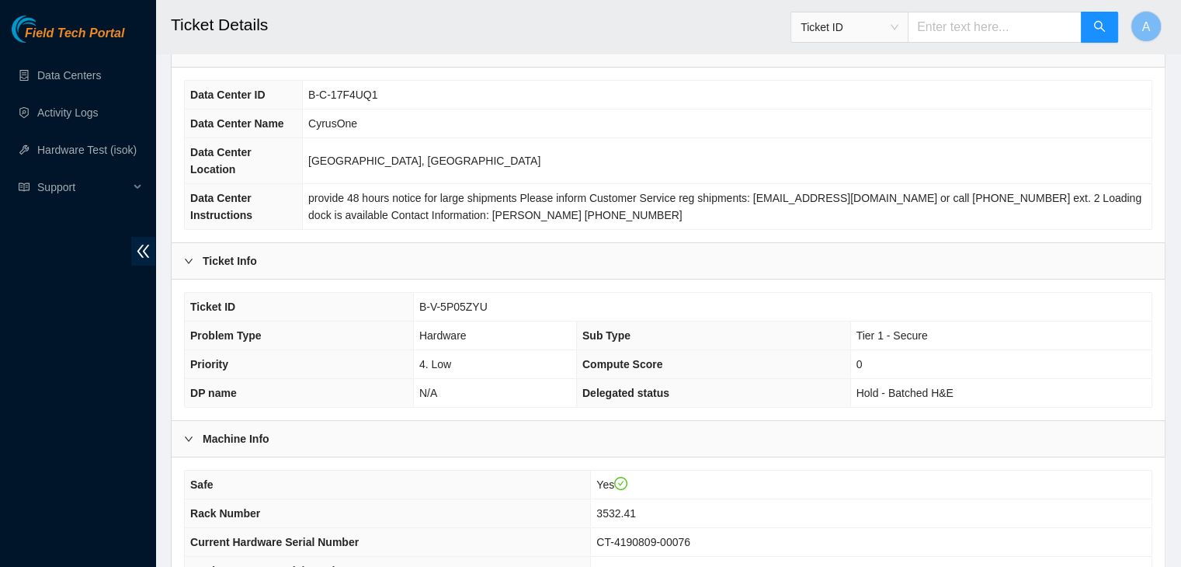
scroll to position [96, 0]
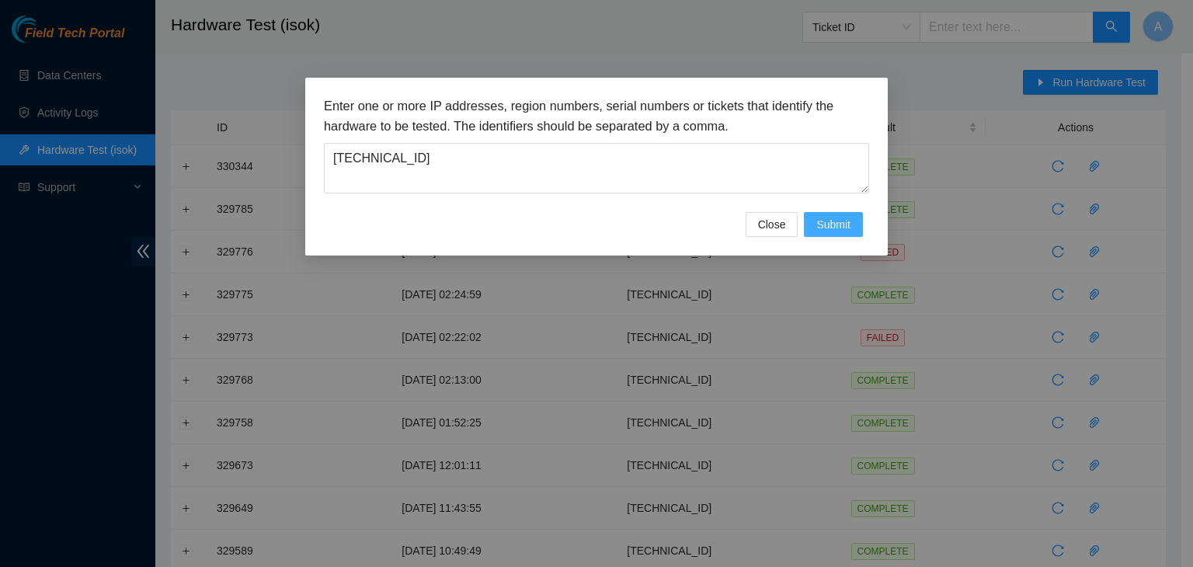
type textarea "[TECHNICAL_ID]"
click at [842, 219] on span "Submit" at bounding box center [833, 224] width 34 height 17
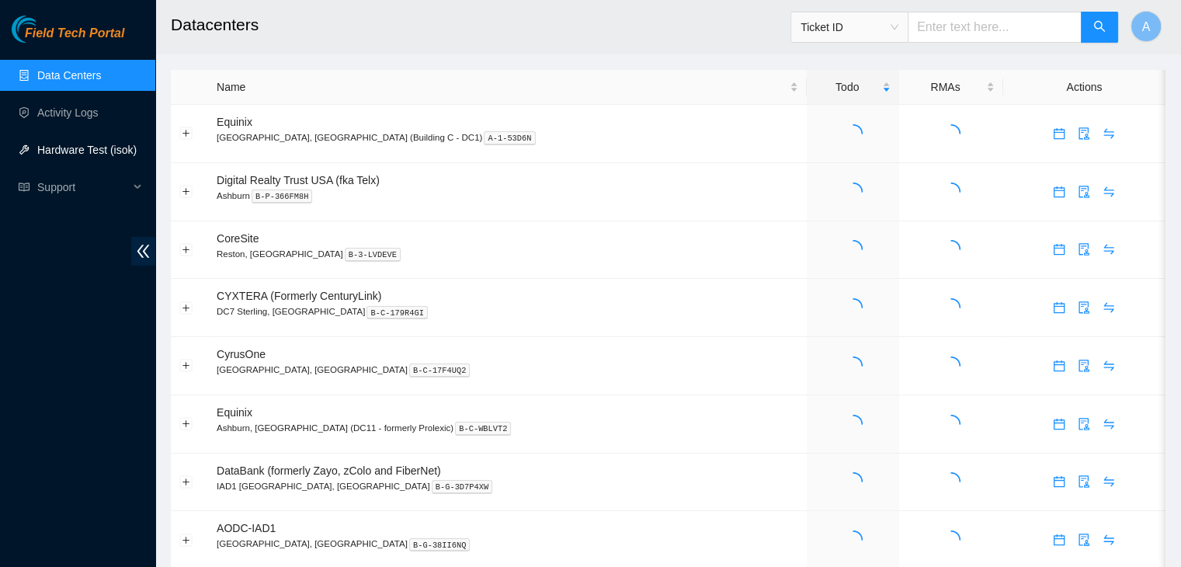
click at [93, 151] on link "Hardware Test (isok)" at bounding box center [86, 150] width 99 height 12
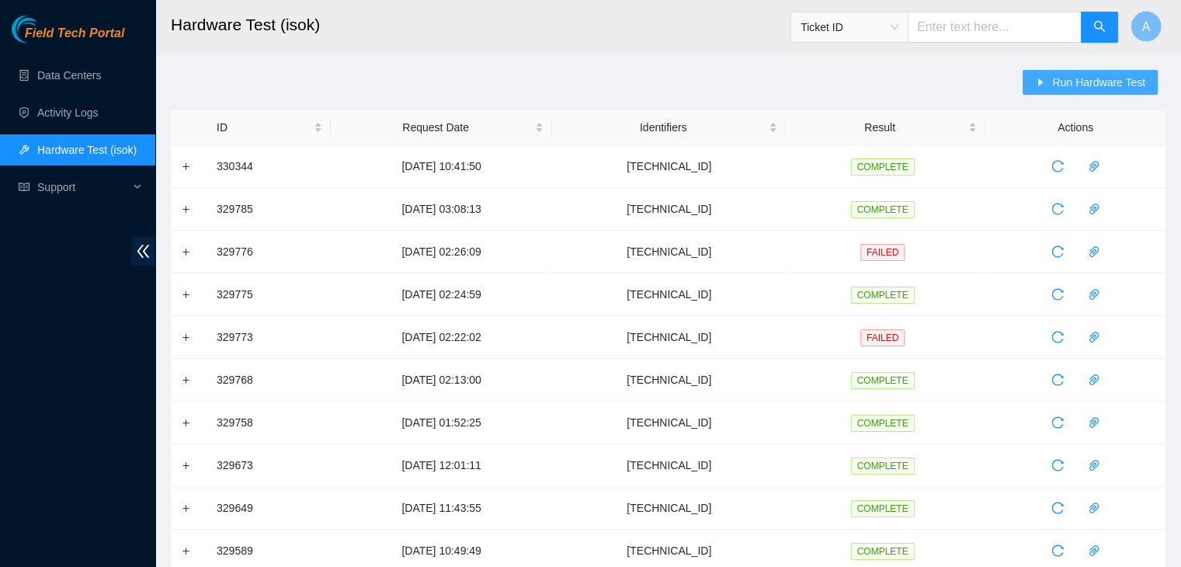
click at [1053, 88] on button "Run Hardware Test" at bounding box center [1090, 82] width 135 height 25
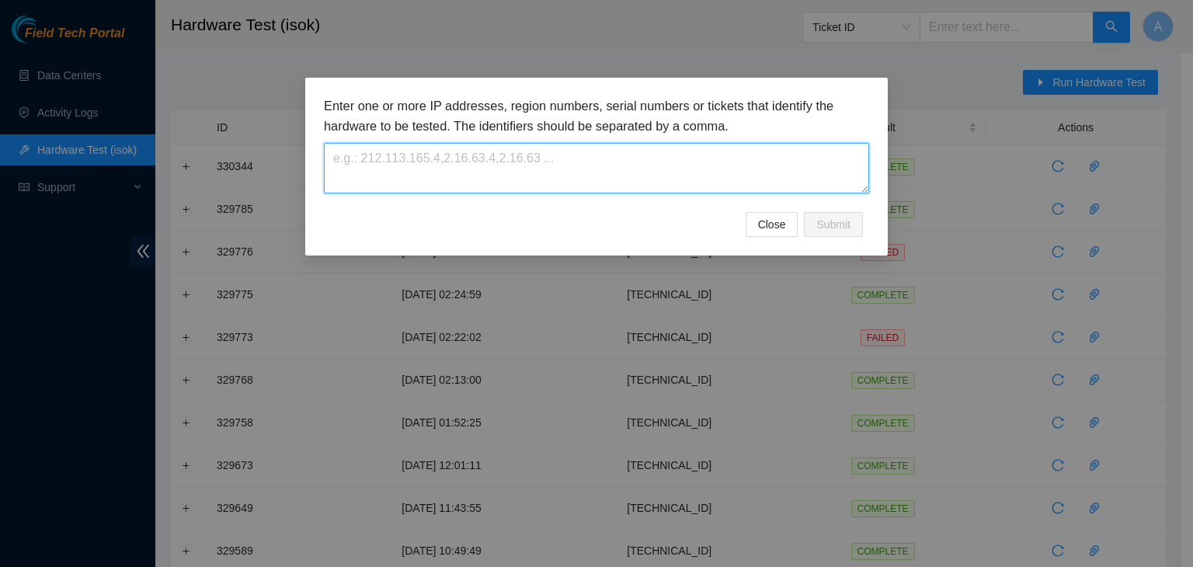
click at [814, 156] on textarea at bounding box center [596, 168] width 545 height 50
paste textarea "23.32.16.73"
type textarea "23.32.16.73"
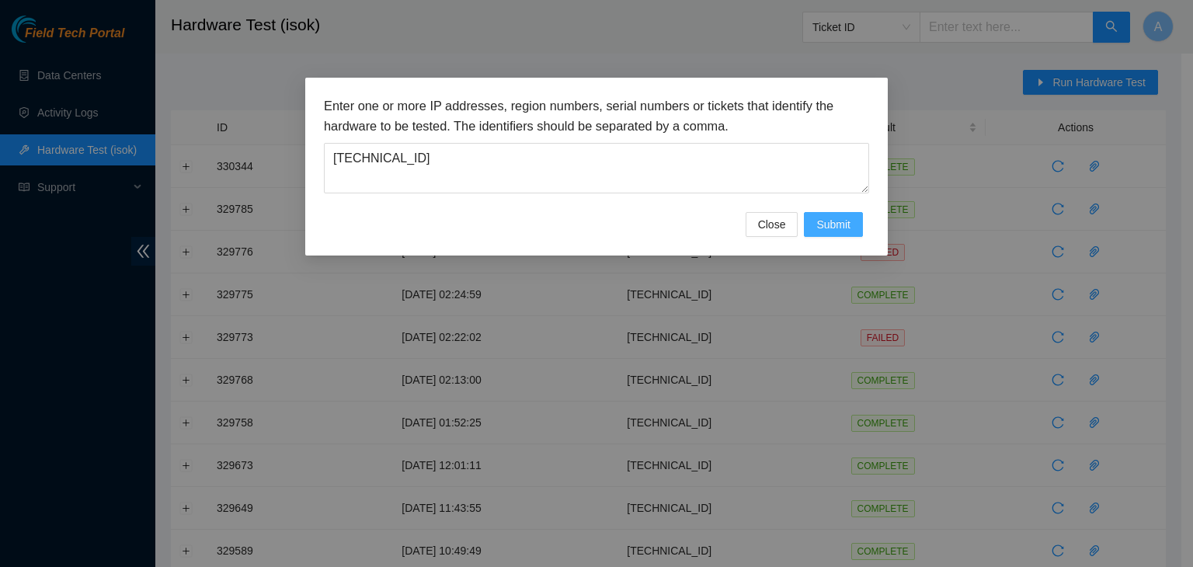
click at [842, 216] on span "Submit" at bounding box center [833, 224] width 34 height 17
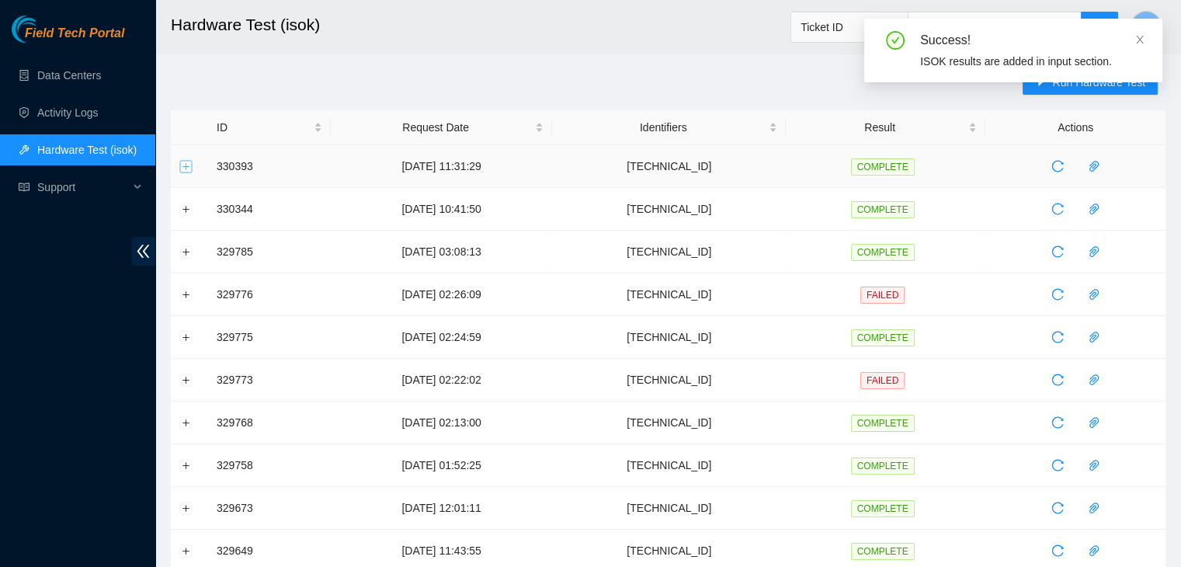
click at [189, 166] on button "Expand row" at bounding box center [186, 166] width 12 height 12
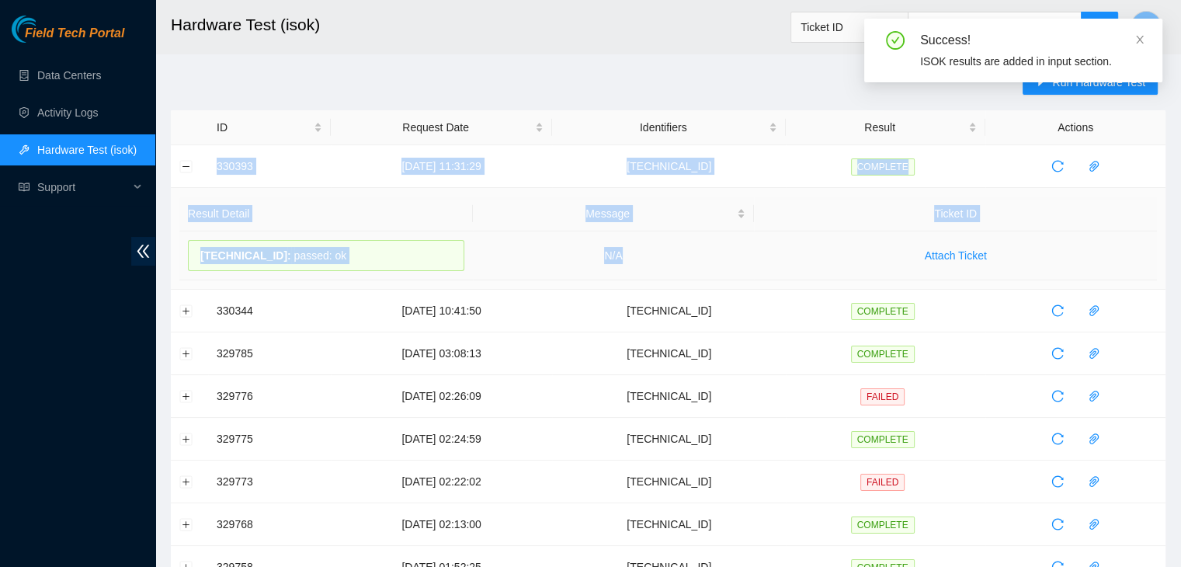
drag, startPoint x: 207, startPoint y: 165, endPoint x: 674, endPoint y: 265, distance: 477.2
copy tbody "330393 02-09-2025 11:31:29 23.32.16.73 COMPLETE Result Detail Message Ticket ID…"
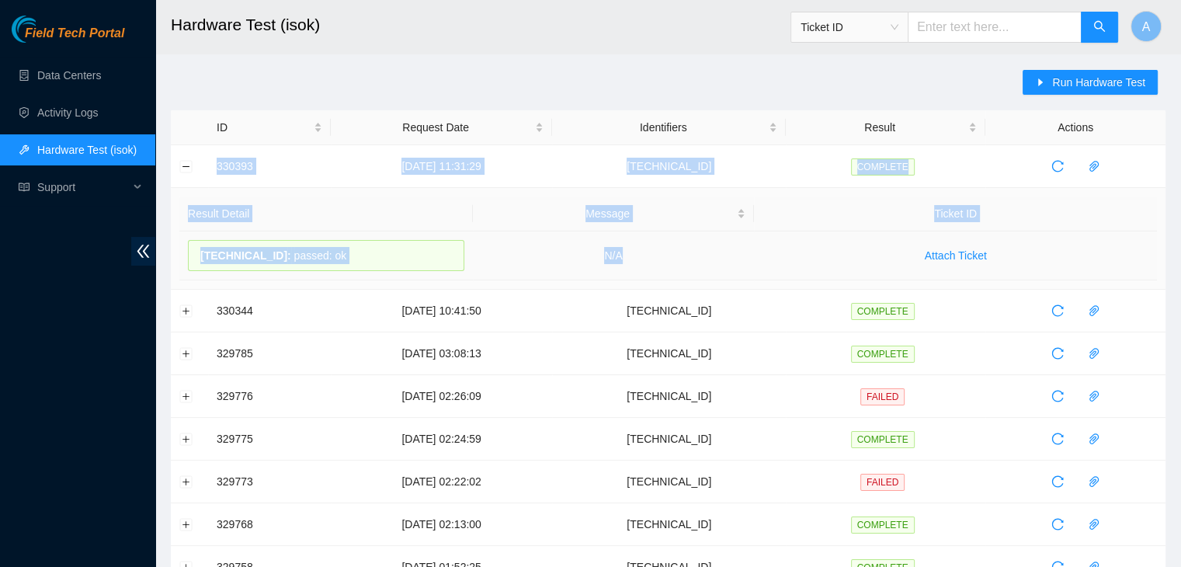
click at [674, 265] on td "N/A" at bounding box center [614, 255] width 282 height 49
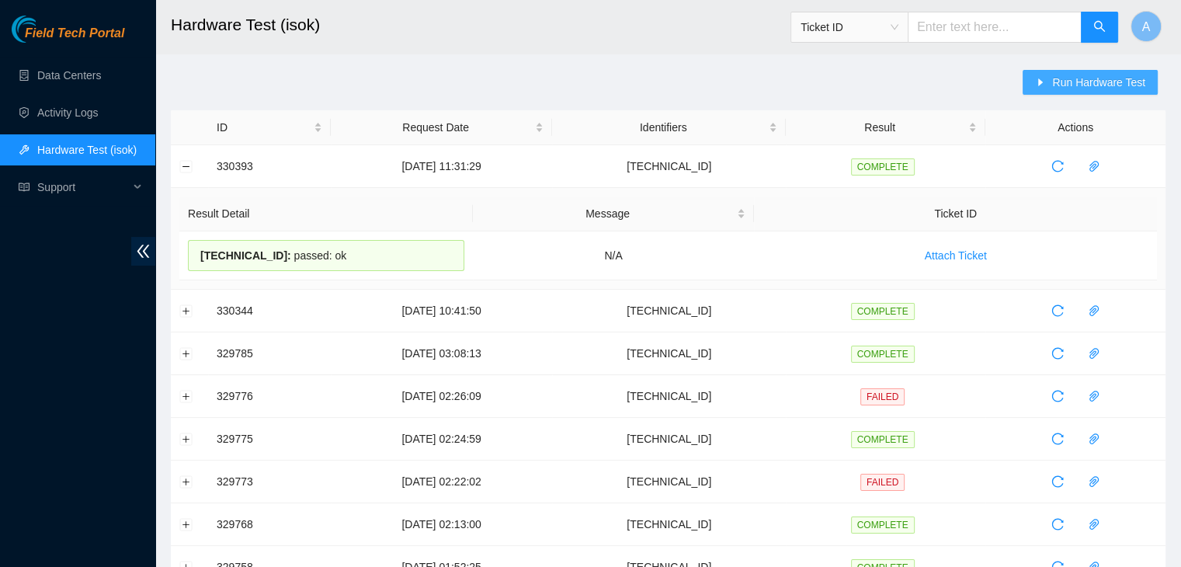
click at [1049, 92] on button "Run Hardware Test" at bounding box center [1090, 82] width 135 height 25
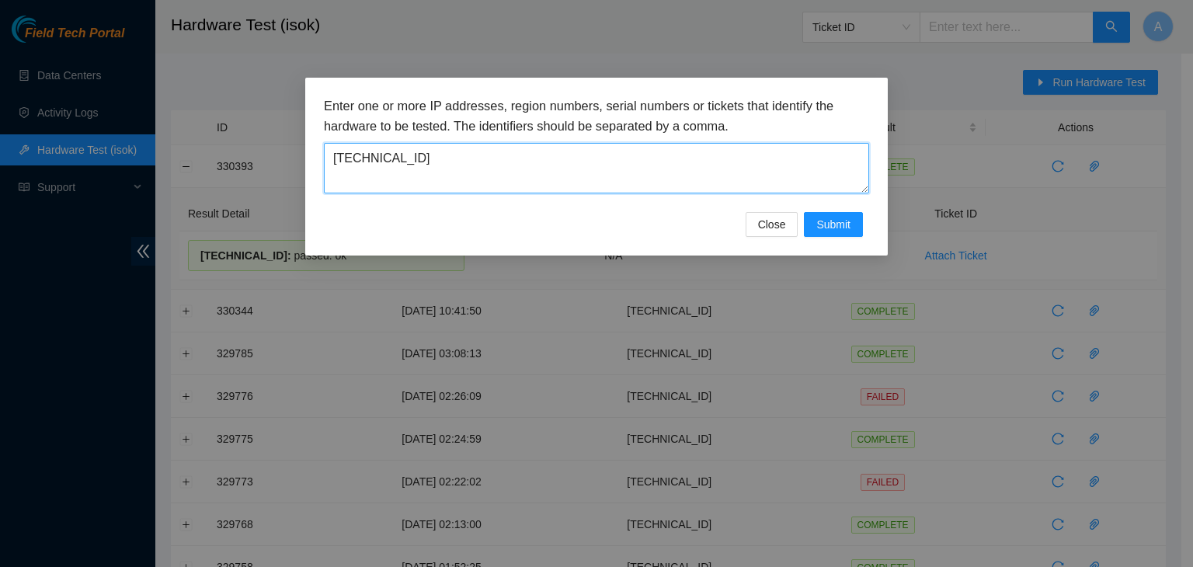
click at [707, 156] on textarea "23.32.16.73" at bounding box center [596, 168] width 545 height 50
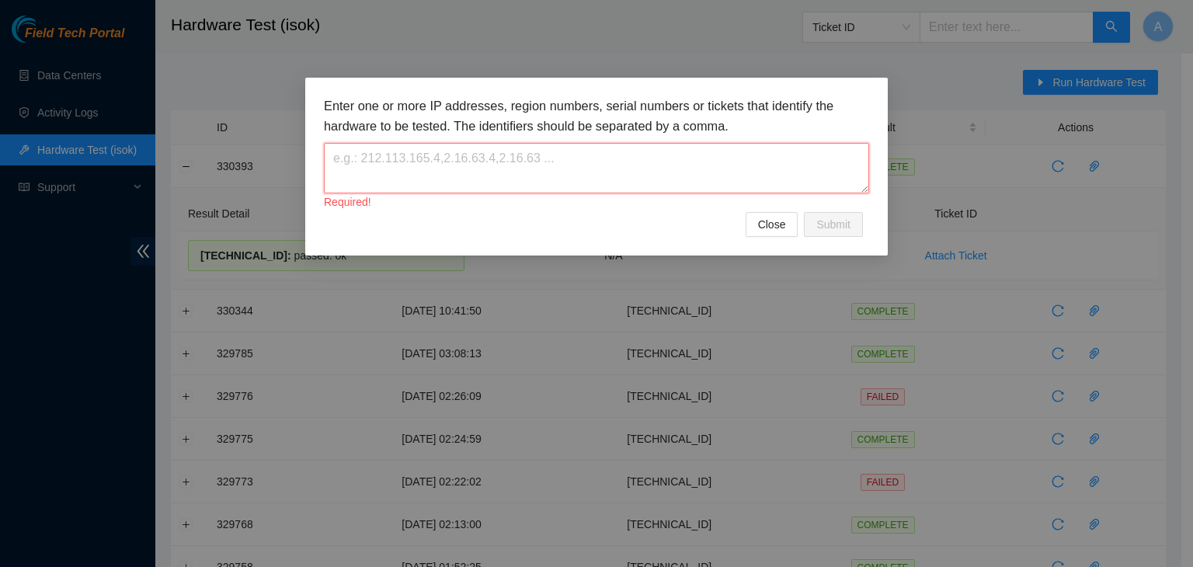
paste textarea "66.198.8.109"
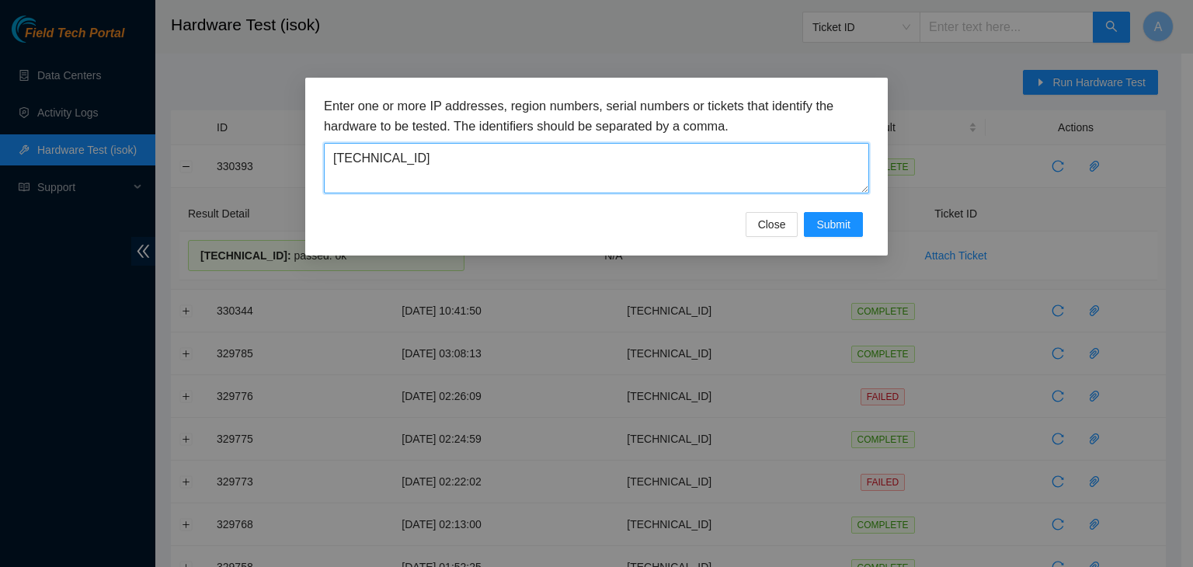
type textarea "66.198.8.109"
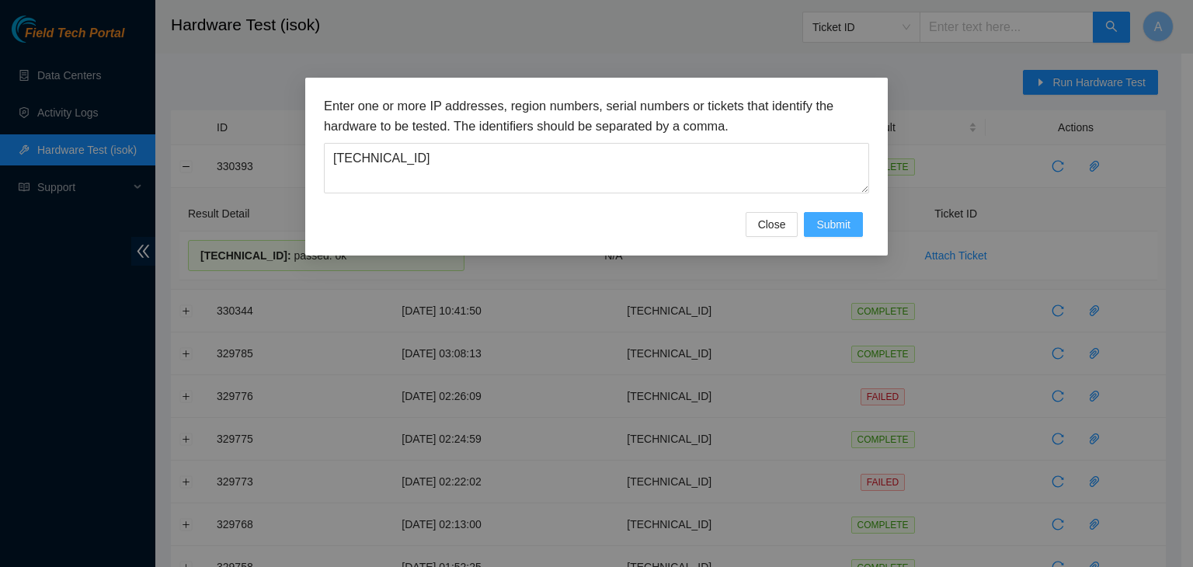
click at [830, 225] on span "Submit" at bounding box center [833, 224] width 34 height 17
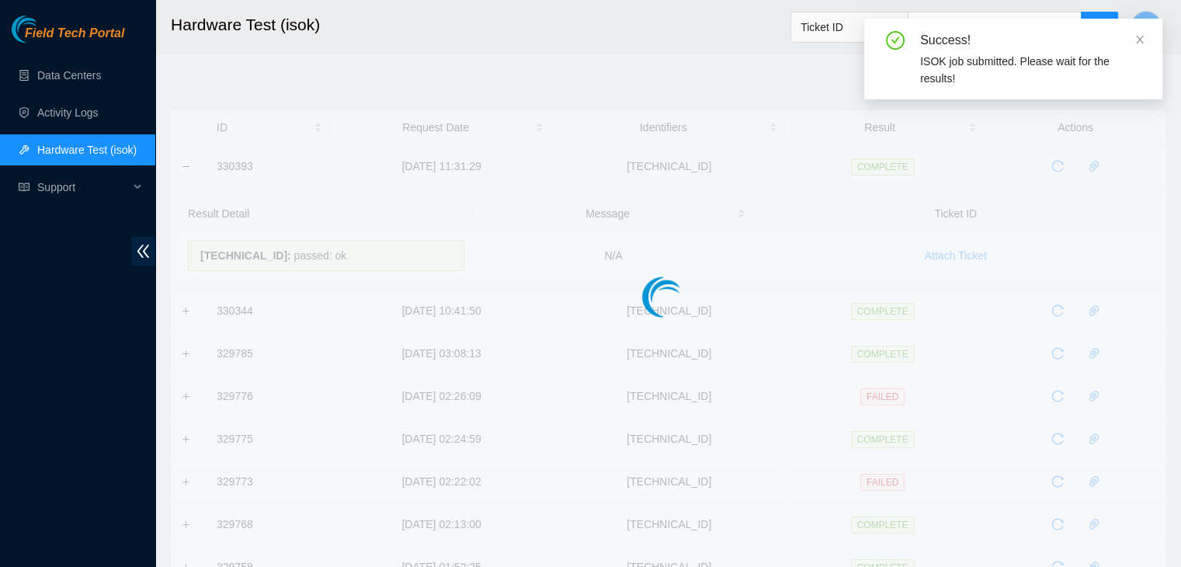
click at [189, 159] on div at bounding box center [668, 265] width 995 height 311
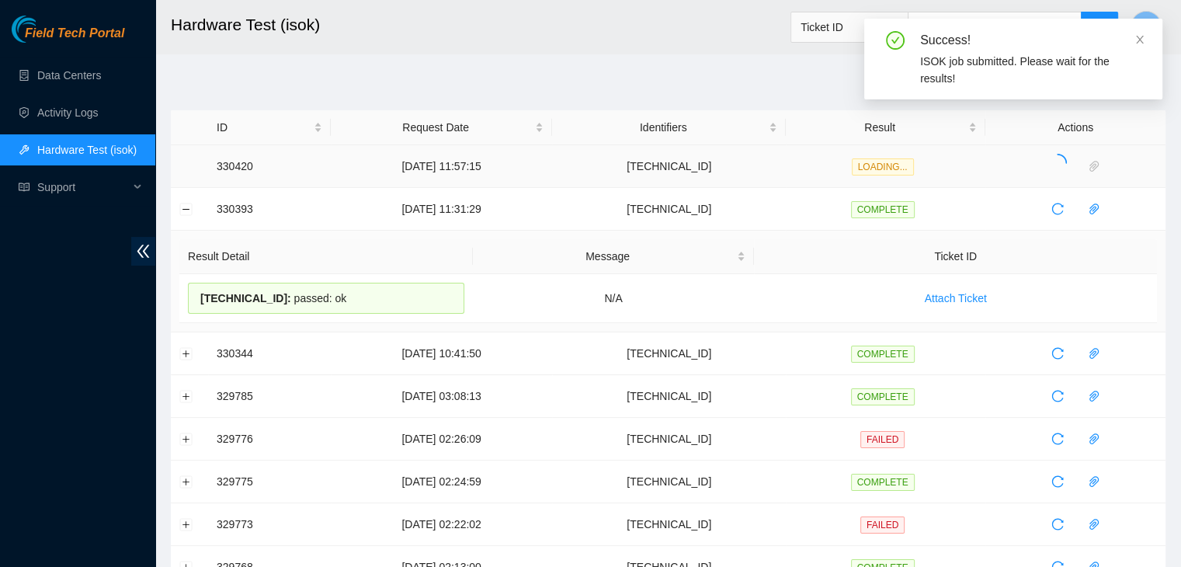
click at [183, 166] on td at bounding box center [189, 166] width 37 height 43
click at [188, 214] on button "Collapse row" at bounding box center [186, 209] width 12 height 12
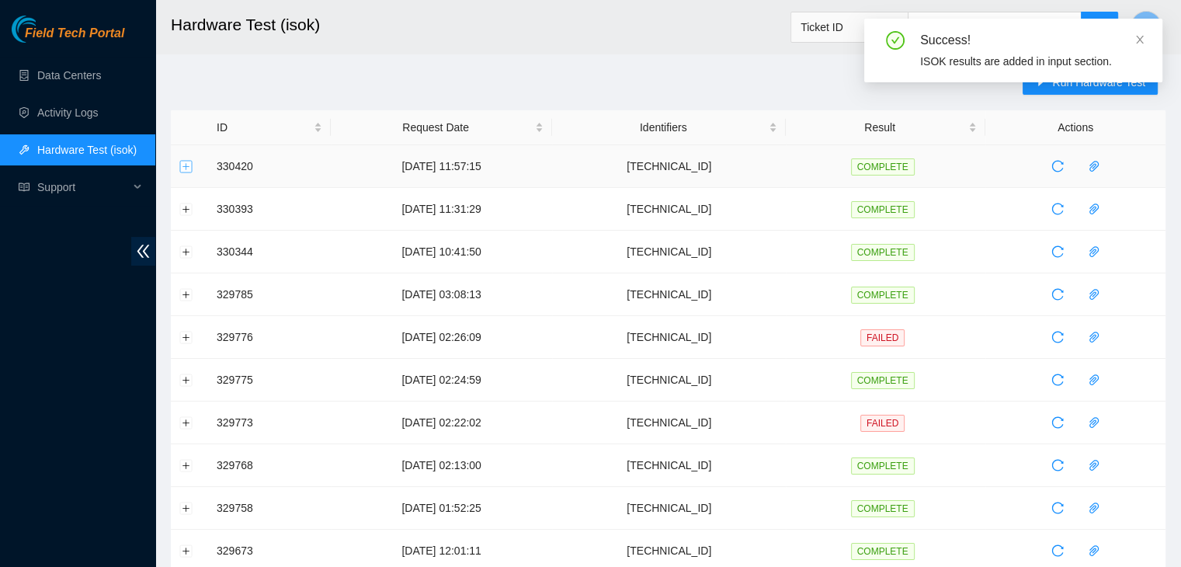
click at [180, 165] on button "Expand row" at bounding box center [186, 166] width 12 height 12
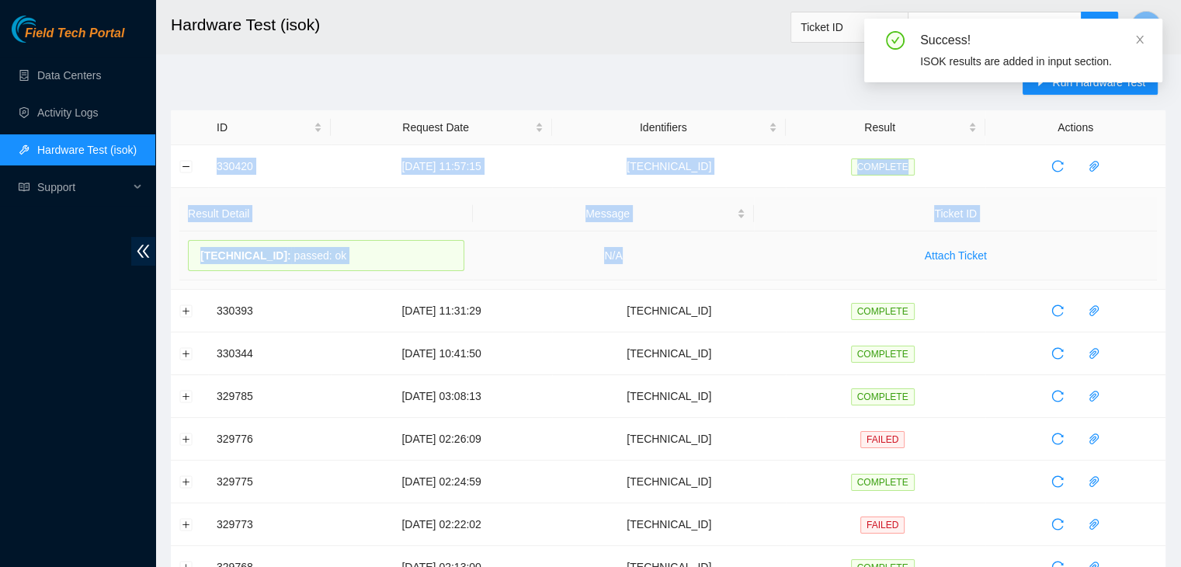
drag, startPoint x: 209, startPoint y: 159, endPoint x: 680, endPoint y: 240, distance: 478.3
copy tbody "330420 02-09-2025 11:57:15 66.198.8.109 COMPLETE Result Detail Message Ticket I…"
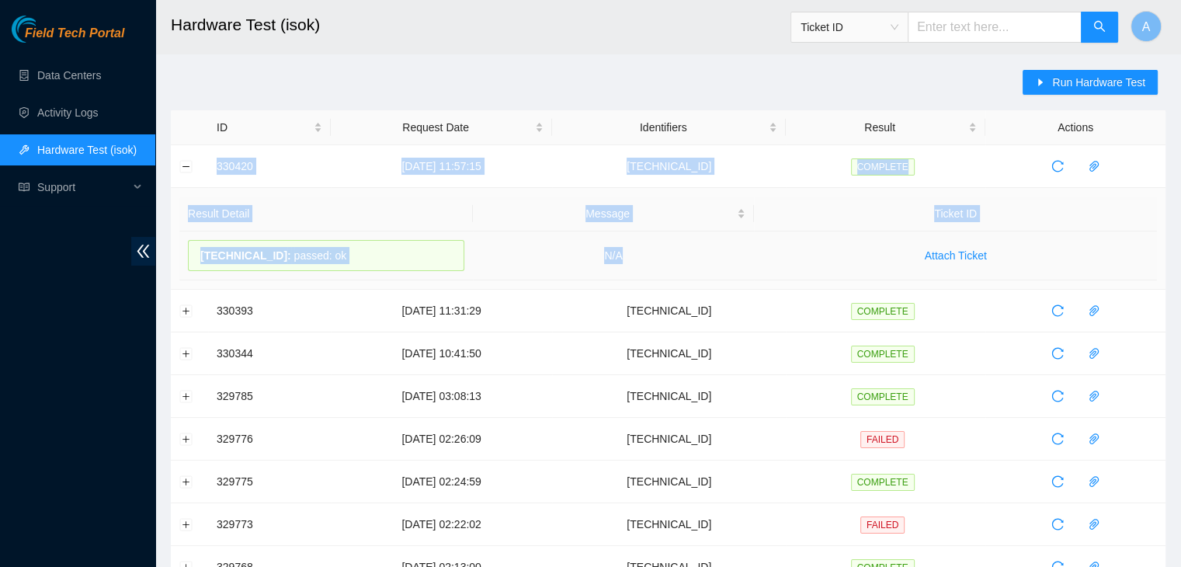
click at [680, 240] on td "N/A" at bounding box center [614, 255] width 282 height 49
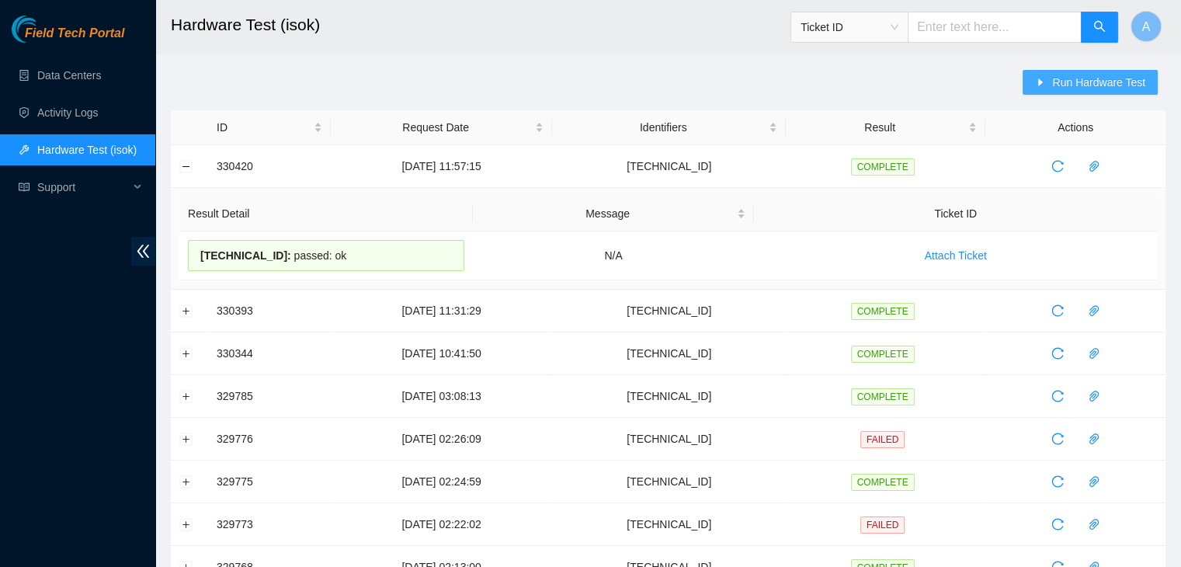
click at [1094, 85] on span "Run Hardware Test" at bounding box center [1098, 82] width 93 height 17
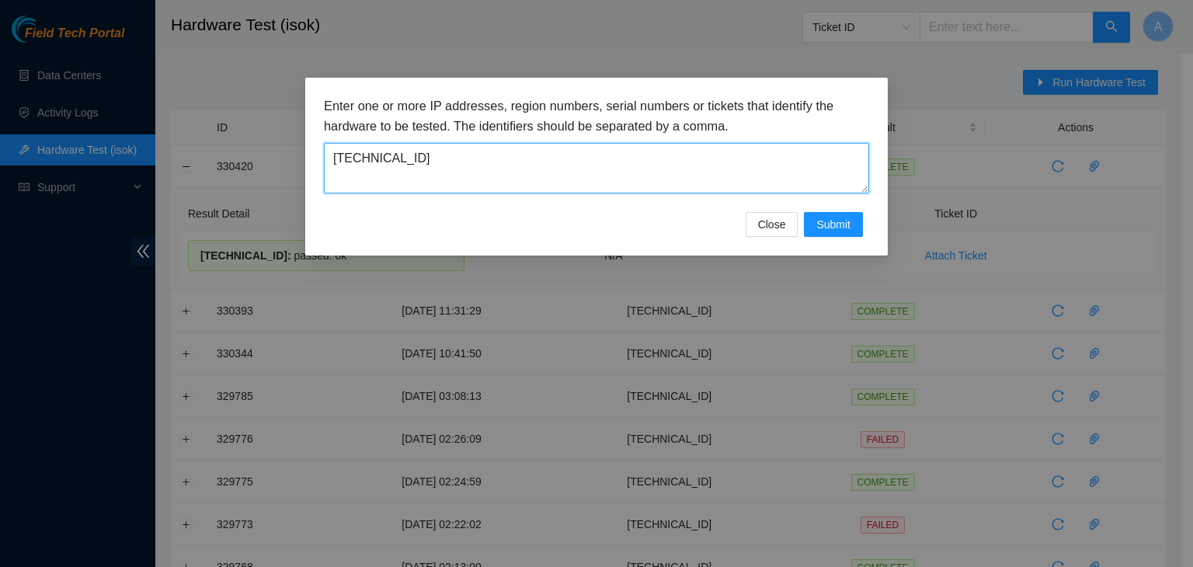
click at [748, 171] on textarea "66.198.8.109" at bounding box center [596, 168] width 545 height 50
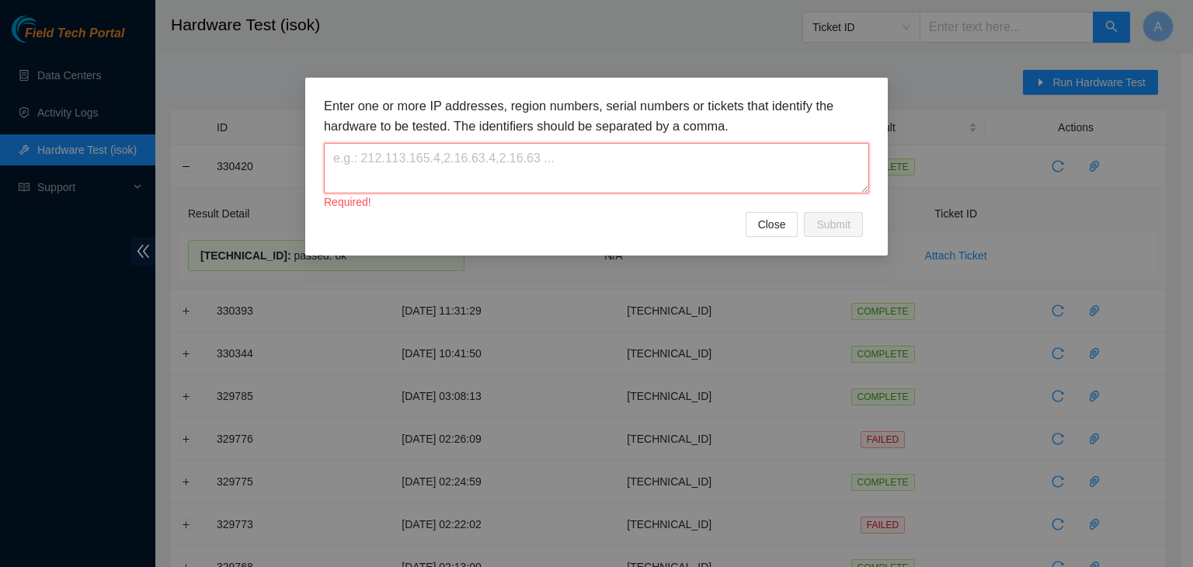
paste textarea "104.78.78.52"
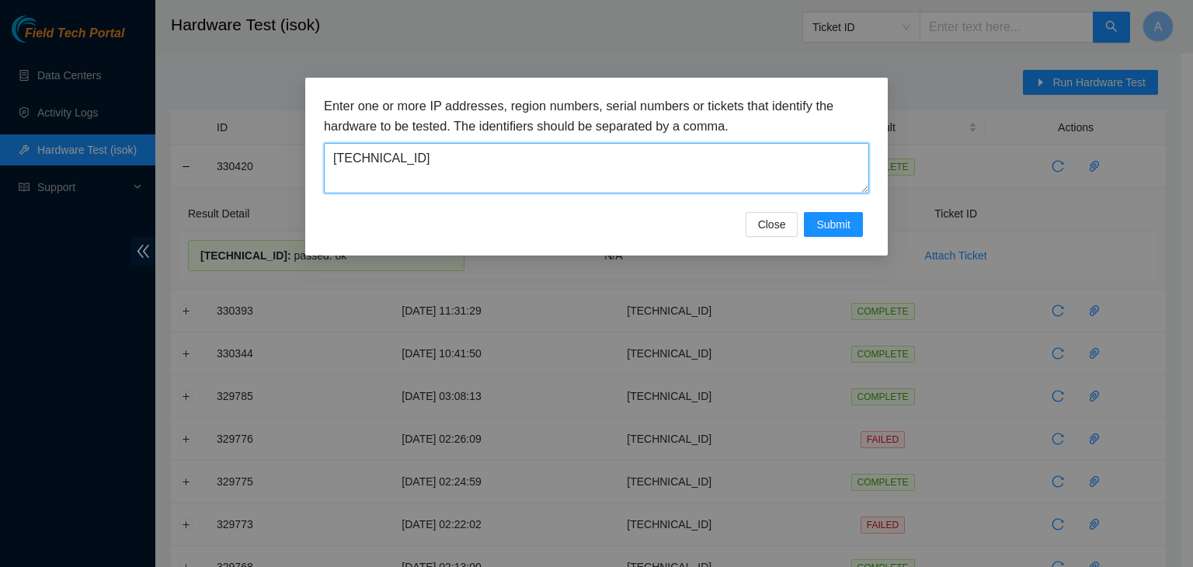
type textarea "104.78.78.52"
click at [586, 192] on textarea "104.78.78.52" at bounding box center [596, 168] width 545 height 50
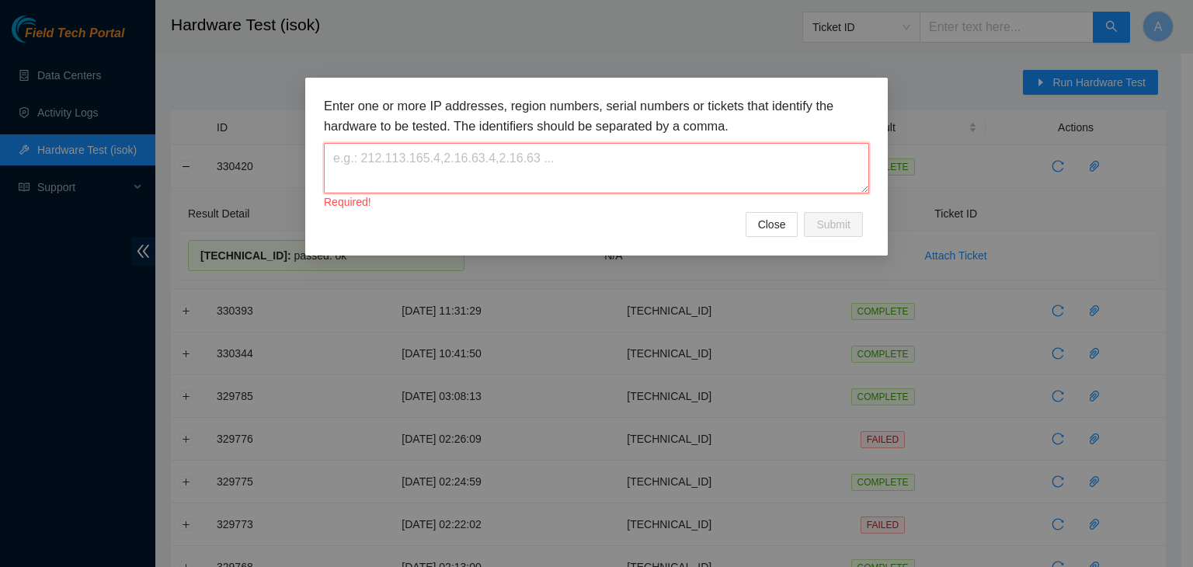
paste textarea "104.78.78.52"
type textarea "104.78.78.52"
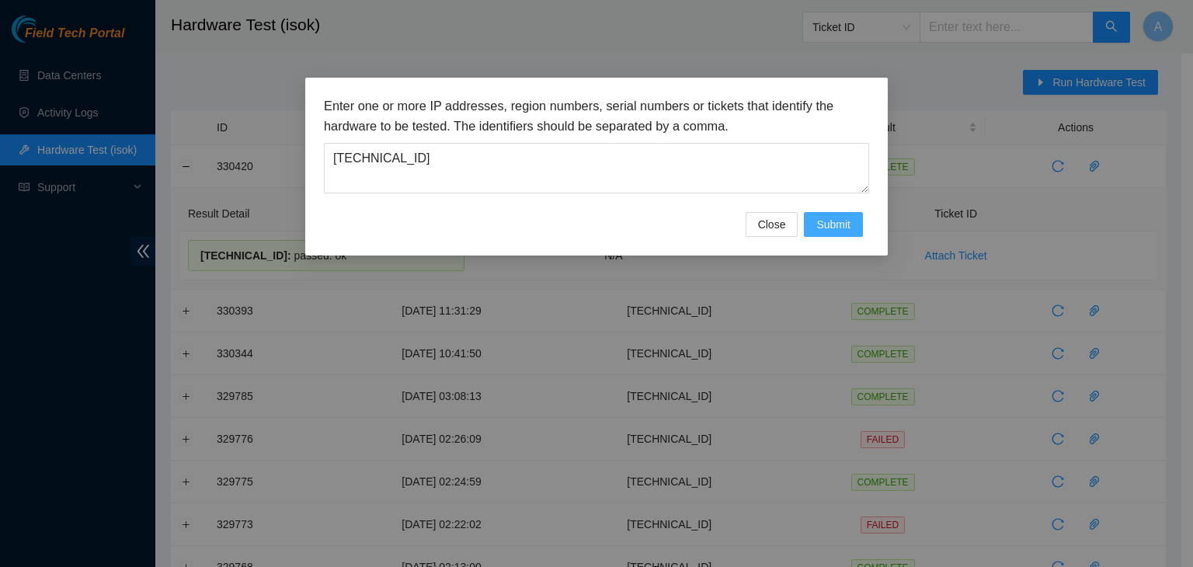
click at [842, 224] on span "Submit" at bounding box center [833, 224] width 34 height 17
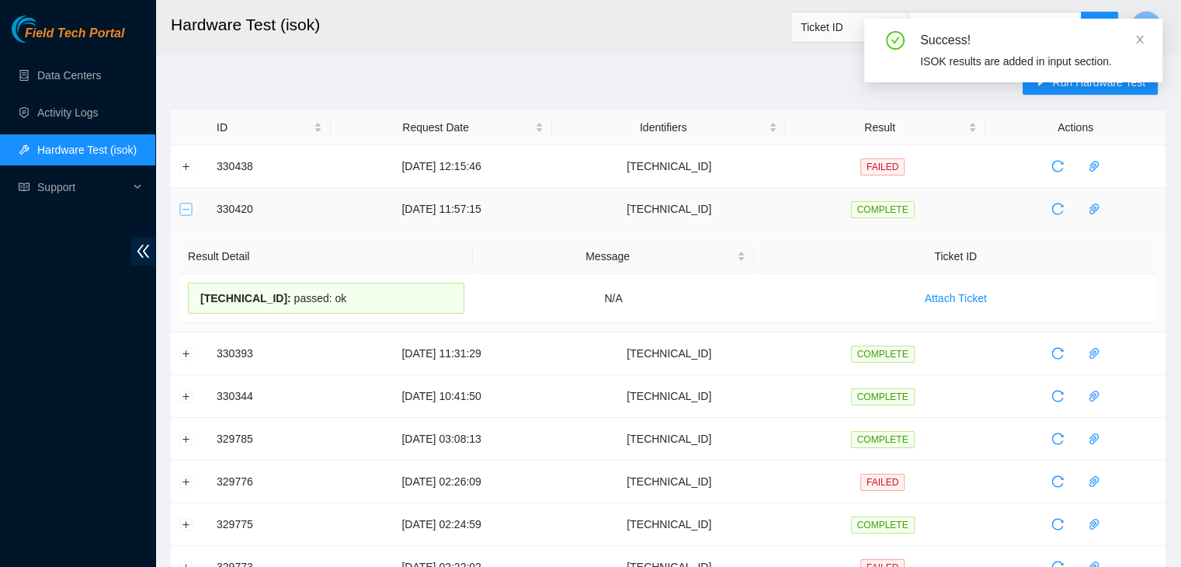
click at [183, 209] on button "Collapse row" at bounding box center [186, 209] width 12 height 12
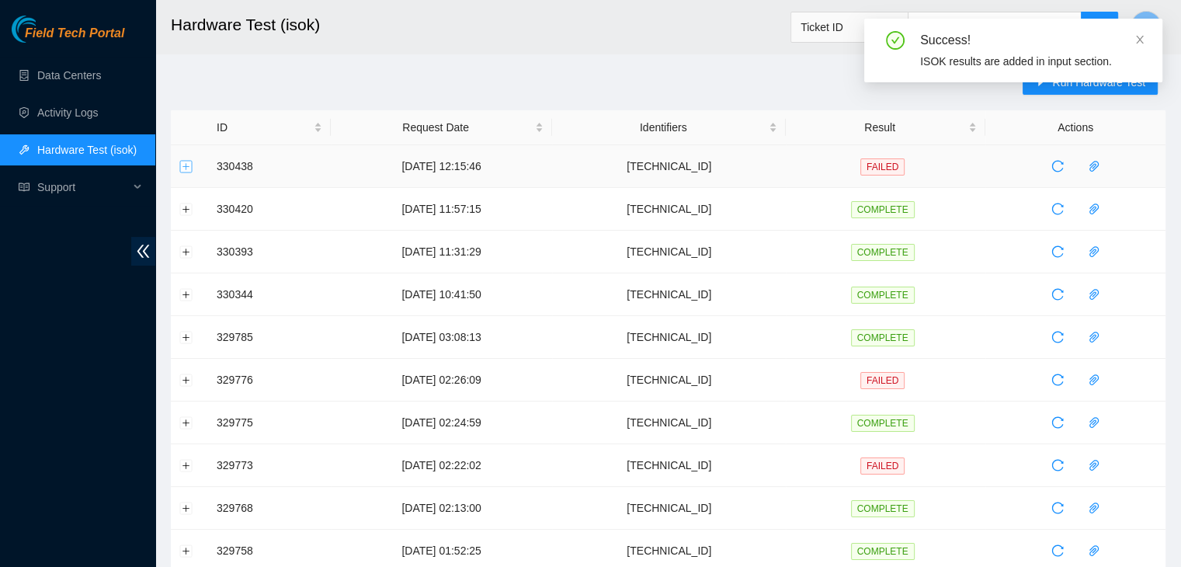
click at [185, 168] on button "Expand row" at bounding box center [186, 166] width 12 height 12
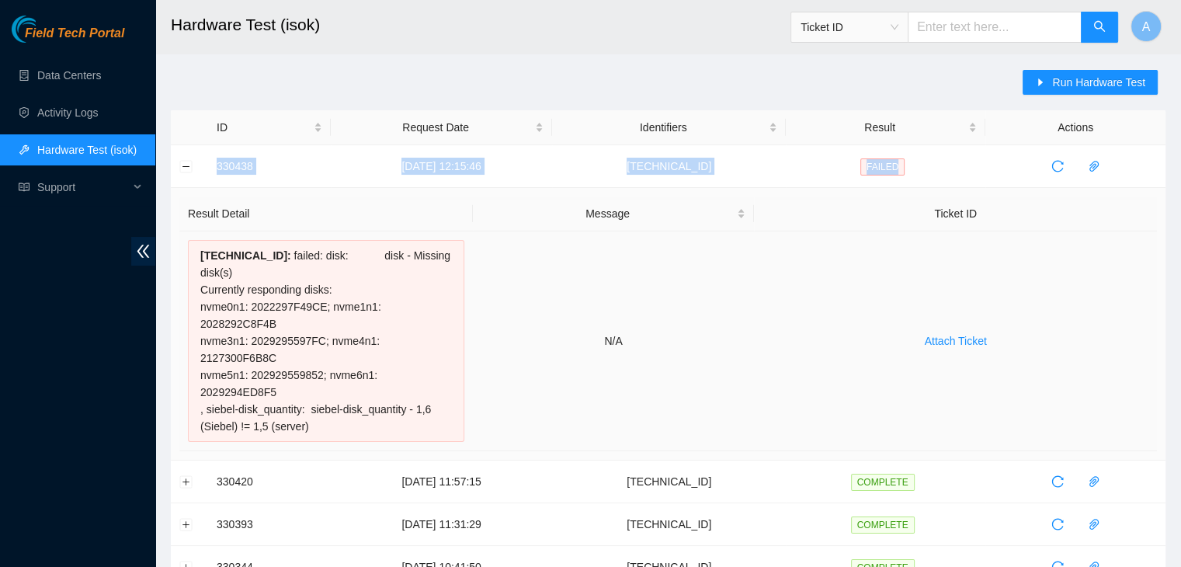
drag, startPoint x: 212, startPoint y: 163, endPoint x: 801, endPoint y: 333, distance: 613.5
copy tr "330438 02-09-2025 12:15:46 104.78.78.52 FAILED"
click at [801, 333] on td "Attach Ticket" at bounding box center [955, 341] width 403 height 220
click at [193, 162] on td at bounding box center [189, 166] width 37 height 43
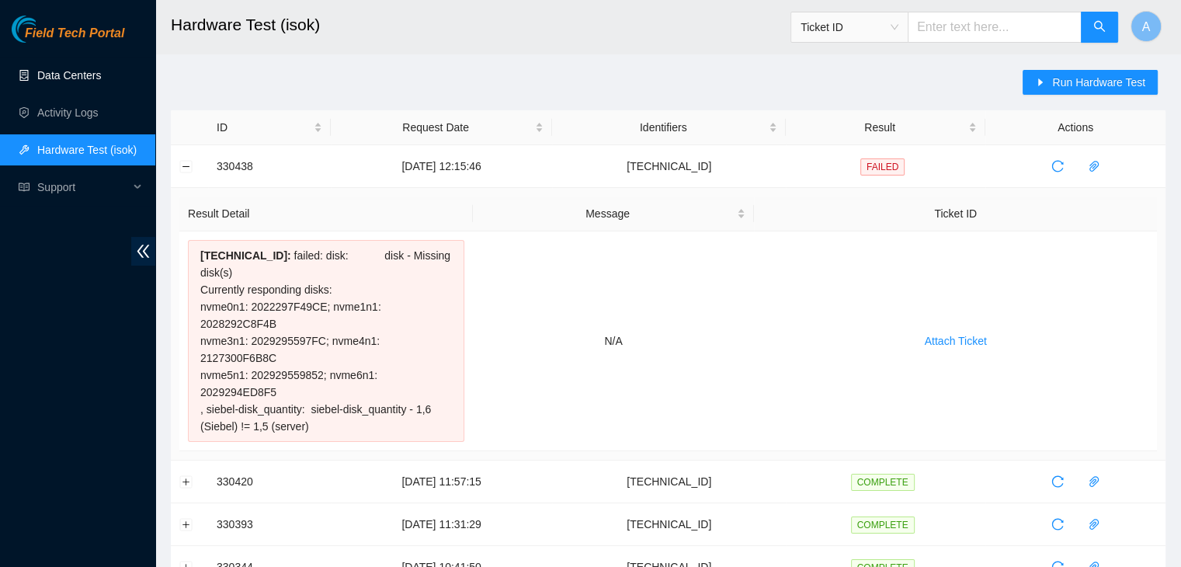
click at [101, 82] on link "Data Centers" at bounding box center [69, 75] width 64 height 12
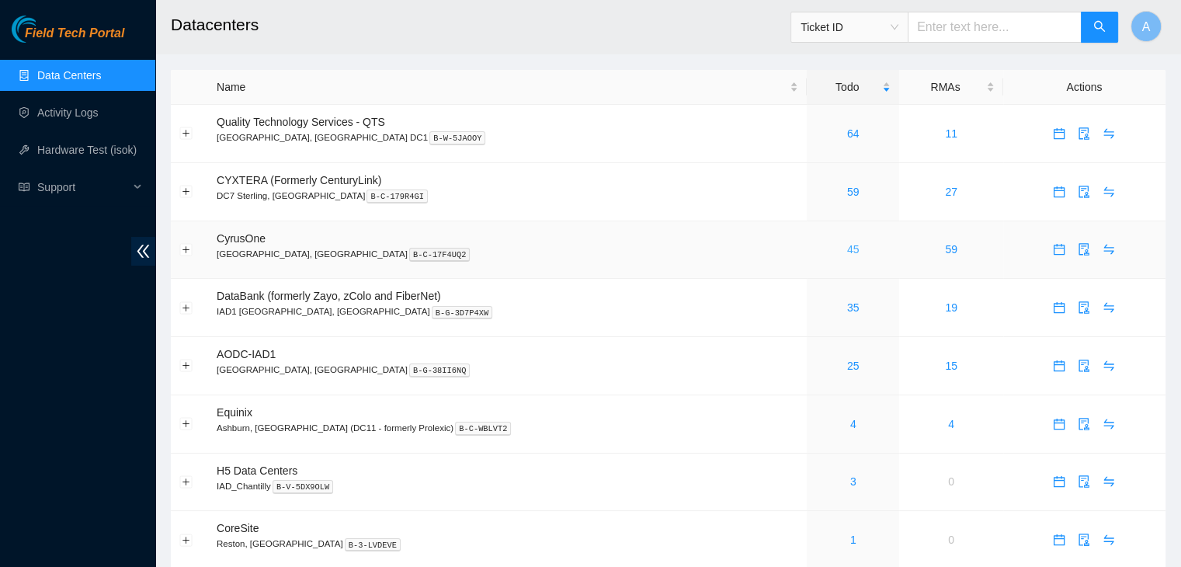
click at [847, 253] on link "45" at bounding box center [853, 249] width 12 height 12
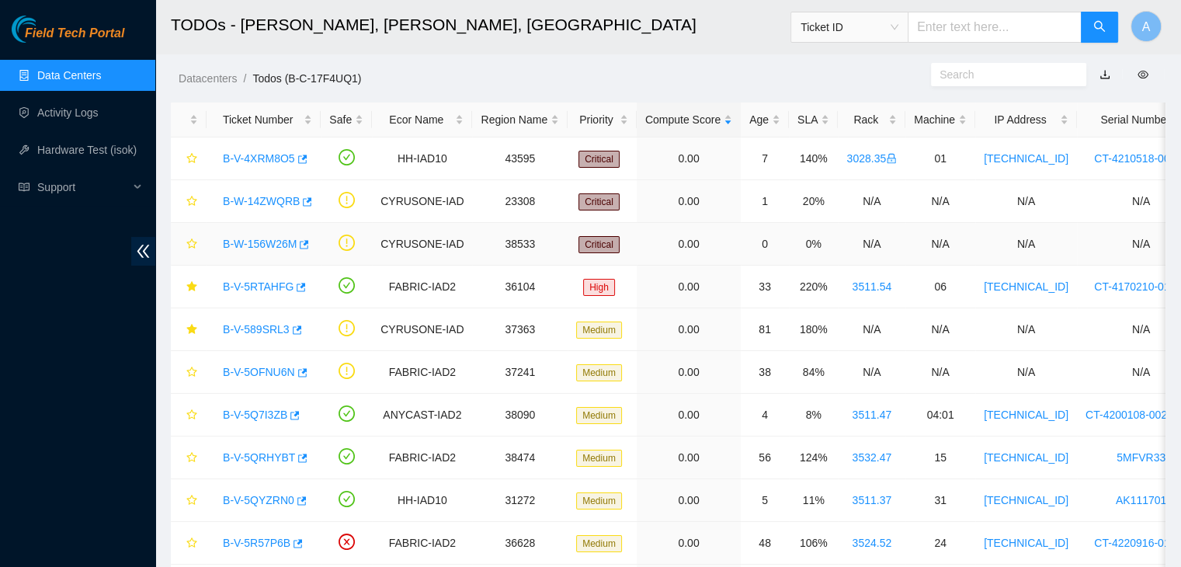
click at [277, 239] on link "B-W-156W26M" at bounding box center [260, 244] width 74 height 12
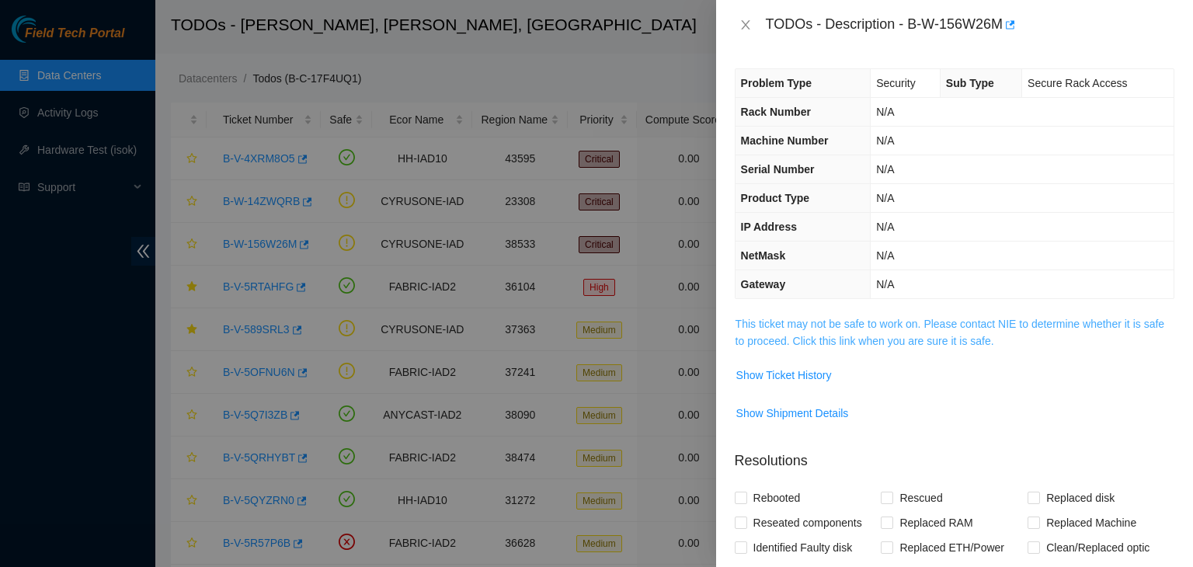
click at [782, 339] on link "This ticket may not be safe to work on. Please contact NIE to determine whether…" at bounding box center [949, 333] width 429 height 30
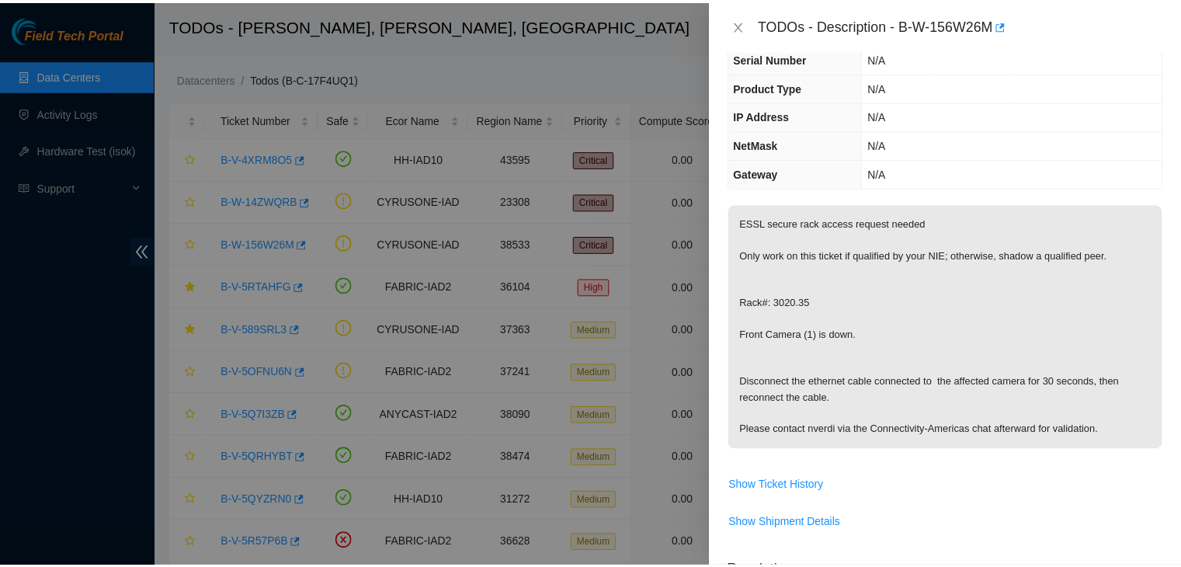
scroll to position [101, 0]
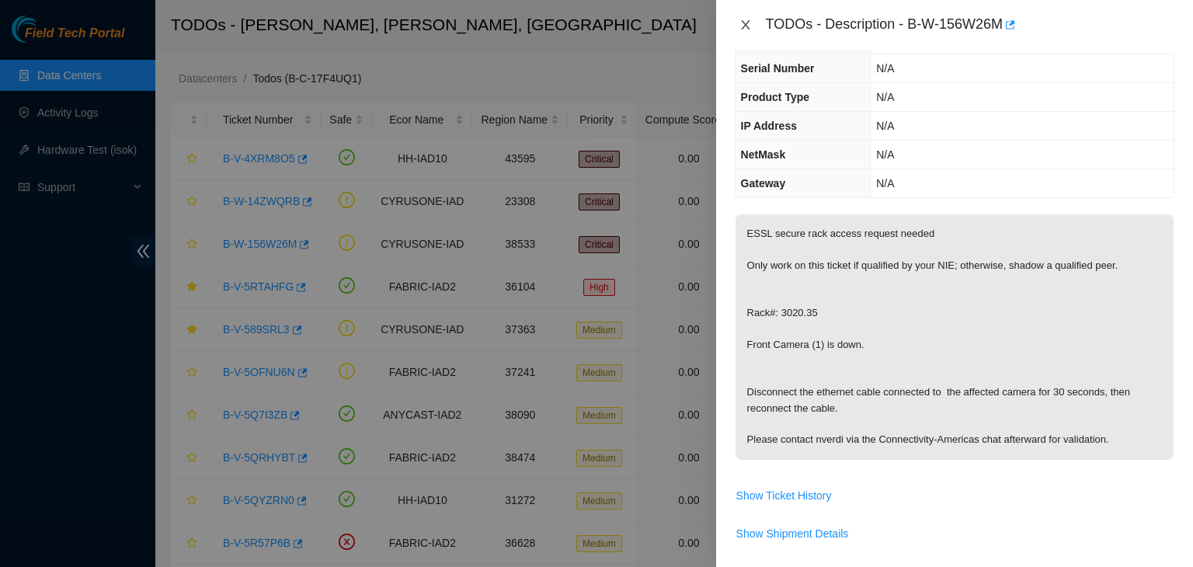
click at [742, 24] on icon "close" at bounding box center [745, 25] width 12 height 12
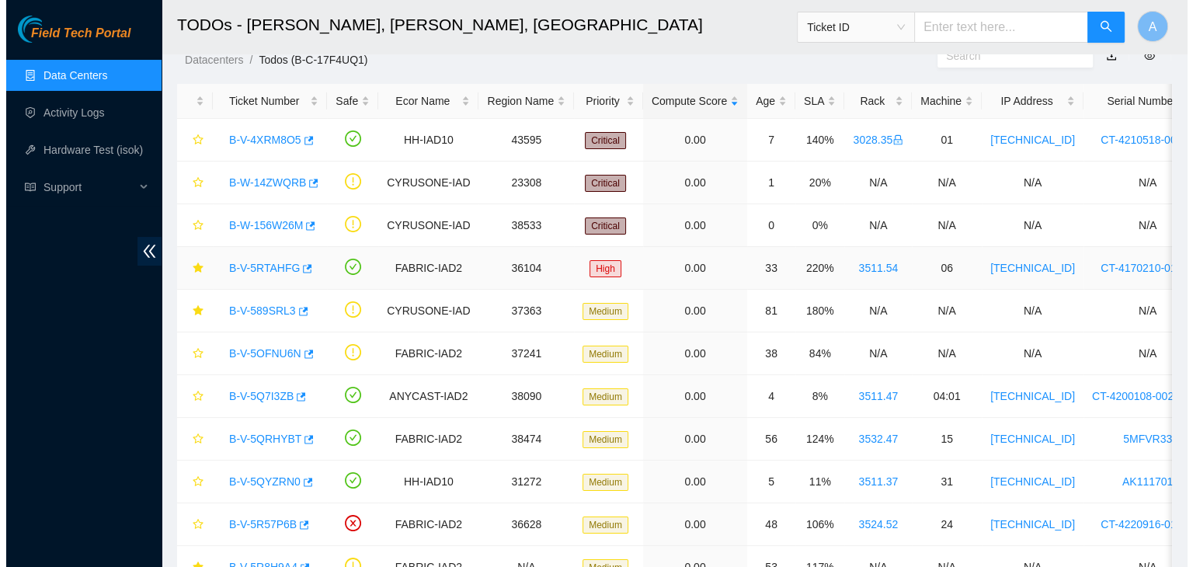
scroll to position [16, 0]
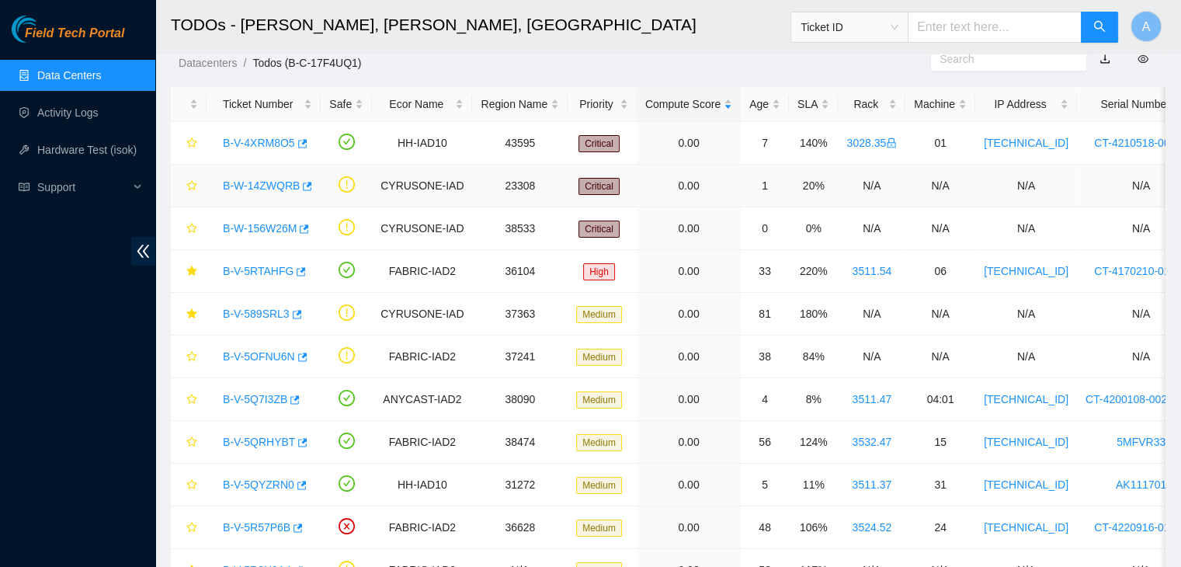
click at [280, 182] on link "B-W-14ZWQRB" at bounding box center [261, 185] width 77 height 12
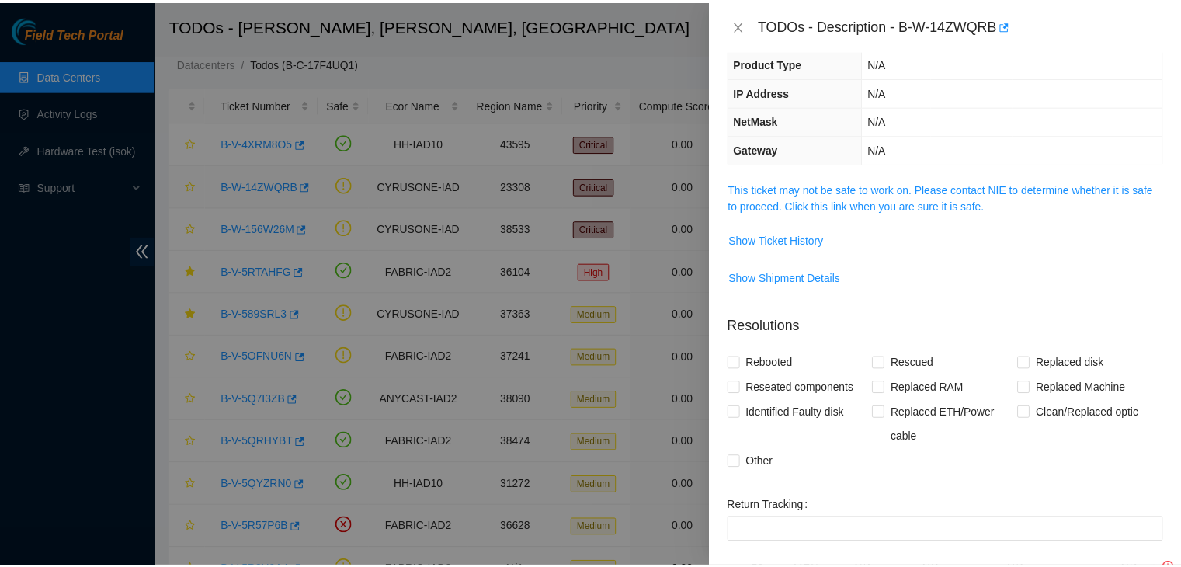
scroll to position [101, 0]
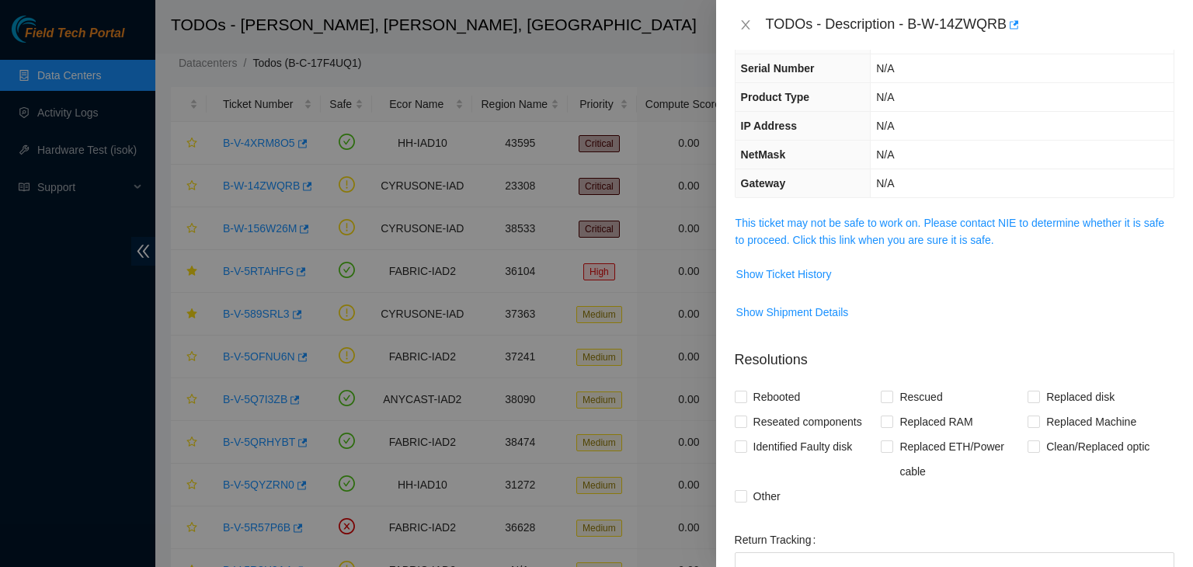
click at [811, 228] on link "This ticket may not be safe to work on. Please contact NIE to determine whether…" at bounding box center [949, 232] width 429 height 30
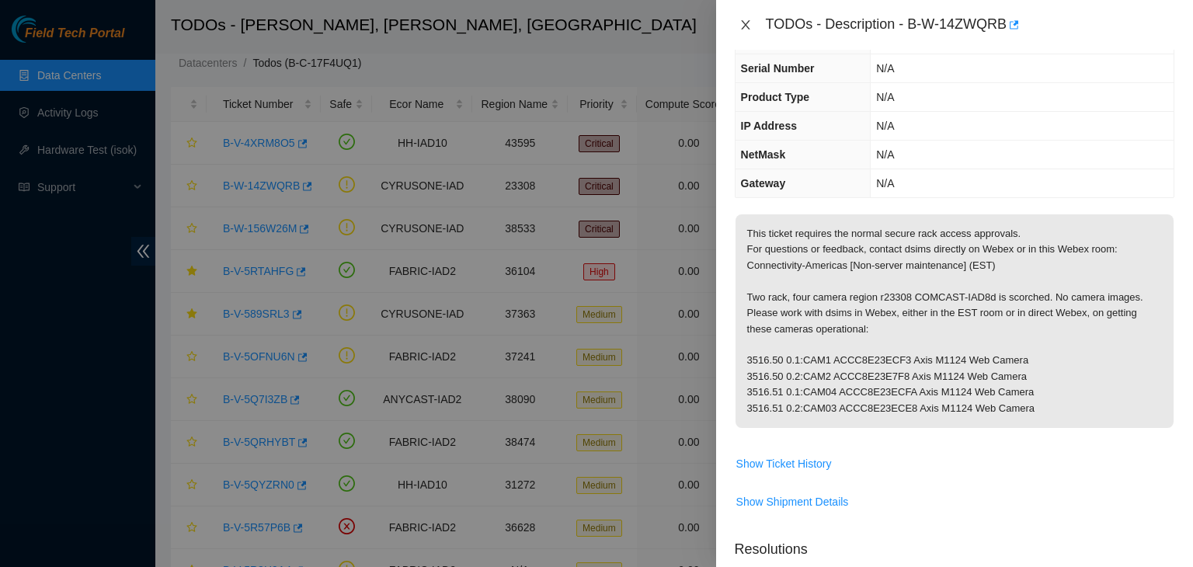
click at [743, 18] on button "Close" at bounding box center [746, 25] width 22 height 15
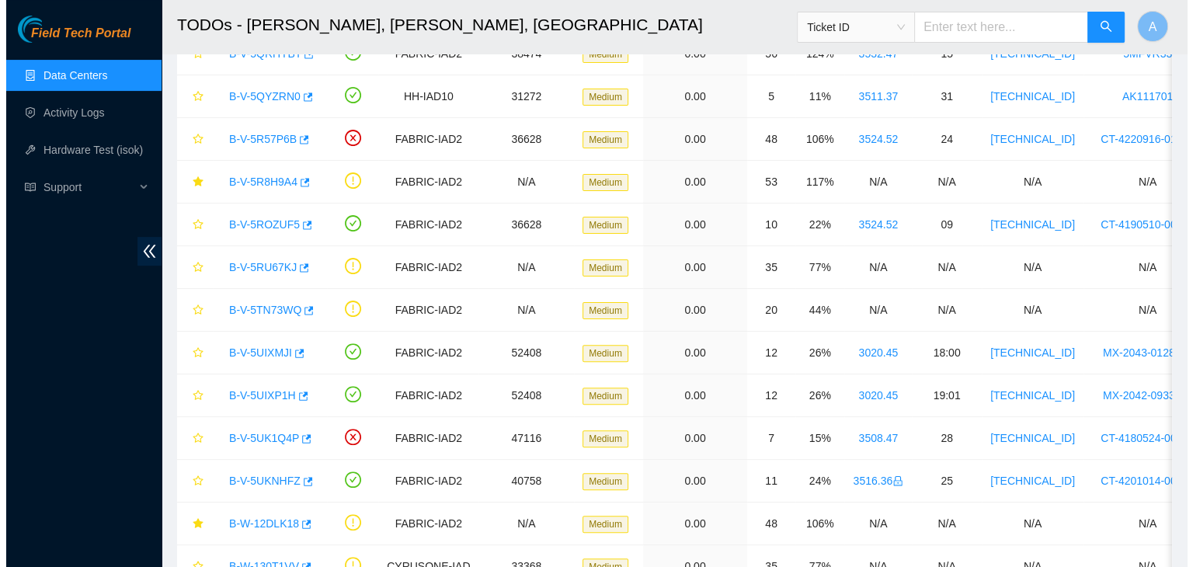
scroll to position [0, 0]
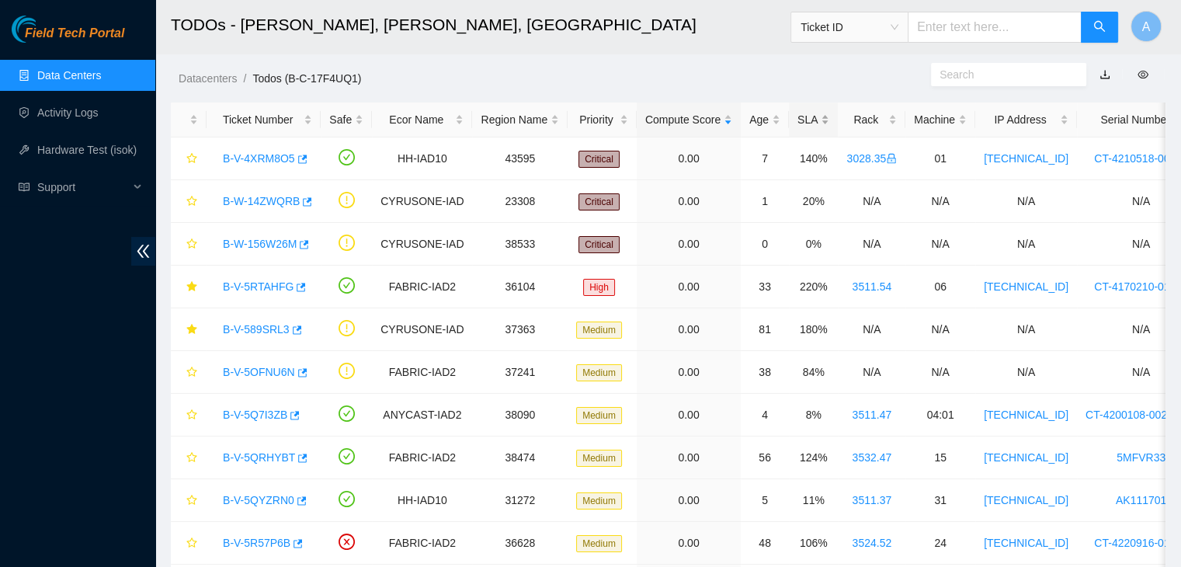
click at [812, 111] on div "SLA" at bounding box center [814, 119] width 32 height 17
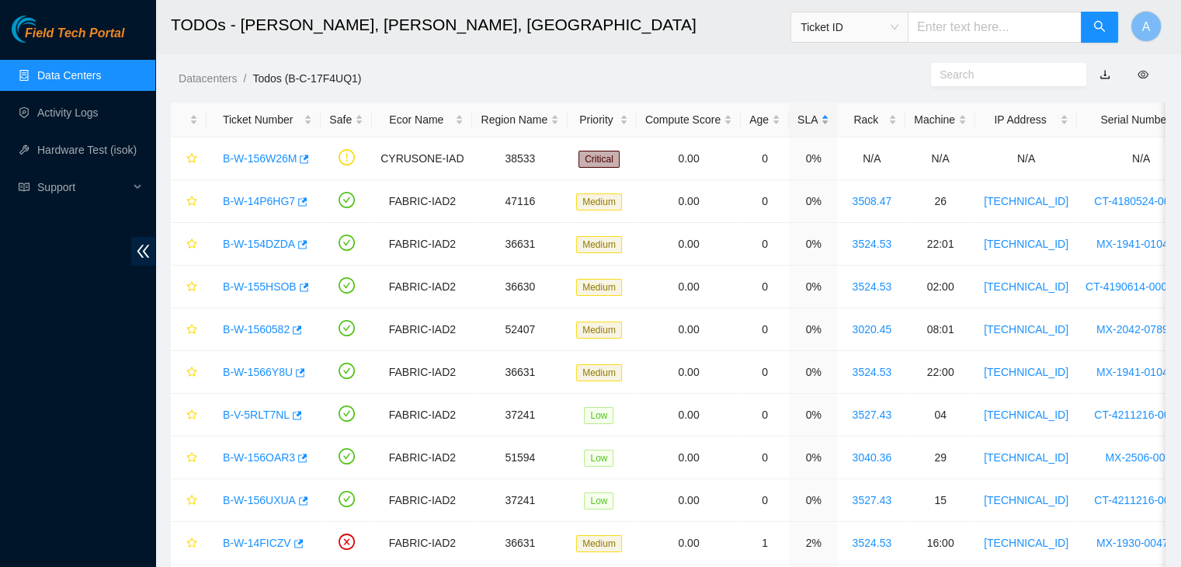
click at [812, 111] on div "SLA" at bounding box center [814, 119] width 32 height 17
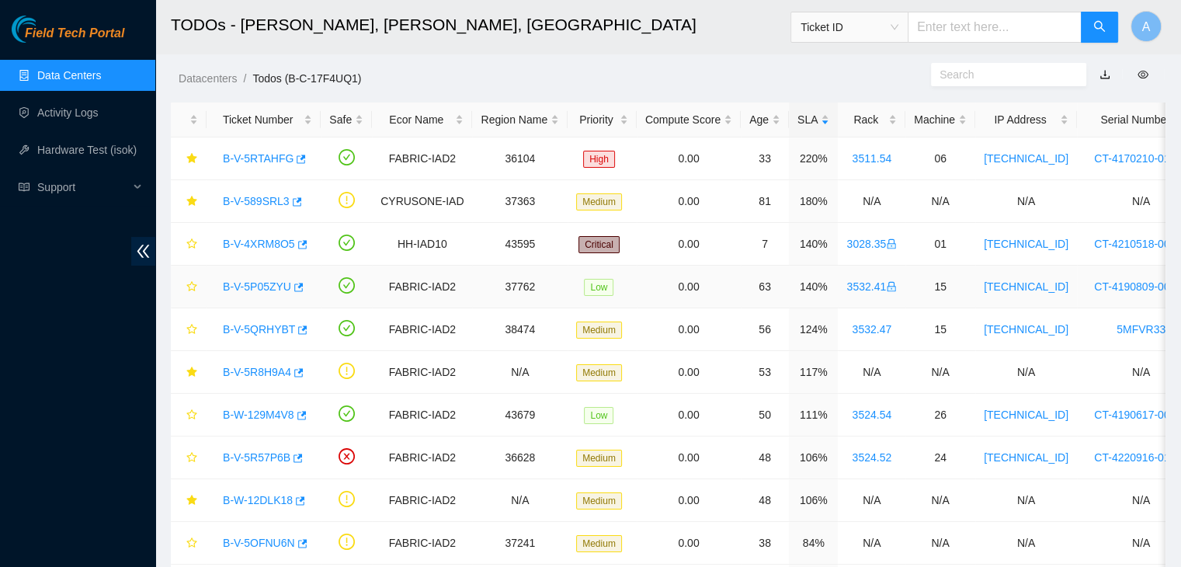
click at [271, 286] on link "B-V-5P05ZYU" at bounding box center [257, 286] width 68 height 12
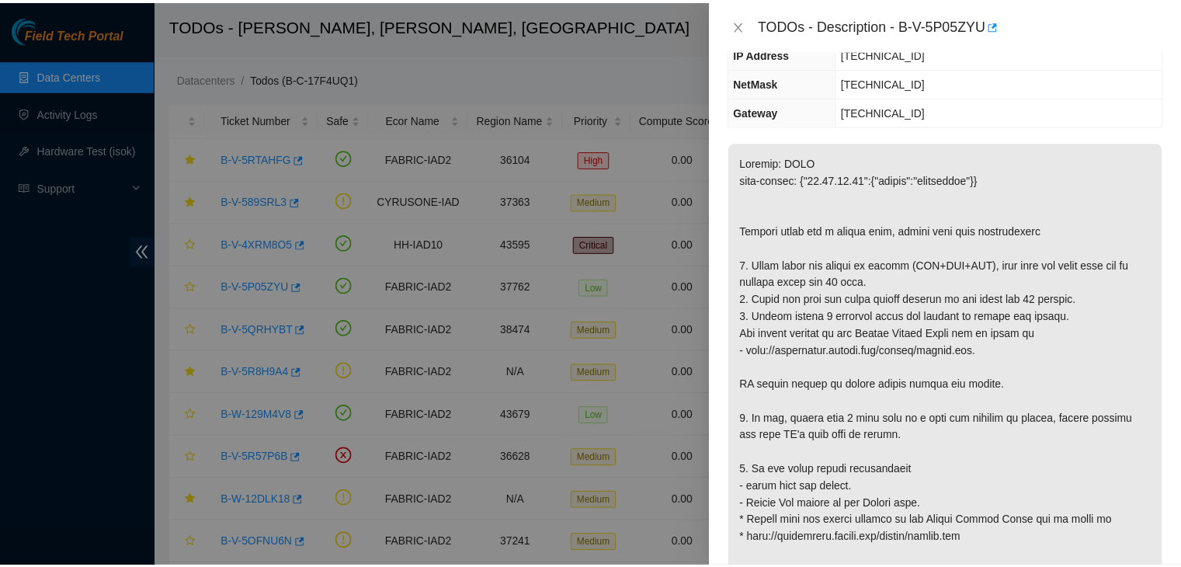
scroll to position [160, 0]
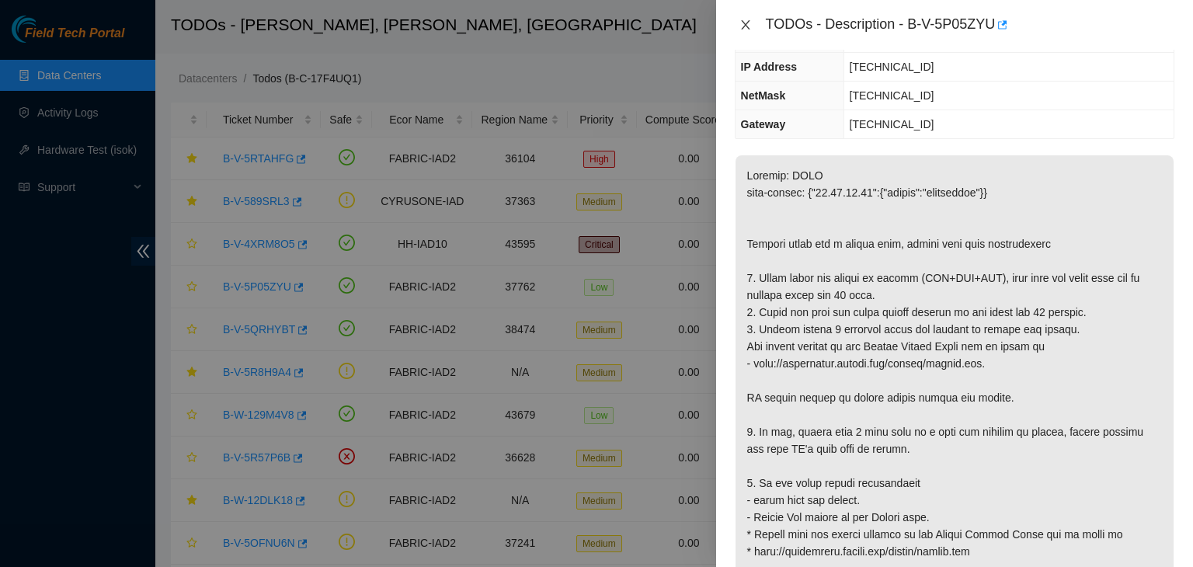
click at [740, 27] on icon "close" at bounding box center [745, 25] width 12 height 12
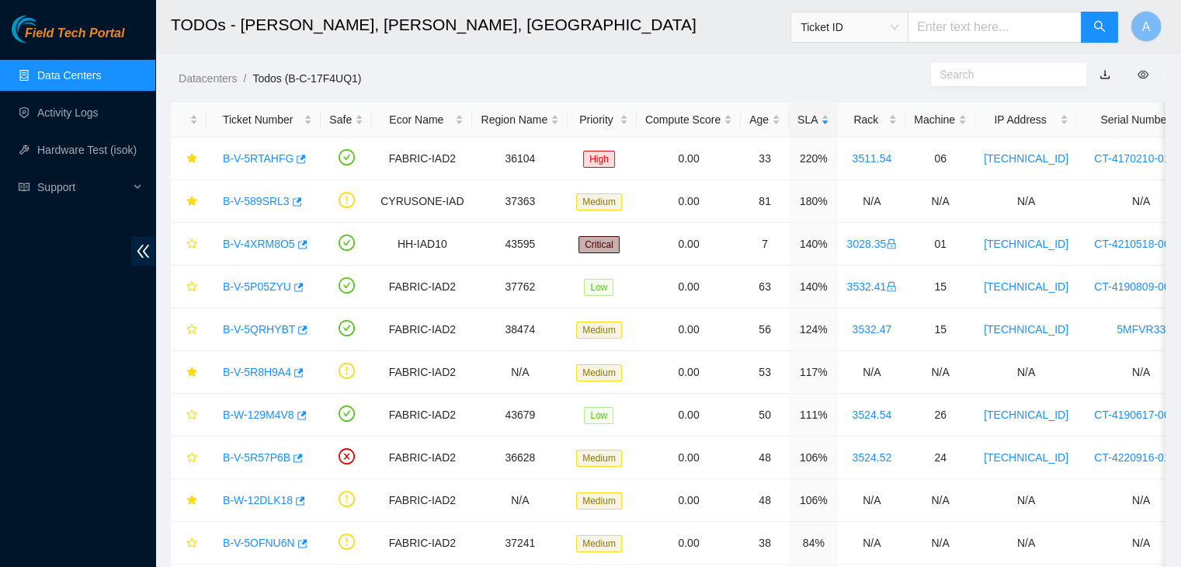
scroll to position [211, 0]
click at [117, 156] on link "Hardware Test (isok)" at bounding box center [86, 150] width 99 height 12
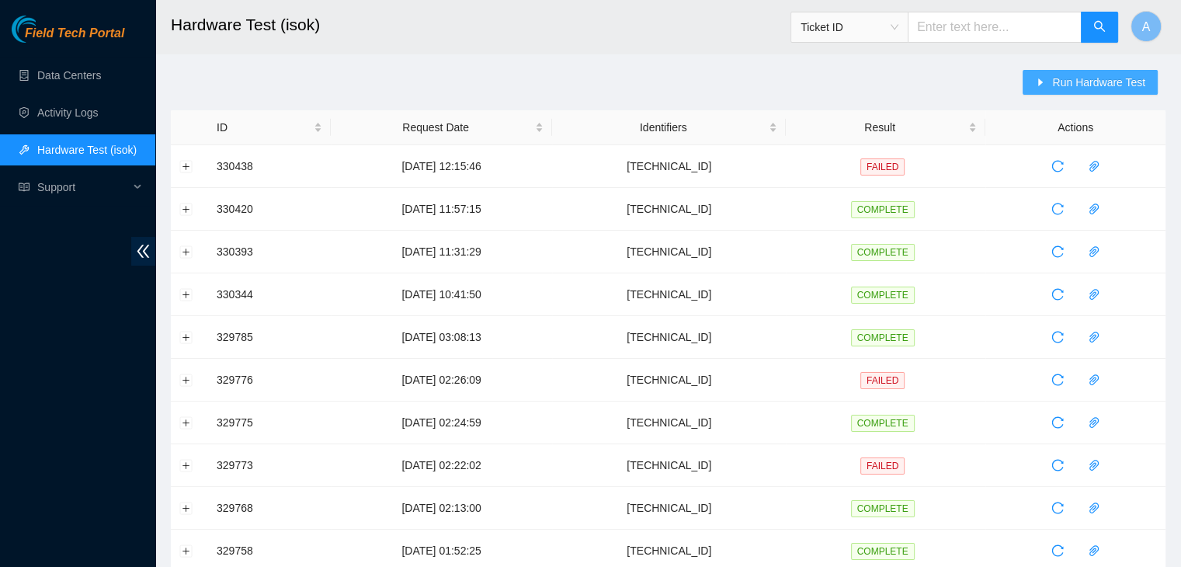
click at [1081, 83] on span "Run Hardware Test" at bounding box center [1098, 82] width 93 height 17
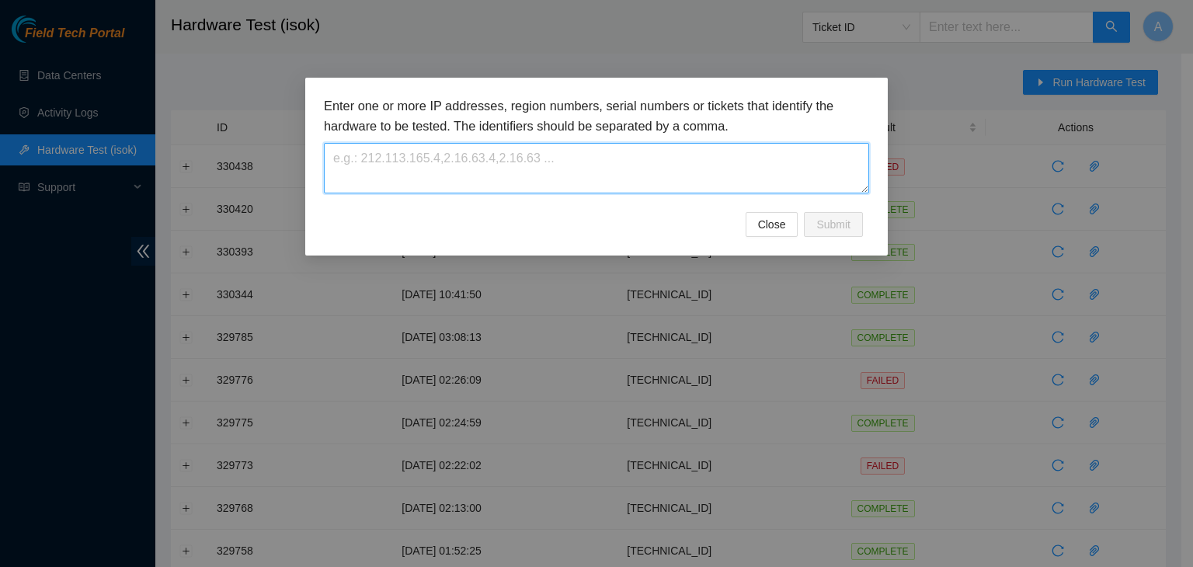
click at [691, 149] on textarea at bounding box center [596, 168] width 545 height 50
paste textarea "104.78.78.52"
type textarea "104.78.78.52"
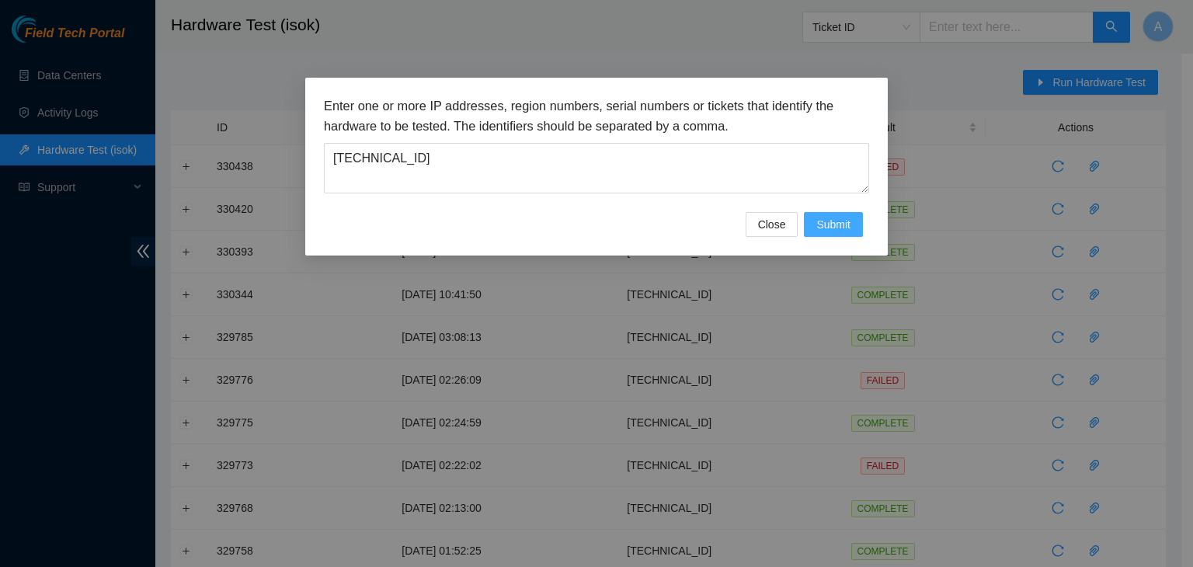
click at [817, 221] on span "Submit" at bounding box center [833, 224] width 34 height 17
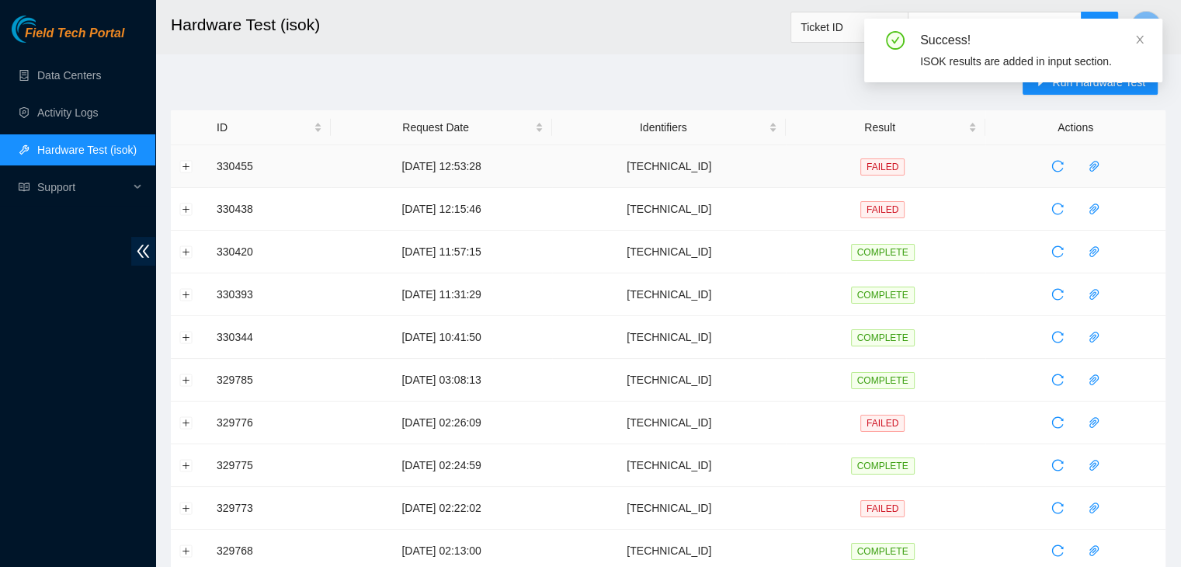
click at [199, 162] on td at bounding box center [189, 166] width 37 height 43
click at [186, 165] on button "Expand row" at bounding box center [186, 166] width 12 height 12
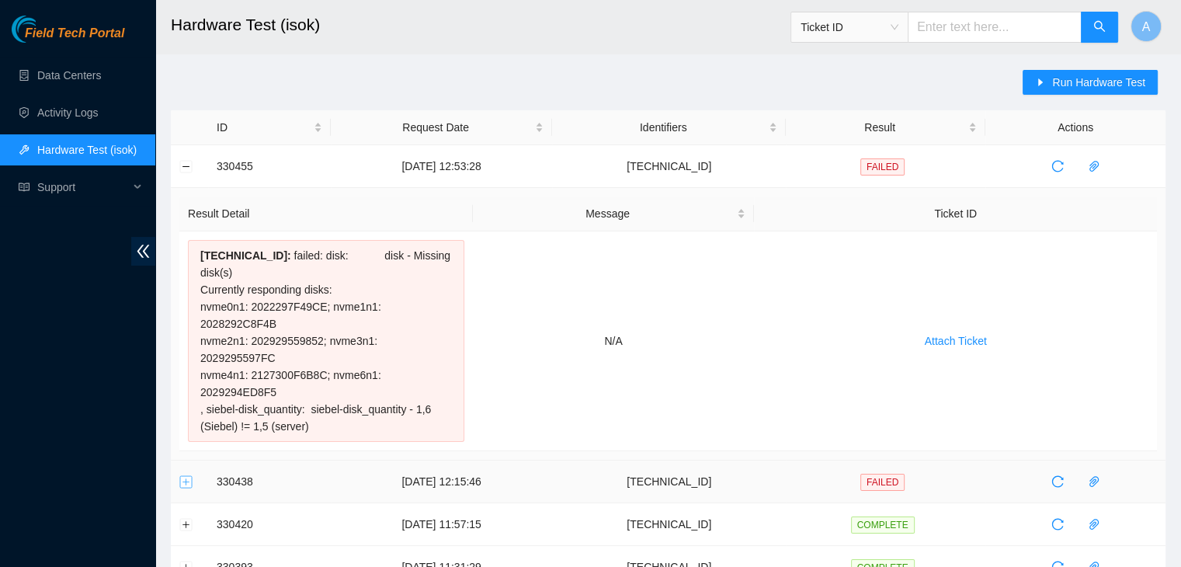
click at [185, 475] on button "Expand row" at bounding box center [186, 481] width 12 height 12
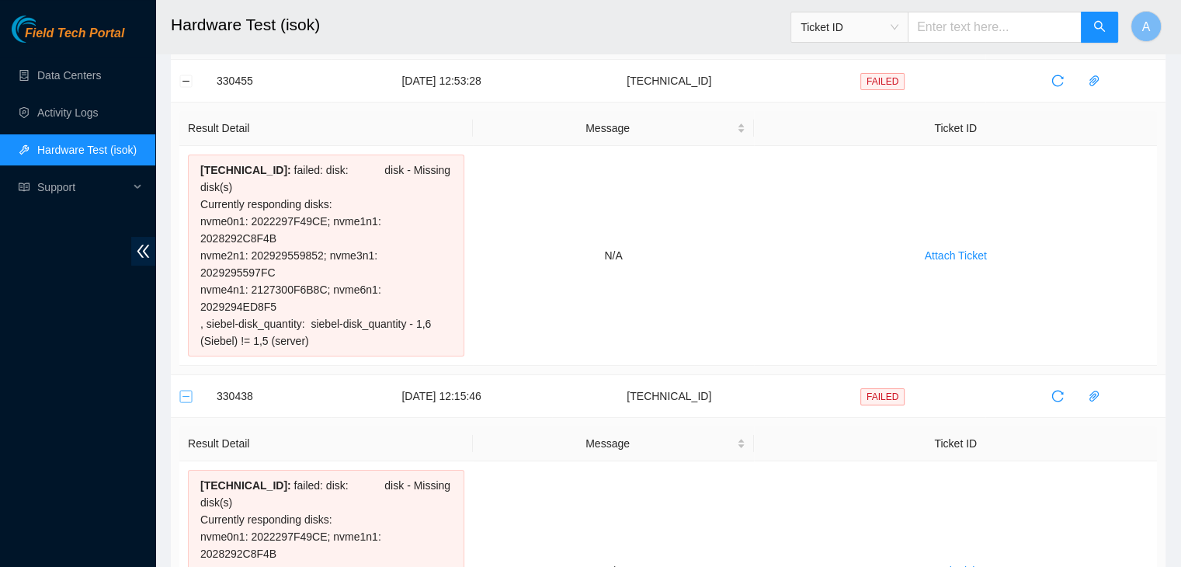
scroll to position [16, 0]
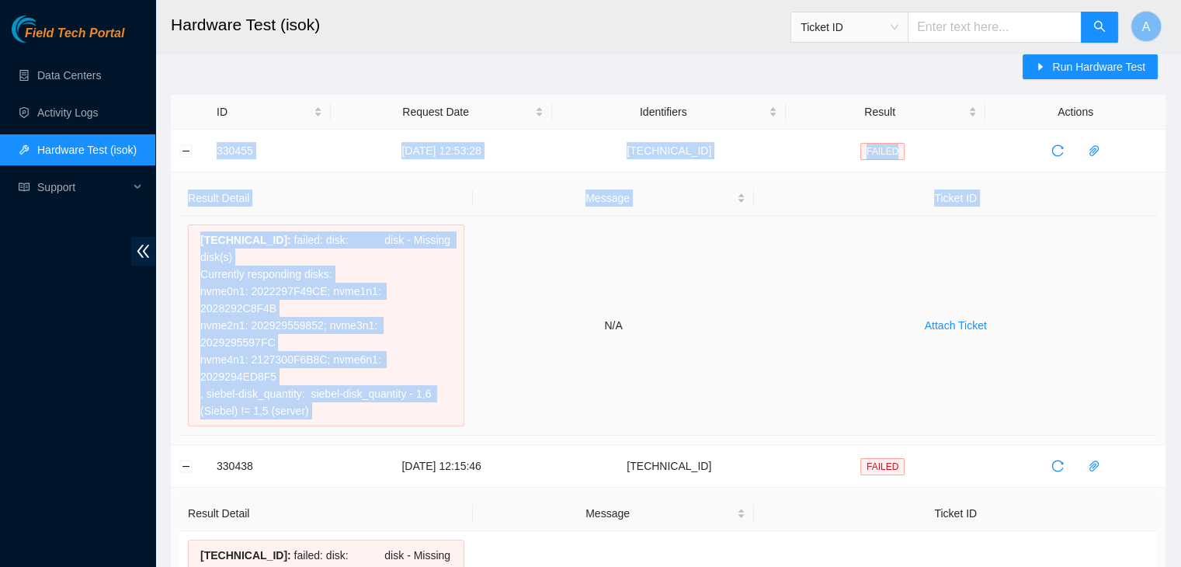
drag, startPoint x: 213, startPoint y: 150, endPoint x: 562, endPoint y: 364, distance: 410.0
copy tbody "330455 02-09-2025 12:53:28 104.78.78.52 FAILED Result Detail Message Ticket ID …"
click at [562, 364] on td "N/A" at bounding box center [614, 326] width 282 height 220
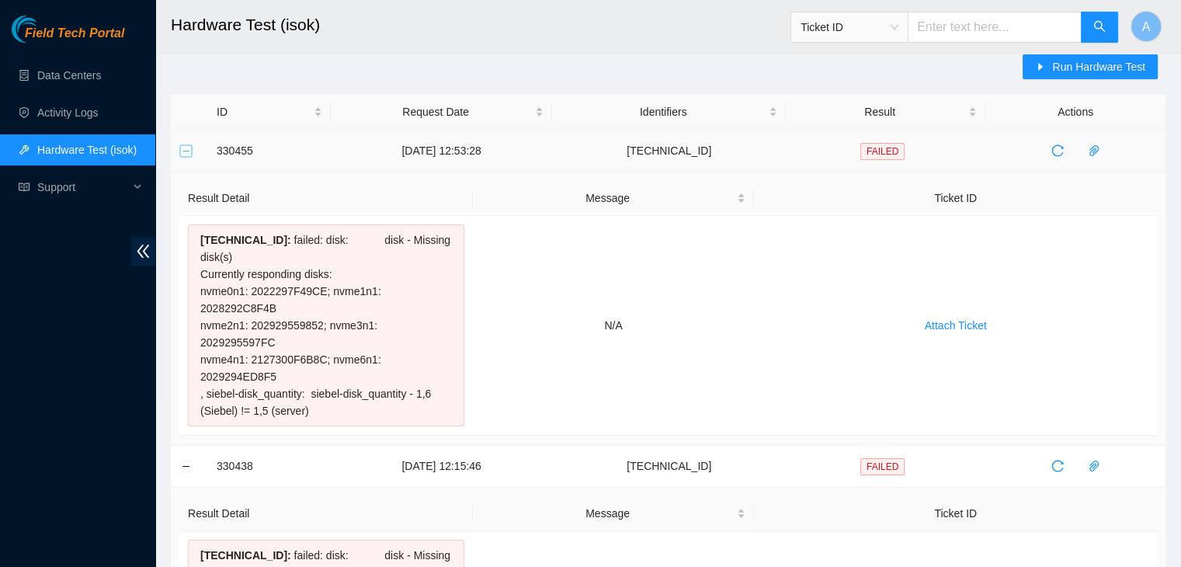
click at [189, 155] on button "Collapse row" at bounding box center [186, 150] width 12 height 12
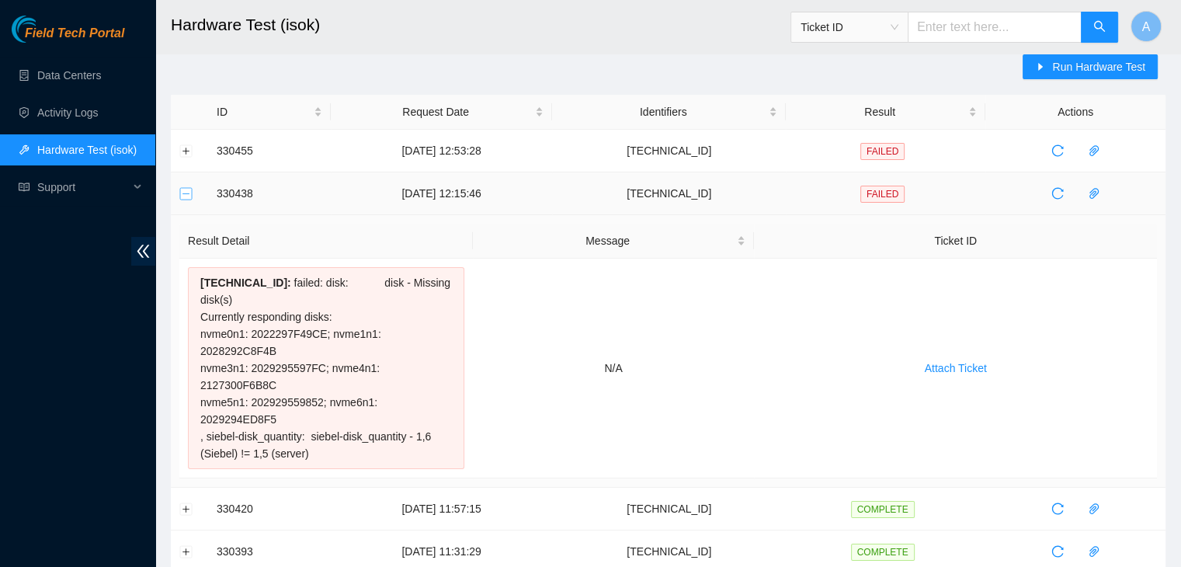
click at [186, 196] on button "Collapse row" at bounding box center [186, 193] width 12 height 12
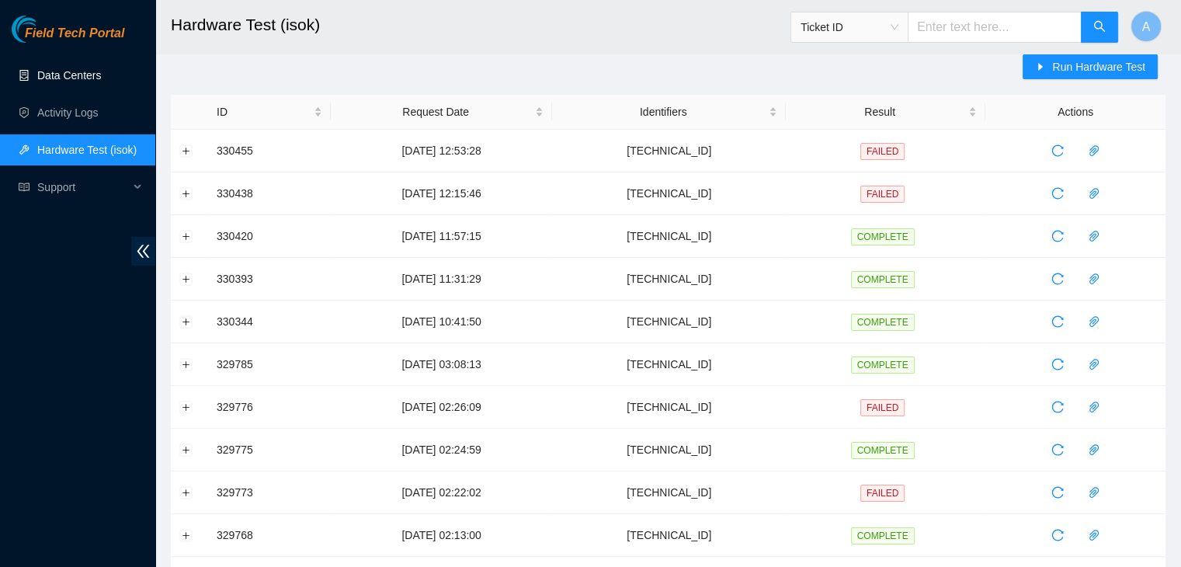
click at [101, 69] on link "Data Centers" at bounding box center [69, 75] width 64 height 12
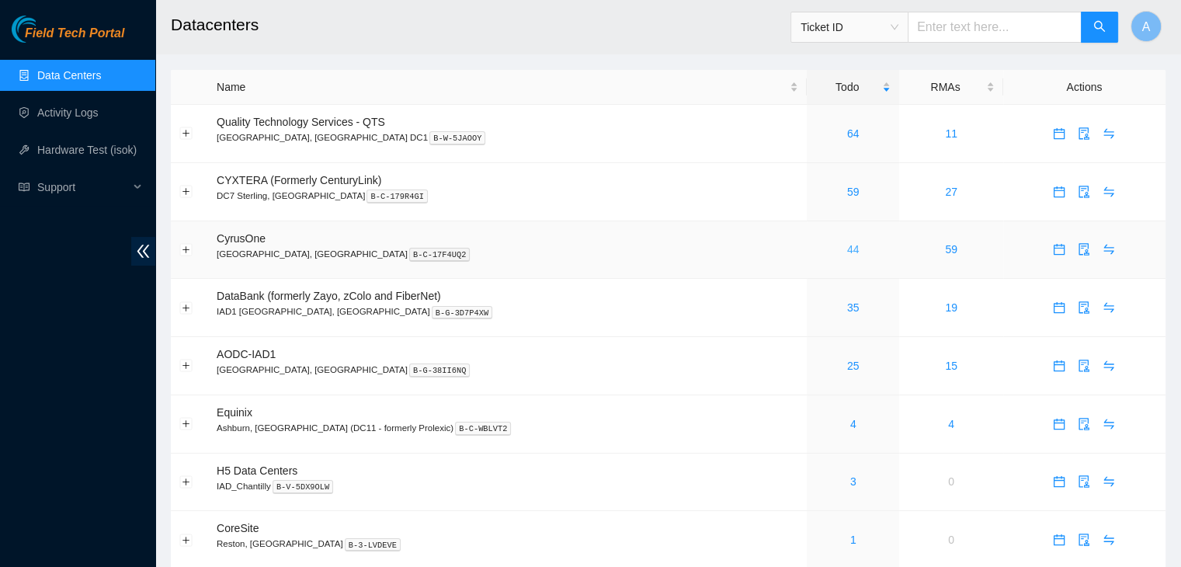
click at [847, 248] on link "44" at bounding box center [853, 249] width 12 height 12
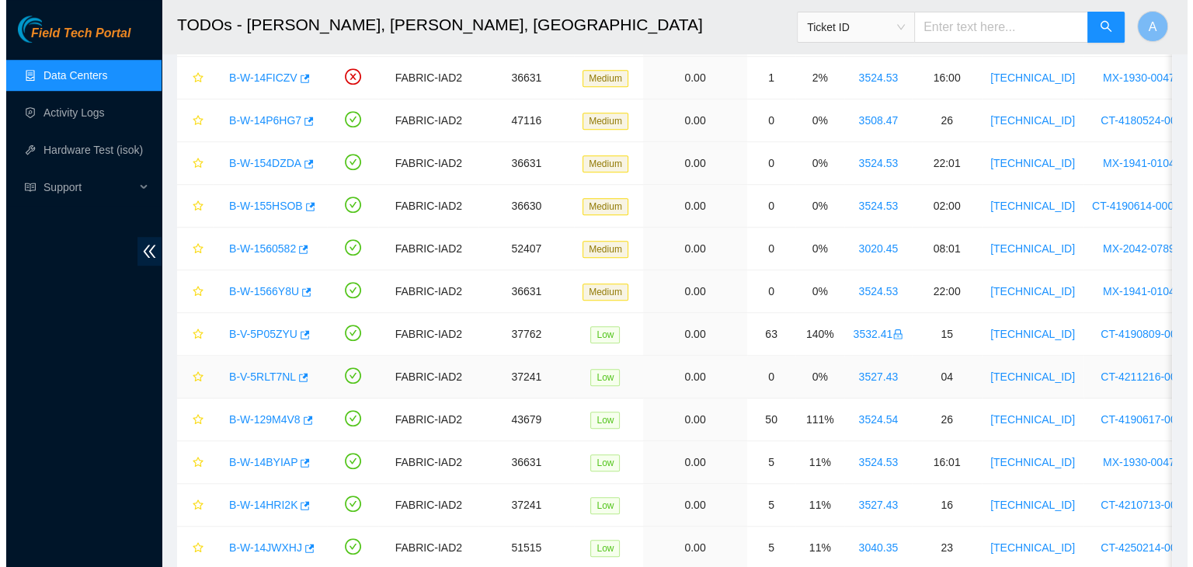
scroll to position [1148, 0]
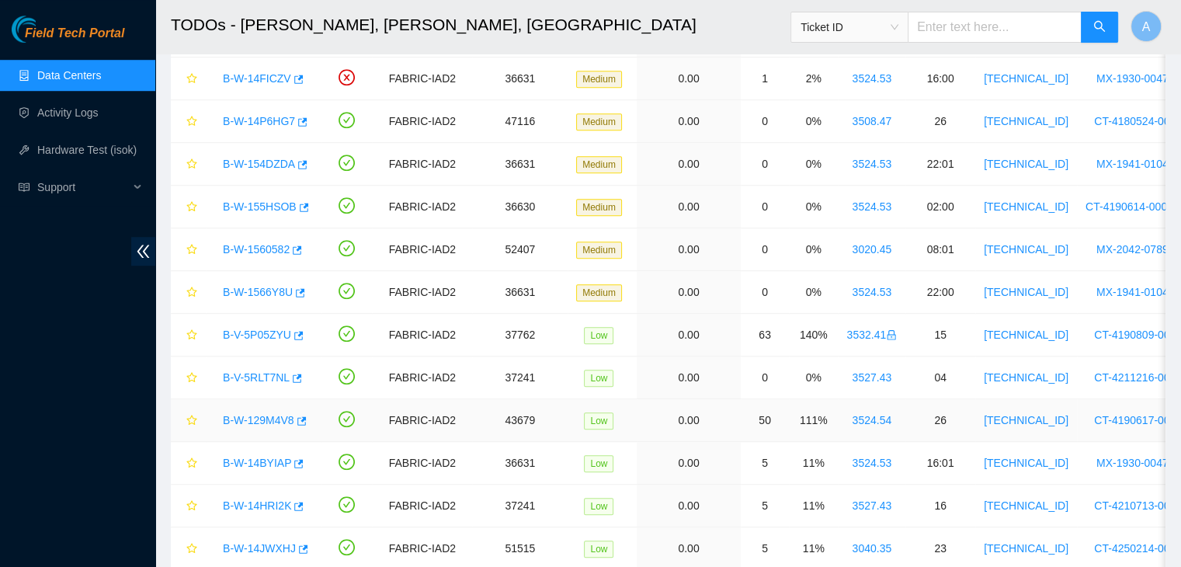
click at [266, 414] on link "B-W-129M4V8" at bounding box center [258, 420] width 71 height 12
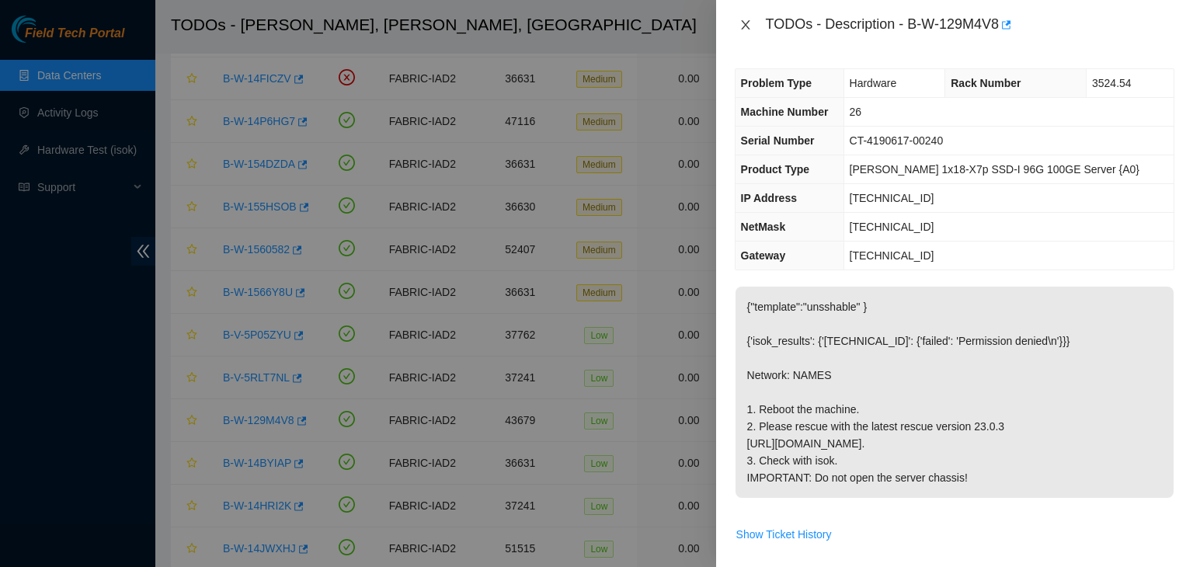
click at [749, 19] on icon "close" at bounding box center [745, 25] width 12 height 12
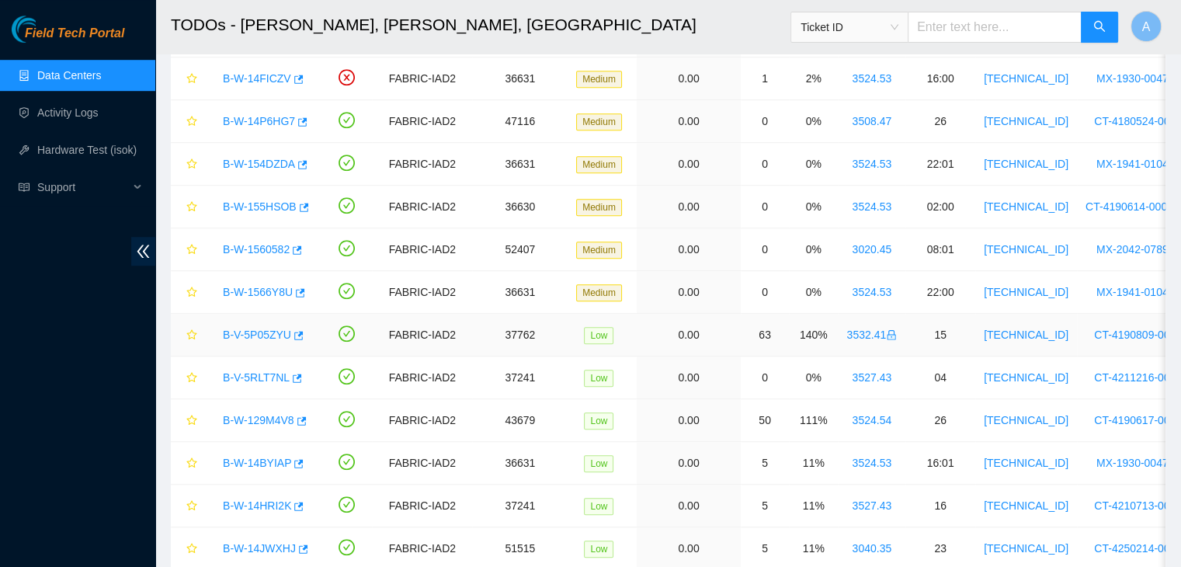
click at [264, 332] on link "B-V-5P05ZYU" at bounding box center [257, 335] width 68 height 12
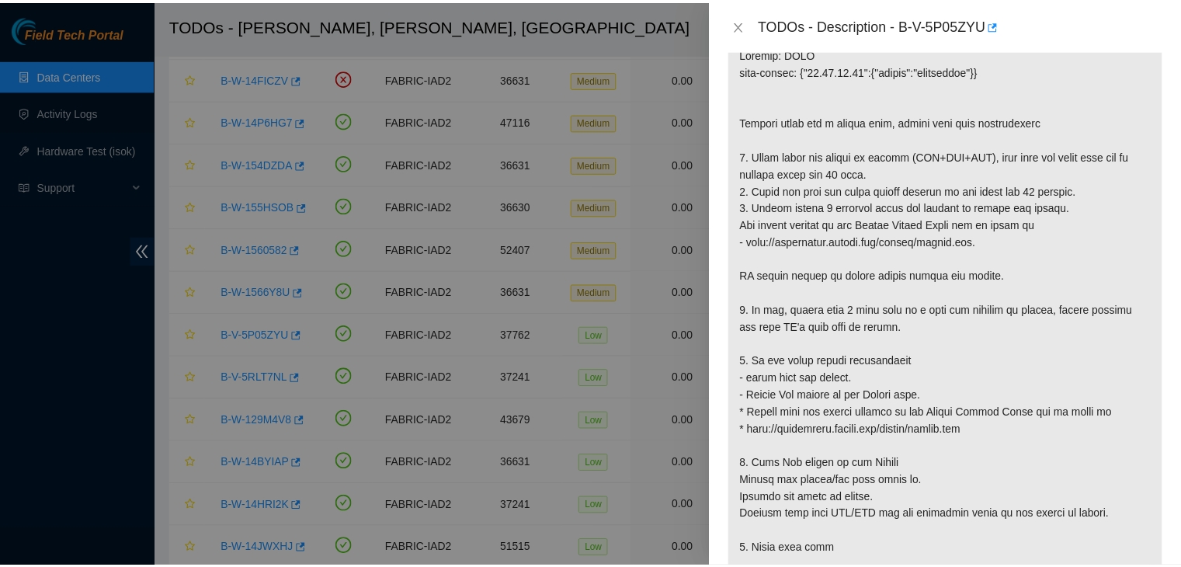
scroll to position [281, 0]
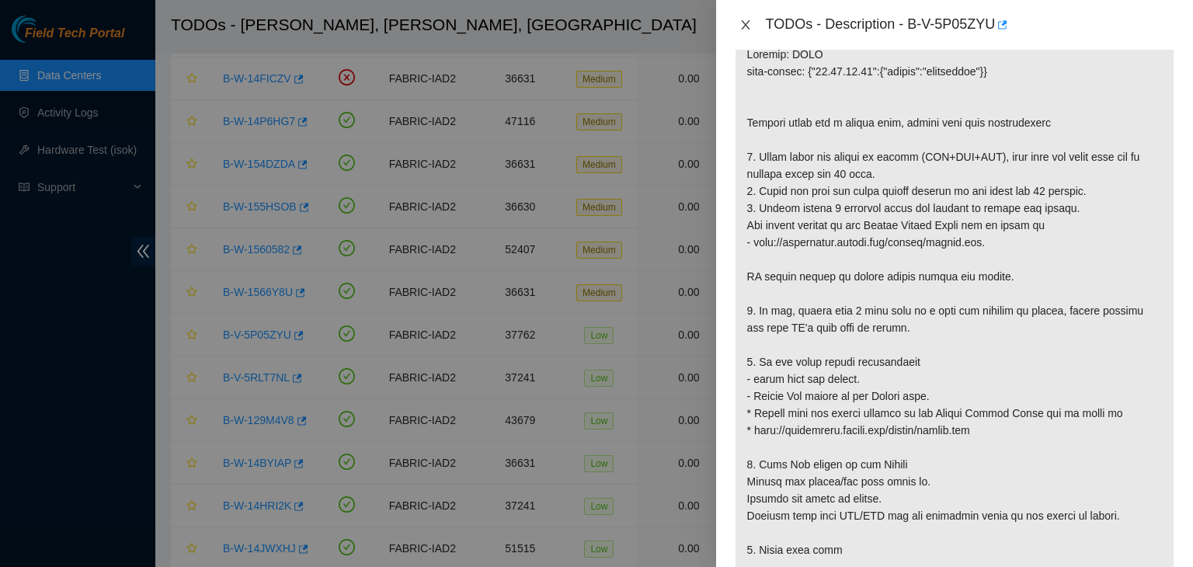
click at [742, 30] on icon "close" at bounding box center [745, 25] width 12 height 12
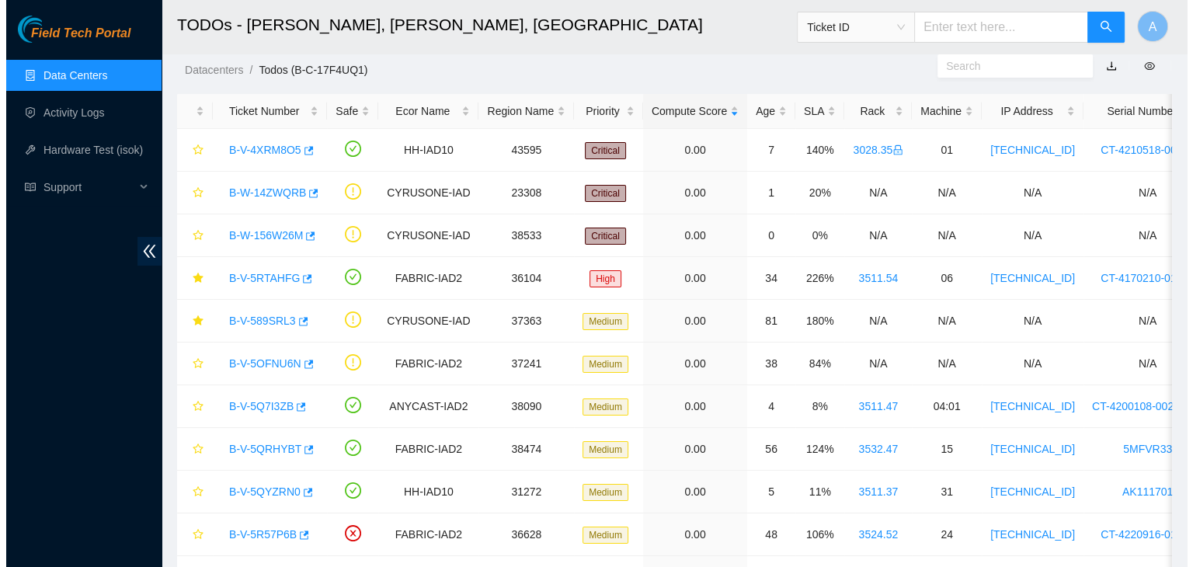
scroll to position [0, 0]
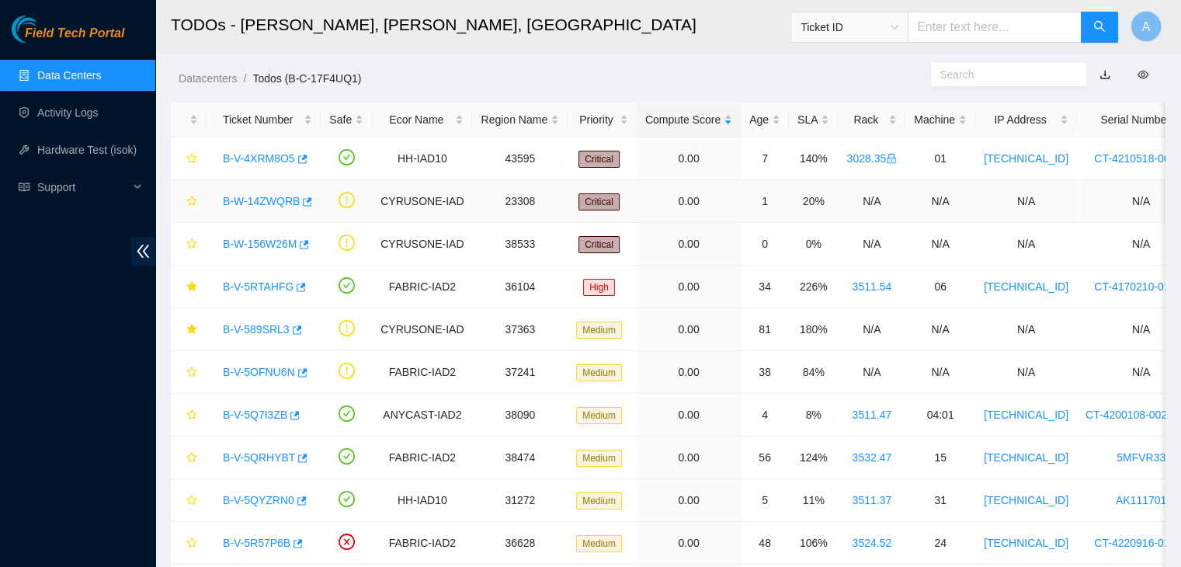
click at [266, 196] on link "B-W-14ZWQRB" at bounding box center [261, 201] width 77 height 12
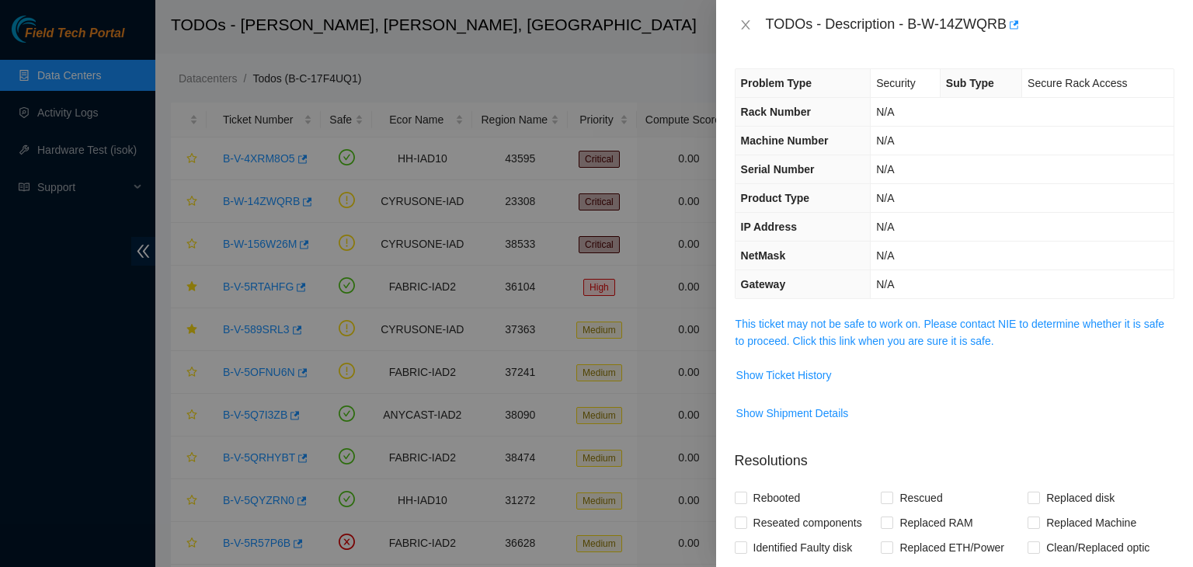
click at [969, 19] on div "TODOs - Description - B-W-14ZWQRB" at bounding box center [970, 24] width 408 height 25
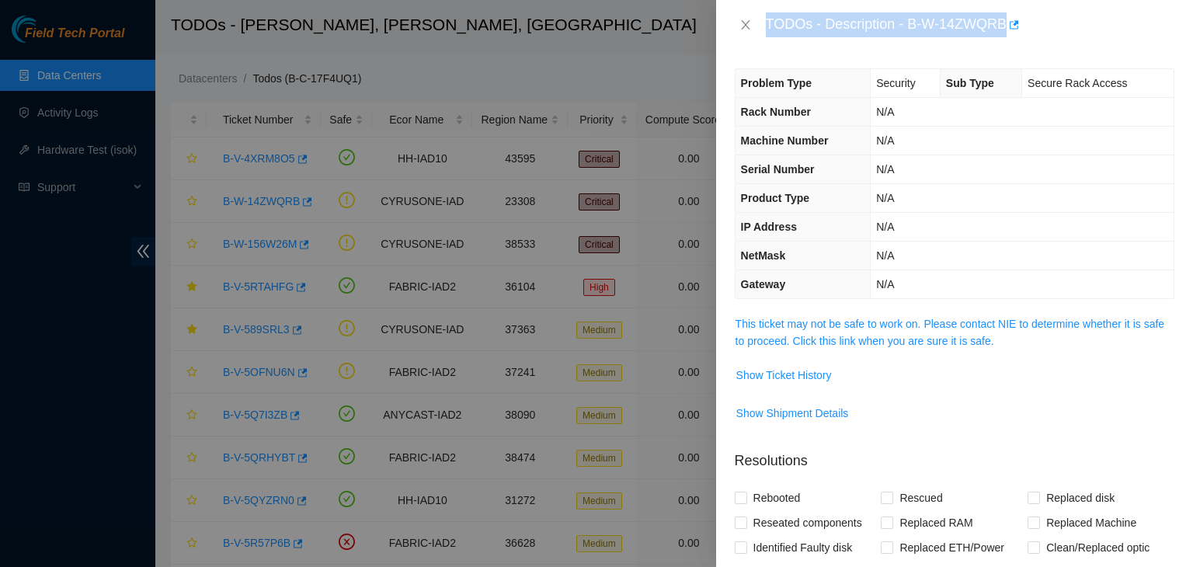
click at [969, 19] on div "TODOs - Description - B-W-14ZWQRB" at bounding box center [970, 24] width 408 height 25
click at [913, 27] on div "TODOs - Description - B-W-14ZWQRB" at bounding box center [970, 24] width 408 height 25
drag, startPoint x: 913, startPoint y: 27, endPoint x: 1005, endPoint y: 22, distance: 92.6
click at [1005, 22] on div "TODOs - Description - B-W-14ZWQRB" at bounding box center [970, 24] width 408 height 25
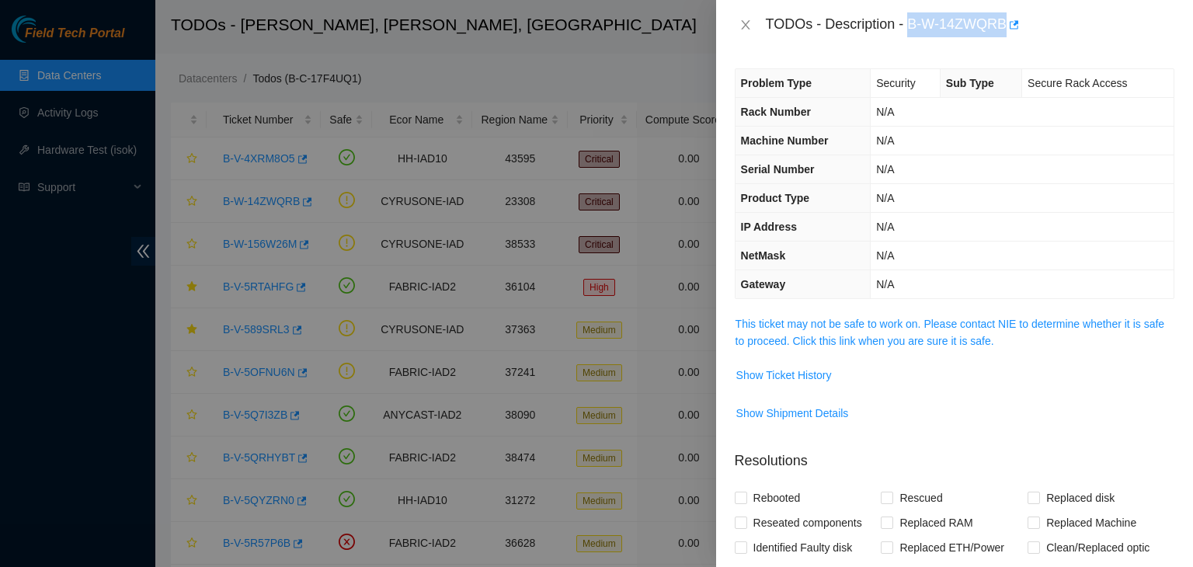
copy div "B-W-14ZWQRB"
click at [996, 22] on div "TODOs - Description - B-W-14ZWQRB" at bounding box center [970, 24] width 408 height 25
click at [740, 30] on icon "close" at bounding box center [745, 25] width 12 height 12
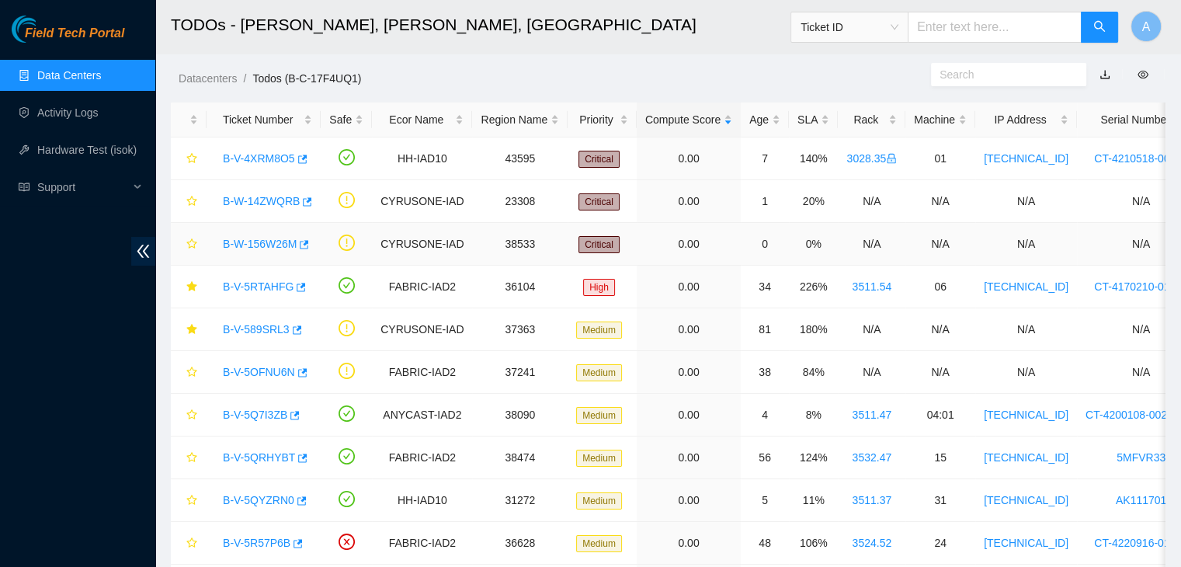
click at [272, 246] on link "B-W-156W26M" at bounding box center [260, 244] width 74 height 12
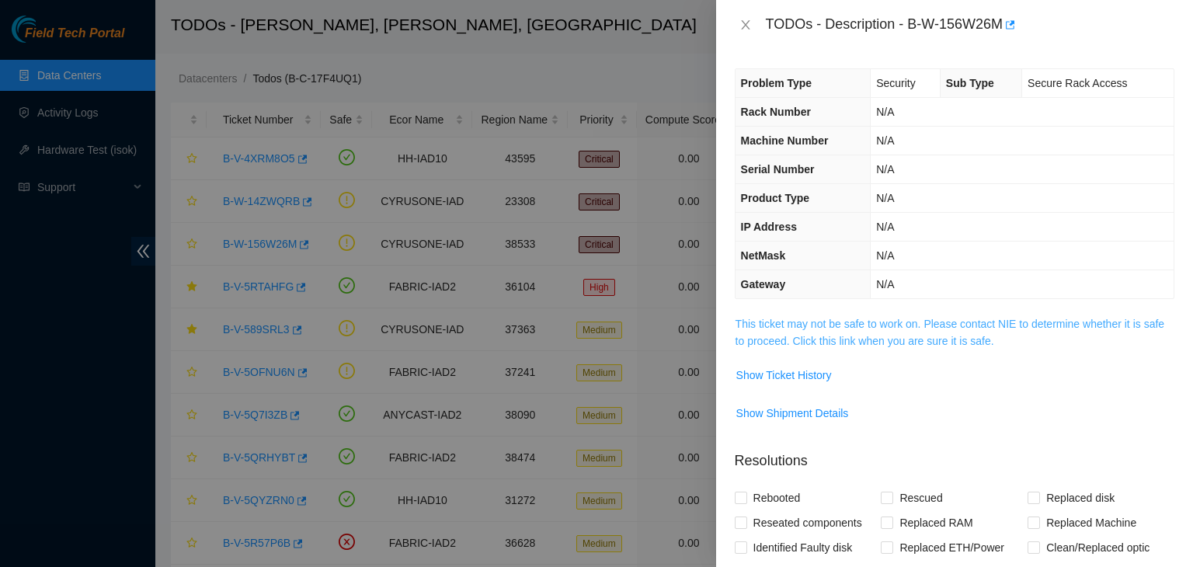
click at [873, 325] on link "This ticket may not be safe to work on. Please contact NIE to determine whether…" at bounding box center [949, 333] width 429 height 30
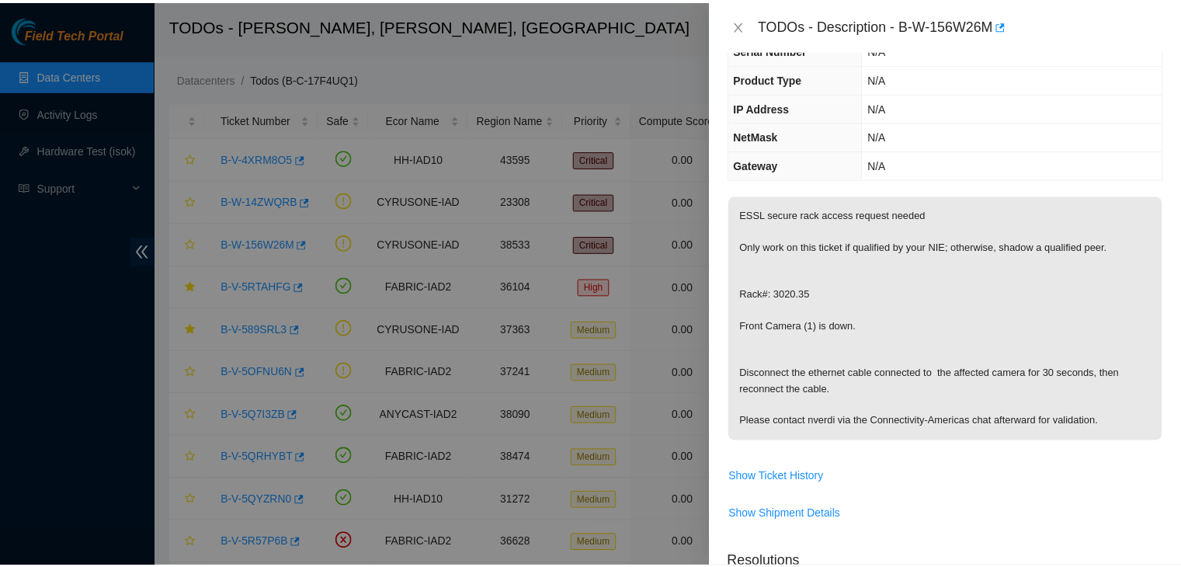
scroll to position [93, 0]
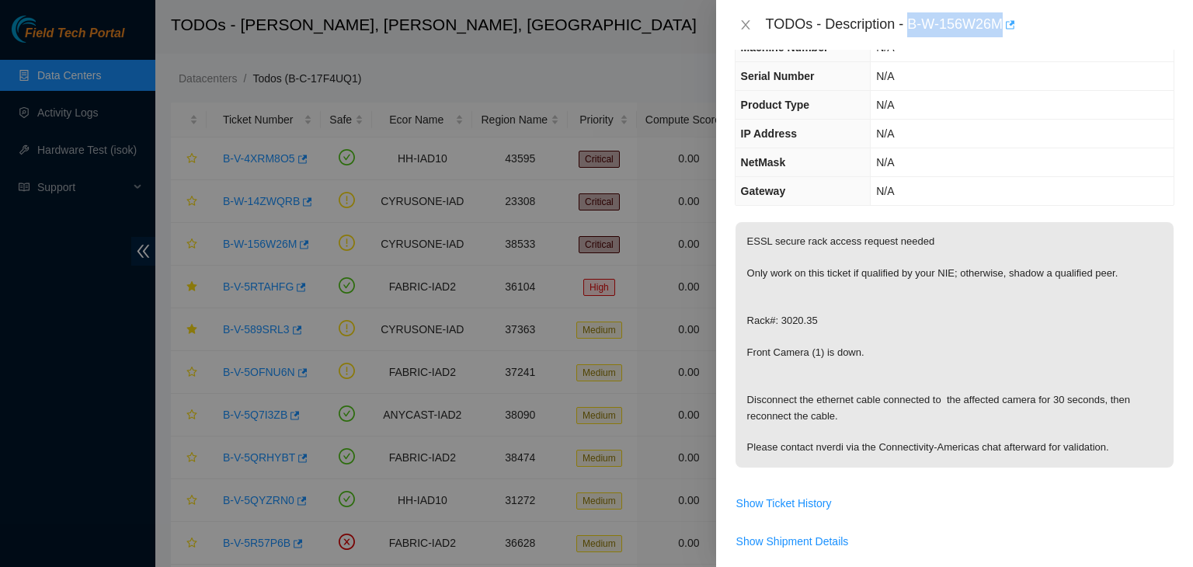
drag, startPoint x: 909, startPoint y: 23, endPoint x: 1012, endPoint y: 23, distance: 102.5
click at [1012, 23] on div "TODOs - Description - B-W-156W26M" at bounding box center [970, 24] width 408 height 25
copy div "B-W-156W26M"
click at [959, 302] on p "ESSL secure rack access request needed Only work on this ticket if qualified by…" at bounding box center [954, 344] width 438 height 245
click at [1012, 30] on icon "button" at bounding box center [1008, 24] width 11 height 11
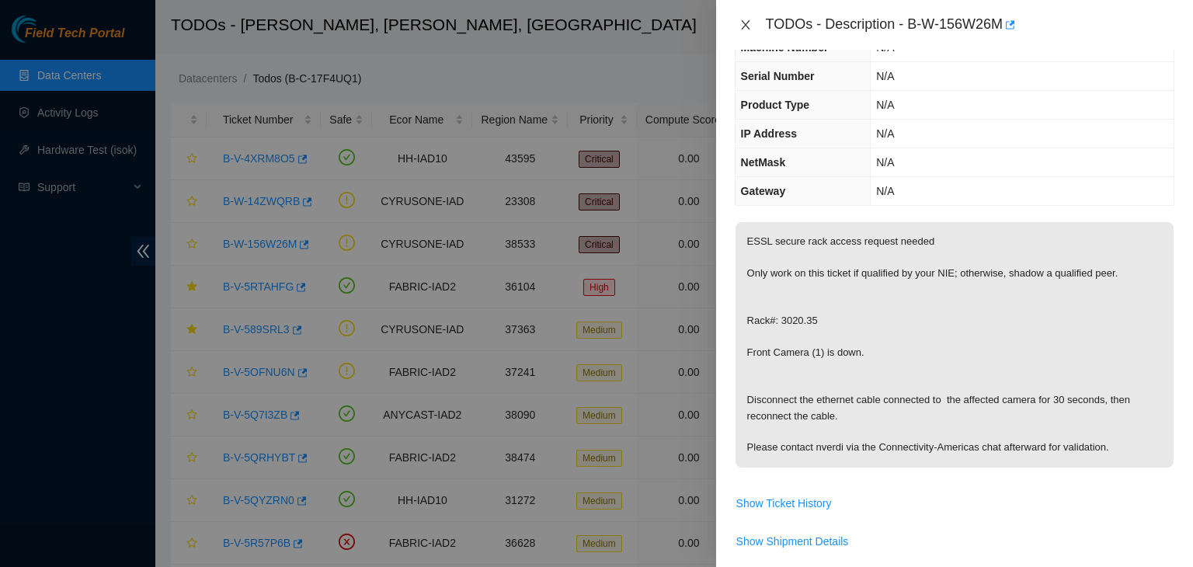
click at [744, 32] on button "Close" at bounding box center [746, 25] width 22 height 15
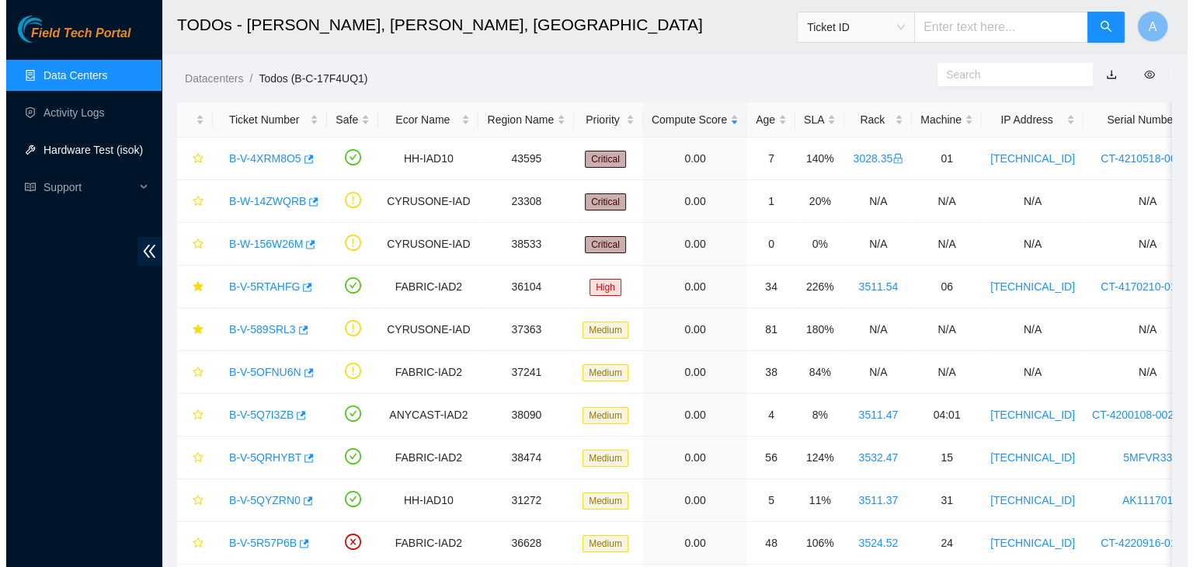
scroll to position [127, 0]
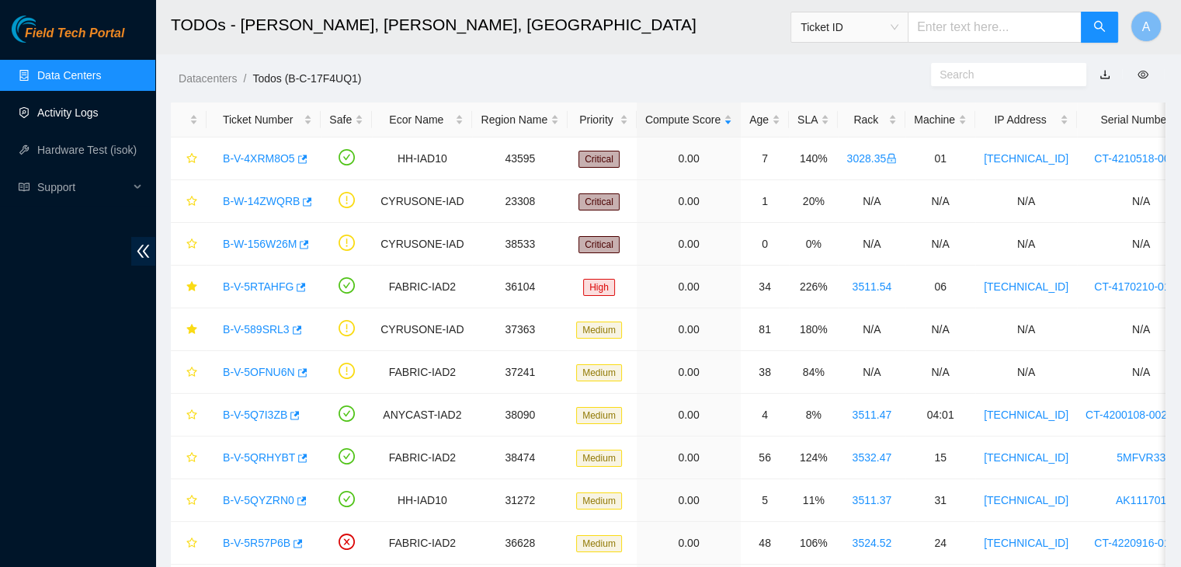
click at [86, 119] on link "Activity Logs" at bounding box center [67, 112] width 61 height 12
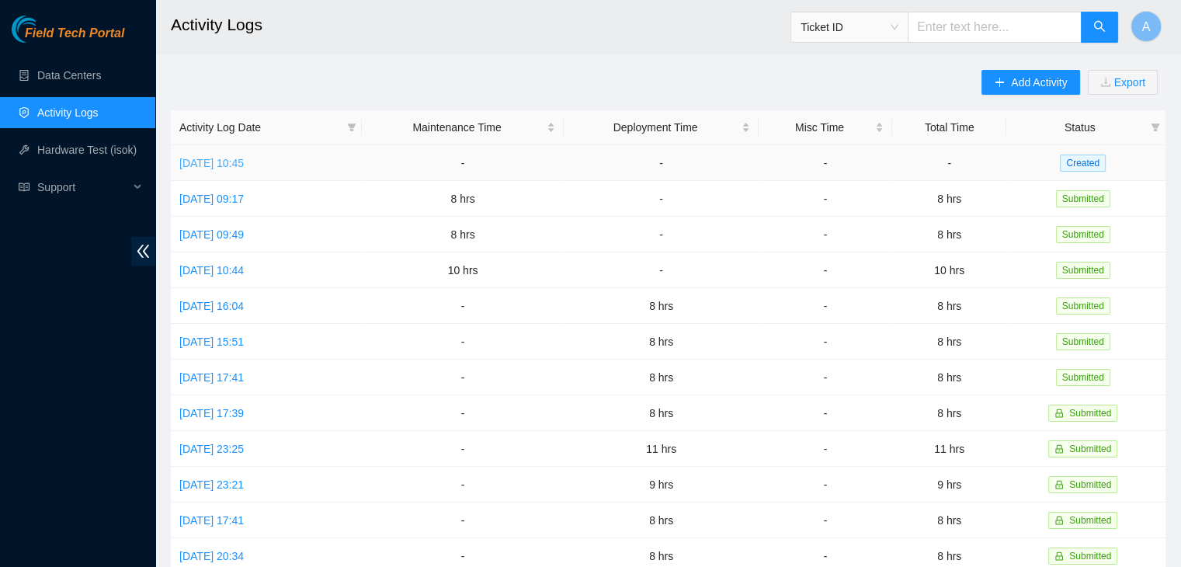
click at [244, 161] on link "Tue, 02 Sep 2025 10:45" at bounding box center [211, 163] width 64 height 12
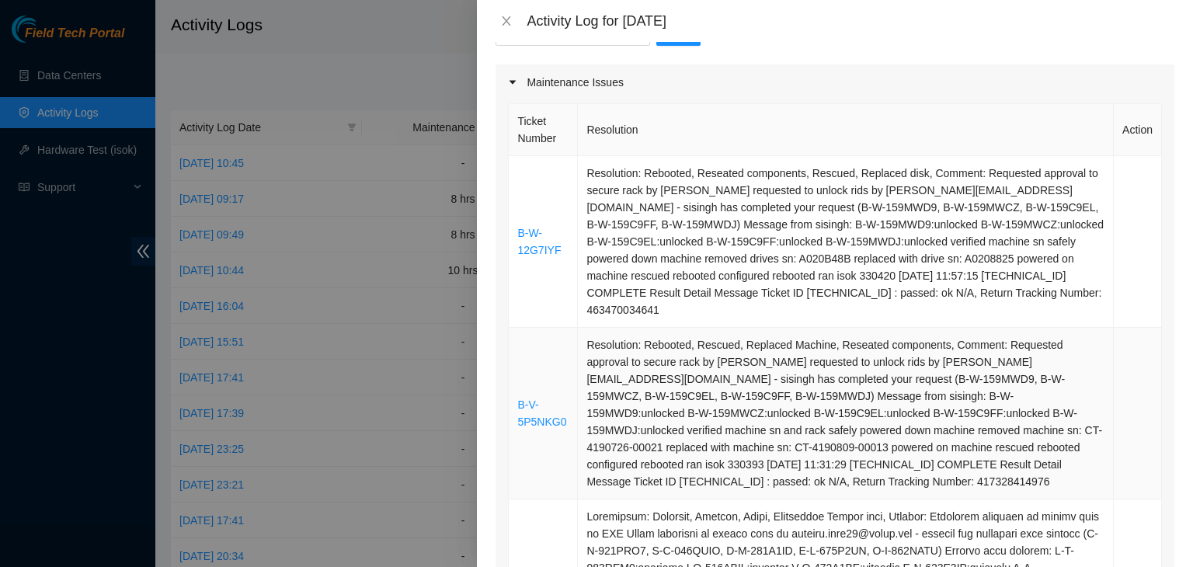
scroll to position [223, 0]
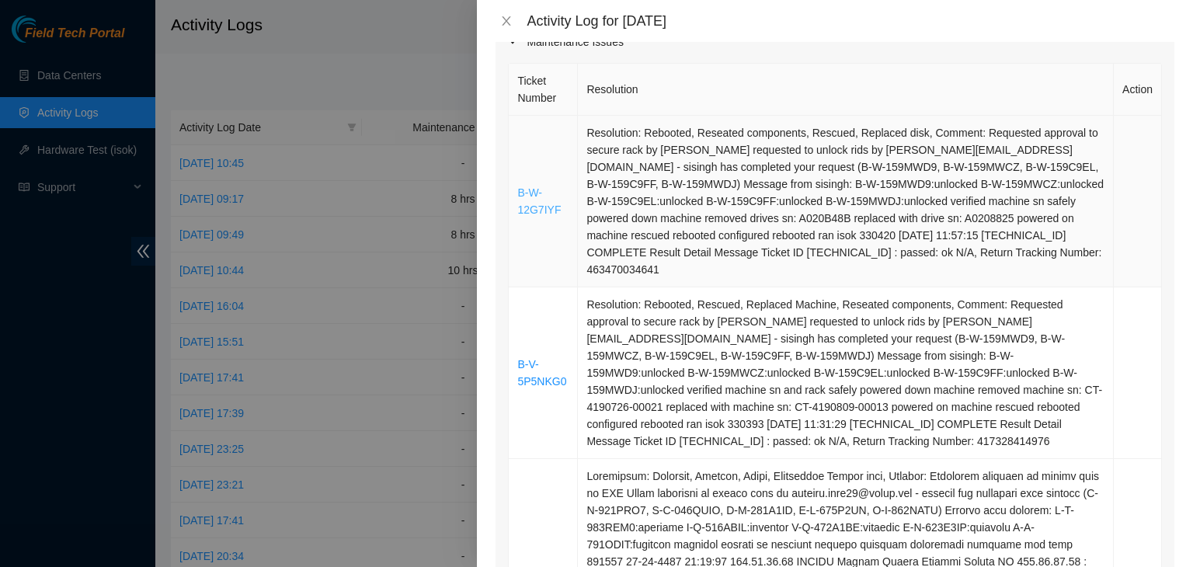
click at [526, 186] on link "B-W-12G7IYF" at bounding box center [538, 201] width 43 height 30
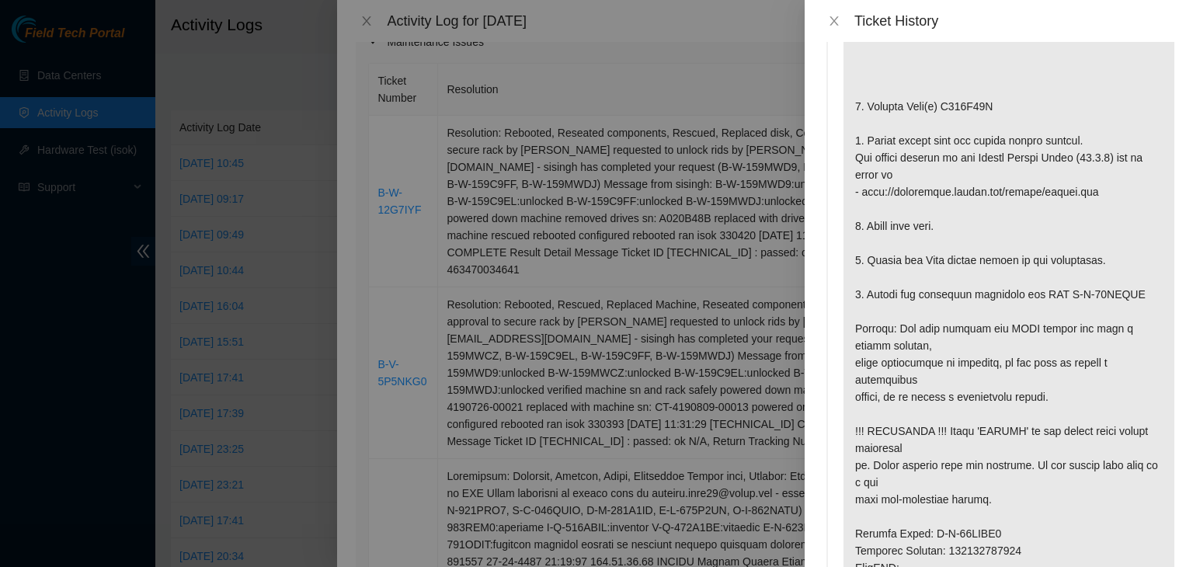
scroll to position [0, 0]
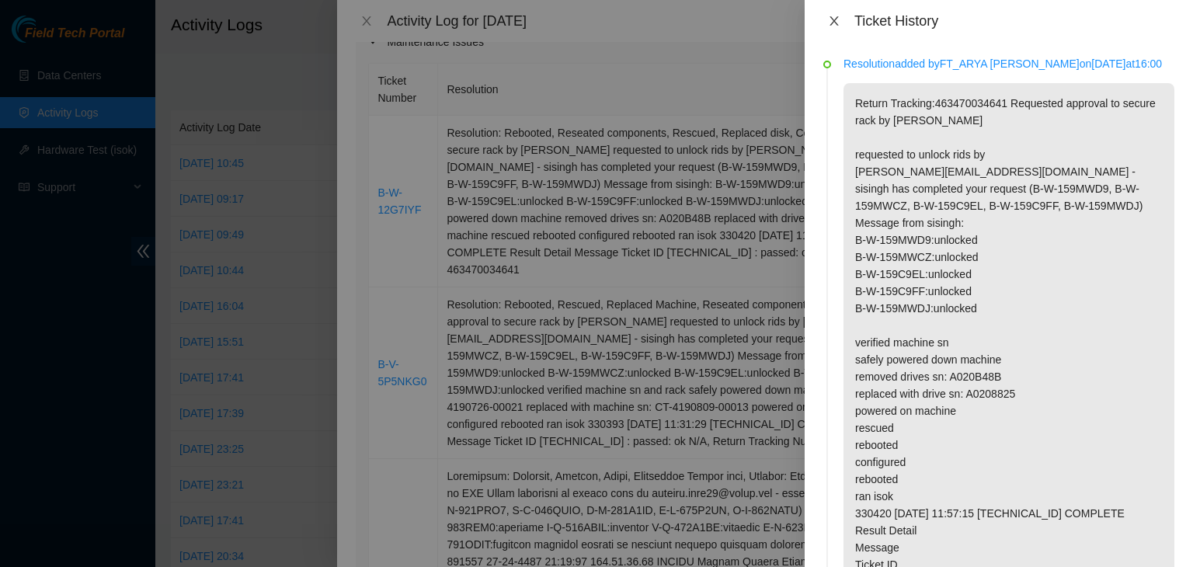
click at [828, 26] on icon "close" at bounding box center [834, 21] width 12 height 12
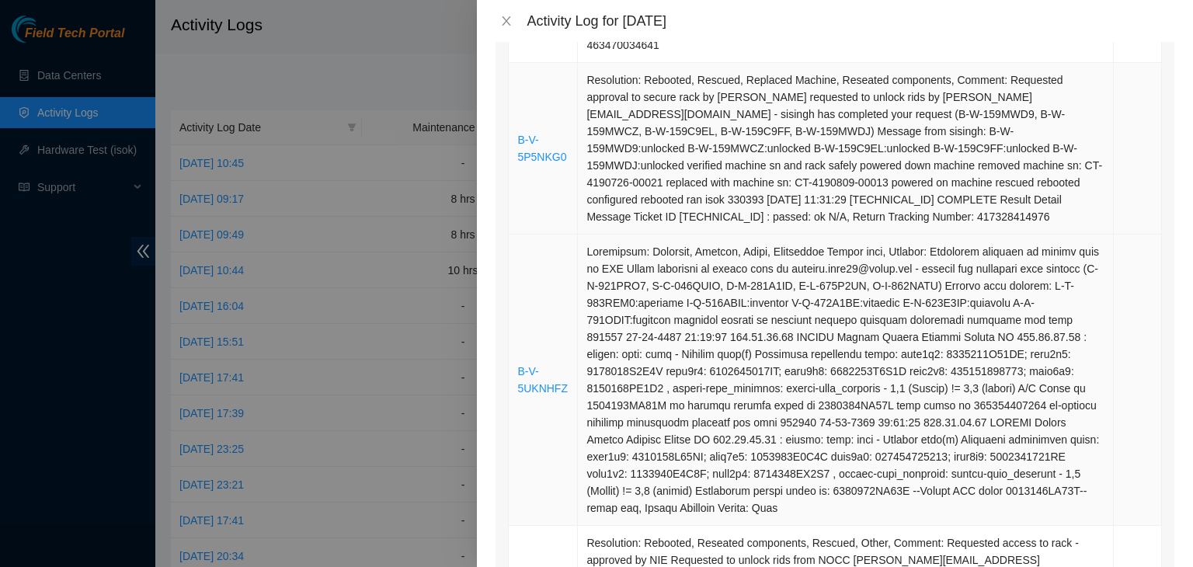
scroll to position [447, 0]
click at [503, 23] on icon "close" at bounding box center [506, 21] width 12 height 12
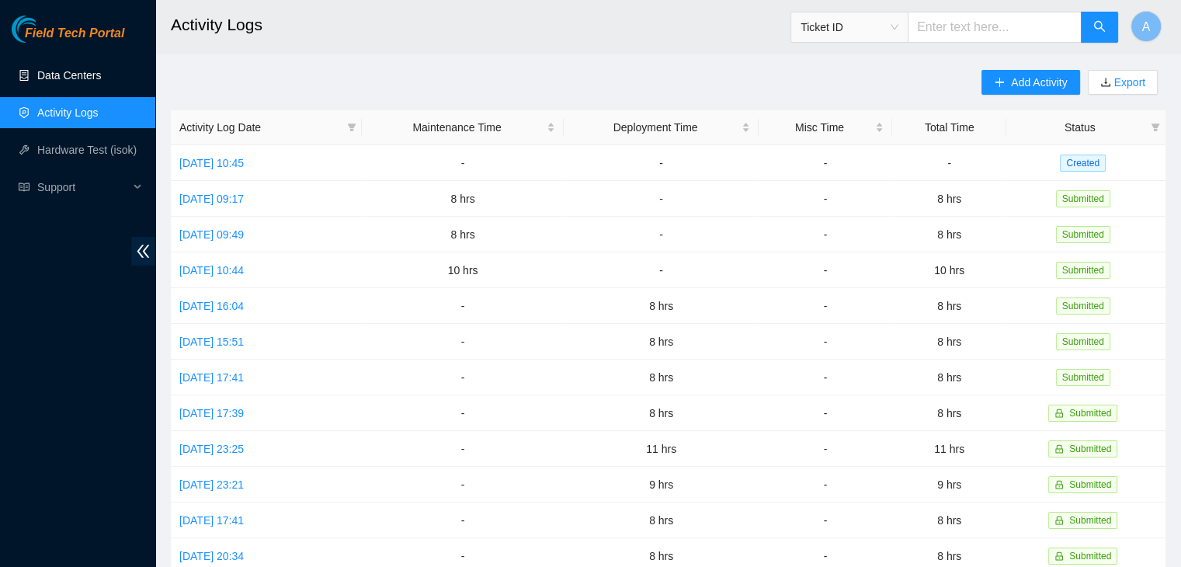
click at [101, 69] on link "Data Centers" at bounding box center [69, 75] width 64 height 12
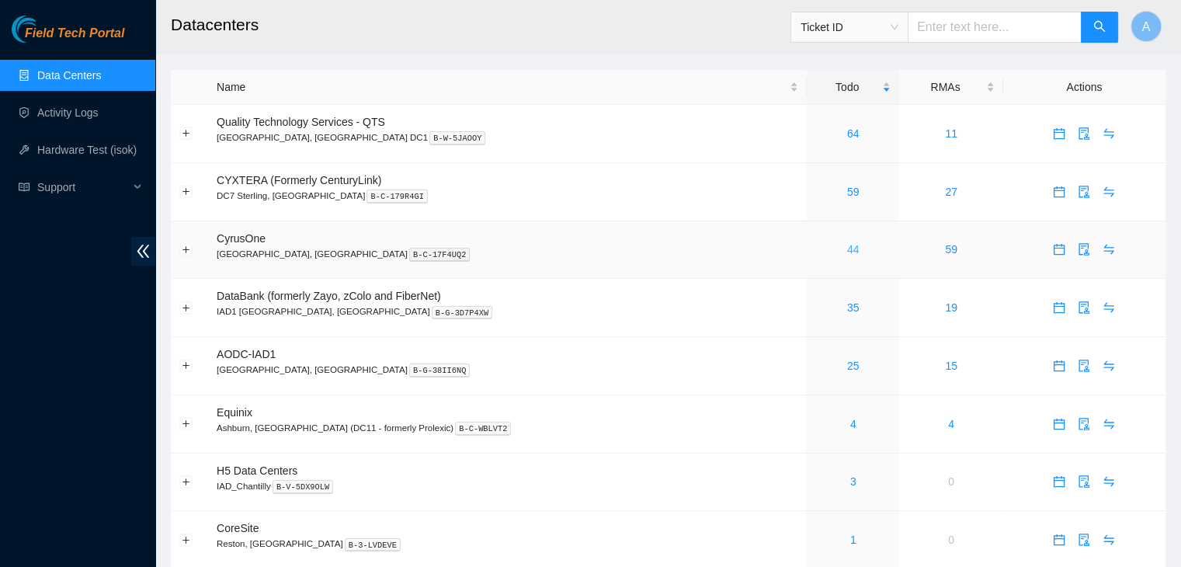
click at [847, 249] on link "44" at bounding box center [853, 249] width 12 height 12
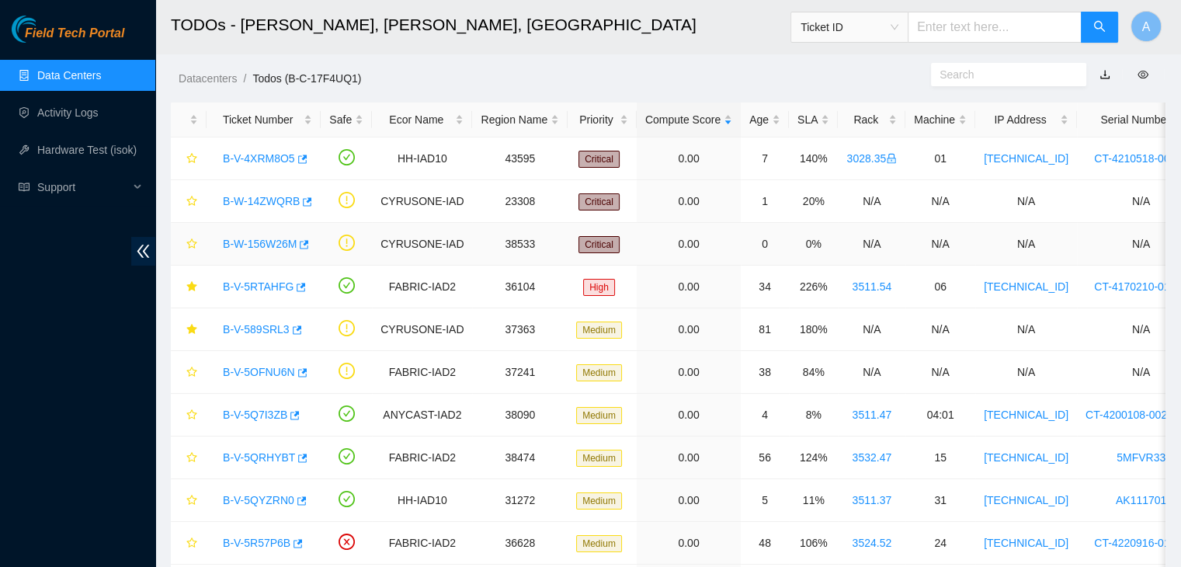
click at [275, 238] on link "B-W-156W26M" at bounding box center [260, 244] width 74 height 12
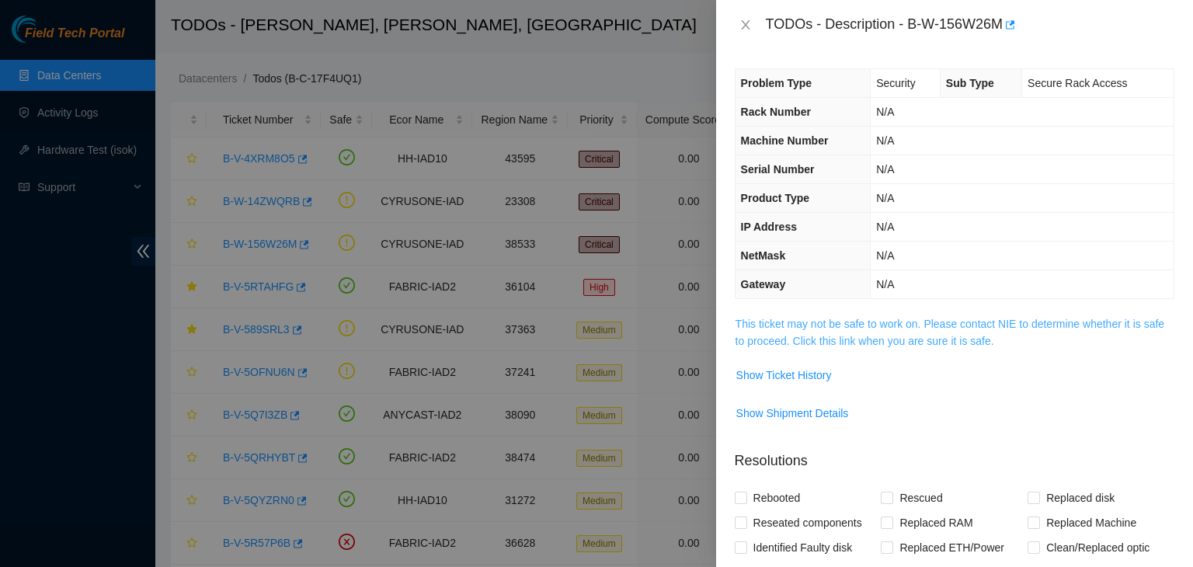
click at [880, 328] on link "This ticket may not be safe to work on. Please contact NIE to determine whether…" at bounding box center [949, 333] width 429 height 30
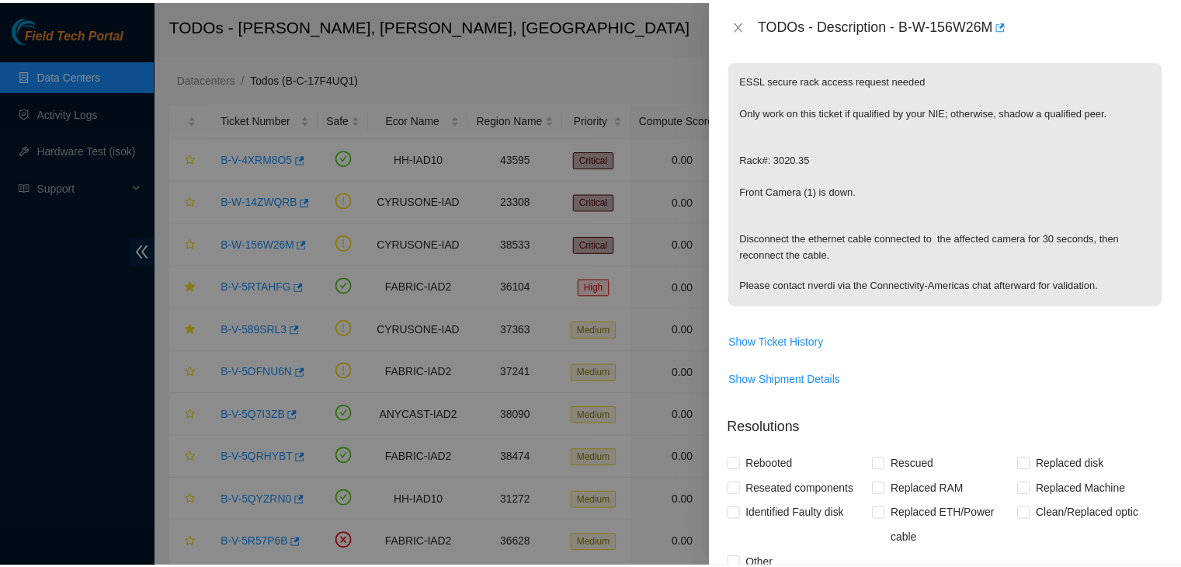
scroll to position [264, 0]
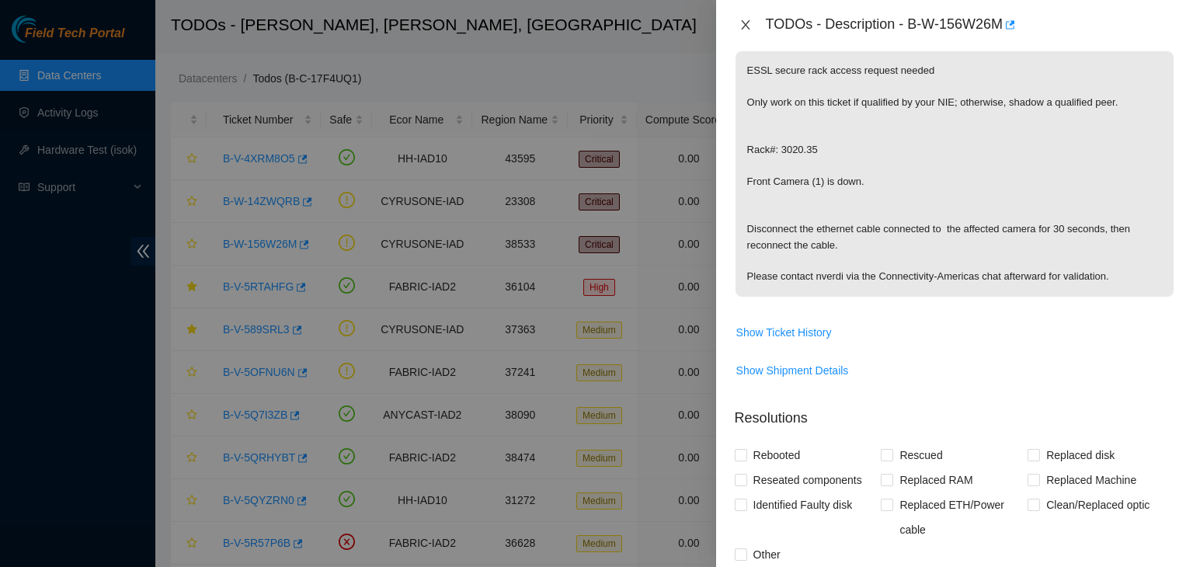
click at [747, 21] on icon "close" at bounding box center [745, 25] width 12 height 12
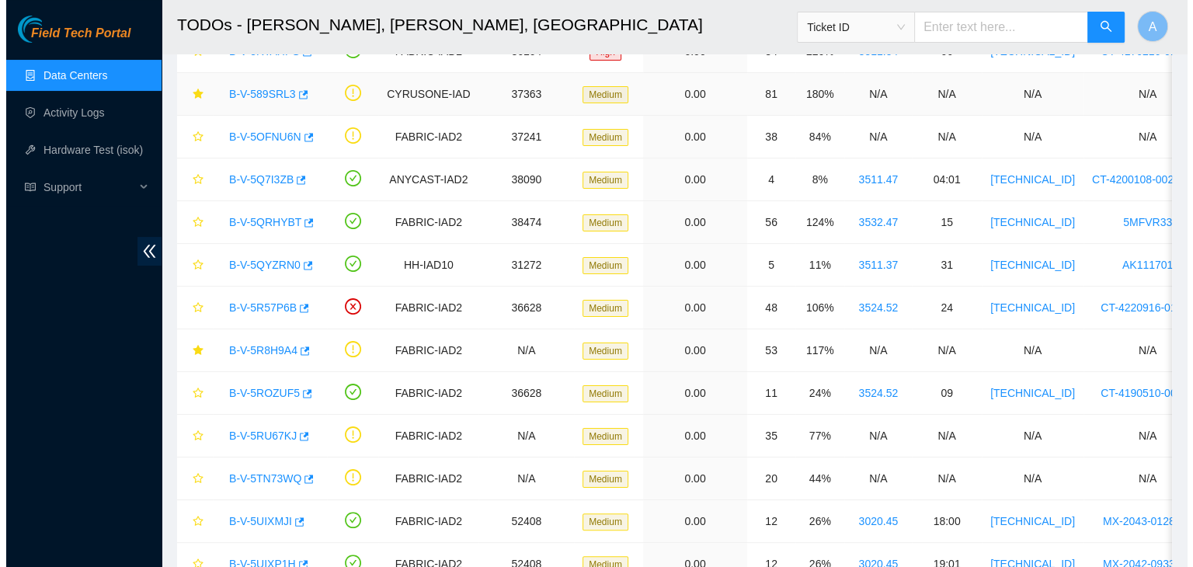
scroll to position [236, 0]
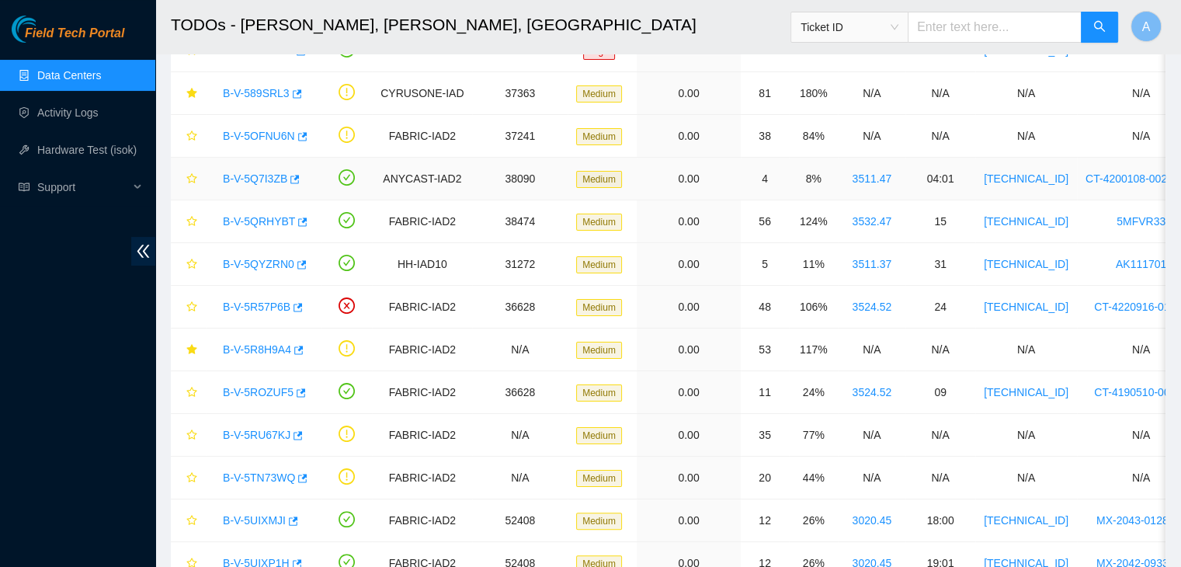
click at [252, 174] on link "B-V-5Q7I3ZB" at bounding box center [255, 178] width 64 height 12
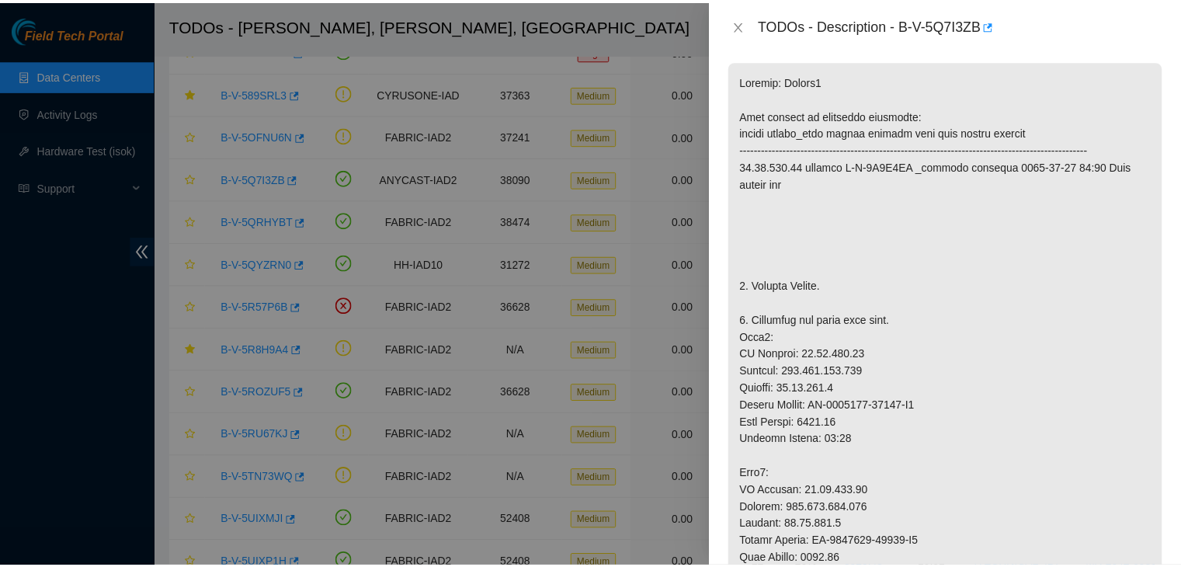
scroll to position [254, 0]
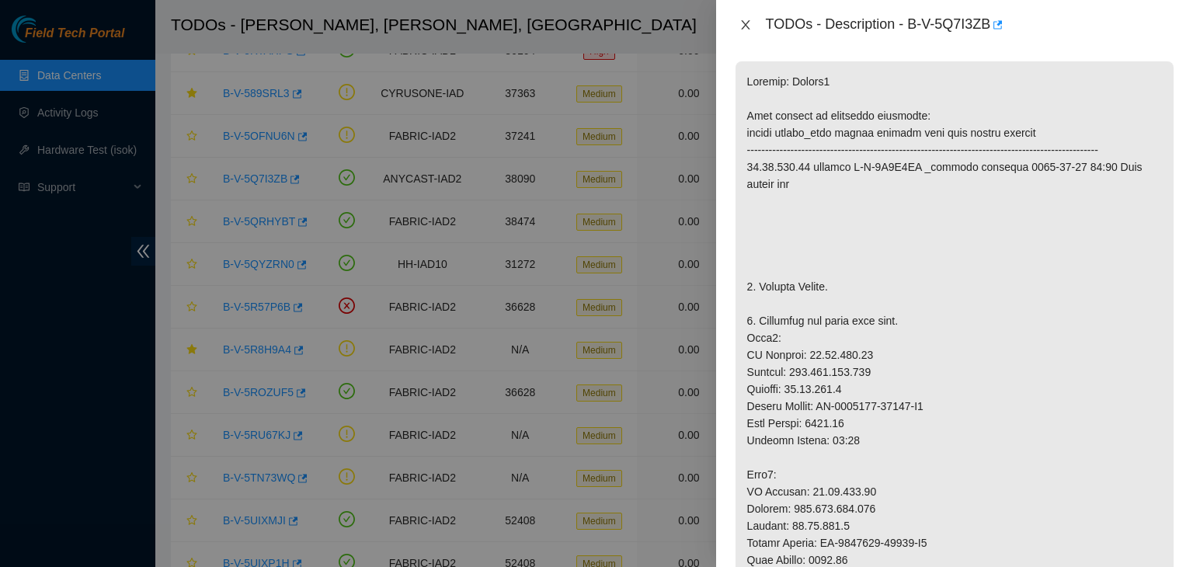
click at [739, 19] on icon "close" at bounding box center [745, 25] width 12 height 12
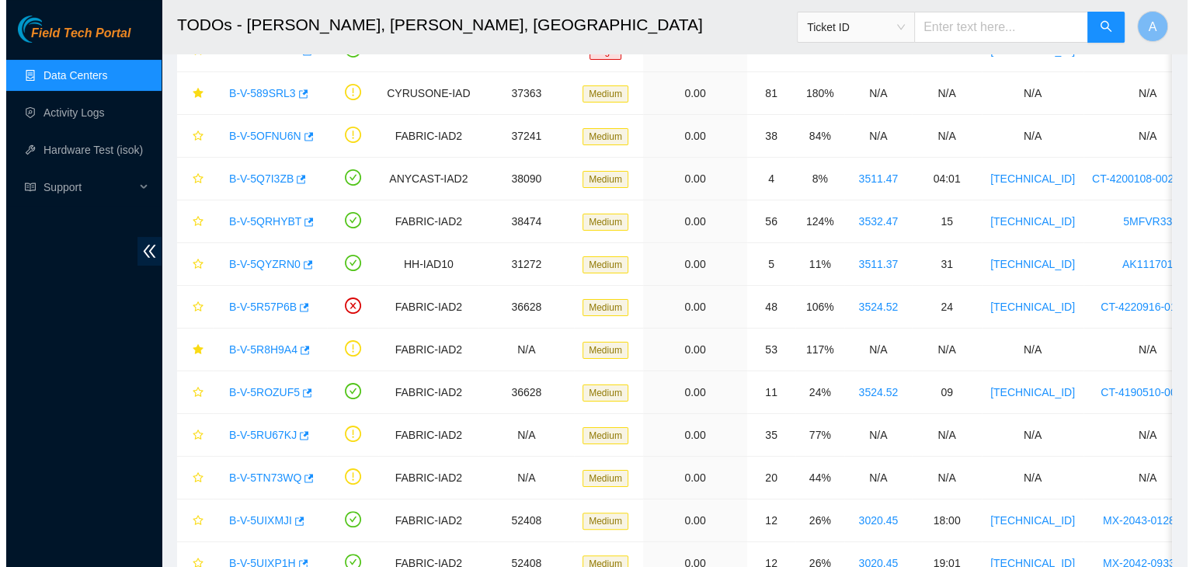
scroll to position [276, 0]
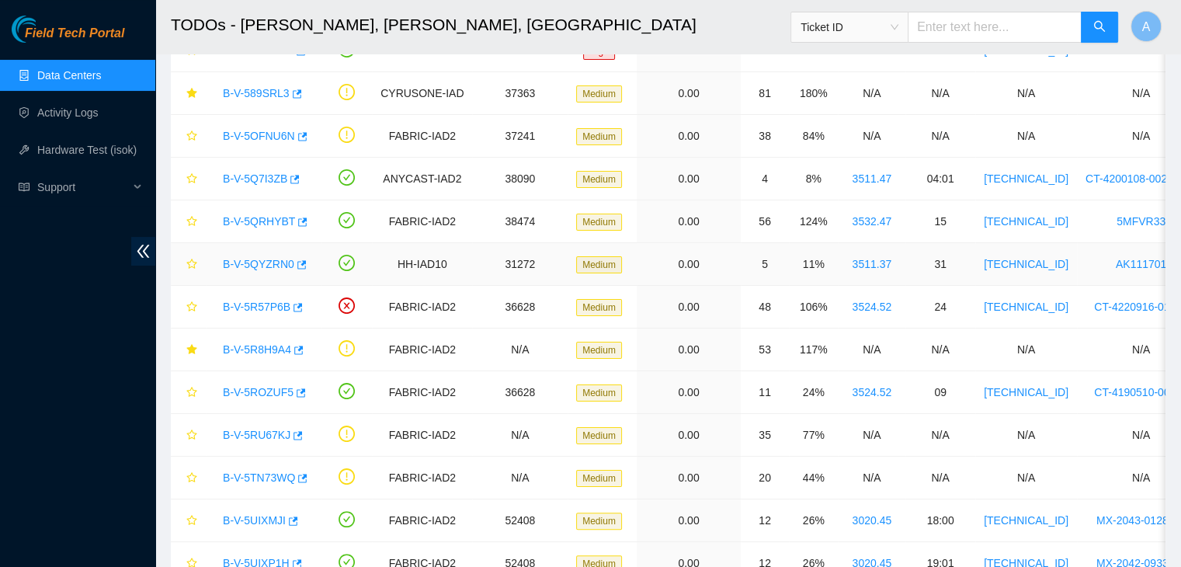
click at [256, 262] on link "B-V-5QYZRN0" at bounding box center [258, 264] width 71 height 12
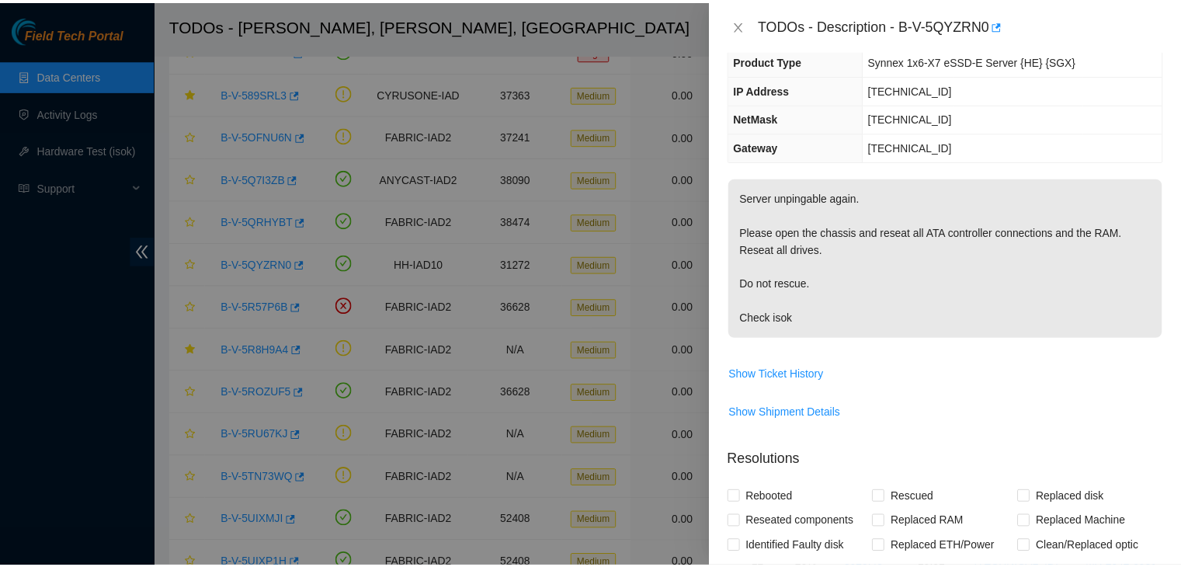
scroll to position [108, 0]
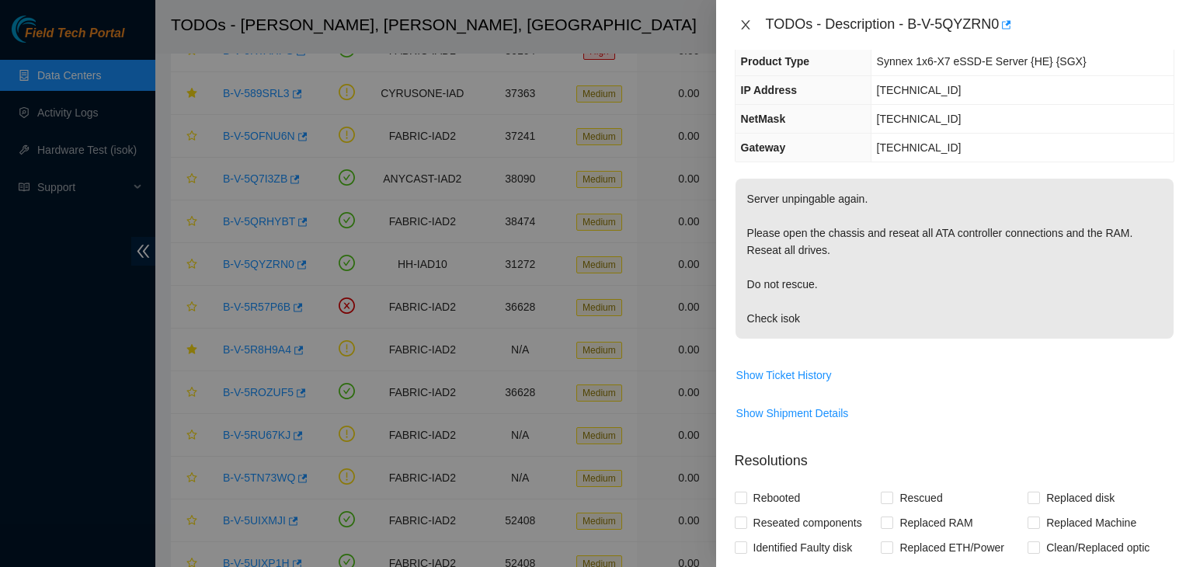
click at [744, 26] on icon "close" at bounding box center [745, 24] width 9 height 9
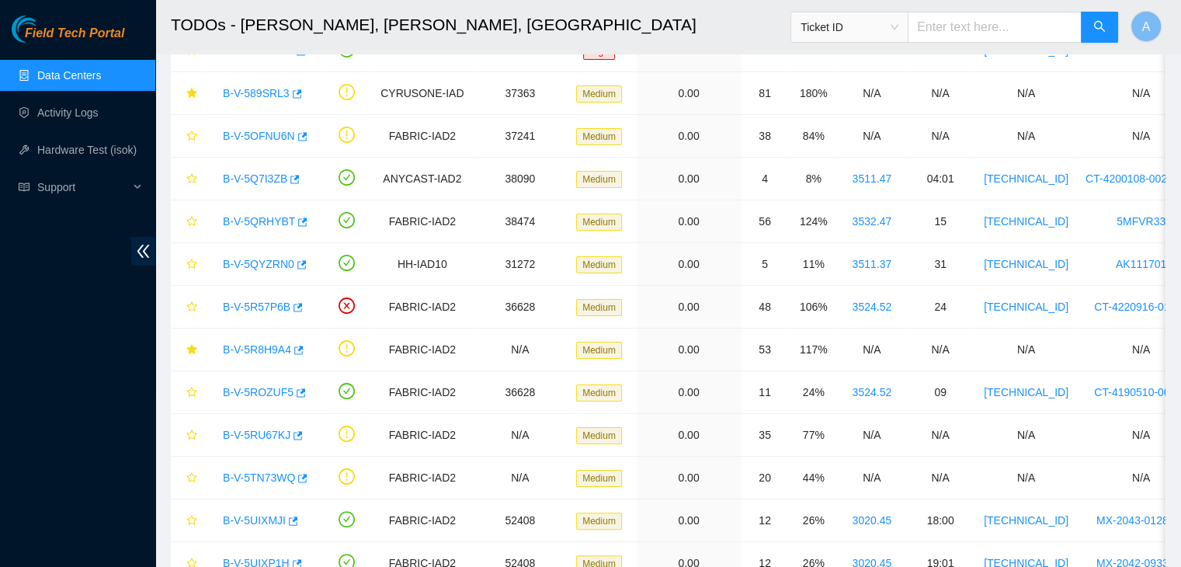
scroll to position [158, 0]
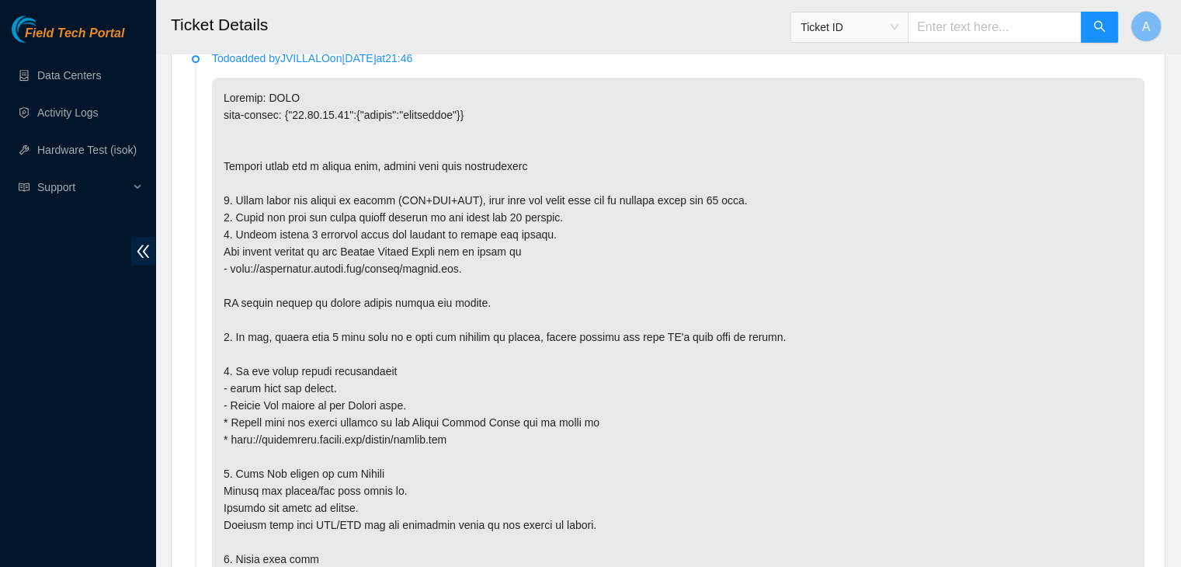
scroll to position [811, 0]
click at [752, 486] on p at bounding box center [678, 353] width 933 height 553
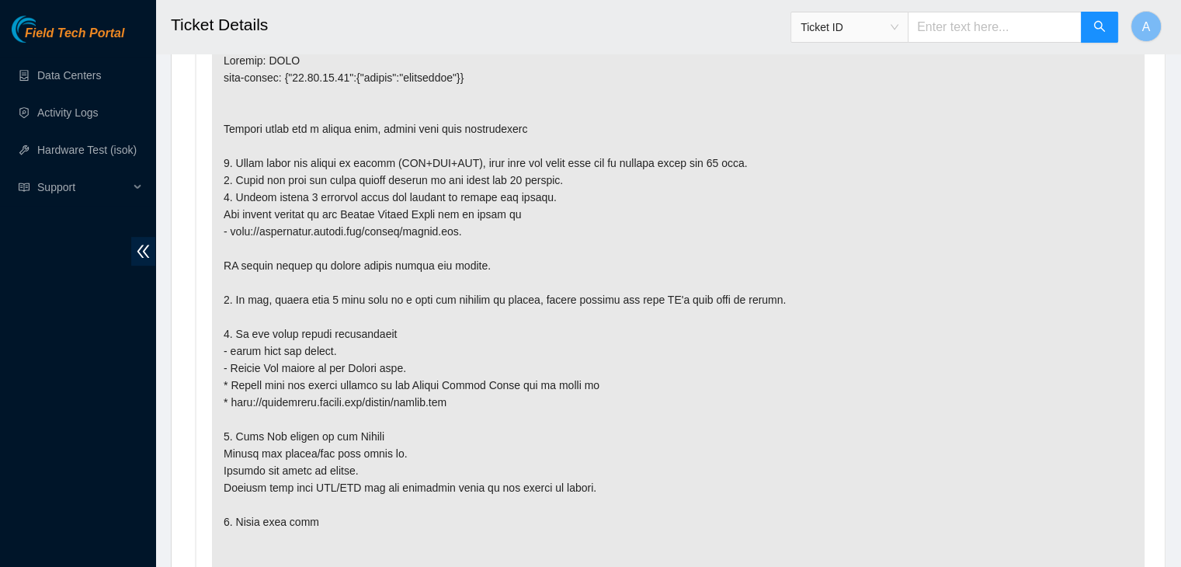
scroll to position [848, 0]
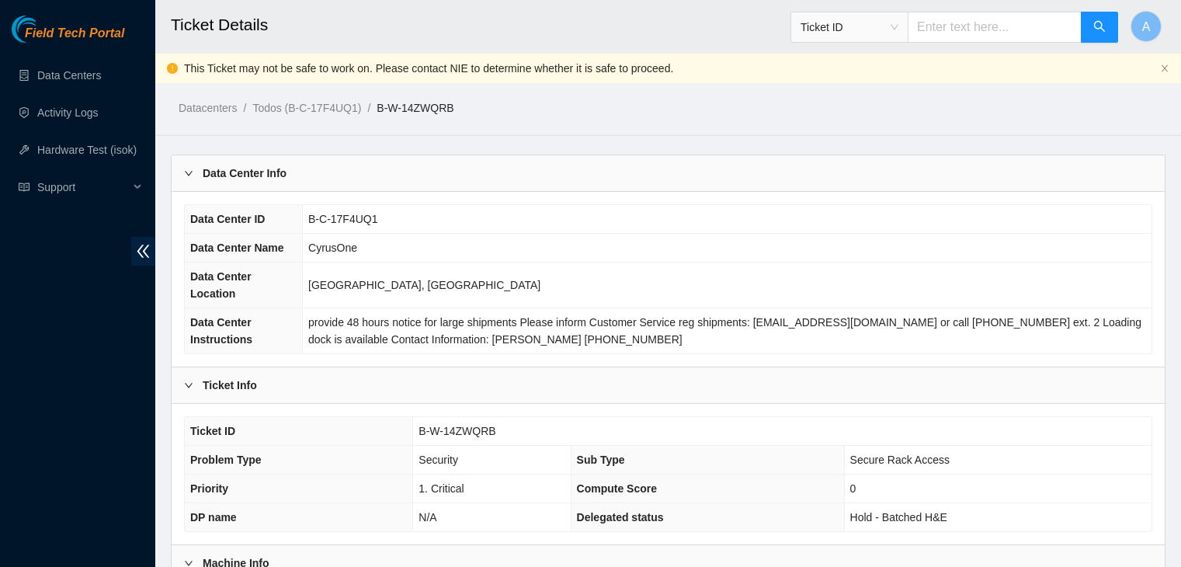
scroll to position [702, 0]
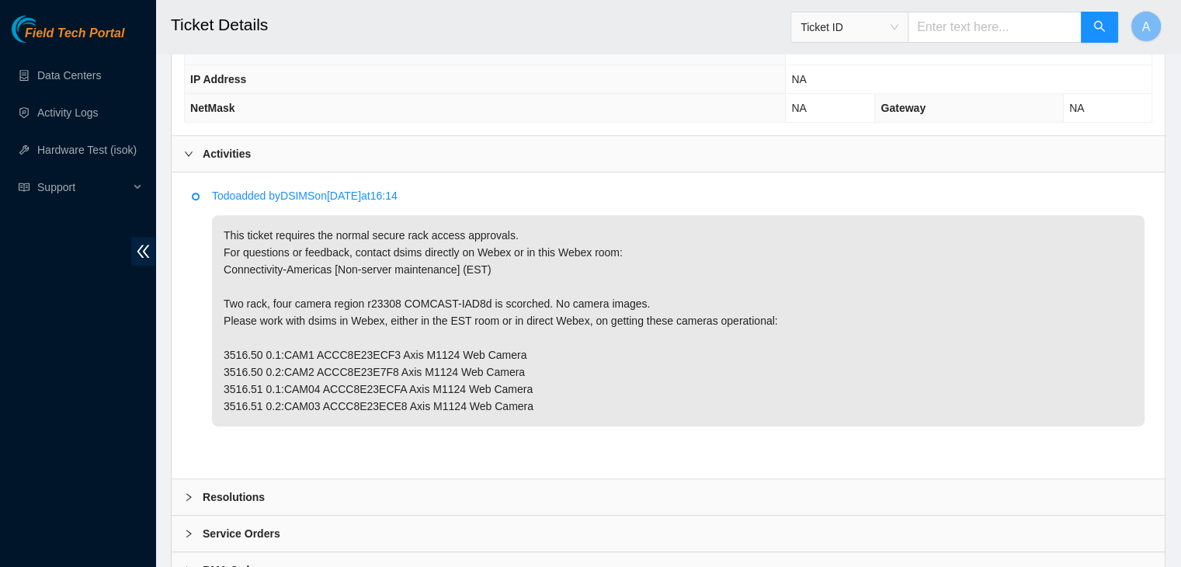
click at [409, 231] on p "This ticket requires the normal secure rack access approvals. For questions or …" at bounding box center [678, 320] width 933 height 211
copy p "dsims"
click at [409, 231] on p "This ticket requires the normal secure rack access approvals. For questions or …" at bounding box center [678, 320] width 933 height 211
click at [276, 324] on p "This ticket requires the normal secure rack access approvals. For questions or …" at bounding box center [678, 320] width 933 height 211
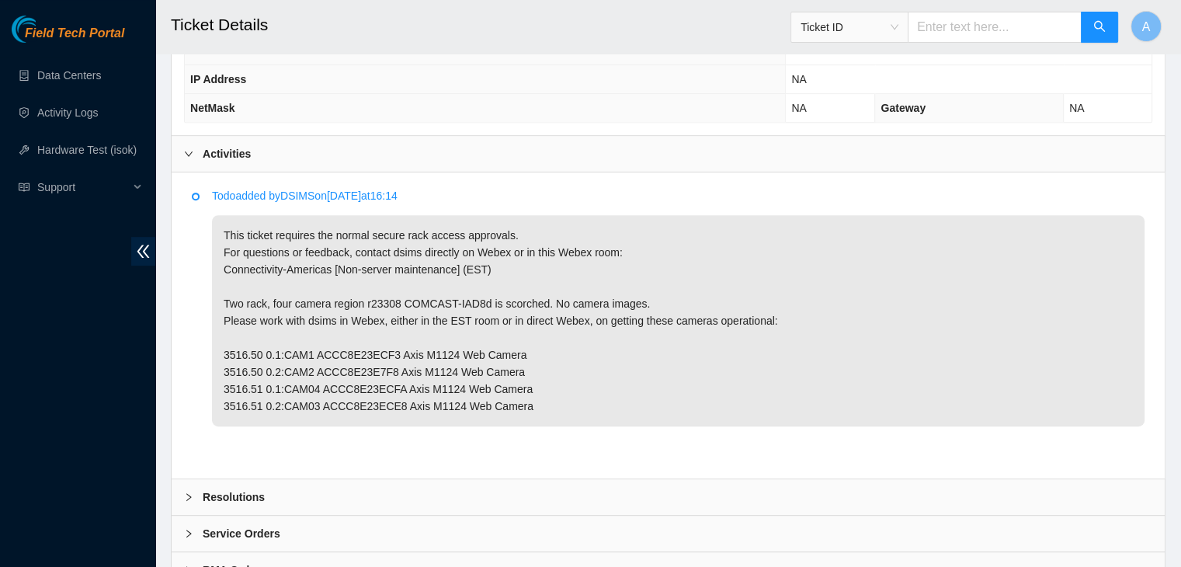
click at [349, 314] on p "This ticket requires the normal secure rack access approvals. For questions or …" at bounding box center [678, 320] width 933 height 211
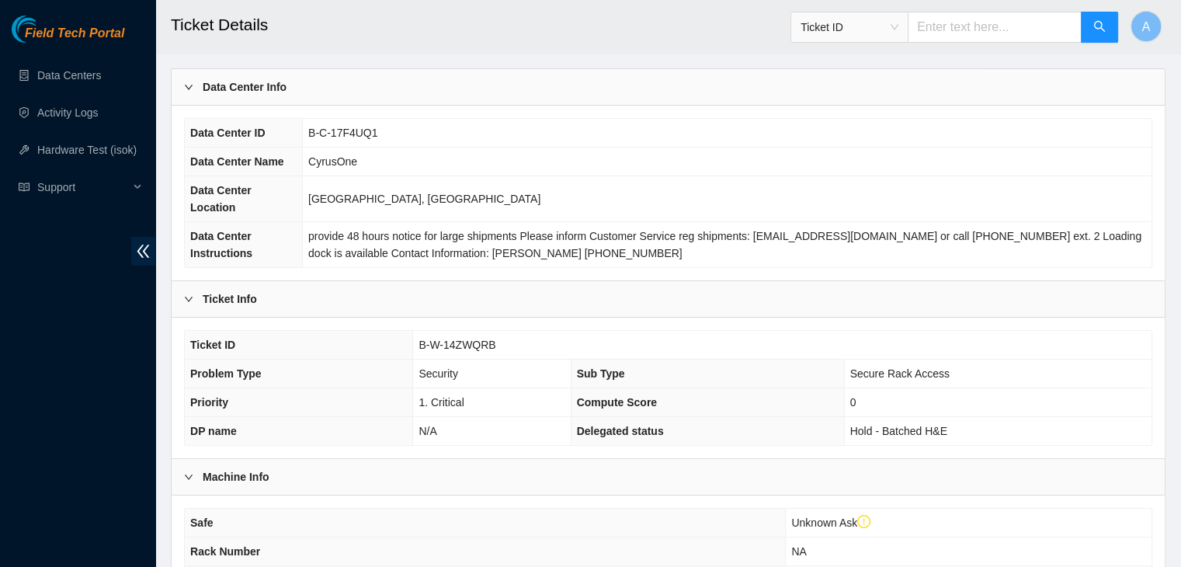
scroll to position [84, 0]
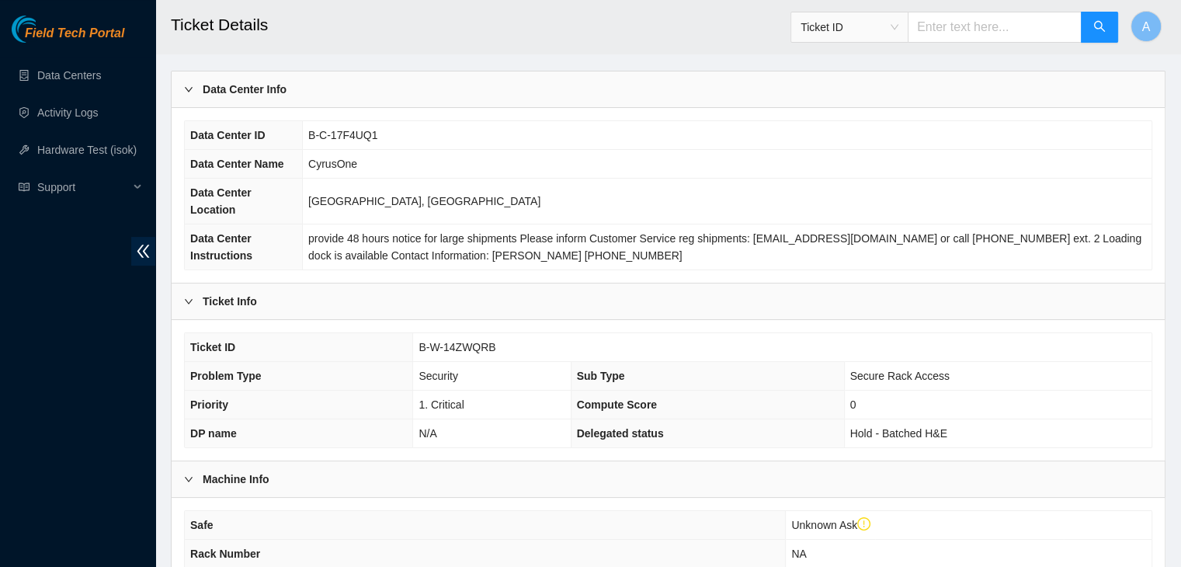
click at [454, 341] on span "B-W-14ZWQRB" at bounding box center [457, 347] width 77 height 12
copy span "B-W-14ZWQRB"
click at [454, 341] on span "B-W-14ZWQRB" at bounding box center [457, 347] width 77 height 12
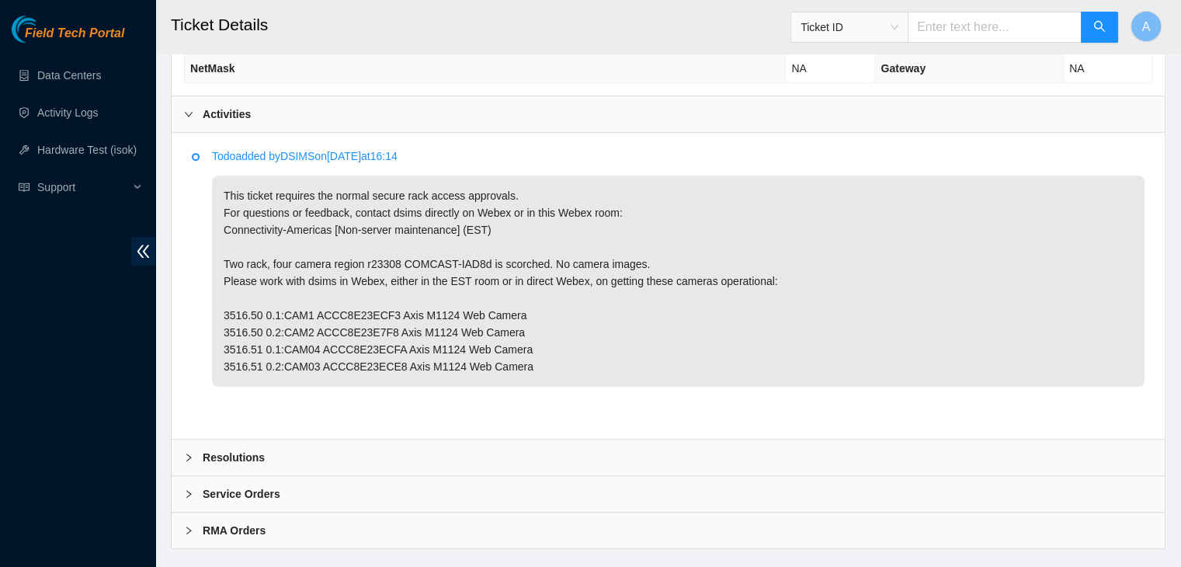
scroll to position [750, 0]
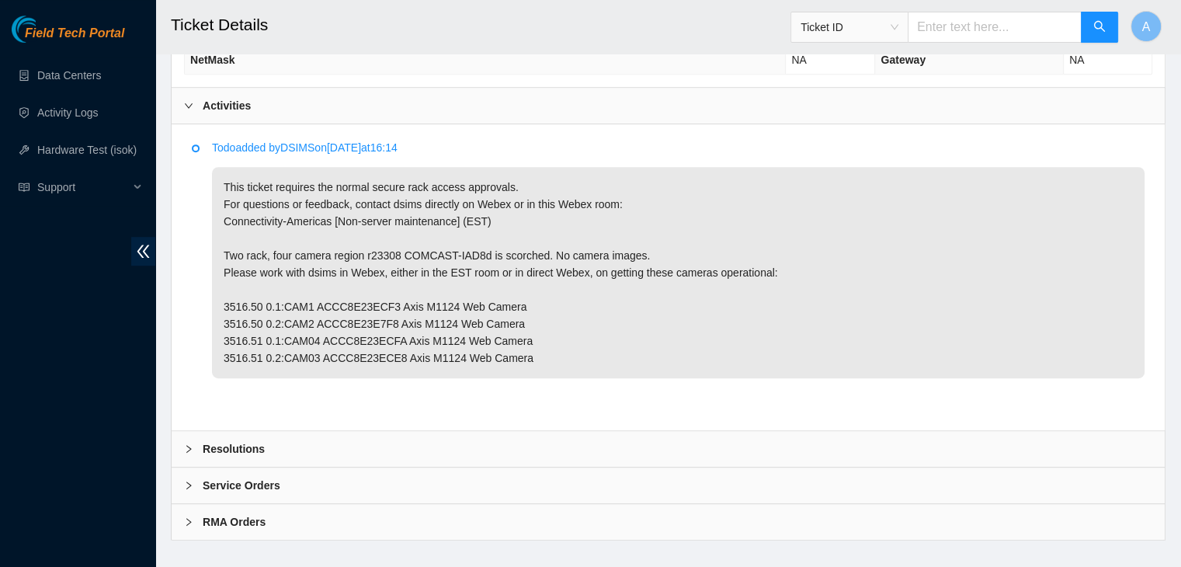
click at [299, 271] on p "This ticket requires the normal secure rack access approvals. For questions or …" at bounding box center [678, 272] width 933 height 211
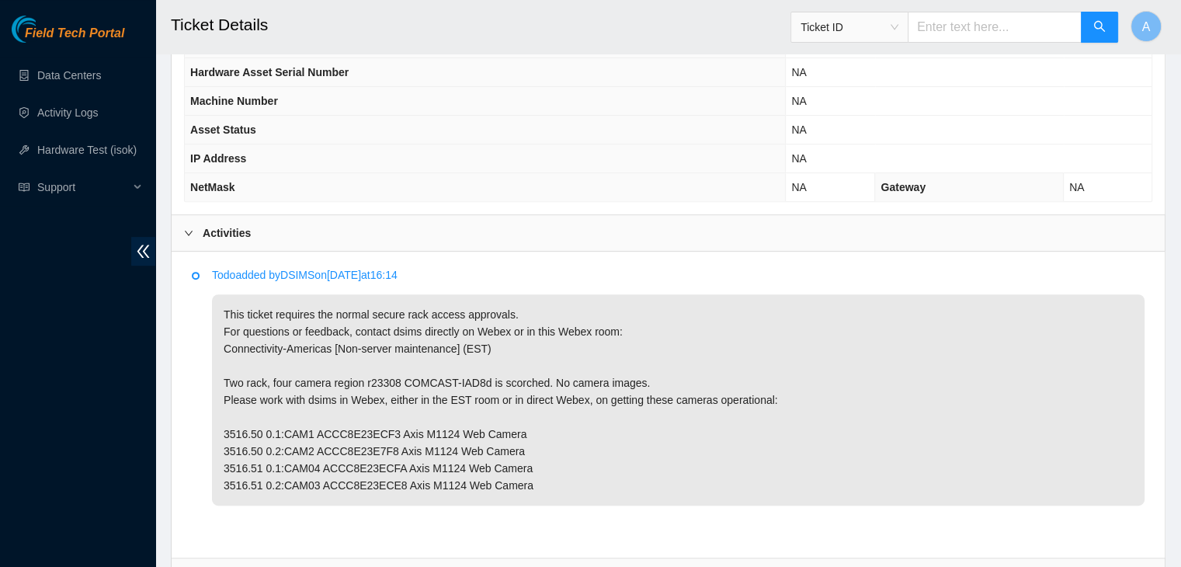
scroll to position [624, 0]
click at [377, 364] on p "This ticket requires the normal secure rack access approvals. For questions or …" at bounding box center [678, 399] width 933 height 211
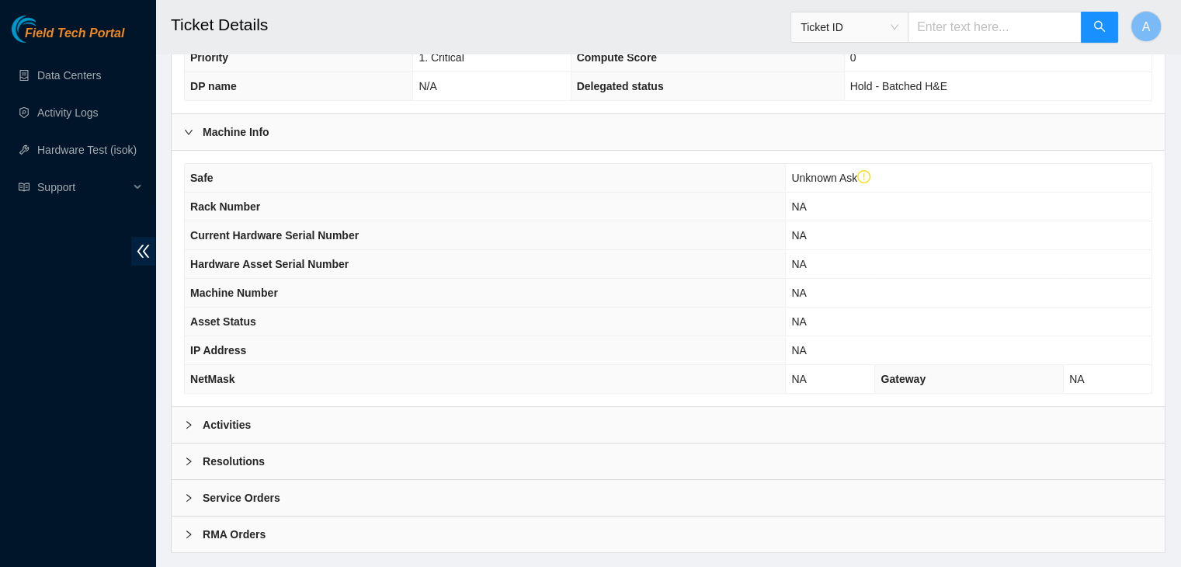
scroll to position [432, 0]
click at [494, 412] on div "Activities" at bounding box center [668, 424] width 993 height 36
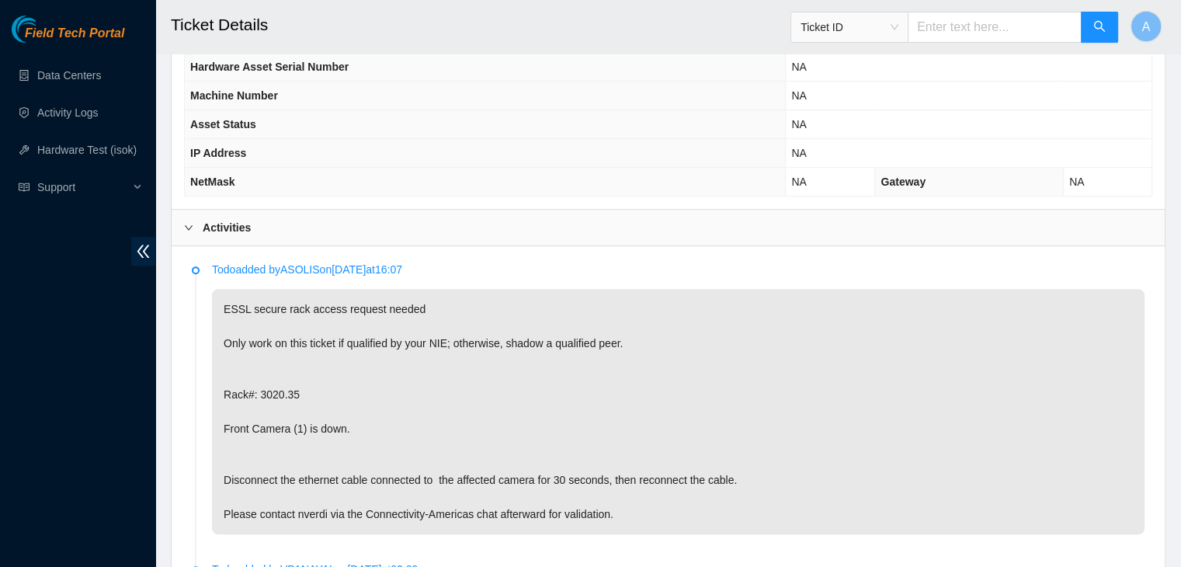
scroll to position [648, 0]
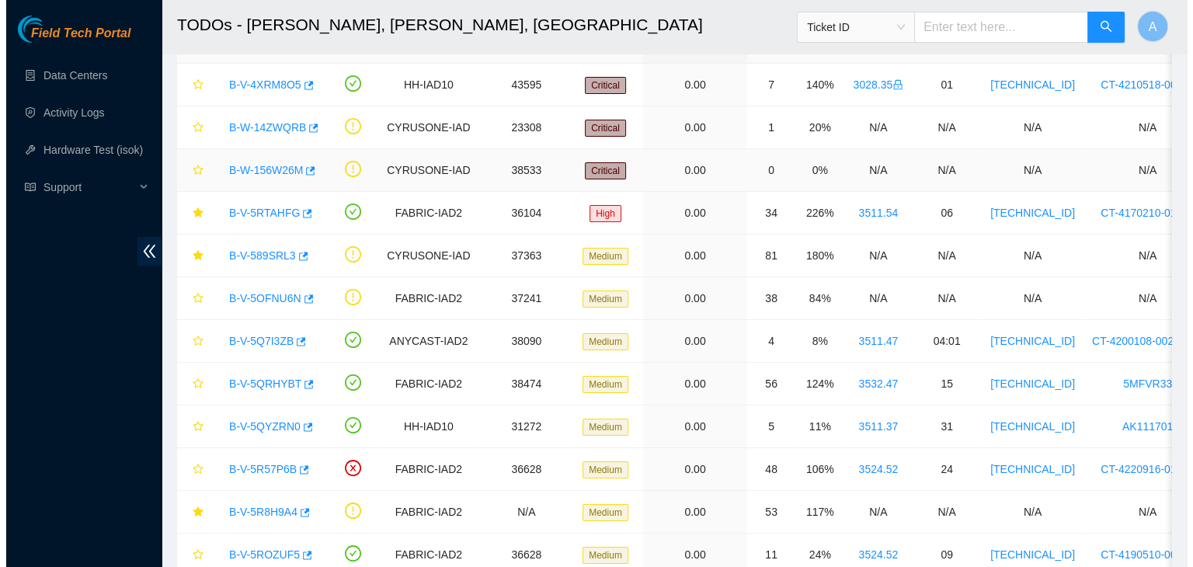
scroll to position [75, 0]
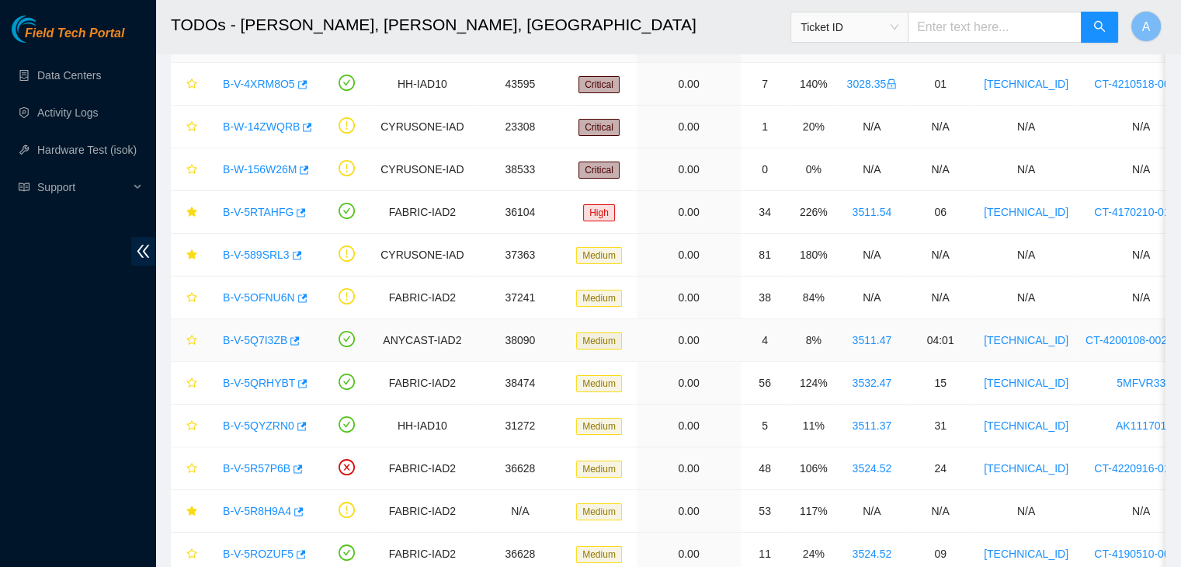
click at [256, 340] on link "B-V-5Q7I3ZB" at bounding box center [255, 340] width 64 height 12
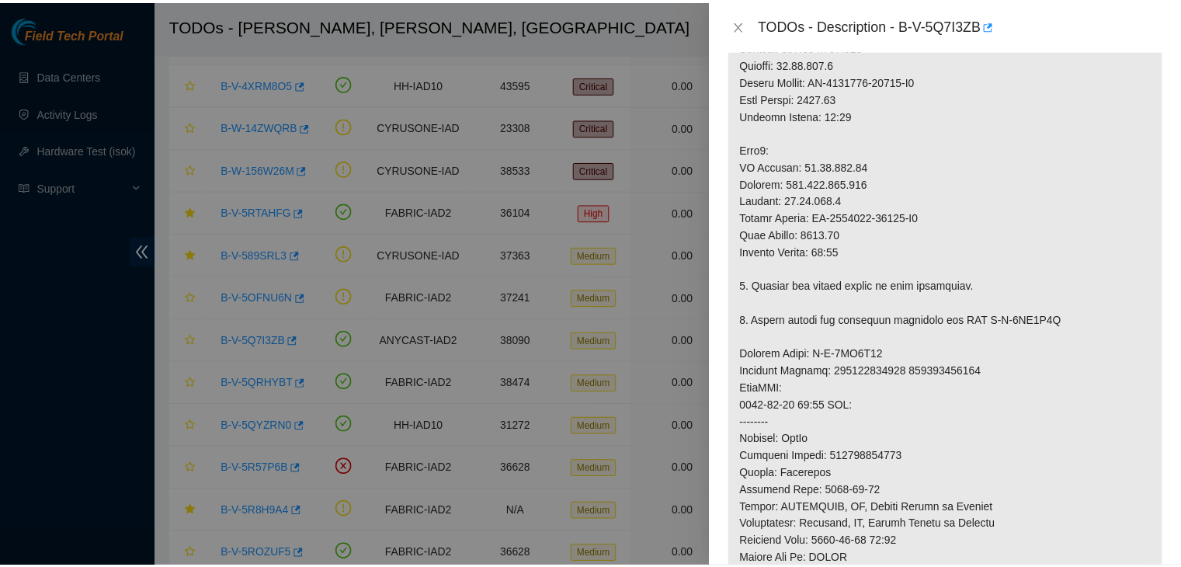
scroll to position [596, 0]
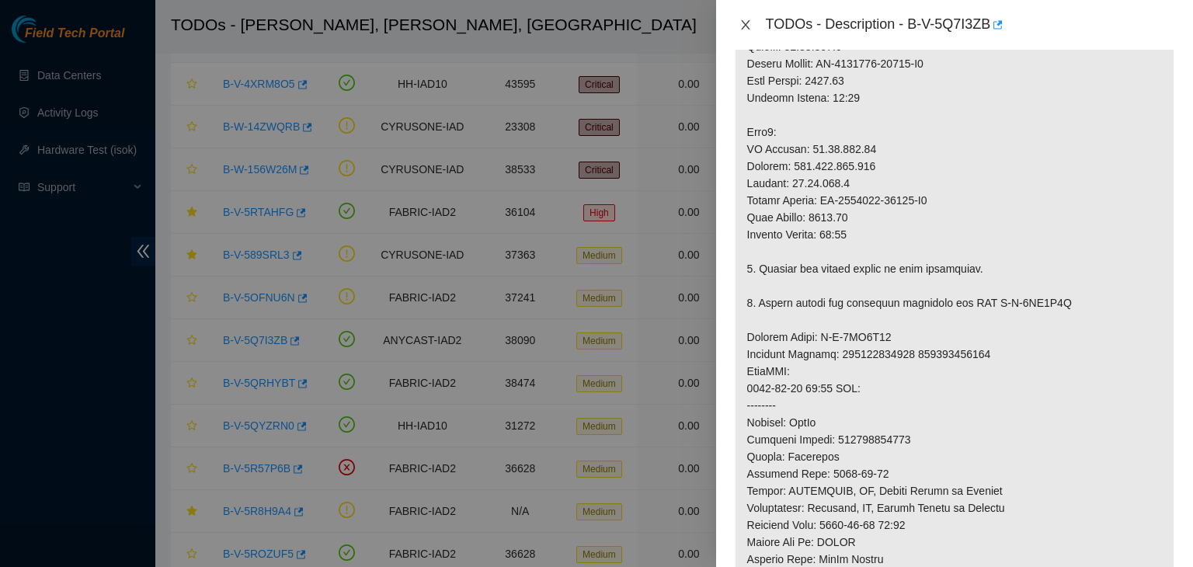
click at [736, 25] on button "Close" at bounding box center [746, 25] width 22 height 15
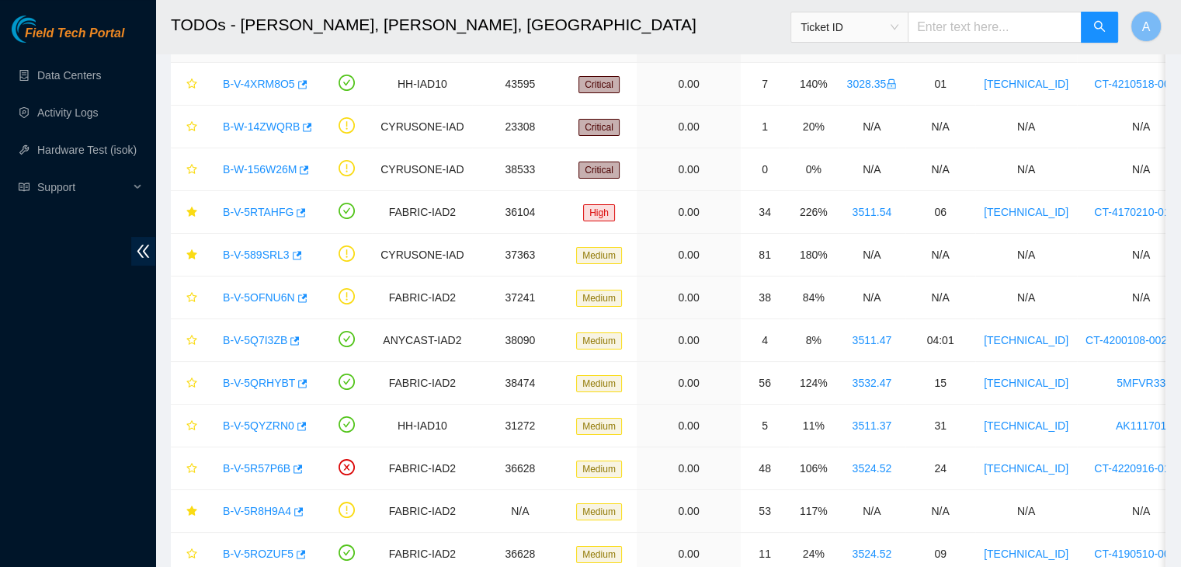
scroll to position [457, 0]
